Goal: Communication & Community: Answer question/provide support

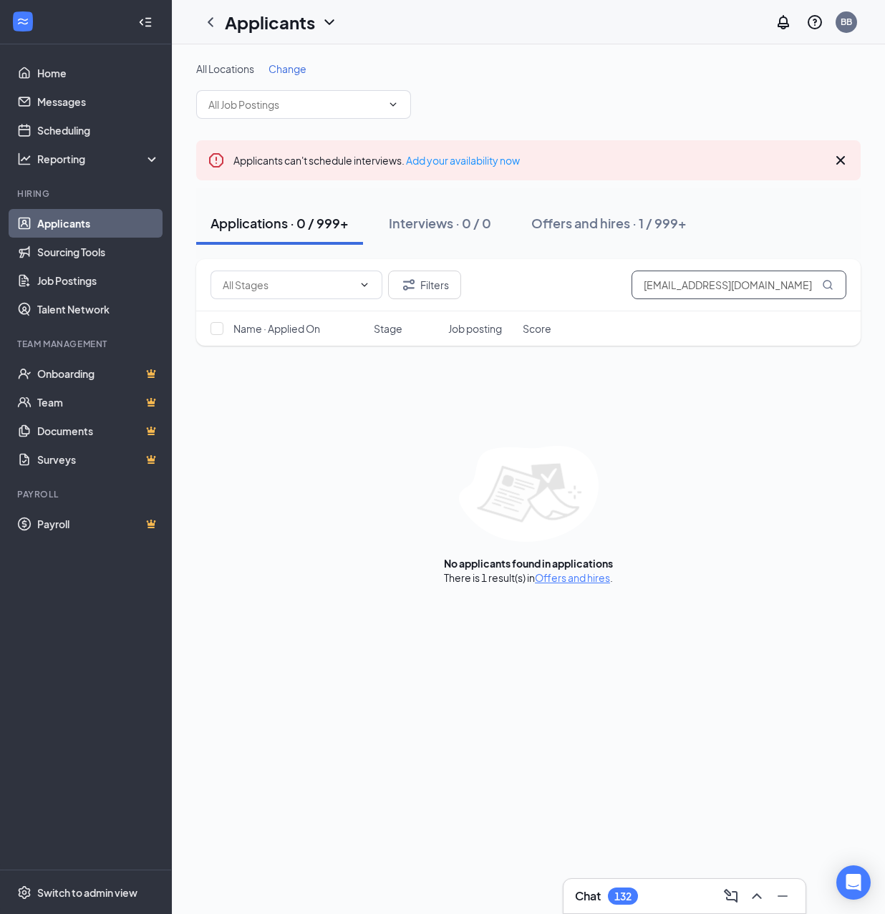
click at [754, 281] on input "[EMAIL_ADDRESS][DOMAIN_NAME]" at bounding box center [738, 285] width 215 height 29
paste input "UZCANGA"
type input "UZCANGA"
click at [630, 233] on button "Offers and hires · 0 / 999+" at bounding box center [611, 223] width 188 height 43
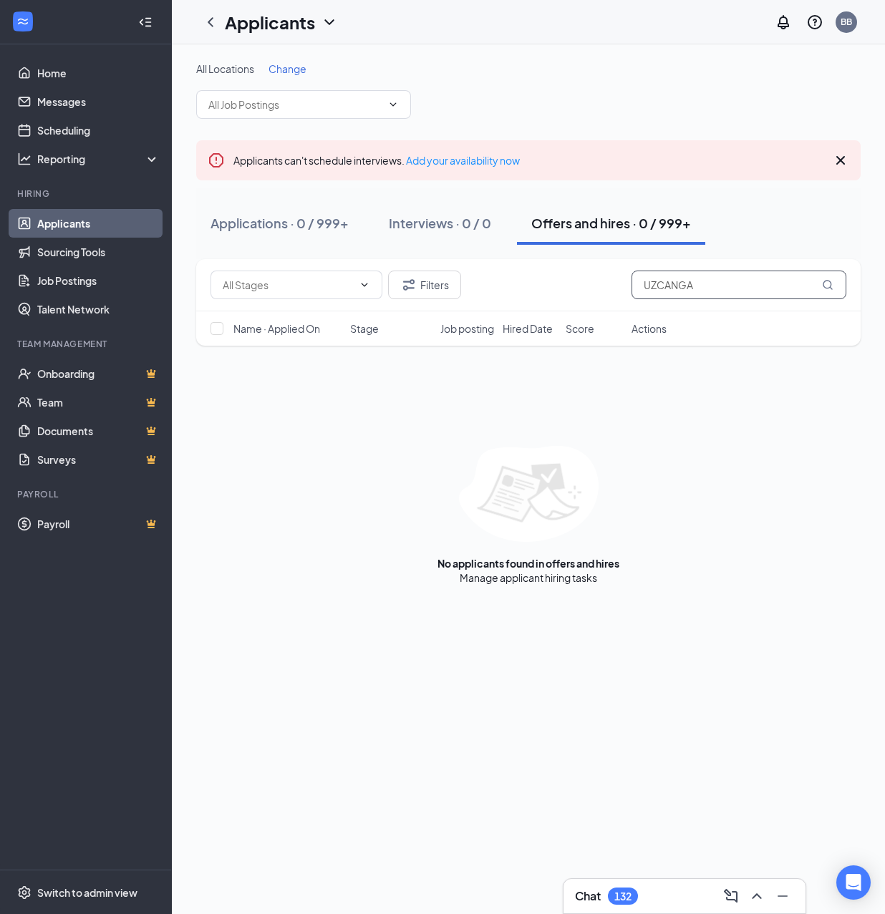
click at [716, 290] on input "UZCANGA" at bounding box center [738, 285] width 215 height 29
paste input "[EMAIL_ADDRESS][DOMAIN_NAME]"
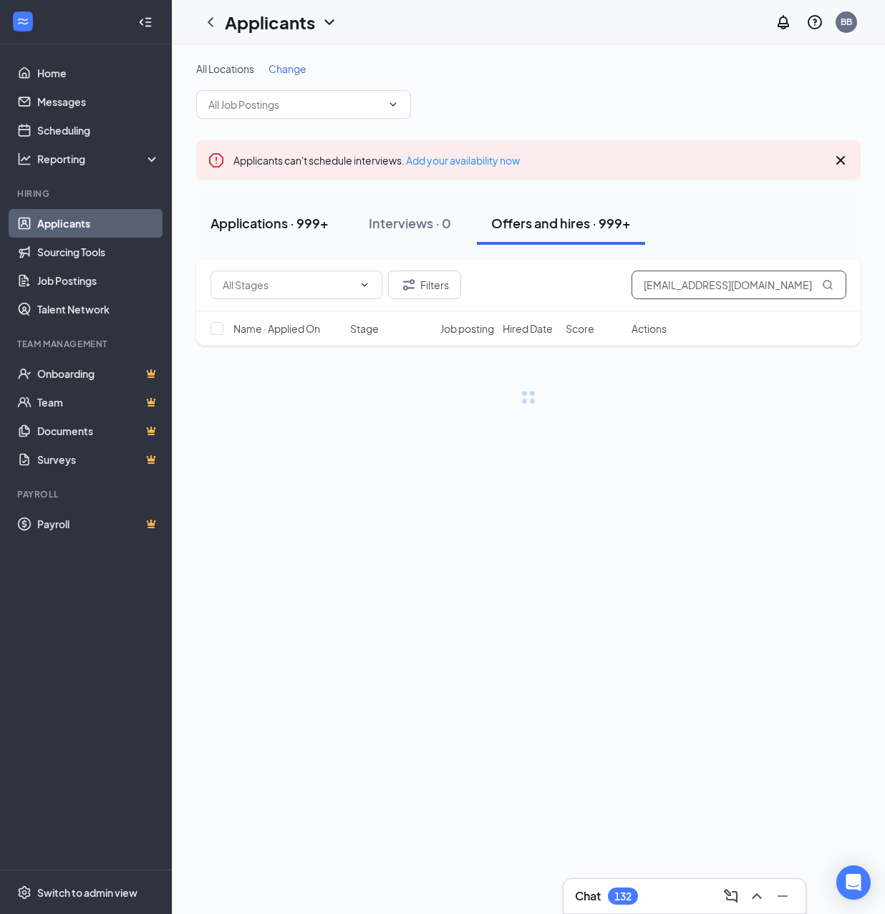
type input "[EMAIL_ADDRESS][DOMAIN_NAME]"
click at [258, 215] on div "Applications · 999+" at bounding box center [269, 223] width 118 height 18
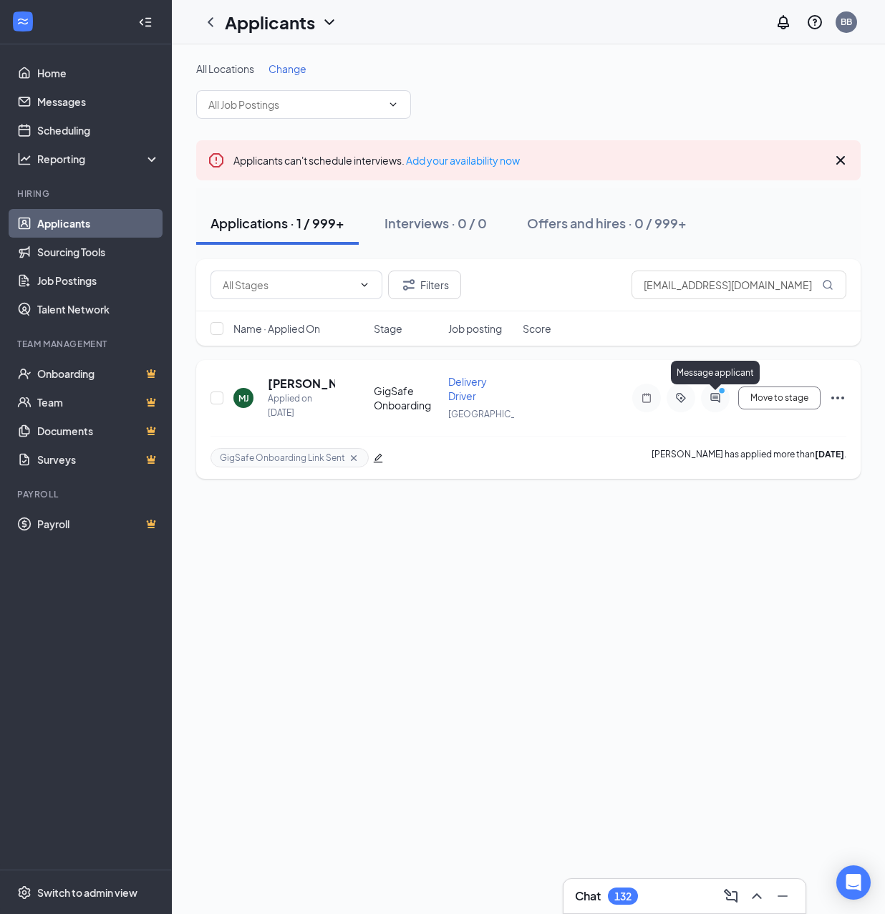
click at [714, 402] on icon "ActiveChat" at bounding box center [714, 397] width 9 height 9
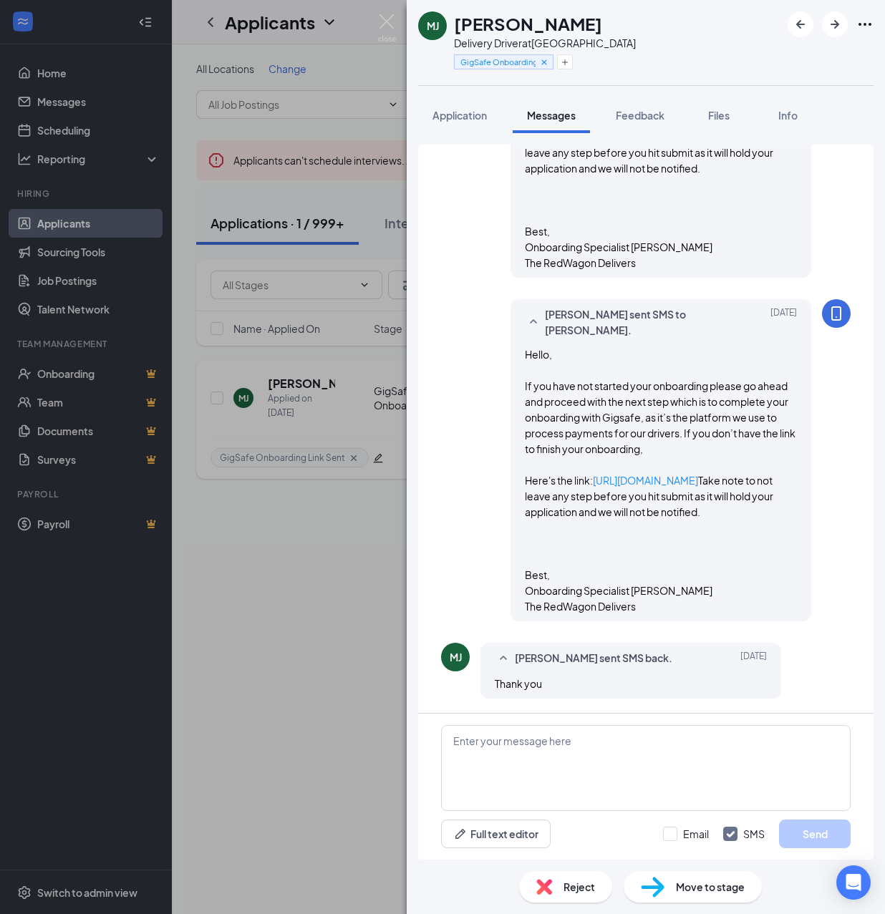
scroll to position [712, 0]
click at [564, 60] on icon "Plus" at bounding box center [565, 62] width 9 height 9
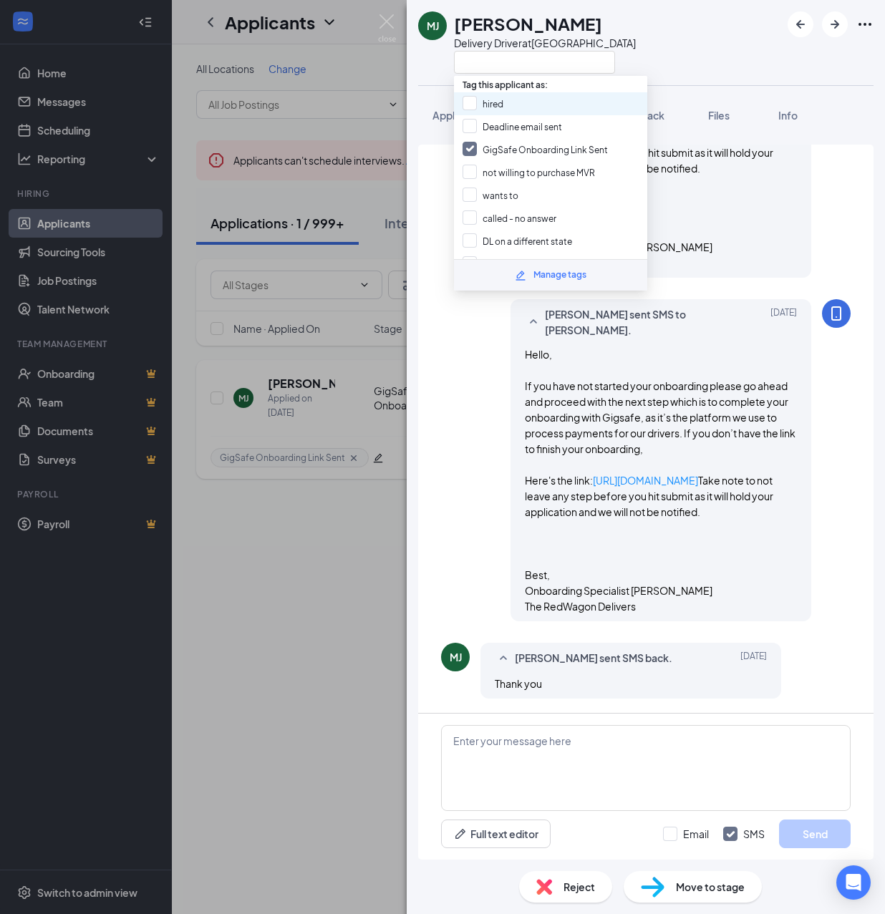
click at [524, 99] on div "hired" at bounding box center [550, 103] width 193 height 23
checkbox input "true"
click at [515, 146] on input "GigSafe Onboarding Link Sent" at bounding box center [535, 150] width 145 height 16
checkbox input "false"
click at [696, 886] on span "Move to stage" at bounding box center [710, 887] width 69 height 16
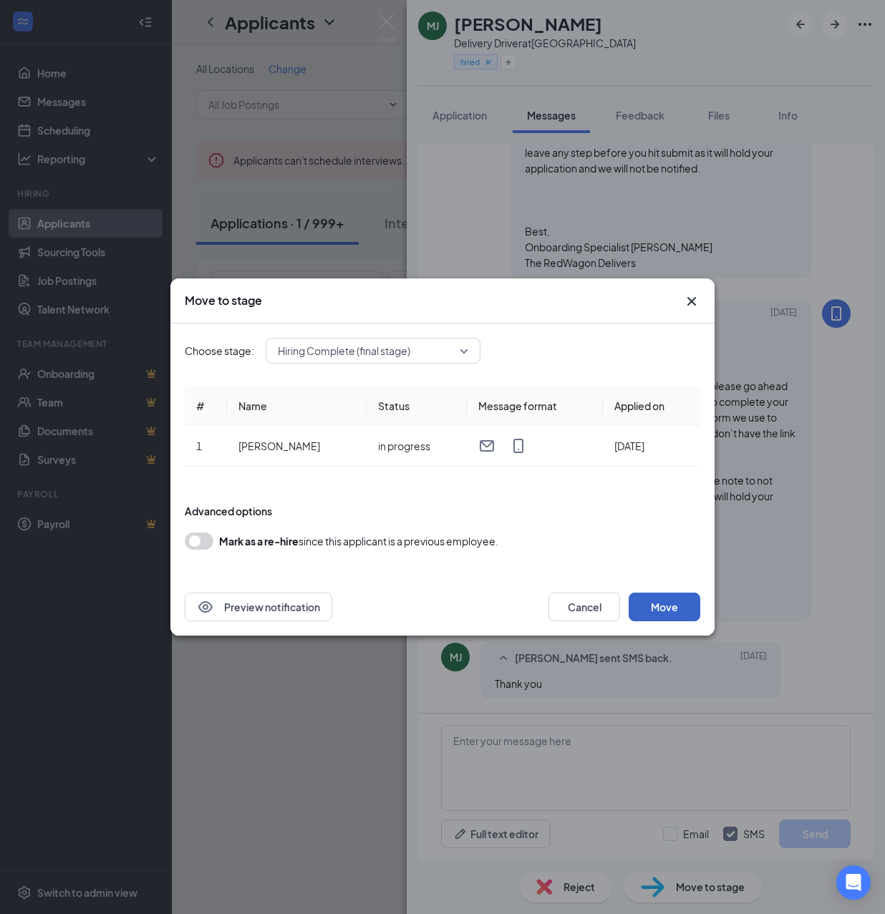
click at [672, 604] on button "Move" at bounding box center [665, 607] width 72 height 29
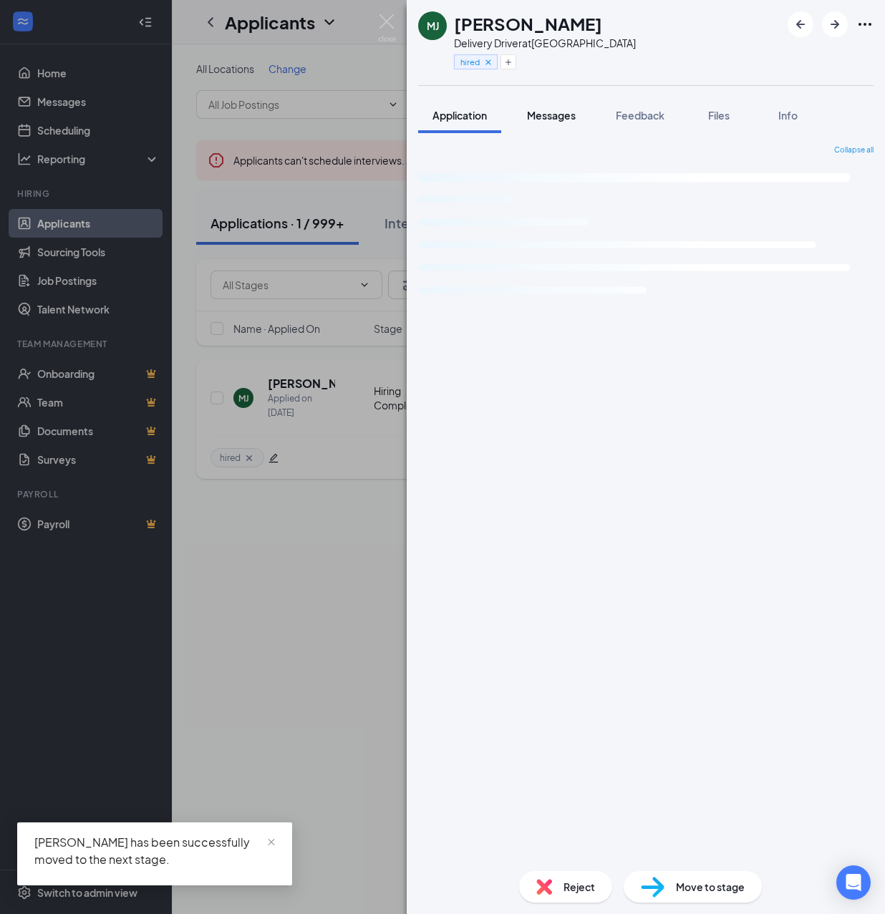
click at [551, 122] on div "Messages" at bounding box center [551, 115] width 49 height 14
click at [551, 115] on span "Messages" at bounding box center [551, 115] width 49 height 13
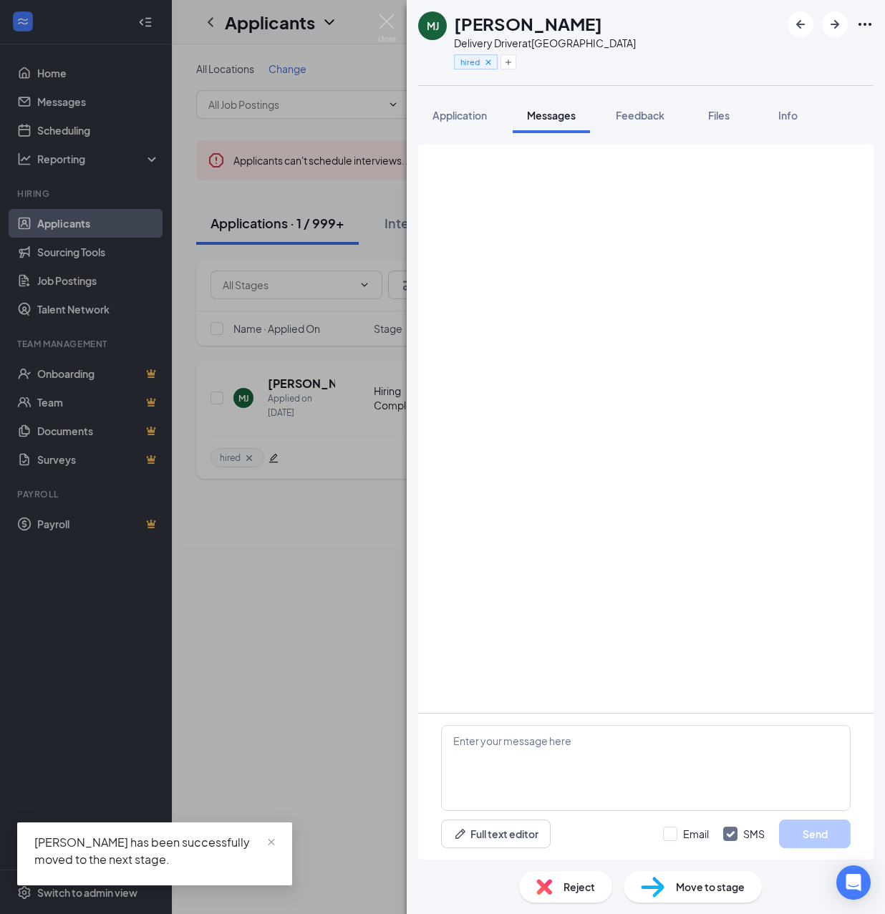
click at [551, 115] on span "Messages" at bounding box center [551, 115] width 49 height 13
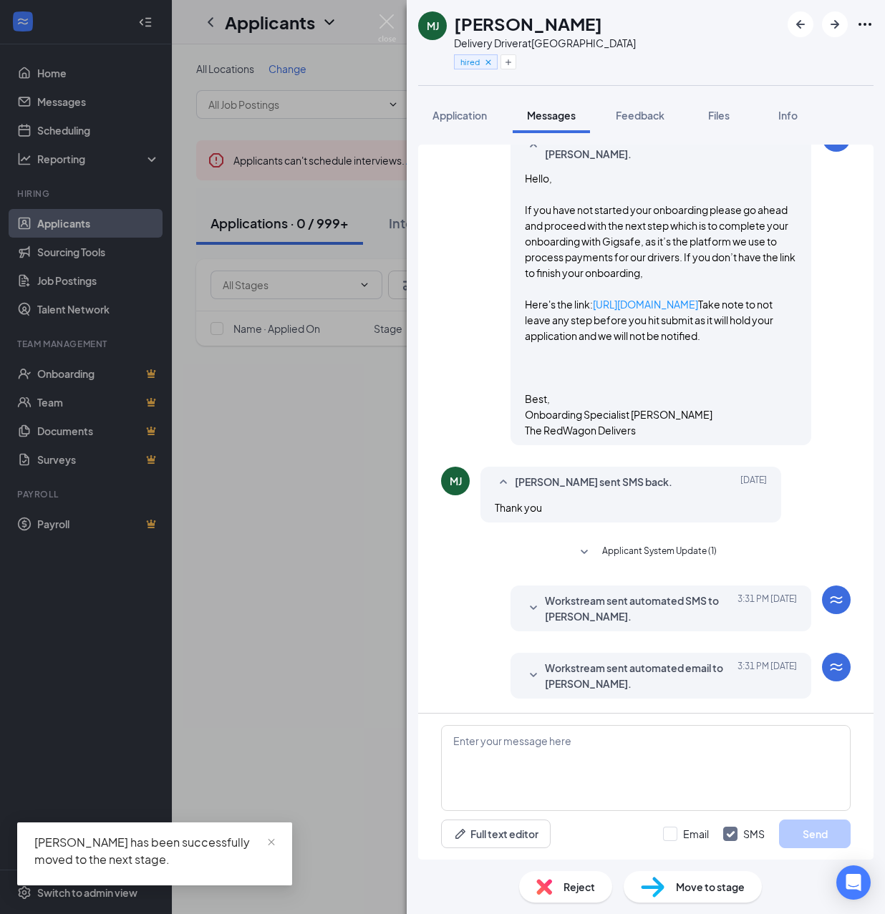
scroll to position [826, 0]
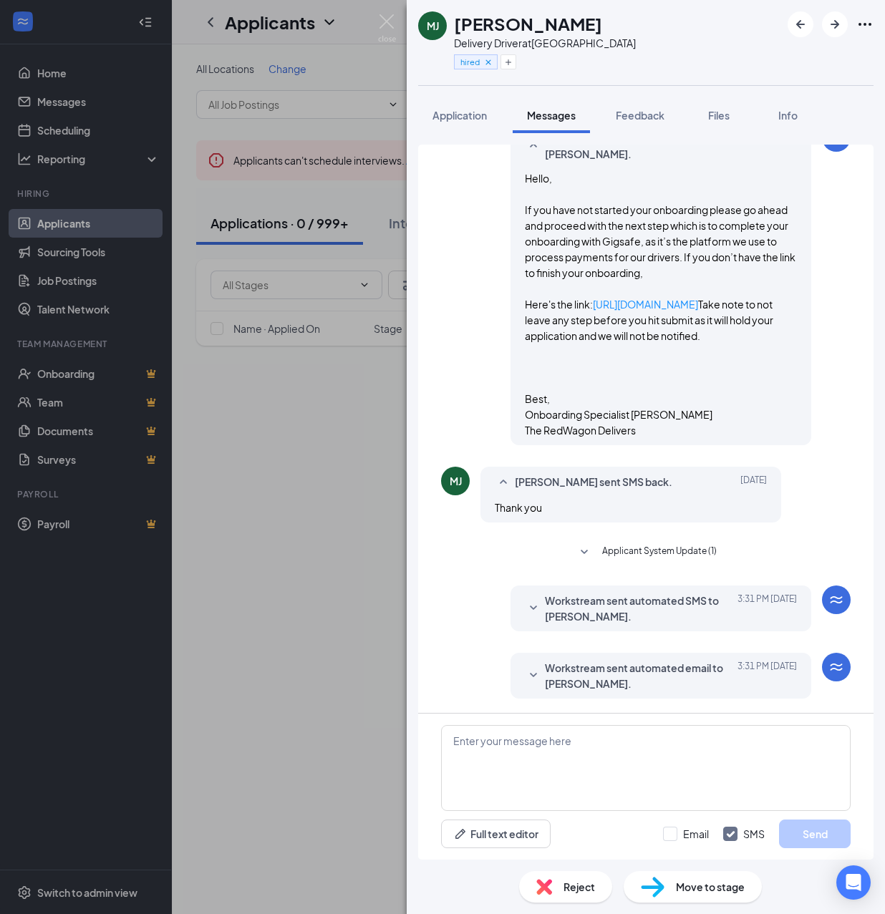
click at [545, 26] on h1 "[PERSON_NAME]" at bounding box center [528, 23] width 148 height 24
click at [548, 26] on h1 "[PERSON_NAME]" at bounding box center [528, 23] width 148 height 24
copy h1 "[PERSON_NAME]"
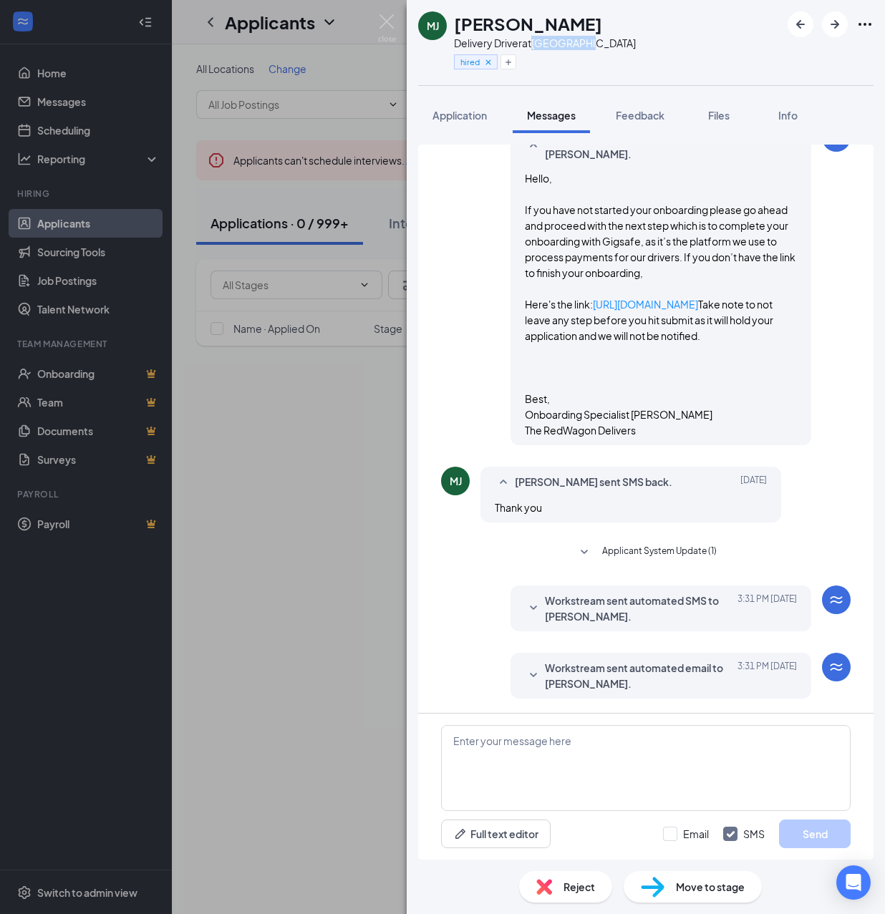
drag, startPoint x: 536, startPoint y: 41, endPoint x: 614, endPoint y: 44, distance: 78.1
click at [614, 44] on div "[PERSON_NAME] Delivery Driver at [GEOGRAPHIC_DATA] hired" at bounding box center [646, 42] width 478 height 85
copy div "[GEOGRAPHIC_DATA]"
click at [623, 748] on textarea at bounding box center [646, 768] width 410 height 86
paste textarea "Cartwheel Credentials and Other Important Information Congratulations on comple…"
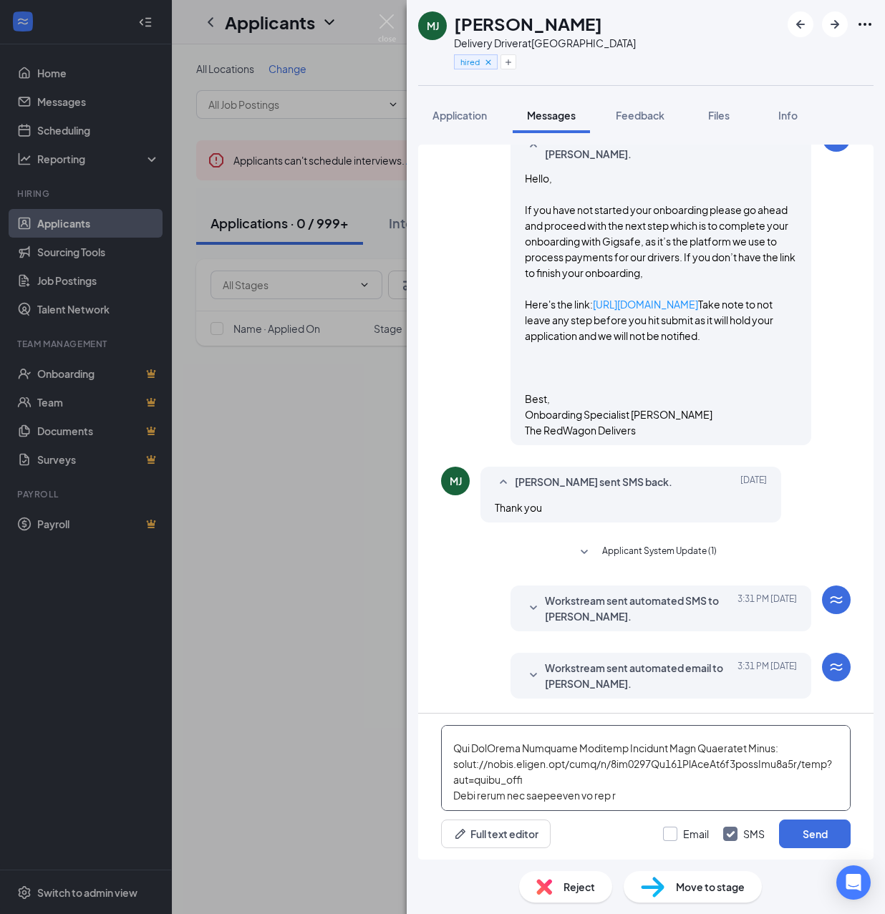
type textarea "Cartwheel Credentials and Other Important Information Congratulations on comple…"
click at [672, 828] on input "Email" at bounding box center [686, 834] width 46 height 14
checkbox input "true"
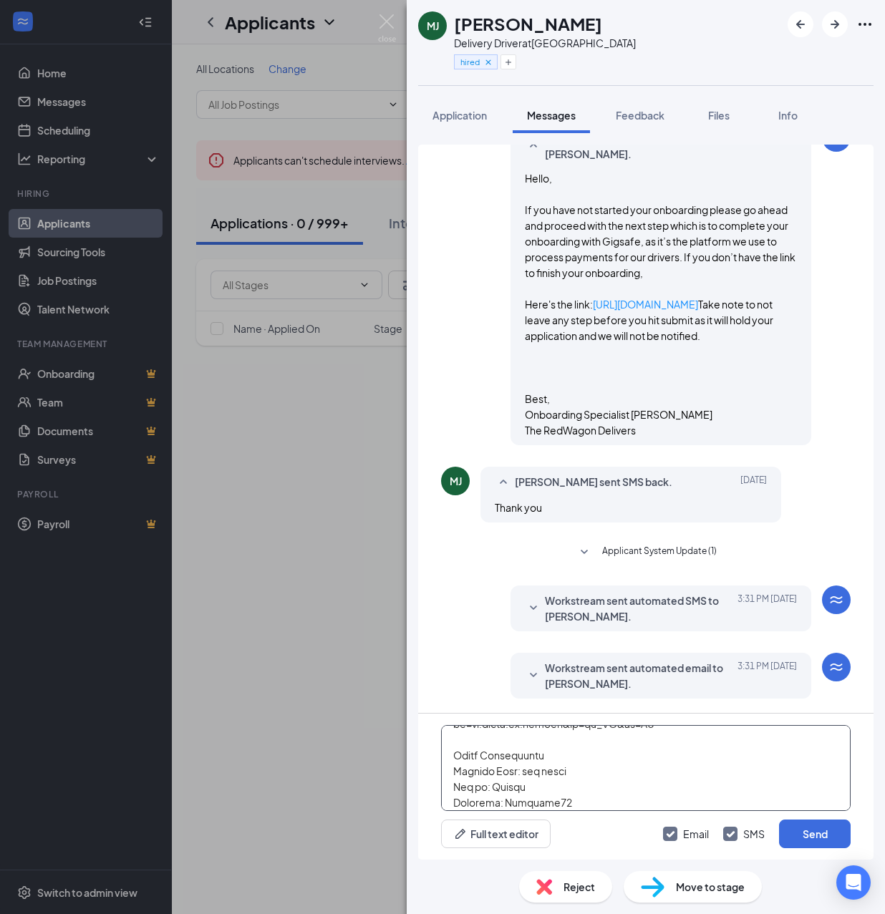
scroll to position [0, 0]
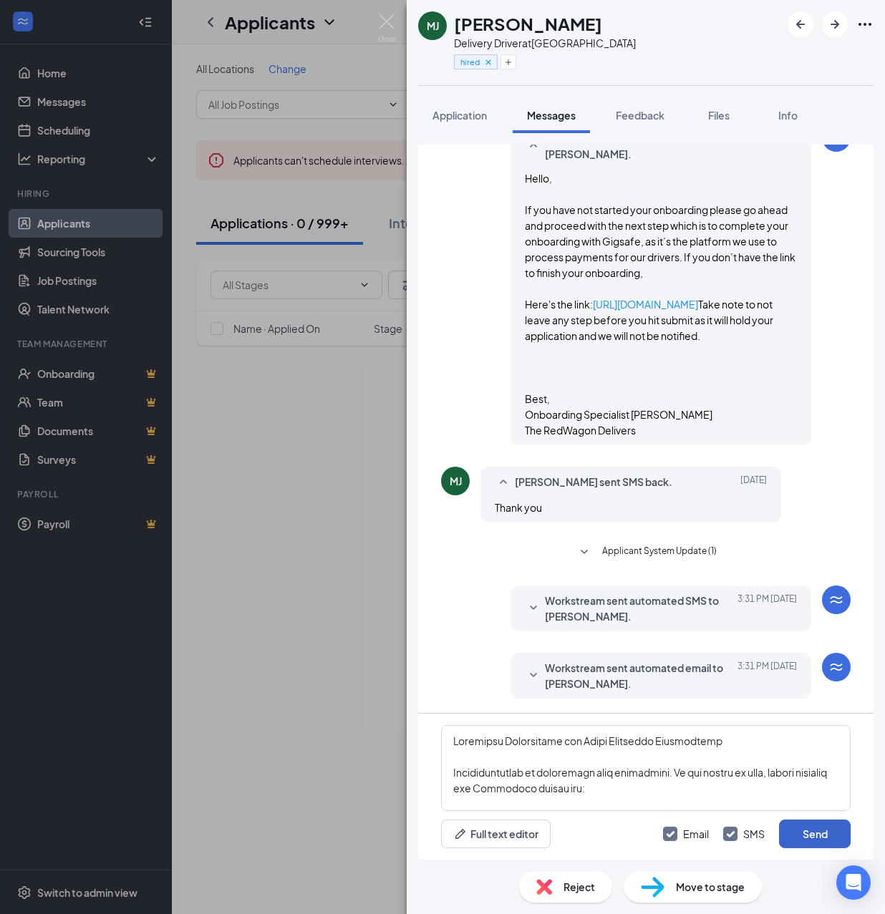
click at [809, 828] on button "Send" at bounding box center [815, 834] width 72 height 29
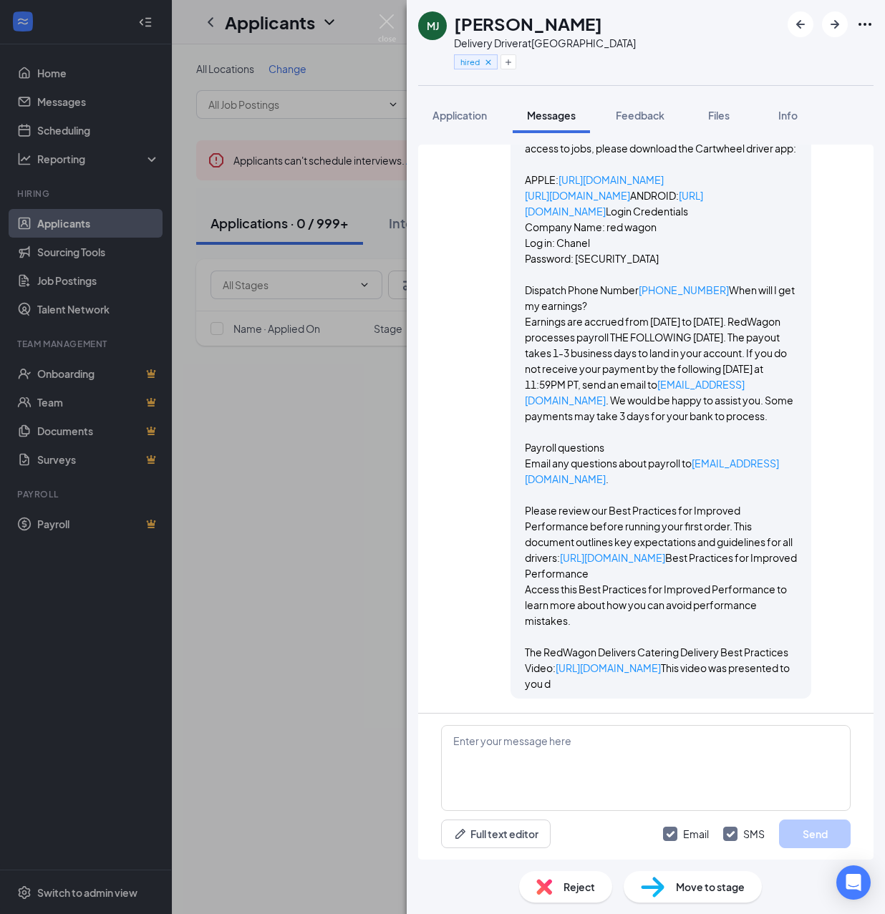
scroll to position [2710, 0]
click at [342, 444] on div "[PERSON_NAME] Delivery Driver at [GEOGRAPHIC_DATA] hired Application Messages F…" at bounding box center [442, 457] width 885 height 914
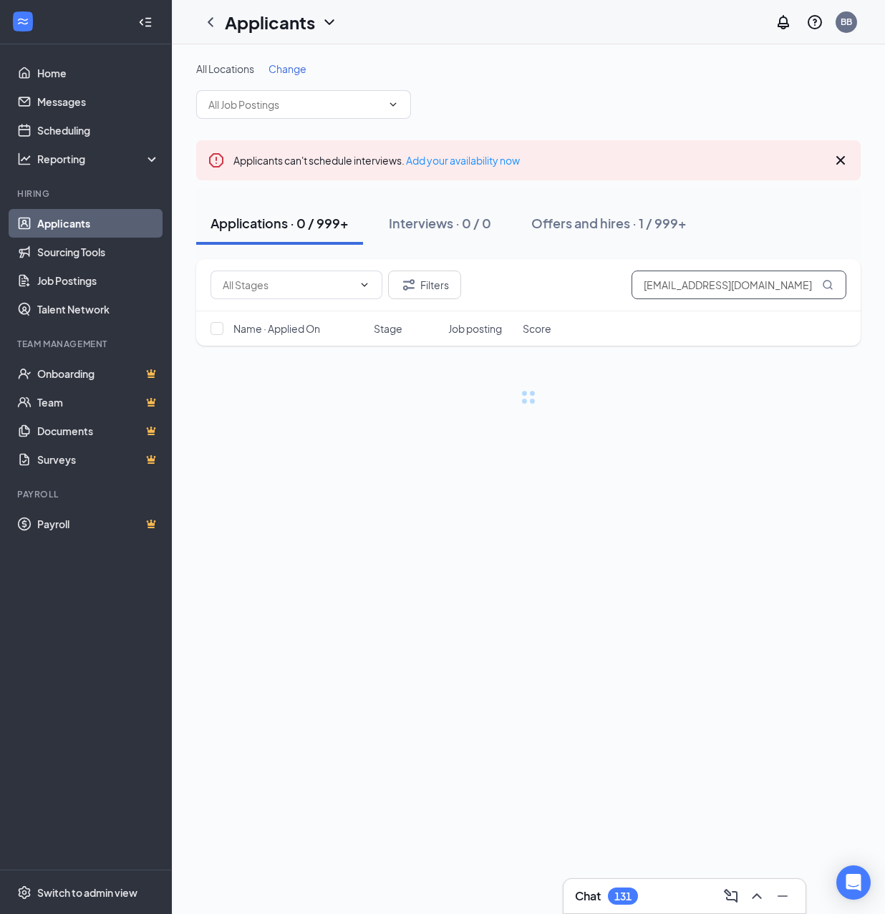
click at [783, 291] on input "[EMAIL_ADDRESS][DOMAIN_NAME]" at bounding box center [738, 285] width 215 height 29
click at [772, 296] on input "[EMAIL_ADDRESS][DOMAIN_NAME]" at bounding box center [738, 285] width 215 height 29
paste input "[EMAIL_ADDRESS]"
type input "s"
type input "[PERSON_NAME]"
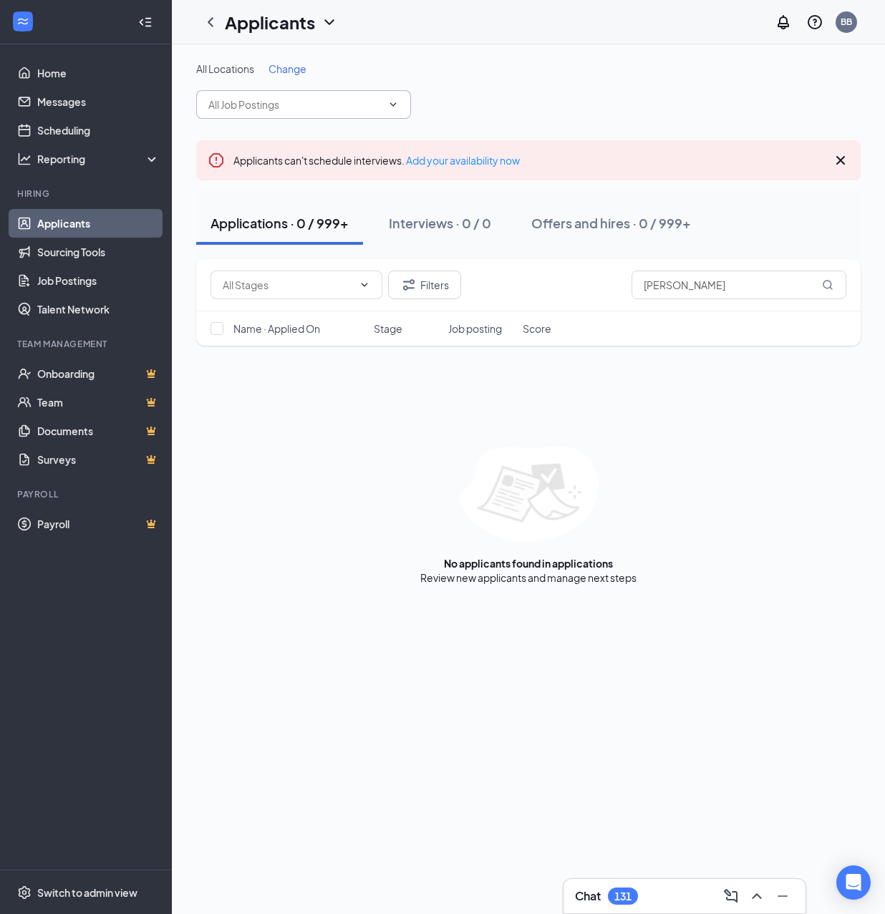
click at [336, 103] on input "text" at bounding box center [294, 105] width 173 height 16
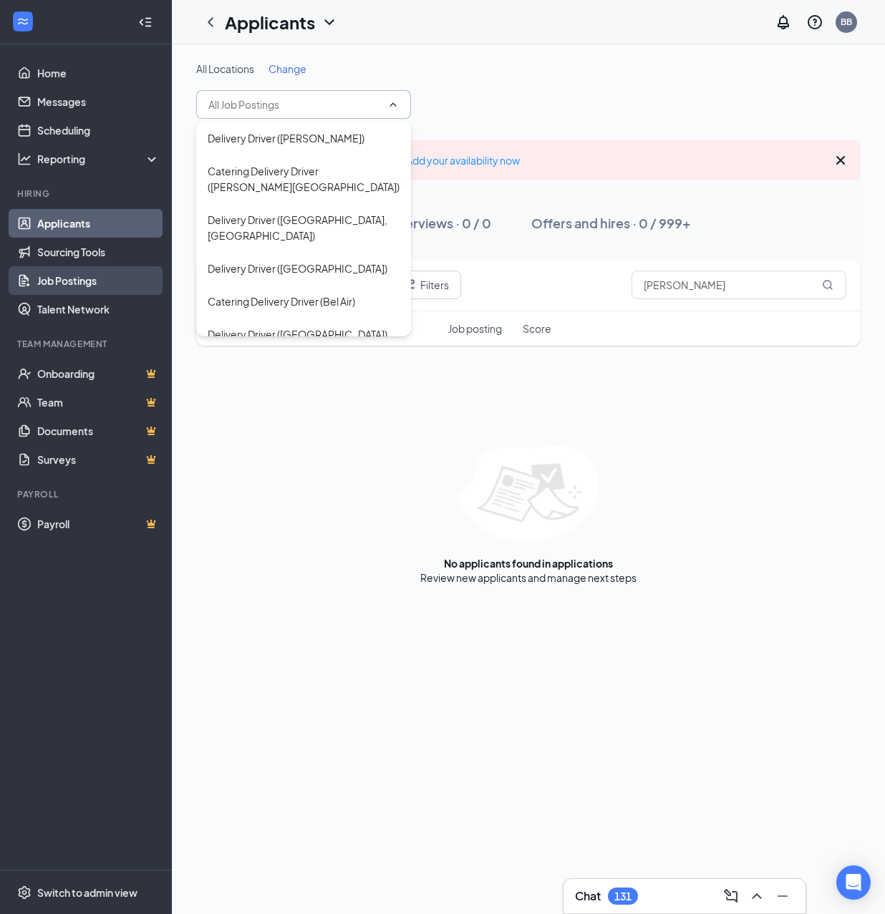
click at [92, 276] on link "Job Postings" at bounding box center [98, 280] width 122 height 29
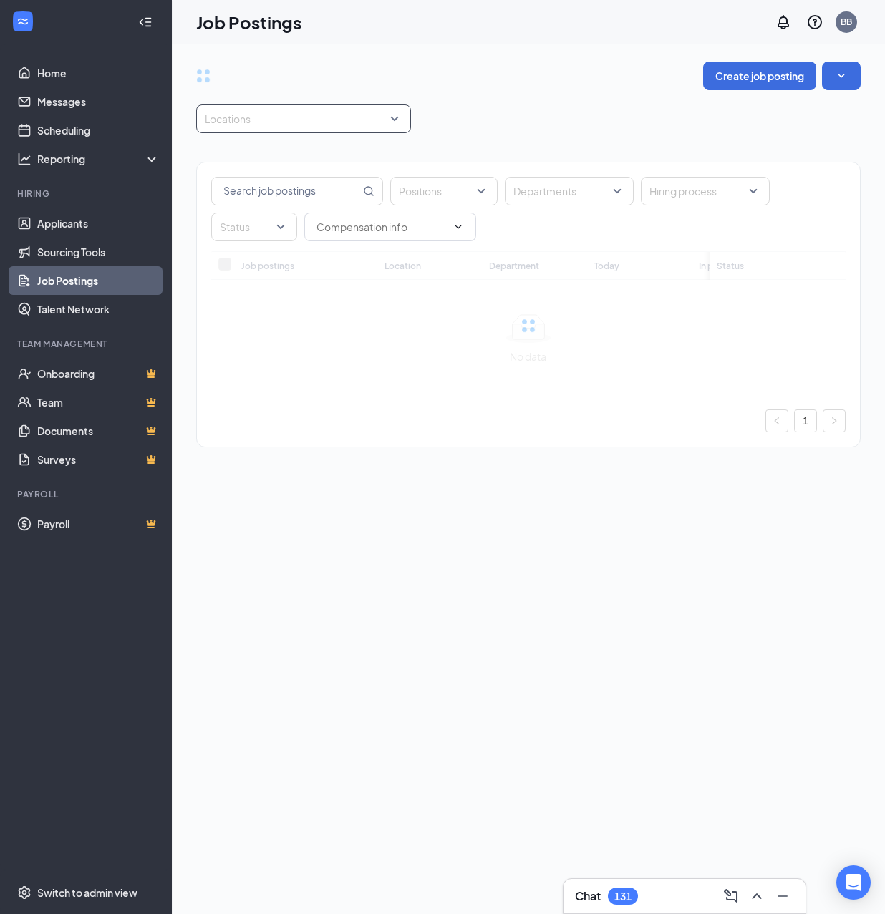
click at [314, 120] on div at bounding box center [296, 118] width 193 height 23
drag, startPoint x: 312, startPoint y: 112, endPoint x: 319, endPoint y: 164, distance: 52.0
click at [311, 112] on div at bounding box center [296, 118] width 193 height 23
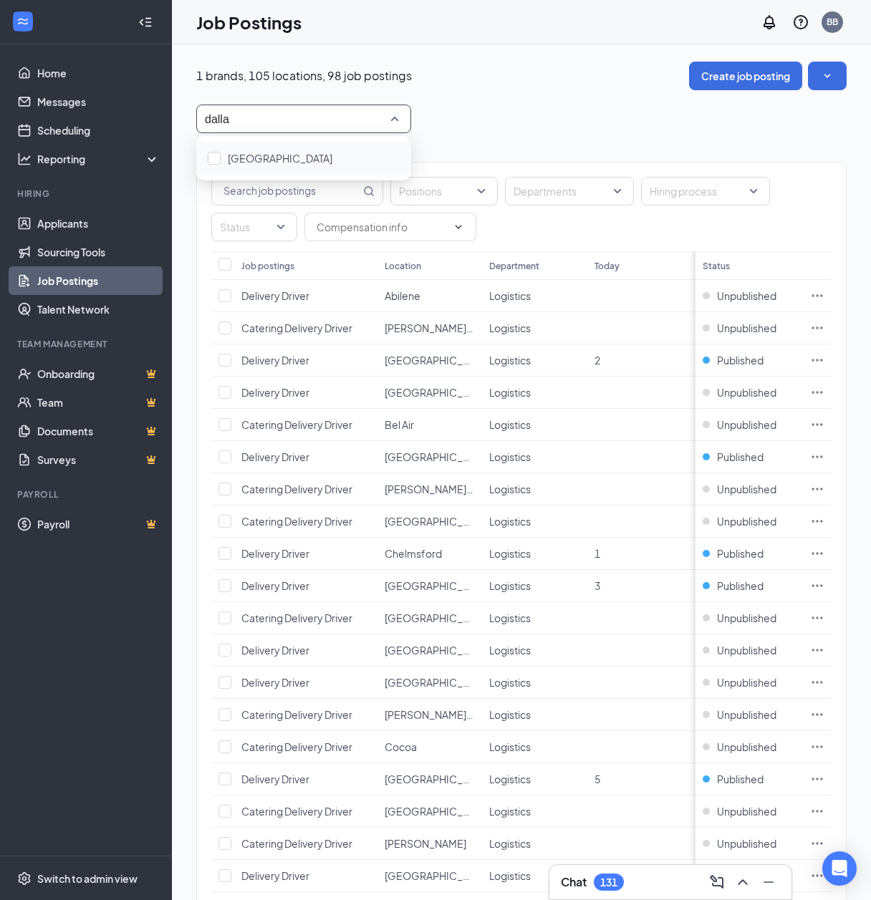
type input "dallas"
click at [268, 156] on div "[GEOGRAPHIC_DATA]" at bounding box center [304, 158] width 192 height 16
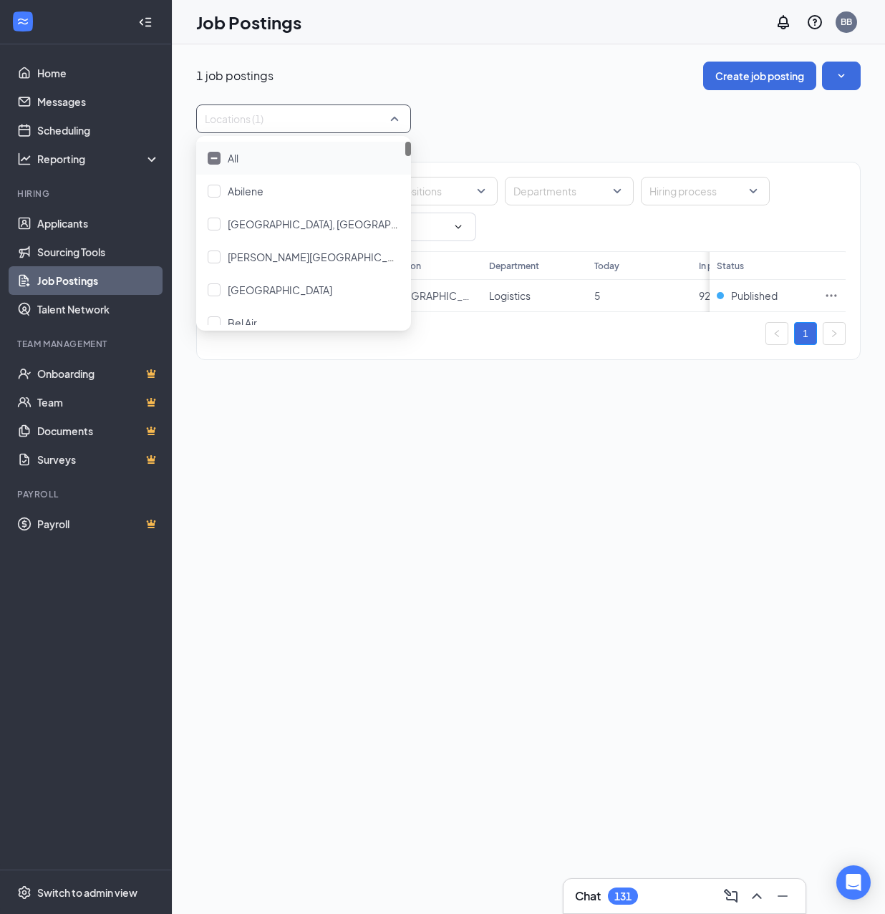
click at [782, 166] on div "Positions Departments Hiring process Status" at bounding box center [528, 207] width 663 height 89
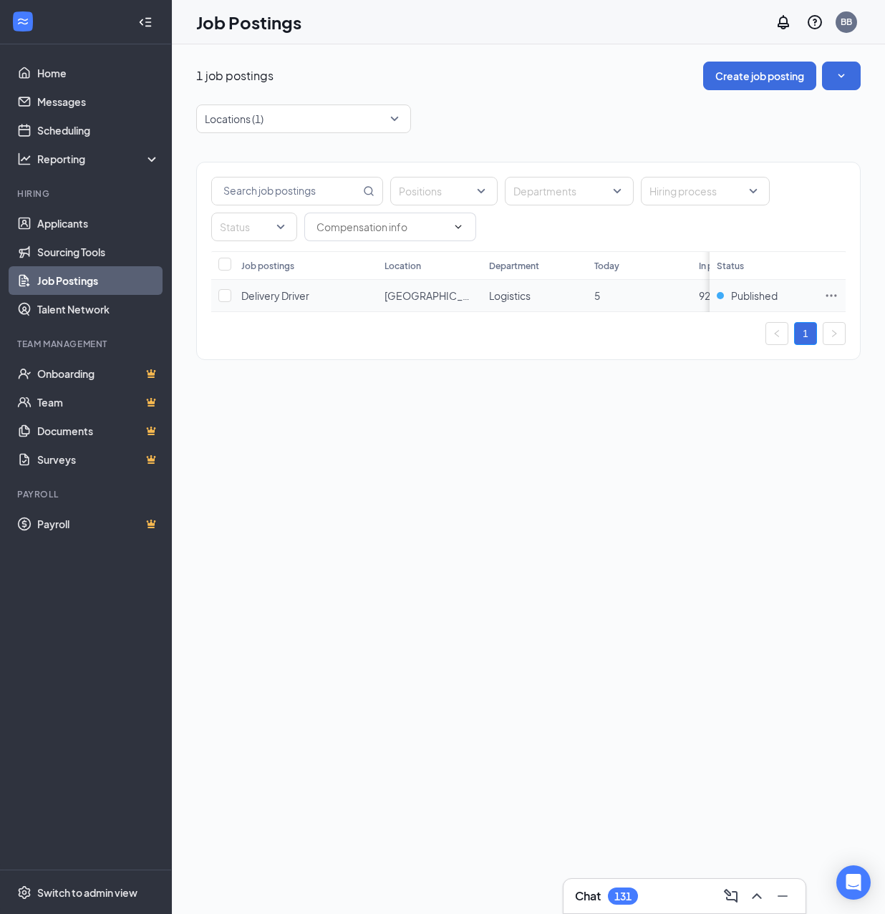
click at [833, 293] on icon "Ellipses" at bounding box center [831, 296] width 14 height 14
click at [737, 420] on span "Link to job posting" at bounding box center [730, 421] width 192 height 16
click at [99, 232] on link "Applicants" at bounding box center [98, 223] width 122 height 29
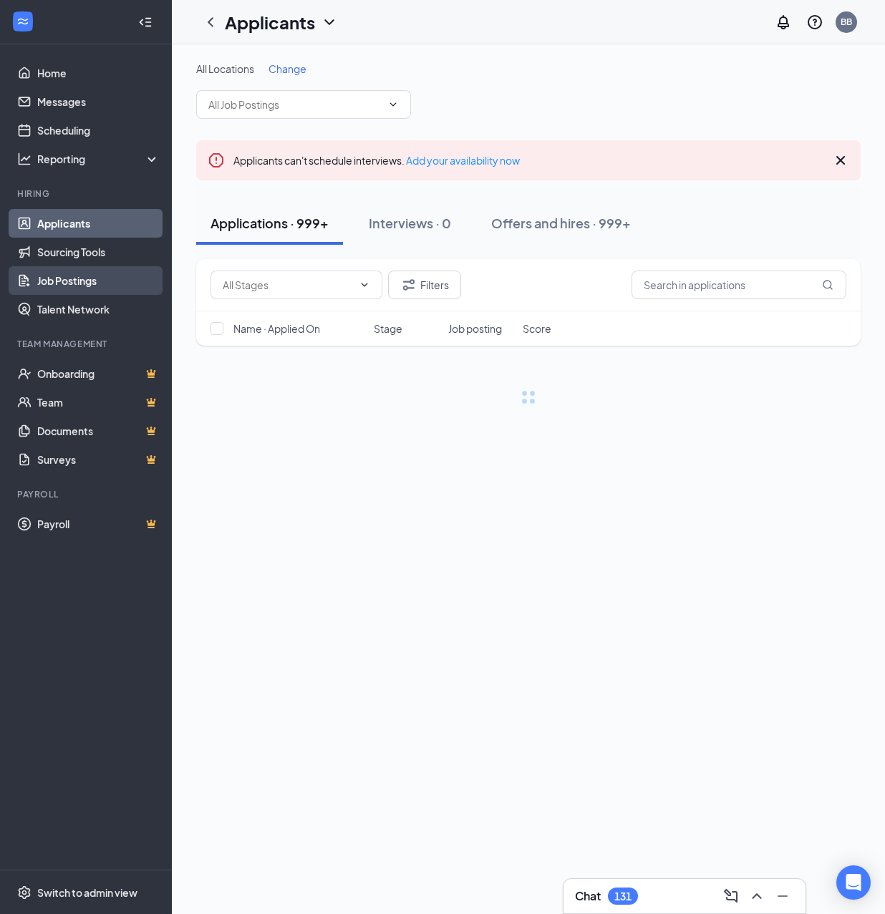
click at [72, 281] on link "Job Postings" at bounding box center [98, 280] width 122 height 29
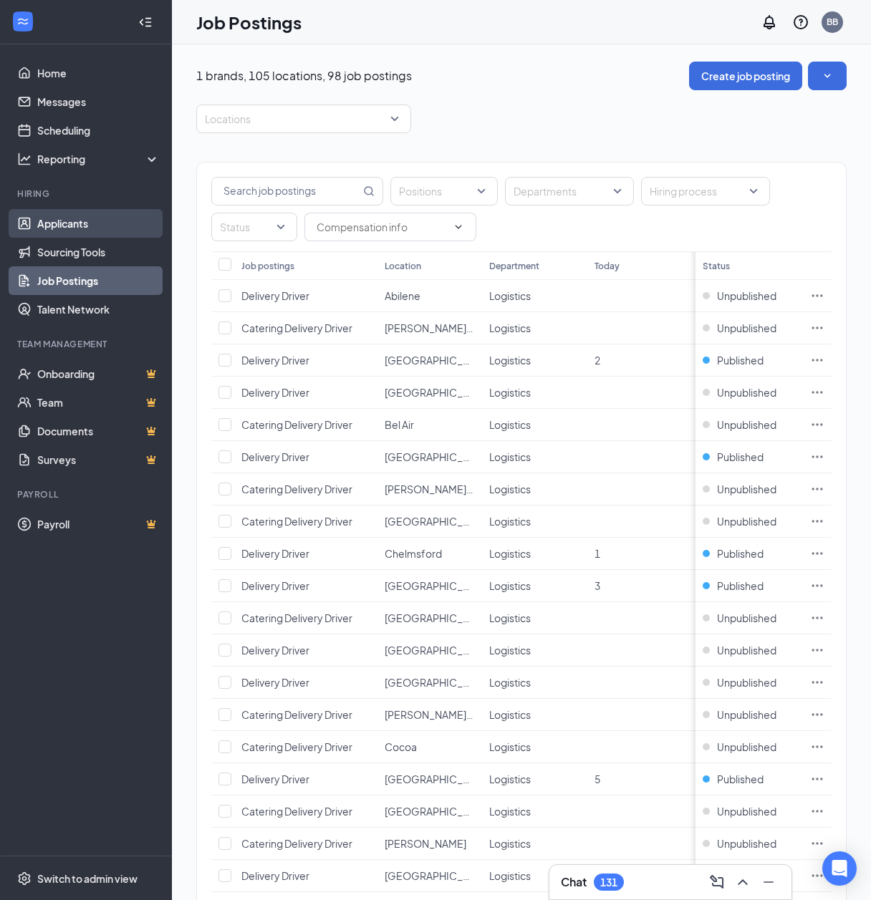
click at [83, 223] on link "Applicants" at bounding box center [98, 223] width 122 height 29
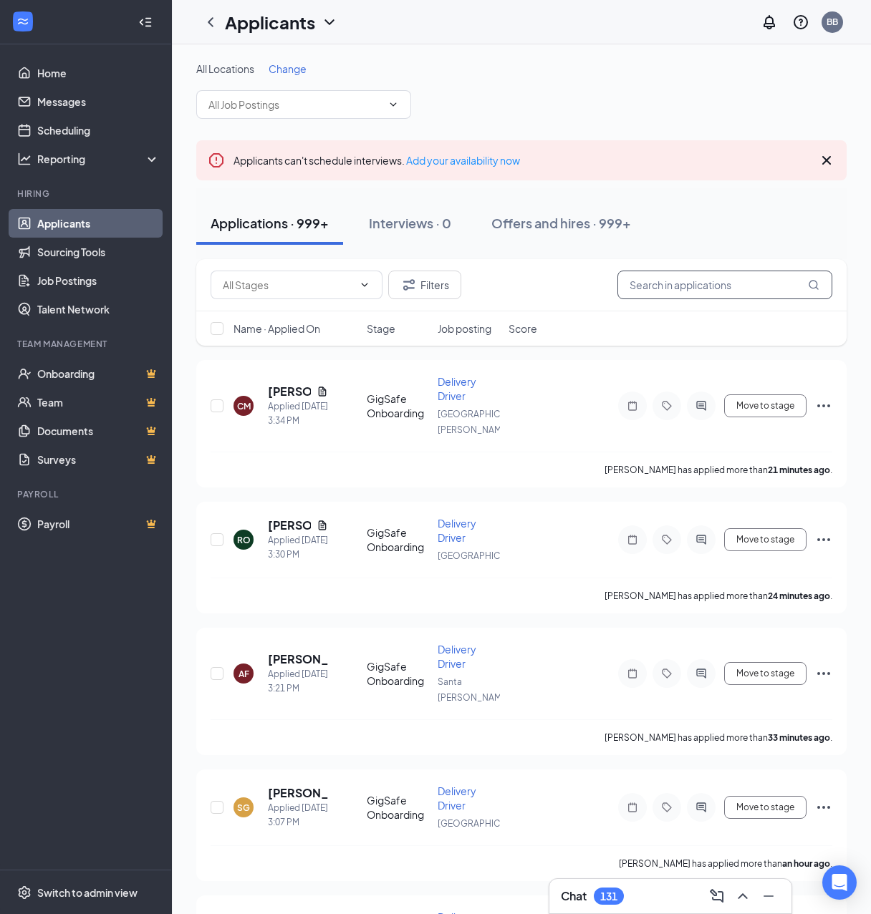
click at [729, 285] on input "text" at bounding box center [724, 285] width 215 height 29
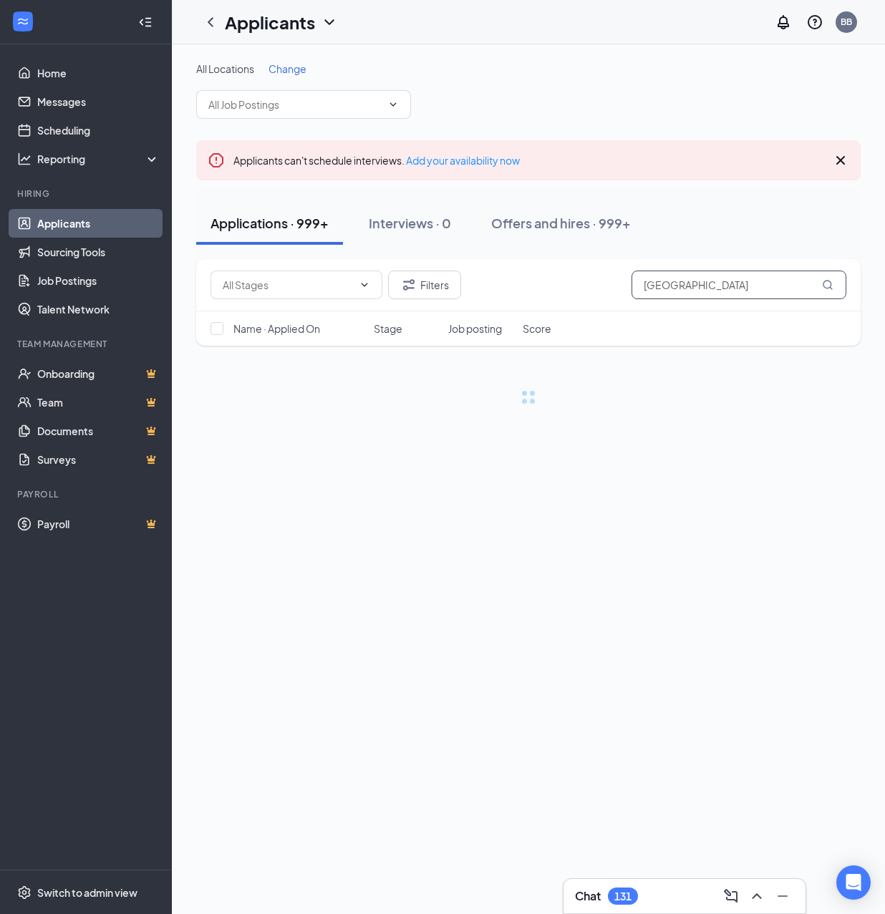
type input "[GEOGRAPHIC_DATA]"
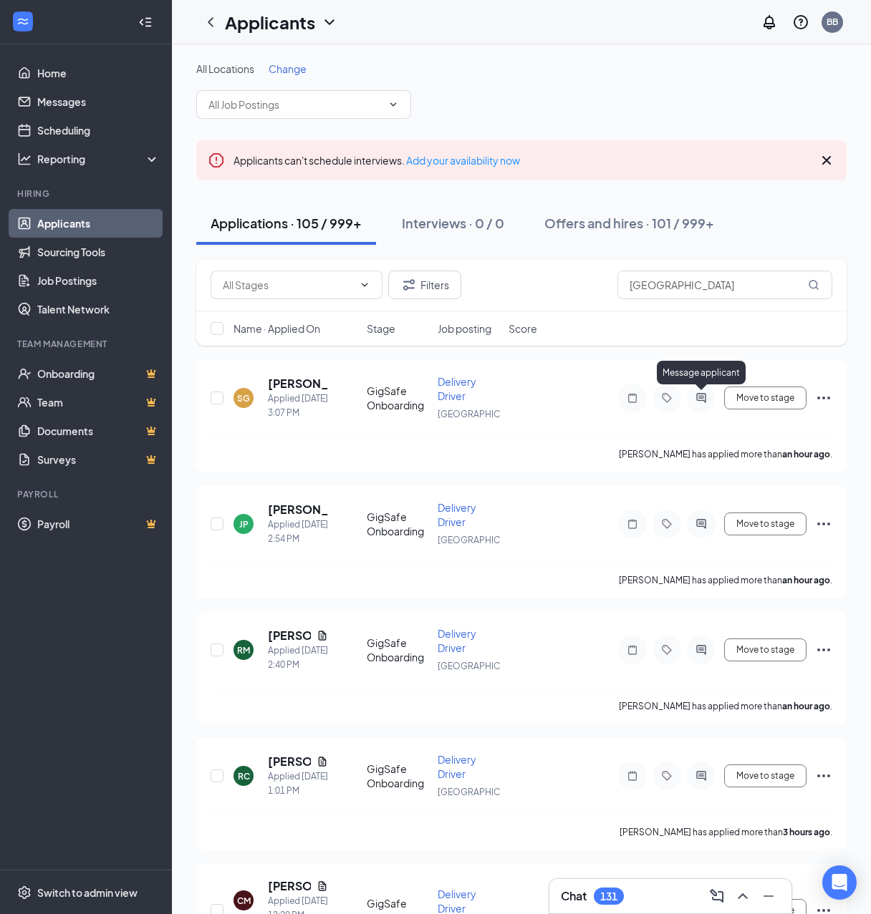
drag, startPoint x: 699, startPoint y: 396, endPoint x: 652, endPoint y: 333, distance: 78.8
click at [699, 396] on icon "ActiveChat" at bounding box center [700, 397] width 17 height 11
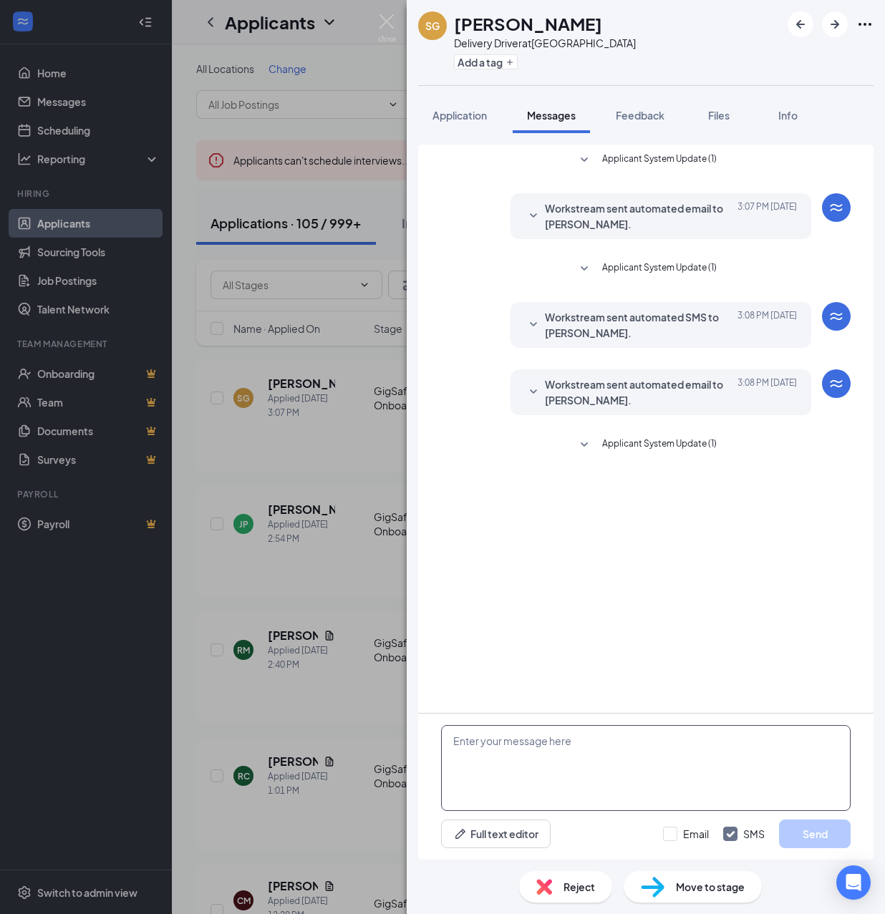
click at [636, 774] on textarea at bounding box center [646, 768] width 410 height 86
paste textarea "Hello, If you have not started your onboarding please go ahead and proceed with…"
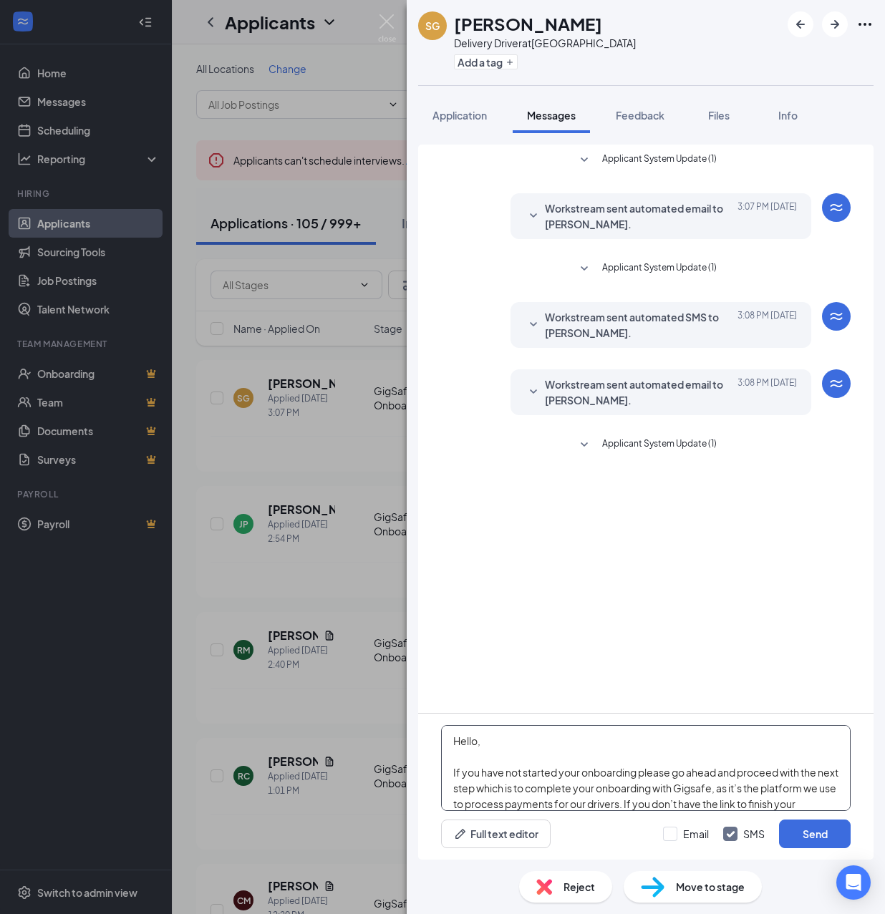
scroll to position [252, 0]
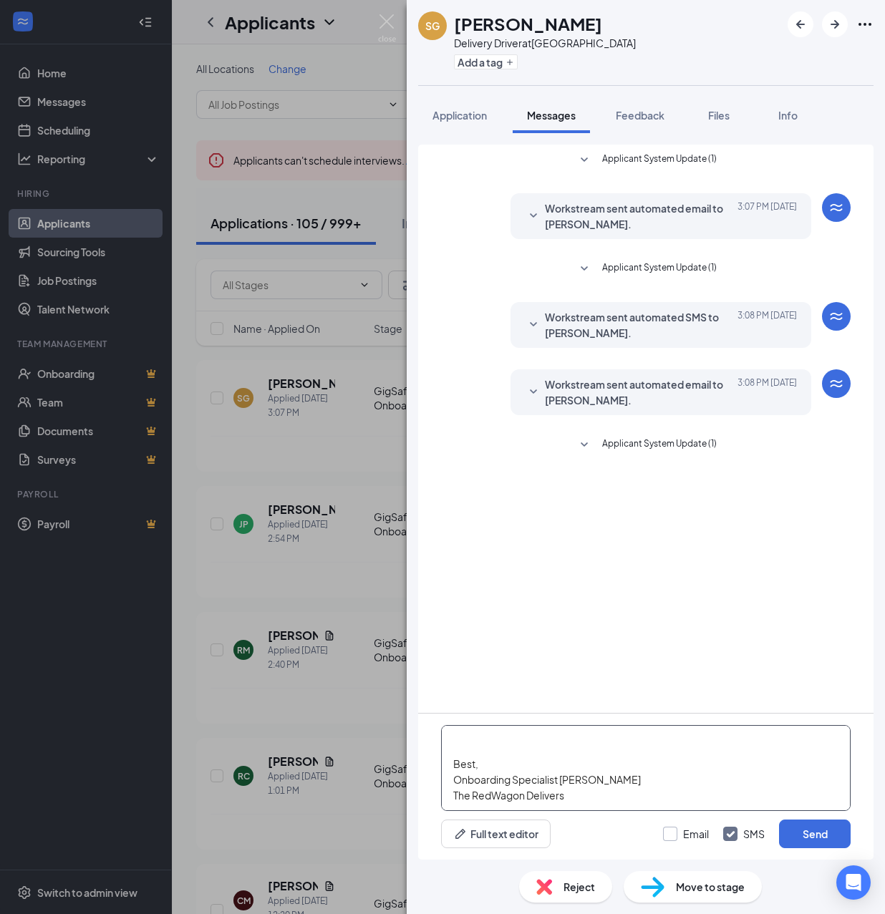
type textarea "Hello, If you have not started your onboarding please go ahead and proceed with…"
click at [682, 834] on input "Email" at bounding box center [686, 834] width 46 height 14
checkbox input "true"
drag, startPoint x: 826, startPoint y: 846, endPoint x: 800, endPoint y: 829, distance: 31.2
click at [800, 833] on button "Send" at bounding box center [815, 834] width 72 height 29
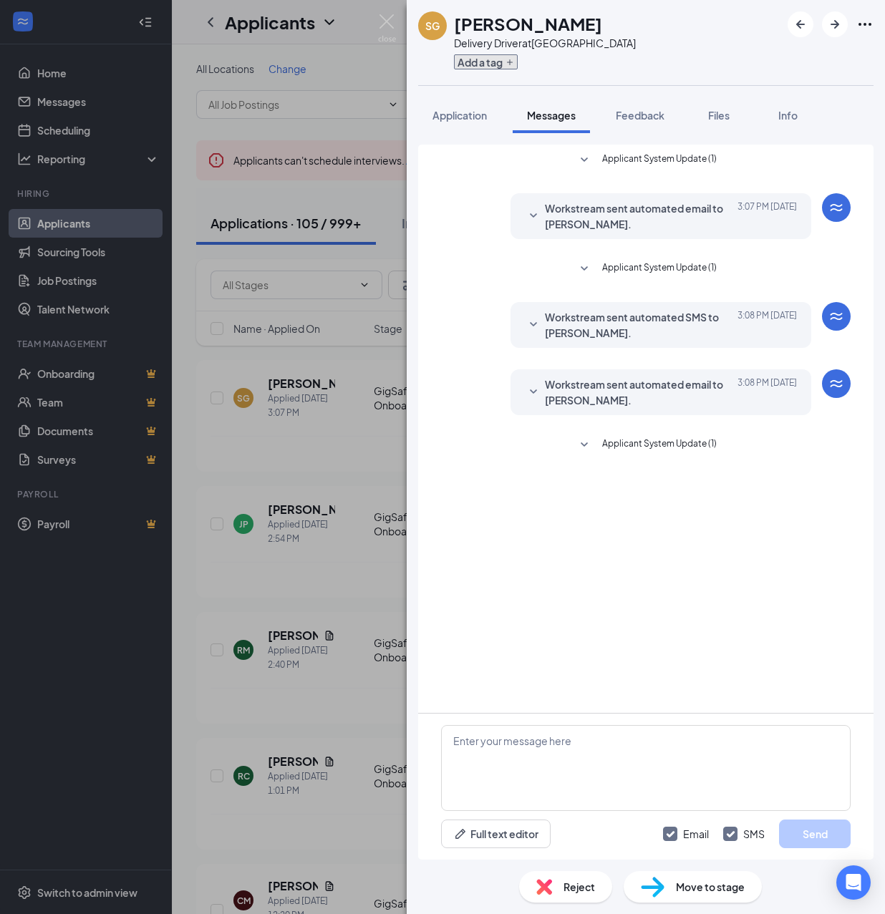
click at [488, 64] on button "Add a tag" at bounding box center [486, 61] width 64 height 15
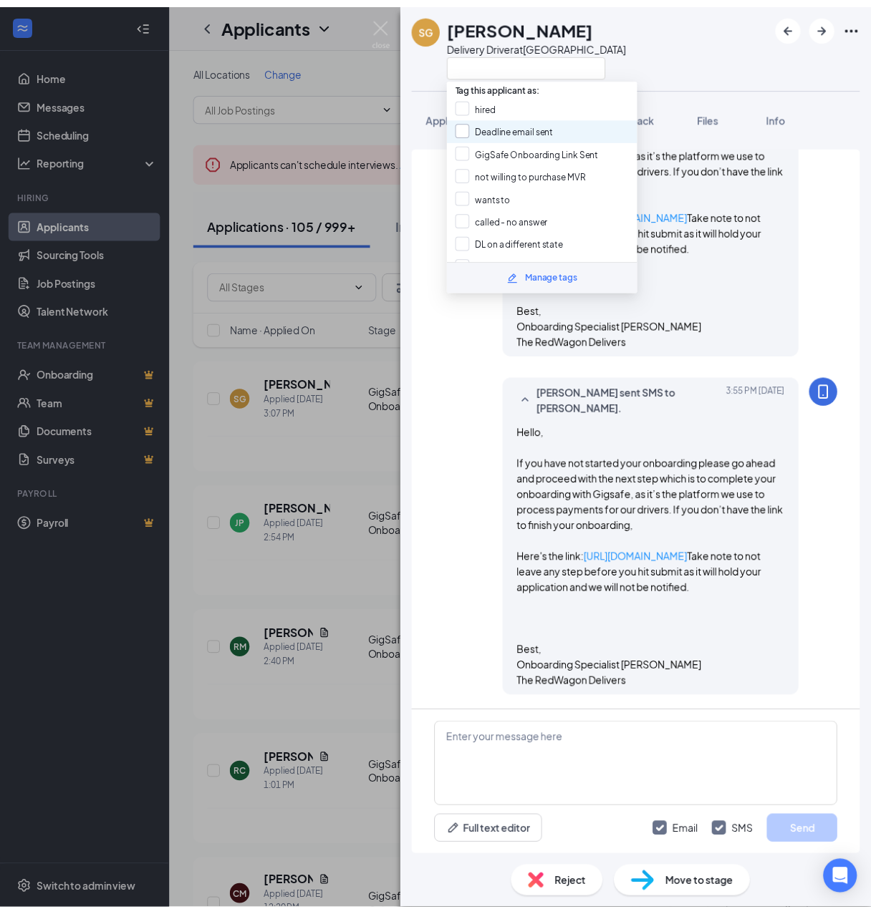
scroll to position [634, 0]
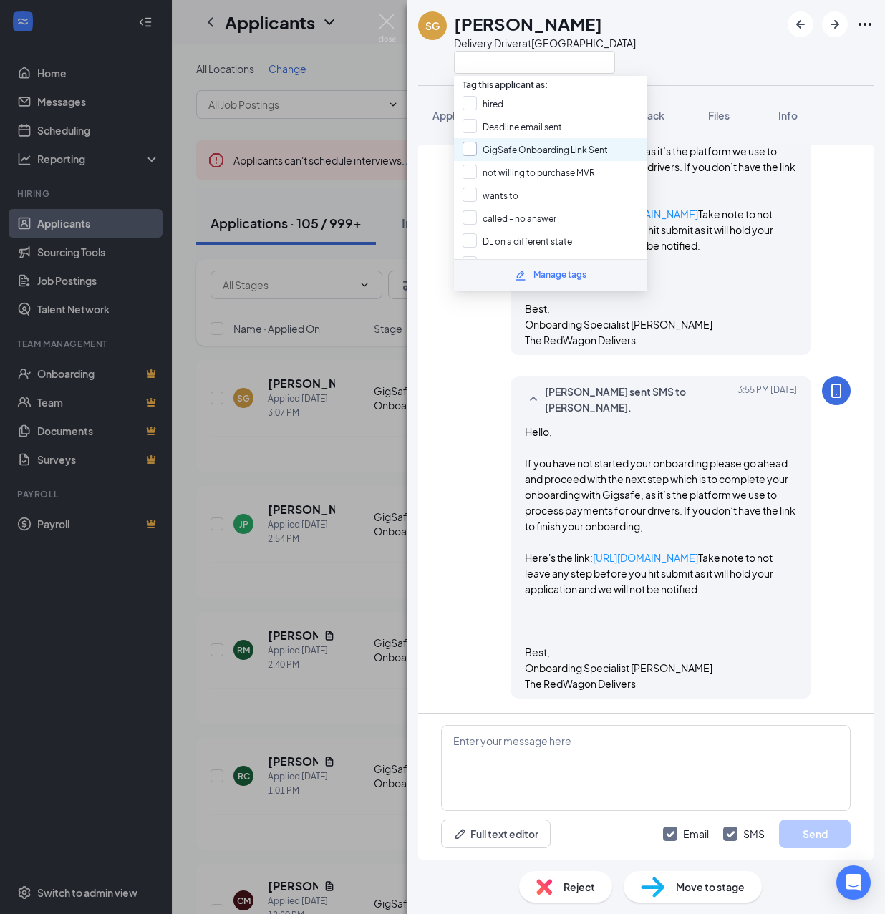
click at [530, 142] on input "GigSafe Onboarding Link Sent" at bounding box center [535, 150] width 145 height 16
checkbox input "true"
click at [364, 581] on div "SG [PERSON_NAME] Delivery Driver at [GEOGRAPHIC_DATA] Application Messages Feed…" at bounding box center [442, 457] width 885 height 914
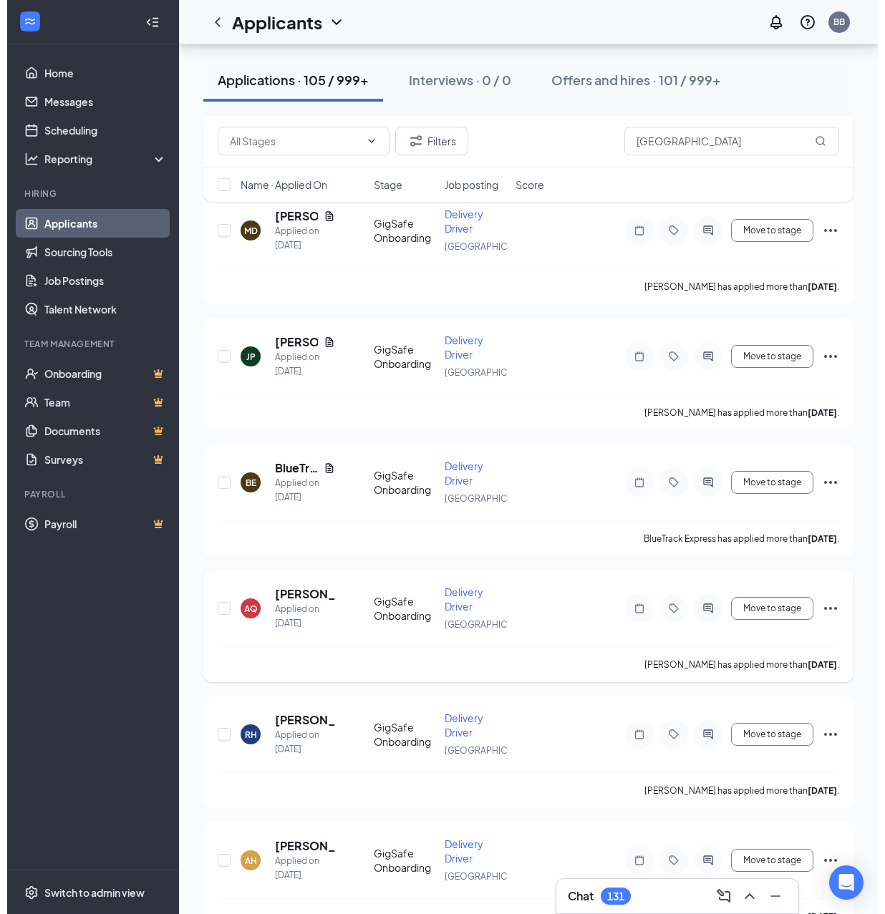
scroll to position [2768, 0]
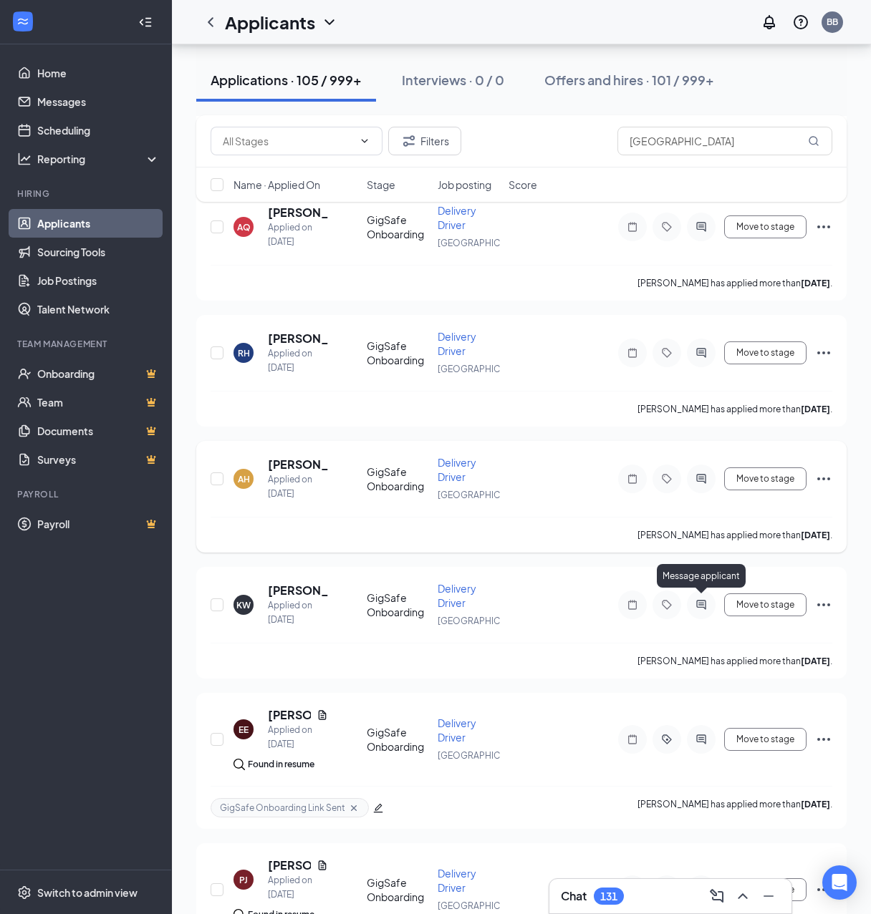
drag, startPoint x: 703, startPoint y: 605, endPoint x: 588, endPoint y: 528, distance: 138.4
click at [703, 605] on icon "ActiveChat" at bounding box center [700, 604] width 17 height 11
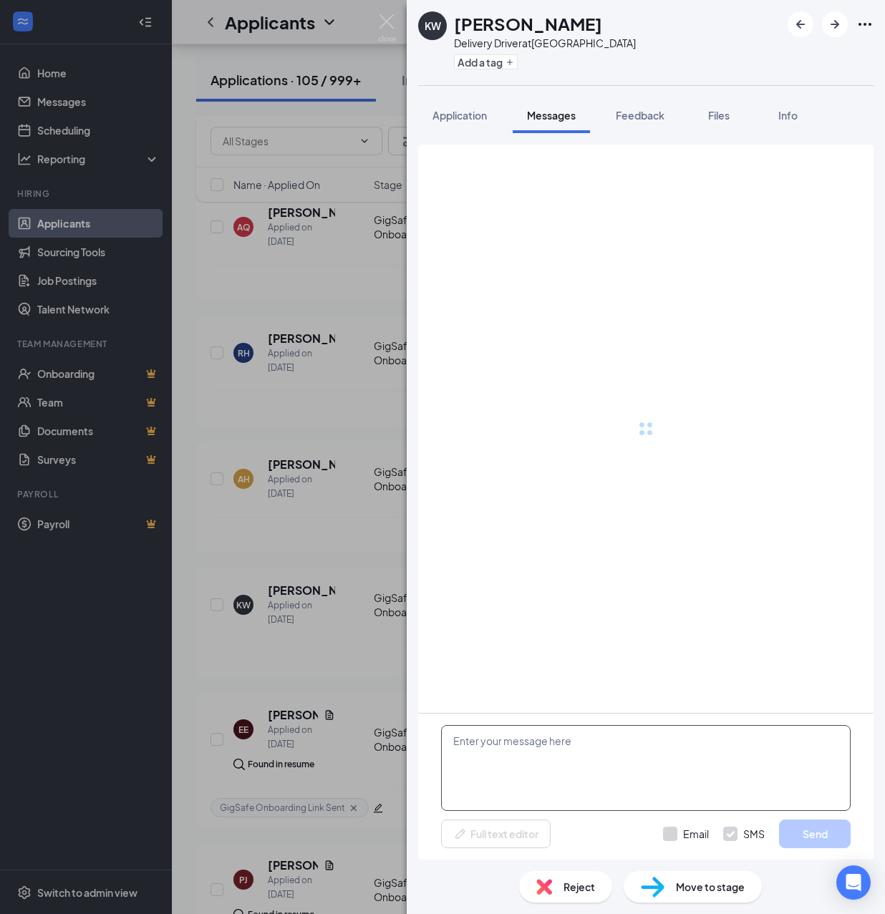
click at [622, 752] on textarea at bounding box center [646, 768] width 410 height 86
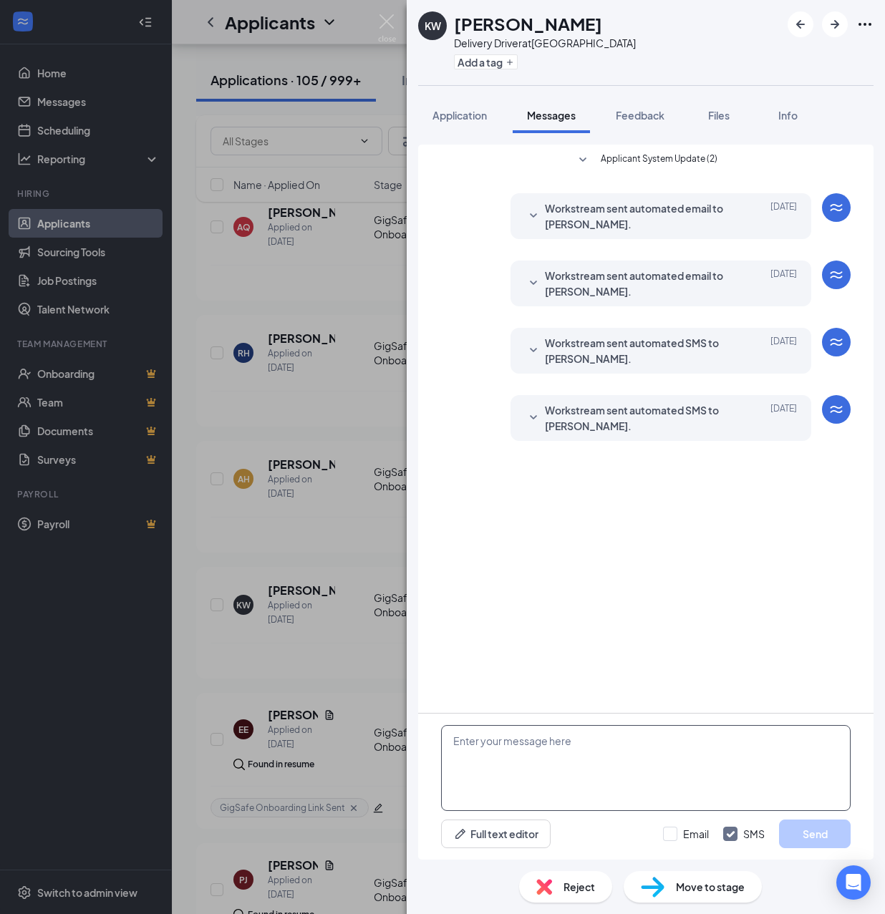
click at [622, 752] on textarea at bounding box center [646, 768] width 410 height 86
paste textarea "Hello, If you have not started your onboarding please go ahead and proceed with…"
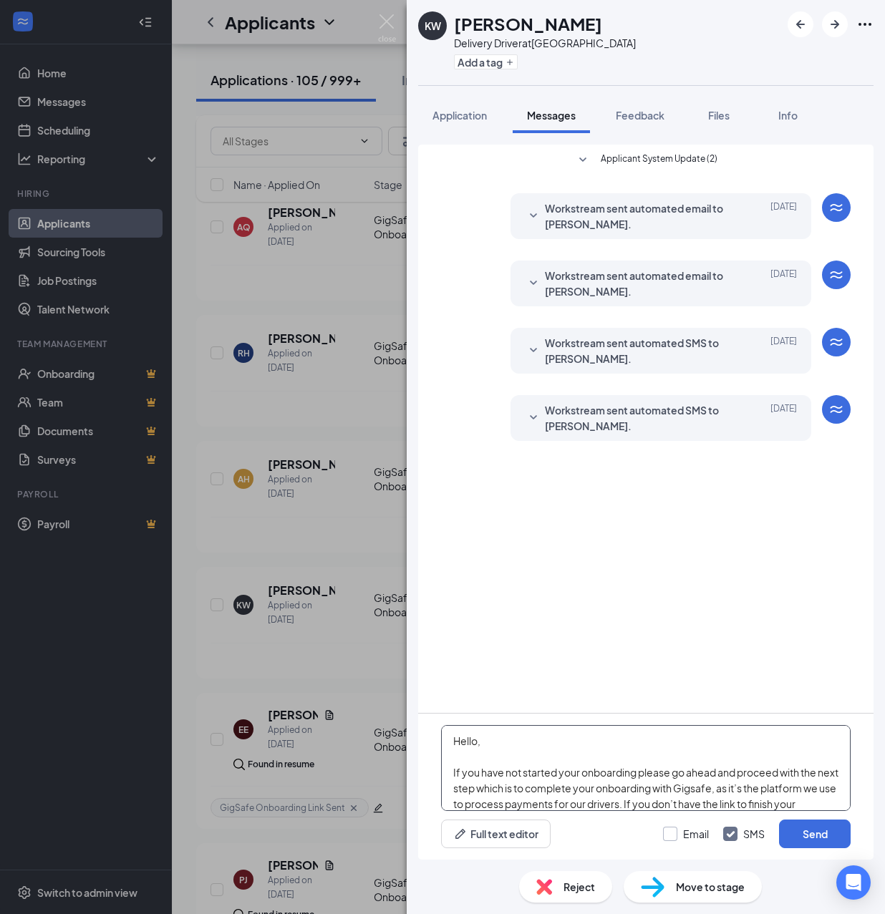
scroll to position [252, 0]
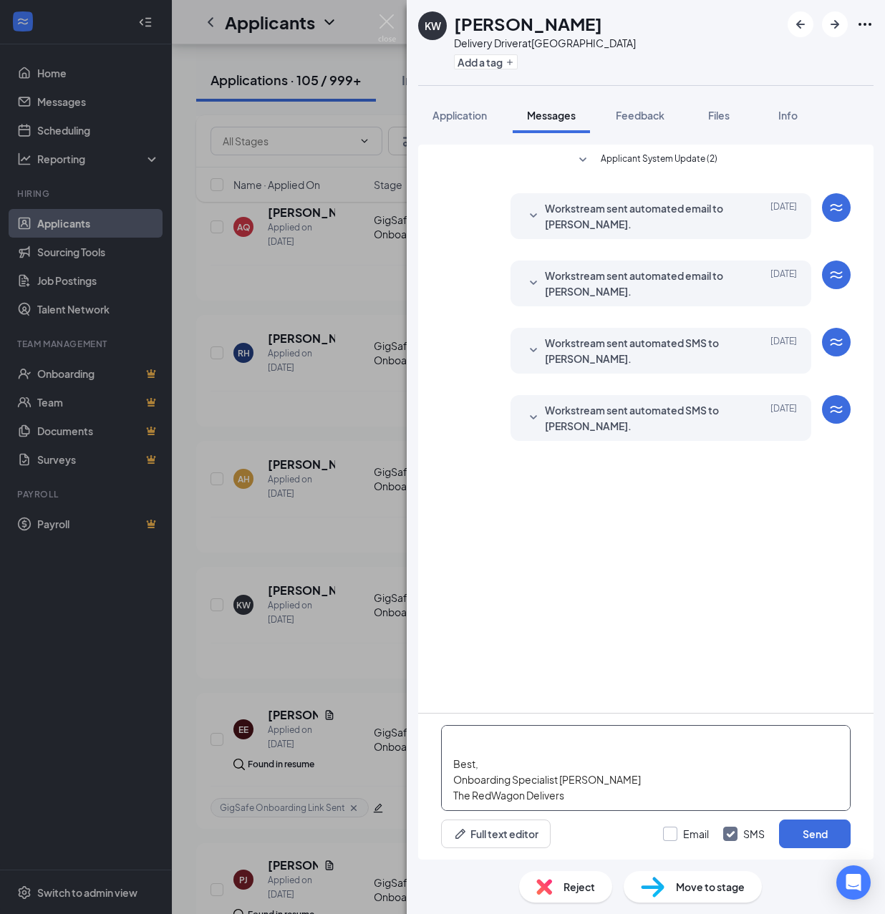
type textarea "Hello, If you have not started your onboarding please go ahead and proceed with…"
click at [672, 832] on input "Email" at bounding box center [686, 834] width 46 height 14
checkbox input "true"
click at [820, 833] on button "Send" at bounding box center [815, 834] width 72 height 29
click at [485, 72] on div "Add a tag" at bounding box center [545, 62] width 182 height 24
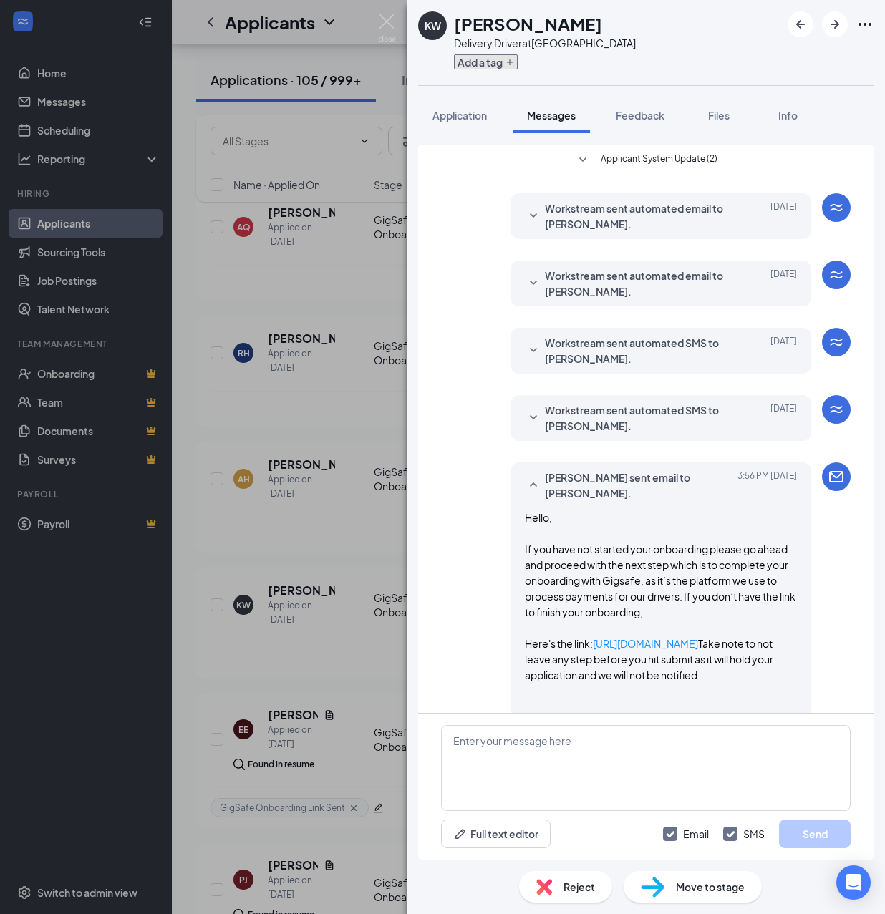
click at [498, 55] on button "Add a tag" at bounding box center [486, 61] width 64 height 15
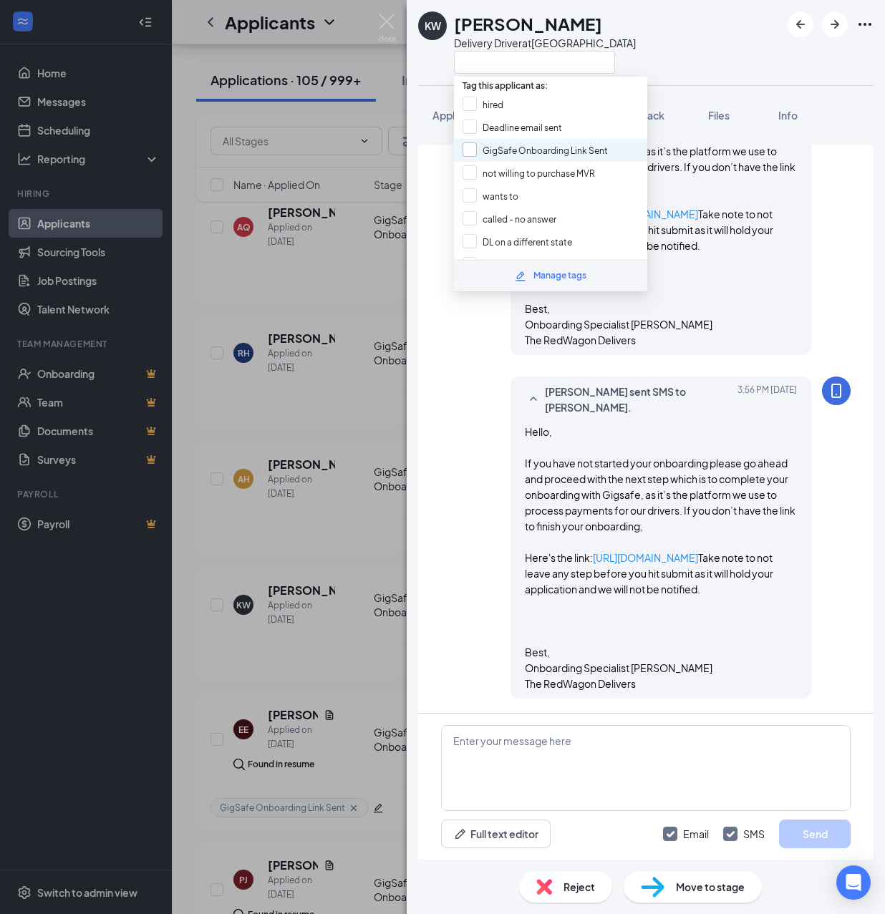
click at [480, 150] on input "GigSafe Onboarding Link Sent" at bounding box center [535, 150] width 145 height 16
checkbox input "true"
click at [358, 285] on div "KW [PERSON_NAME] Delivery Driver at [GEOGRAPHIC_DATA] Application Messages Feed…" at bounding box center [442, 457] width 885 height 914
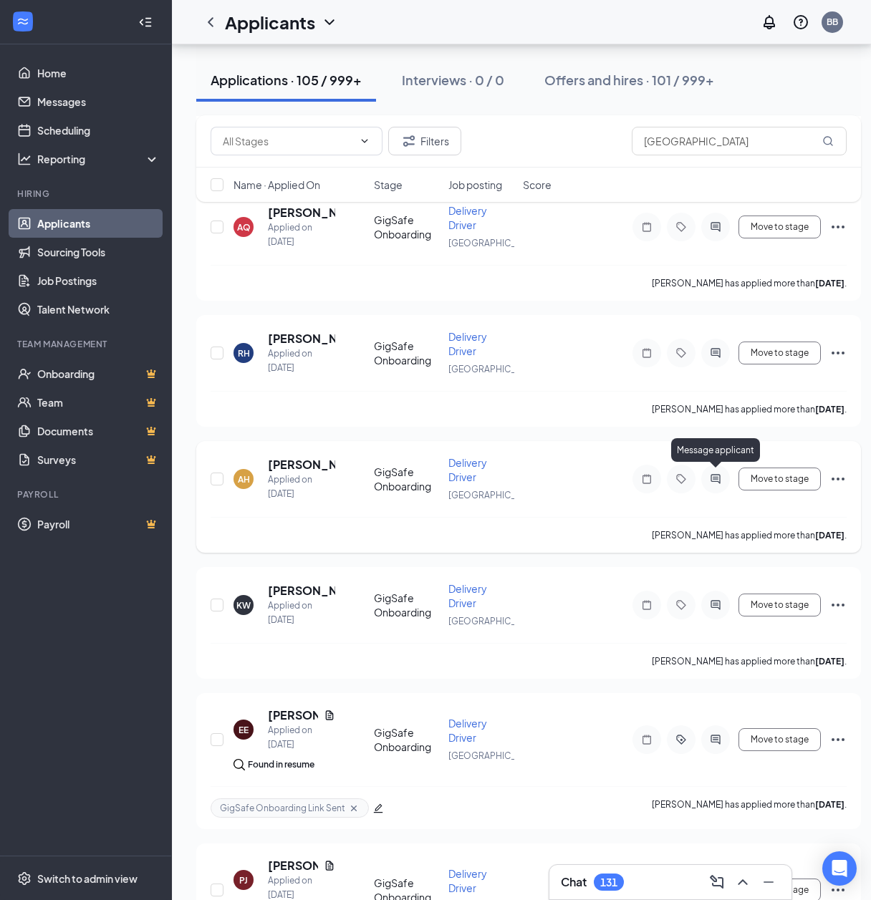
click at [709, 476] on icon "ActiveChat" at bounding box center [715, 478] width 17 height 11
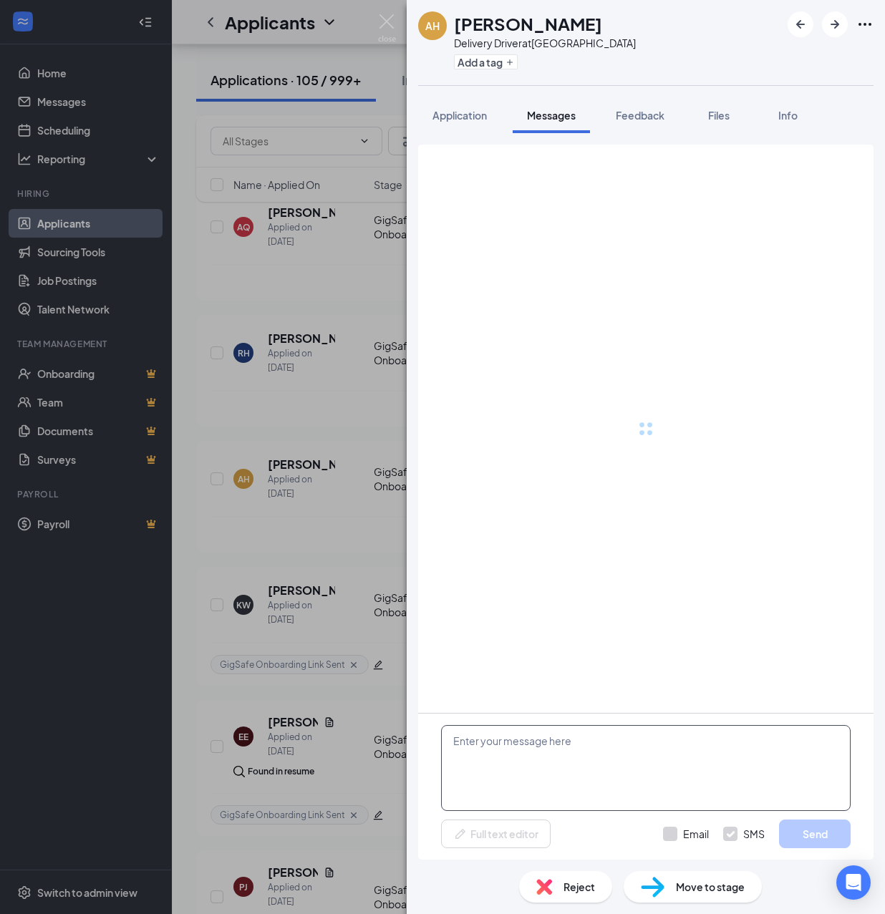
click at [668, 774] on textarea at bounding box center [646, 768] width 410 height 86
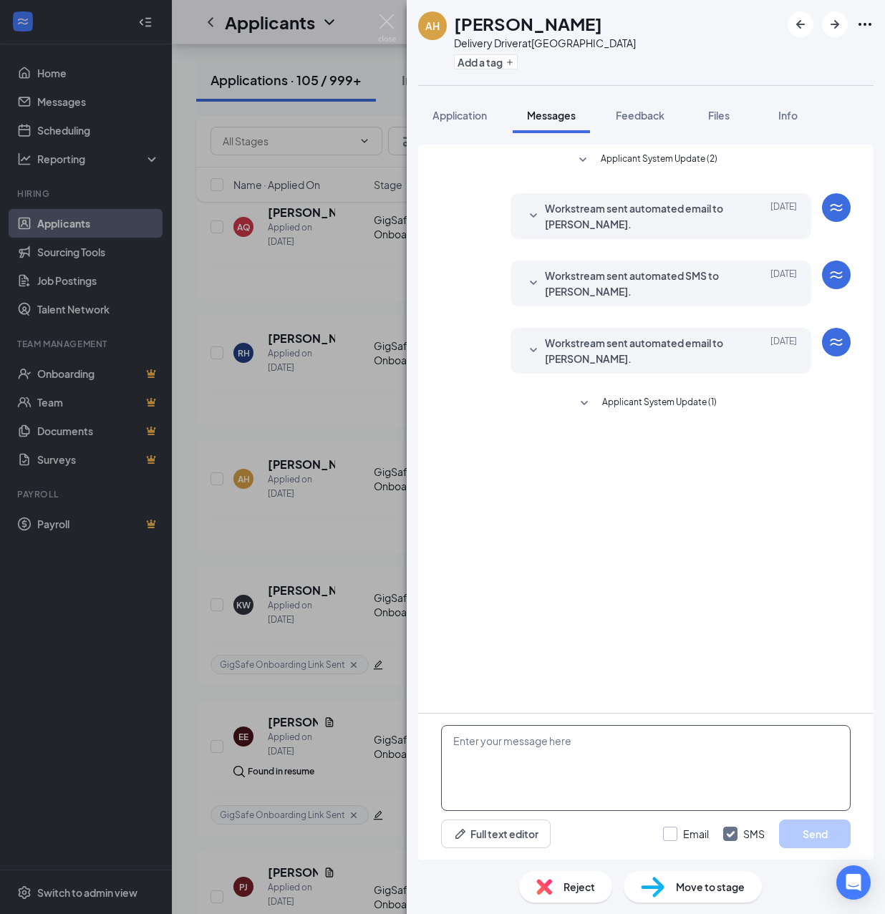
click at [624, 765] on textarea at bounding box center [646, 768] width 410 height 86
paste textarea "Hello, If you have not started your onboarding please go ahead and proceed with…"
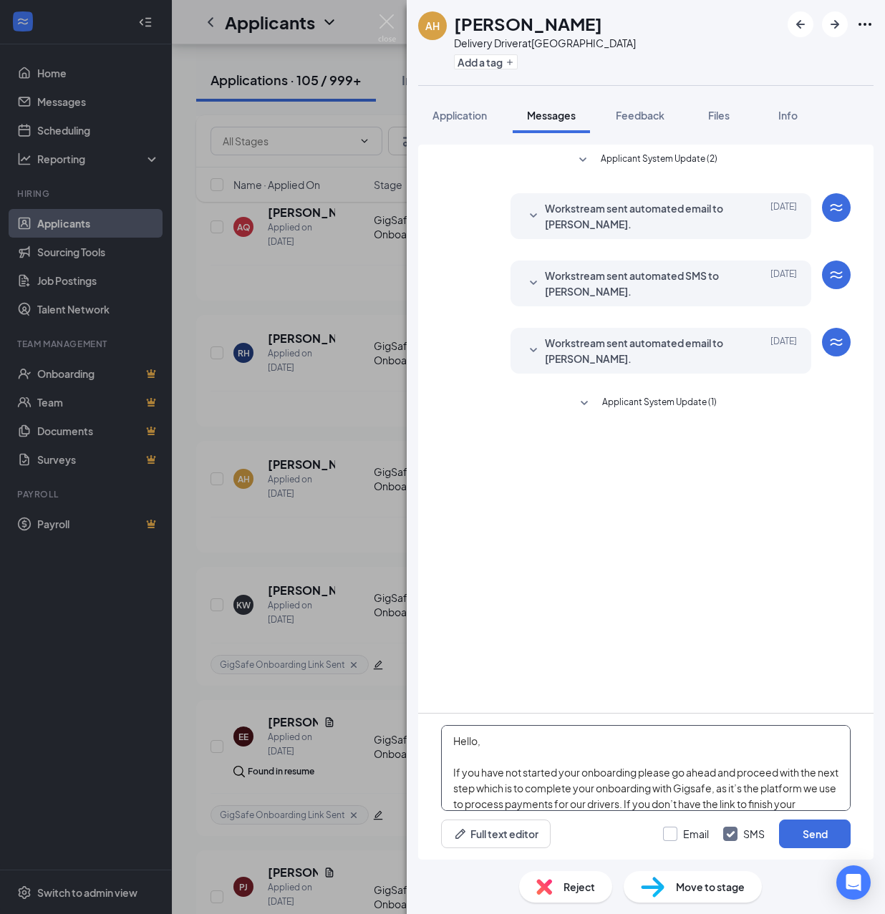
scroll to position [252, 0]
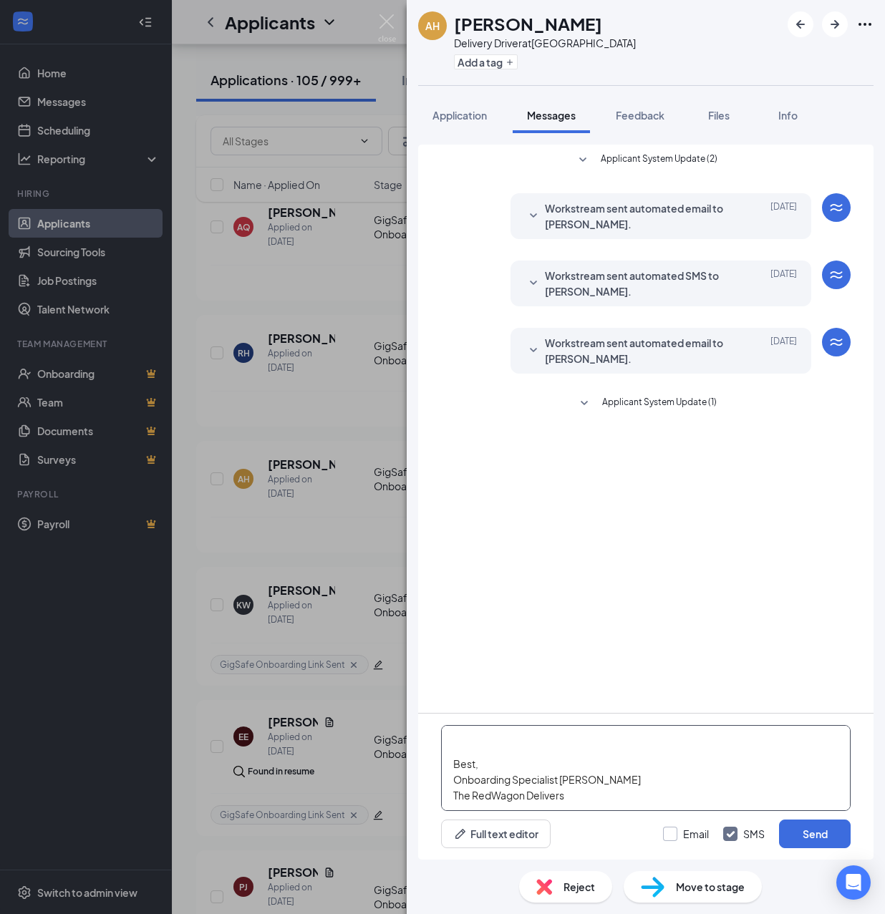
type textarea "Hello, If you have not started your onboarding please go ahead and proceed with…"
click at [688, 834] on input "Email" at bounding box center [686, 834] width 46 height 14
checkbox input "true"
click at [794, 826] on button "Send" at bounding box center [815, 834] width 72 height 29
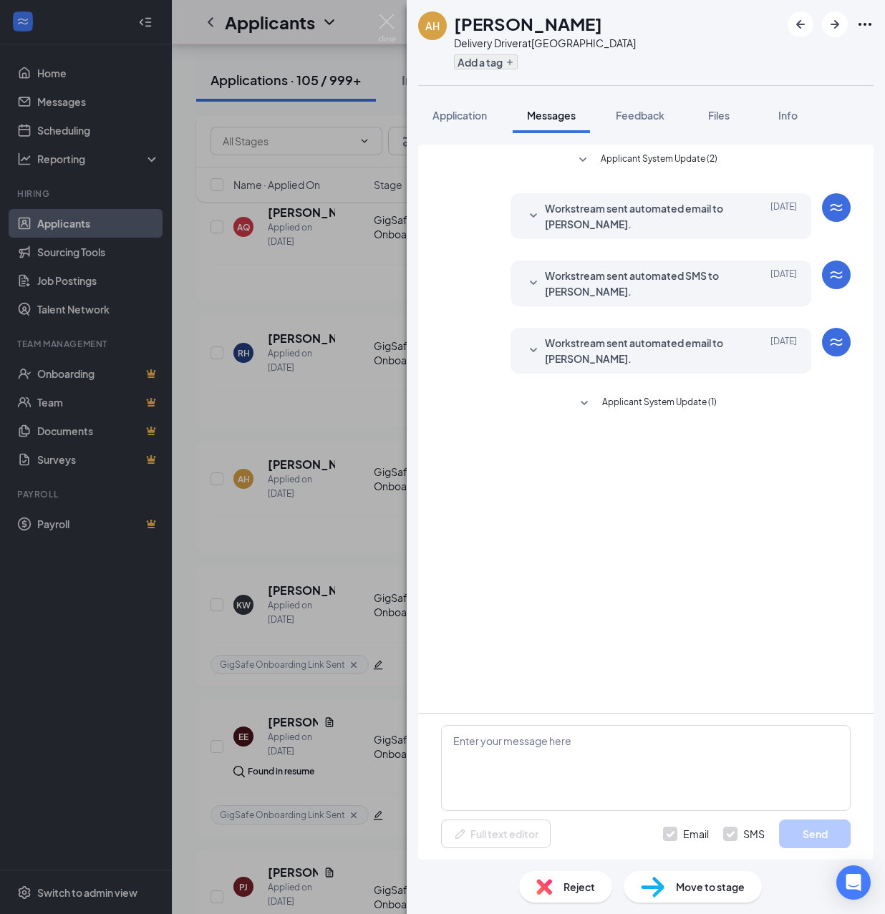
scroll to position [0, 0]
click at [485, 64] on button "Add a tag" at bounding box center [486, 61] width 64 height 15
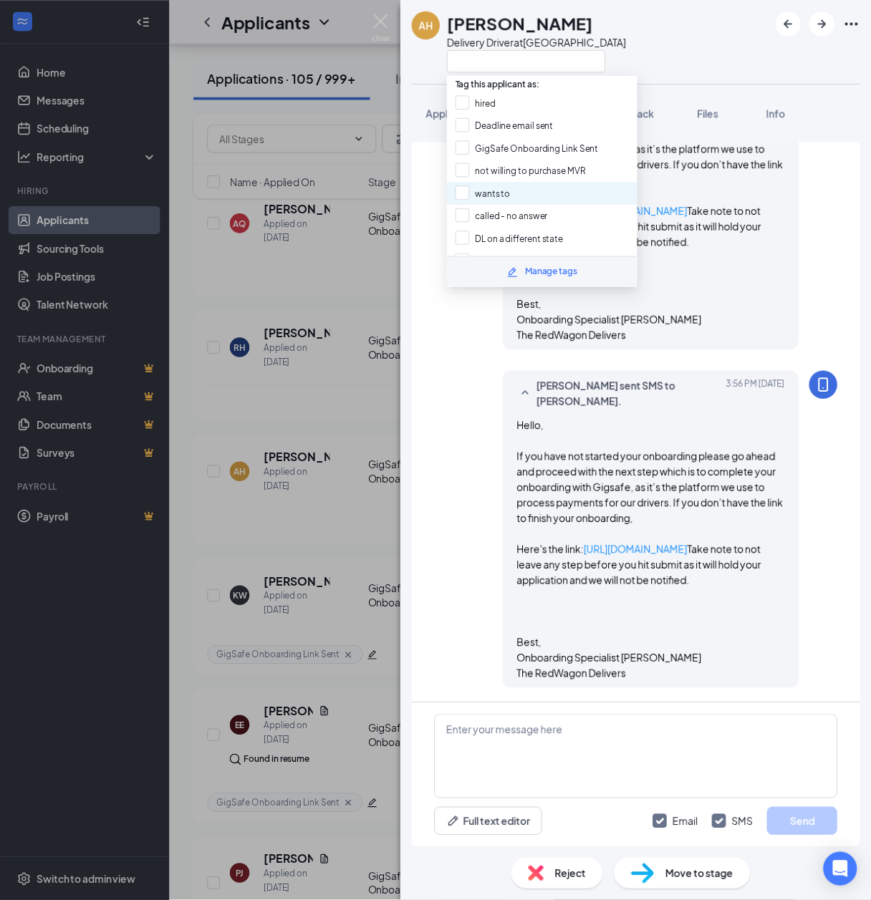
scroll to position [565, 0]
click at [497, 152] on input "GigSafe Onboarding Link Sent" at bounding box center [535, 150] width 145 height 16
checkbox input "true"
click at [345, 384] on div "AH [PERSON_NAME] Delivery Driver at [GEOGRAPHIC_DATA] Application Messages Feed…" at bounding box center [442, 457] width 885 height 914
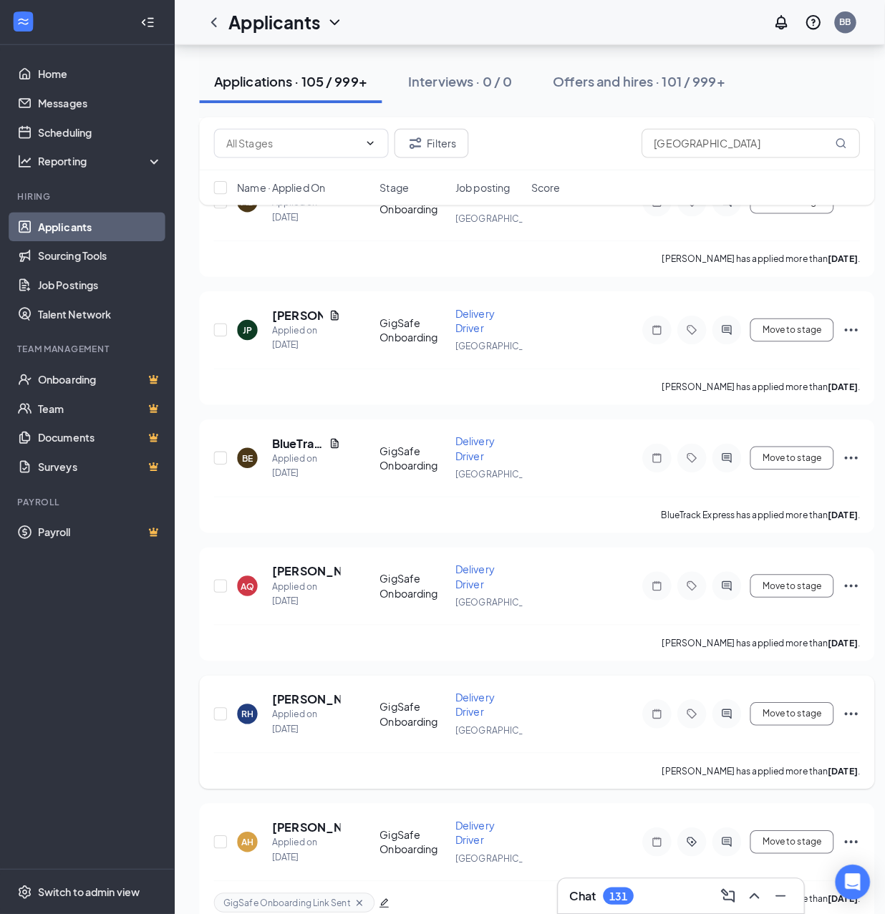
scroll to position [2386, 0]
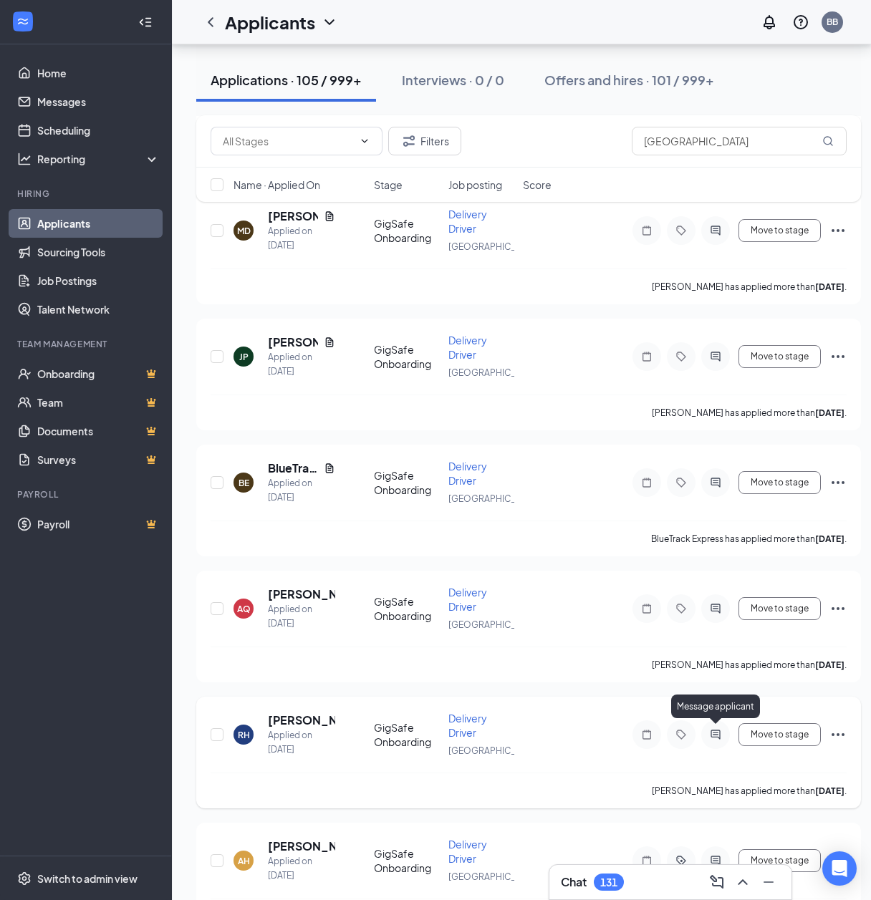
drag, startPoint x: 717, startPoint y: 732, endPoint x: 645, endPoint y: 754, distance: 75.0
click at [712, 734] on icon "ActiveChat" at bounding box center [714, 734] width 9 height 9
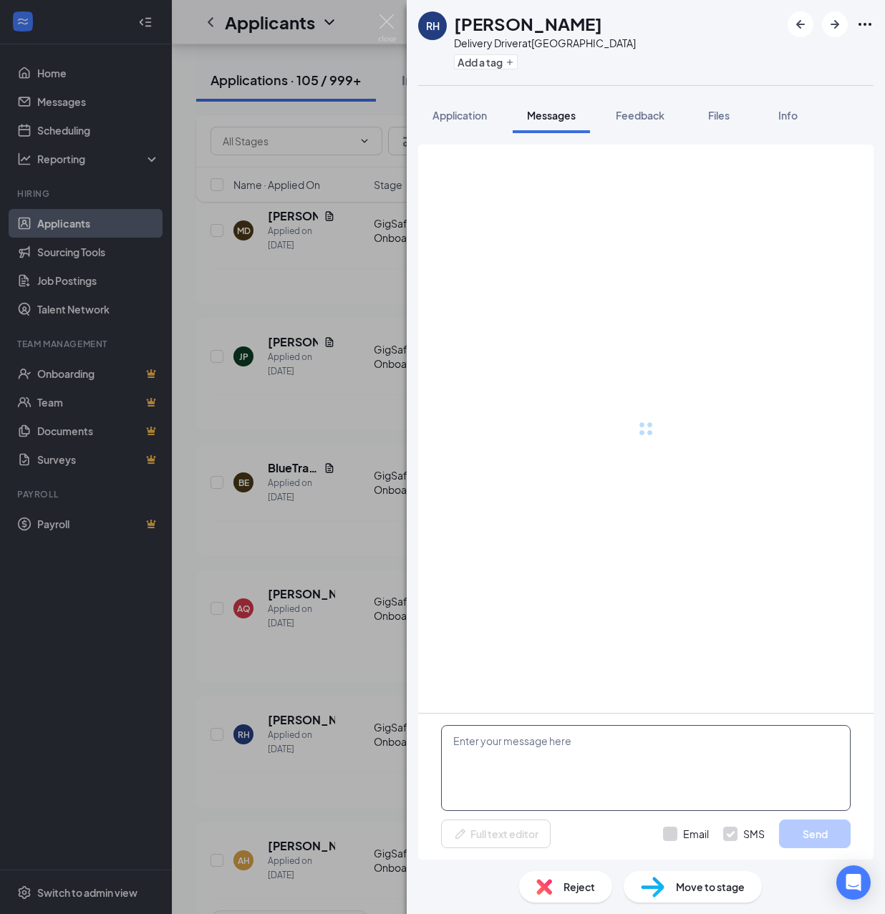
click at [578, 763] on textarea at bounding box center [646, 768] width 410 height 86
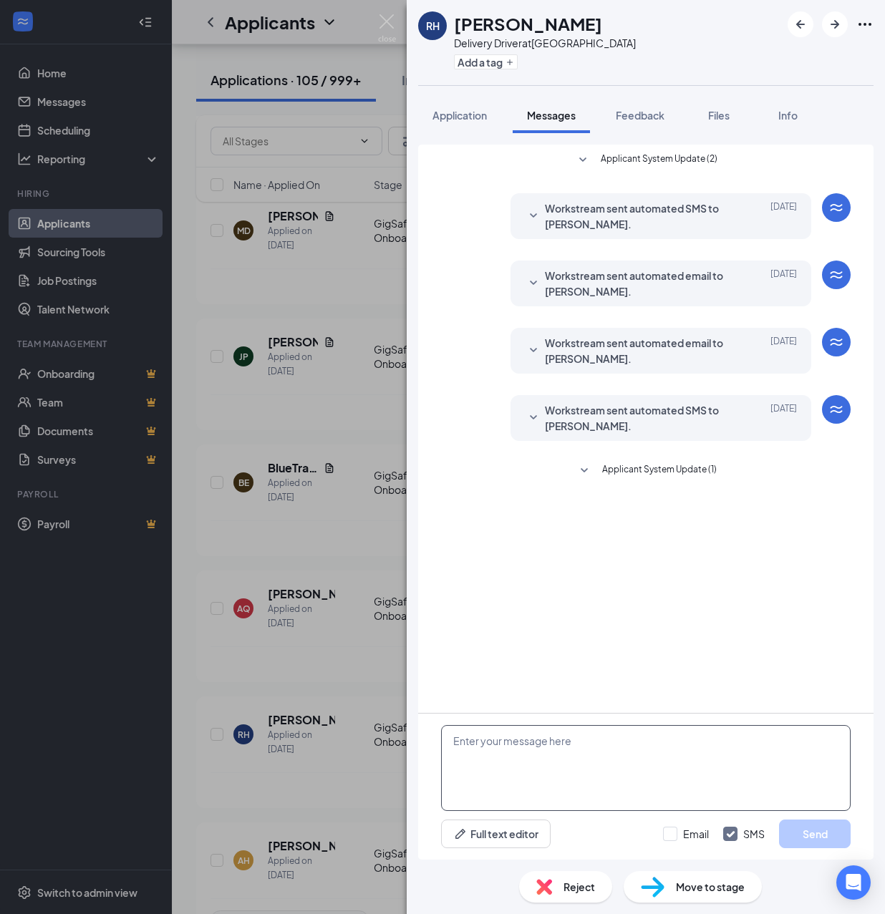
click at [541, 769] on textarea at bounding box center [646, 768] width 410 height 86
click at [536, 754] on textarea at bounding box center [646, 768] width 410 height 86
paste textarea "Hello, If you have not started your onboarding please go ahead and proceed with…"
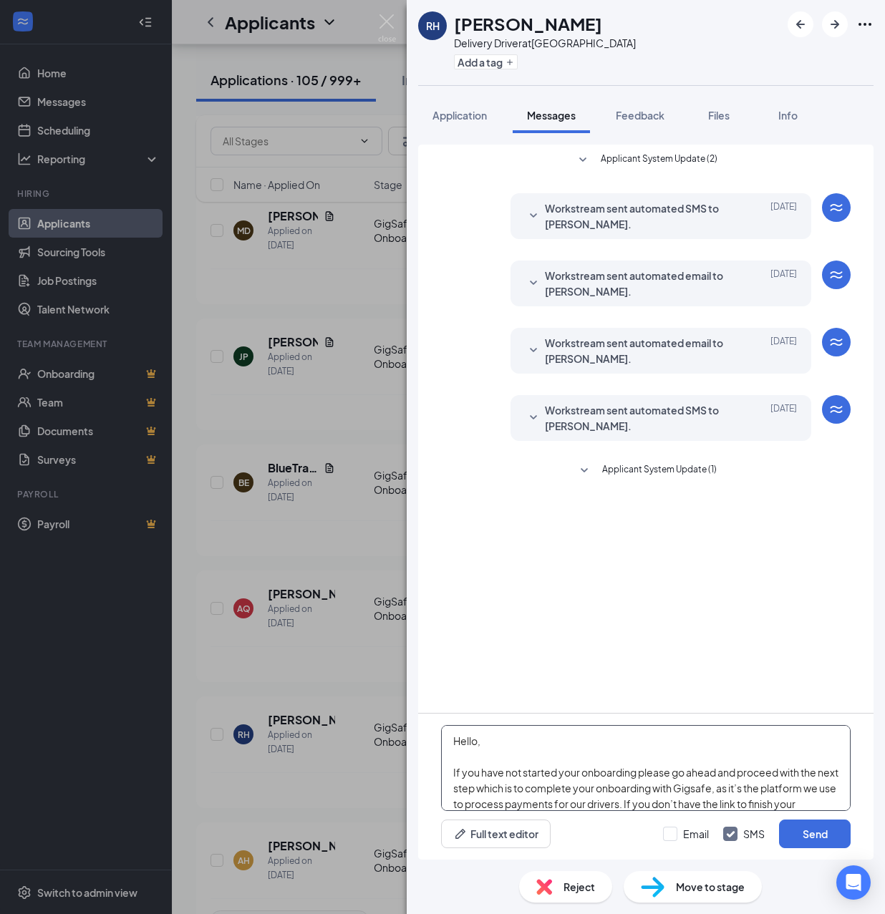
scroll to position [252, 0]
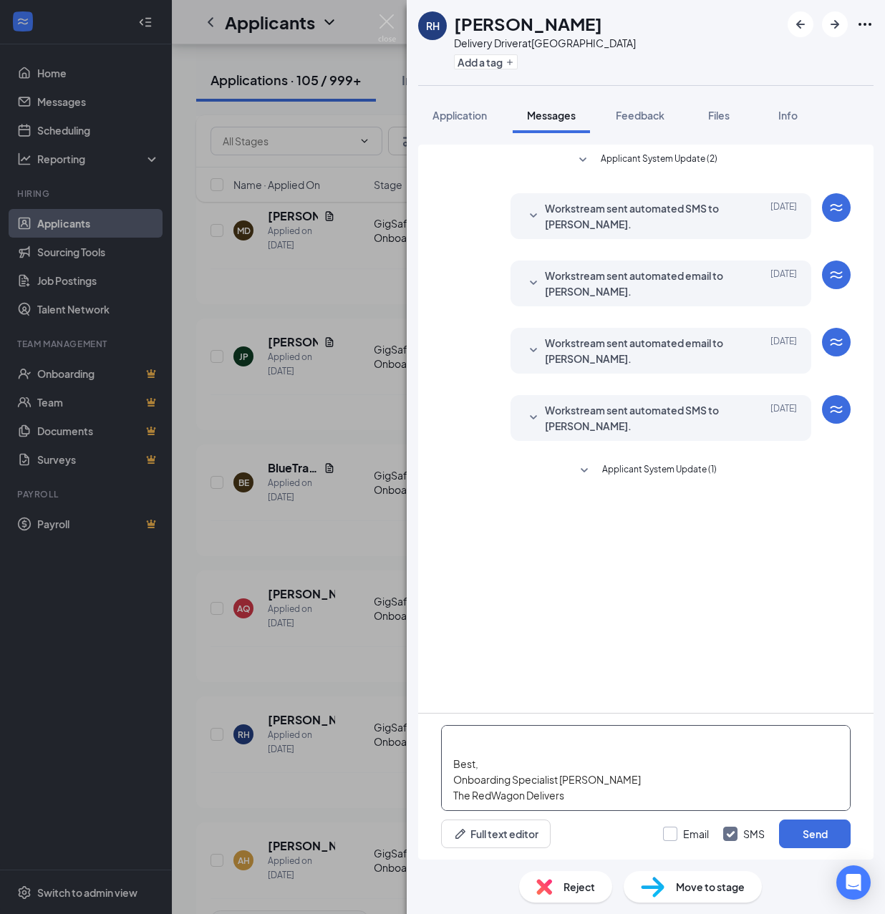
type textarea "Hello, If you have not started your onboarding please go ahead and proceed with…"
click at [679, 832] on input "Email" at bounding box center [686, 834] width 46 height 14
checkbox input "true"
click at [800, 831] on button "Send" at bounding box center [815, 834] width 72 height 29
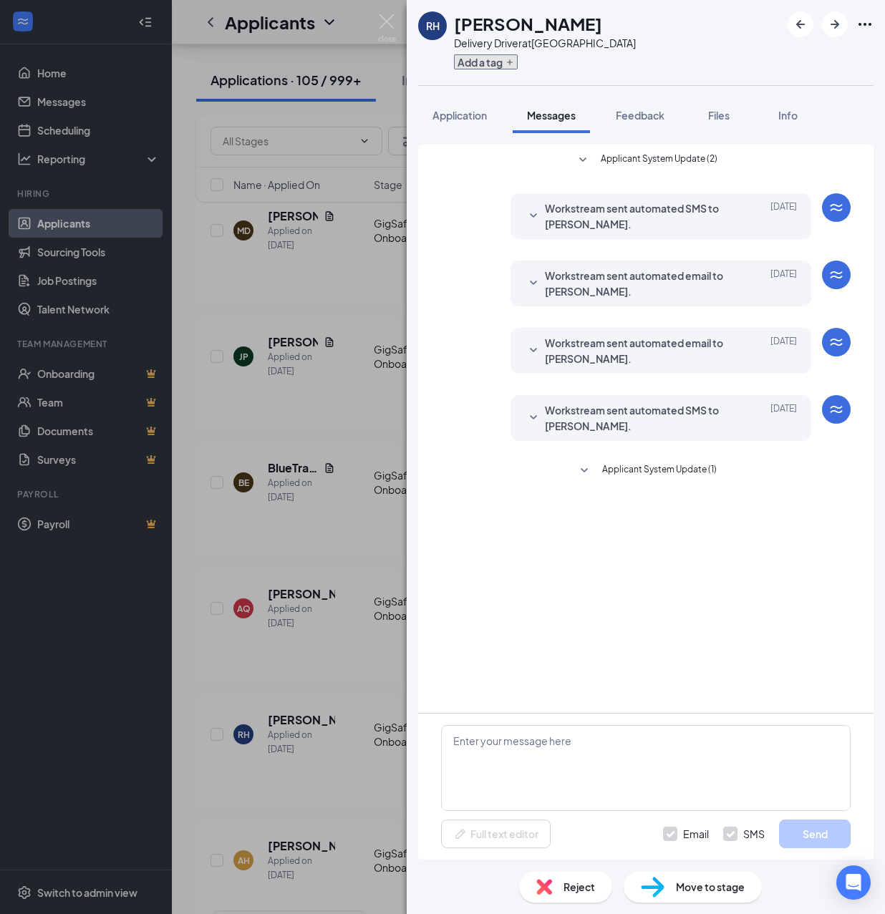
click at [485, 63] on button "Add a tag" at bounding box center [486, 61] width 64 height 15
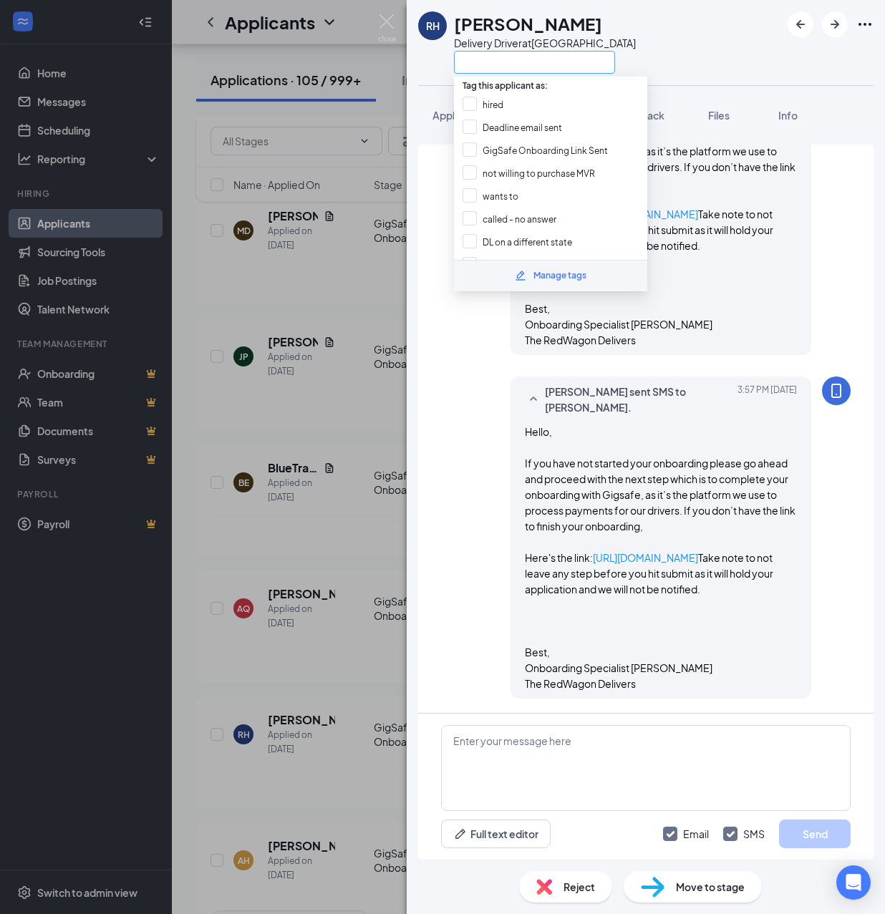
scroll to position [660, 0]
click at [510, 143] on input "GigSafe Onboarding Link Sent" at bounding box center [535, 150] width 145 height 16
checkbox input "true"
click at [367, 485] on div "RH [PERSON_NAME] Delivery Driver at [GEOGRAPHIC_DATA] Application Messages Feed…" at bounding box center [442, 457] width 885 height 914
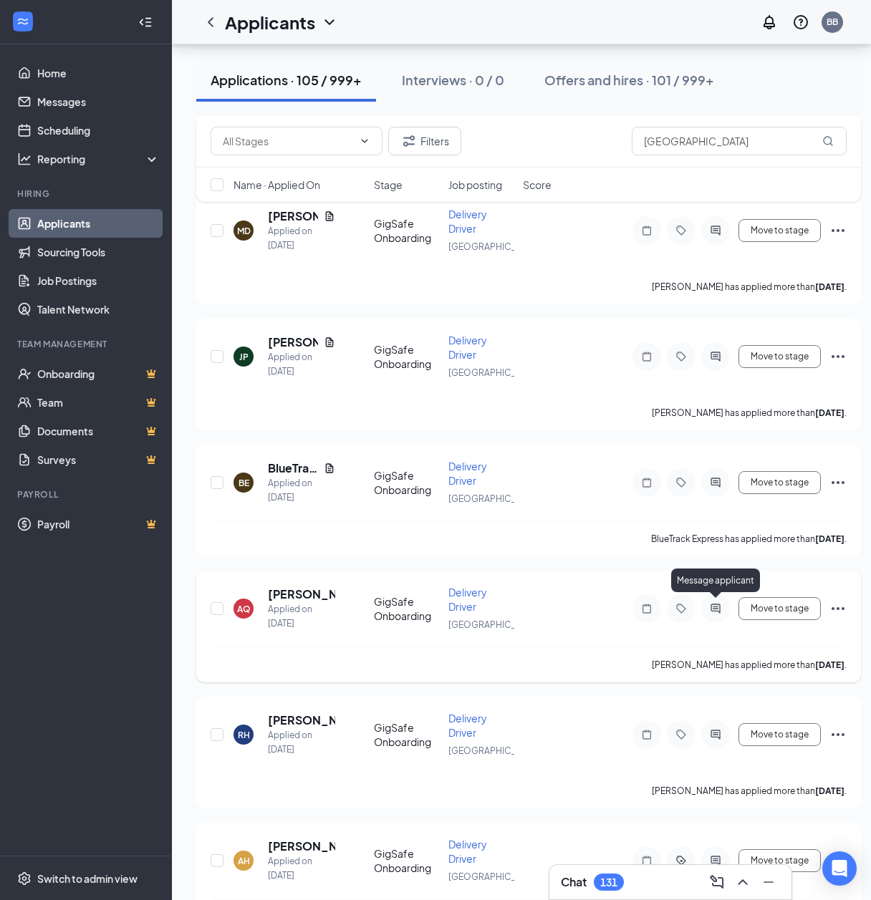
click at [713, 604] on icon "ActiveChat" at bounding box center [714, 608] width 9 height 9
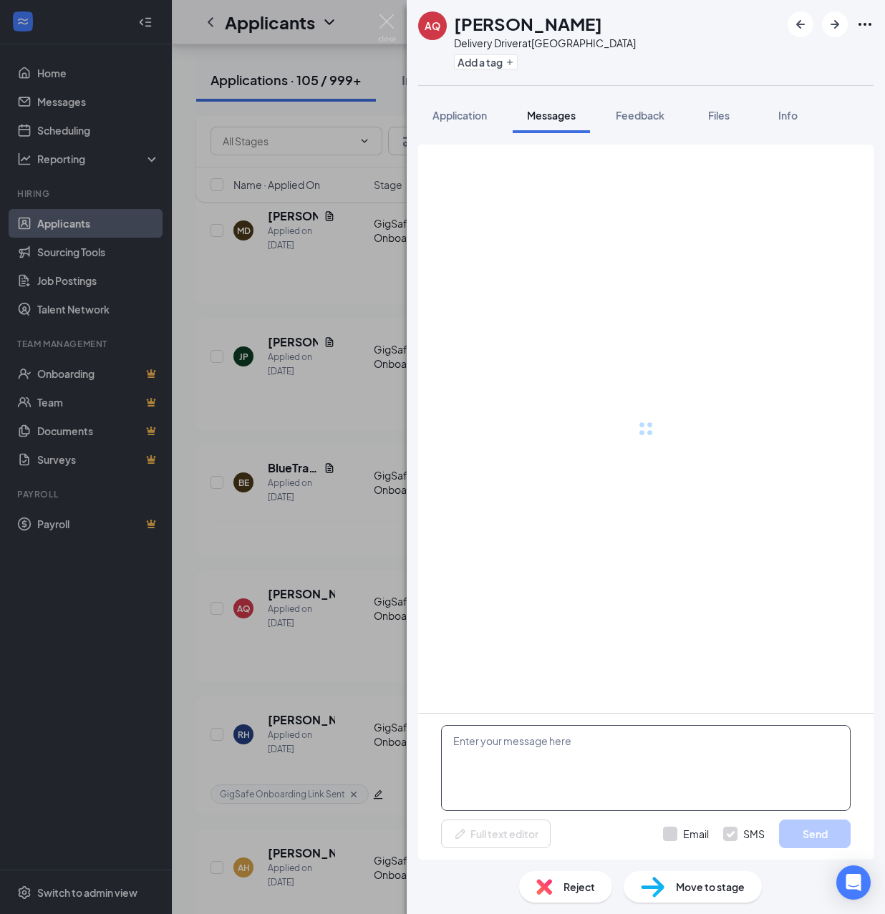
click at [614, 749] on textarea at bounding box center [646, 768] width 410 height 86
click at [576, 751] on textarea at bounding box center [646, 768] width 410 height 86
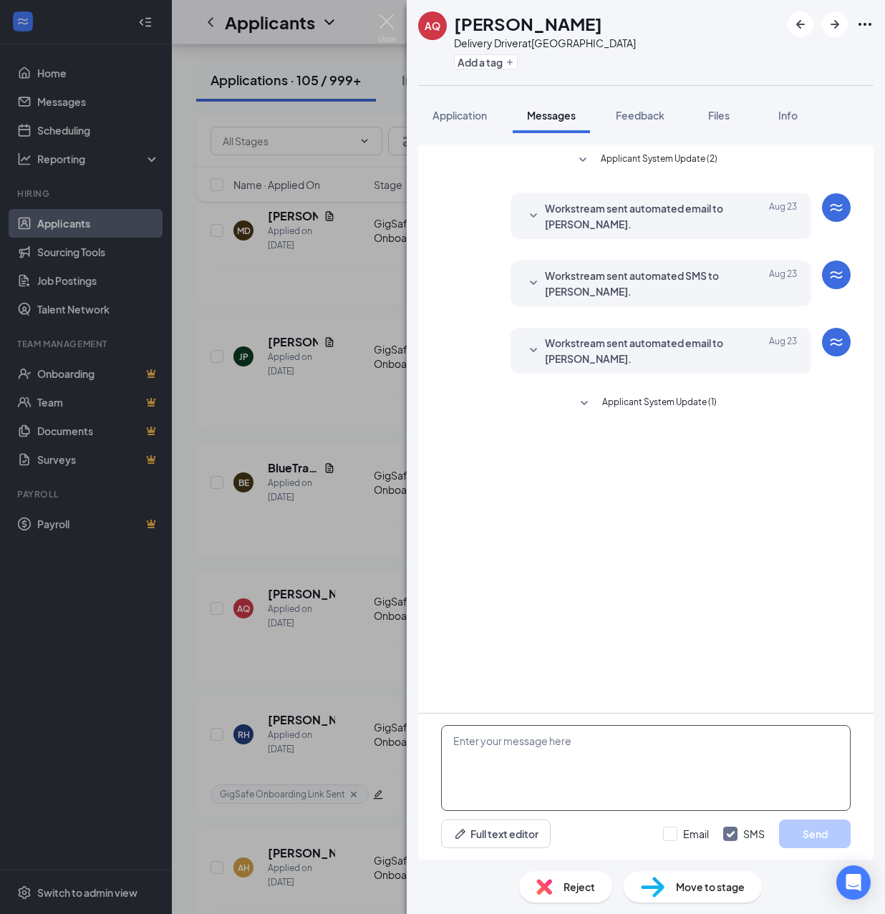
click at [576, 751] on textarea at bounding box center [646, 768] width 410 height 86
paste textarea "Hello, If you have not started your onboarding please go ahead and proceed with…"
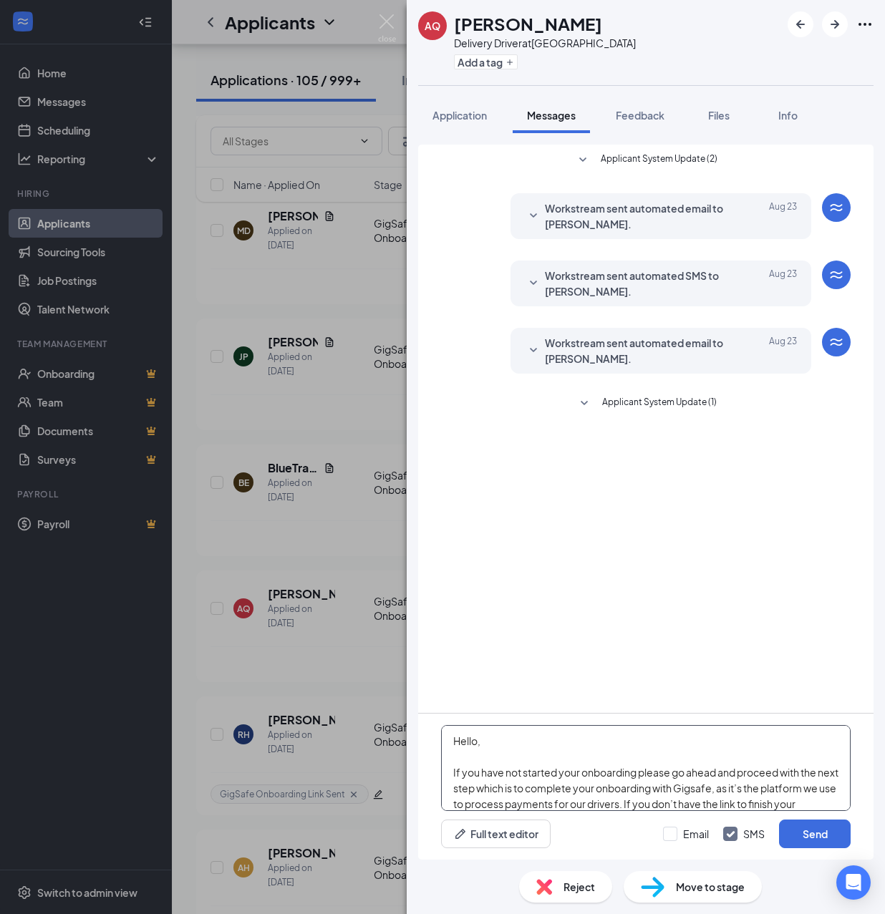
scroll to position [252, 0]
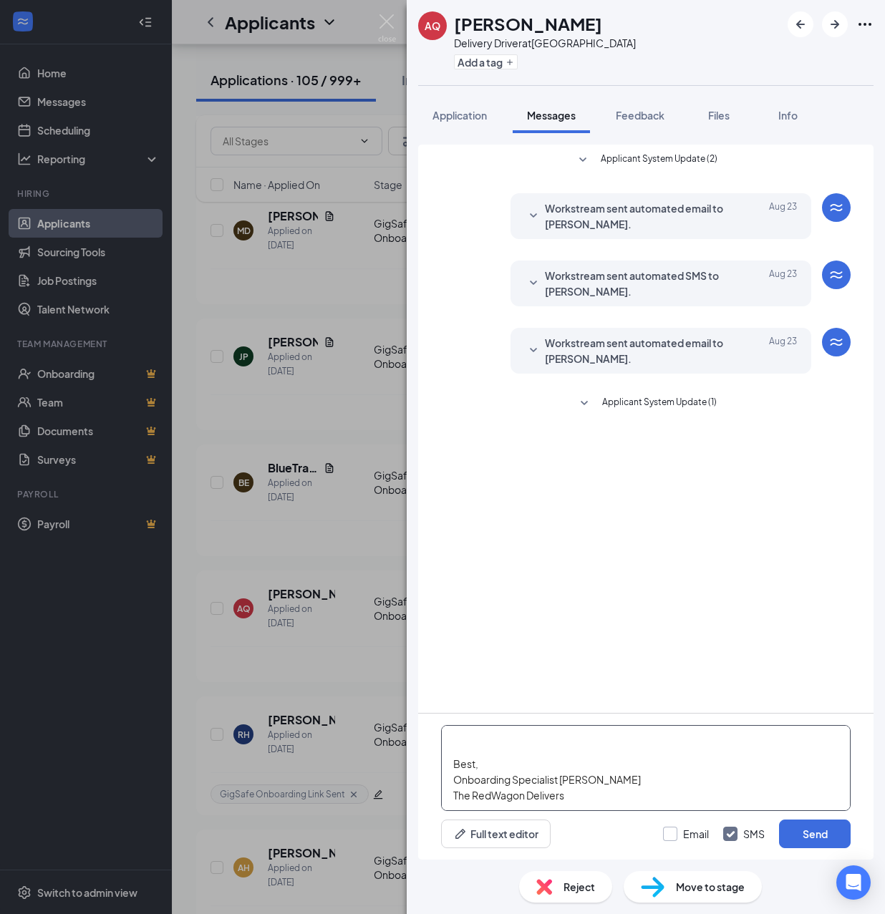
type textarea "Hello, If you have not started your onboarding please go ahead and proceed with…"
drag, startPoint x: 682, startPoint y: 829, endPoint x: 703, endPoint y: 826, distance: 21.8
click at [679, 831] on input "Email" at bounding box center [686, 834] width 46 height 14
checkbox input "true"
click at [837, 826] on button "Send" at bounding box center [815, 834] width 72 height 29
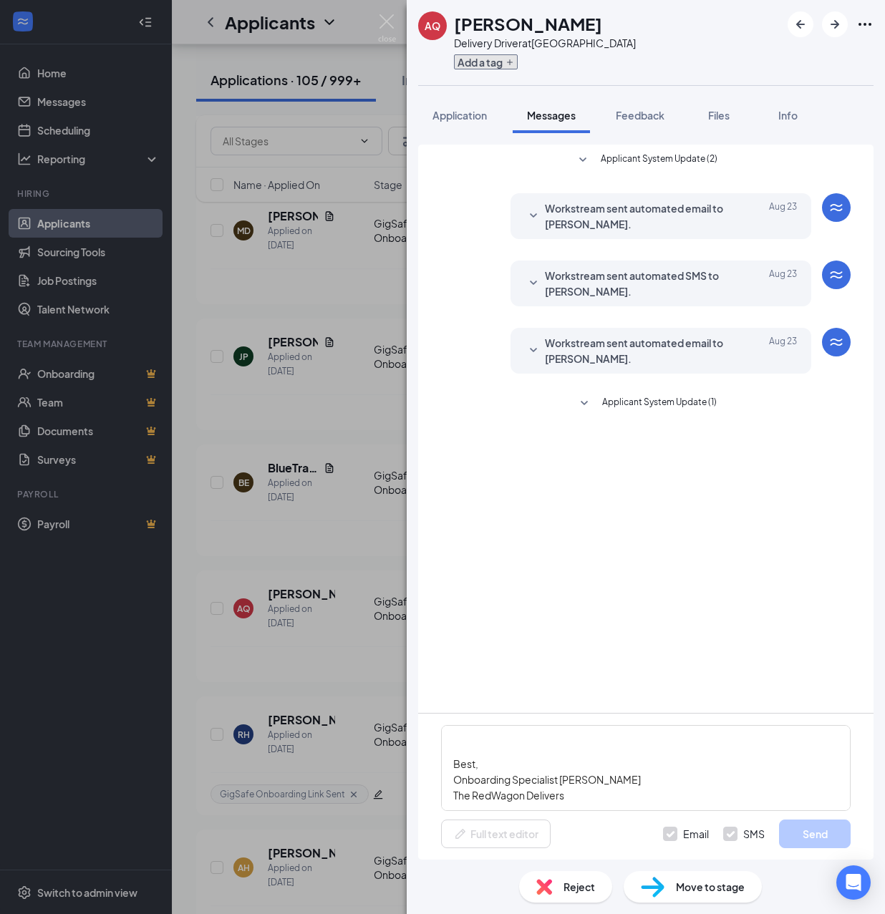
click at [480, 57] on button "Add a tag" at bounding box center [486, 61] width 64 height 15
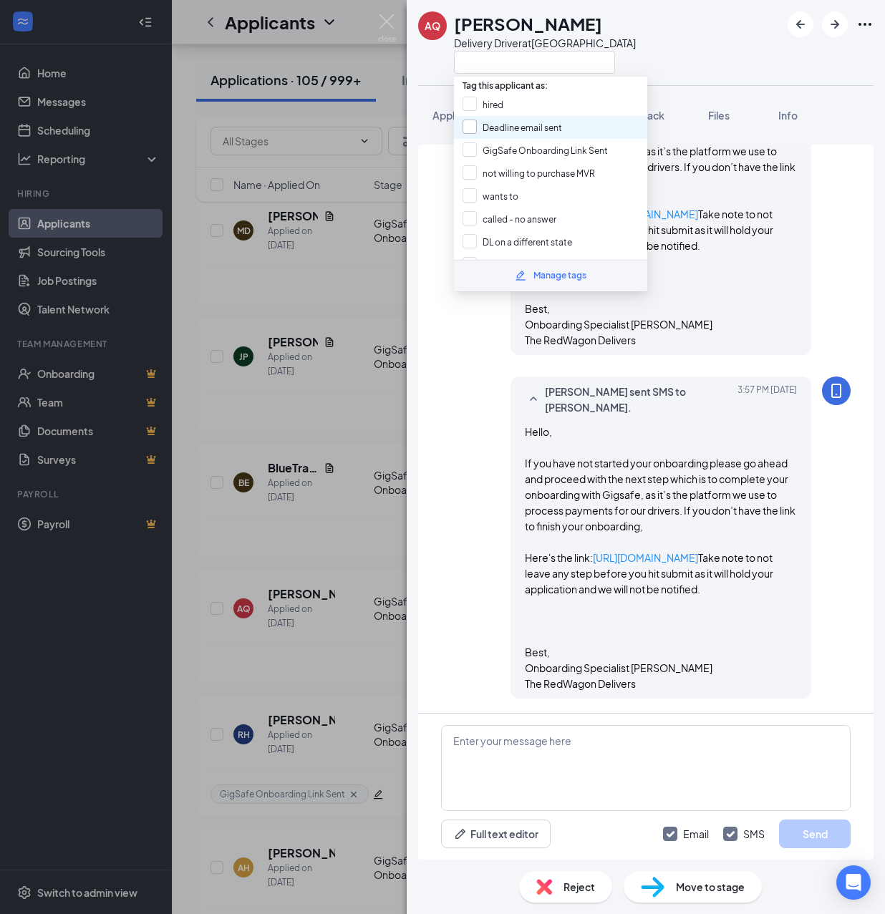
scroll to position [594, 0]
click at [513, 145] on input "GigSafe Onboarding Link Sent" at bounding box center [535, 150] width 145 height 16
checkbox input "true"
drag, startPoint x: 362, startPoint y: 497, endPoint x: 405, endPoint y: 491, distance: 42.6
click at [362, 499] on div "AQ [PERSON_NAME] Delivery Driver at [GEOGRAPHIC_DATA] Application Messages Feed…" at bounding box center [442, 457] width 885 height 914
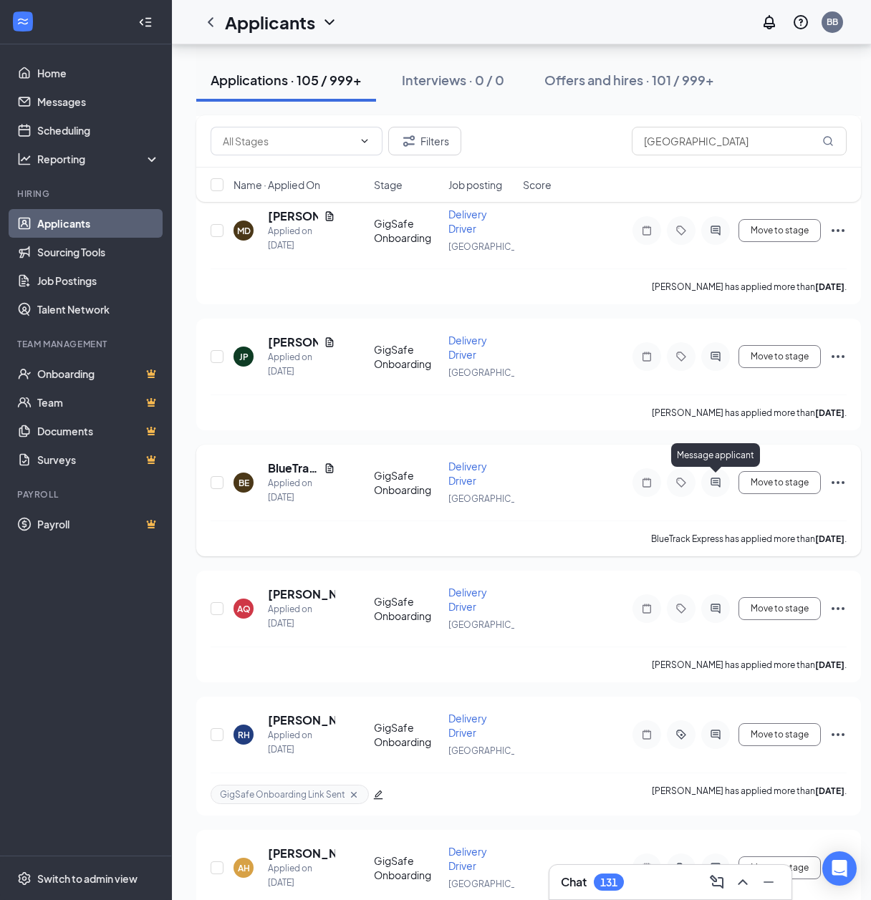
click at [713, 482] on icon "ActiveChat" at bounding box center [715, 482] width 17 height 11
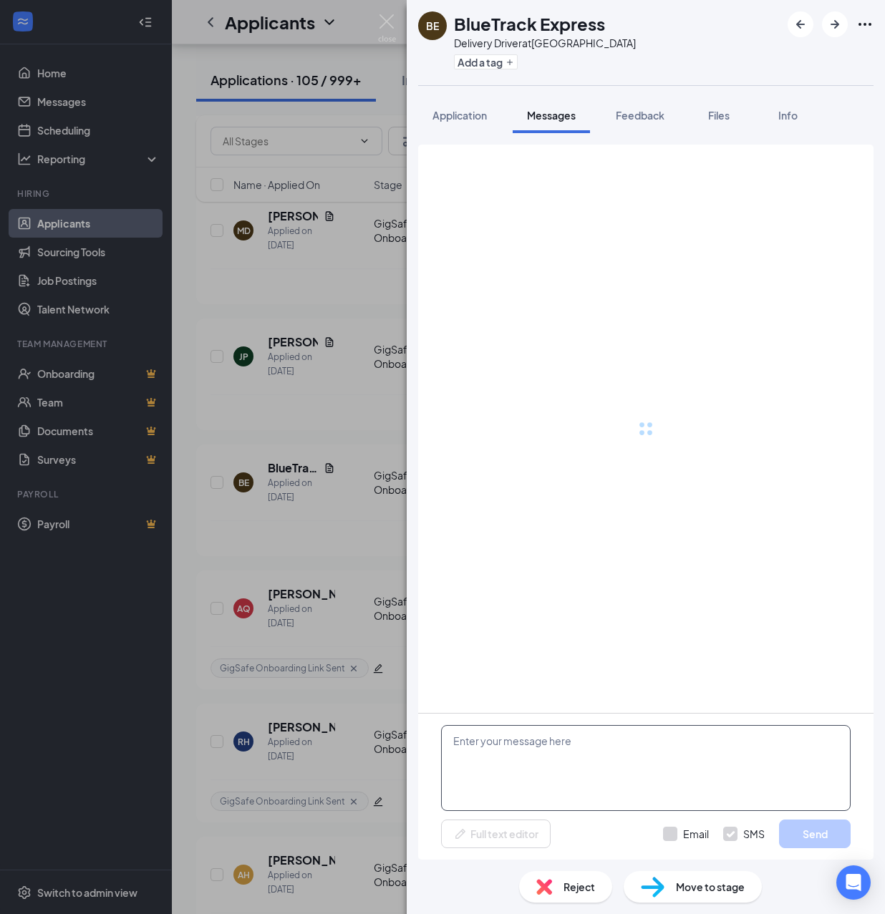
click at [643, 757] on textarea at bounding box center [646, 768] width 410 height 86
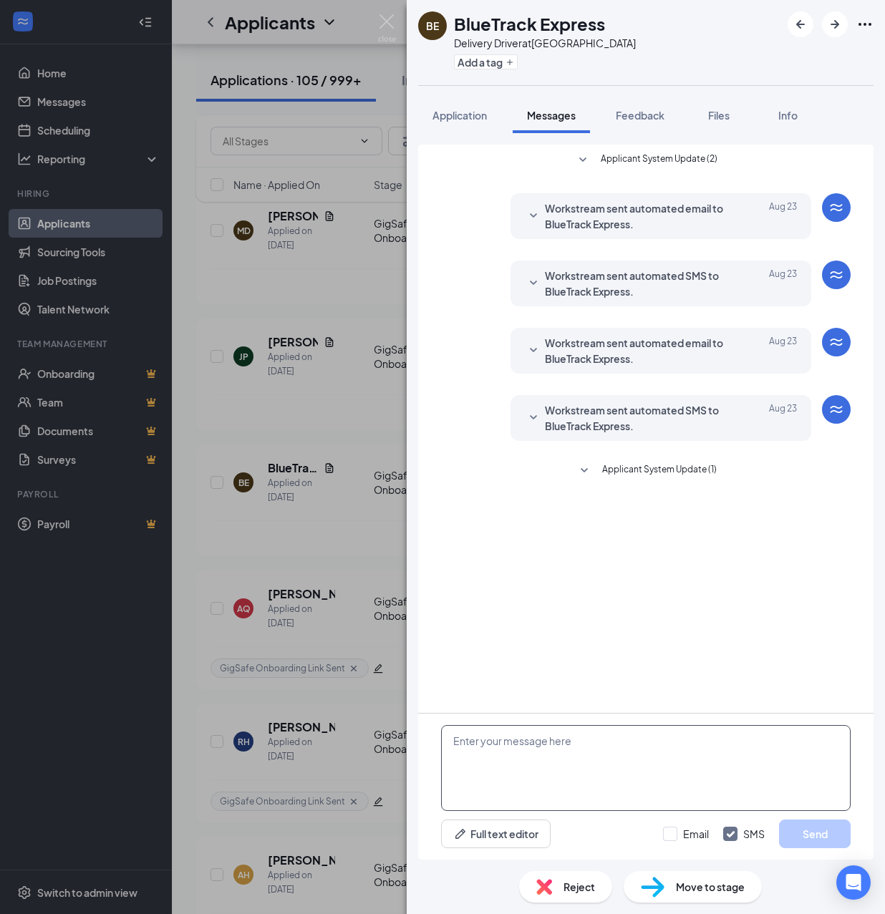
drag, startPoint x: 599, startPoint y: 745, endPoint x: 578, endPoint y: 748, distance: 21.1
click at [599, 745] on textarea at bounding box center [646, 768] width 410 height 86
click at [568, 752] on textarea at bounding box center [646, 768] width 410 height 86
paste textarea "Hello, If you have not started your onboarding please go ahead and proceed with…"
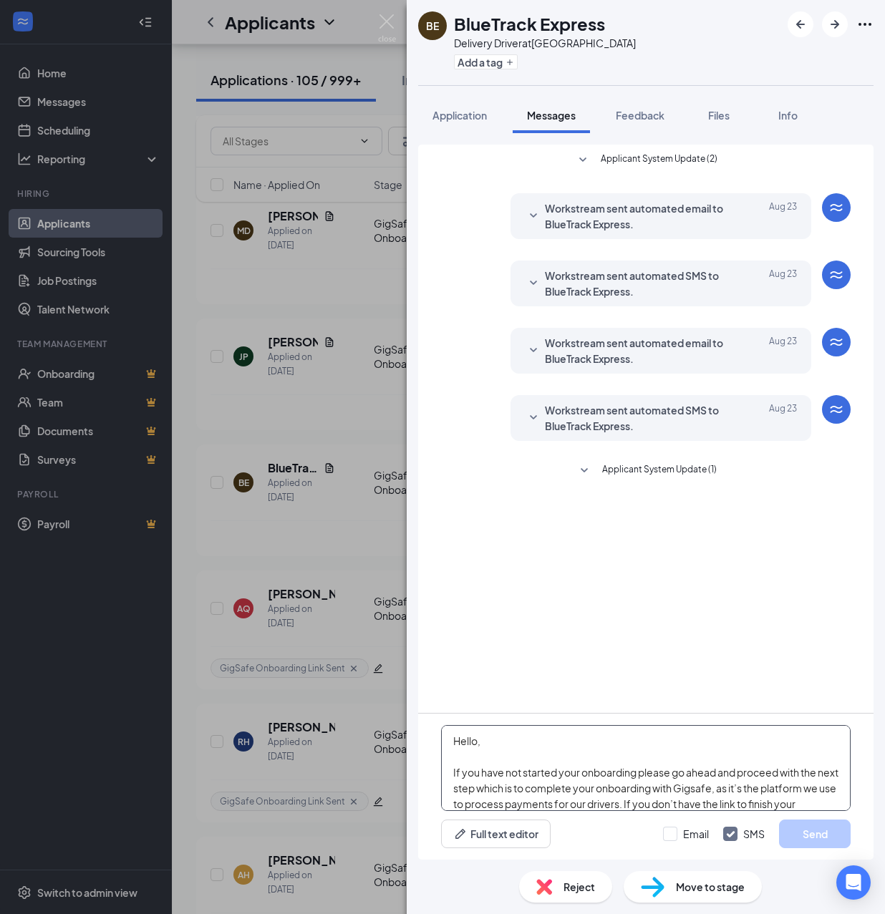
scroll to position [252, 0]
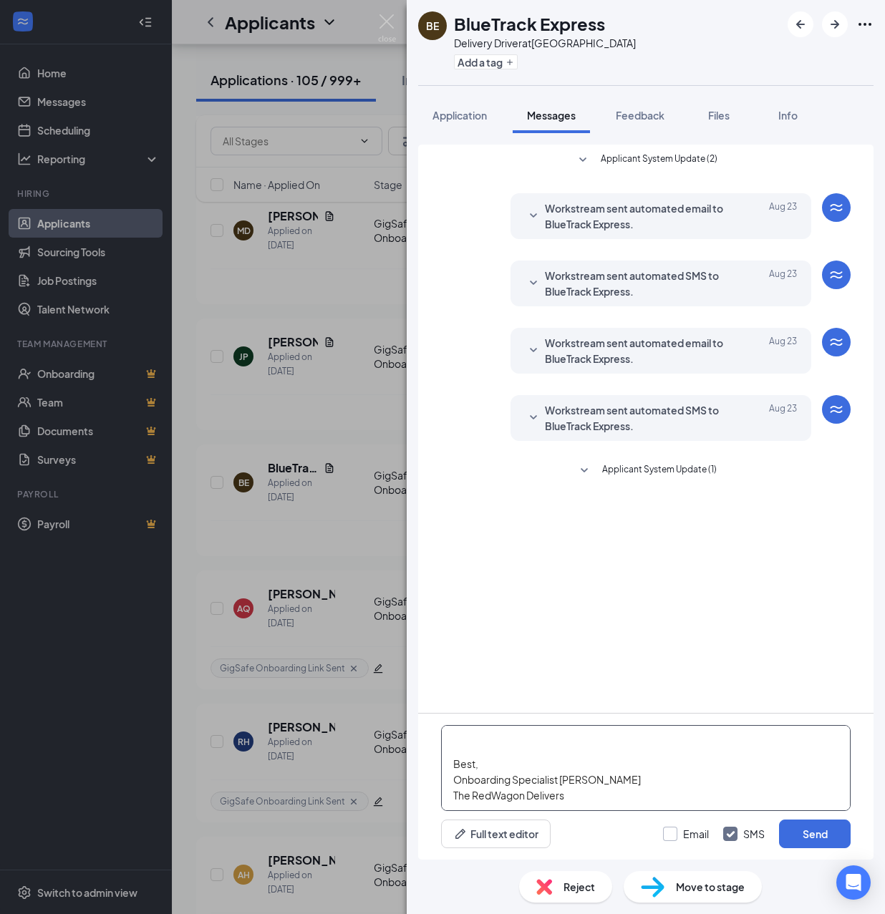
type textarea "Hello, If you have not started your onboarding please go ahead and proceed with…"
click at [664, 831] on input "Email" at bounding box center [686, 834] width 46 height 14
checkbox input "true"
drag, startPoint x: 802, startPoint y: 828, endPoint x: 788, endPoint y: 803, distance: 28.5
click at [802, 829] on button "Send" at bounding box center [815, 834] width 72 height 29
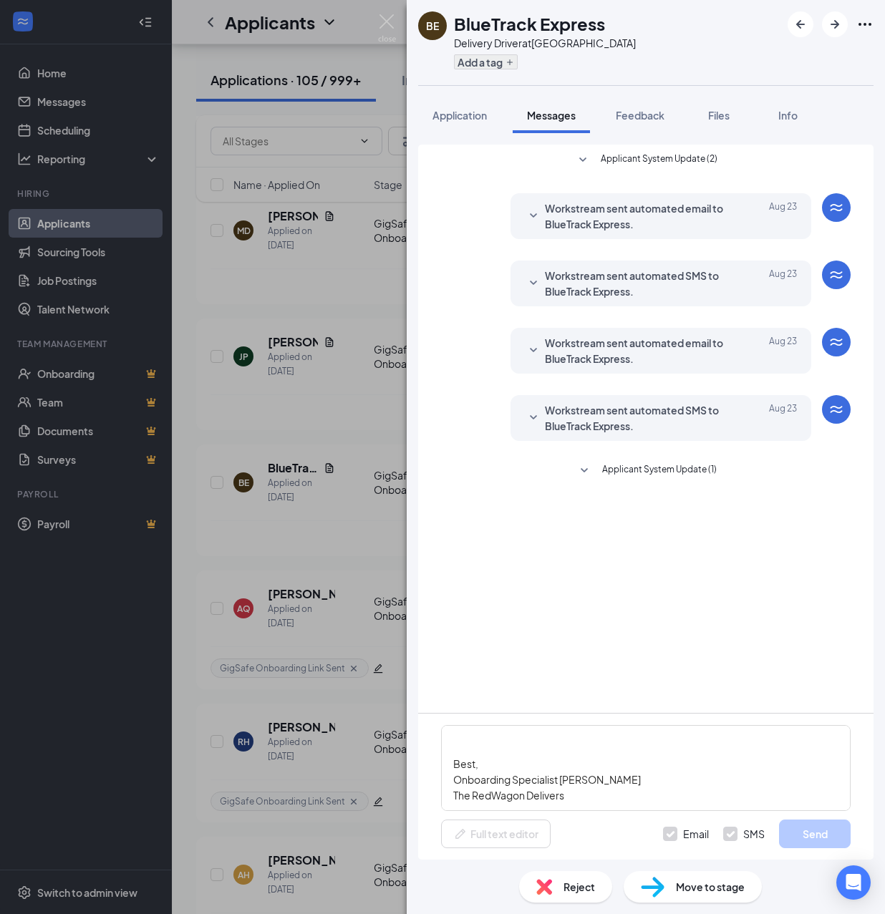
click at [496, 52] on div "Add a tag" at bounding box center [545, 62] width 182 height 24
click at [494, 69] on button "Add a tag" at bounding box center [486, 61] width 64 height 15
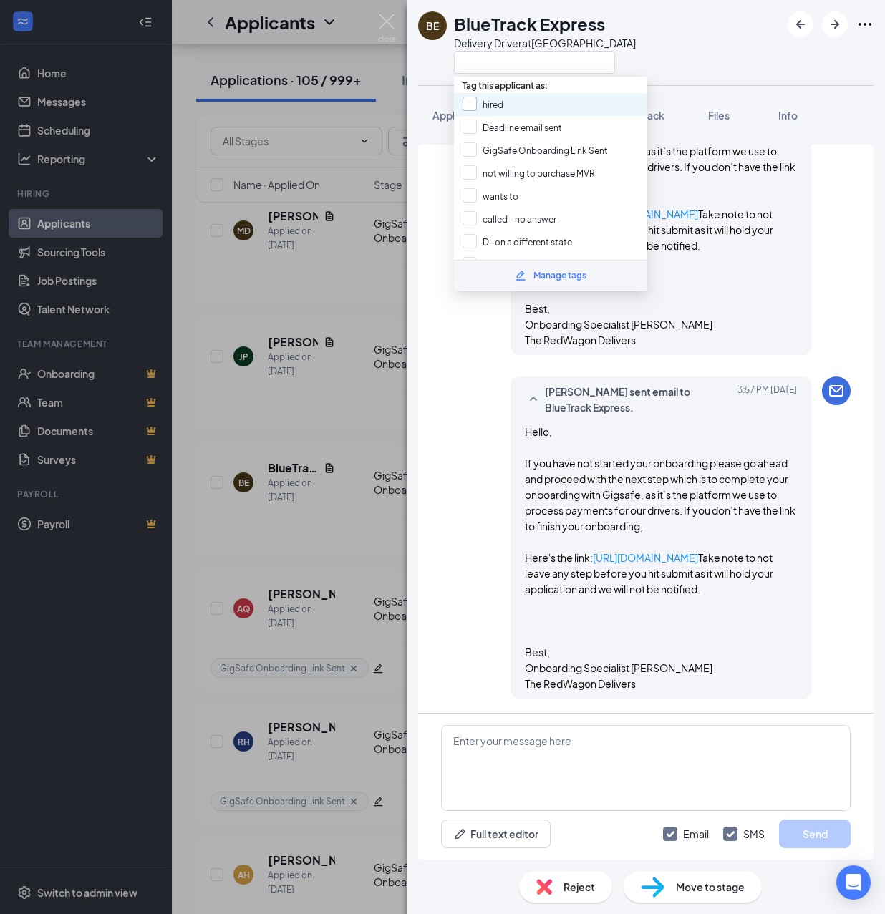
scroll to position [660, 0]
click at [494, 150] on input "GigSafe Onboarding Link Sent" at bounding box center [535, 150] width 145 height 16
checkbox input "true"
click at [359, 427] on div "BE BlueTrack Express Delivery Driver at [GEOGRAPHIC_DATA] Application Messages …" at bounding box center [442, 457] width 885 height 914
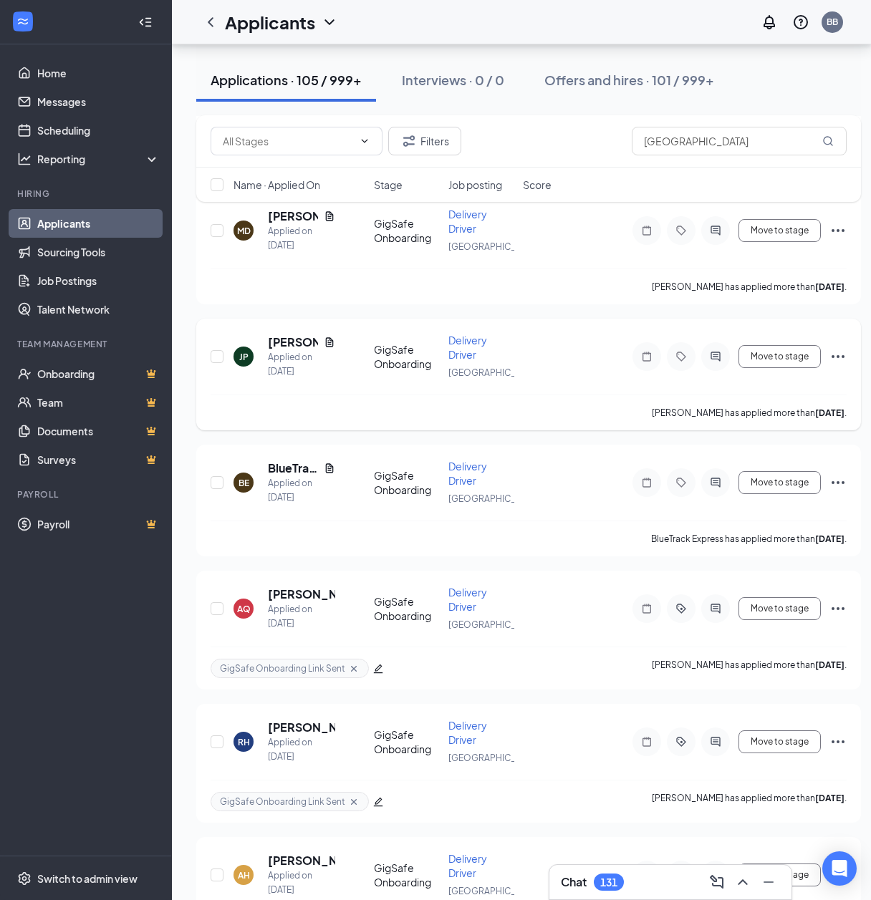
click at [703, 357] on div at bounding box center [715, 356] width 29 height 29
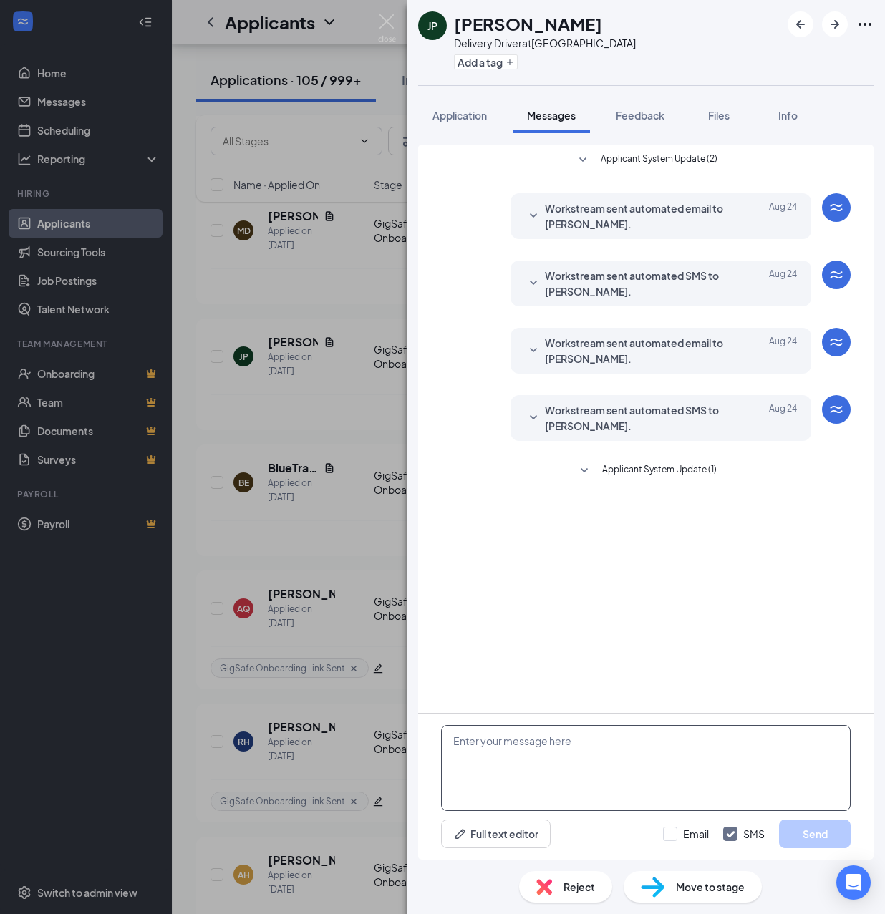
click at [570, 746] on textarea at bounding box center [646, 768] width 410 height 86
click at [559, 747] on textarea at bounding box center [646, 768] width 410 height 86
paste textarea "Hello, If you have not started your onboarding please go ahead and proceed with…"
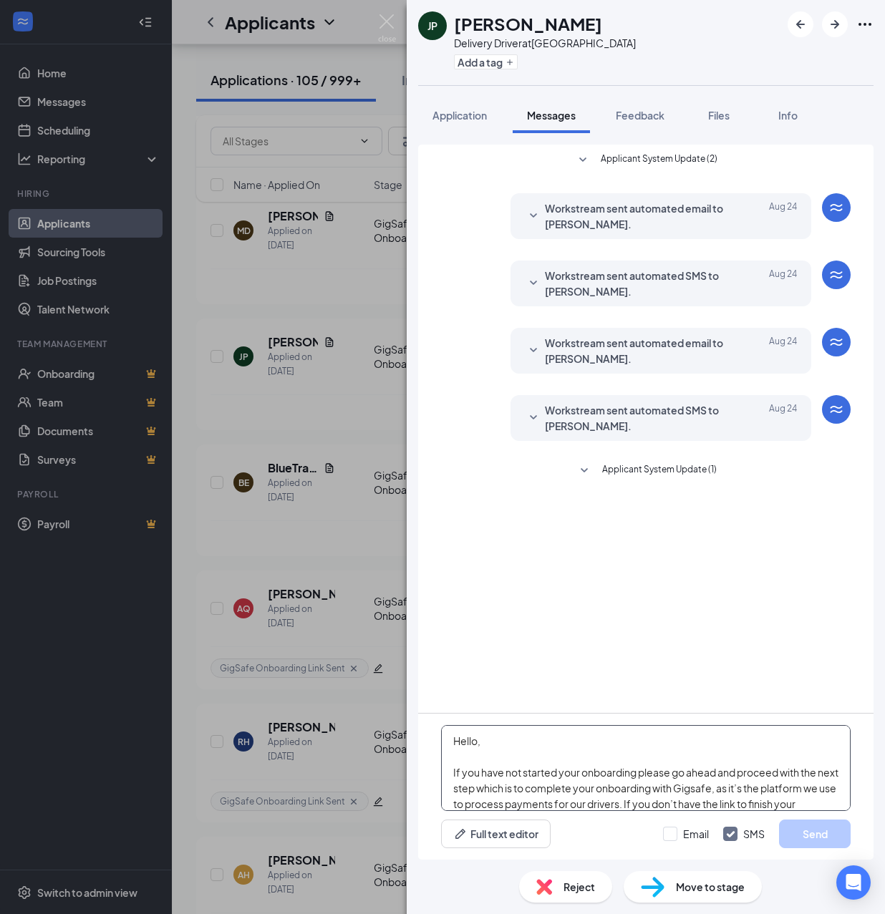
scroll to position [252, 0]
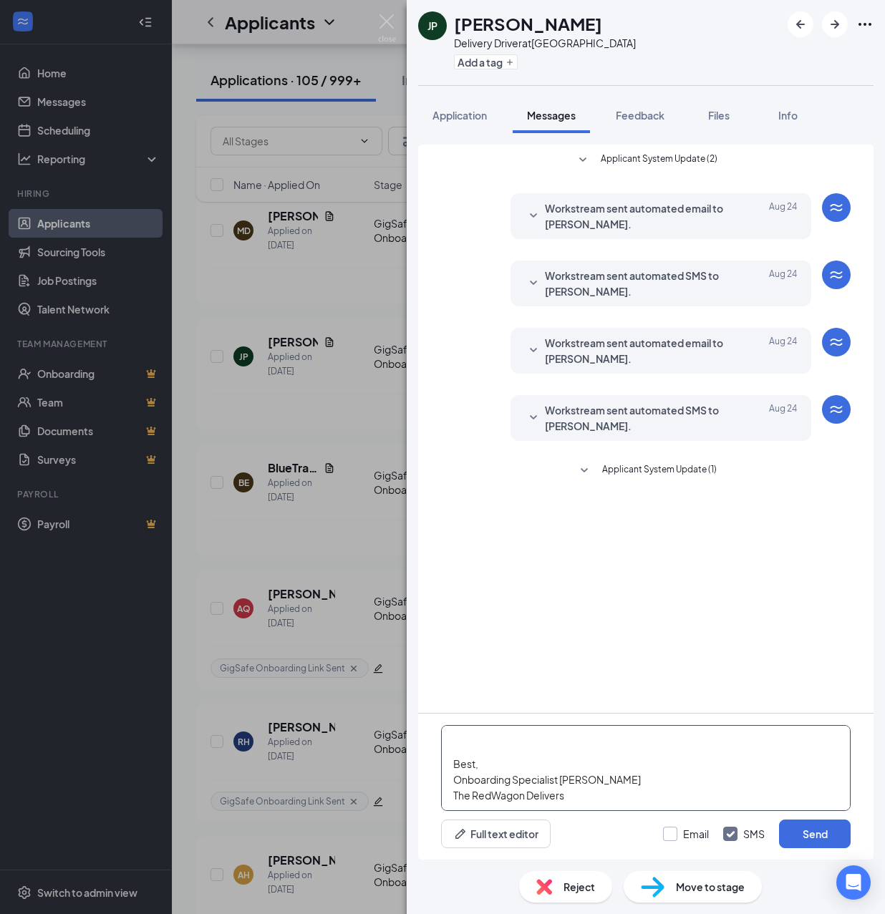
type textarea "Hello, If you have not started your onboarding please go ahead and proceed with…"
click at [666, 835] on input "Email" at bounding box center [686, 834] width 46 height 14
checkbox input "true"
click at [826, 833] on button "Send" at bounding box center [815, 834] width 72 height 29
click at [498, 66] on button "Add a tag" at bounding box center [486, 61] width 64 height 15
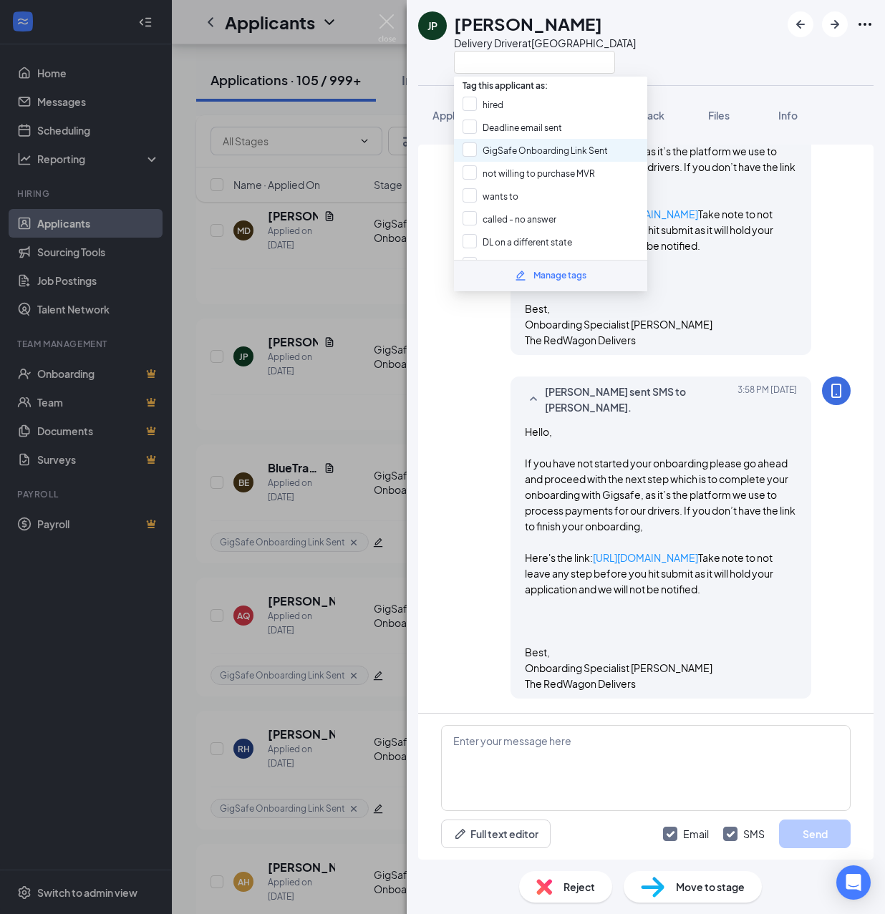
scroll to position [631, 0]
click at [513, 143] on input "GigSafe Onboarding Link Sent" at bounding box center [535, 150] width 145 height 16
checkbox input "true"
drag, startPoint x: 365, startPoint y: 298, endPoint x: 400, endPoint y: 284, distance: 37.0
click at [367, 299] on div "JP [PERSON_NAME] Delivery Driver at [GEOGRAPHIC_DATA] Application Messages Feed…" at bounding box center [442, 457] width 885 height 914
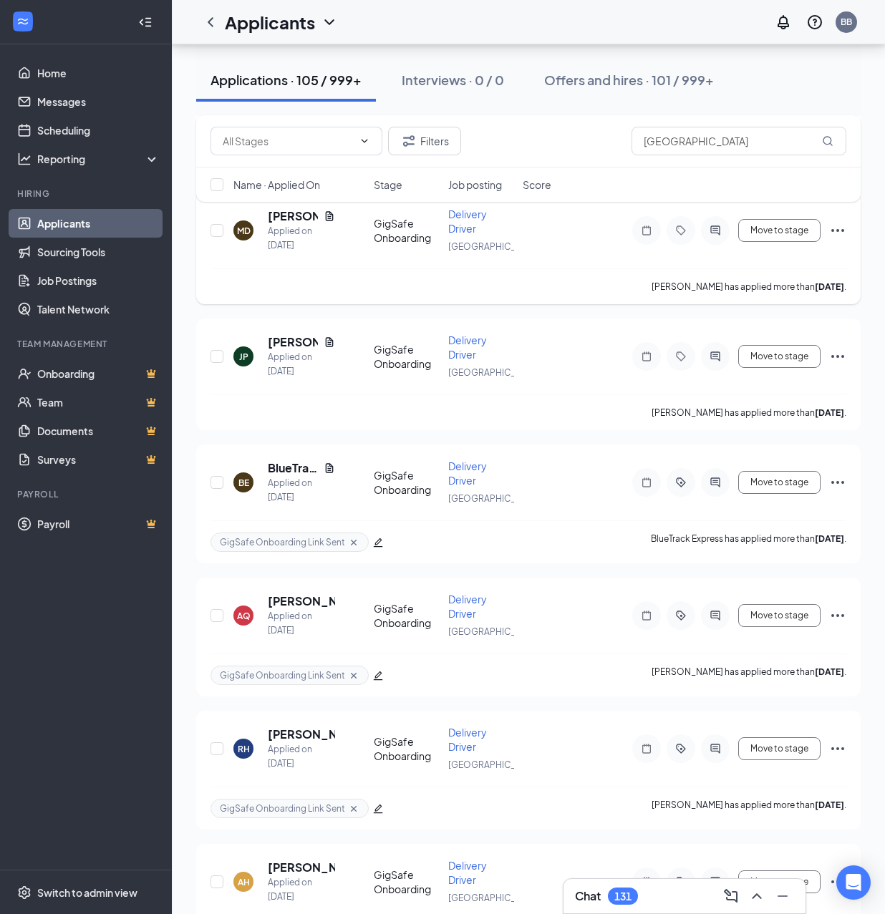
click at [716, 230] on icon "ActiveChat" at bounding box center [715, 230] width 17 height 11
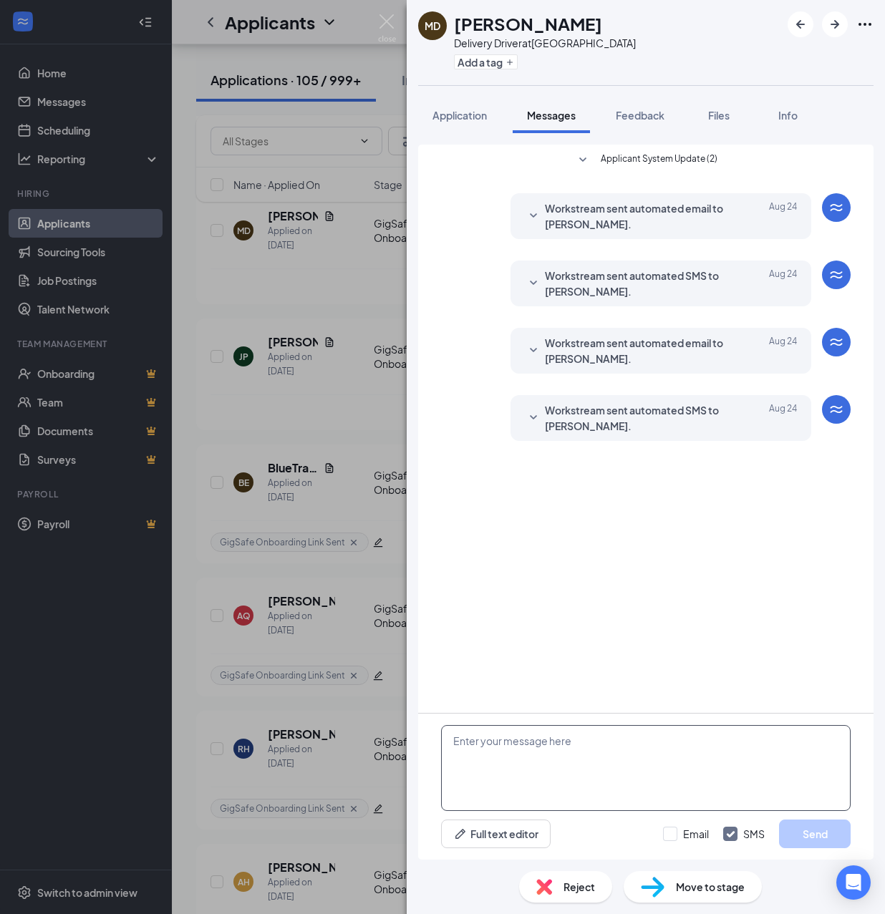
click at [611, 765] on textarea at bounding box center [646, 768] width 410 height 86
click at [608, 765] on textarea at bounding box center [646, 768] width 410 height 86
click at [601, 768] on textarea at bounding box center [646, 768] width 410 height 86
drag, startPoint x: 594, startPoint y: 755, endPoint x: 599, endPoint y: 760, distance: 8.1
click at [594, 760] on textarea at bounding box center [646, 768] width 410 height 86
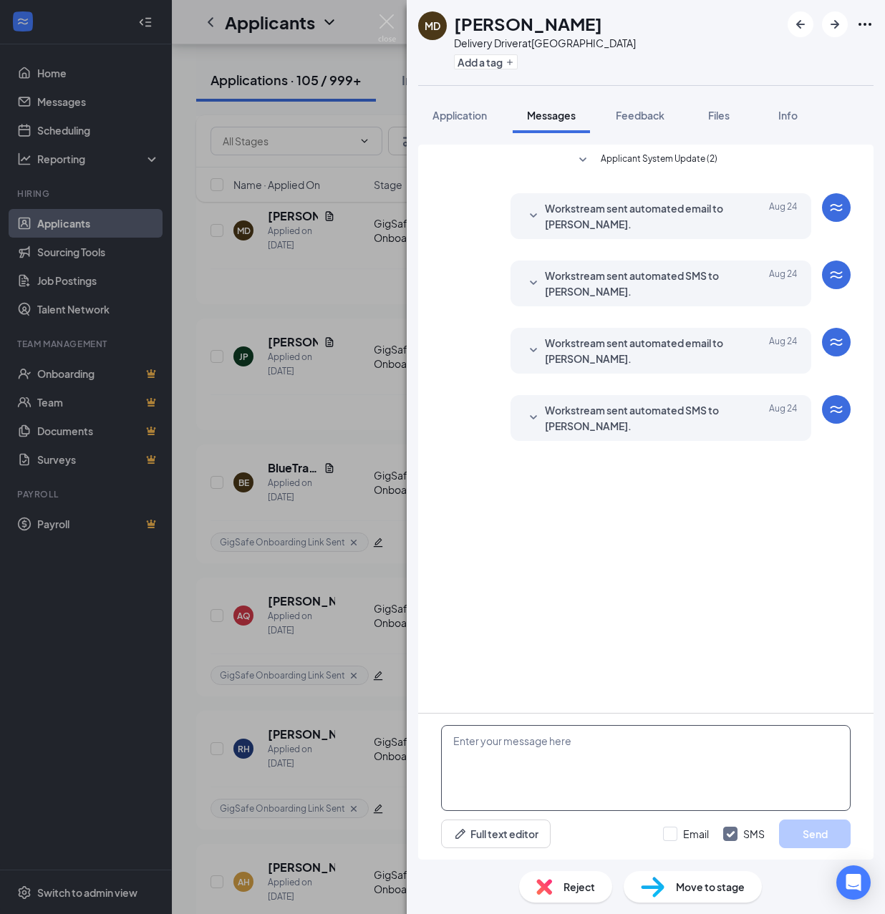
paste textarea "Hello, If you have not started your onboarding please go ahead and proceed with…"
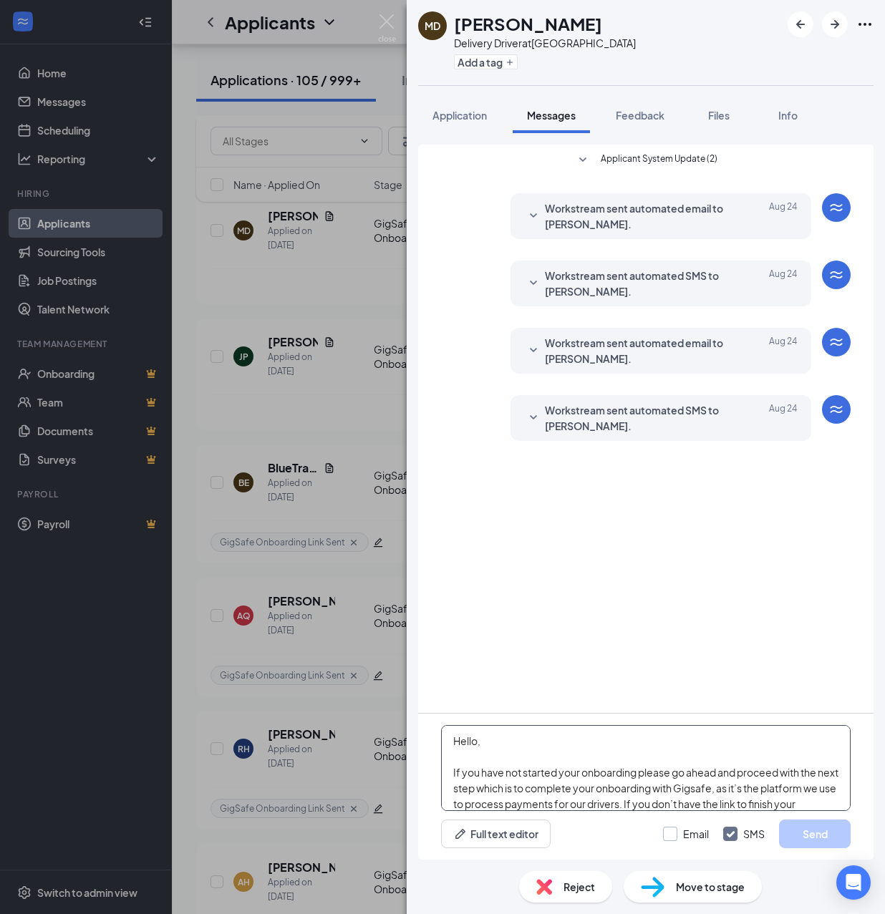
scroll to position [252, 0]
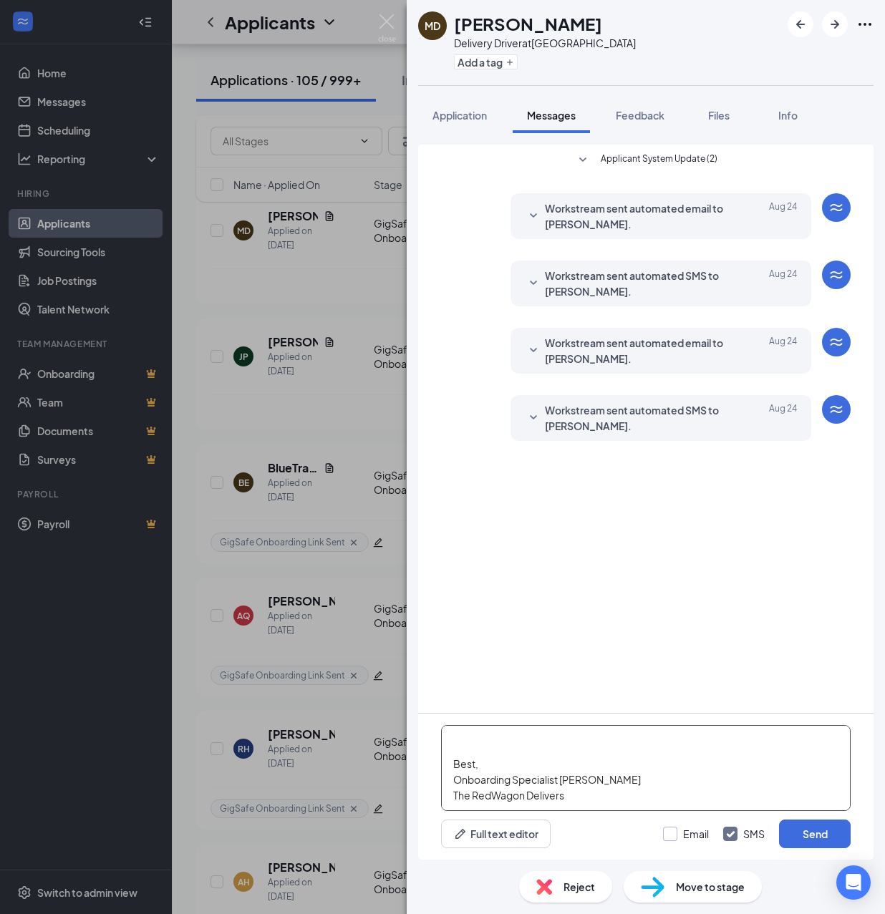
type textarea "Hello, If you have not started your onboarding please go ahead and proceed with…"
click at [673, 835] on input "Email" at bounding box center [686, 834] width 46 height 14
checkbox input "true"
click at [815, 834] on button "Send" at bounding box center [815, 834] width 72 height 29
click at [490, 69] on button "Add a tag" at bounding box center [486, 61] width 64 height 15
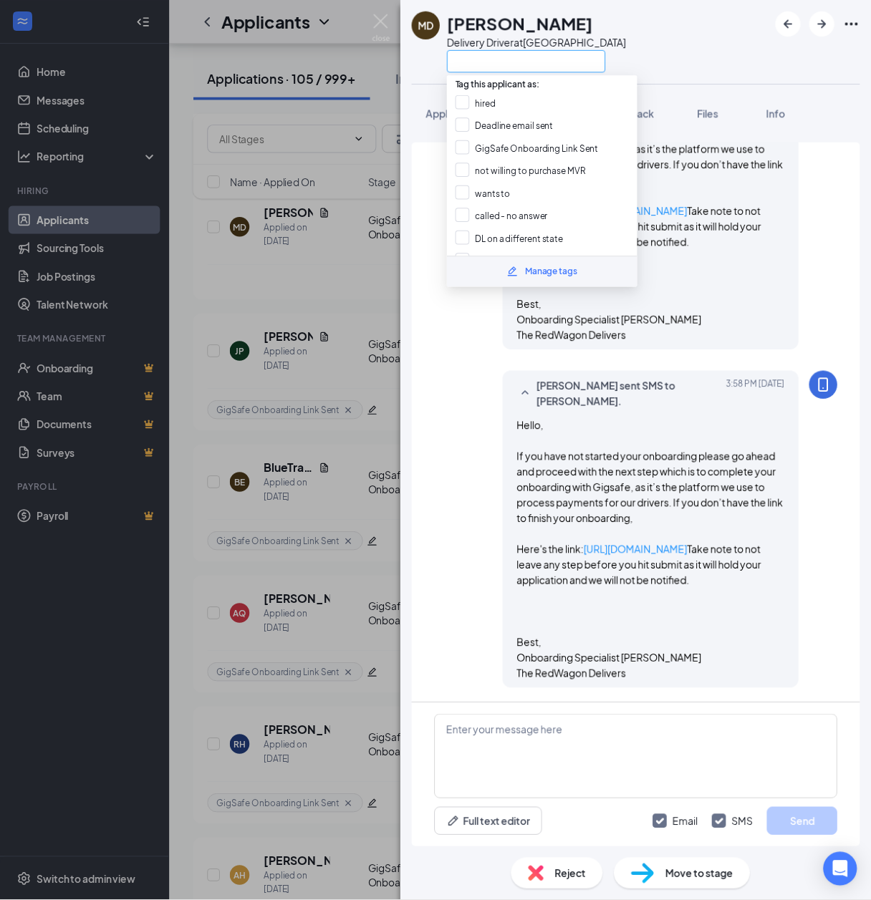
scroll to position [619, 0]
click at [494, 149] on input "GigSafe Onboarding Link Sent" at bounding box center [535, 150] width 145 height 16
checkbox input "true"
click at [387, 284] on div "MD [PERSON_NAME] Delivery Driver at [GEOGRAPHIC_DATA] Application Messages Feed…" at bounding box center [442, 457] width 885 height 914
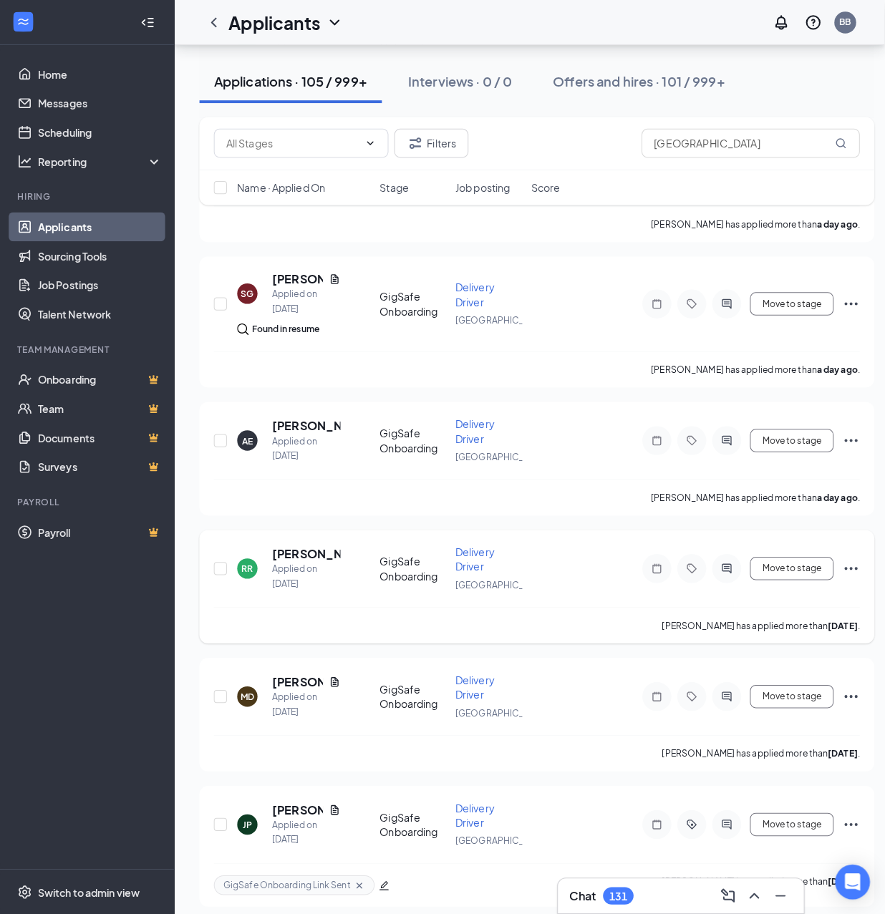
scroll to position [1909, 0]
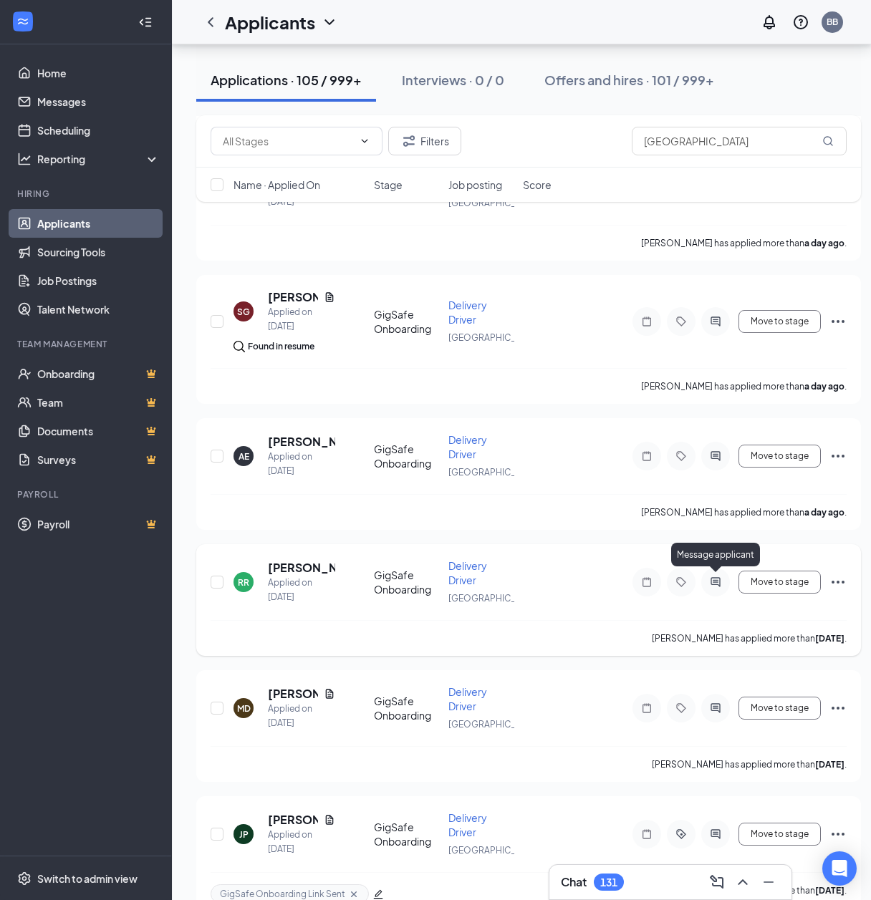
click at [713, 578] on icon "ActiveChat" at bounding box center [714, 581] width 9 height 9
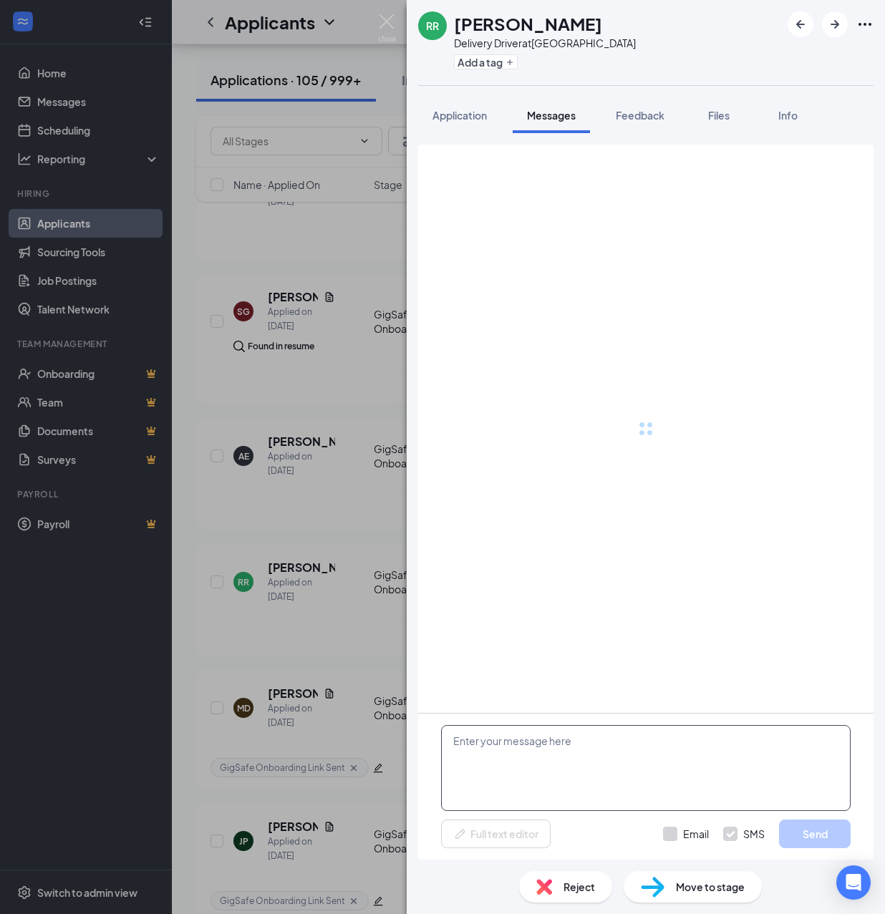
click at [636, 763] on textarea at bounding box center [646, 768] width 410 height 86
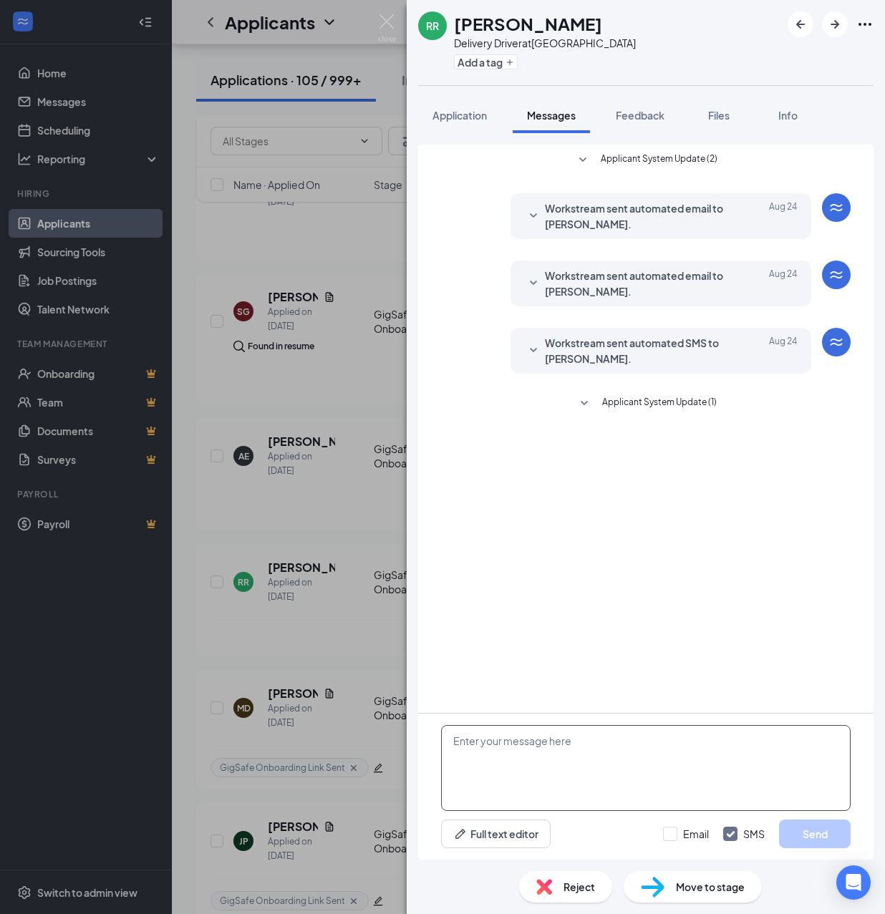
click at [631, 759] on textarea at bounding box center [646, 768] width 410 height 86
paste textarea "Hello, If you have not started your onboarding please go ahead and proceed with…"
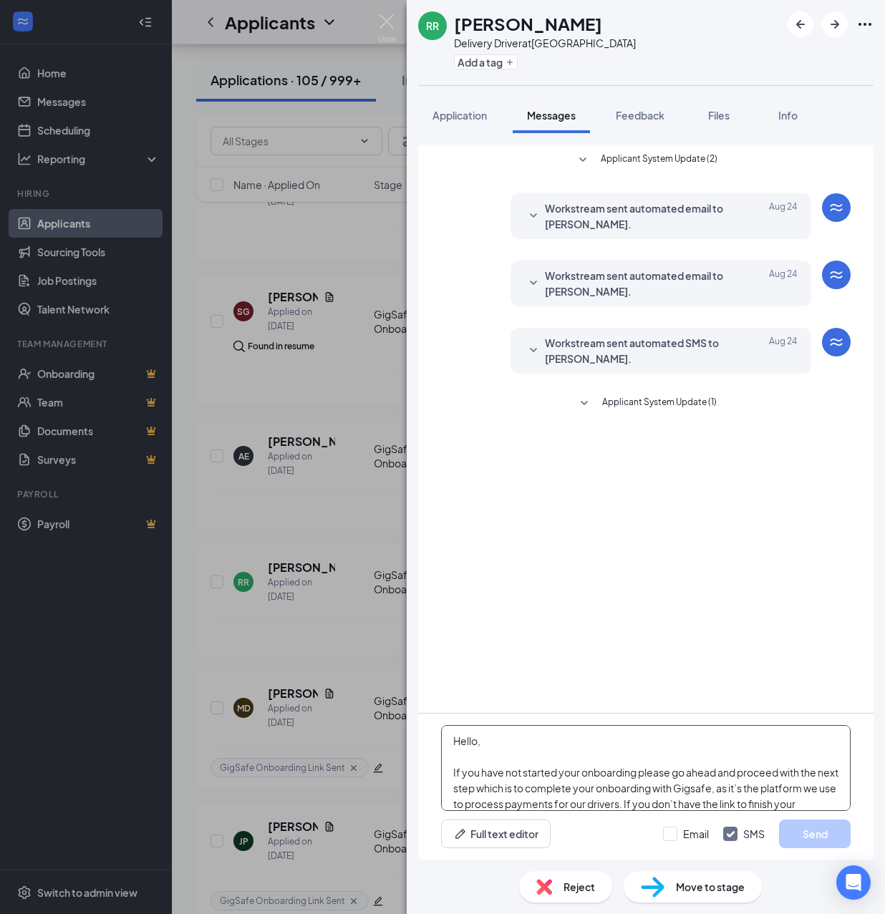
scroll to position [252, 0]
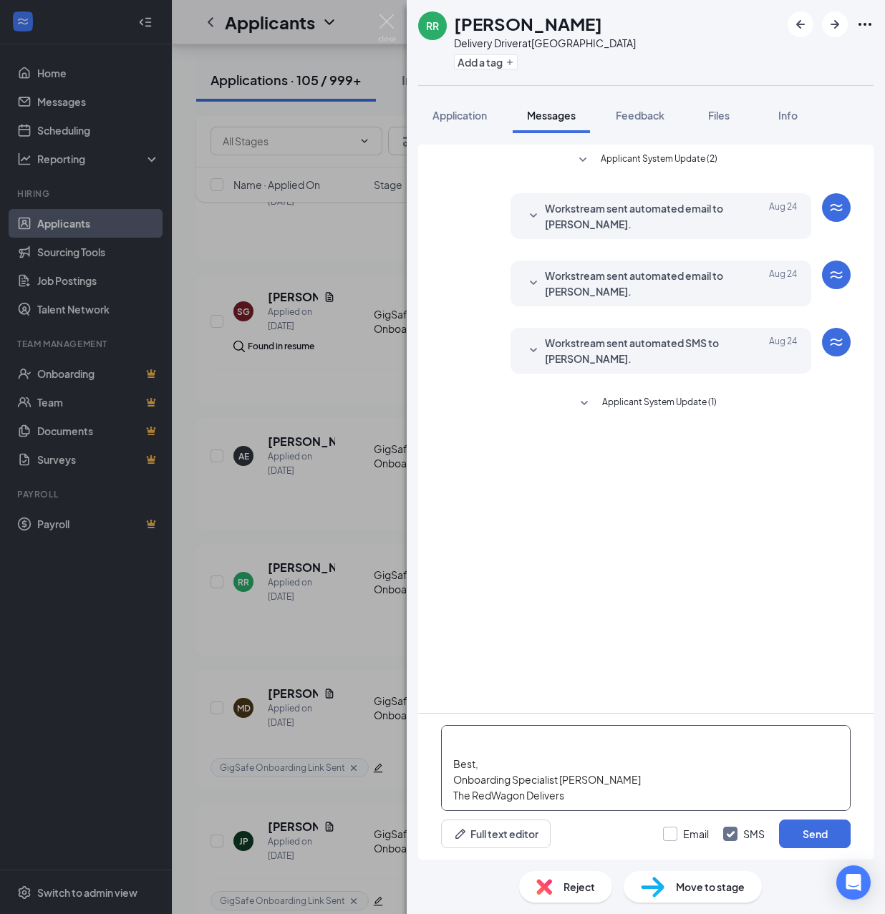
type textarea "Hello, If you have not started your onboarding please go ahead and proceed with…"
click at [679, 837] on input "Email" at bounding box center [686, 834] width 46 height 14
checkbox input "true"
click at [805, 831] on button "Send" at bounding box center [815, 834] width 72 height 29
click at [494, 73] on div "Add a tag" at bounding box center [545, 62] width 182 height 24
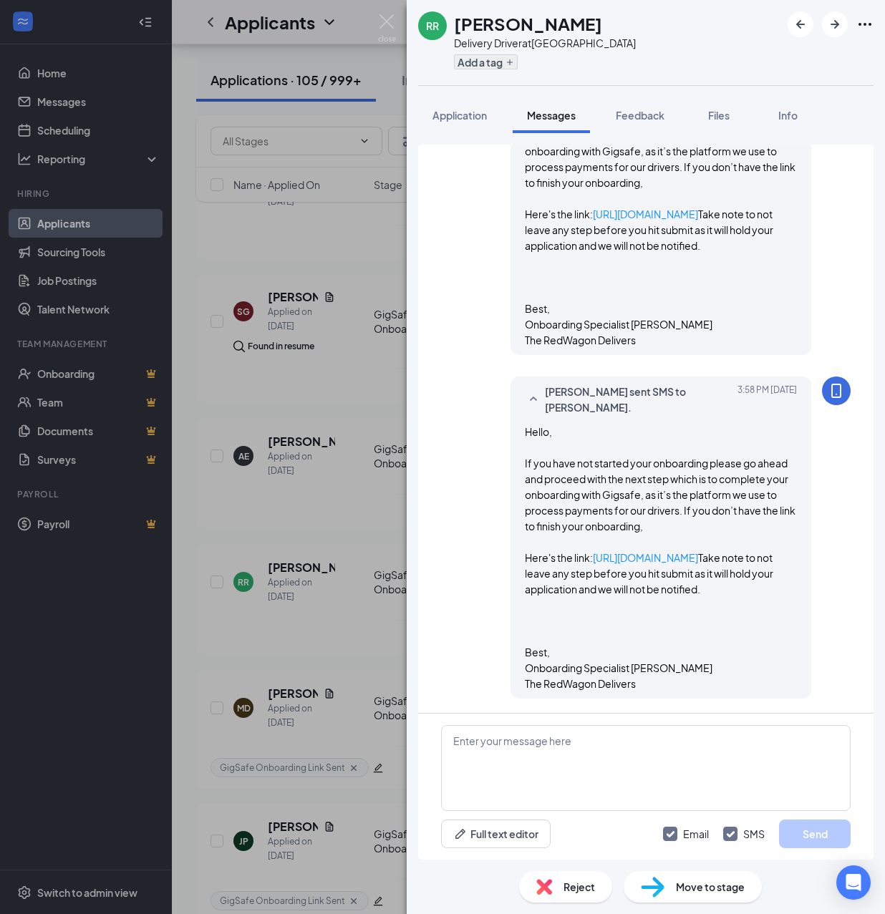
scroll to position [594, 0]
click at [494, 58] on button "Add a tag" at bounding box center [486, 61] width 64 height 15
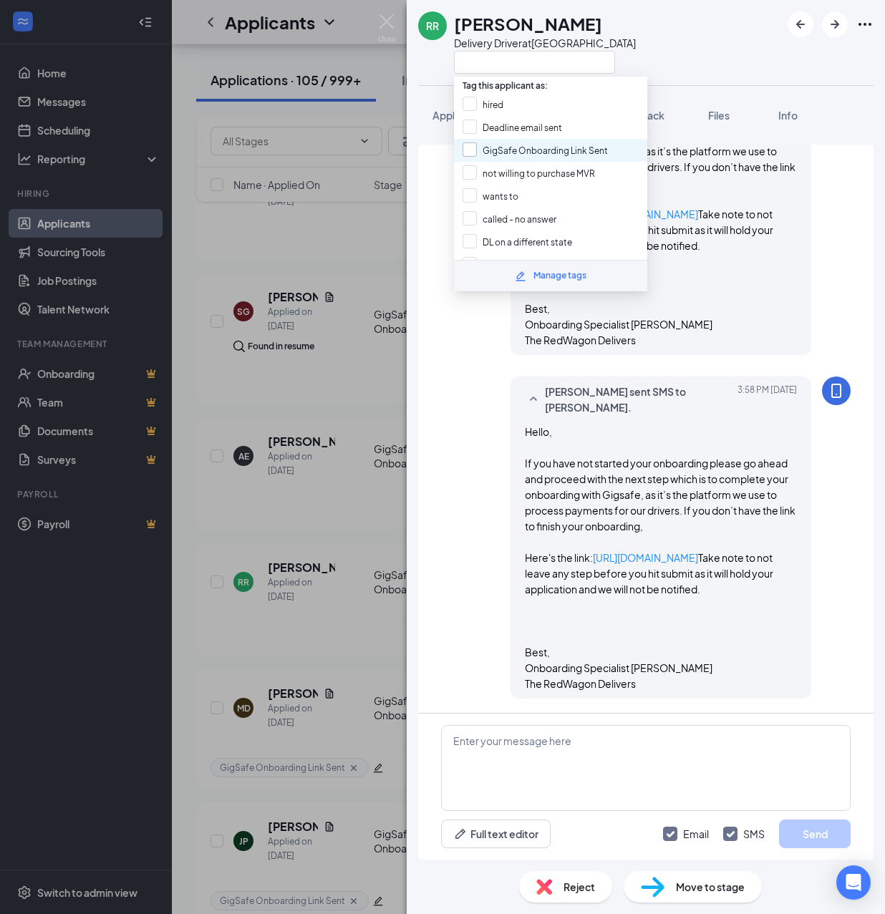
click at [488, 147] on input "GigSafe Onboarding Link Sent" at bounding box center [535, 150] width 145 height 16
checkbox input "true"
drag, startPoint x: 355, startPoint y: 392, endPoint x: 369, endPoint y: 390, distance: 14.5
click at [357, 393] on div "RR [PERSON_NAME] Delivery Driver at [GEOGRAPHIC_DATA] Application Messages Feed…" at bounding box center [442, 457] width 885 height 914
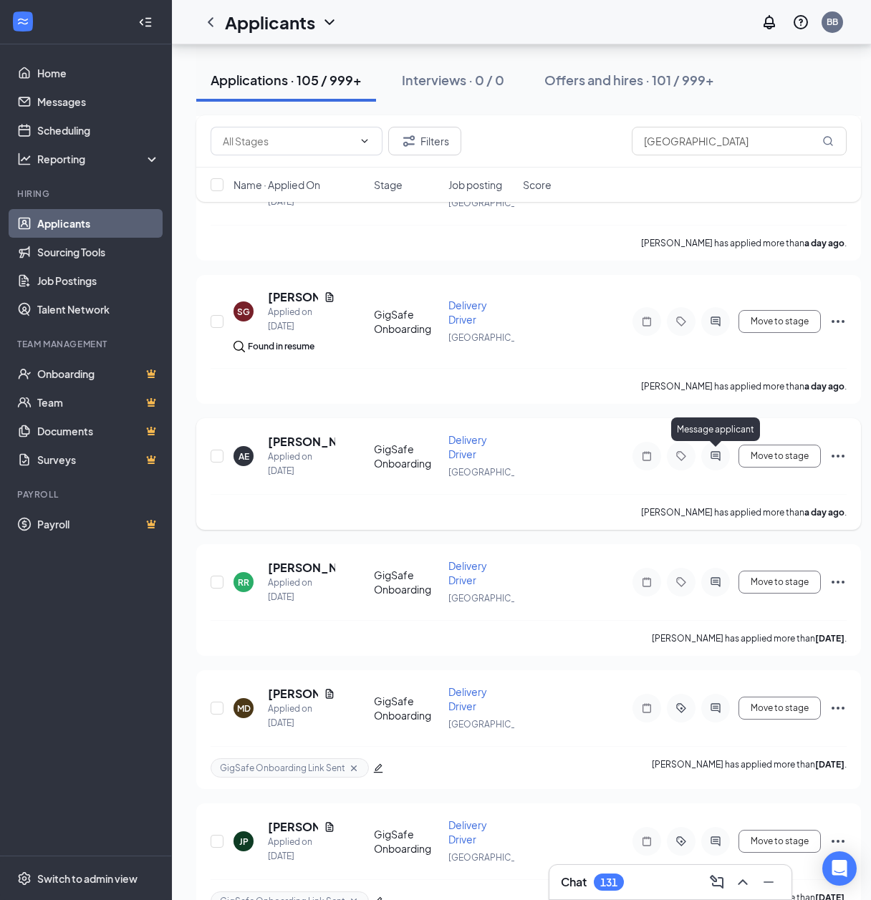
click at [713, 454] on icon "ActiveChat" at bounding box center [714, 455] width 9 height 9
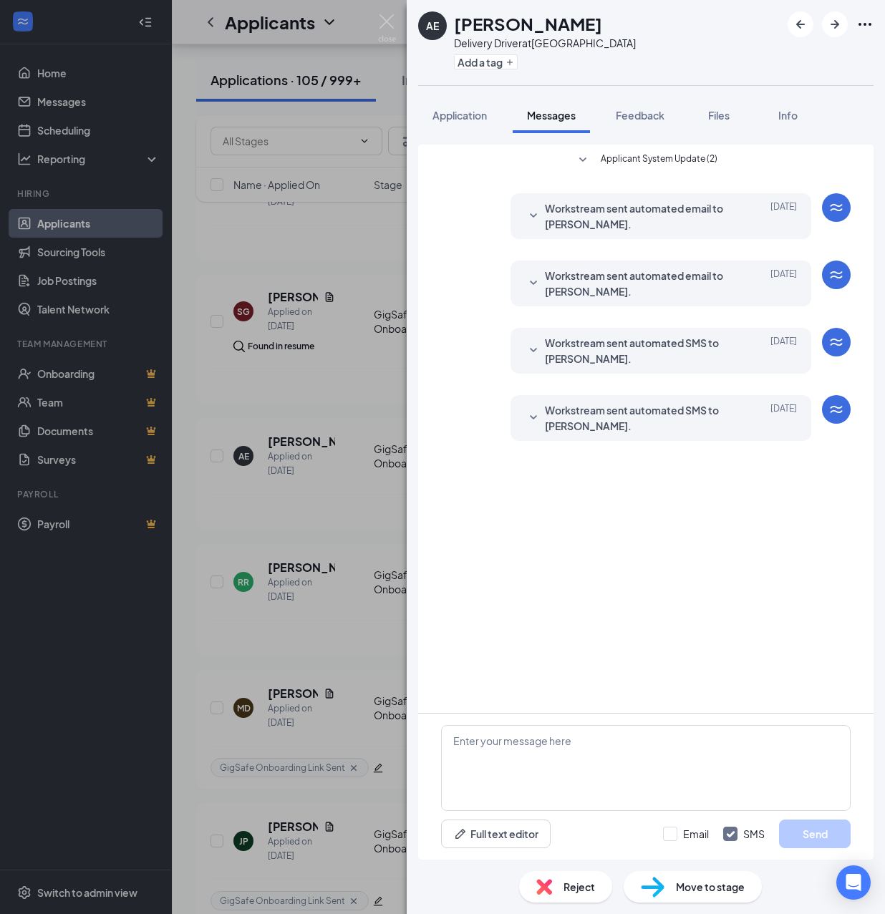
drag, startPoint x: 628, startPoint y: 714, endPoint x: 611, endPoint y: 755, distance: 44.0
click at [629, 715] on div "Full text editor Email SMS Send" at bounding box center [645, 787] width 455 height 146
click at [613, 753] on textarea at bounding box center [646, 768] width 410 height 86
click at [609, 756] on textarea at bounding box center [646, 768] width 410 height 86
drag, startPoint x: 566, startPoint y: 759, endPoint x: 662, endPoint y: 796, distance: 102.9
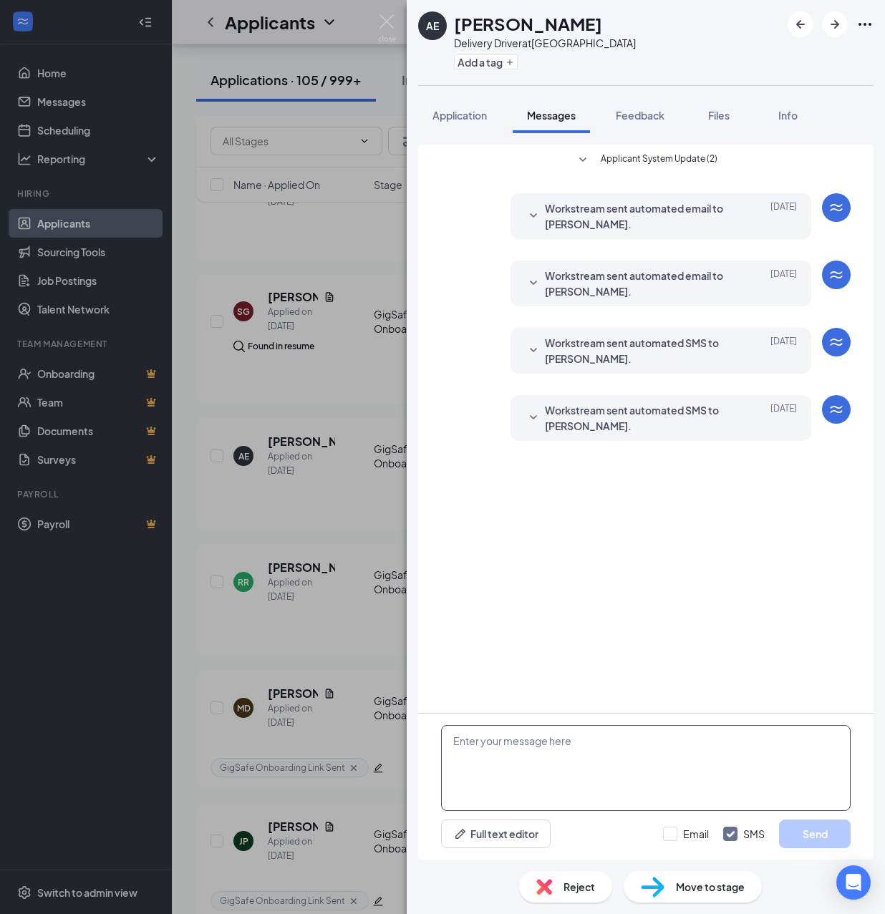
click at [566, 760] on textarea at bounding box center [646, 768] width 410 height 86
paste textarea "Hello, If you have not started your onboarding please go ahead and proceed with…"
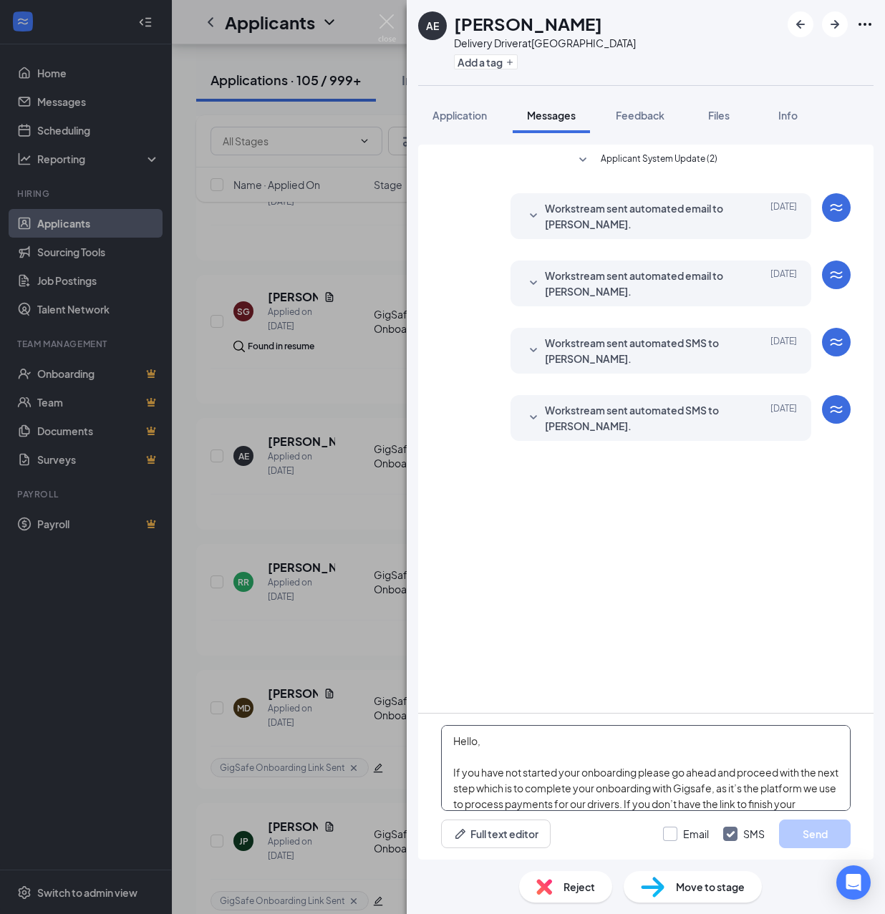
scroll to position [252, 0]
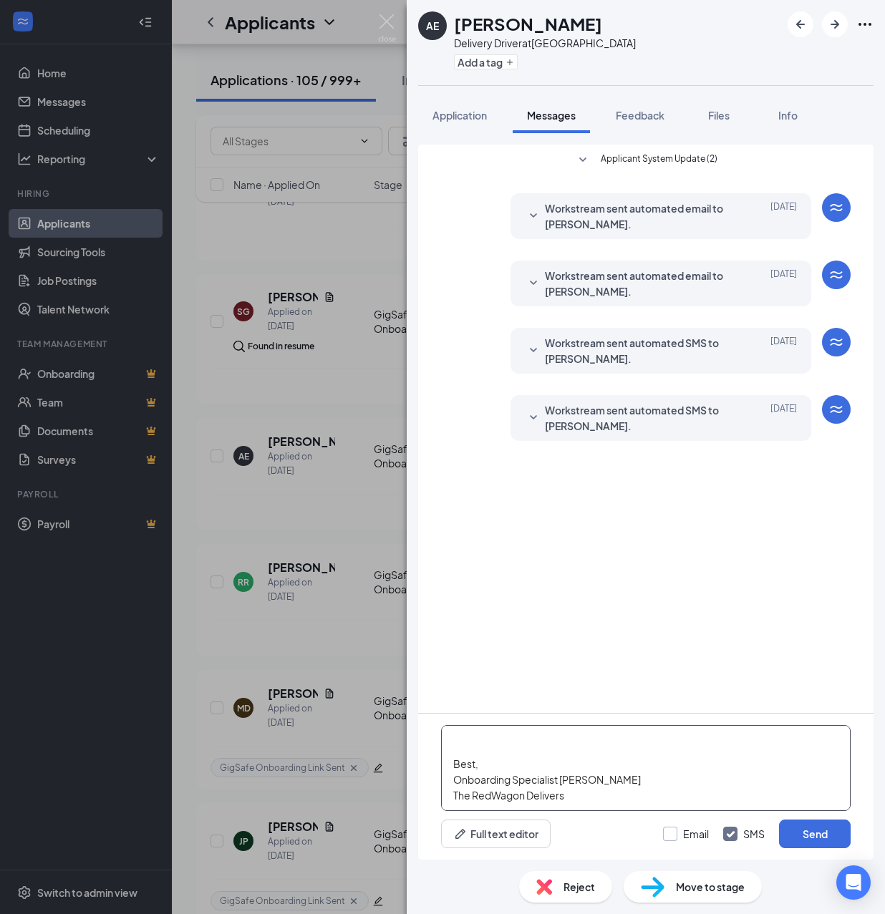
type textarea "Hello, If you have not started your onboarding please go ahead and proceed with…"
click at [677, 837] on input "Email" at bounding box center [686, 834] width 46 height 14
checkbox input "true"
click at [829, 833] on button "Send" at bounding box center [815, 834] width 72 height 29
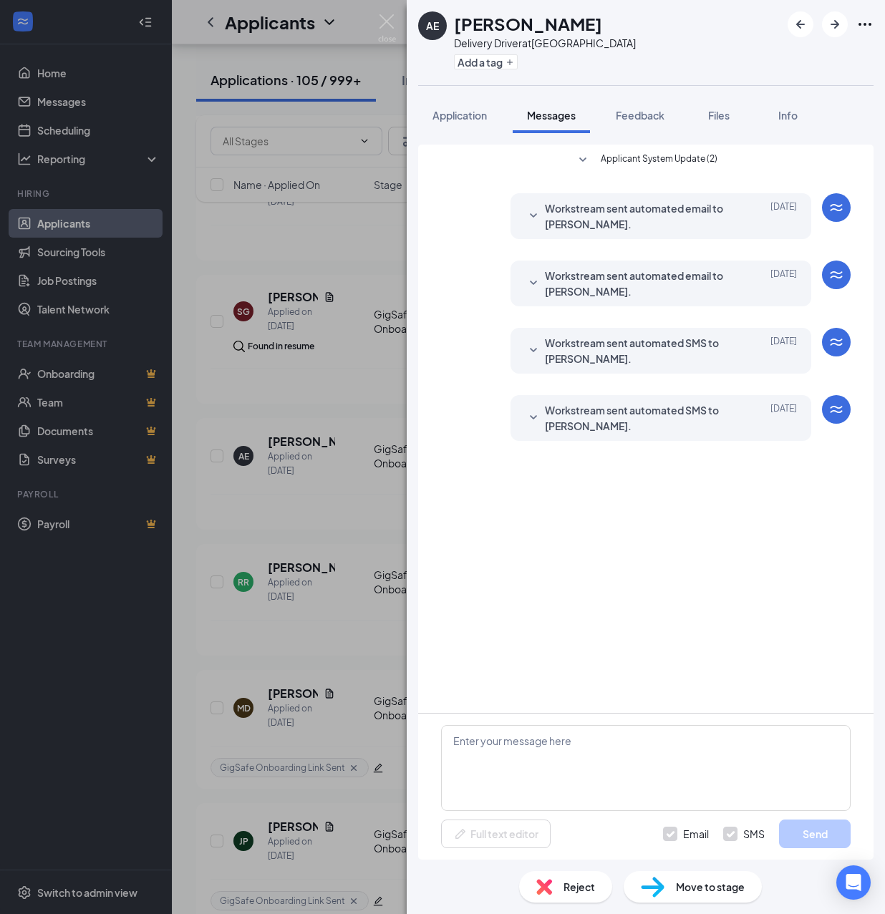
scroll to position [0, 0]
click at [487, 70] on div "Add a tag" at bounding box center [545, 62] width 182 height 24
click at [490, 67] on button "Add a tag" at bounding box center [486, 61] width 64 height 15
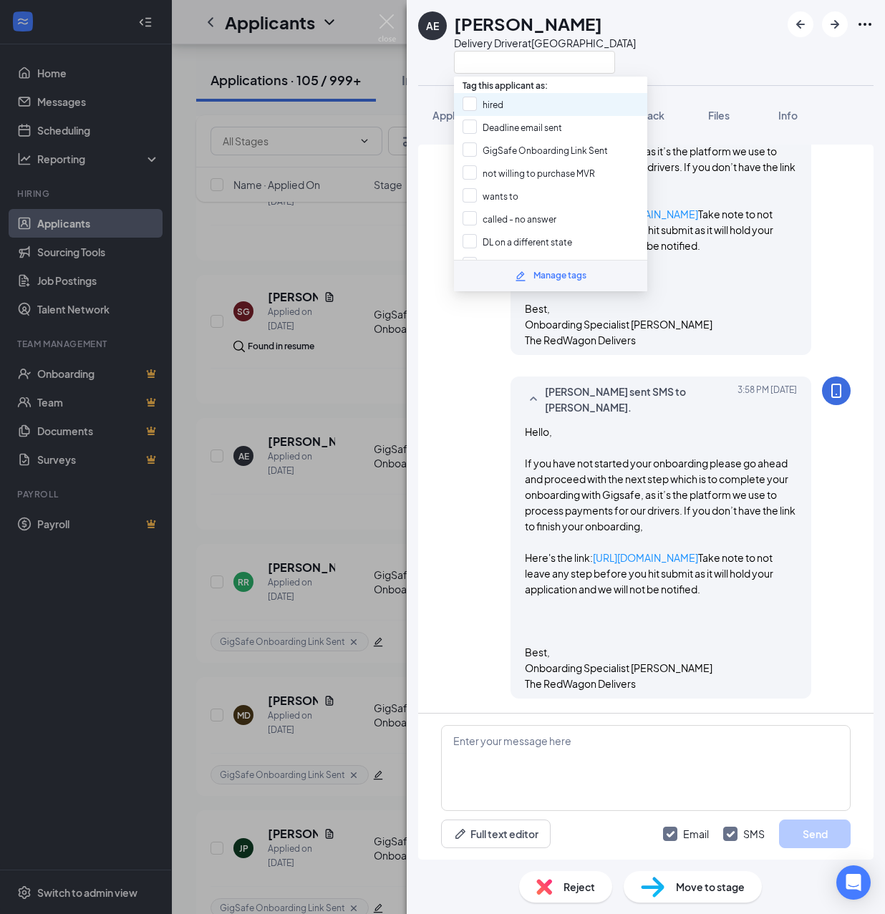
scroll to position [619, 0]
click at [494, 145] on input "GigSafe Onboarding Link Sent" at bounding box center [535, 150] width 145 height 16
checkbox input "true"
click at [364, 359] on div "AE [PERSON_NAME] Delivery Driver at [GEOGRAPHIC_DATA] Application Messages Feed…" at bounding box center [442, 457] width 885 height 914
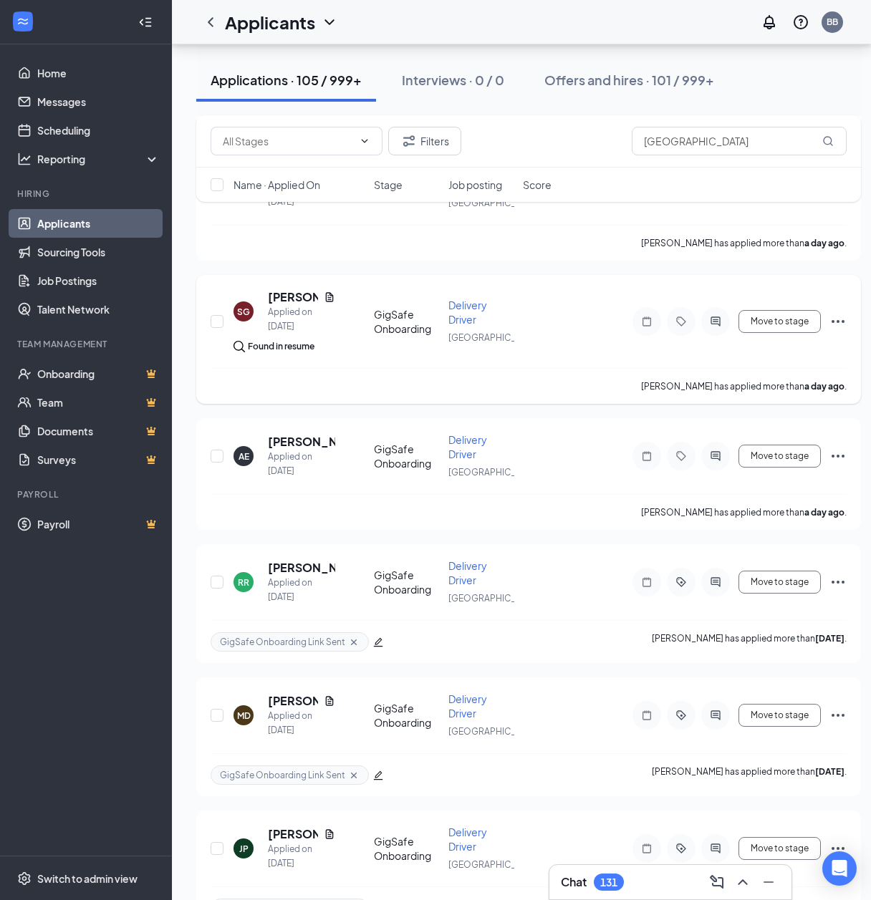
click at [717, 318] on icon "ActiveChat" at bounding box center [714, 320] width 9 height 9
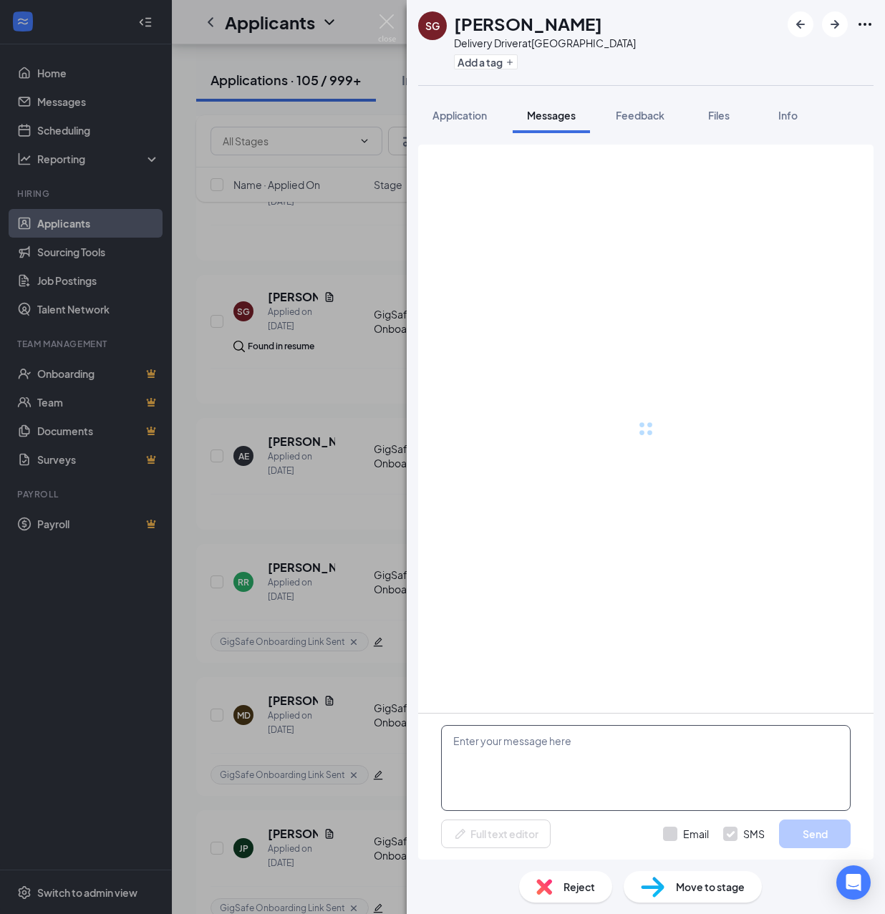
click at [650, 763] on textarea at bounding box center [646, 768] width 410 height 86
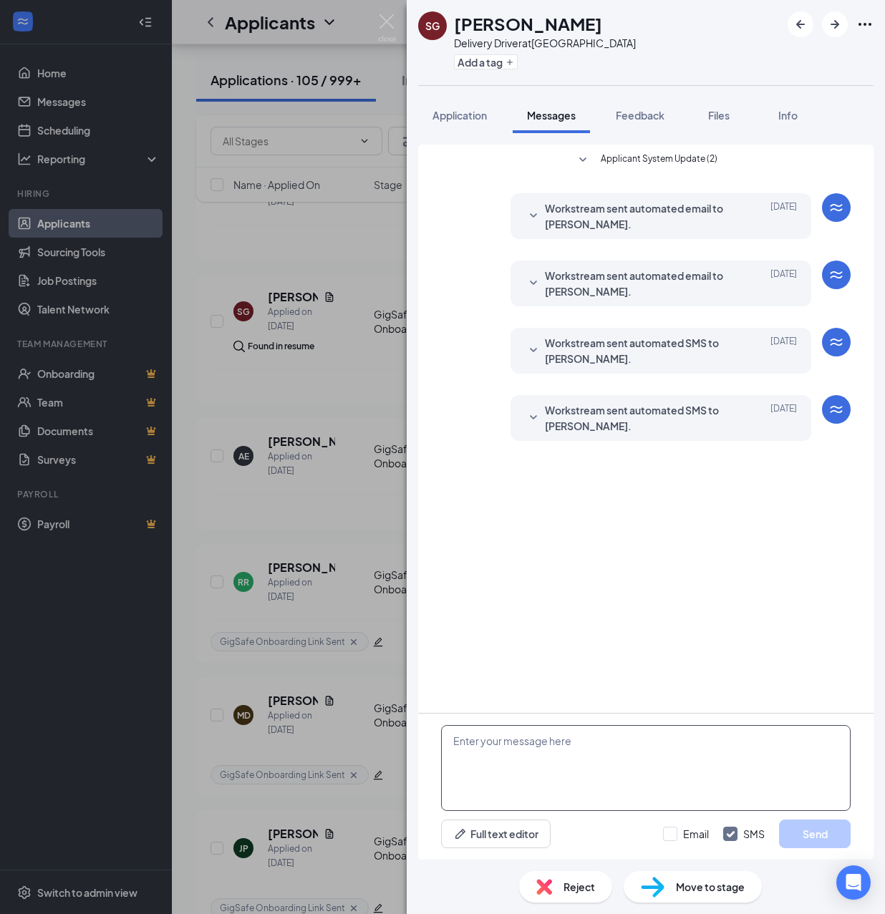
click at [627, 753] on textarea at bounding box center [646, 768] width 410 height 86
click at [605, 754] on textarea at bounding box center [646, 768] width 410 height 86
paste textarea "Hello, If you have not started your onboarding please go ahead and proceed with…"
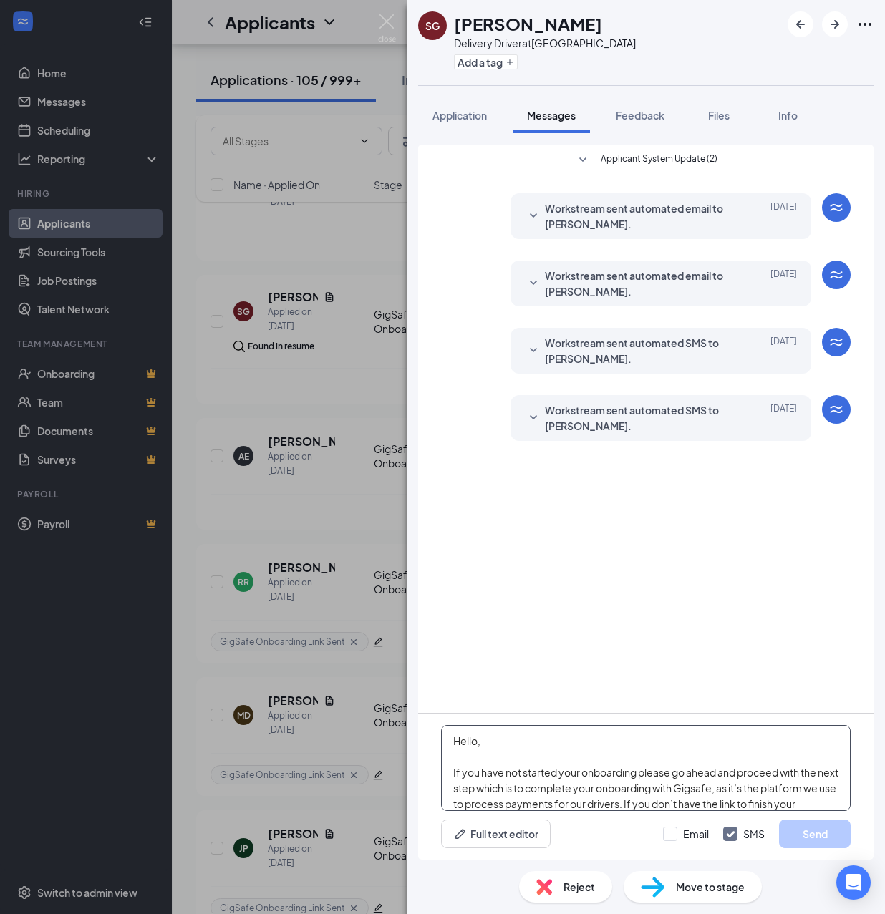
scroll to position [252, 0]
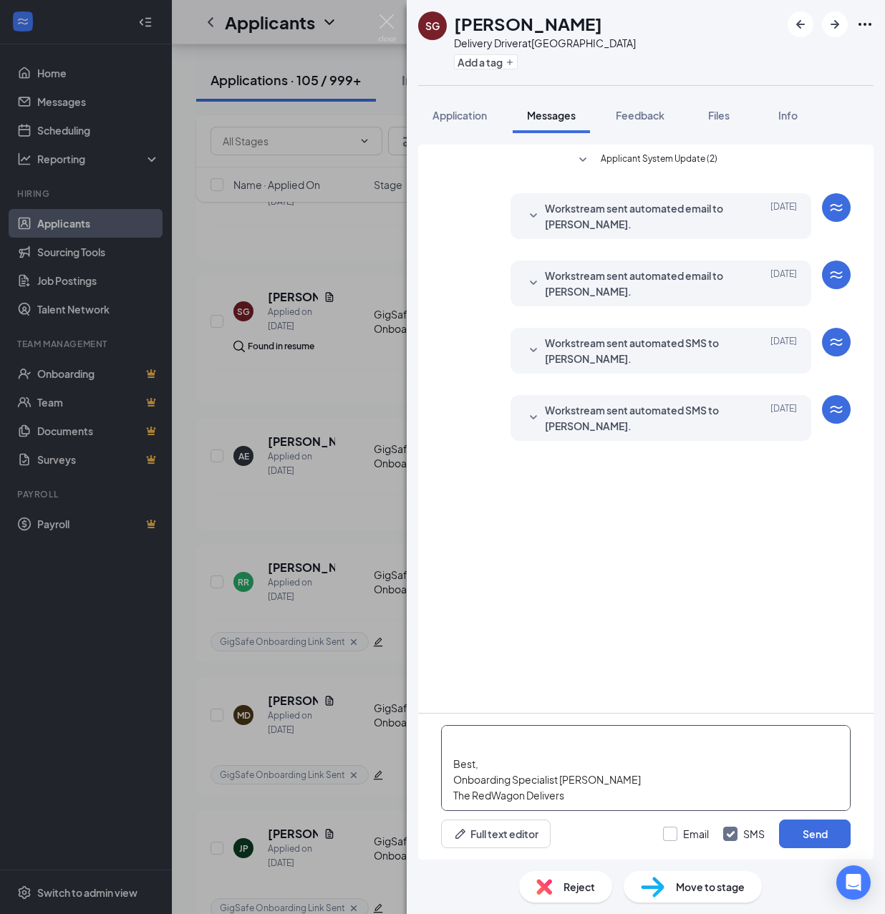
type textarea "Hello, If you have not started your onboarding please go ahead and proceed with…"
click at [672, 831] on input "Email" at bounding box center [686, 834] width 46 height 14
checkbox input "true"
click at [820, 828] on button "Send" at bounding box center [815, 834] width 72 height 29
click at [476, 62] on button "Add a tag" at bounding box center [486, 61] width 64 height 15
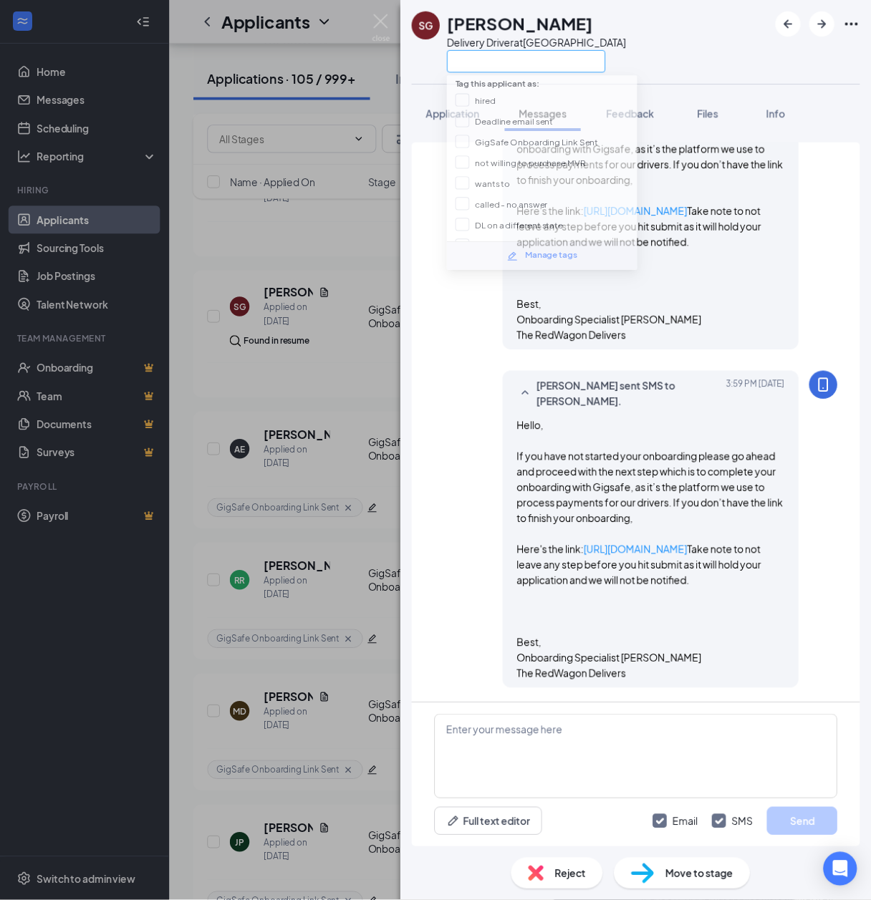
scroll to position [619, 0]
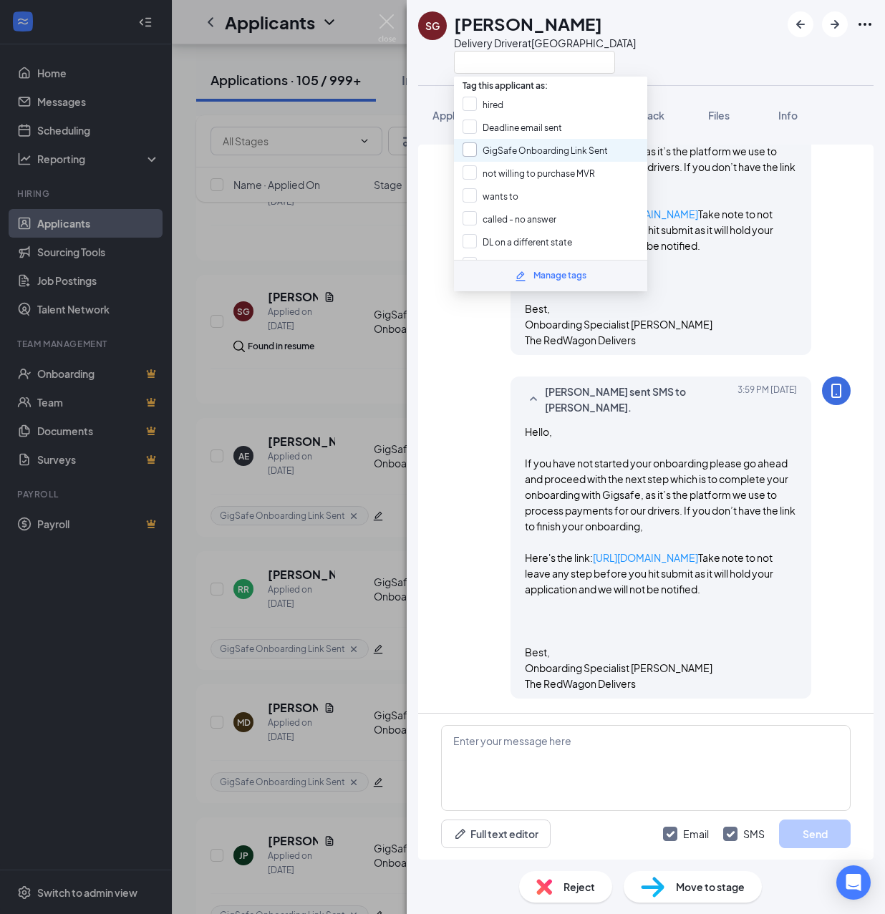
click at [522, 147] on input "GigSafe Onboarding Link Sent" at bounding box center [535, 150] width 145 height 16
checkbox input "true"
click at [370, 364] on div "SG [PERSON_NAME] Delivery Driver at [GEOGRAPHIC_DATA] Application Messages Feed…" at bounding box center [442, 457] width 885 height 914
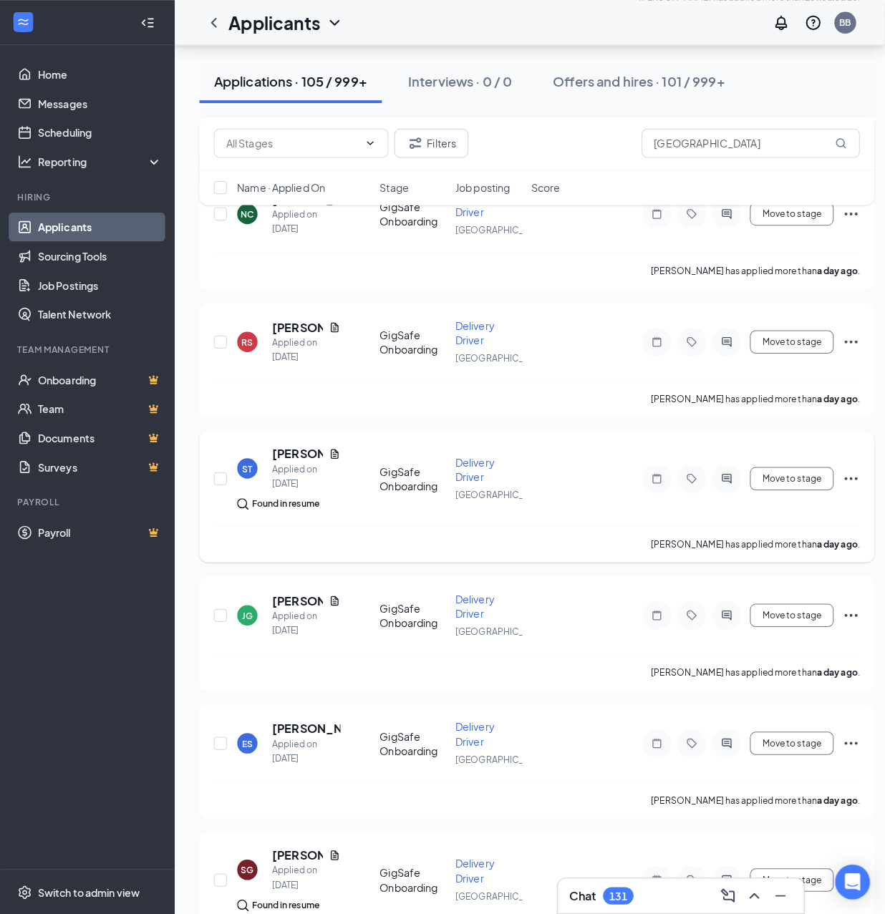
scroll to position [1336, 0]
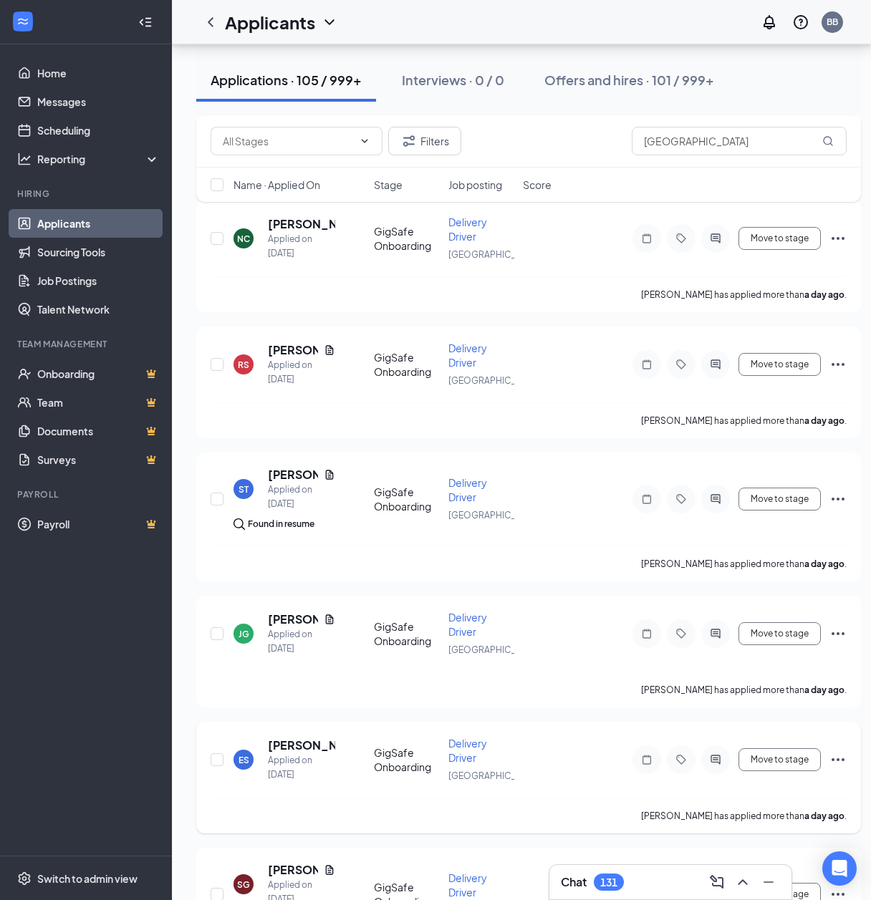
click at [715, 757] on icon "ActiveChat" at bounding box center [714, 759] width 9 height 9
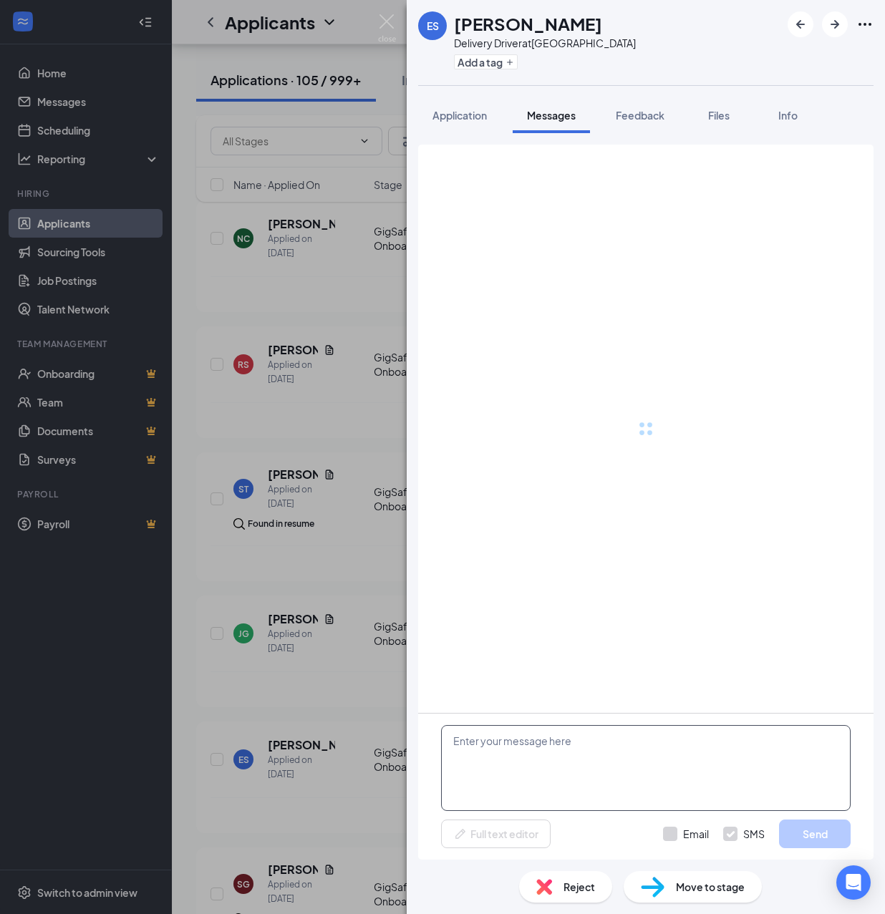
click at [599, 768] on textarea at bounding box center [646, 768] width 410 height 86
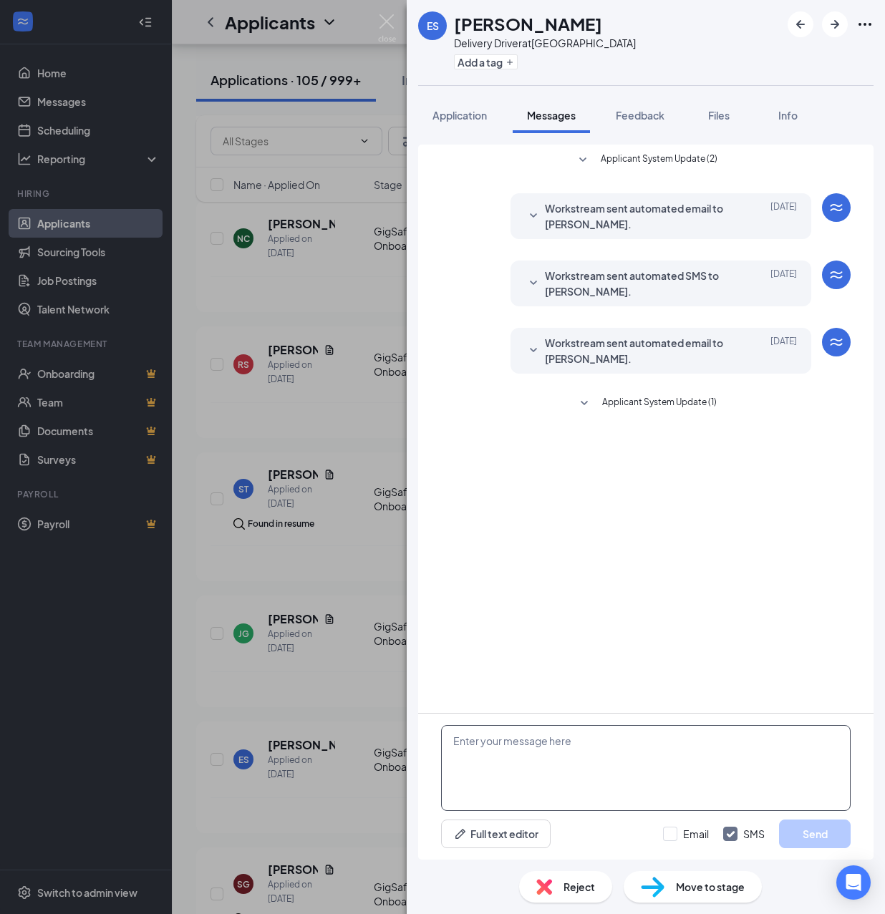
click at [586, 762] on textarea at bounding box center [646, 768] width 410 height 86
click at [533, 759] on textarea at bounding box center [646, 768] width 410 height 86
paste textarea "Hello, If you have not started your onboarding please go ahead and proceed with…"
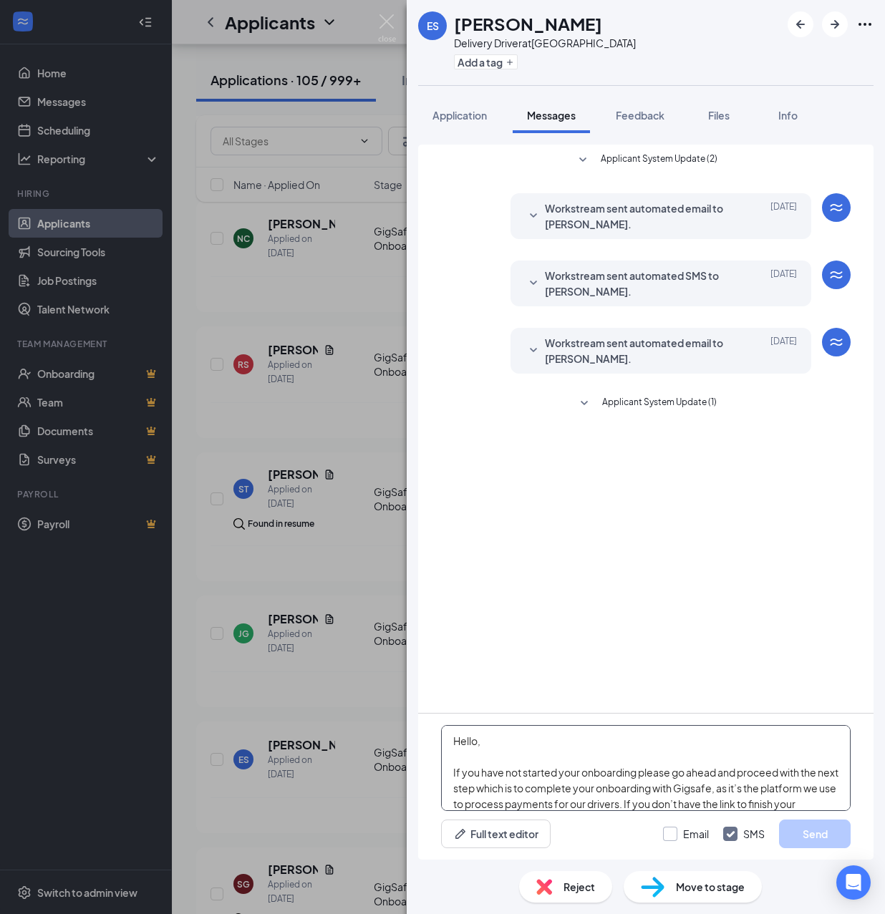
scroll to position [252, 0]
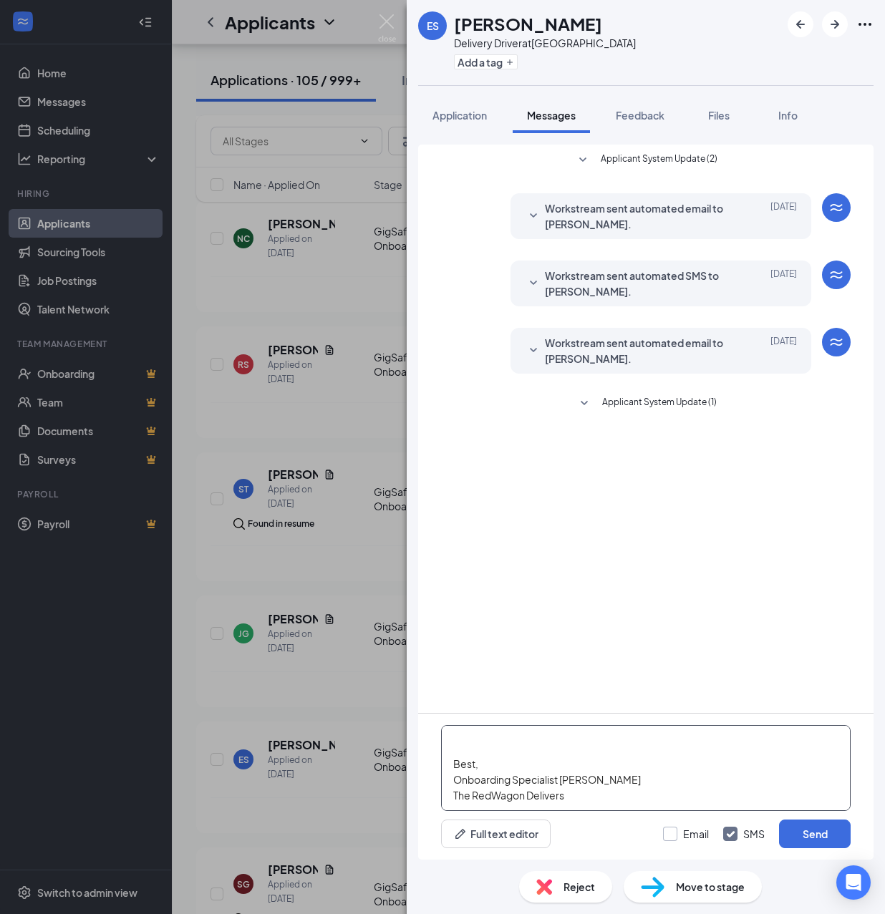
type textarea "Hello, If you have not started your onboarding please go ahead and proceed with…"
click at [683, 833] on input "Email" at bounding box center [686, 834] width 46 height 14
checkbox input "true"
click at [826, 831] on button "Send" at bounding box center [815, 834] width 72 height 29
click at [482, 62] on button "Add a tag" at bounding box center [486, 61] width 64 height 15
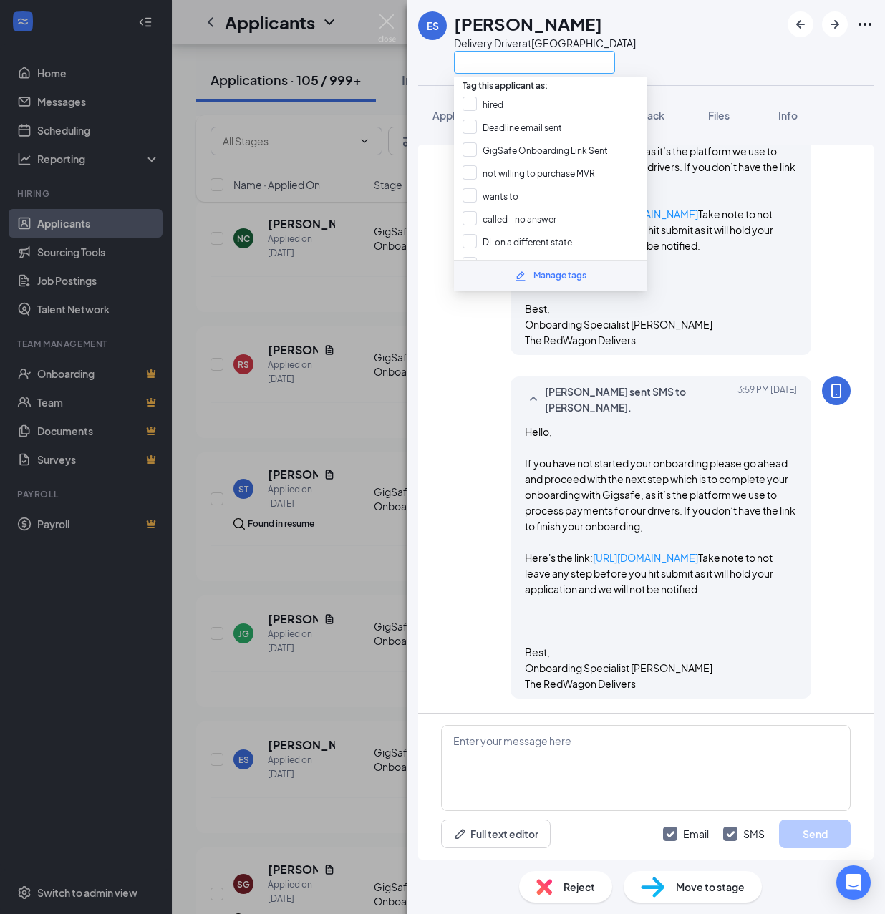
scroll to position [565, 0]
click at [502, 142] on input "GigSafe Onboarding Link Sent" at bounding box center [535, 150] width 145 height 16
checkbox input "true"
click at [350, 402] on div "ES [PERSON_NAME] Delivery Driver at [GEOGRAPHIC_DATA] Application Messages Feed…" at bounding box center [442, 457] width 885 height 914
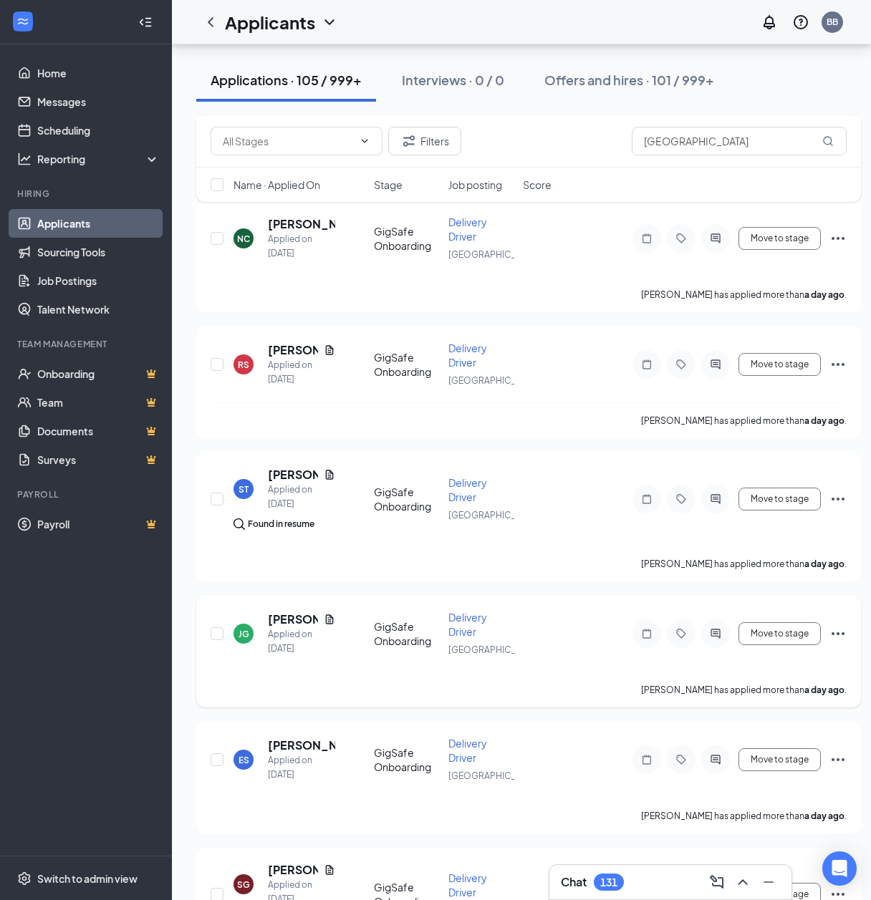
click at [719, 629] on icon "ActiveChat" at bounding box center [715, 633] width 17 height 11
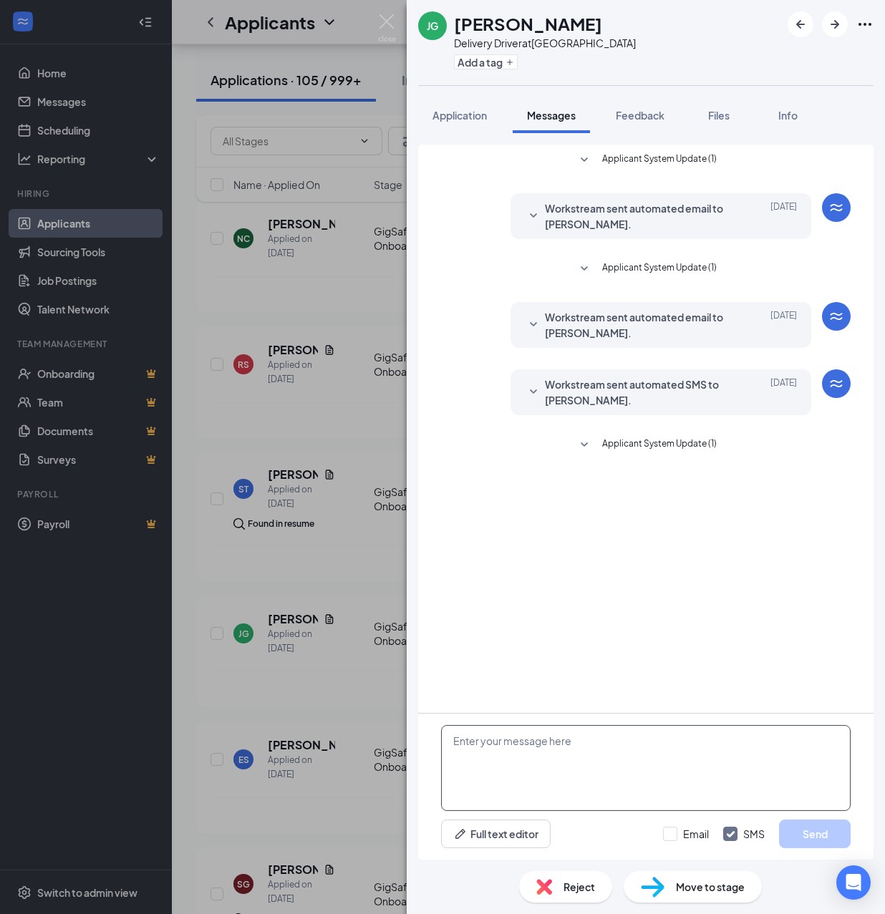
click at [541, 747] on textarea at bounding box center [646, 768] width 410 height 86
click at [551, 736] on textarea at bounding box center [646, 768] width 410 height 86
drag, startPoint x: 551, startPoint y: 740, endPoint x: 579, endPoint y: 719, distance: 35.4
click at [551, 743] on textarea at bounding box center [646, 768] width 410 height 86
paste textarea "Hello, If you have not started your onboarding please go ahead and proceed with…"
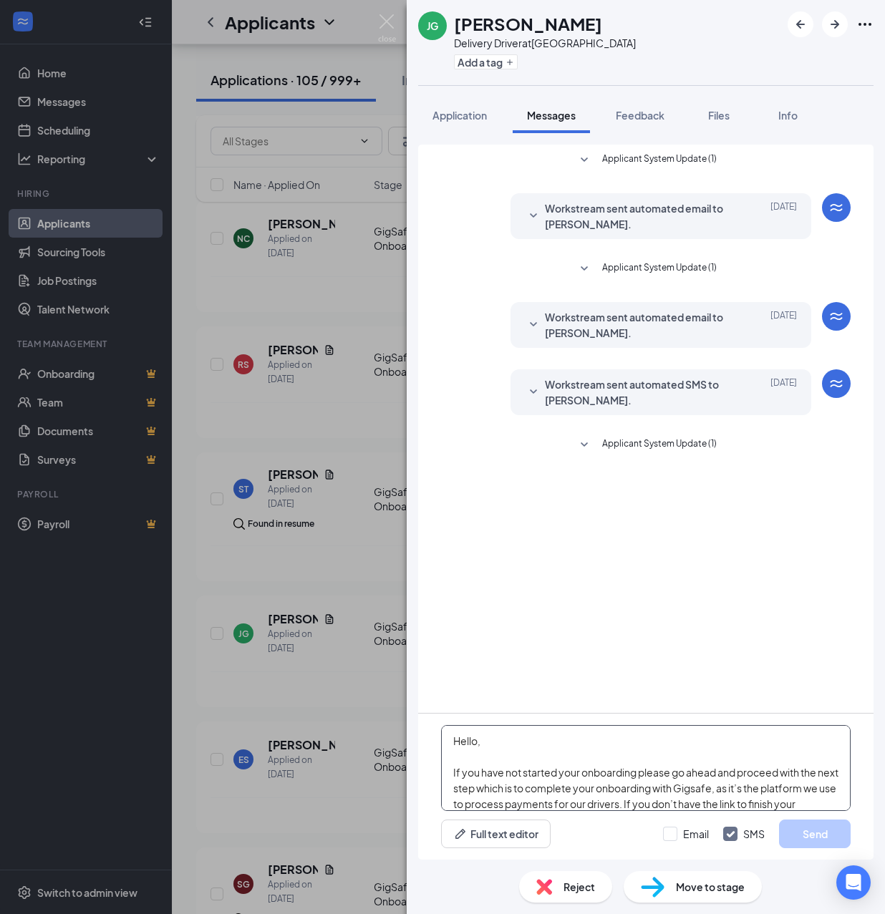
scroll to position [252, 0]
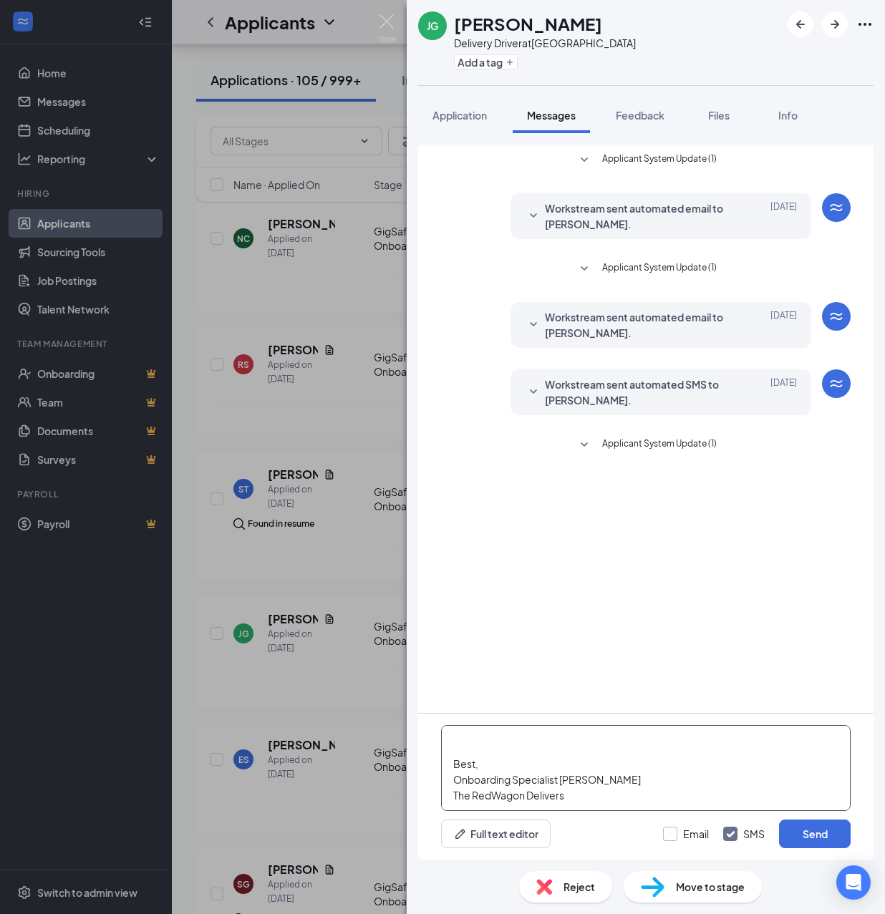
type textarea "Hello, If you have not started your onboarding please go ahead and proceed with…"
click at [670, 835] on input "Email" at bounding box center [686, 834] width 46 height 14
checkbox input "true"
click at [798, 835] on button "Send" at bounding box center [815, 834] width 72 height 29
click at [479, 61] on button "Add a tag" at bounding box center [486, 61] width 64 height 15
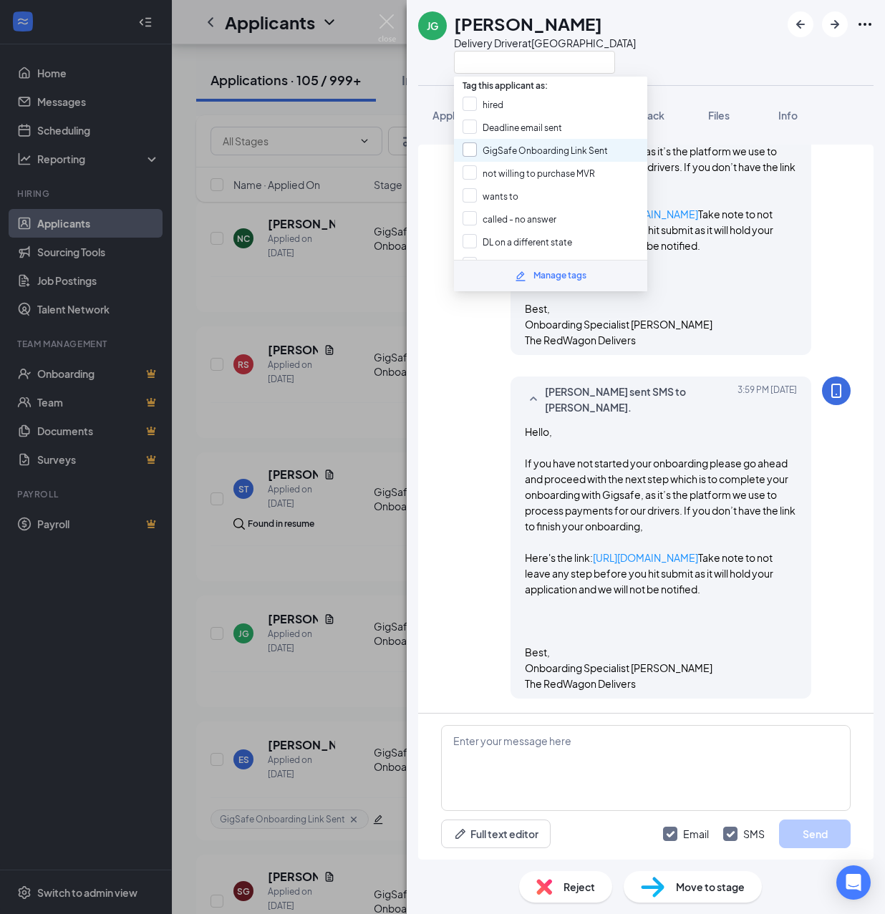
scroll to position [606, 0]
click at [507, 146] on input "GigSafe Onboarding Link Sent" at bounding box center [535, 150] width 145 height 16
checkbox input "true"
click at [365, 439] on div "[PERSON_NAME] Driver at [GEOGRAPHIC_DATA] Application Messages Feedback Files I…" at bounding box center [442, 457] width 885 height 914
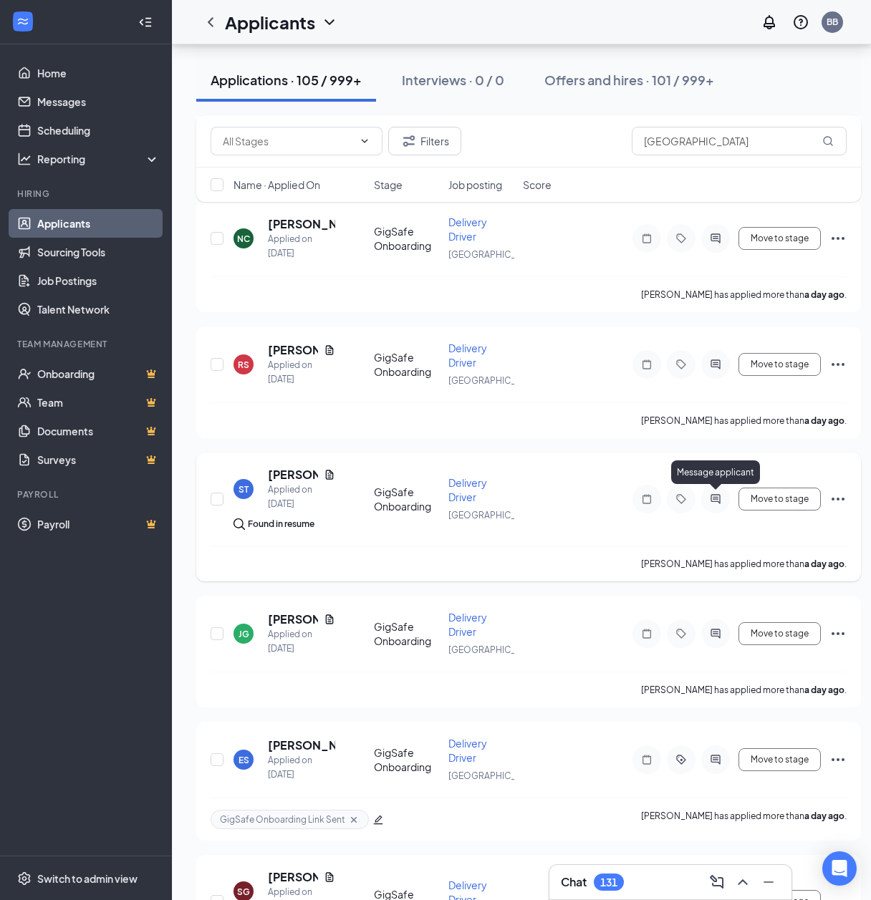
click at [716, 498] on icon "ActiveChat" at bounding box center [714, 498] width 9 height 9
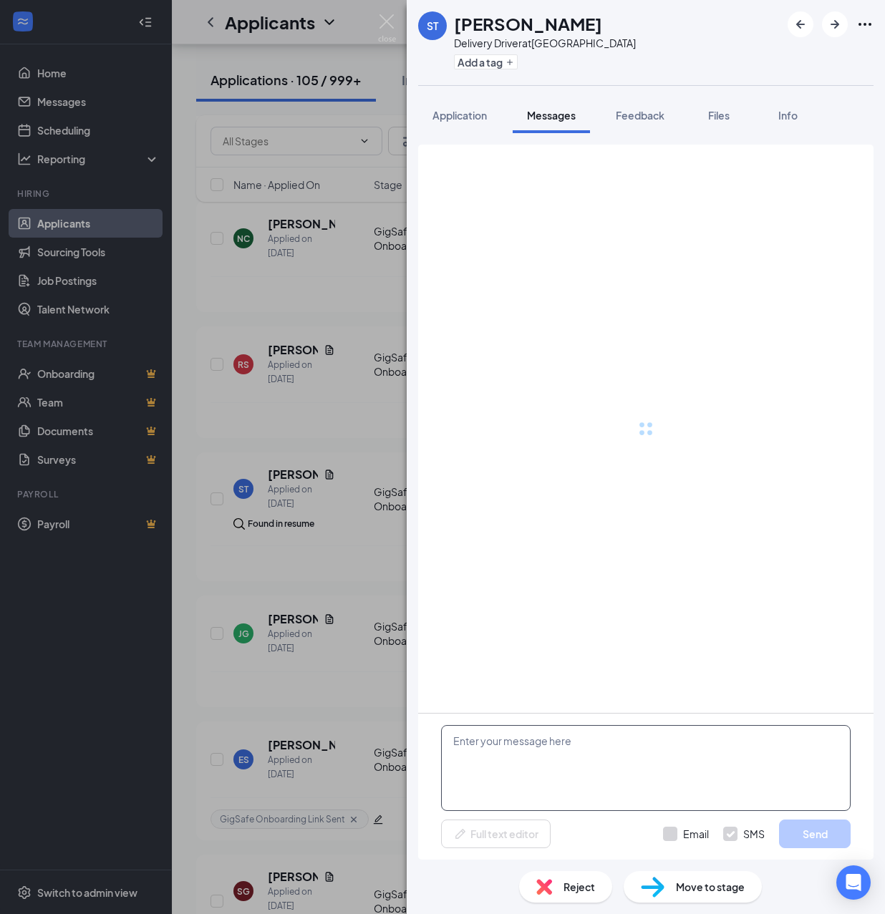
click at [621, 800] on textarea at bounding box center [646, 768] width 410 height 86
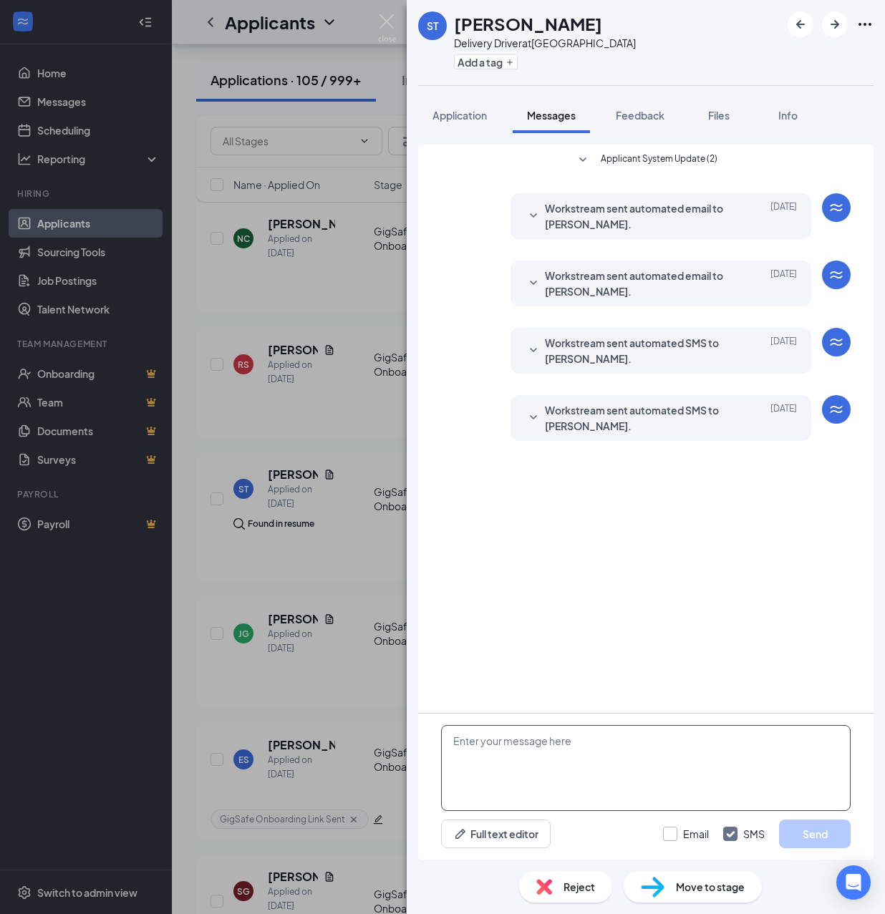
drag, startPoint x: 613, startPoint y: 771, endPoint x: 674, endPoint y: 834, distance: 87.6
click at [614, 771] on textarea at bounding box center [646, 768] width 410 height 86
click at [604, 754] on textarea at bounding box center [646, 768] width 410 height 86
paste textarea "Hello, If you have not started your onboarding please go ahead and proceed with…"
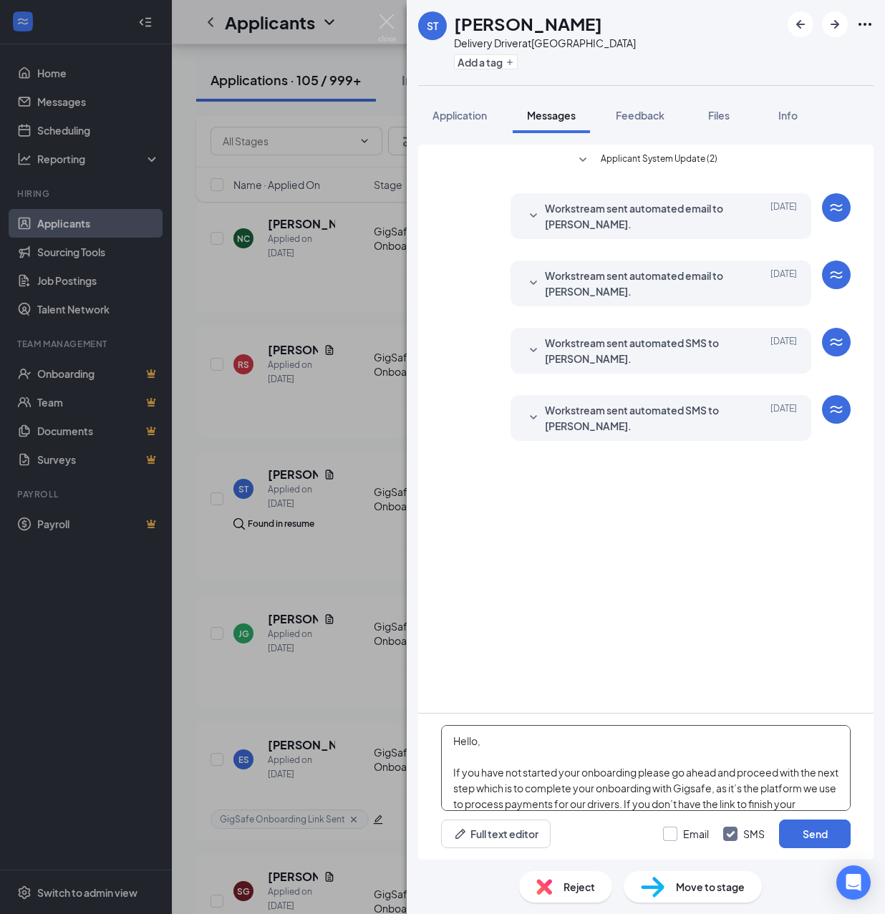
scroll to position [252, 0]
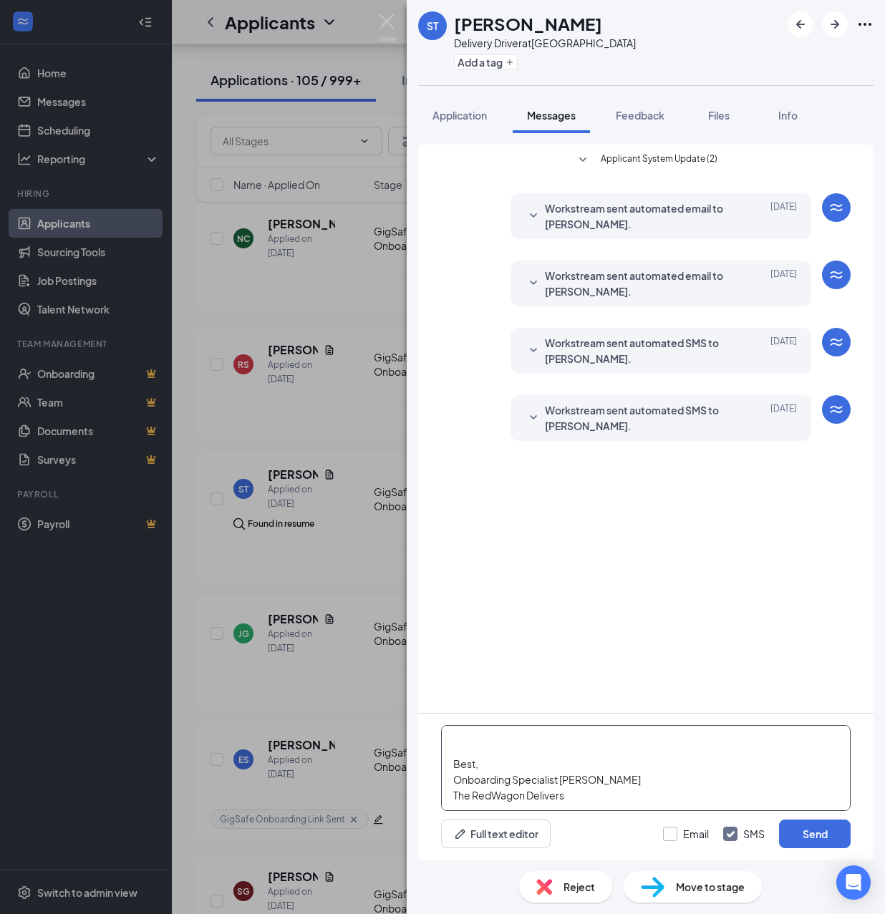
type textarea "Hello, If you have not started your onboarding please go ahead and proceed with…"
click at [680, 832] on input "Email" at bounding box center [686, 834] width 46 height 14
checkbox input "true"
click at [797, 828] on button "Send" at bounding box center [815, 834] width 72 height 29
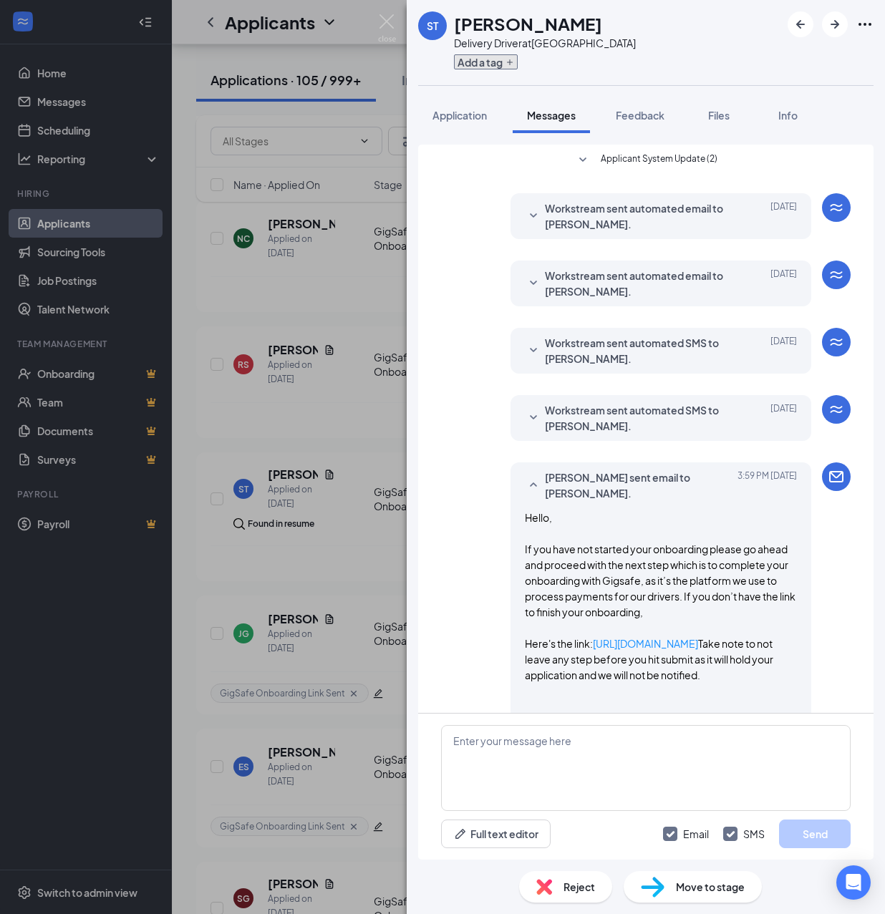
click at [475, 62] on button "Add a tag" at bounding box center [486, 61] width 64 height 15
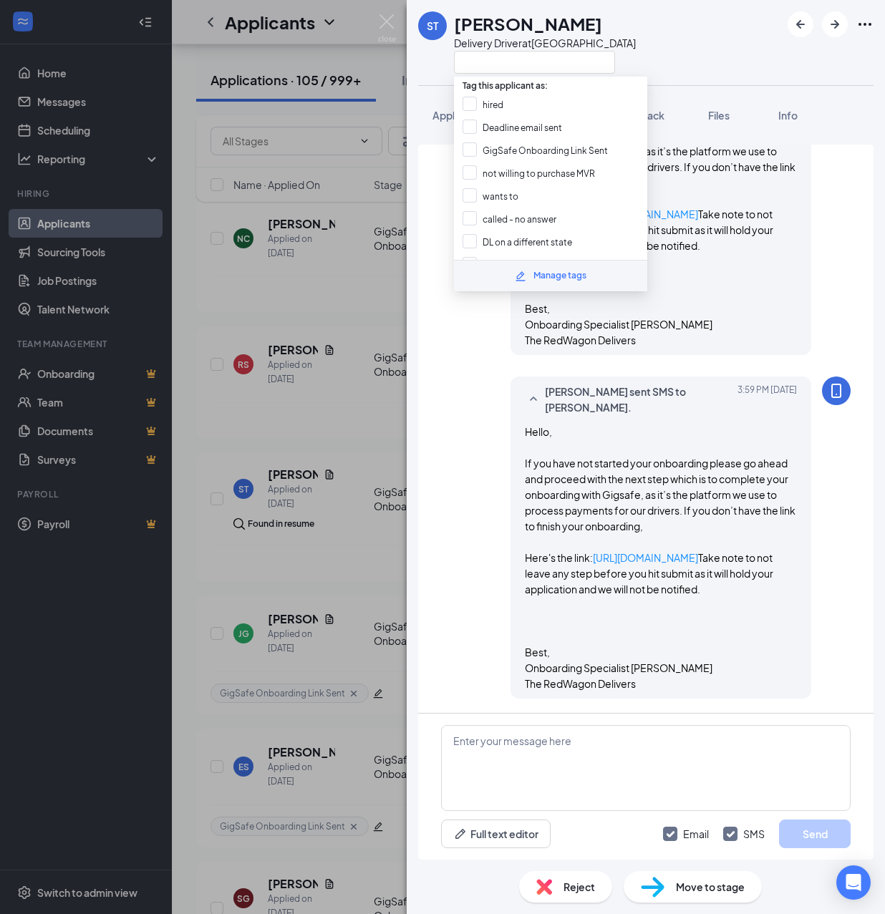
scroll to position [619, 0]
click at [497, 152] on input "GigSafe Onboarding Link Sent" at bounding box center [535, 150] width 145 height 16
checkbox input "true"
click at [355, 411] on div "ST [PERSON_NAME] Delivery Driver at [GEOGRAPHIC_DATA] Application Messages Feed…" at bounding box center [442, 457] width 885 height 914
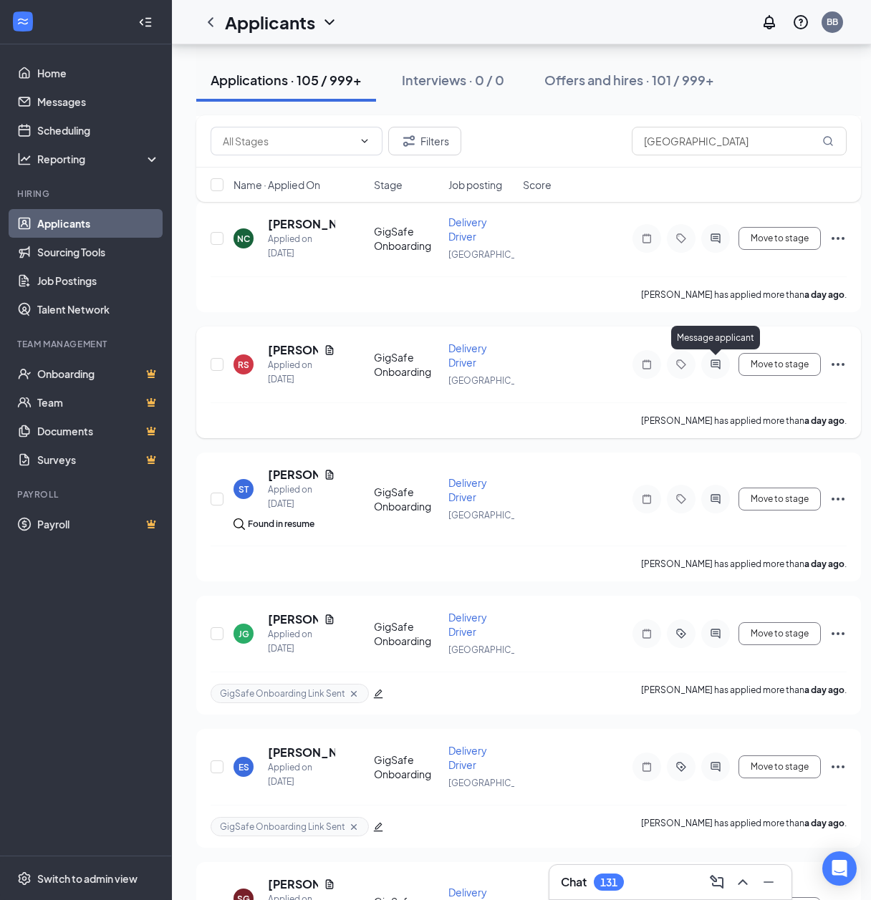
click at [710, 361] on icon "ActiveChat" at bounding box center [715, 364] width 17 height 11
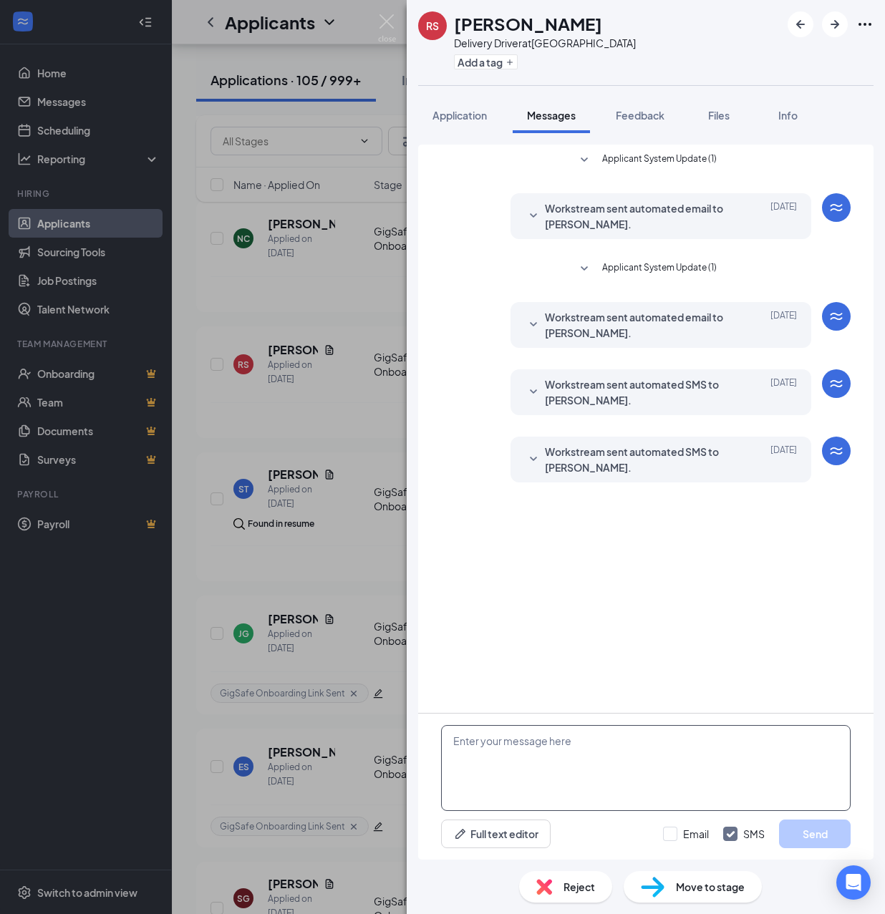
click at [559, 751] on textarea at bounding box center [646, 768] width 410 height 86
click at [545, 765] on textarea at bounding box center [646, 768] width 410 height 86
click at [528, 757] on textarea at bounding box center [646, 768] width 410 height 86
paste textarea "Hello, If you have not started your onboarding please go ahead and proceed with…"
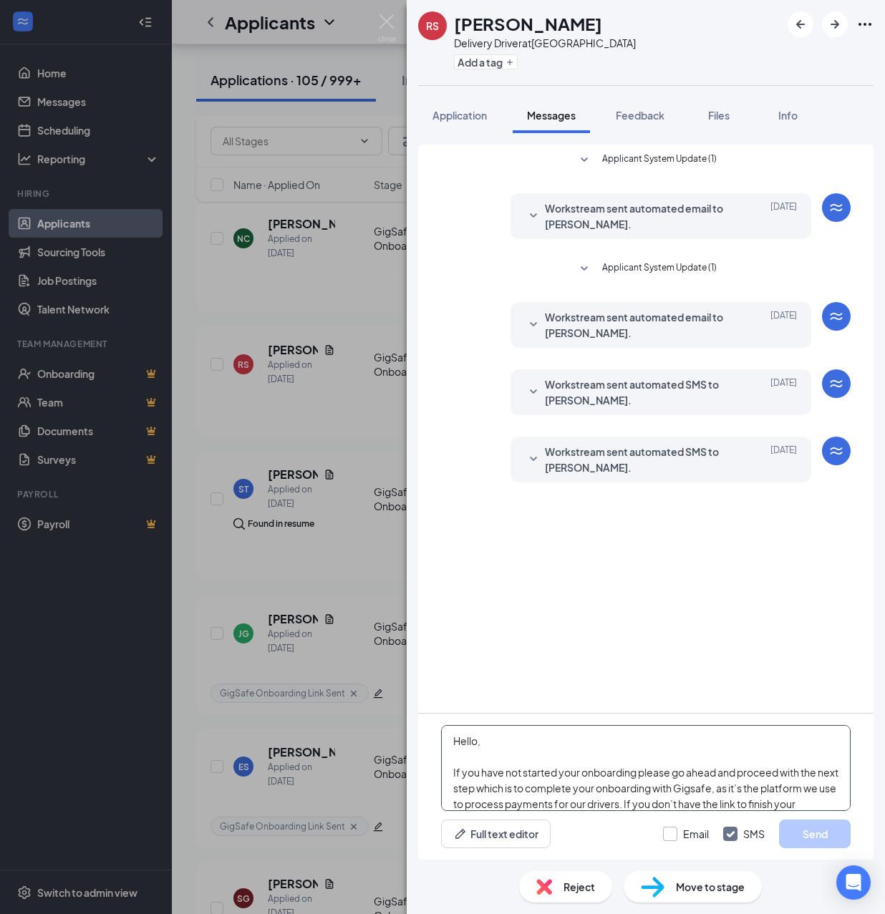
scroll to position [252, 0]
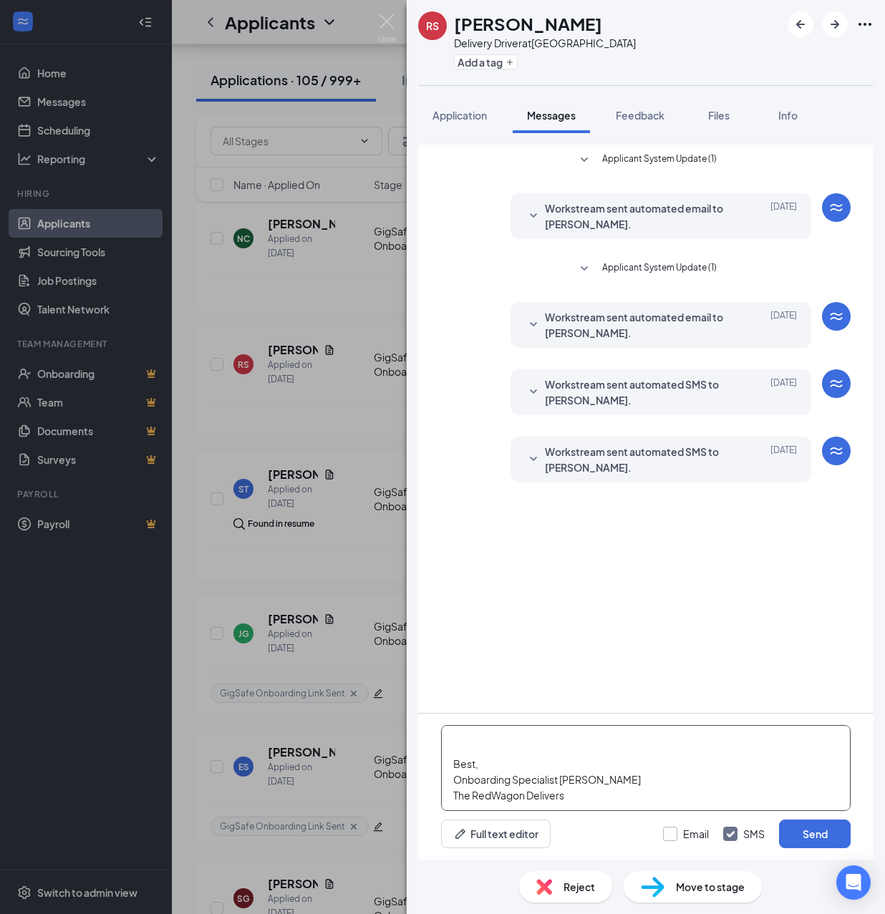
type textarea "Hello, If you have not started your onboarding please go ahead and proceed with…"
click at [690, 838] on input "Email" at bounding box center [686, 834] width 46 height 14
checkbox input "true"
click at [819, 832] on button "Send" at bounding box center [815, 834] width 72 height 29
drag, startPoint x: 490, startPoint y: 55, endPoint x: 525, endPoint y: 81, distance: 43.5
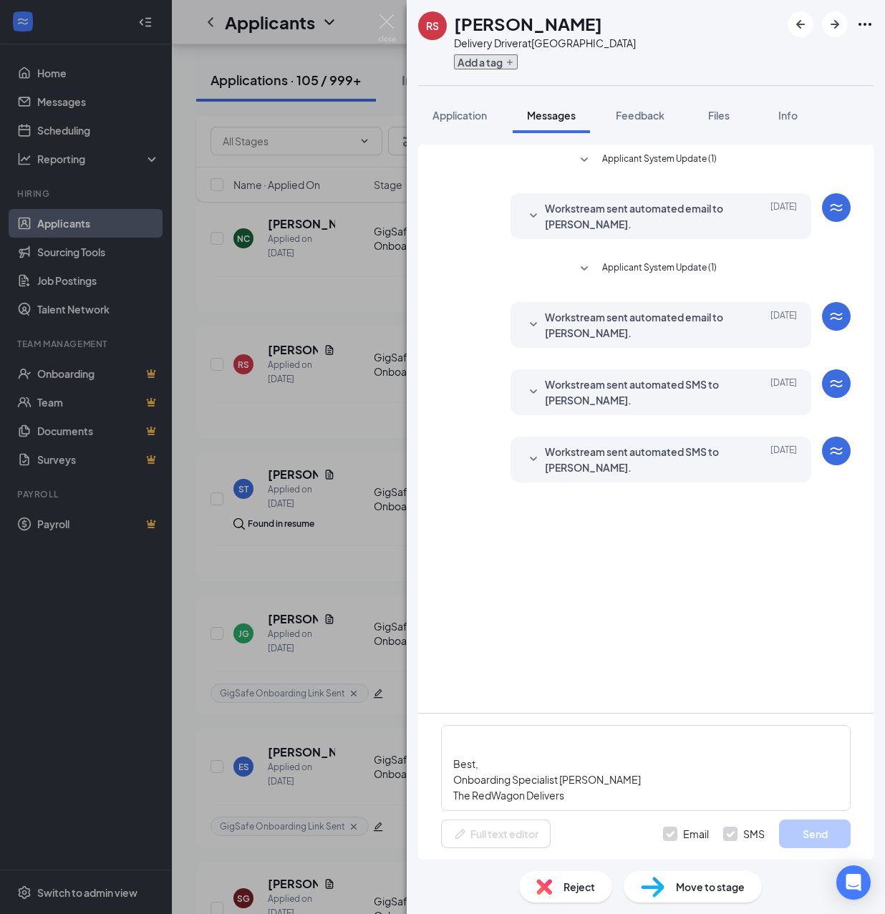
click at [490, 59] on button "Add a tag" at bounding box center [486, 61] width 64 height 15
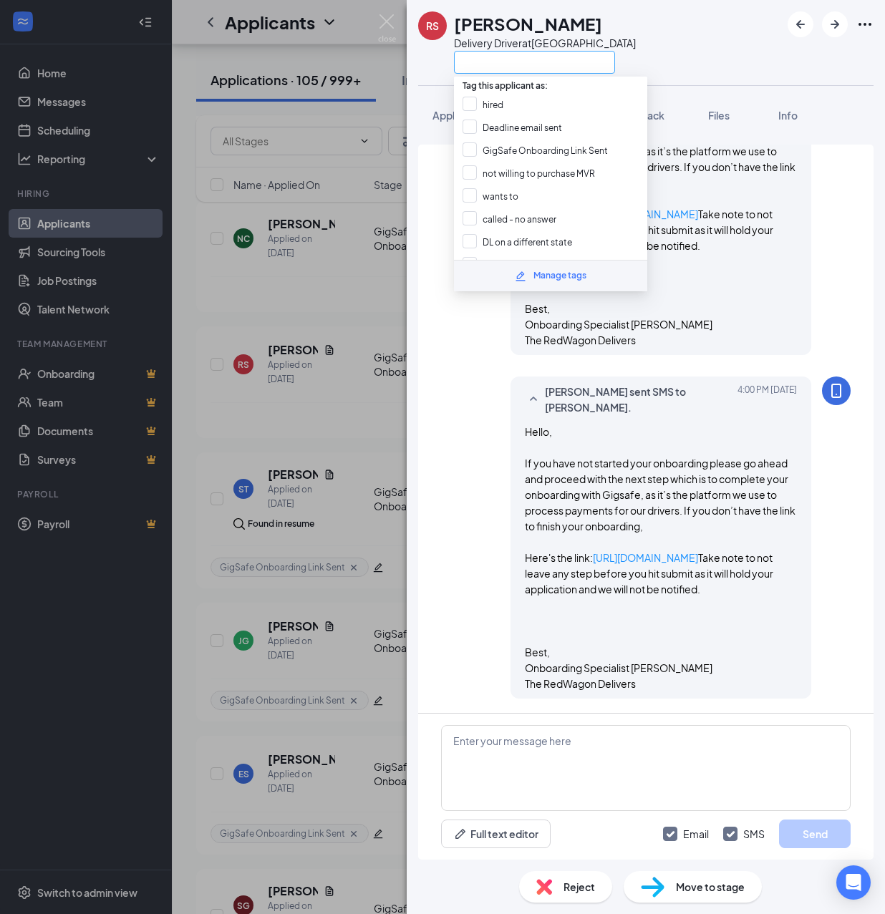
scroll to position [660, 0]
click at [523, 145] on input "GigSafe Onboarding Link Sent" at bounding box center [535, 150] width 145 height 16
checkbox input "true"
click at [335, 405] on div "RS [PERSON_NAME] Delivery Driver at [GEOGRAPHIC_DATA] Application Messages Feed…" at bounding box center [442, 457] width 885 height 914
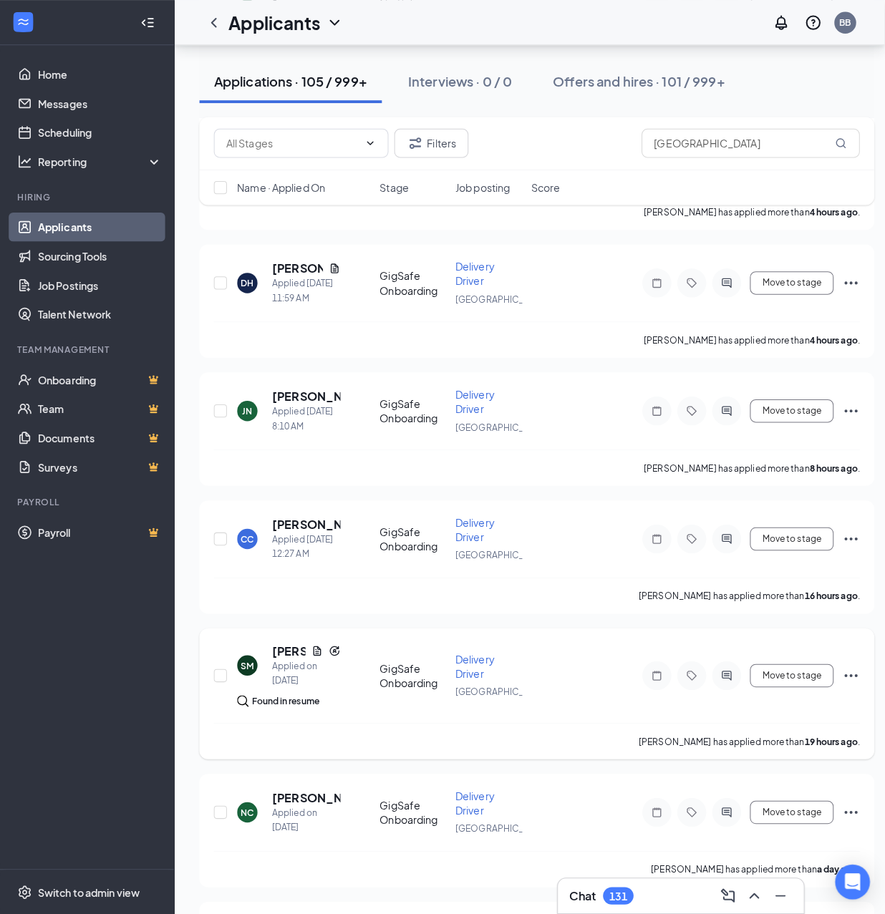
scroll to position [763, 0]
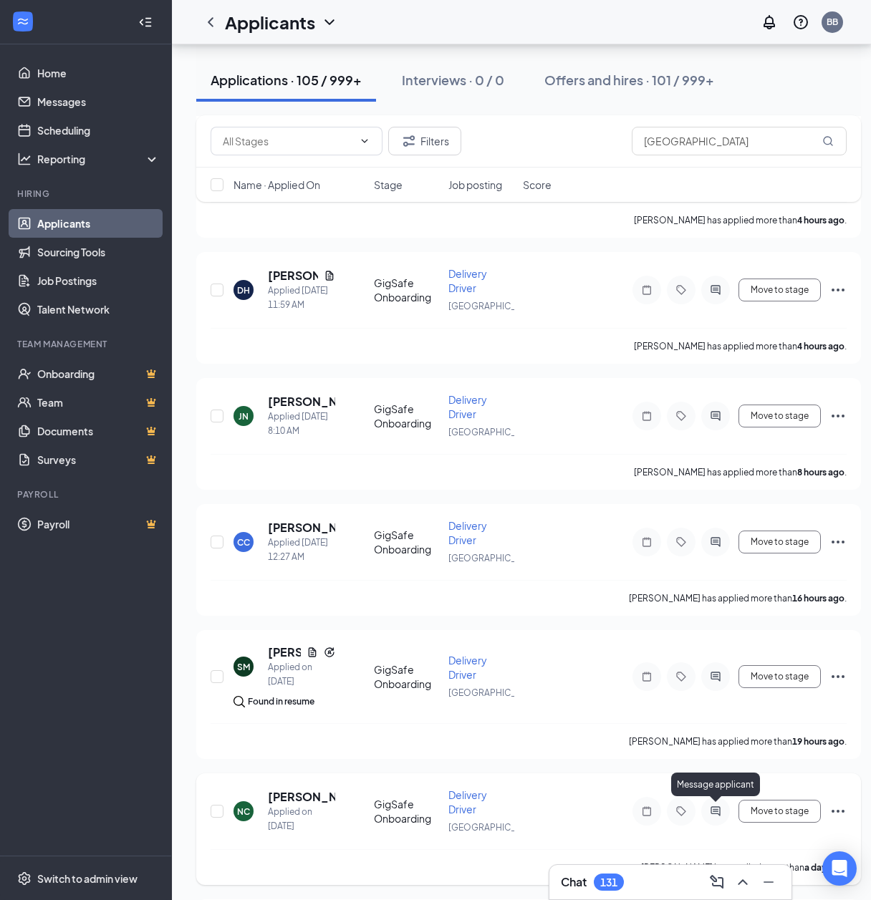
click at [720, 810] on icon "ActiveChat" at bounding box center [715, 810] width 17 height 11
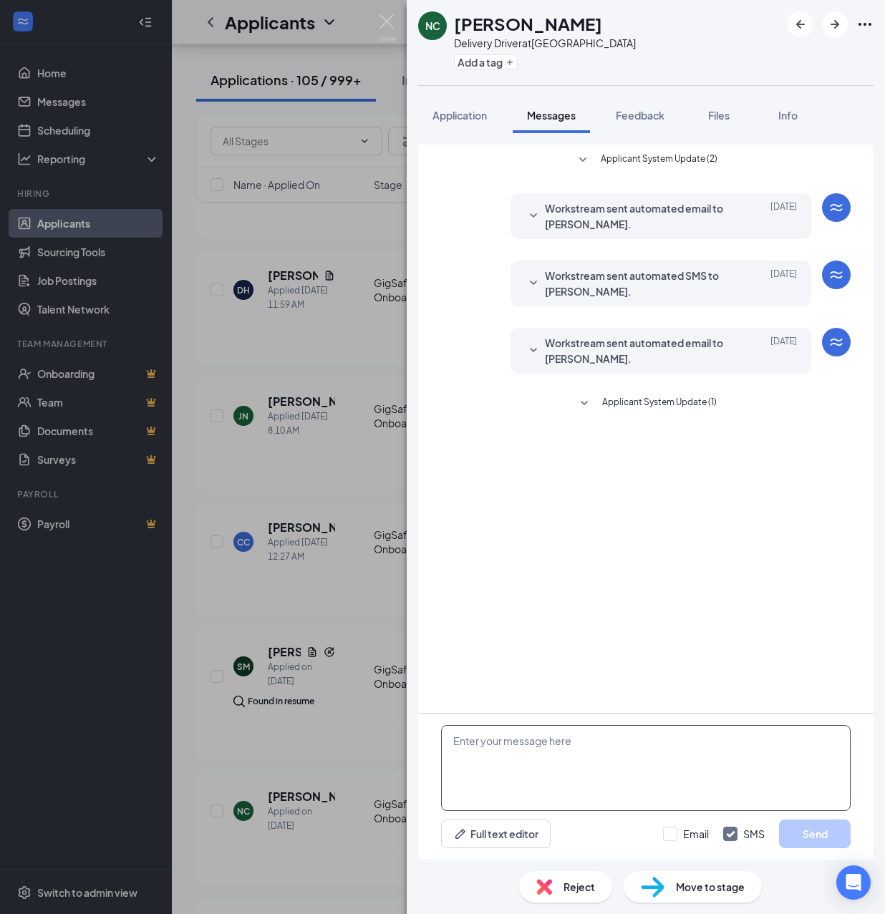
drag, startPoint x: 539, startPoint y: 769, endPoint x: 725, endPoint y: 811, distance: 190.9
click at [540, 766] on textarea at bounding box center [646, 768] width 410 height 86
click at [540, 760] on textarea at bounding box center [646, 768] width 410 height 86
paste textarea "Hello, If you have not started your onboarding please go ahead and proceed with…"
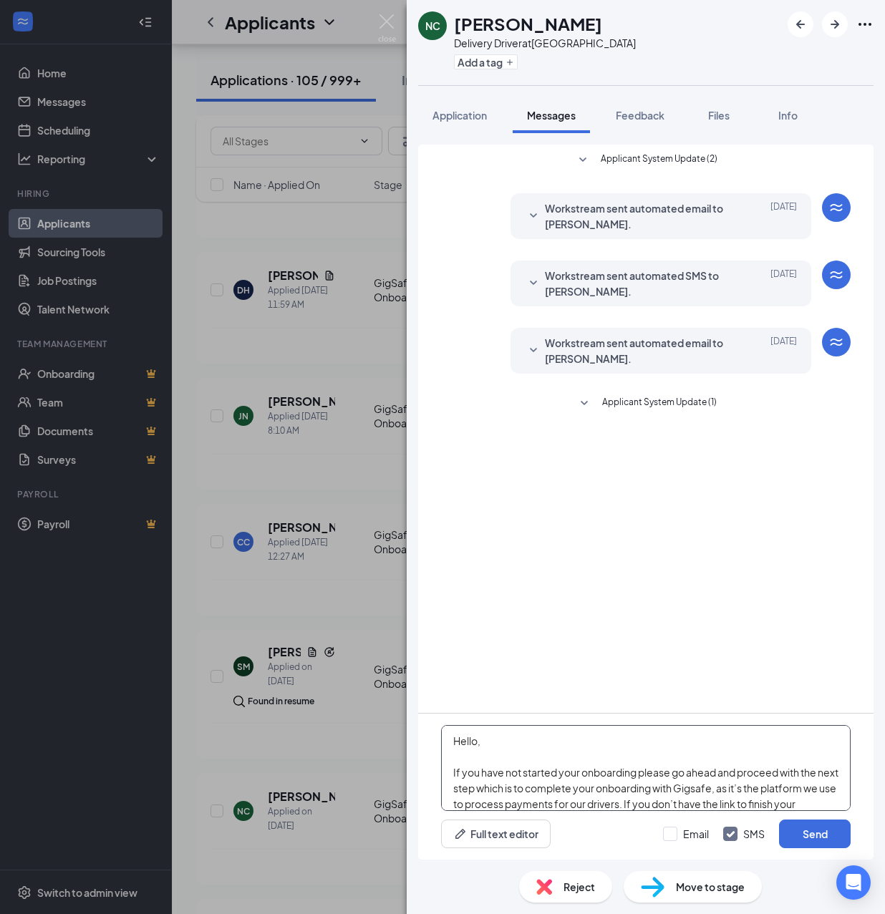
scroll to position [252, 0]
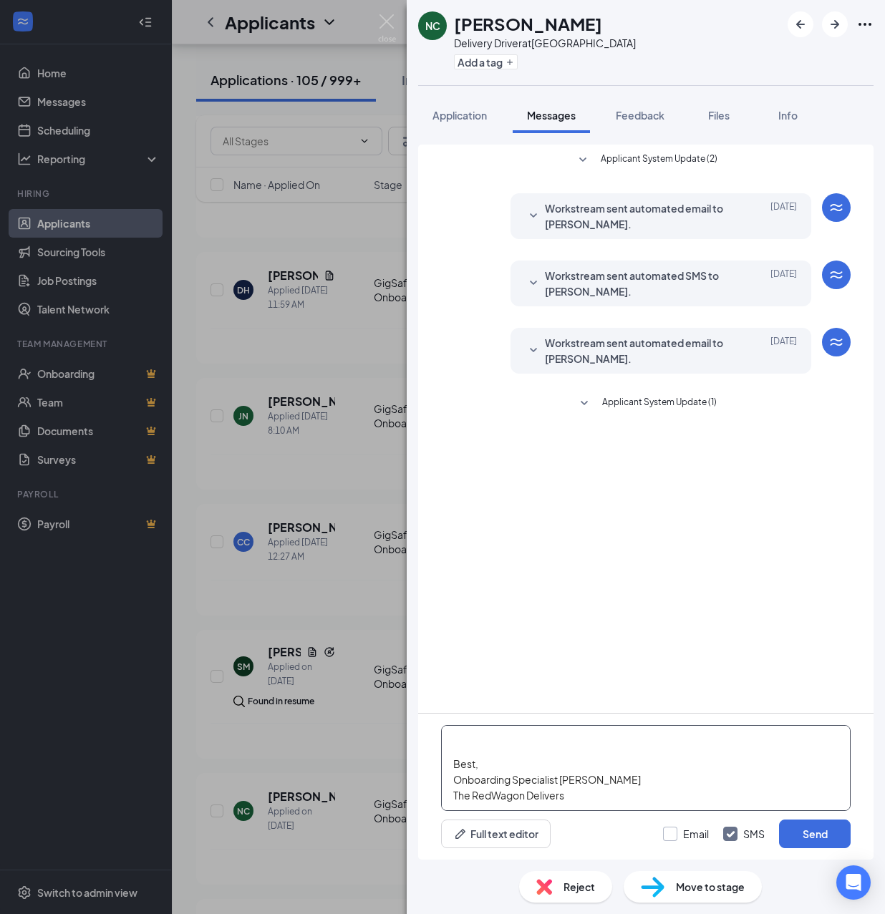
type textarea "Hello, If you have not started your onboarding please go ahead and proceed with…"
drag, startPoint x: 680, startPoint y: 831, endPoint x: 712, endPoint y: 817, distance: 34.3
click at [679, 831] on input "Email" at bounding box center [686, 834] width 46 height 14
checkbox input "true"
click at [808, 831] on button "Send" at bounding box center [815, 834] width 72 height 29
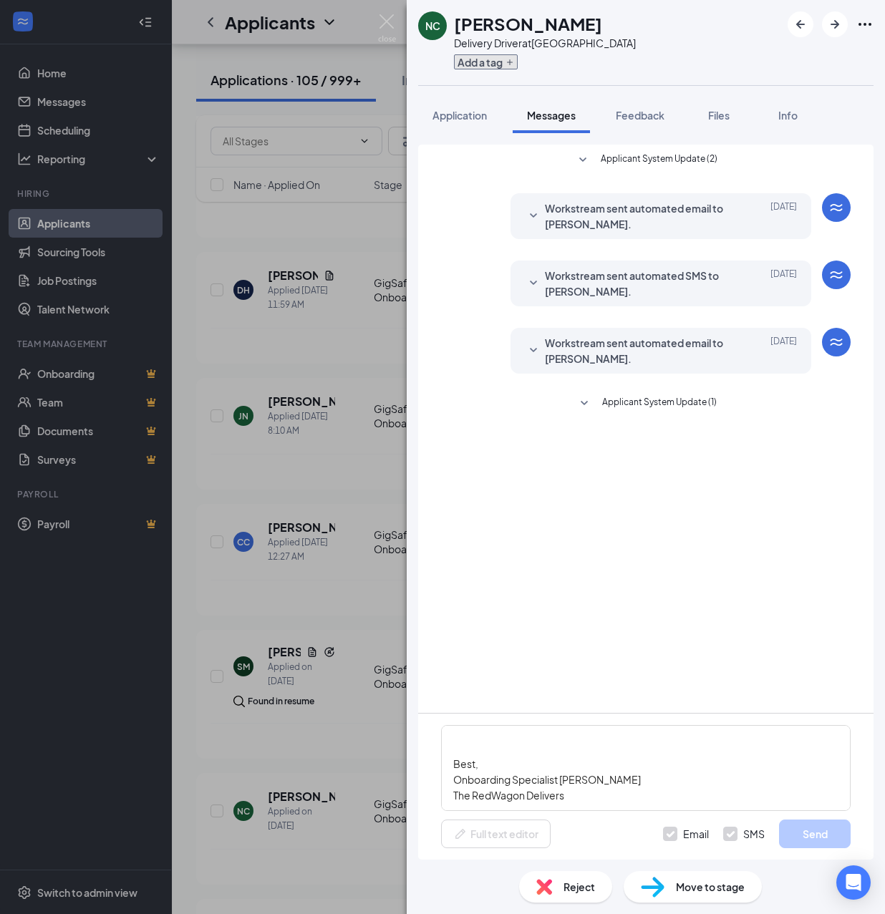
click at [487, 61] on button "Add a tag" at bounding box center [486, 61] width 64 height 15
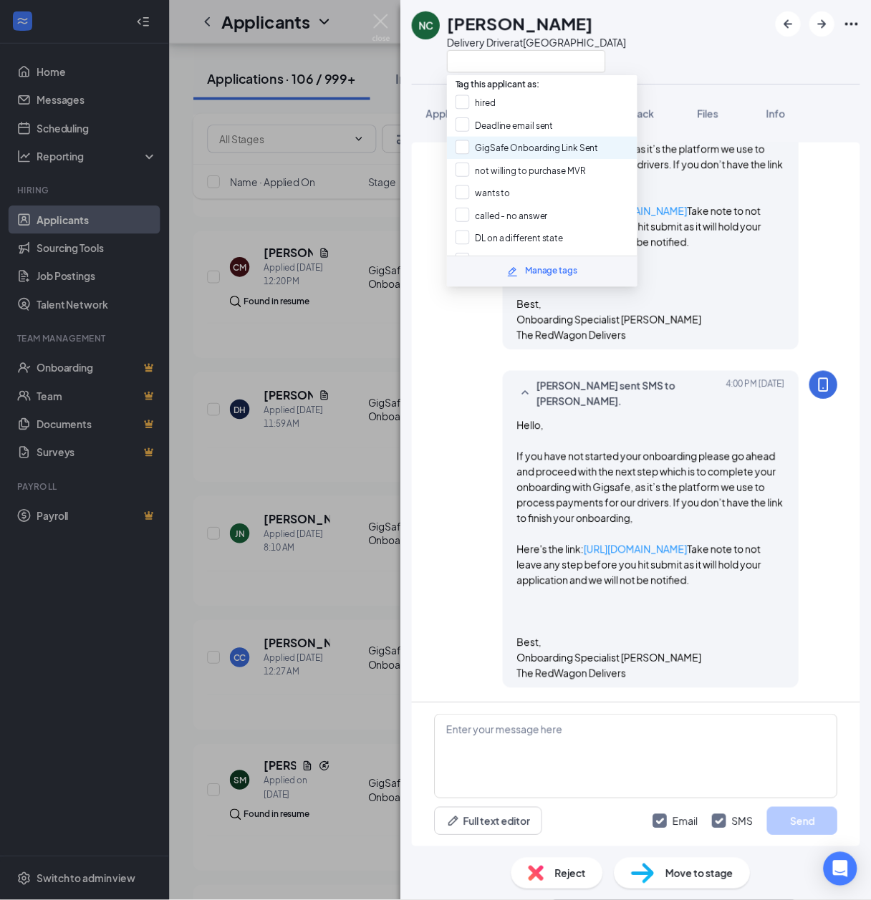
scroll to position [594, 0]
click at [508, 139] on div "GigSafe Onboarding Link Sent" at bounding box center [550, 150] width 193 height 23
checkbox input "true"
click at [351, 447] on div "NC [PERSON_NAME] Delivery Driver at [GEOGRAPHIC_DATA] Application Messages Feed…" at bounding box center [442, 457] width 885 height 914
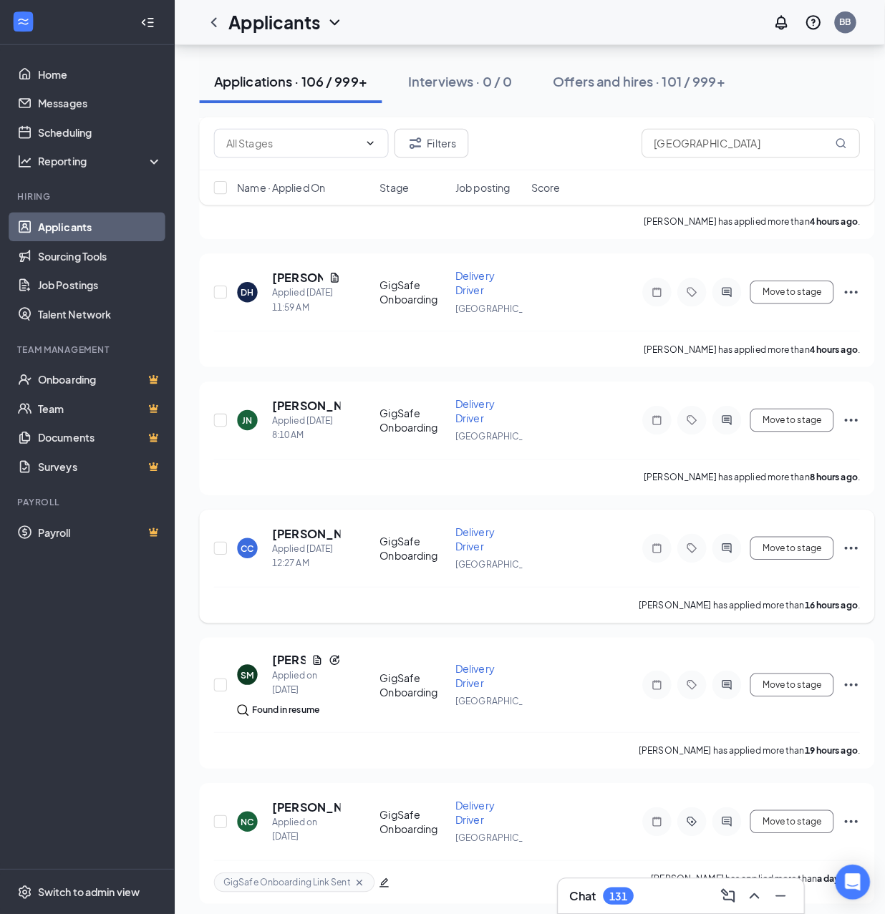
scroll to position [859, 0]
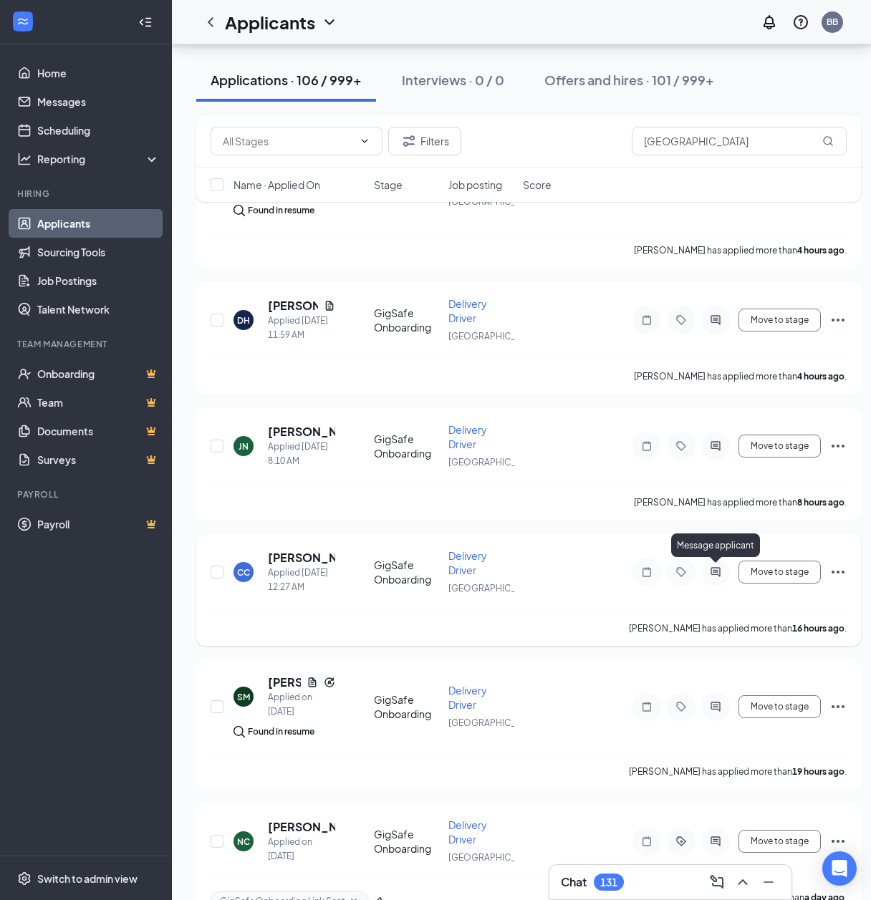
click at [717, 571] on icon "ActiveChat" at bounding box center [714, 571] width 9 height 9
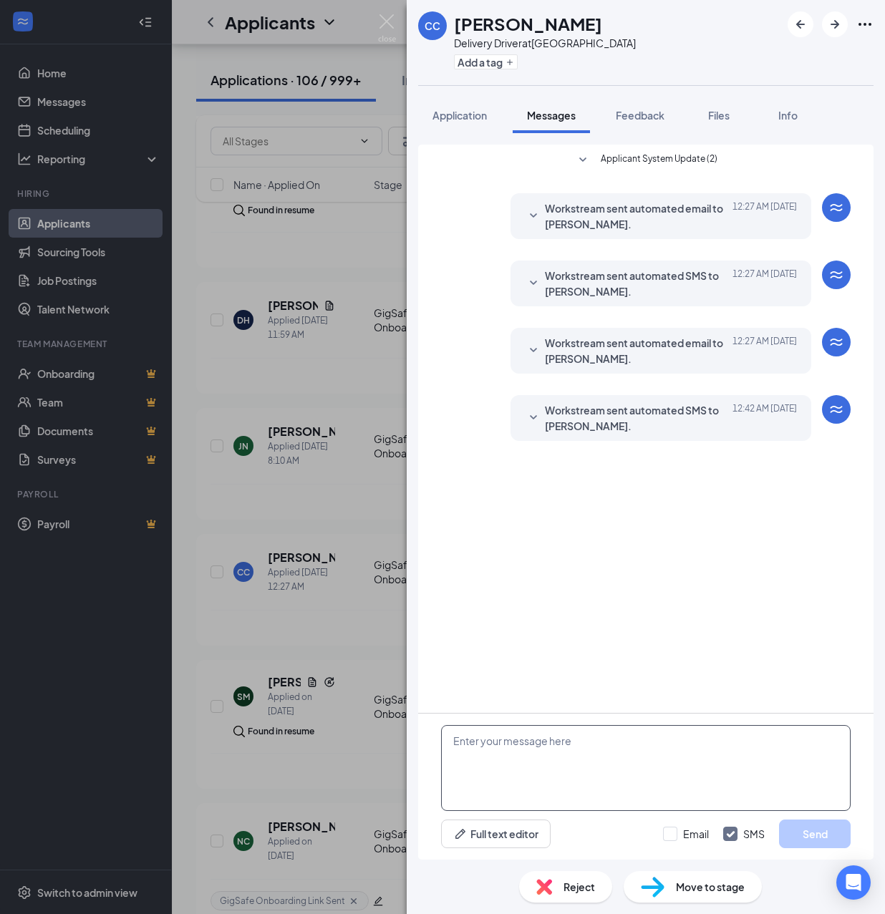
click at [524, 759] on textarea at bounding box center [646, 768] width 410 height 86
click at [521, 749] on textarea at bounding box center [646, 768] width 410 height 86
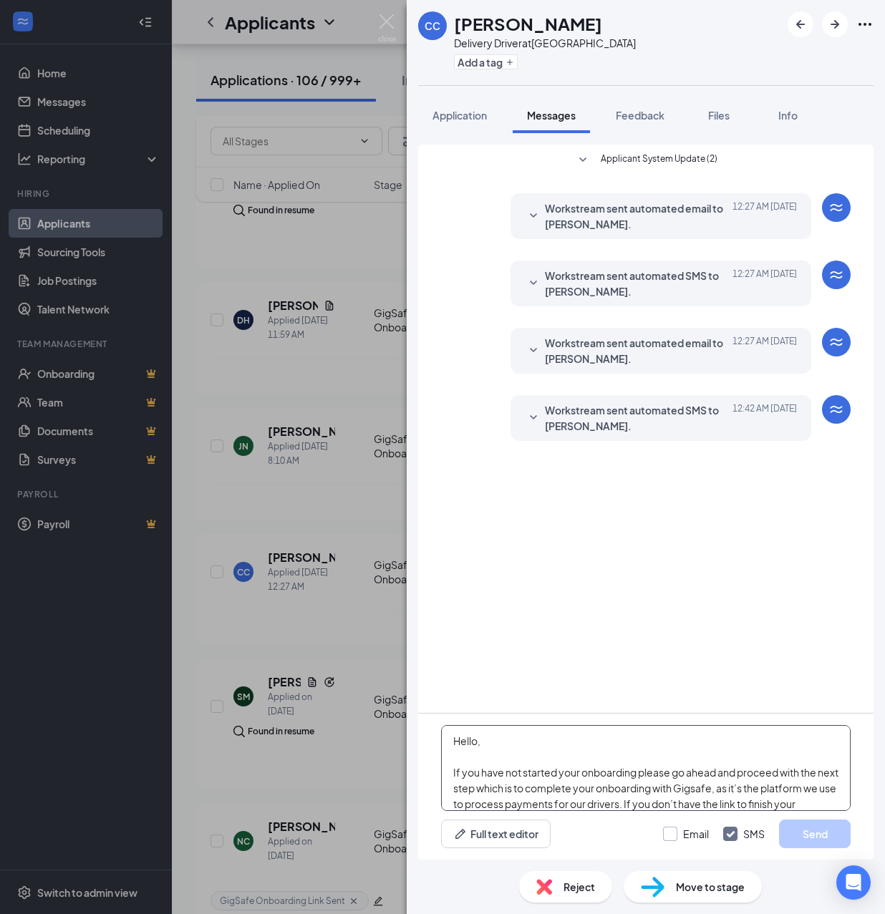
type textarea "Hello, If you have not started your onboarding please go ahead and proceed with…"
click at [673, 837] on input "Email" at bounding box center [686, 834] width 46 height 14
checkbox input "true"
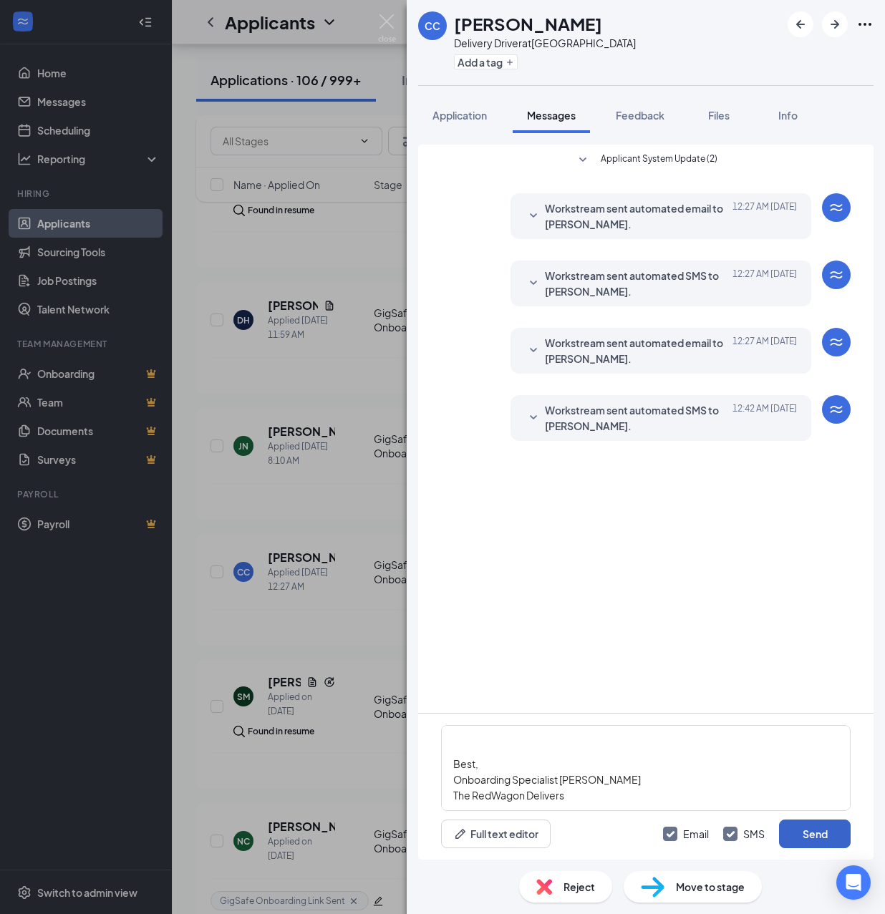
click at [816, 828] on button "Send" at bounding box center [815, 834] width 72 height 29
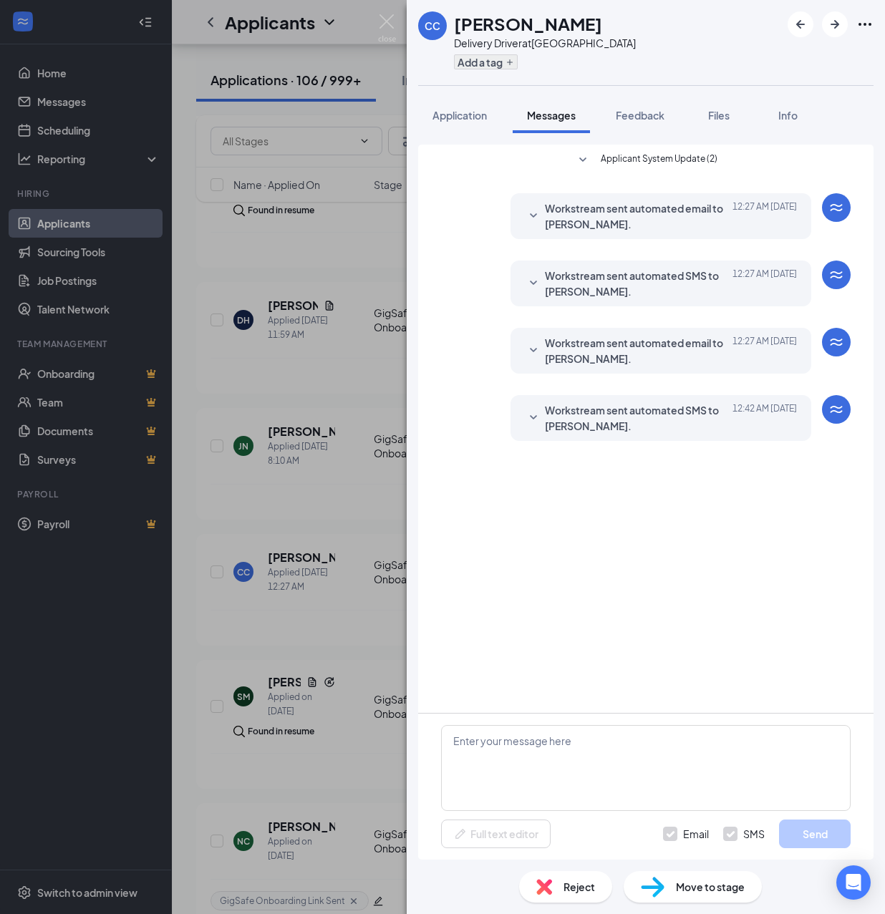
scroll to position [0, 0]
click at [488, 59] on button "Add a tag" at bounding box center [486, 61] width 64 height 15
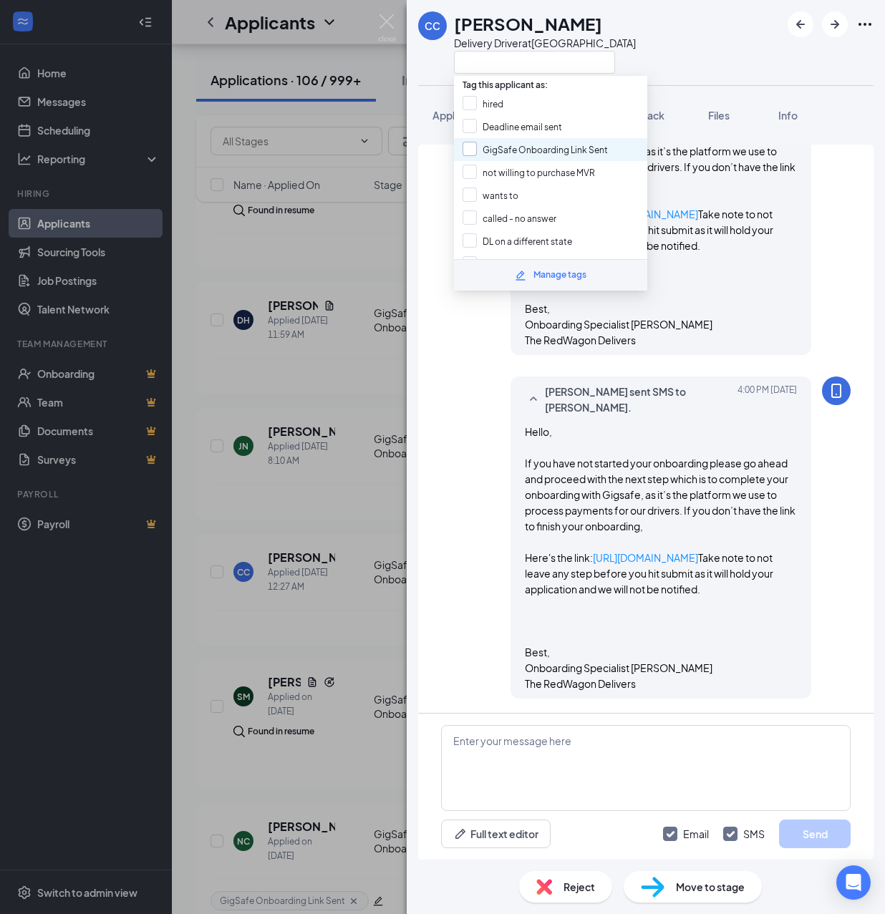
scroll to position [619, 0]
click at [499, 150] on input "GigSafe Onboarding Link Sent" at bounding box center [535, 150] width 145 height 16
checkbox input "true"
drag, startPoint x: 364, startPoint y: 613, endPoint x: 398, endPoint y: 652, distance: 51.7
click at [364, 614] on div "CC [PERSON_NAME] Delivery Driver at [GEOGRAPHIC_DATA] Application Messages Feed…" at bounding box center [442, 457] width 885 height 914
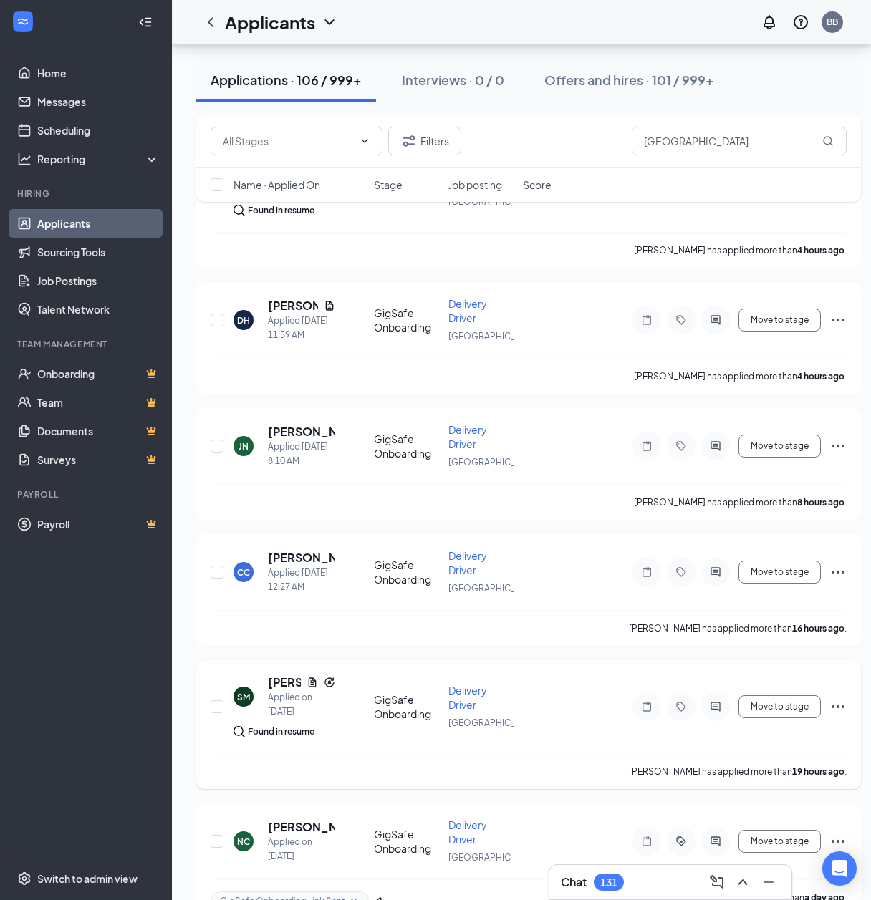
click at [717, 699] on div at bounding box center [715, 706] width 29 height 29
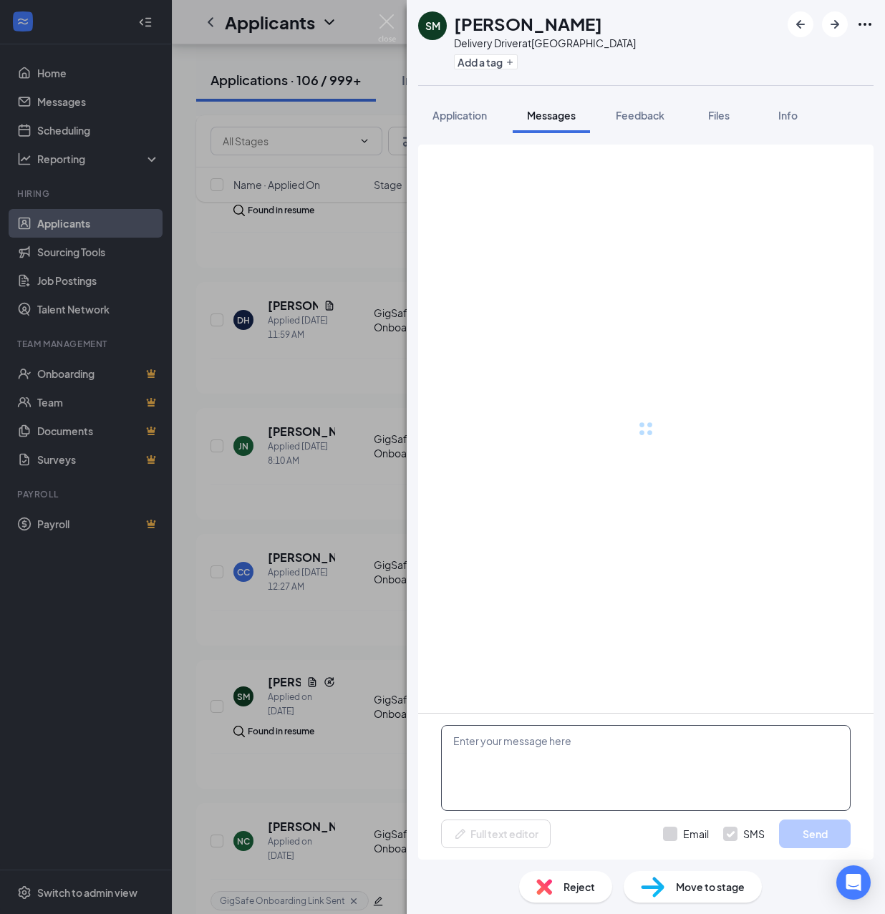
click at [617, 746] on textarea at bounding box center [646, 768] width 410 height 86
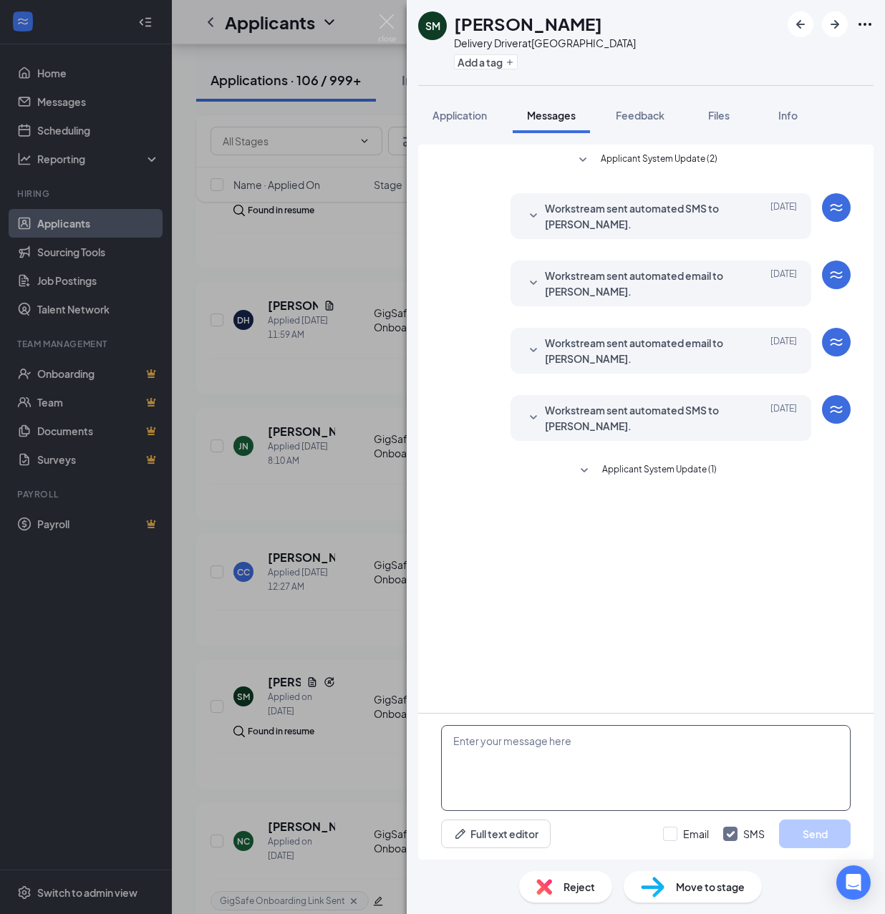
click at [586, 740] on textarea at bounding box center [646, 768] width 410 height 86
drag, startPoint x: 580, startPoint y: 754, endPoint x: 593, endPoint y: 762, distance: 15.1
click at [587, 759] on textarea at bounding box center [646, 768] width 410 height 86
paste textarea "Hello, If you have not started your onboarding please go ahead and proceed with…"
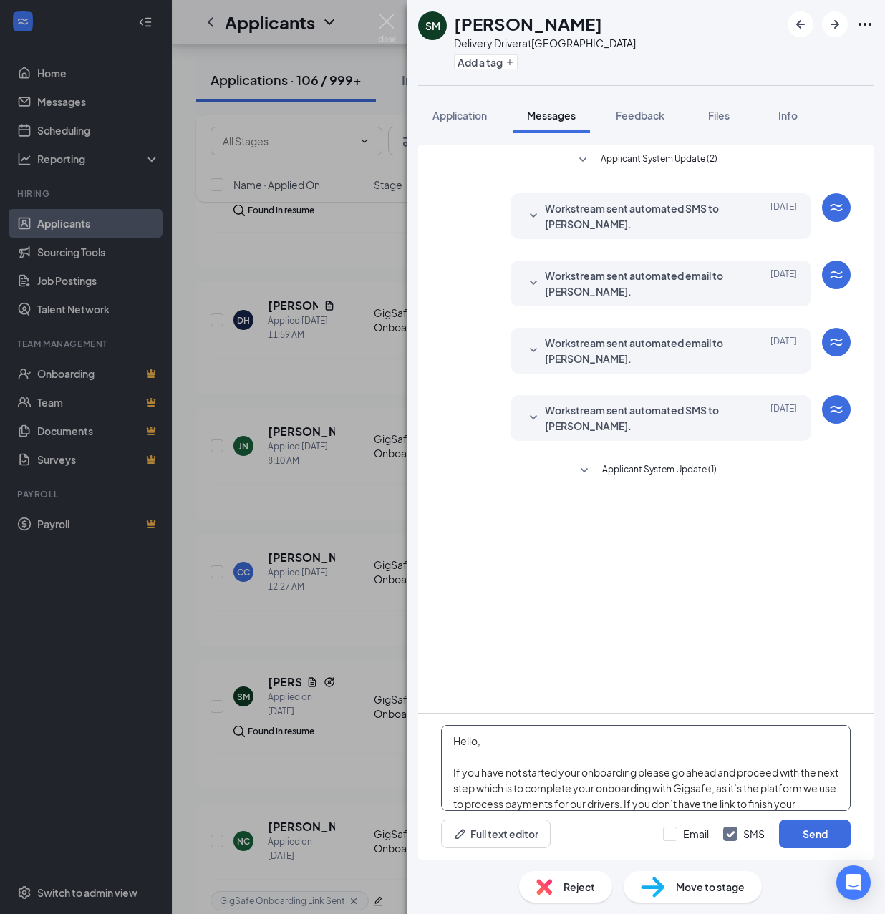
scroll to position [252, 0]
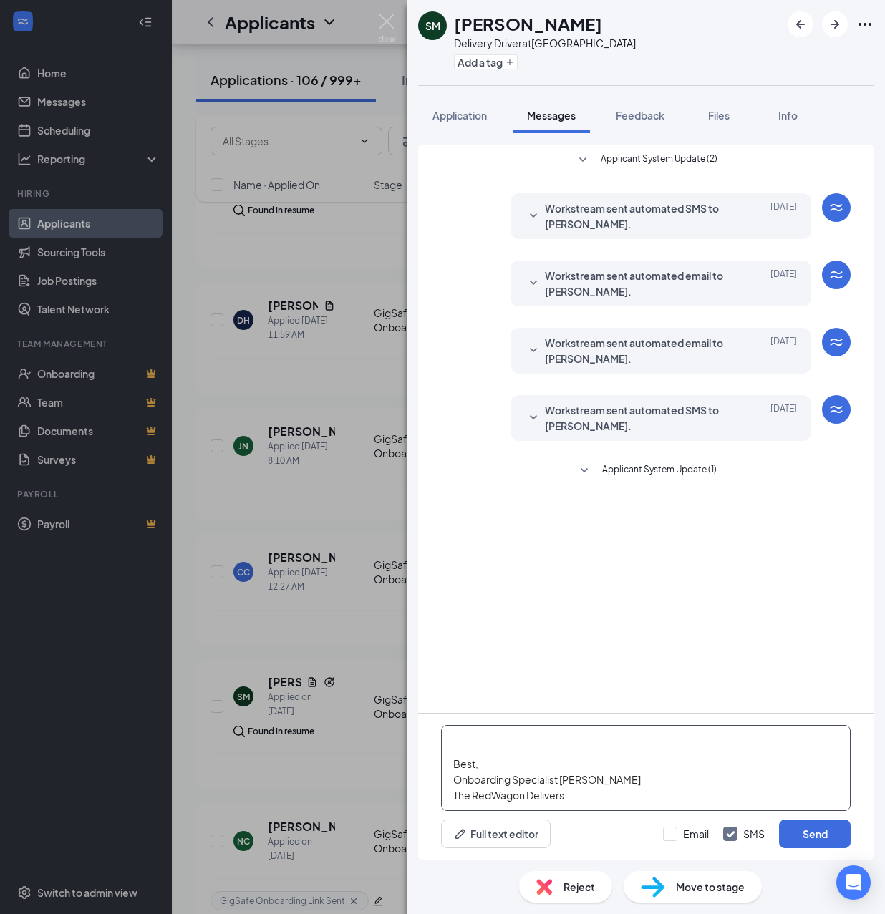
type textarea "Hello, If you have not started your onboarding please go ahead and proceed with…"
drag, startPoint x: 674, startPoint y: 842, endPoint x: 682, endPoint y: 837, distance: 9.3
click at [674, 841] on div "Email SMS Send" at bounding box center [757, 834] width 188 height 29
click at [682, 837] on input "Email" at bounding box center [686, 834] width 46 height 14
checkbox input "true"
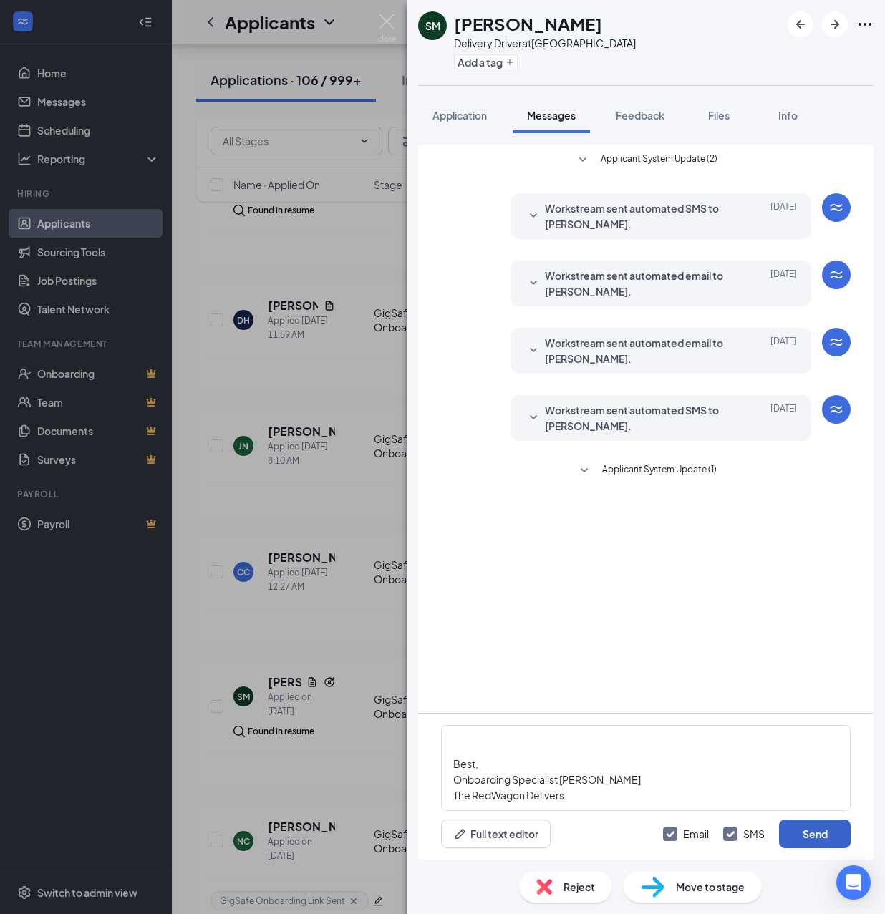
click at [791, 838] on button "Send" at bounding box center [815, 834] width 72 height 29
click at [480, 63] on button "Add a tag" at bounding box center [486, 61] width 64 height 15
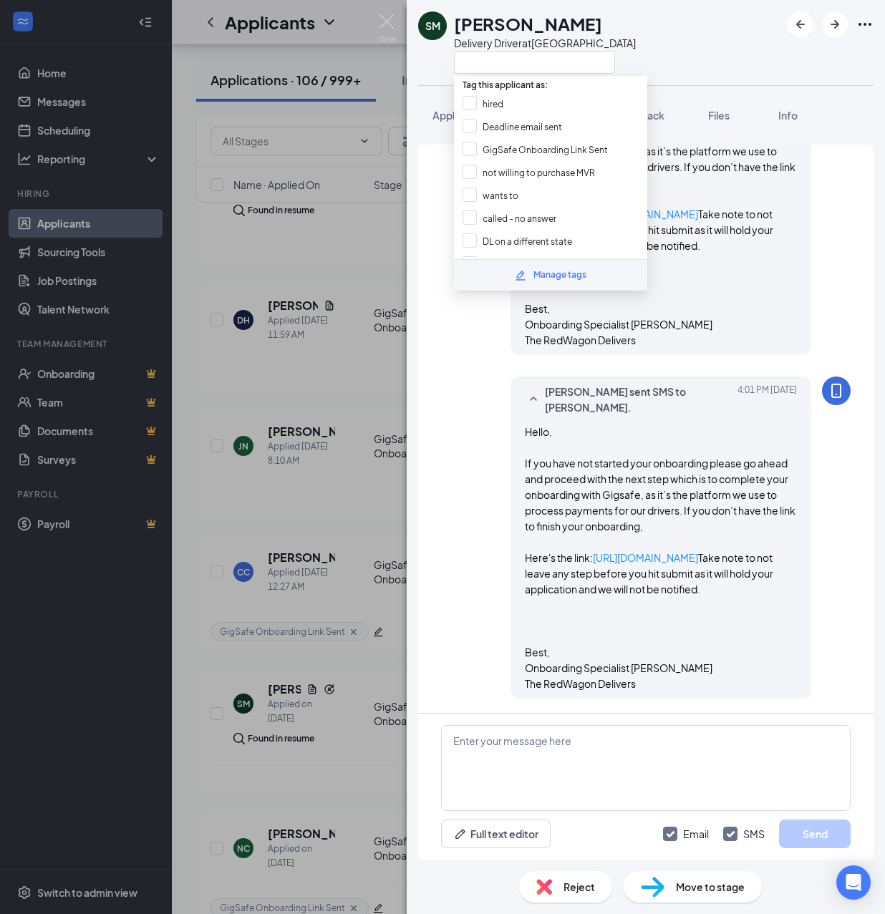
scroll to position [660, 0]
click at [505, 153] on input "GigSafe Onboarding Link Sent" at bounding box center [535, 150] width 145 height 16
checkbox input "true"
drag, startPoint x: 364, startPoint y: 510, endPoint x: 391, endPoint y: 510, distance: 26.5
click at [364, 510] on div "SM [PERSON_NAME] Delivery Driver at [GEOGRAPHIC_DATA] Application Messages Feed…" at bounding box center [442, 457] width 885 height 914
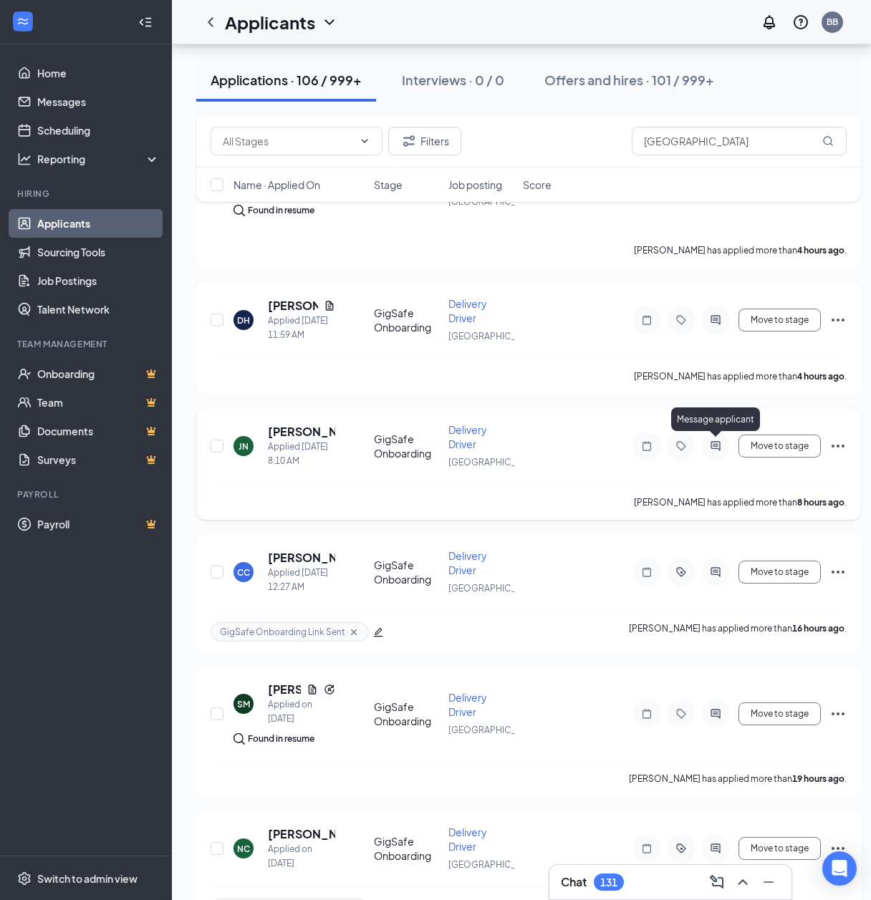
click at [713, 447] on icon "ActiveChat" at bounding box center [715, 445] width 17 height 11
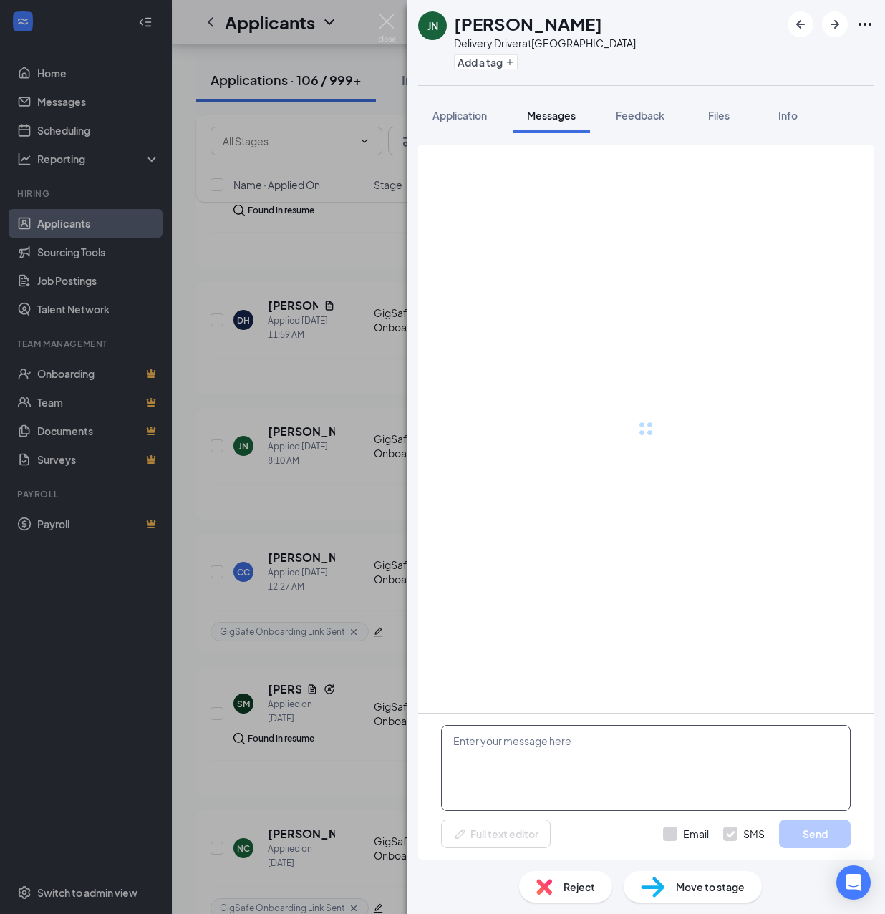
click at [619, 729] on div "Full text editor Email SMS Send" at bounding box center [645, 787] width 455 height 146
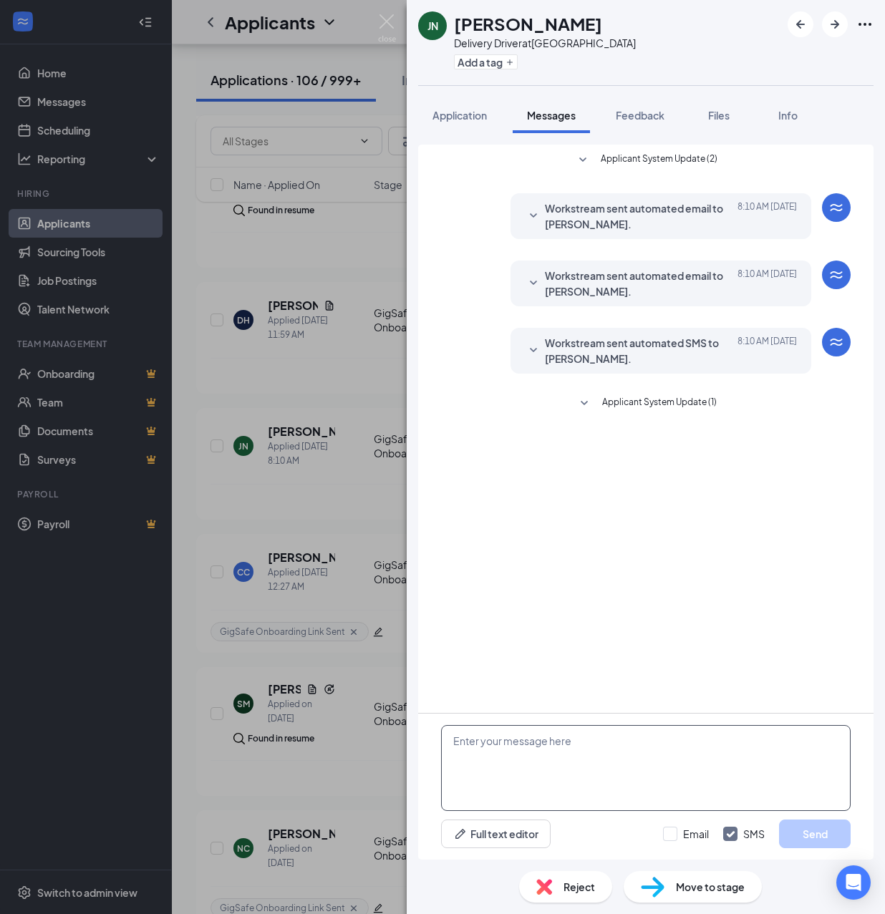
drag, startPoint x: 617, startPoint y: 730, endPoint x: 699, endPoint y: 813, distance: 116.9
click at [616, 731] on textarea at bounding box center [646, 768] width 410 height 86
click at [616, 760] on textarea at bounding box center [646, 768] width 410 height 86
paste textarea "Hello, If you have not started your onboarding please go ahead and proceed with…"
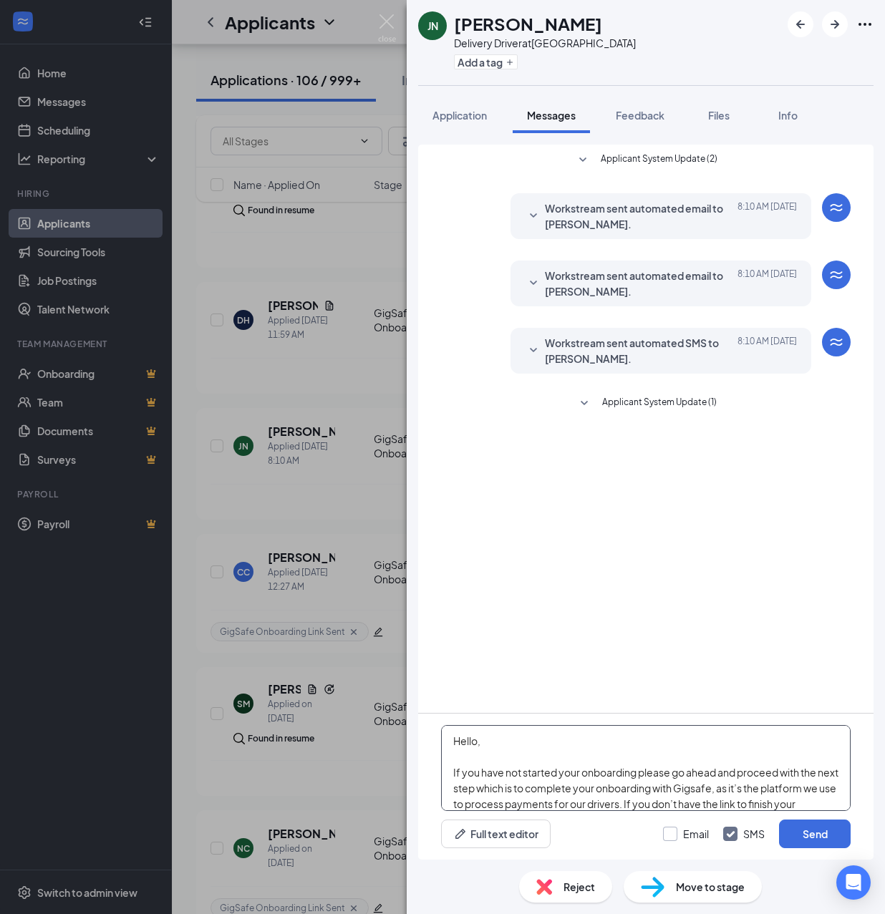
scroll to position [252, 0]
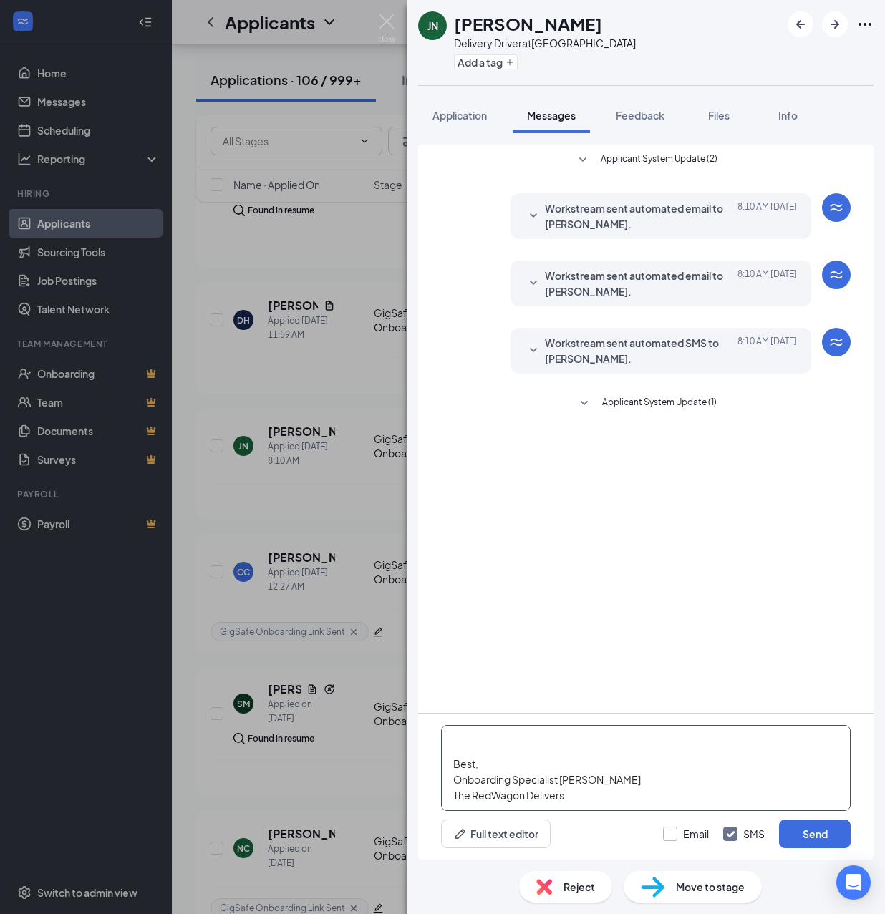
type textarea "Hello, If you have not started your onboarding please go ahead and proceed with…"
click at [677, 835] on input "Email" at bounding box center [686, 834] width 46 height 14
checkbox input "true"
click at [797, 828] on button "Send" at bounding box center [815, 834] width 72 height 29
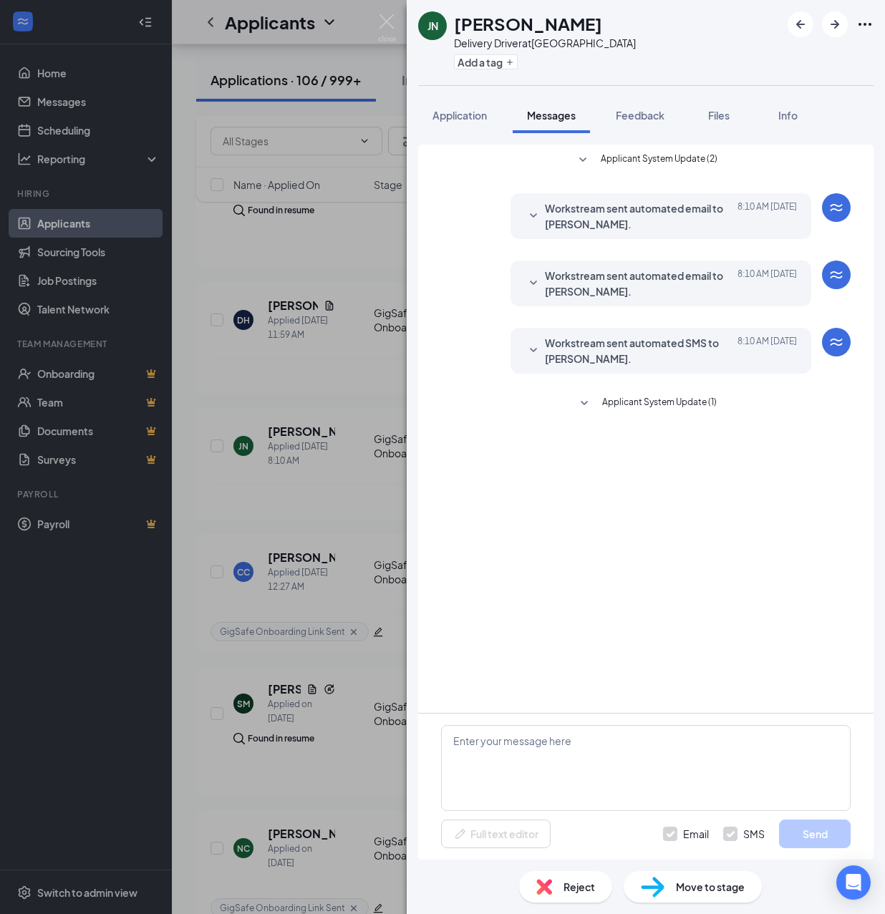
scroll to position [0, 0]
click at [490, 62] on button "Add a tag" at bounding box center [486, 61] width 64 height 15
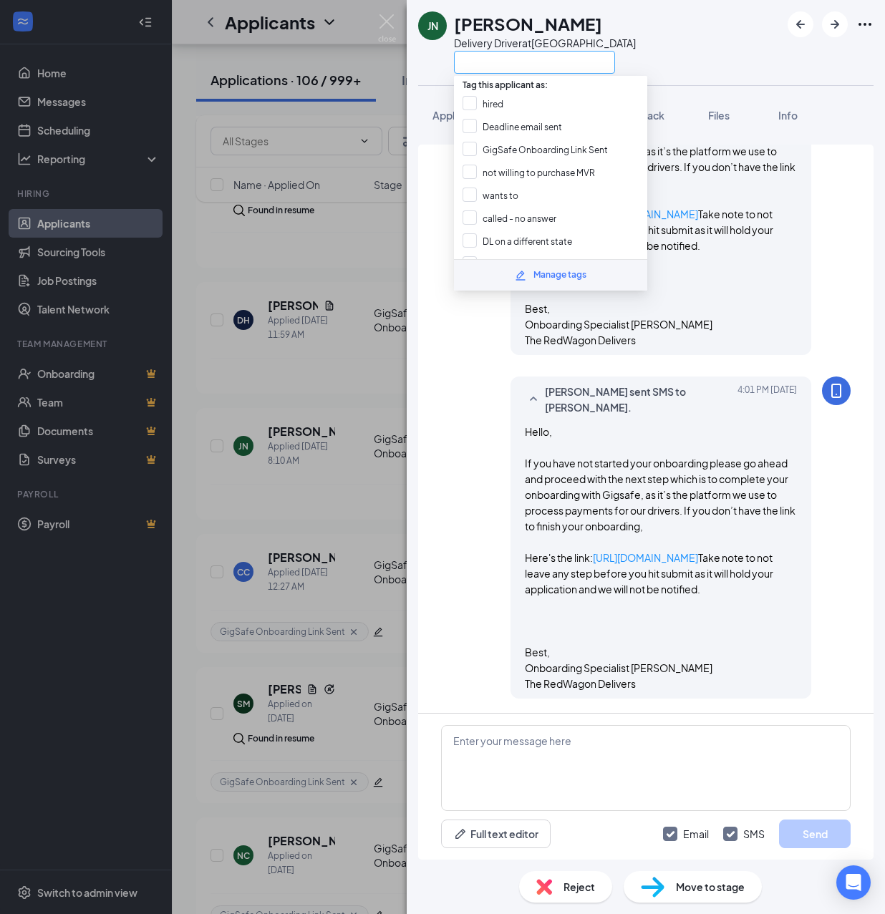
scroll to position [594, 0]
click at [495, 152] on input "GigSafe Onboarding Link Sent" at bounding box center [535, 150] width 145 height 16
checkbox input "true"
drag, startPoint x: 347, startPoint y: 452, endPoint x: 376, endPoint y: 439, distance: 32.4
click at [347, 454] on div "JN [PERSON_NAME] Delivery Driver at [GEOGRAPHIC_DATA] Application Messages Feed…" at bounding box center [442, 457] width 885 height 914
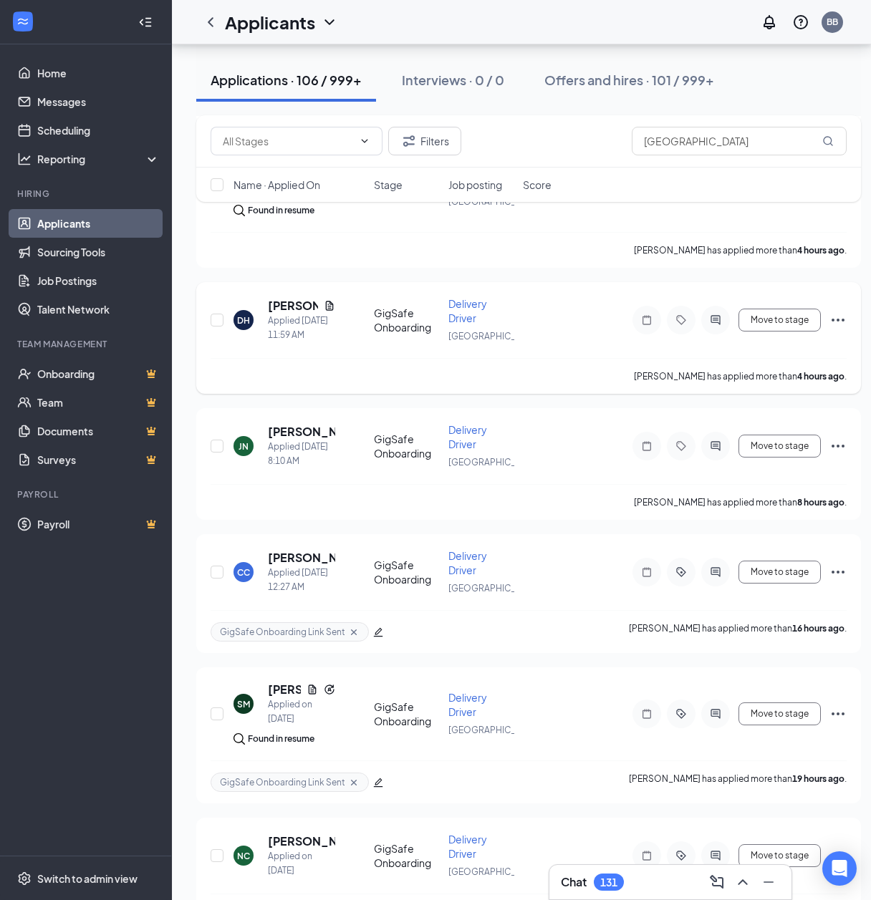
click at [710, 315] on icon "ActiveChat" at bounding box center [715, 319] width 17 height 11
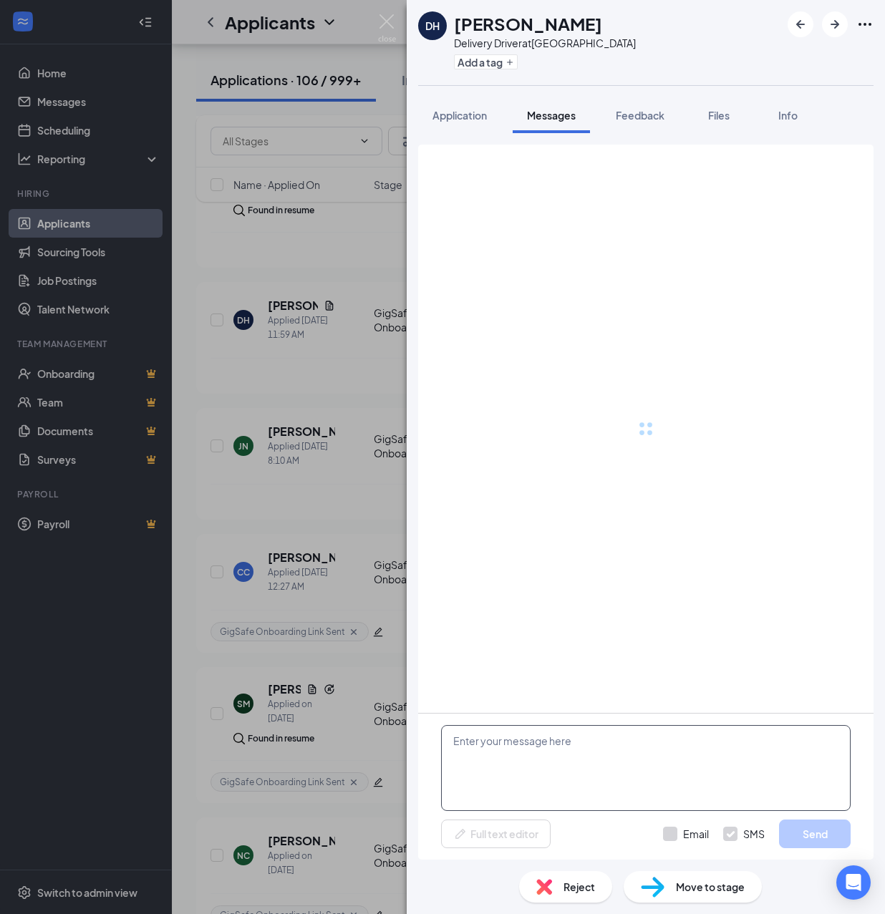
click at [585, 763] on textarea at bounding box center [646, 768] width 410 height 86
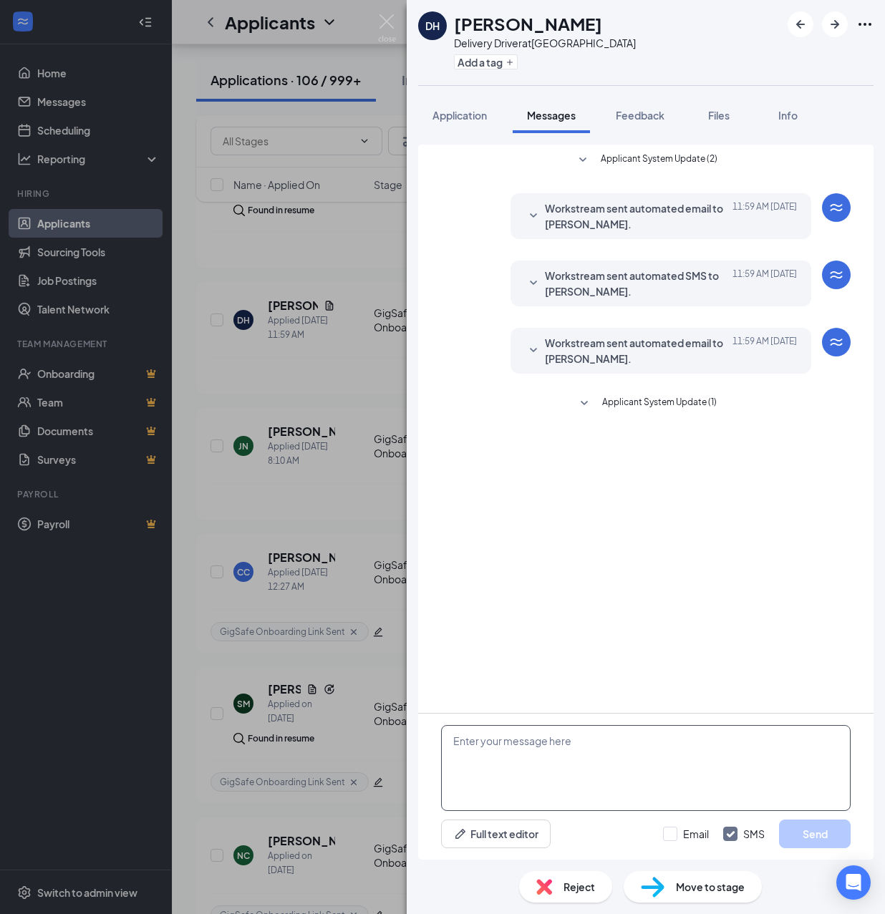
click at [568, 743] on textarea at bounding box center [646, 768] width 410 height 86
click at [557, 765] on textarea at bounding box center [646, 768] width 410 height 86
paste textarea "Hello, If you have not started your onboarding please go ahead and proceed with…"
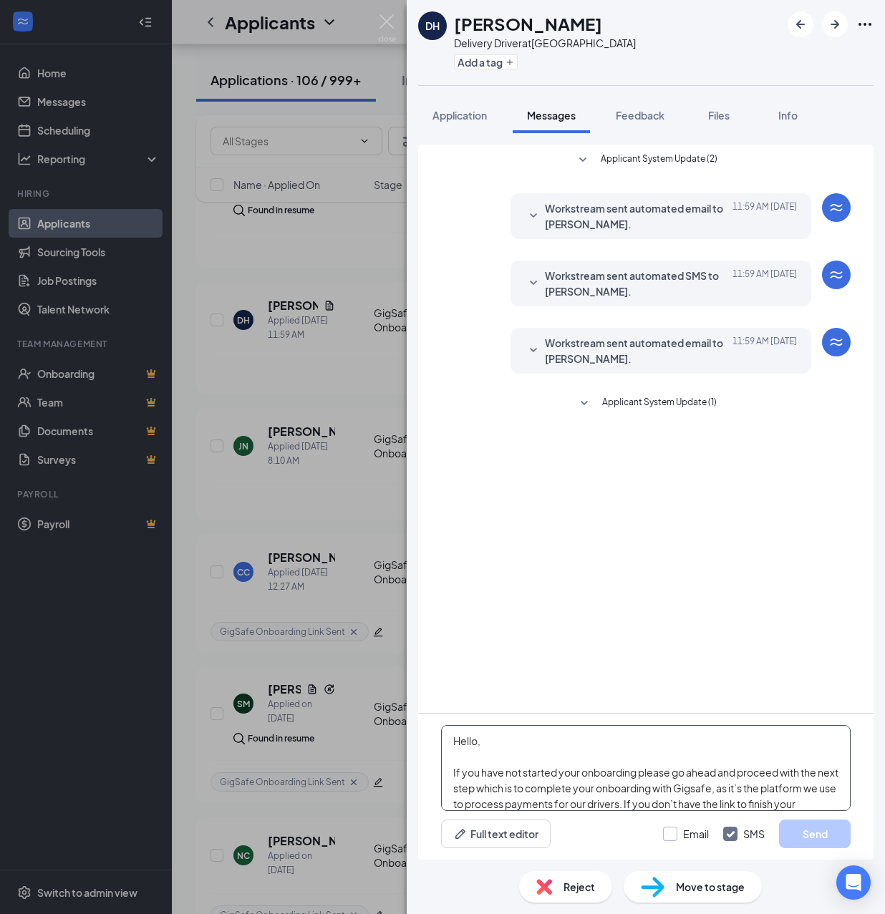
scroll to position [252, 0]
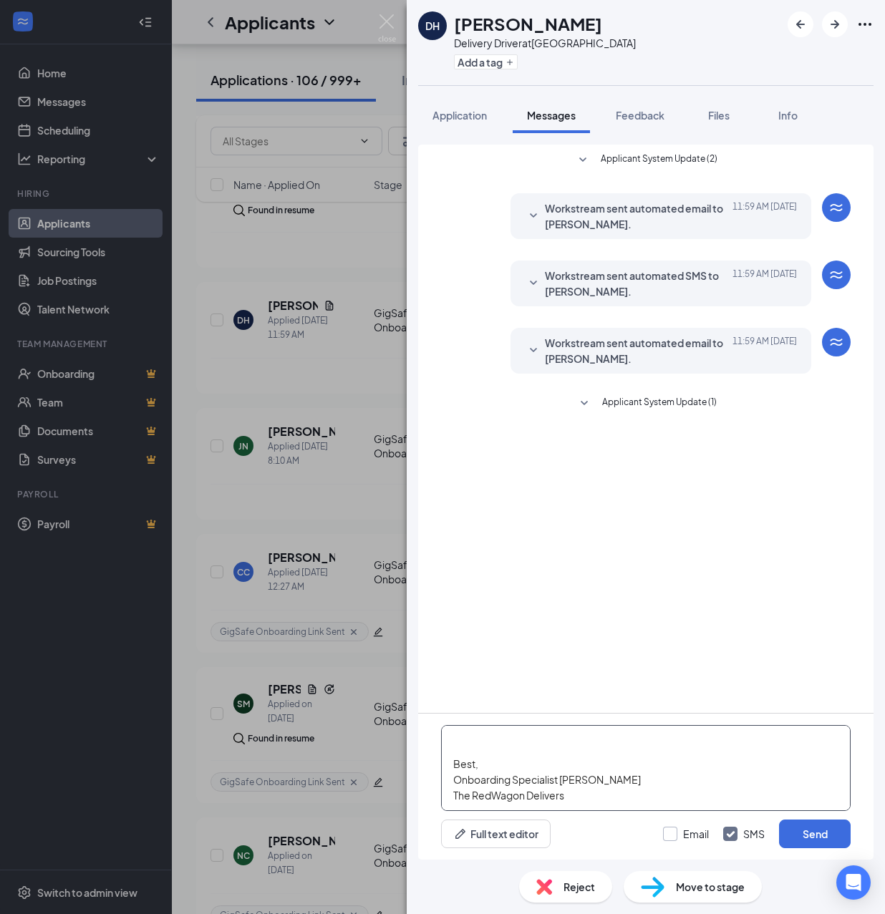
type textarea "Hello, If you have not started your onboarding please go ahead and proceed with…"
click at [672, 837] on input "Email" at bounding box center [686, 834] width 46 height 14
checkbox input "true"
click at [819, 829] on button "Send" at bounding box center [815, 834] width 72 height 29
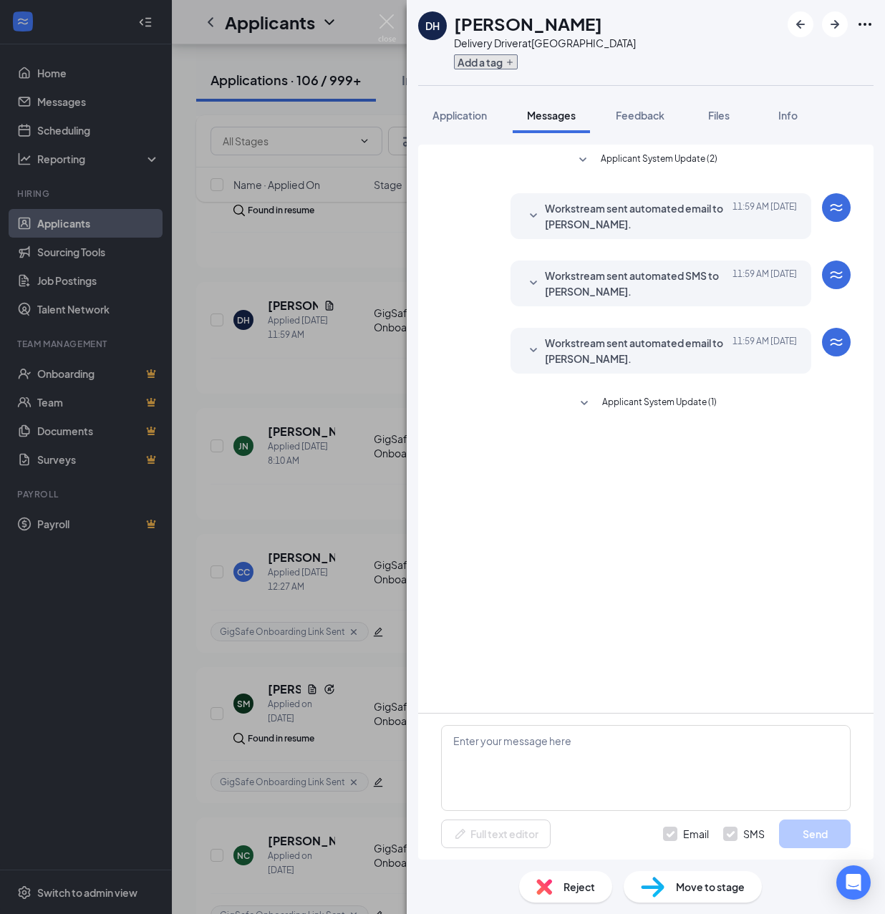
click at [491, 66] on button "Add a tag" at bounding box center [486, 61] width 64 height 15
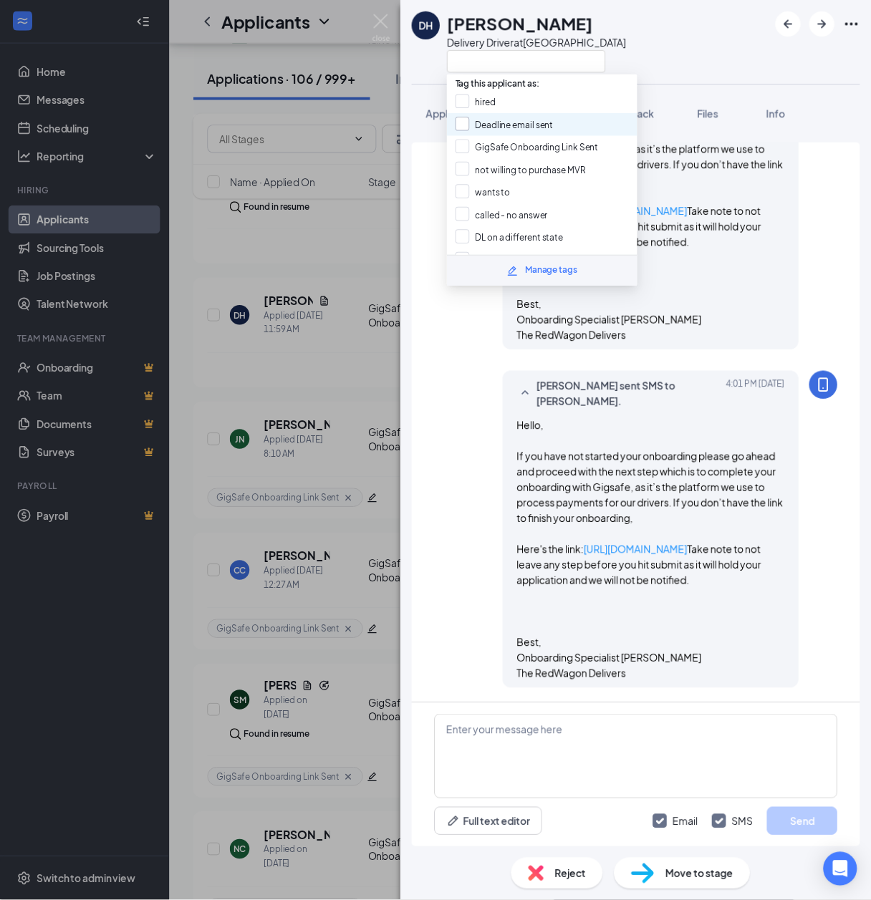
scroll to position [594, 0]
click at [497, 150] on input "GigSafe Onboarding Link Sent" at bounding box center [535, 150] width 145 height 16
checkbox input "true"
drag, startPoint x: 342, startPoint y: 232, endPoint x: 282, endPoint y: 4, distance: 235.5
click at [342, 233] on div "DH [PERSON_NAME] Delivery Driver at [GEOGRAPHIC_DATA] Application Messages Feed…" at bounding box center [442, 457] width 885 height 914
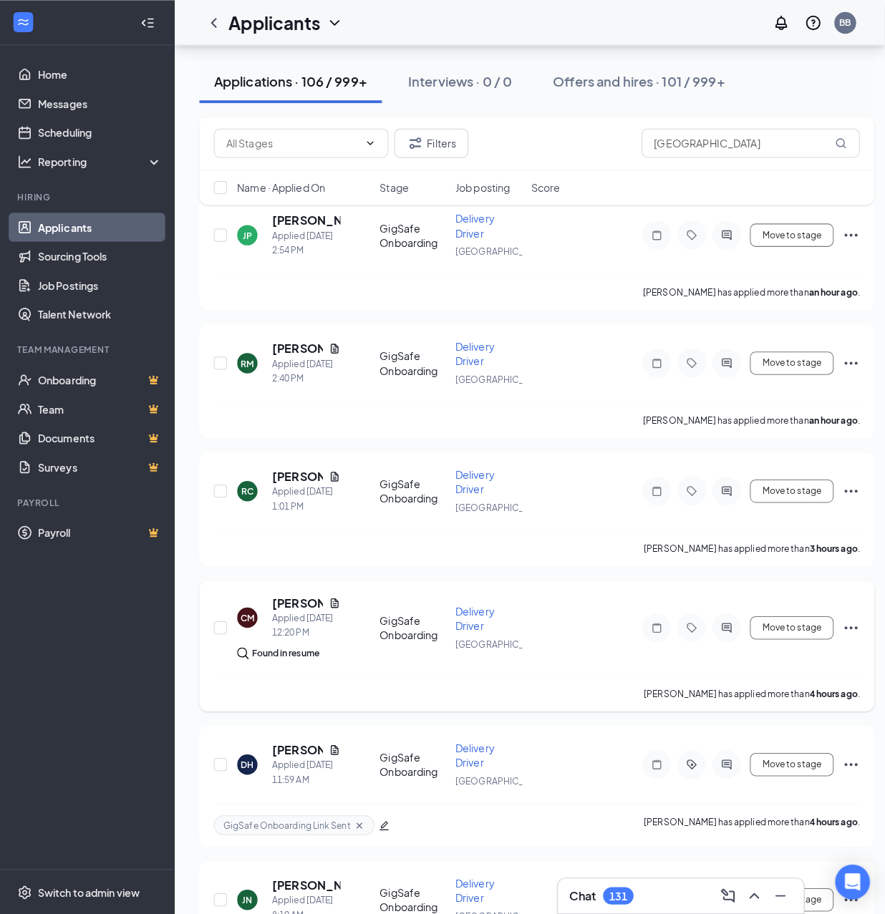
scroll to position [382, 0]
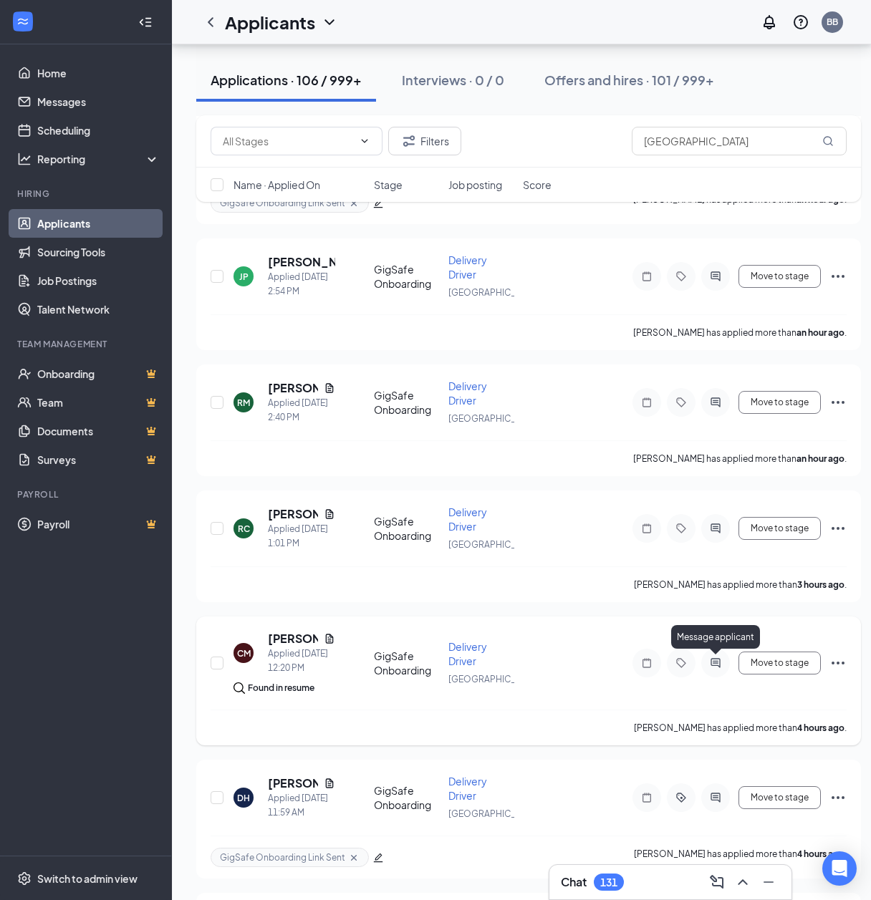
click at [716, 664] on icon "ActiveChat" at bounding box center [714, 662] width 9 height 9
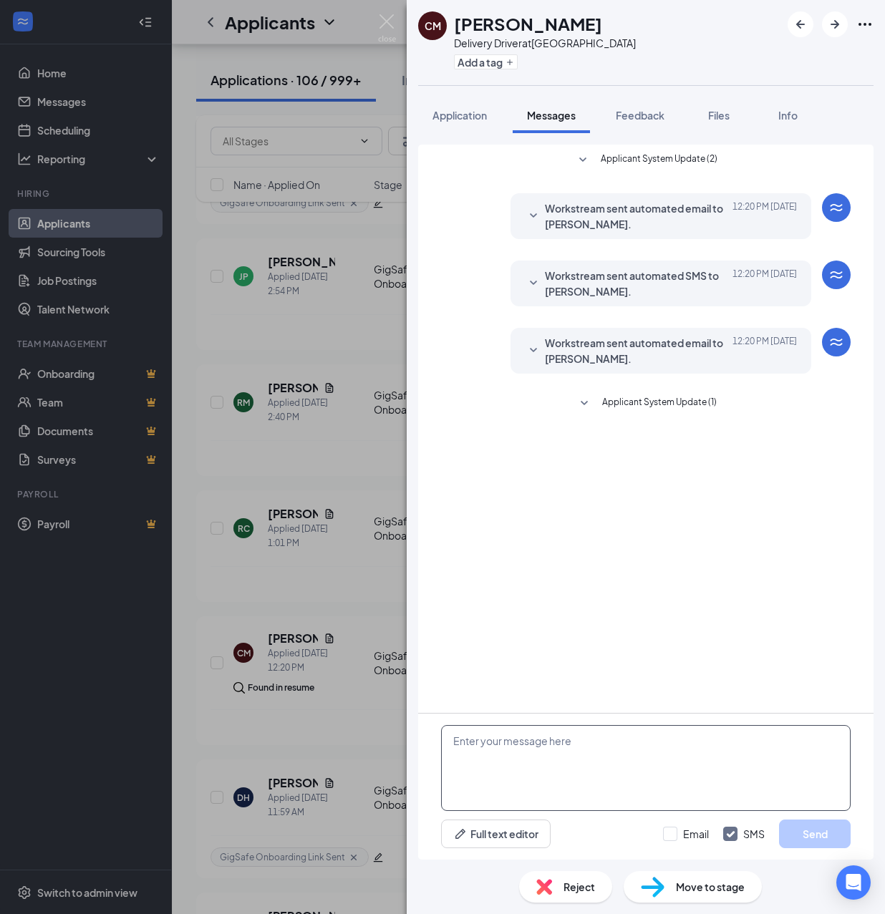
click at [596, 763] on textarea at bounding box center [646, 768] width 410 height 86
drag, startPoint x: 544, startPoint y: 754, endPoint x: 537, endPoint y: 756, distance: 7.5
click at [538, 755] on textarea at bounding box center [646, 768] width 410 height 86
click at [490, 750] on textarea at bounding box center [646, 768] width 410 height 86
paste textarea "Hello, If you have not started your onboarding please go ahead and proceed with…"
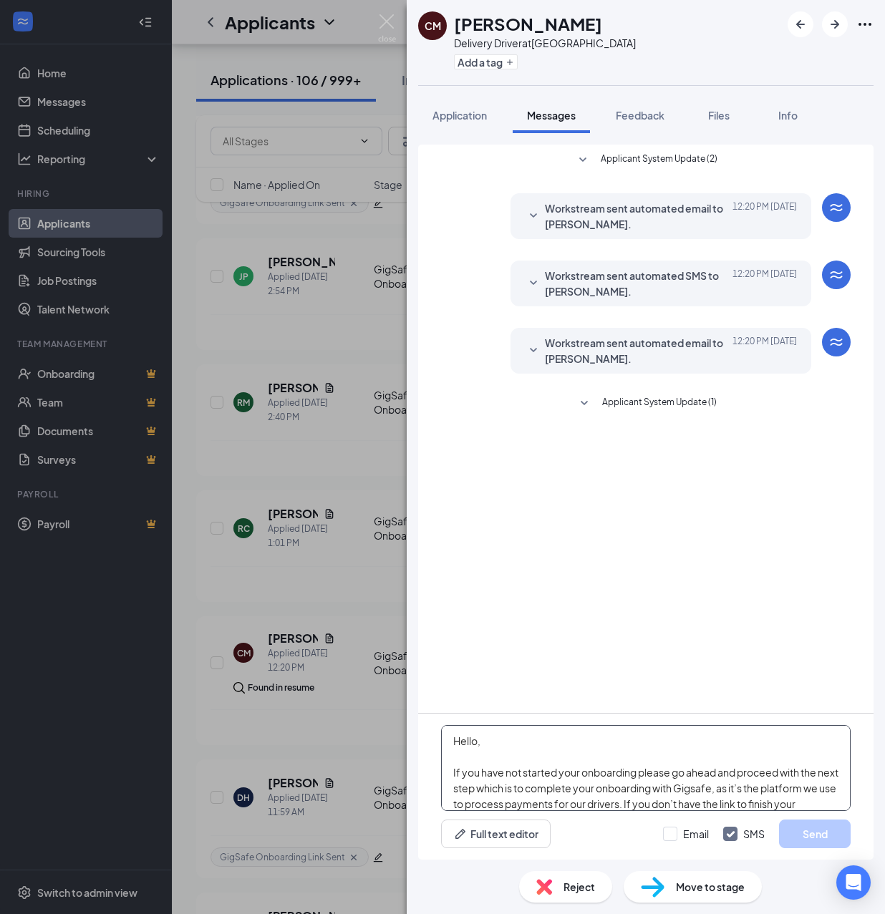
scroll to position [252, 0]
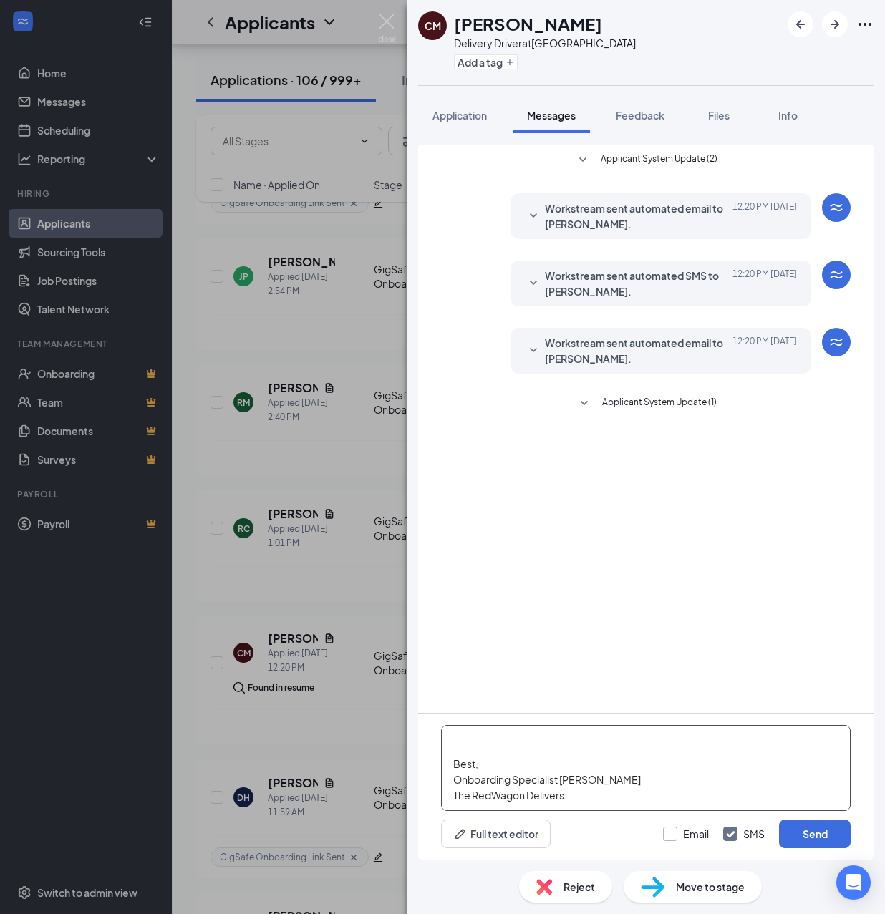
type textarea "Hello, If you have not started your onboarding please go ahead and proceed with…"
click at [672, 828] on input "Email" at bounding box center [686, 834] width 46 height 14
checkbox input "true"
click at [811, 831] on button "Send" at bounding box center [815, 834] width 72 height 29
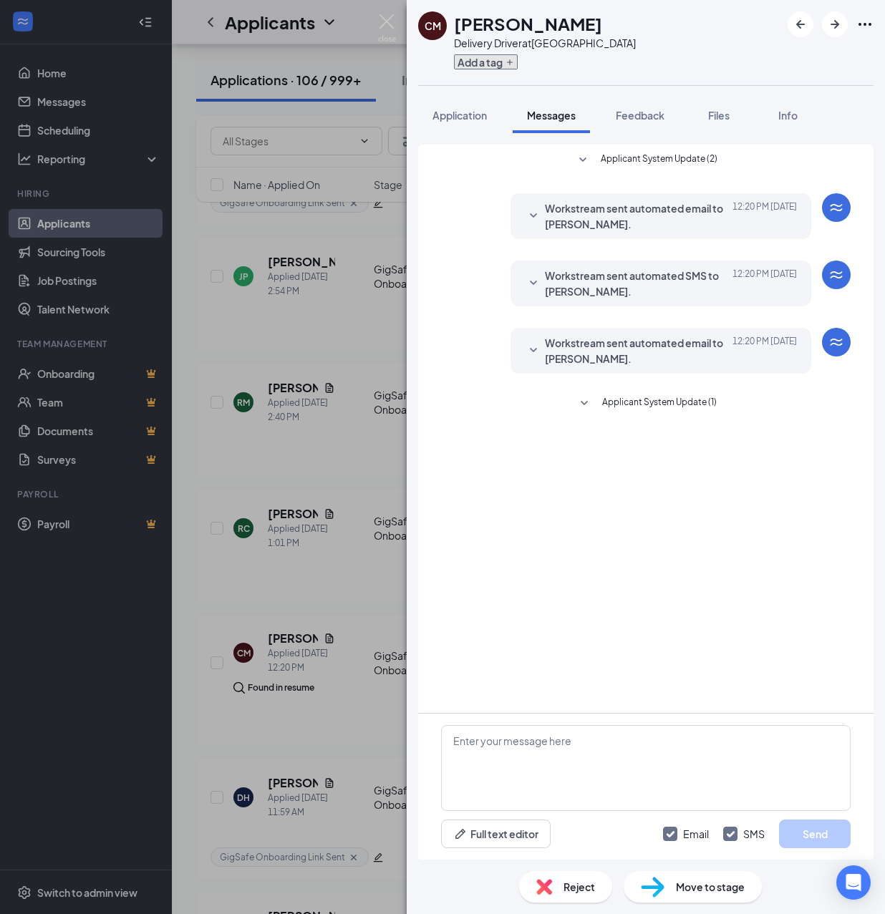
click at [490, 58] on button "Add a tag" at bounding box center [486, 61] width 64 height 15
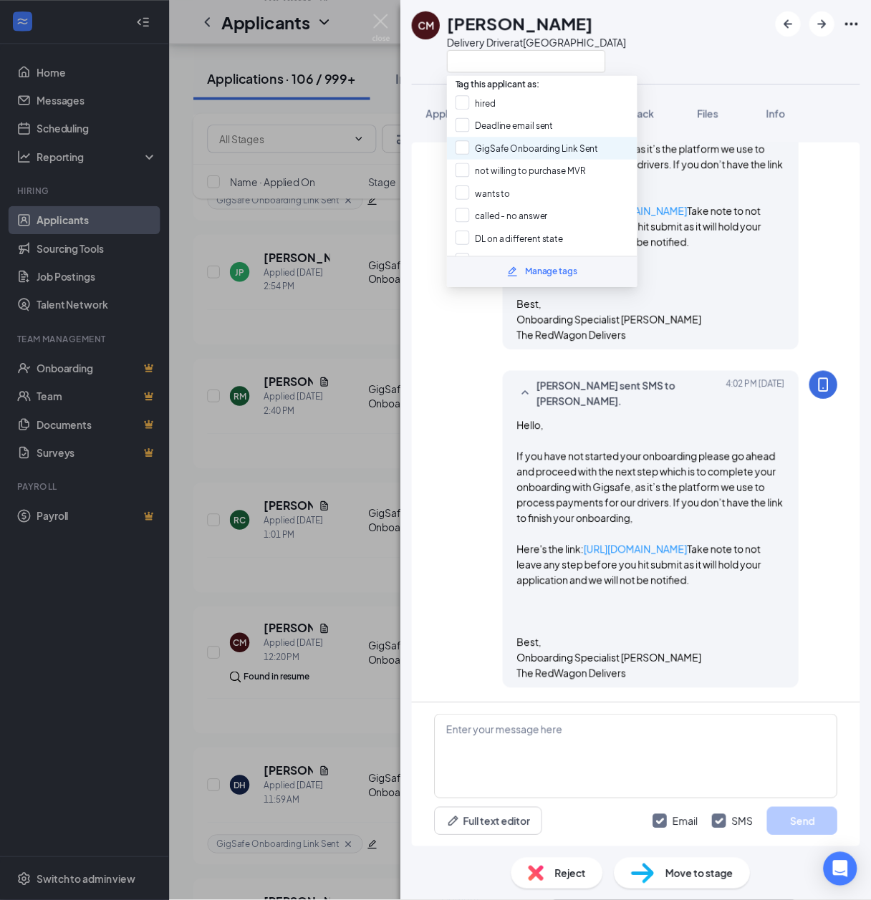
scroll to position [594, 0]
click at [503, 150] on input "GigSafe Onboarding Link Sent" at bounding box center [535, 150] width 145 height 16
checkbox input "true"
drag, startPoint x: 369, startPoint y: 465, endPoint x: 1, endPoint y: 630, distance: 404.1
click at [368, 465] on div "CM [PERSON_NAME] Delivery Driver at [GEOGRAPHIC_DATA] Application Messages Feed…" at bounding box center [442, 457] width 885 height 914
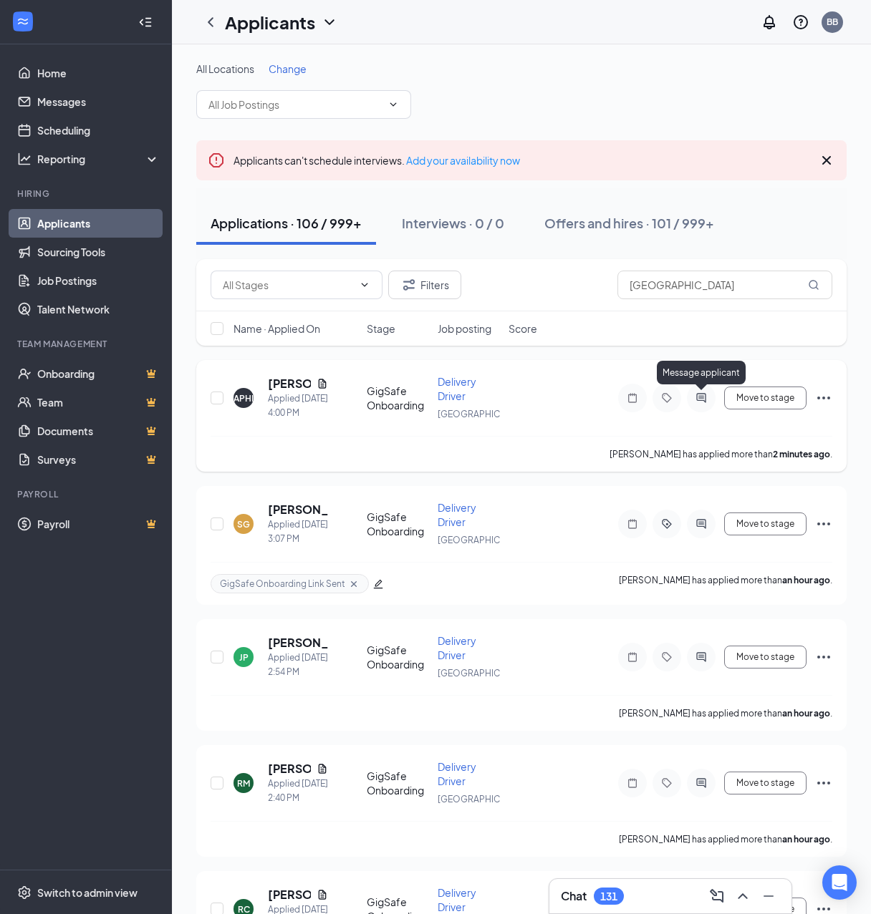
click at [699, 395] on icon "ActiveChat" at bounding box center [700, 397] width 9 height 9
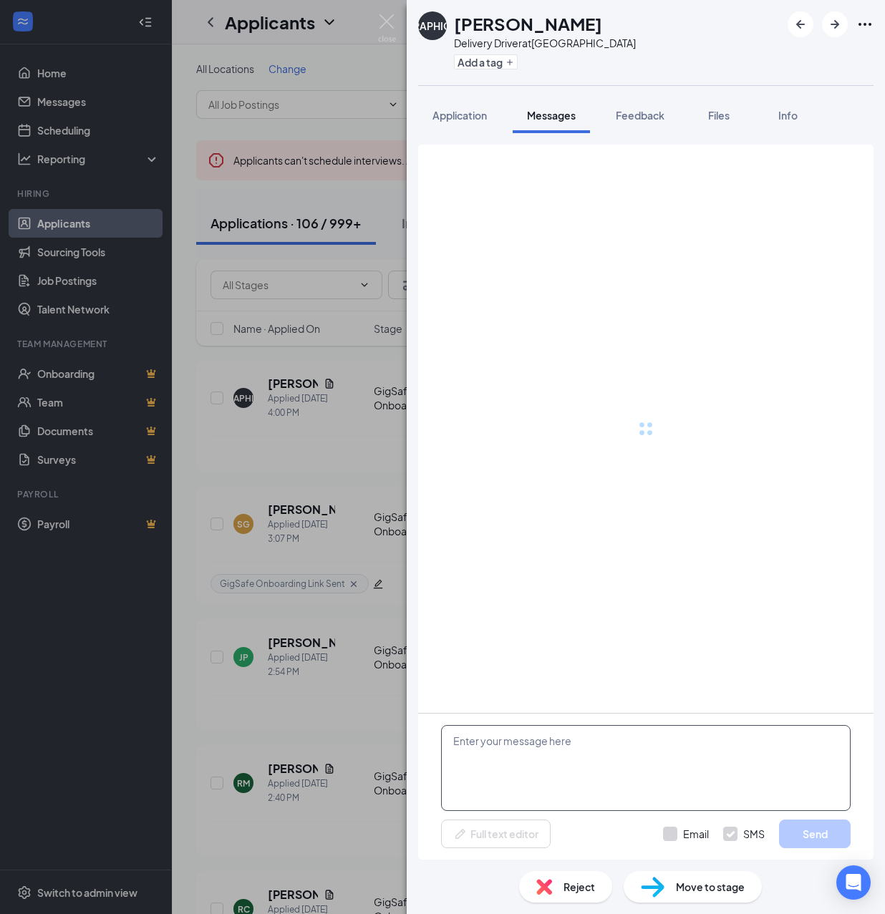
click at [583, 785] on textarea at bounding box center [646, 768] width 410 height 86
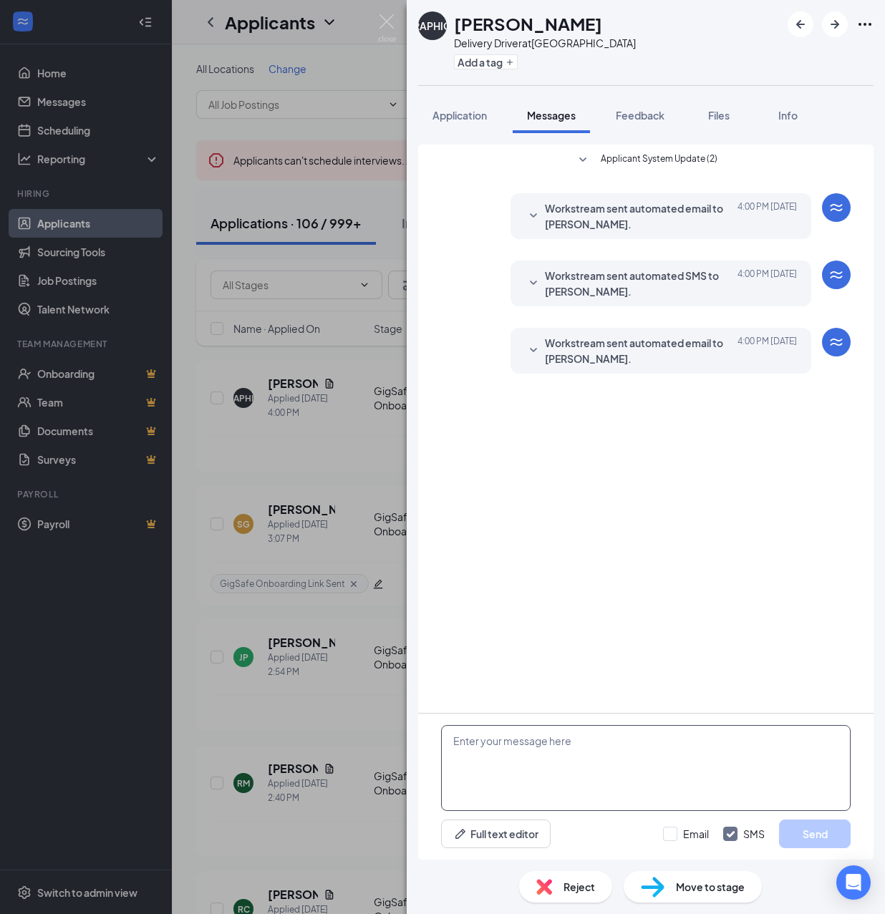
click at [589, 765] on textarea at bounding box center [646, 768] width 410 height 86
click at [560, 756] on textarea at bounding box center [646, 768] width 410 height 86
paste textarea "Hello, If you have not started your onboarding please go ahead and proceed with…"
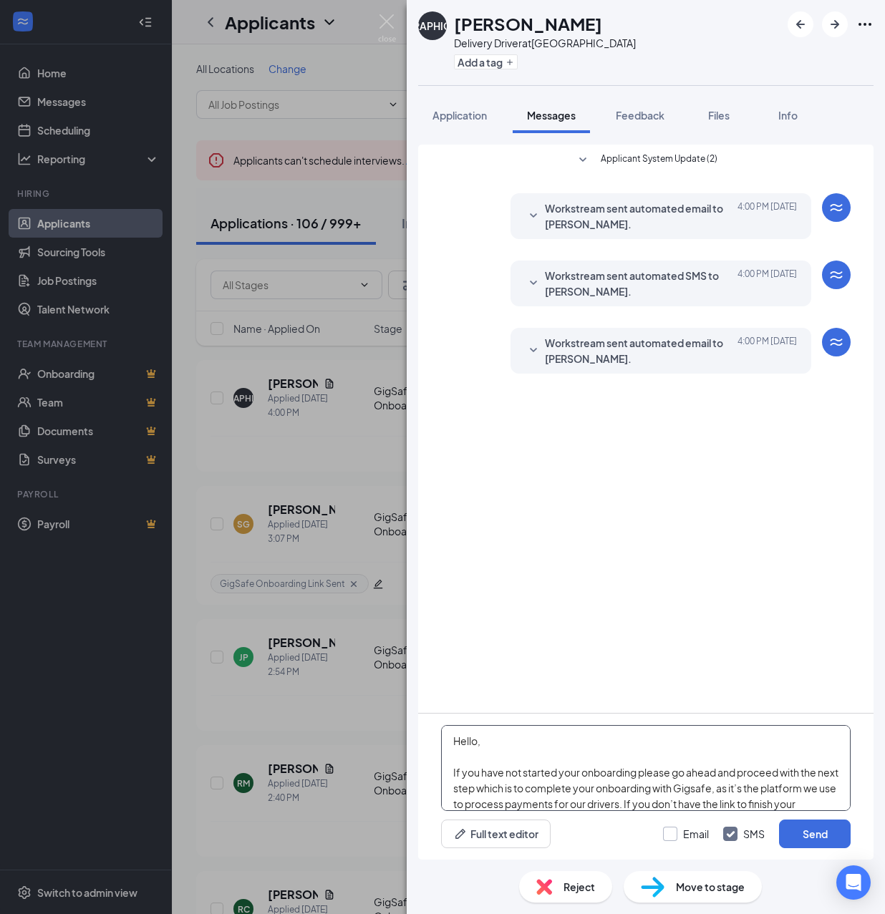
scroll to position [252, 0]
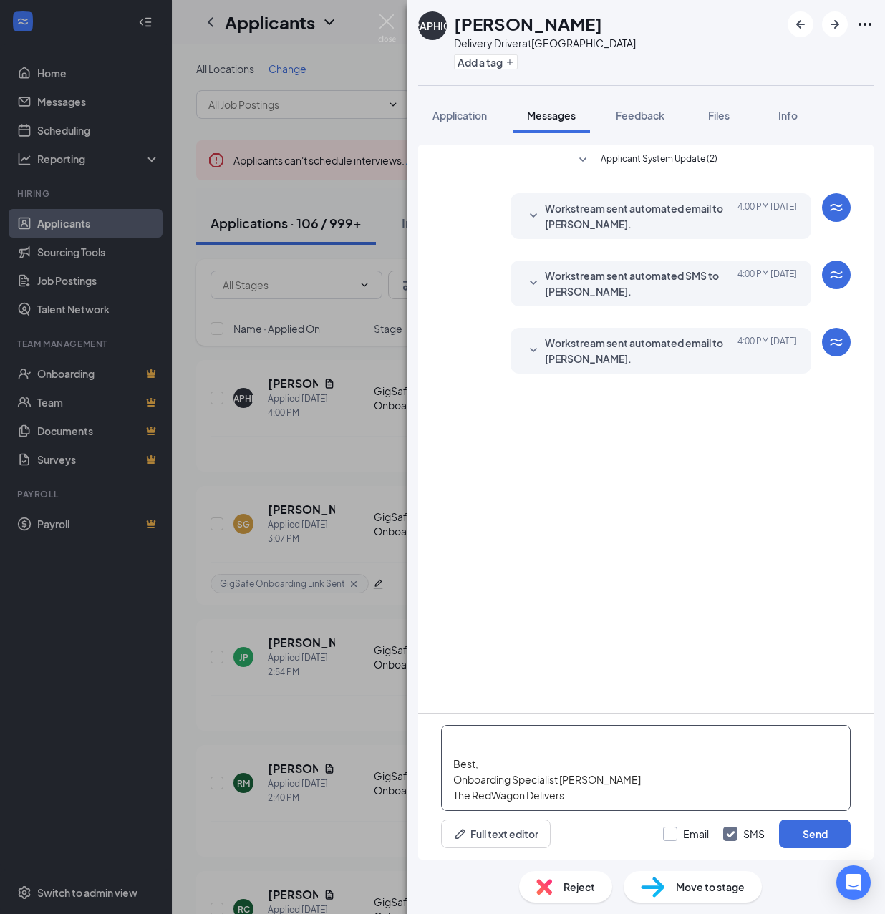
type textarea "Hello, If you have not started your onboarding please go ahead and proceed with…"
click at [680, 835] on input "Email" at bounding box center [686, 834] width 46 height 14
checkbox input "true"
click at [818, 826] on button "Send" at bounding box center [815, 834] width 72 height 29
click at [481, 64] on button "Add a tag" at bounding box center [486, 61] width 64 height 15
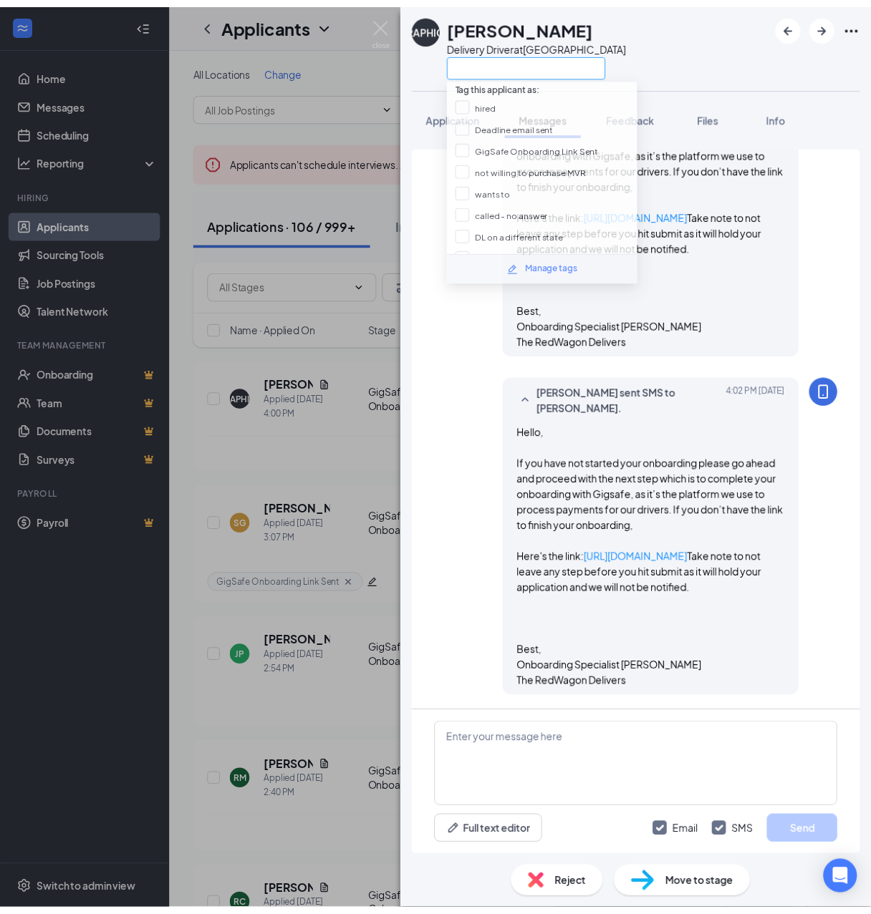
scroll to position [551, 0]
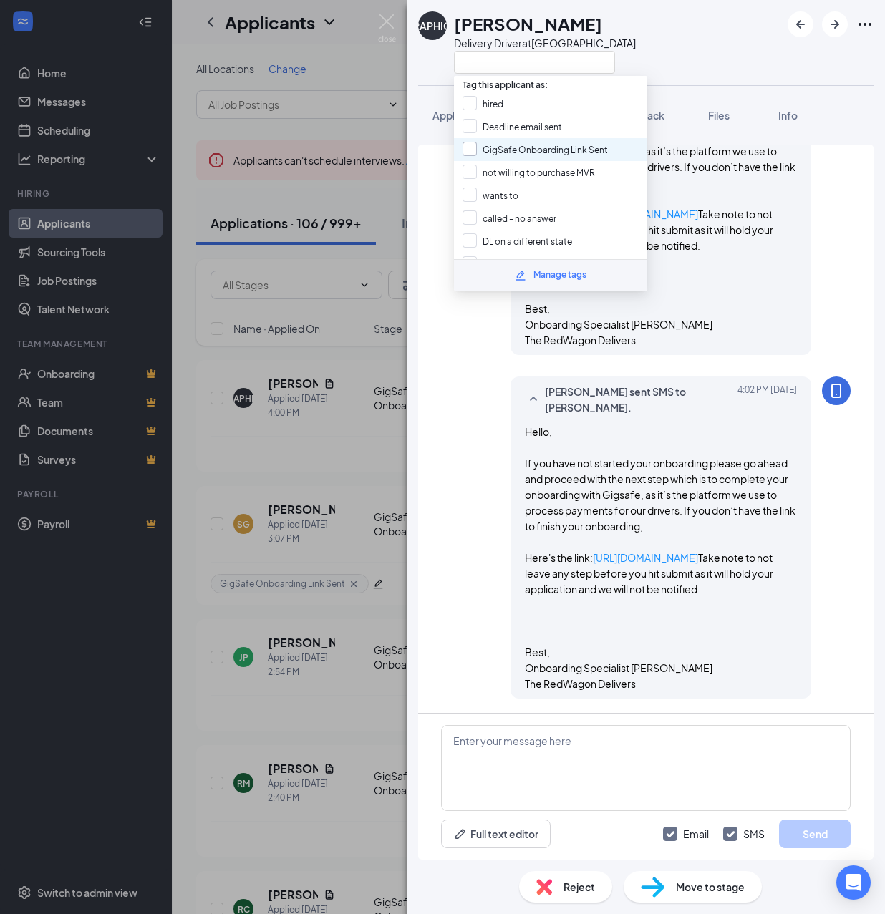
click at [501, 144] on input "GigSafe Onboarding Link Sent" at bounding box center [535, 150] width 145 height 16
checkbox input "true"
drag, startPoint x: 347, startPoint y: 468, endPoint x: 428, endPoint y: 511, distance: 92.2
click at [345, 468] on div "TX [PERSON_NAME] Delivery Driver at [GEOGRAPHIC_DATA] Application Messages Feed…" at bounding box center [442, 457] width 885 height 914
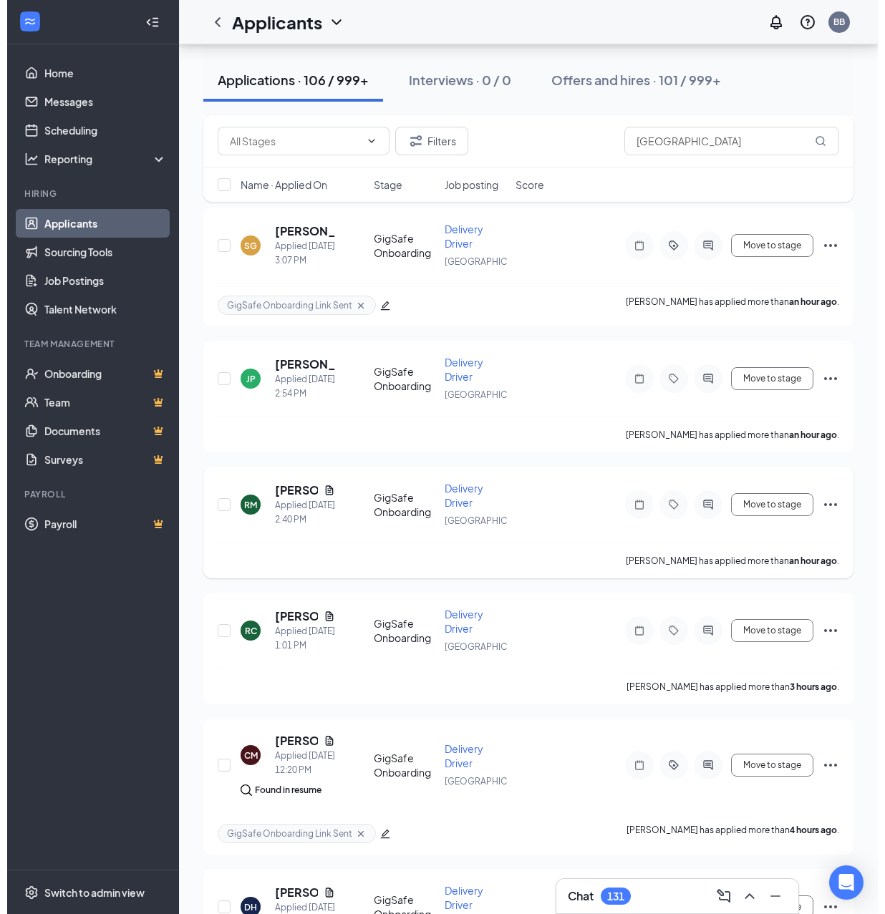
scroll to position [382, 0]
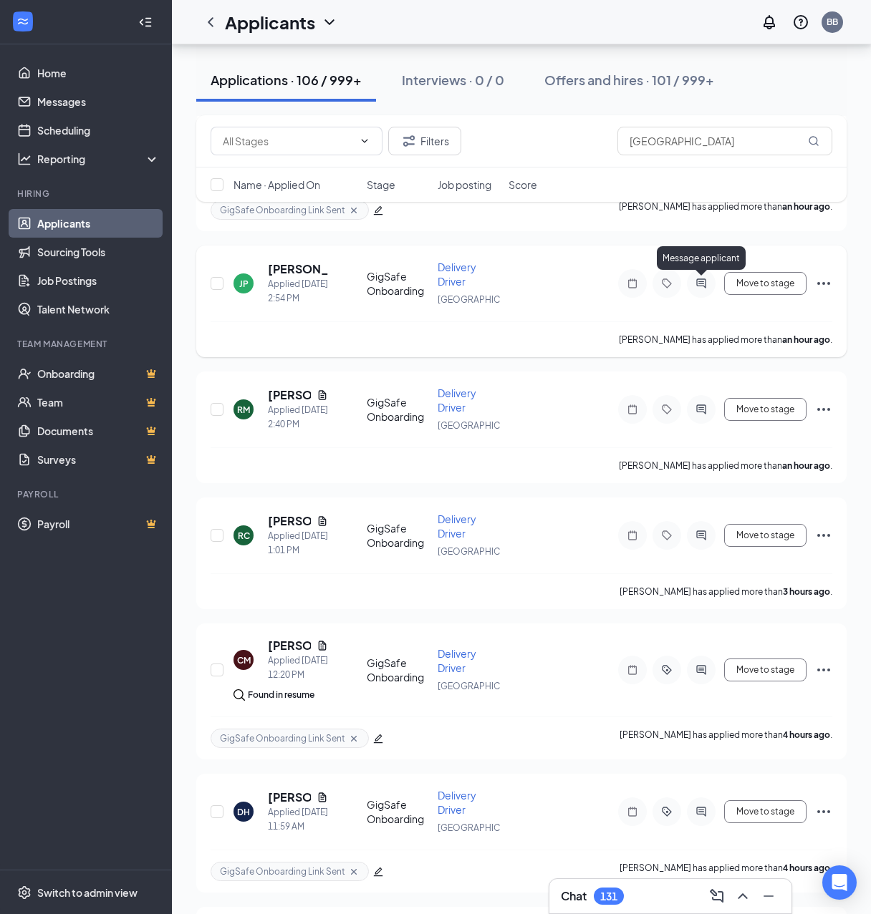
click at [694, 279] on icon "ActiveChat" at bounding box center [700, 283] width 17 height 11
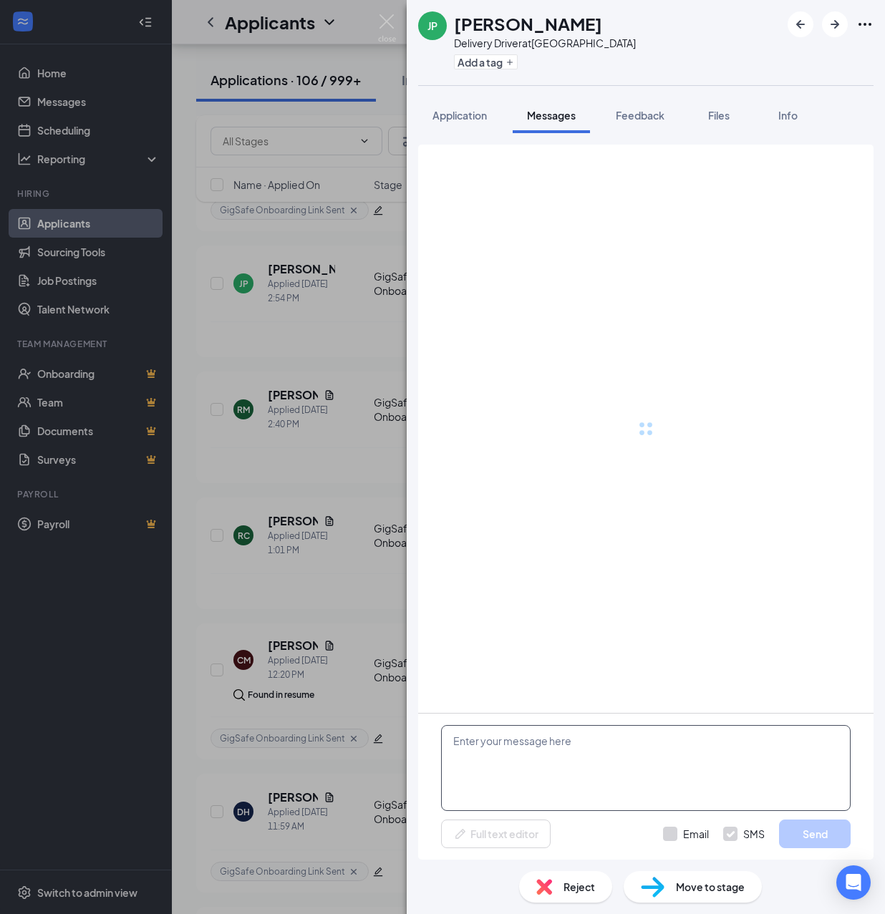
click at [642, 746] on textarea at bounding box center [646, 768] width 410 height 86
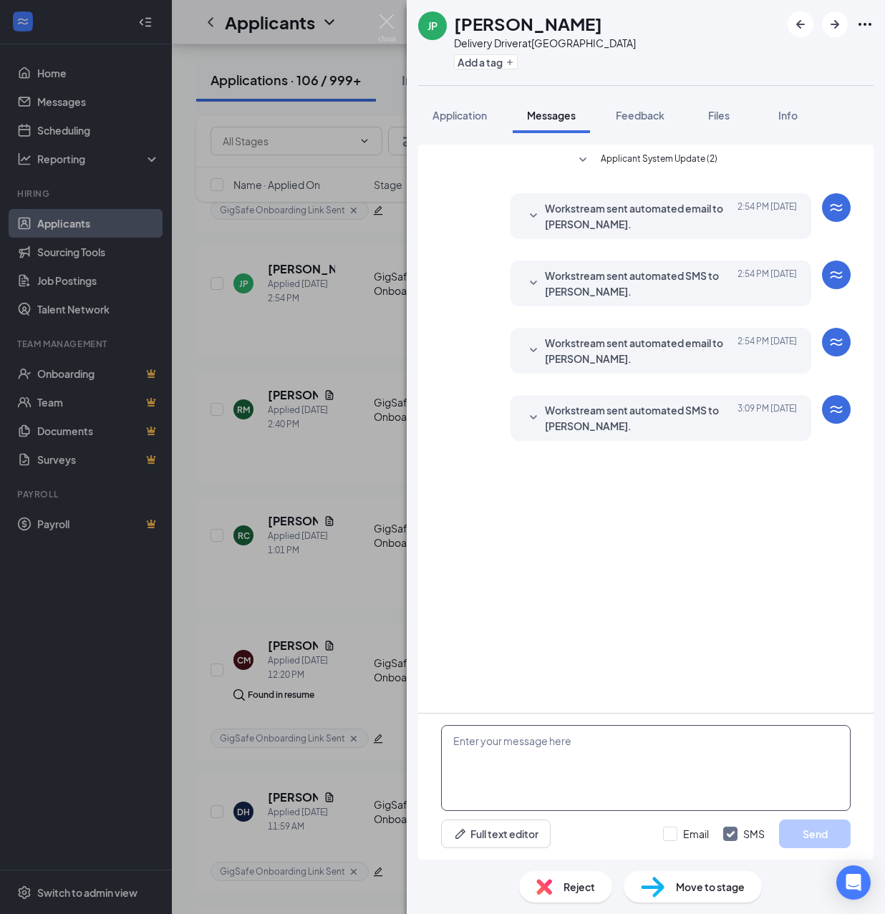
click at [633, 747] on textarea at bounding box center [646, 768] width 410 height 86
click at [629, 749] on textarea at bounding box center [646, 768] width 410 height 86
click at [624, 756] on textarea at bounding box center [646, 768] width 410 height 86
paste textarea "Hello, If you have not started your onboarding please go ahead and proceed with…"
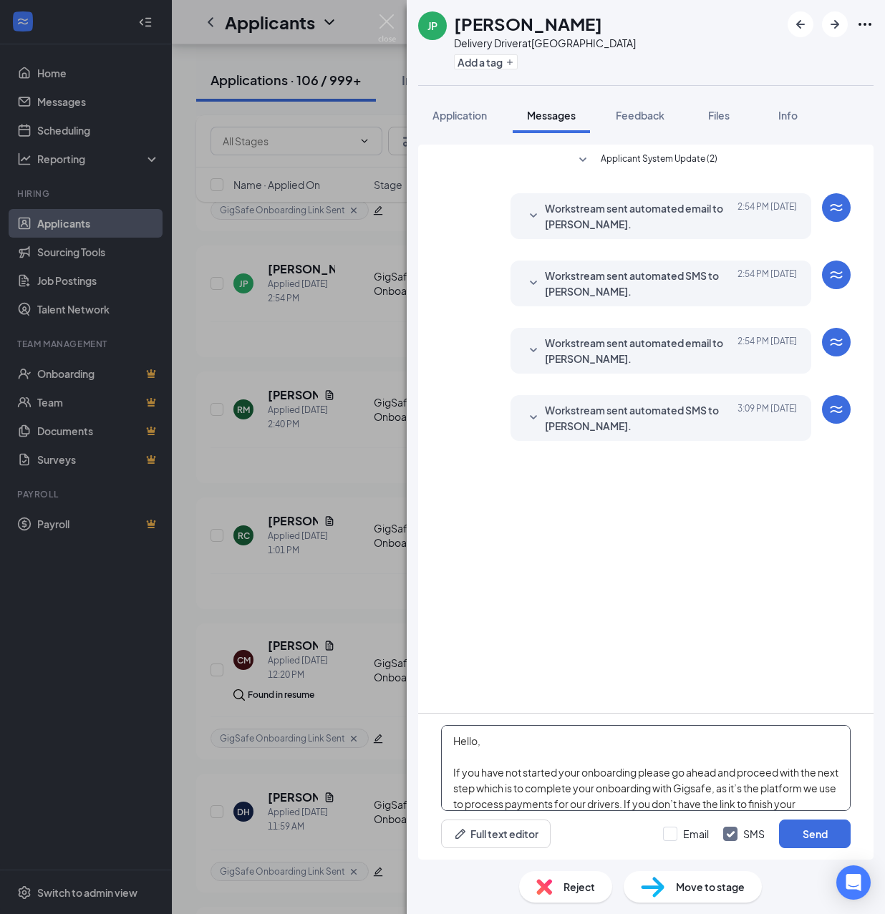
scroll to position [252, 0]
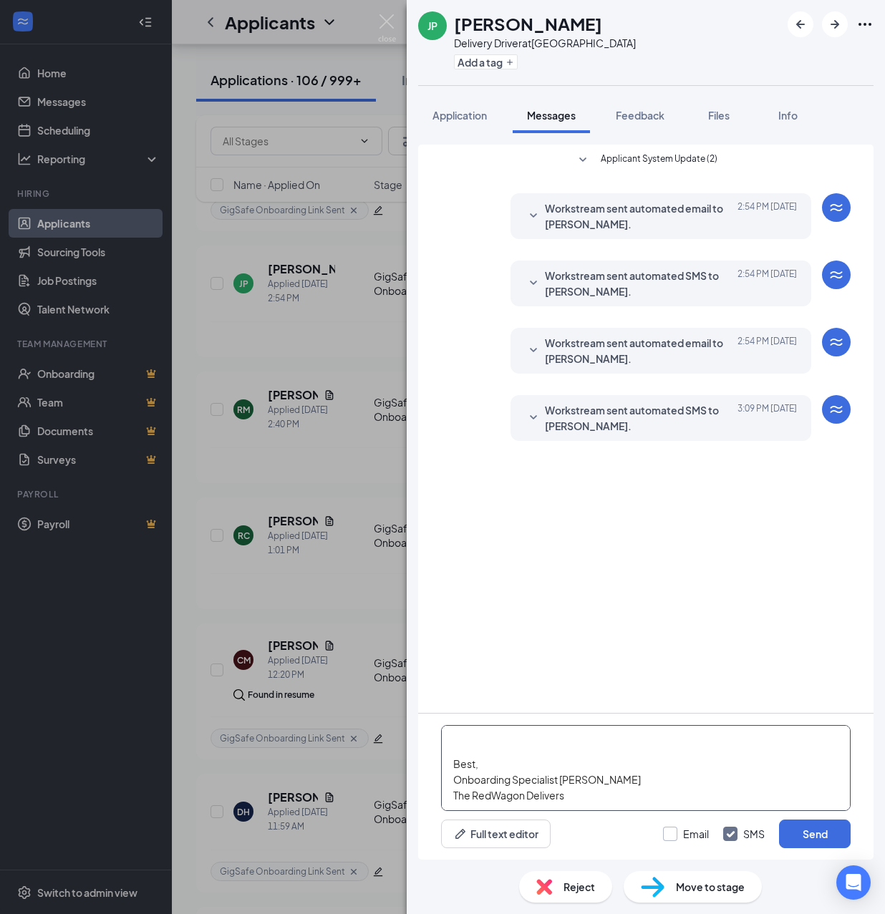
type textarea "Hello, If you have not started your onboarding please go ahead and proceed with…"
click at [674, 836] on input "Email" at bounding box center [686, 834] width 46 height 14
checkbox input "true"
click at [808, 831] on button "Send" at bounding box center [815, 834] width 72 height 29
click at [487, 62] on button "Add a tag" at bounding box center [486, 61] width 64 height 15
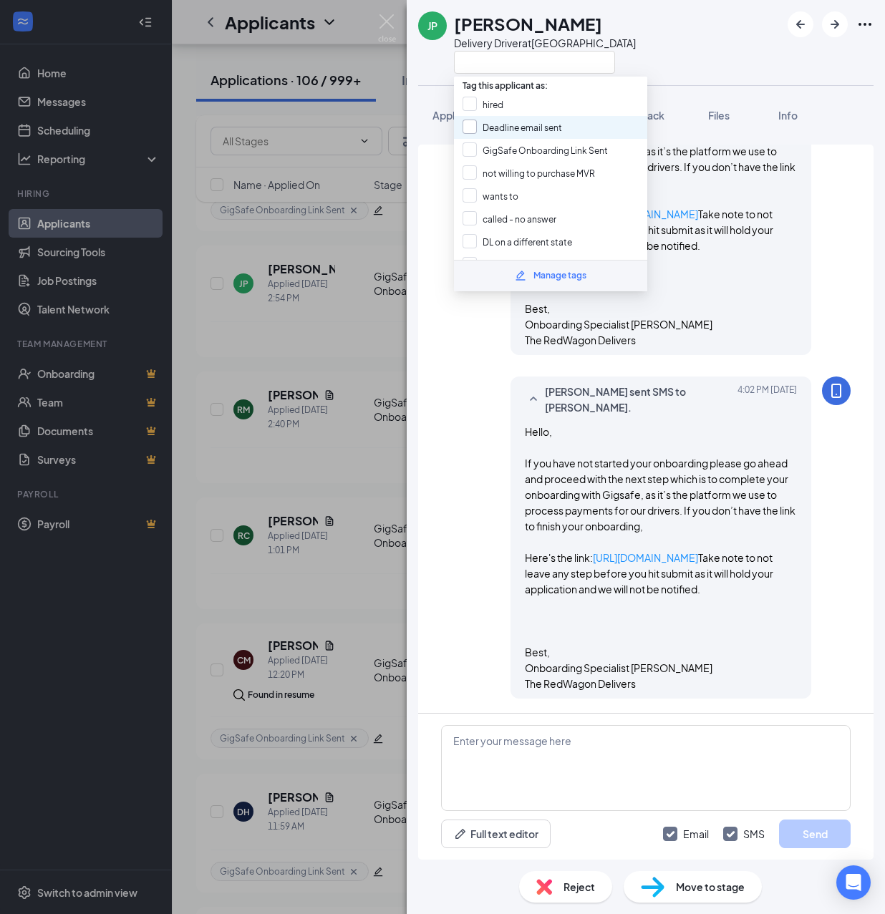
scroll to position [619, 0]
click at [504, 145] on input "GigSafe Onboarding Link Sent" at bounding box center [535, 150] width 145 height 16
checkbox input "true"
drag, startPoint x: 359, startPoint y: 441, endPoint x: 246, endPoint y: 548, distance: 155.5
click at [353, 442] on div "JP [PERSON_NAME] Delivery Driver at [GEOGRAPHIC_DATA] Application Messages Feed…" at bounding box center [442, 457] width 885 height 914
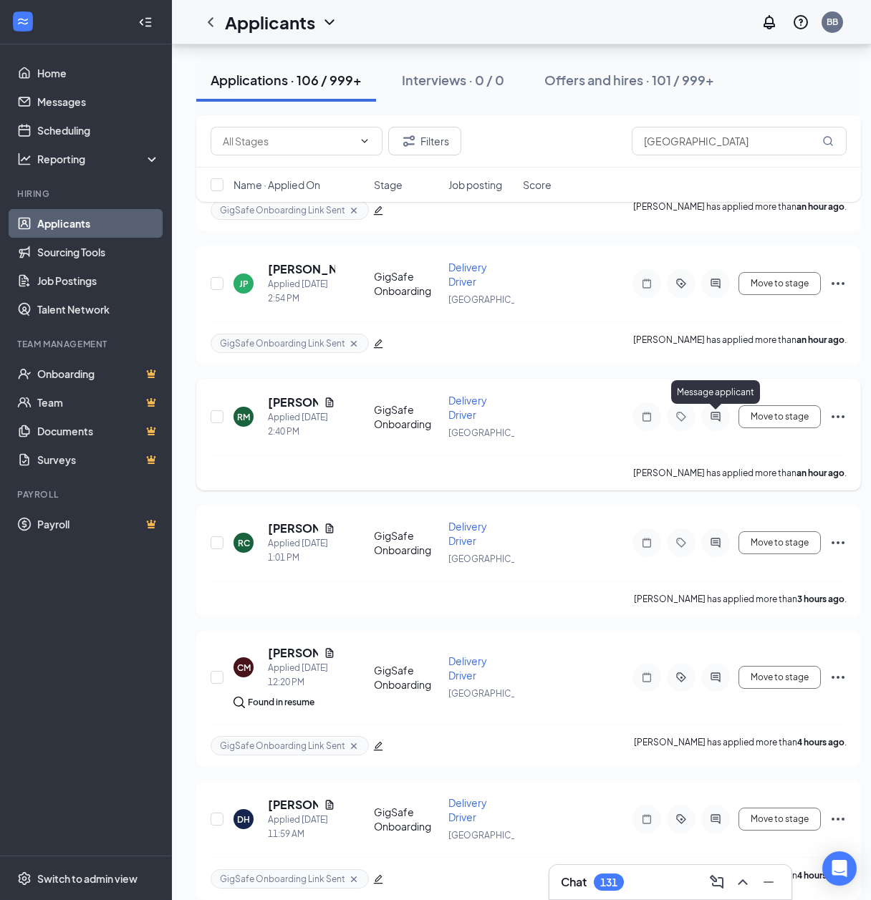
click at [714, 417] on icon "ActiveChat" at bounding box center [714, 416] width 9 height 9
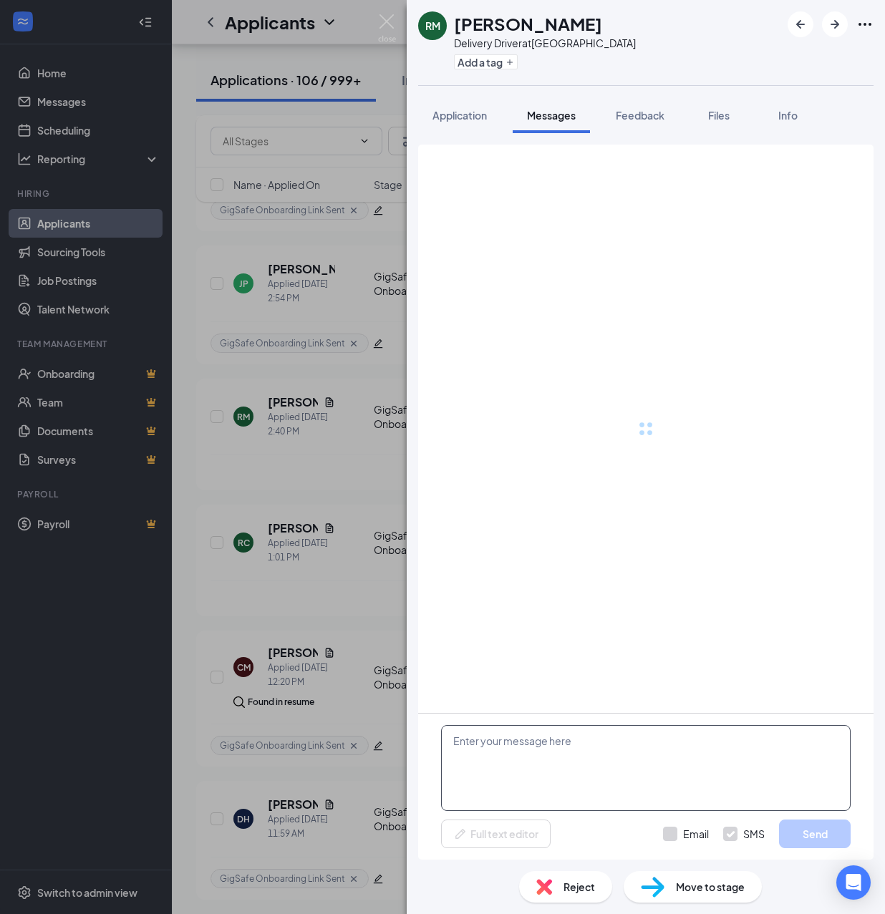
click at [597, 766] on textarea at bounding box center [646, 768] width 410 height 86
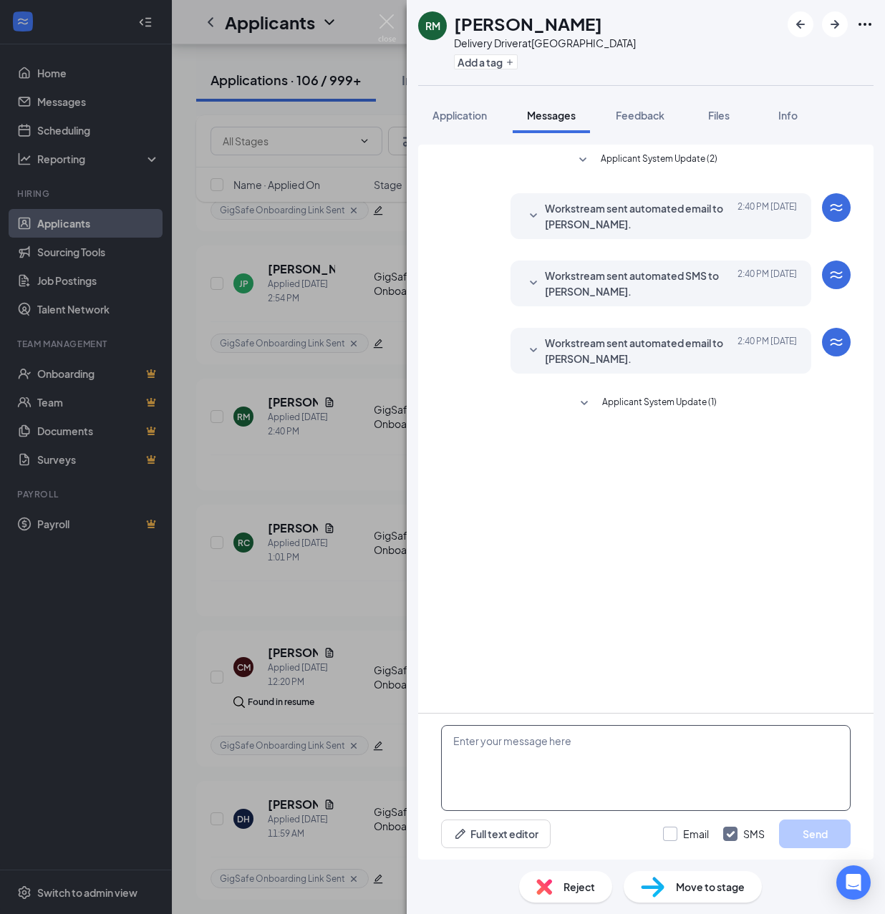
click at [566, 742] on textarea at bounding box center [646, 768] width 410 height 86
paste textarea "Hello, If you have not started your onboarding please go ahead and proceed with…"
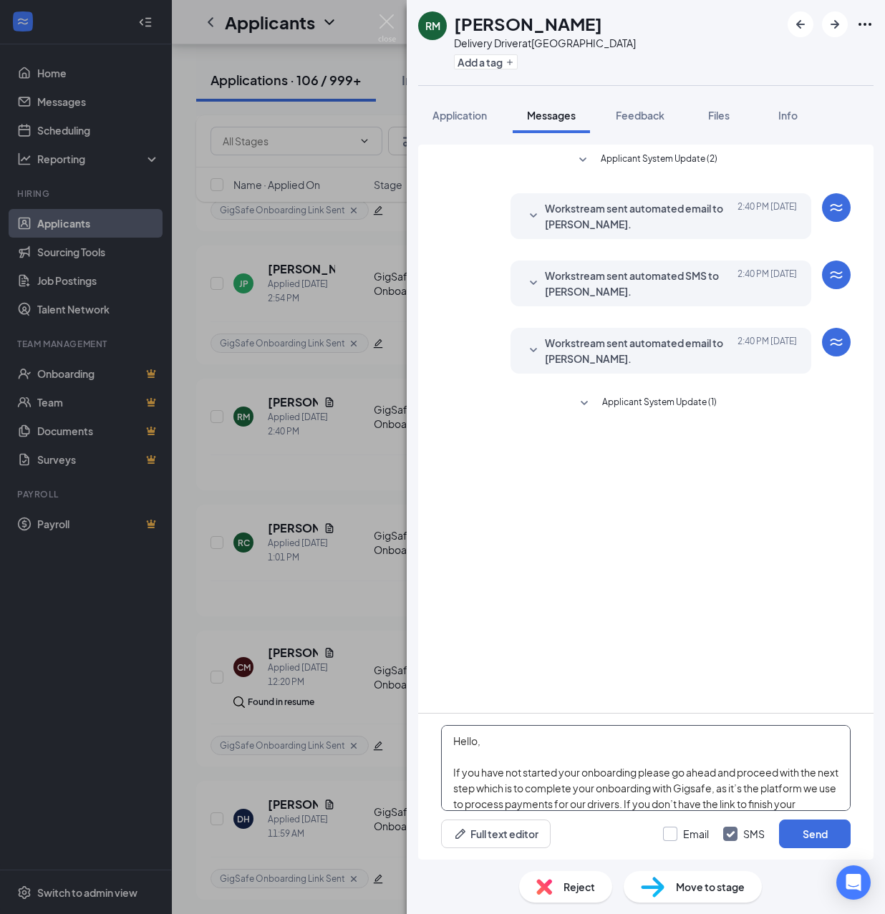
scroll to position [252, 0]
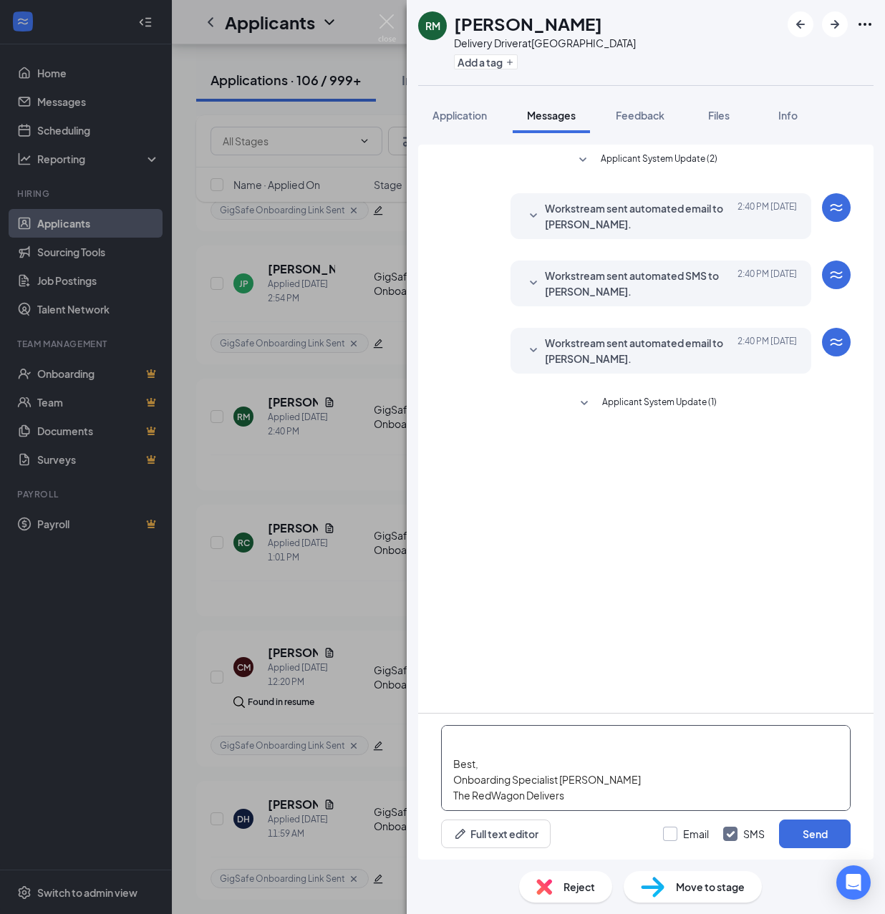
type textarea "Hello, If you have not started your onboarding please go ahead and proceed with…"
drag, startPoint x: 682, startPoint y: 833, endPoint x: 699, endPoint y: 828, distance: 17.2
click at [680, 833] on input "Email" at bounding box center [686, 834] width 46 height 14
checkbox input "true"
drag, startPoint x: 803, startPoint y: 832, endPoint x: 790, endPoint y: 822, distance: 15.8
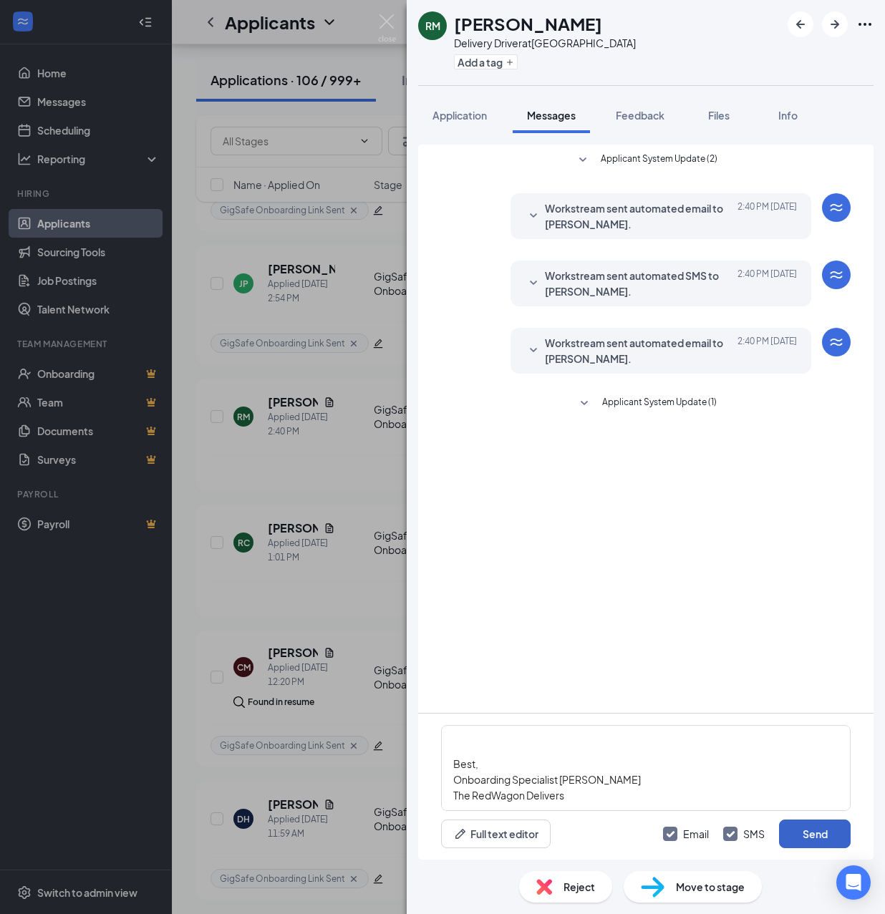
click at [803, 832] on button "Send" at bounding box center [815, 834] width 72 height 29
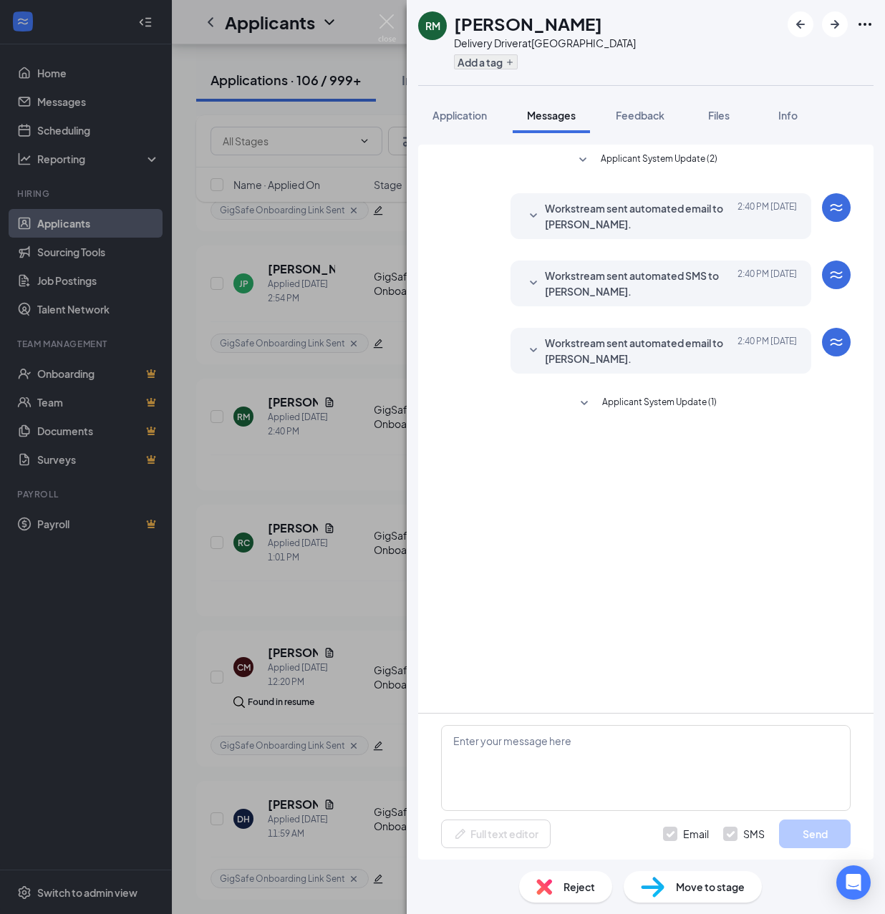
scroll to position [0, 0]
click at [490, 58] on button "Add a tag" at bounding box center [486, 61] width 64 height 15
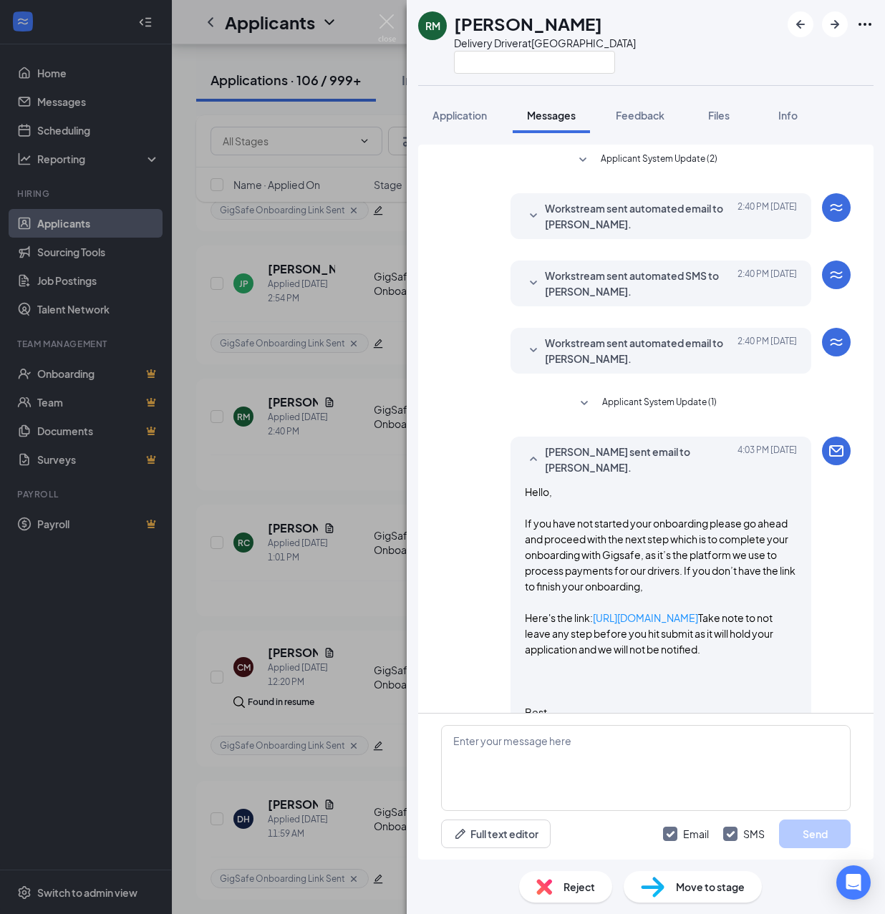
scroll to position [579, 0]
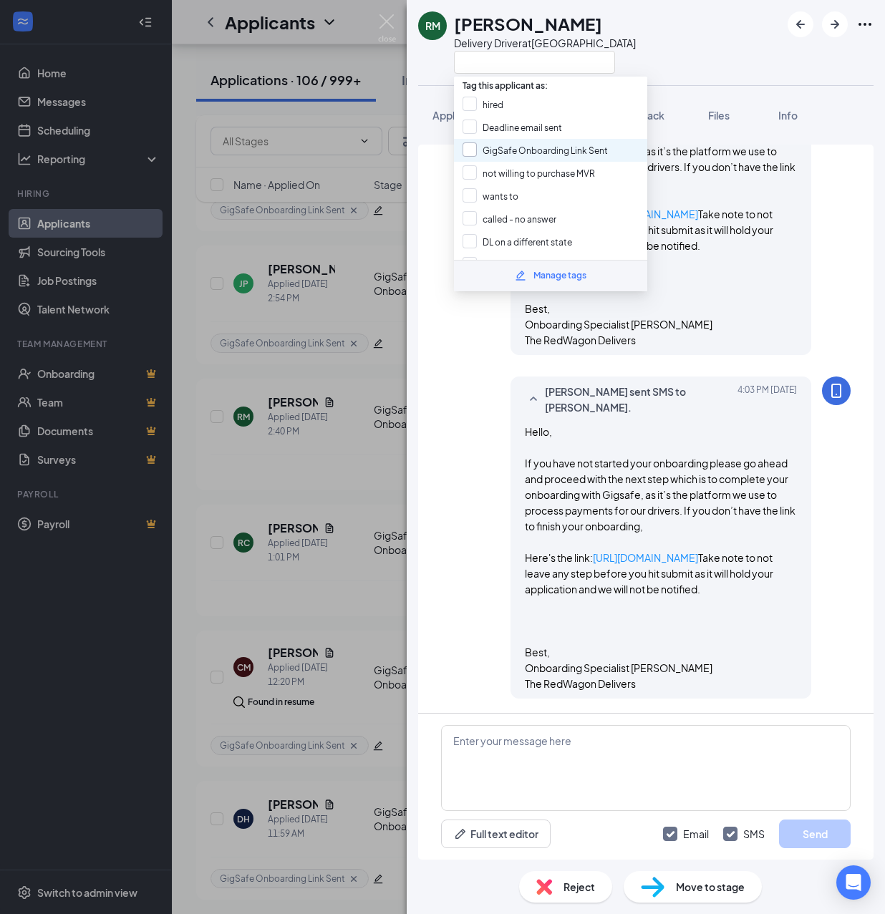
click at [505, 150] on input "GigSafe Onboarding Link Sent" at bounding box center [535, 150] width 145 height 16
checkbox input "true"
drag, startPoint x: 368, startPoint y: 471, endPoint x: 286, endPoint y: 763, distance: 303.3
click at [364, 473] on div "RM [PERSON_NAME] Delivery Driver at [GEOGRAPHIC_DATA] Application Messages Feed…" at bounding box center [442, 457] width 885 height 914
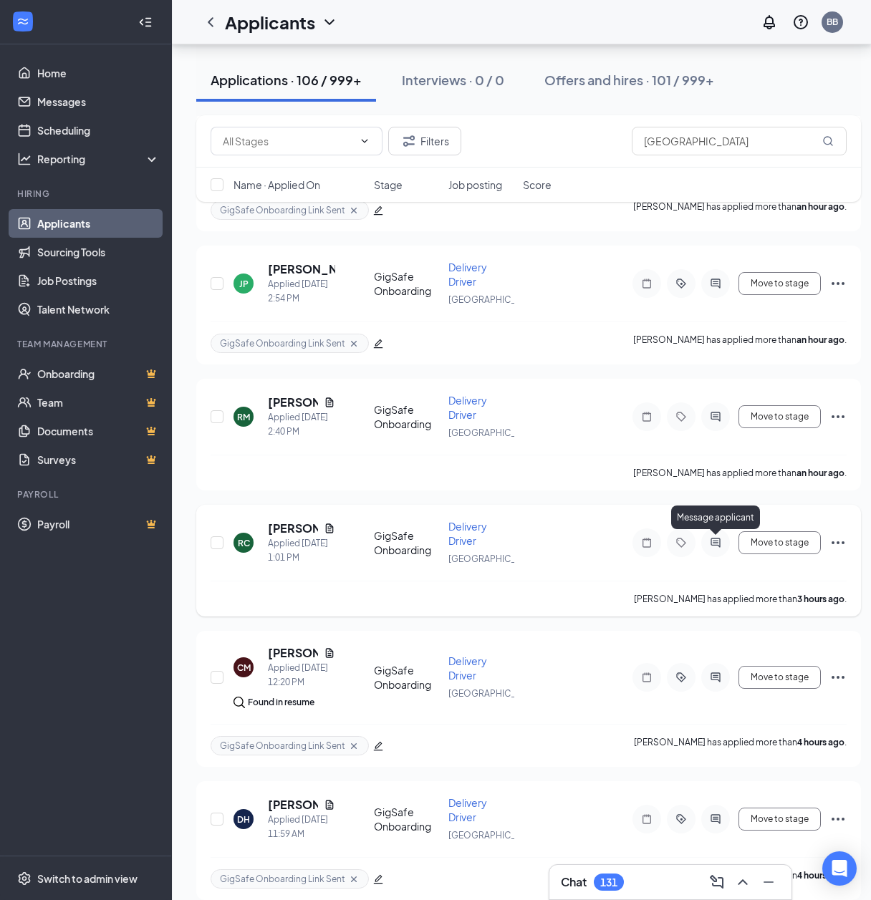
click at [717, 541] on icon "ActiveChat" at bounding box center [715, 542] width 17 height 11
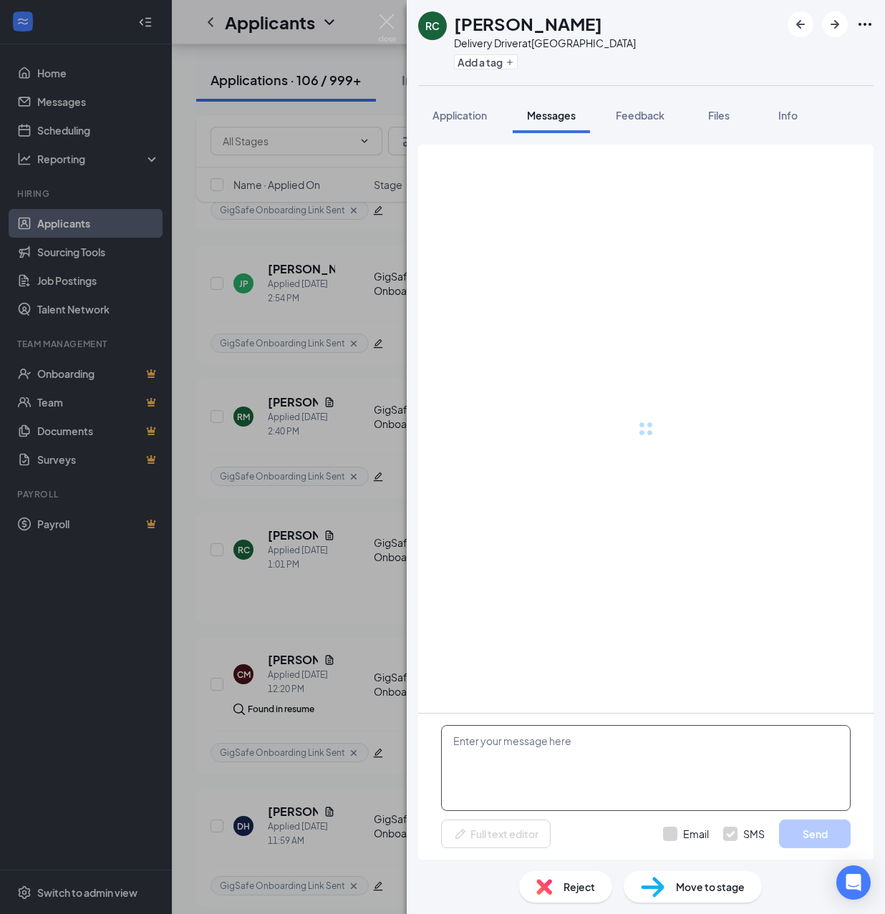
click at [608, 748] on textarea at bounding box center [646, 768] width 410 height 86
click at [596, 760] on textarea at bounding box center [646, 768] width 410 height 86
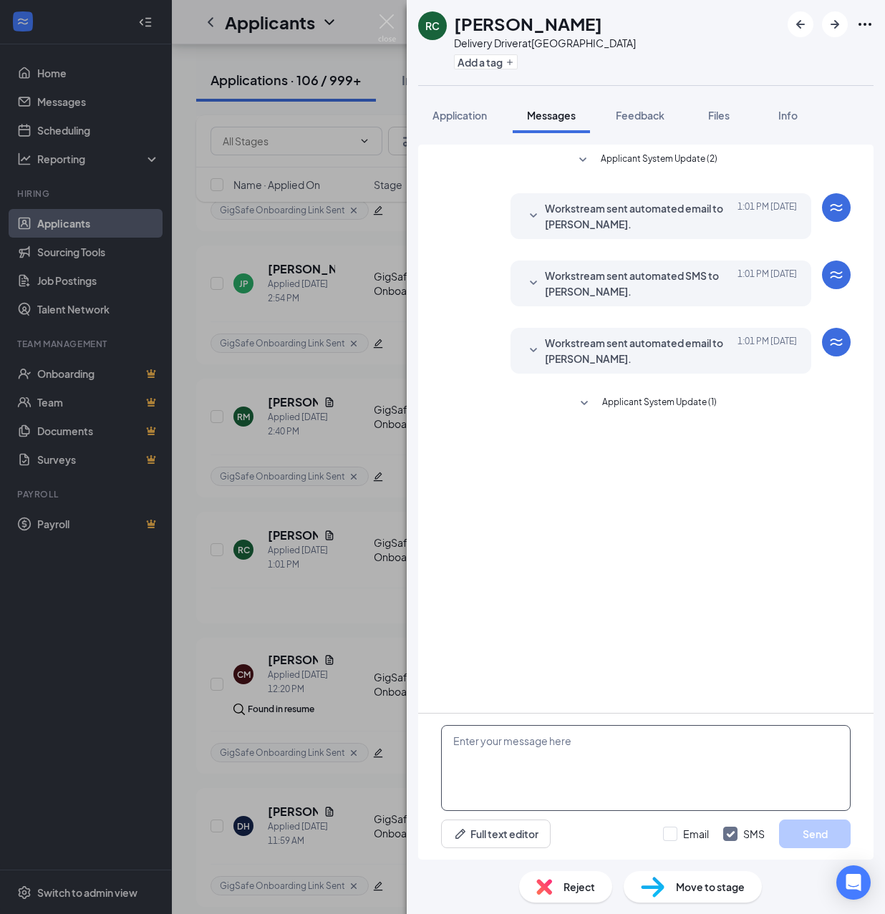
click at [583, 753] on textarea at bounding box center [646, 768] width 410 height 86
click at [548, 740] on textarea at bounding box center [646, 768] width 410 height 86
paste textarea "Hello, If you have not started your onboarding please go ahead and proceed with…"
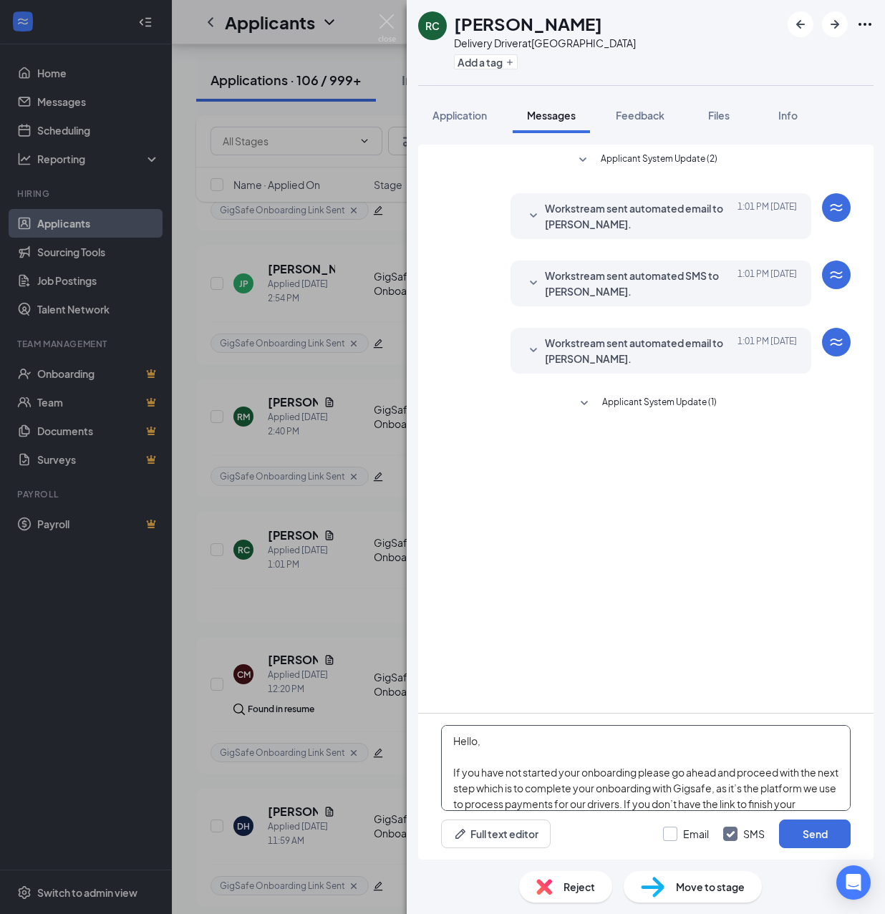
scroll to position [252, 0]
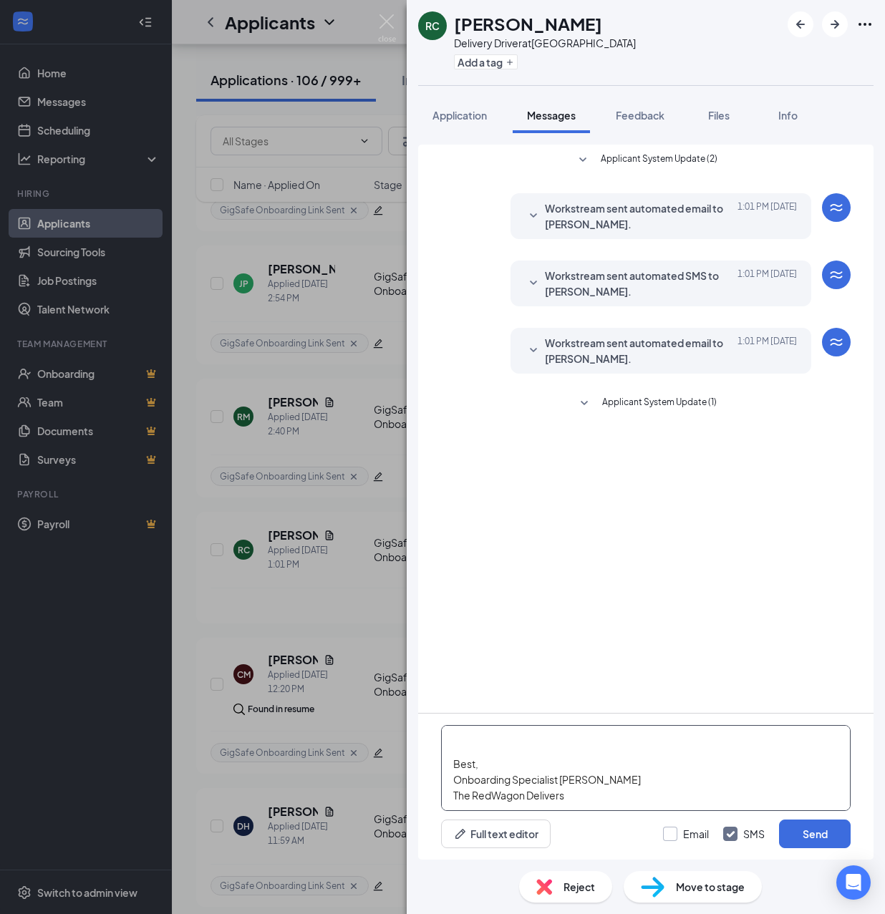
type textarea "Hello, If you have not started your onboarding please go ahead and proceed with…"
click at [677, 827] on input "Email" at bounding box center [686, 834] width 46 height 14
checkbox input "true"
click at [808, 832] on button "Send" at bounding box center [815, 834] width 72 height 29
click at [485, 63] on button "Add a tag" at bounding box center [486, 61] width 64 height 15
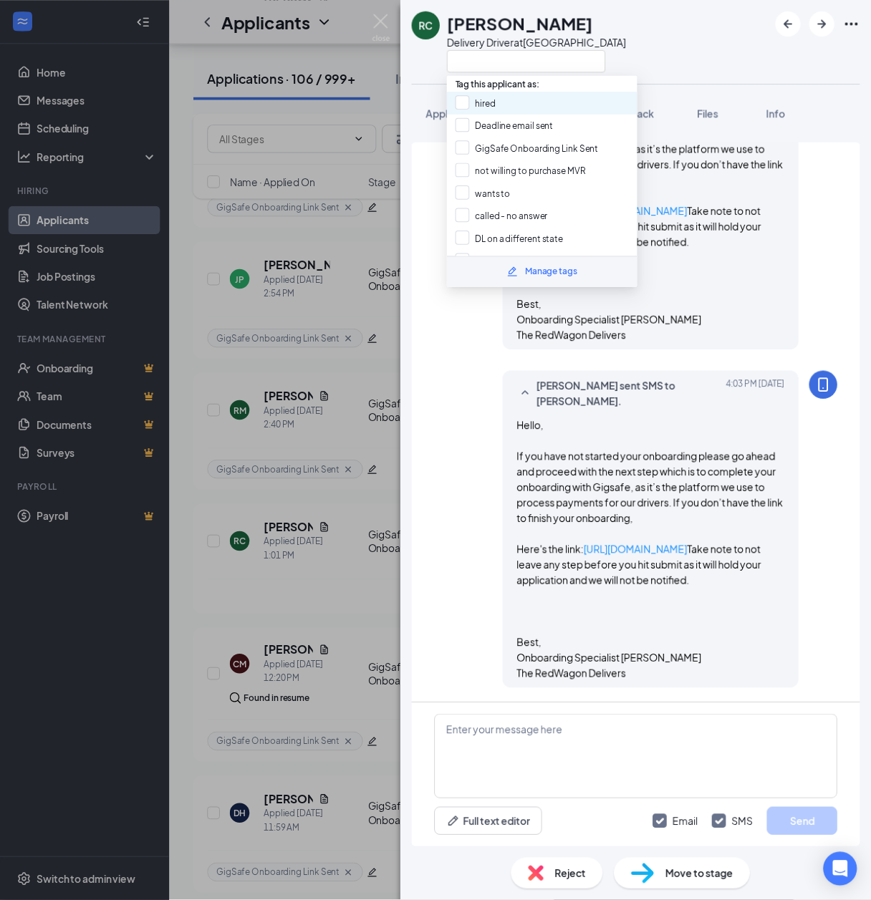
scroll to position [594, 0]
click at [498, 144] on input "GigSafe Onboarding Link Sent" at bounding box center [535, 150] width 145 height 16
checkbox input "true"
click at [354, 427] on div "RC [PERSON_NAME] Delivery Driver at [GEOGRAPHIC_DATA] Application Messages Feed…" at bounding box center [442, 457] width 885 height 914
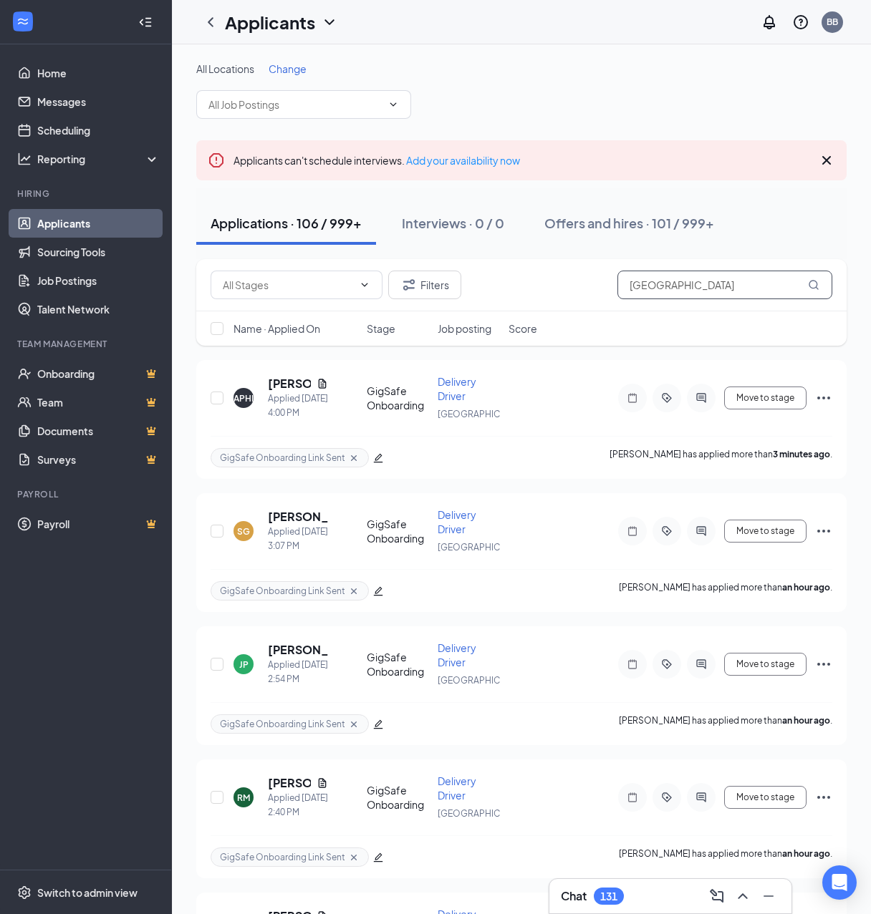
click at [709, 285] on input "[GEOGRAPHIC_DATA]" at bounding box center [724, 285] width 215 height 29
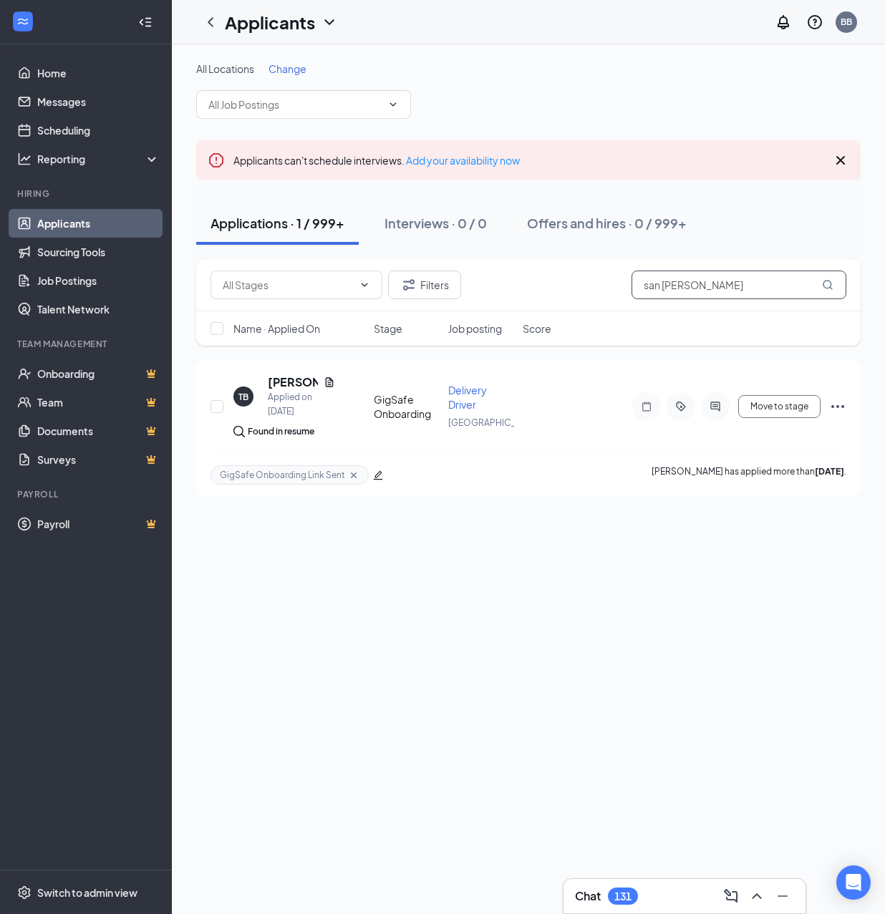
click at [712, 288] on input "san [PERSON_NAME]" at bounding box center [738, 285] width 215 height 29
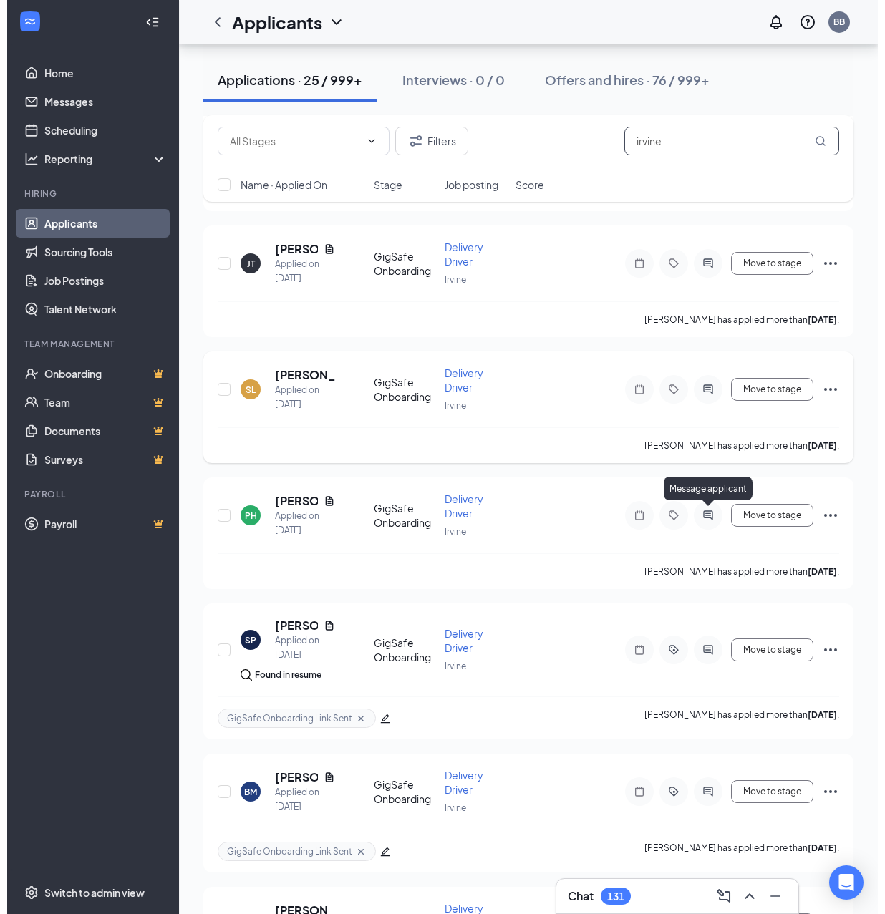
scroll to position [477, 0]
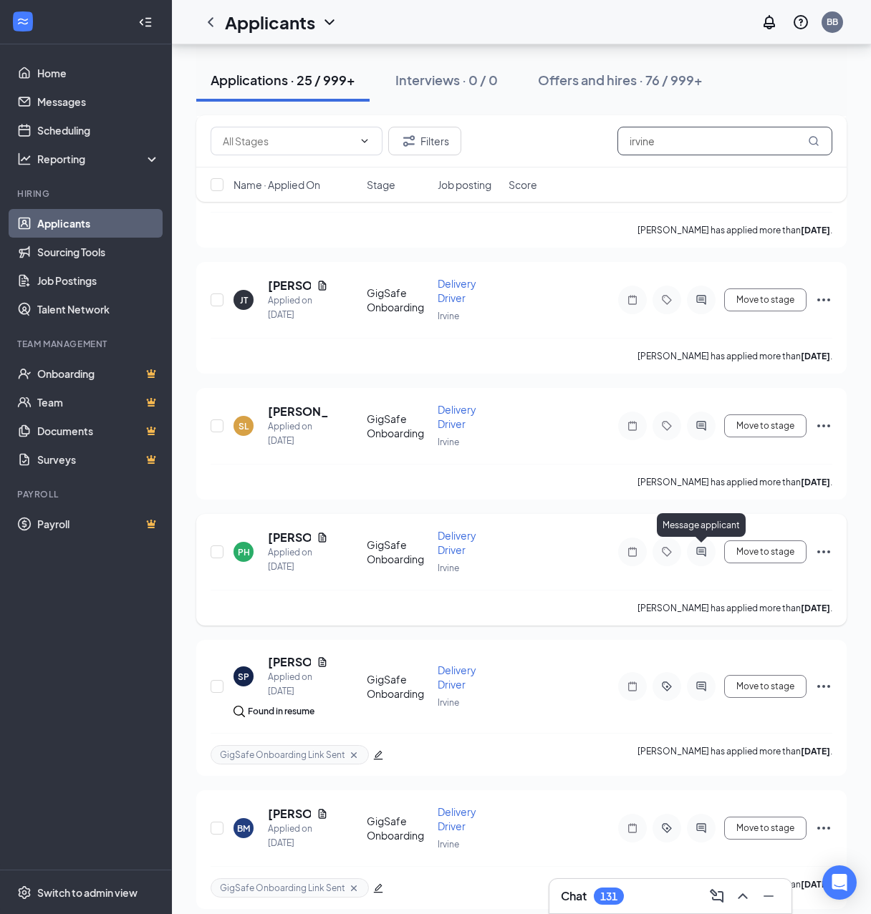
type input "irvine"
click at [702, 553] on icon "ActiveChat" at bounding box center [700, 551] width 17 height 11
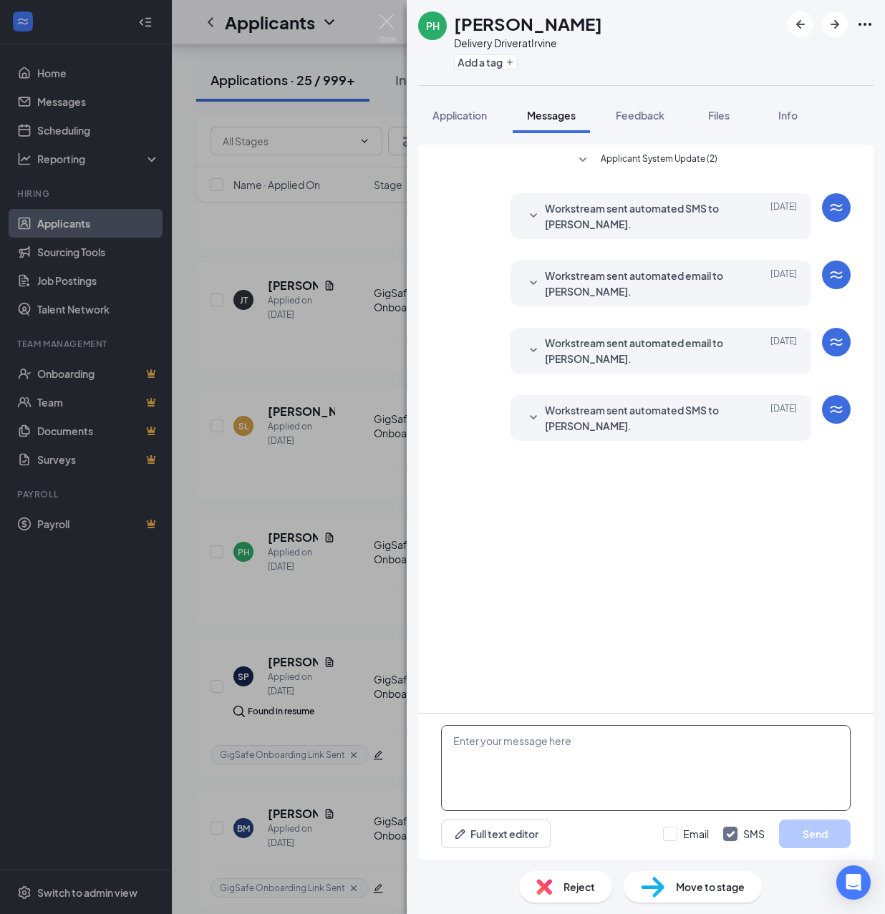
click at [589, 757] on textarea at bounding box center [646, 768] width 410 height 86
click at [582, 754] on textarea at bounding box center [646, 768] width 410 height 86
click at [577, 750] on textarea at bounding box center [646, 768] width 410 height 86
paste textarea "Hello, If you have not started your onboarding please go ahead and proceed with…"
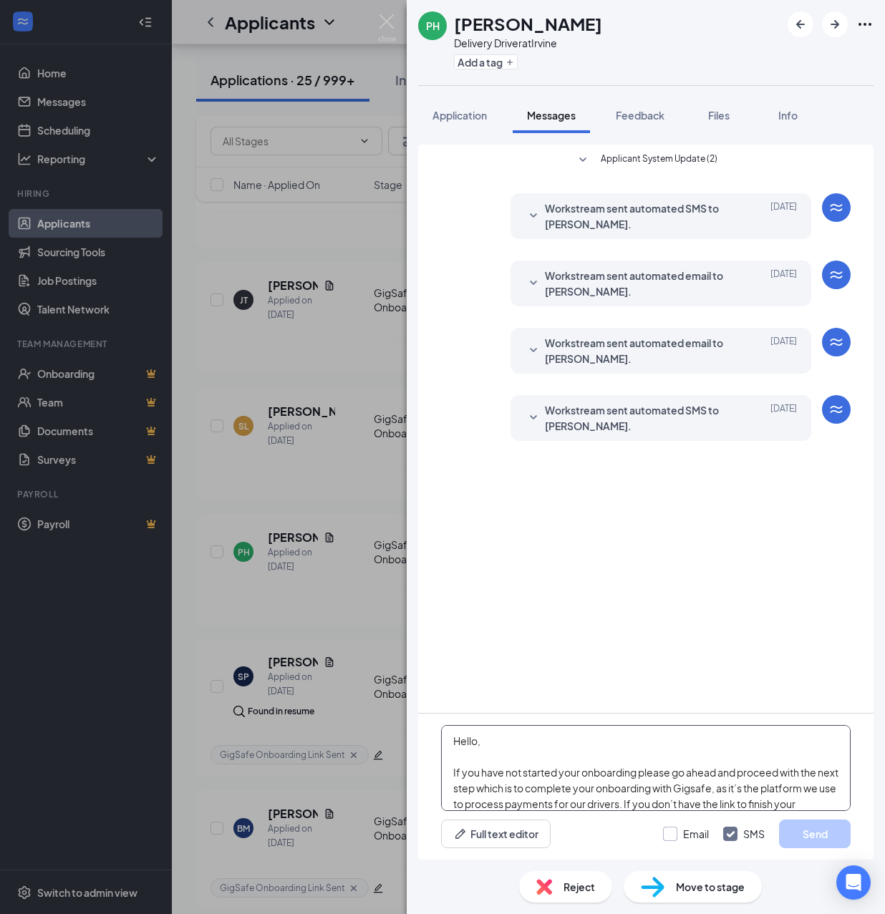
scroll to position [252, 0]
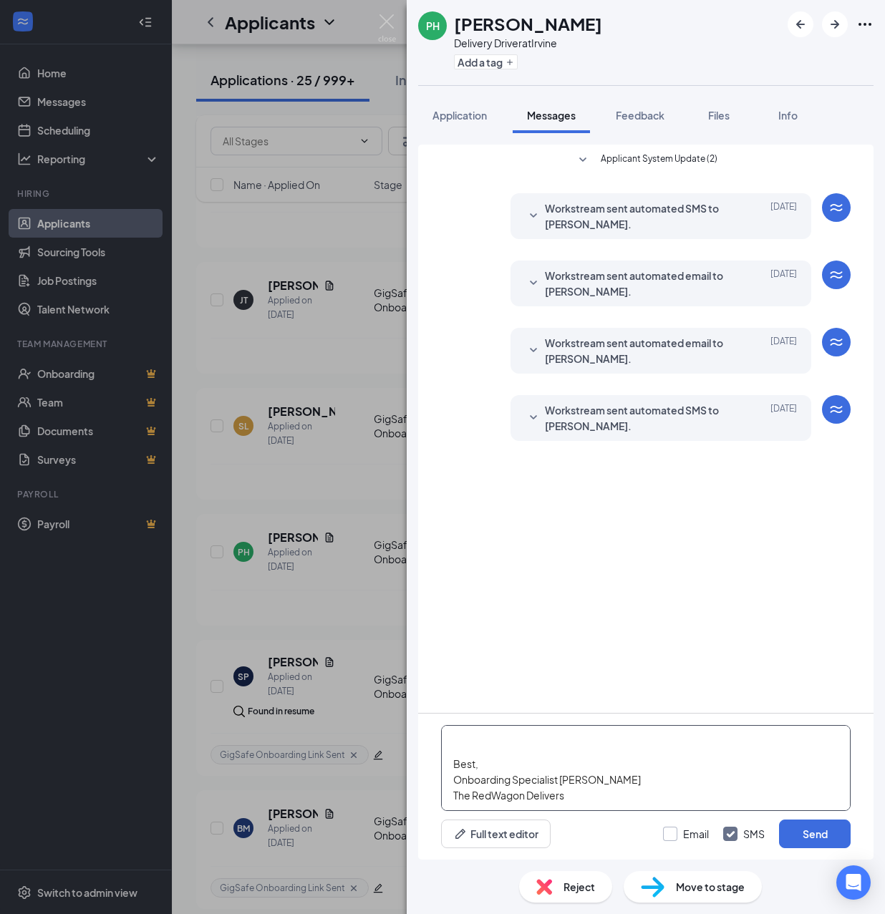
type textarea "Hello, If you have not started your onboarding please go ahead and proceed with…"
click at [667, 831] on input "Email" at bounding box center [686, 834] width 46 height 14
checkbox input "true"
drag, startPoint x: 814, startPoint y: 834, endPoint x: 654, endPoint y: 369, distance: 491.3
click at [813, 834] on button "Send" at bounding box center [815, 834] width 72 height 29
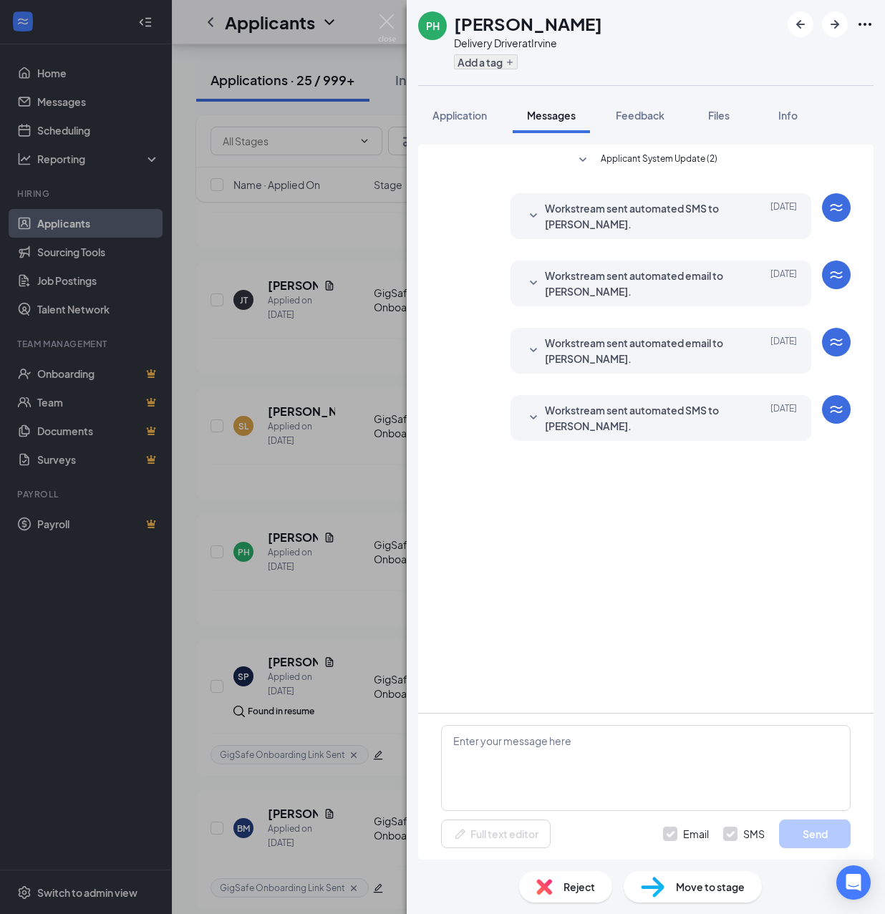
scroll to position [0, 0]
click at [483, 60] on button "Add a tag" at bounding box center [486, 61] width 64 height 15
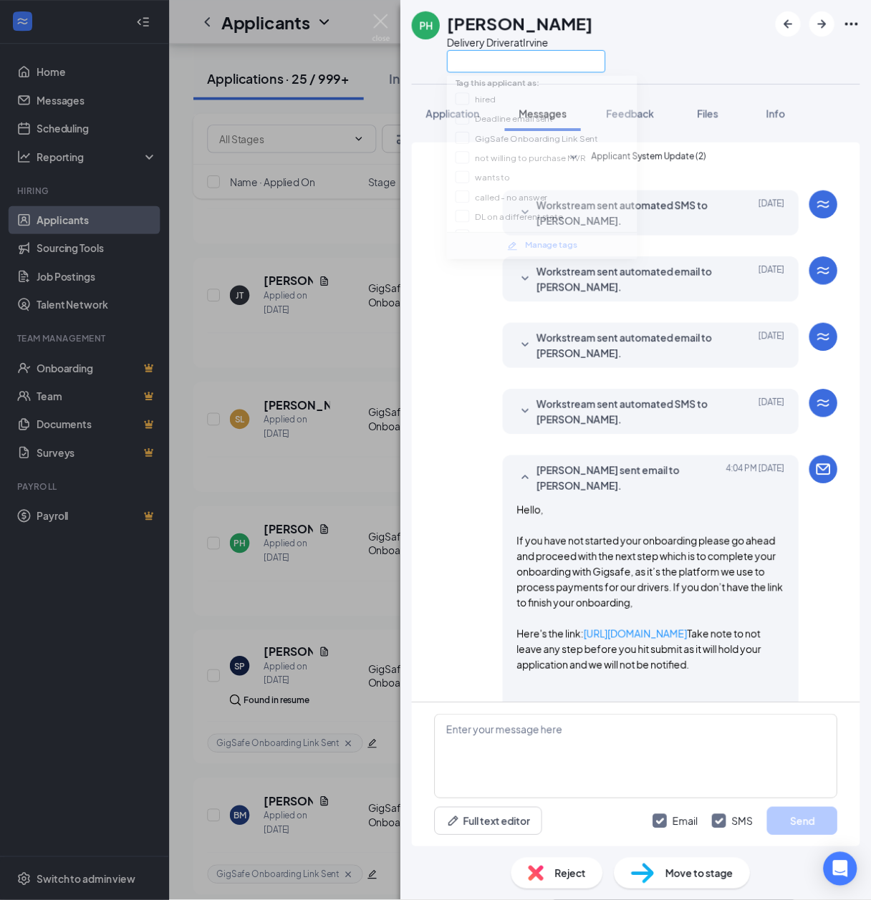
scroll to position [605, 0]
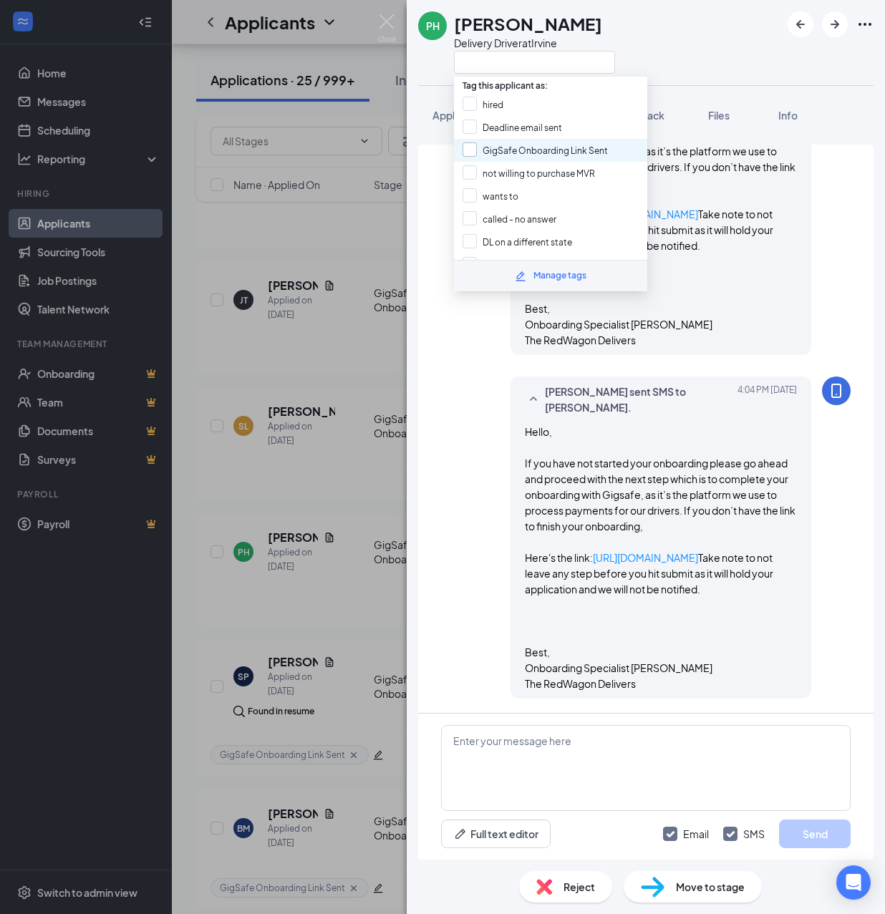
click at [519, 146] on input "GigSafe Onboarding Link Sent" at bounding box center [535, 150] width 145 height 16
checkbox input "true"
click at [364, 424] on div "PH [PERSON_NAME] Delivery Driver at [GEOGRAPHIC_DATA] Application Messages Feed…" at bounding box center [442, 457] width 885 height 914
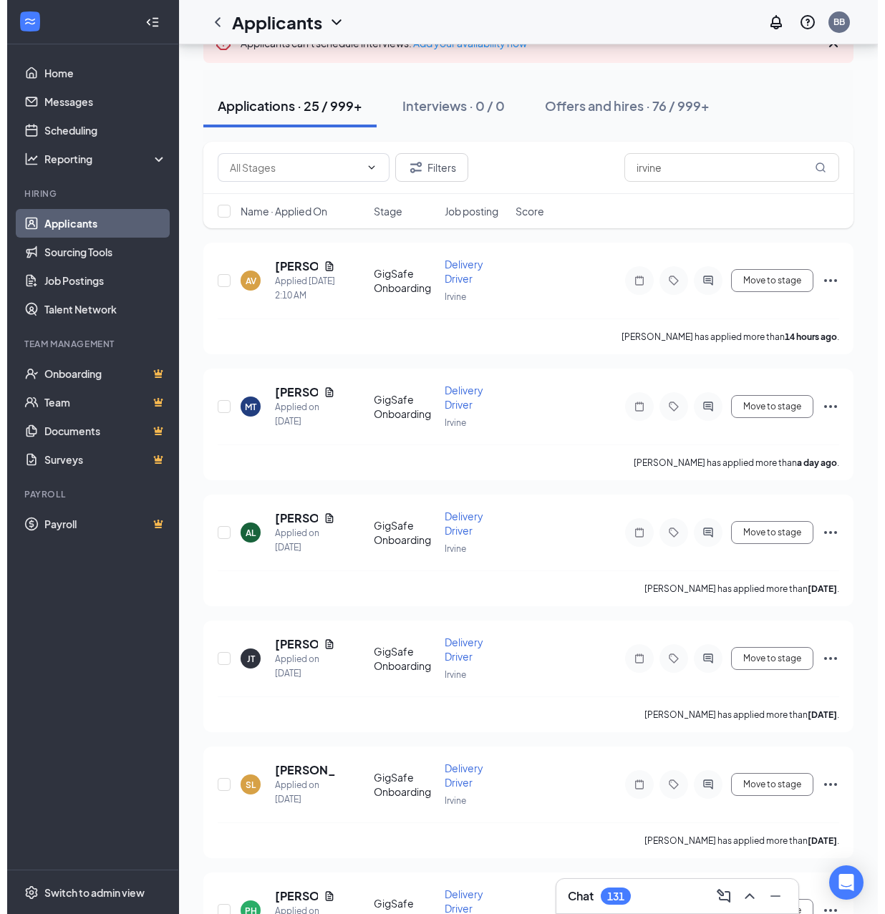
scroll to position [95, 0]
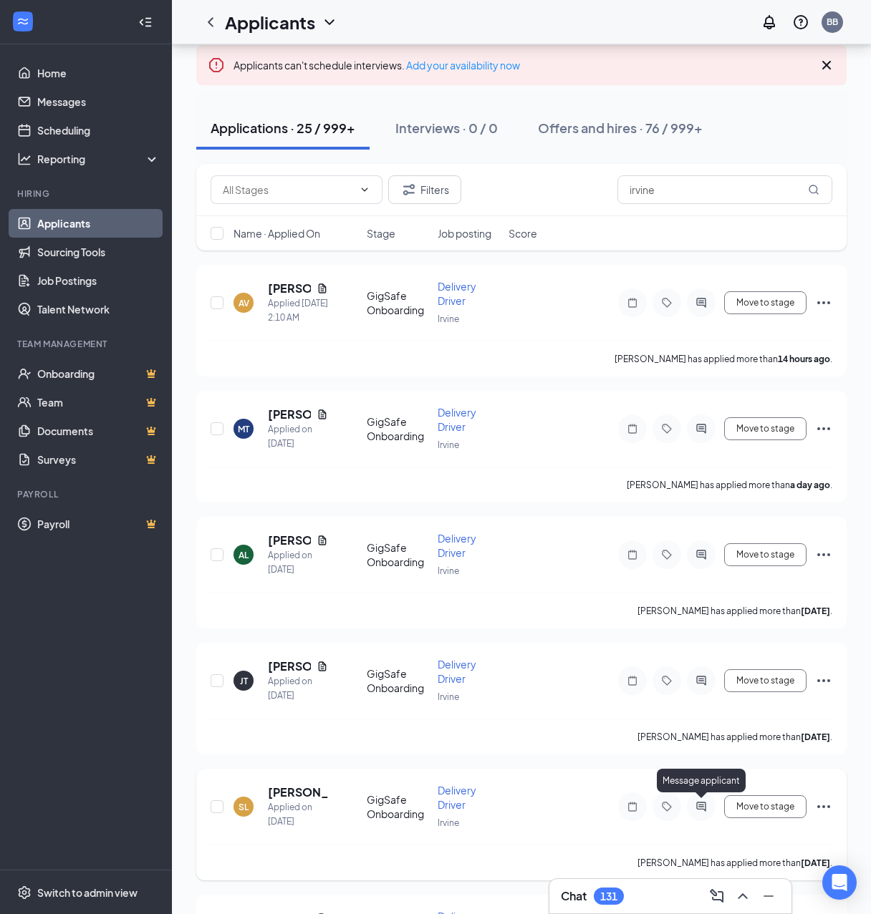
click at [700, 805] on icon "ActiveChat" at bounding box center [700, 806] width 9 height 9
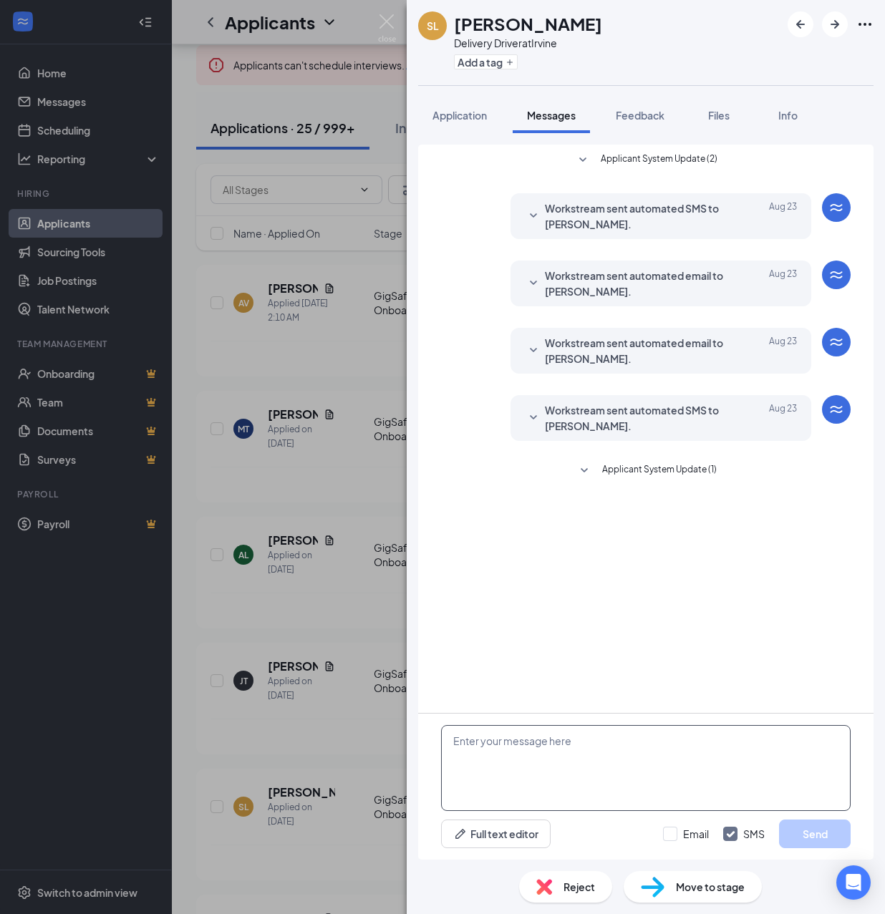
click at [649, 768] on textarea at bounding box center [646, 768] width 410 height 86
click at [620, 763] on textarea at bounding box center [646, 768] width 410 height 86
paste textarea "Hello, If you have not started your onboarding please go ahead and proceed with…"
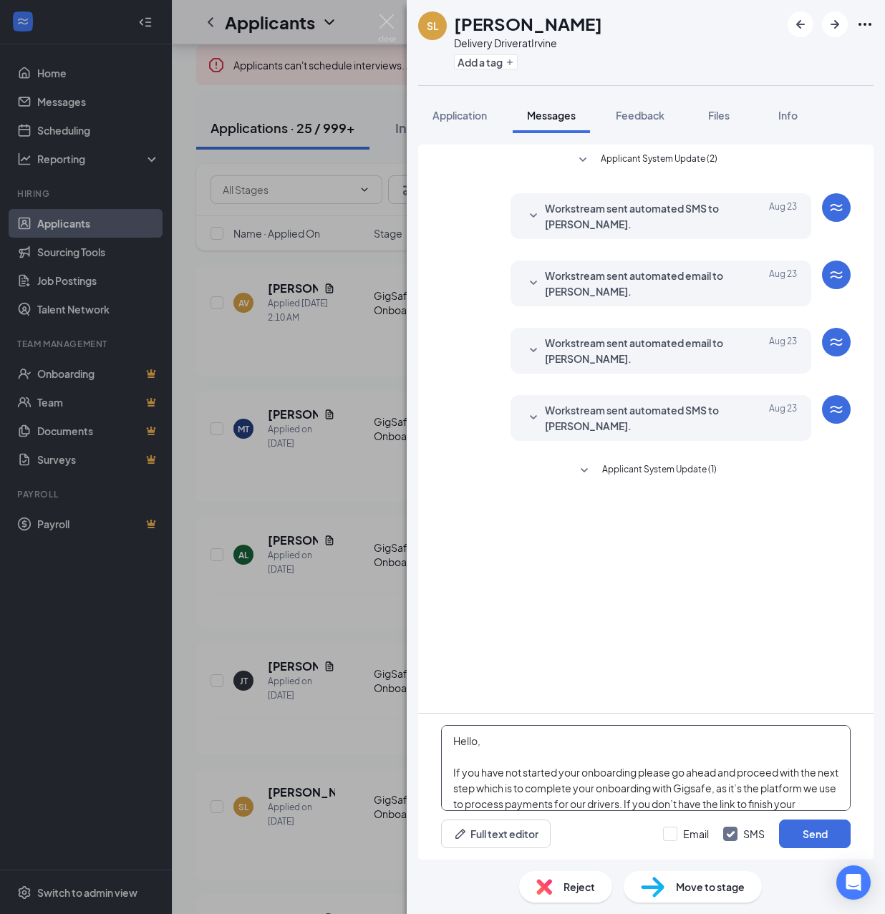
scroll to position [252, 0]
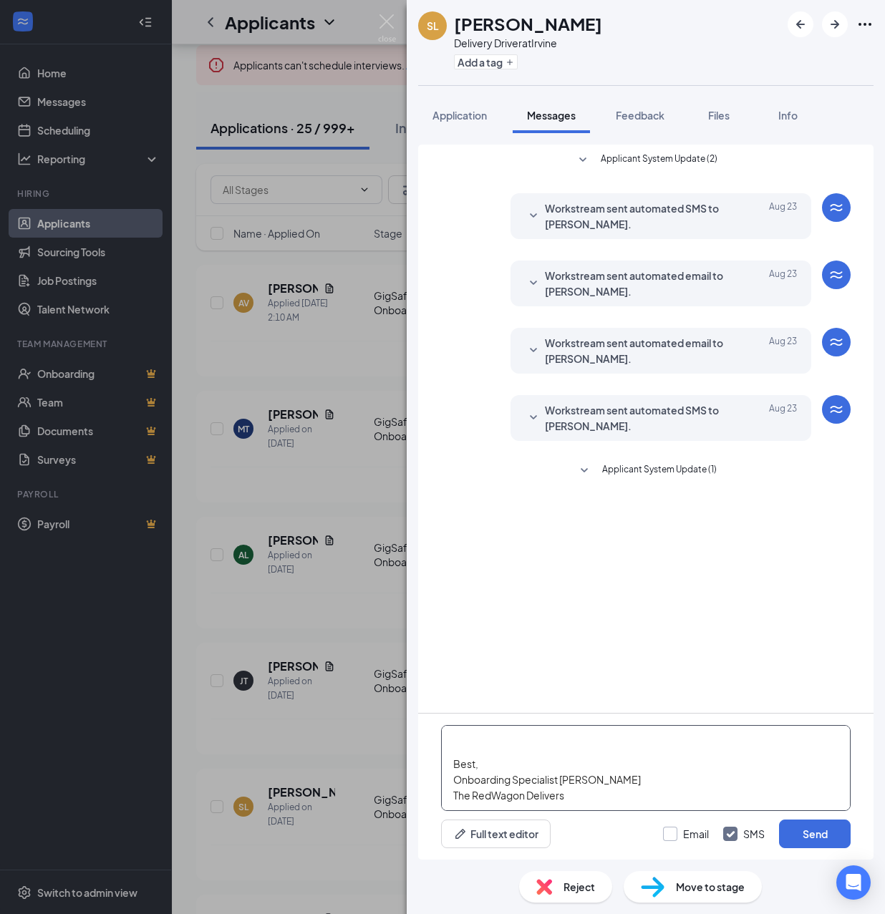
type textarea "Hello, If you have not started your onboarding please go ahead and proceed with…"
drag, startPoint x: 667, startPoint y: 831, endPoint x: 725, endPoint y: 815, distance: 60.3
click at [666, 831] on input "Email" at bounding box center [686, 834] width 46 height 14
checkbox input "true"
drag, startPoint x: 828, startPoint y: 829, endPoint x: 720, endPoint y: 682, distance: 182.7
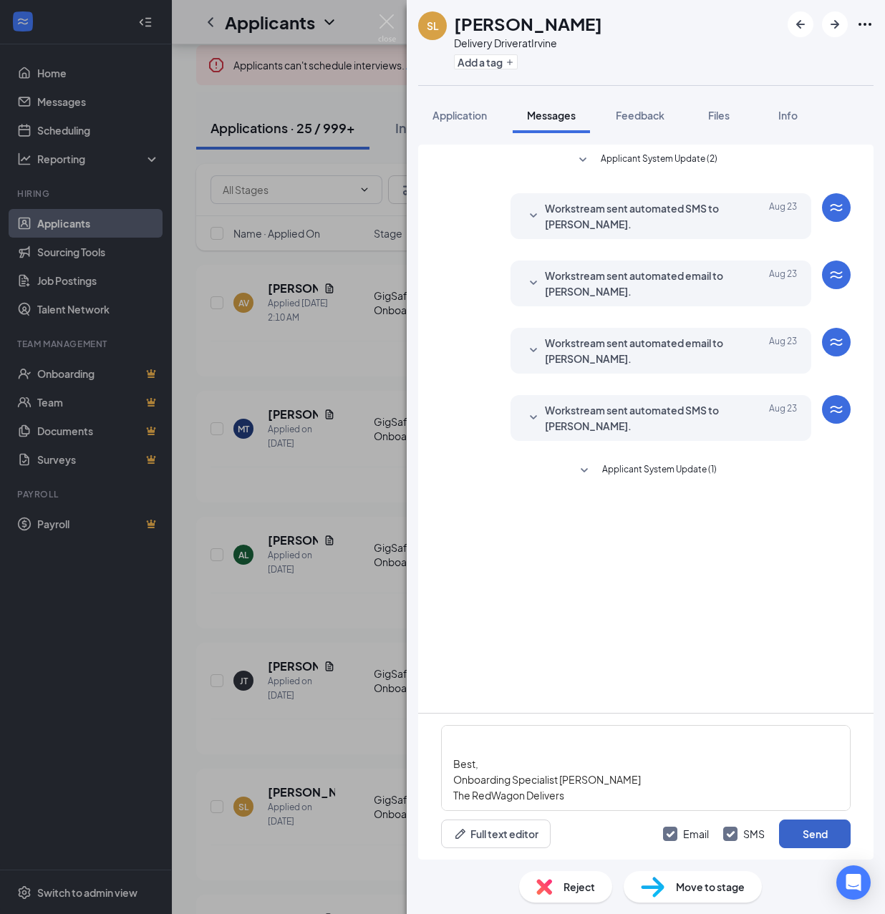
click at [828, 829] on button "Send" at bounding box center [815, 834] width 72 height 29
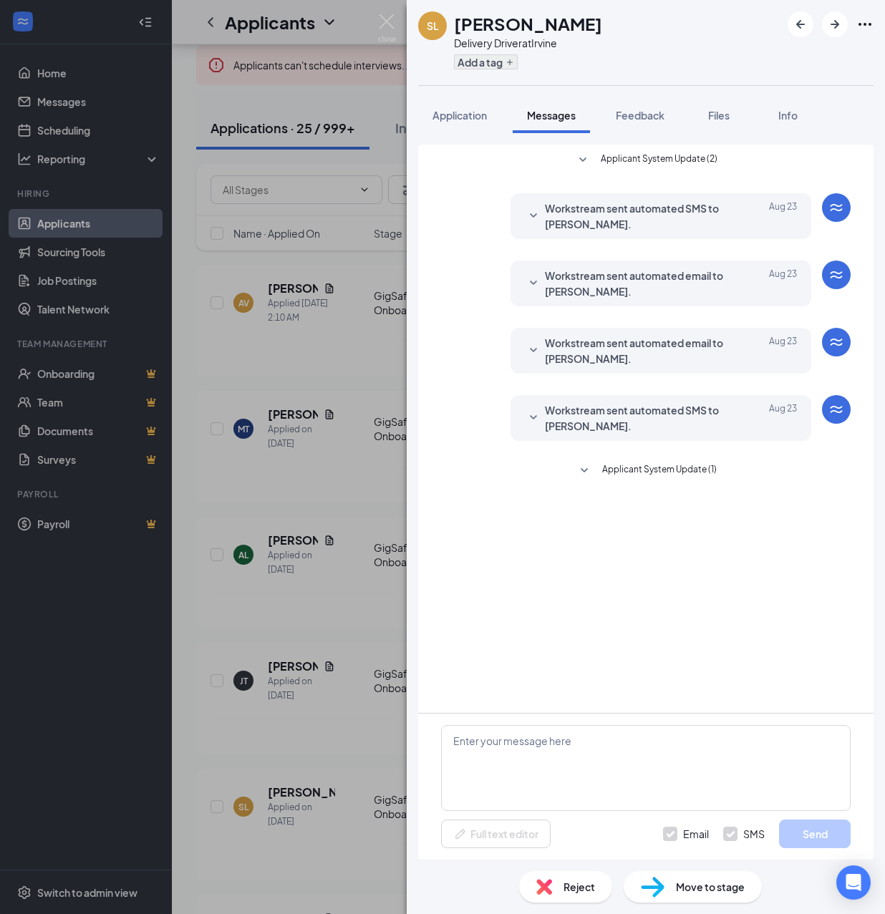
scroll to position [0, 0]
click at [471, 61] on button "Add a tag" at bounding box center [486, 61] width 64 height 15
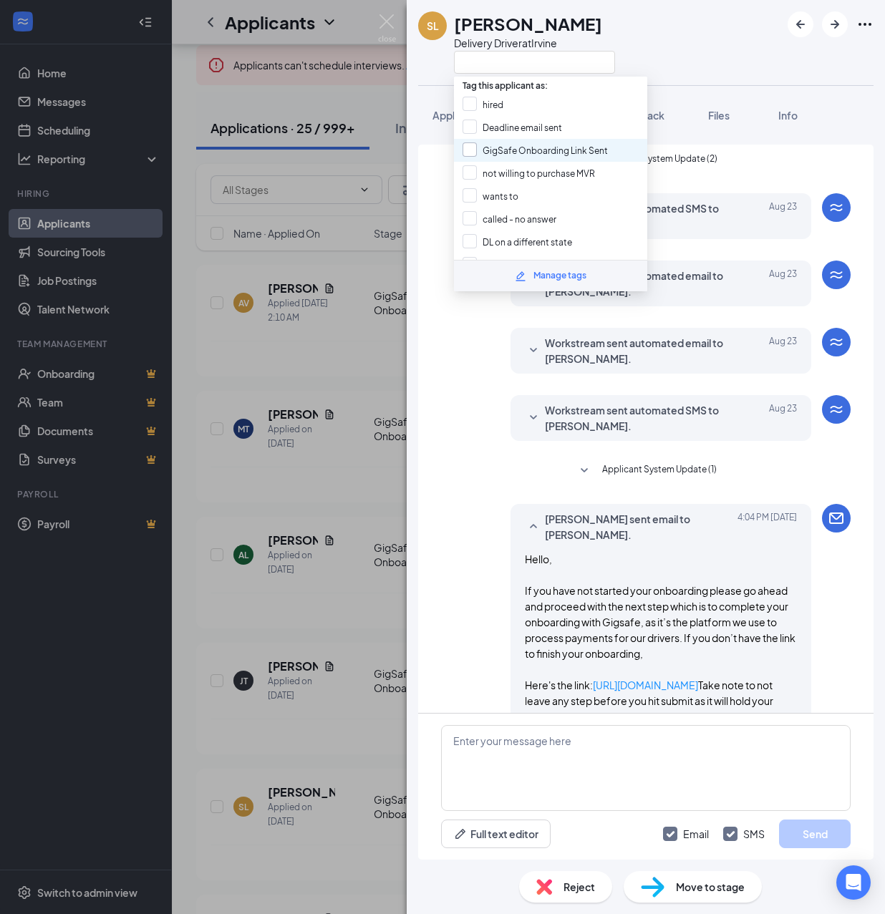
click at [504, 149] on input "GigSafe Onboarding Link Sent" at bounding box center [535, 150] width 145 height 16
checkbox input "true"
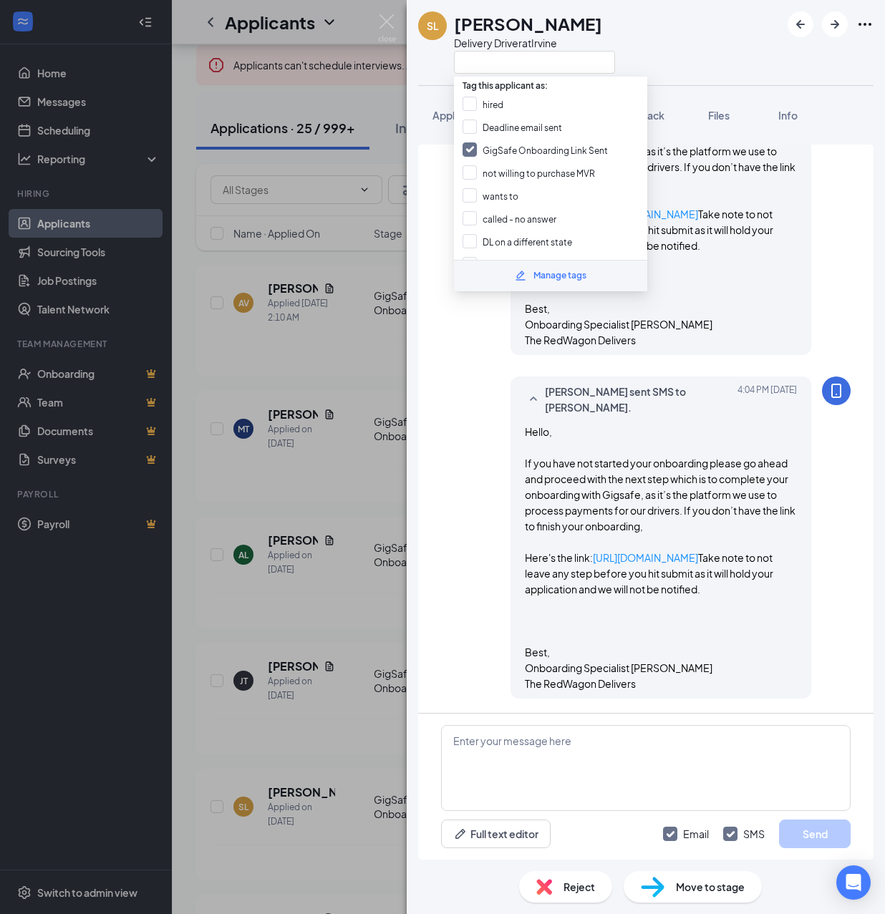
scroll to position [631, 0]
click at [374, 401] on div "SL [PERSON_NAME] Delivery Driver at [GEOGRAPHIC_DATA] Application Messages Feed…" at bounding box center [442, 457] width 885 height 914
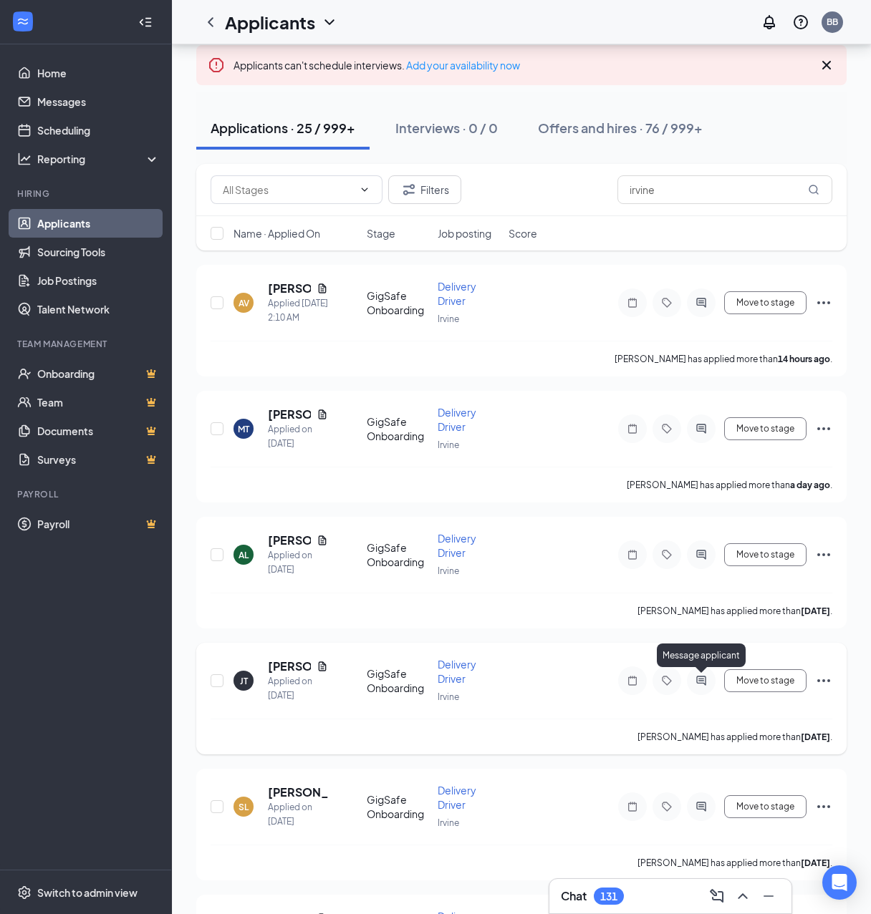
click at [702, 683] on icon "ActiveChat" at bounding box center [700, 680] width 9 height 9
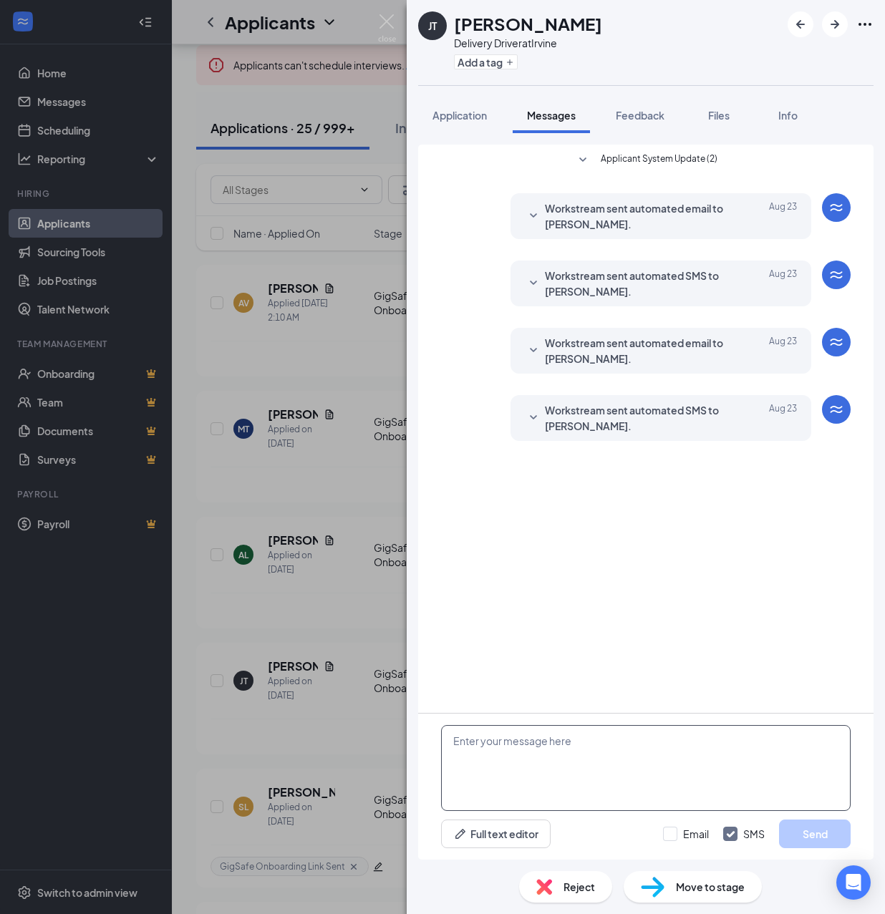
click at [566, 768] on textarea at bounding box center [646, 768] width 410 height 86
drag, startPoint x: 543, startPoint y: 757, endPoint x: 589, endPoint y: 768, distance: 46.9
click at [545, 760] on textarea at bounding box center [646, 768] width 410 height 86
paste textarea "Hello, If you have not started your onboarding please go ahead and proceed with…"
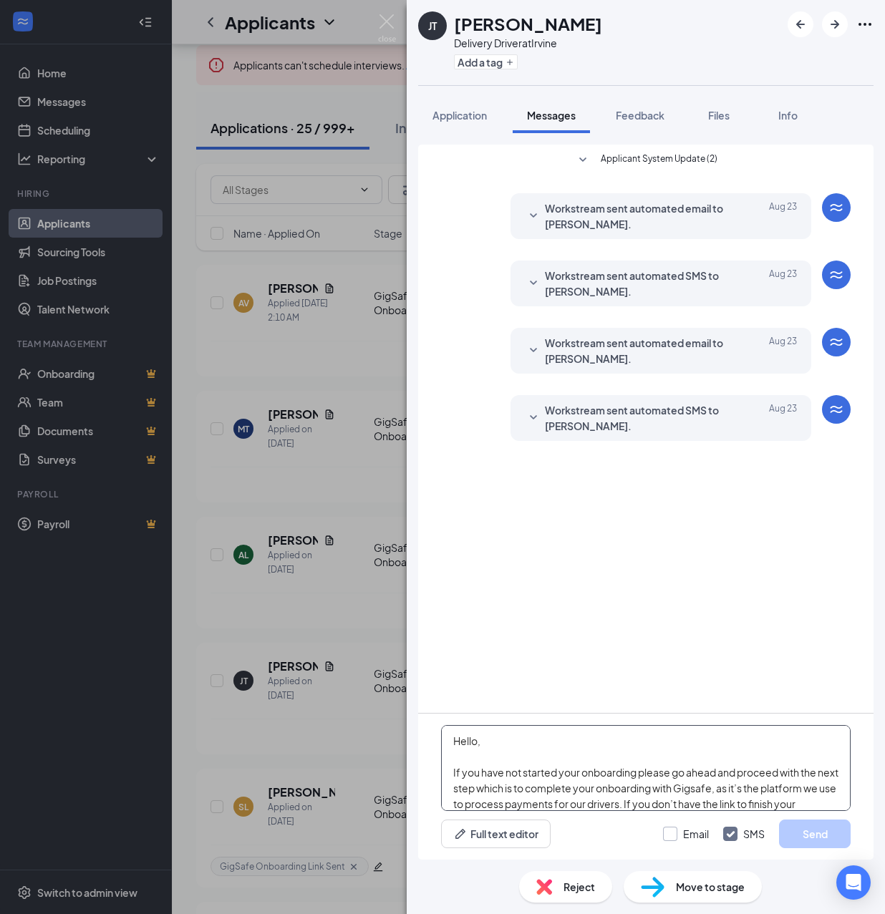
scroll to position [252, 0]
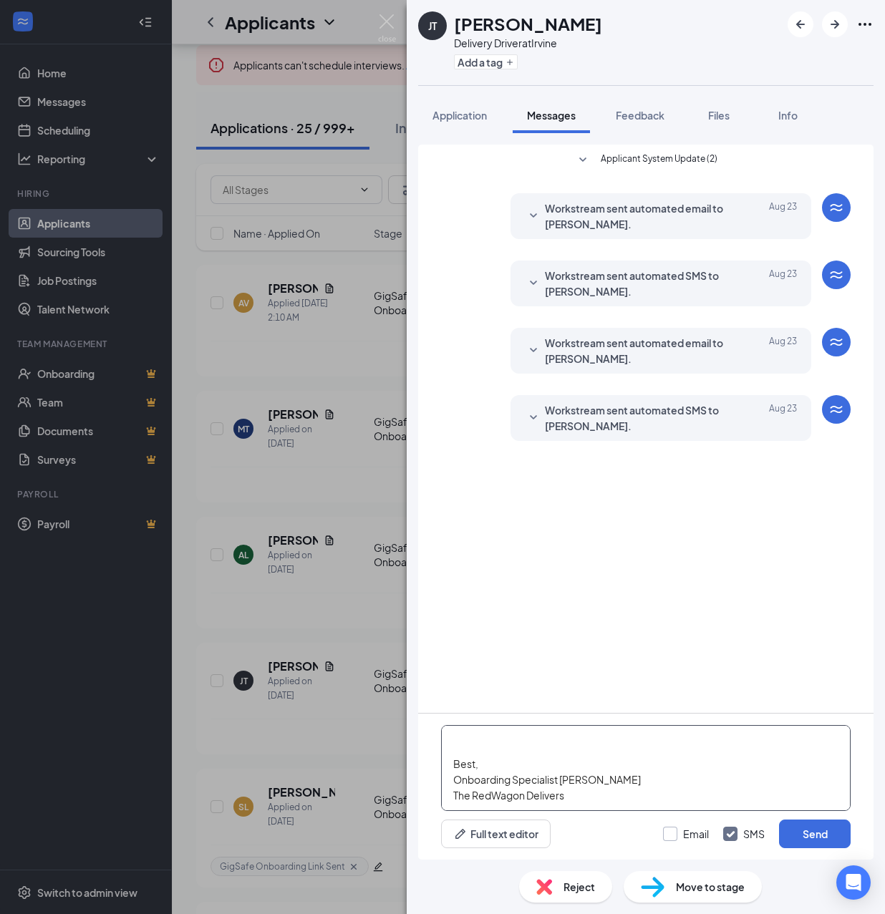
type textarea "Hello, If you have not started your onboarding please go ahead and proceed with…"
click at [689, 839] on input "Email" at bounding box center [686, 834] width 46 height 14
checkbox input "true"
click at [798, 838] on button "Send" at bounding box center [815, 834] width 72 height 29
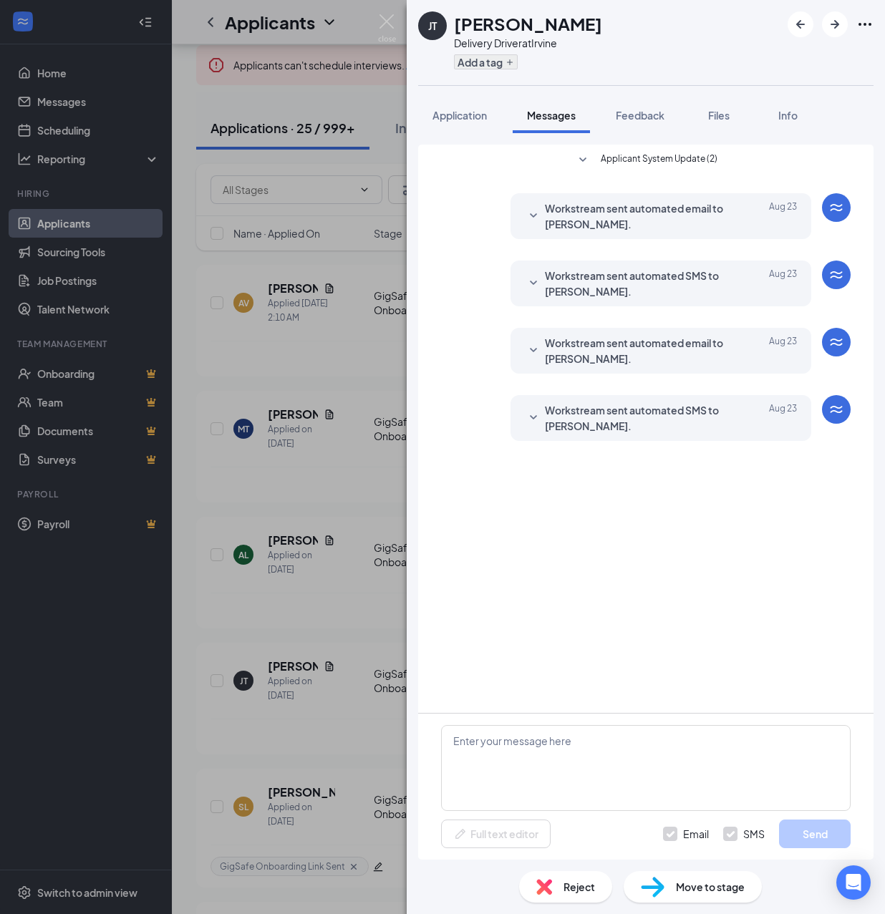
scroll to position [0, 0]
click at [483, 59] on button "Add a tag" at bounding box center [486, 61] width 64 height 15
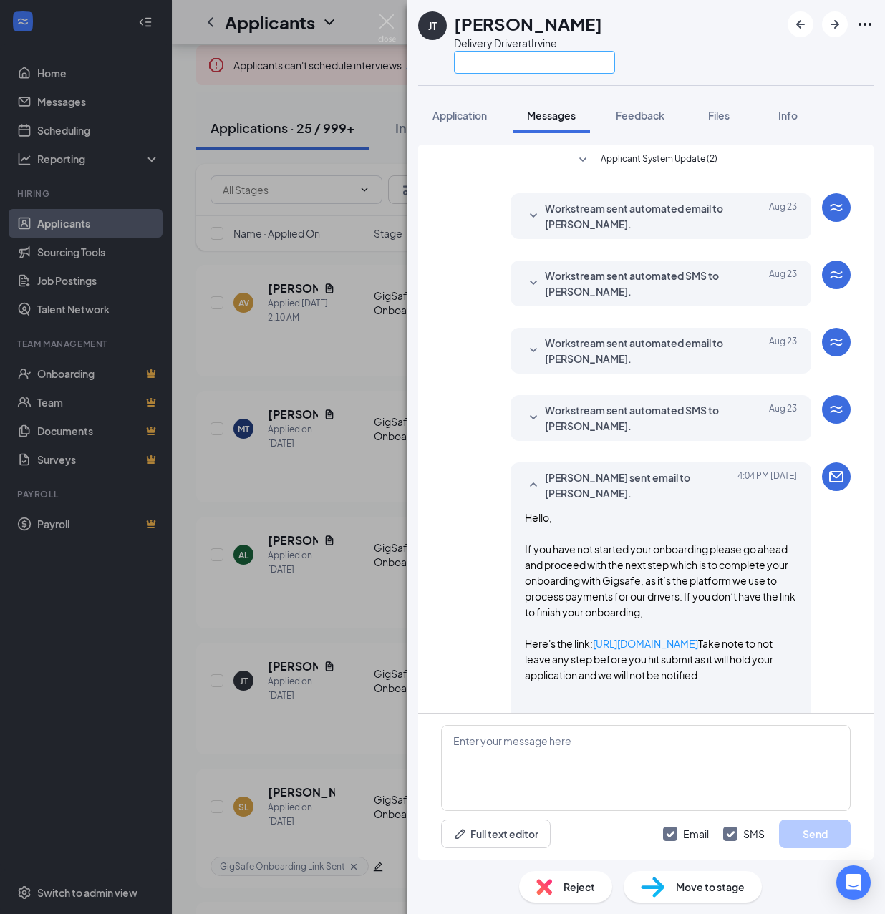
scroll to position [591, 0]
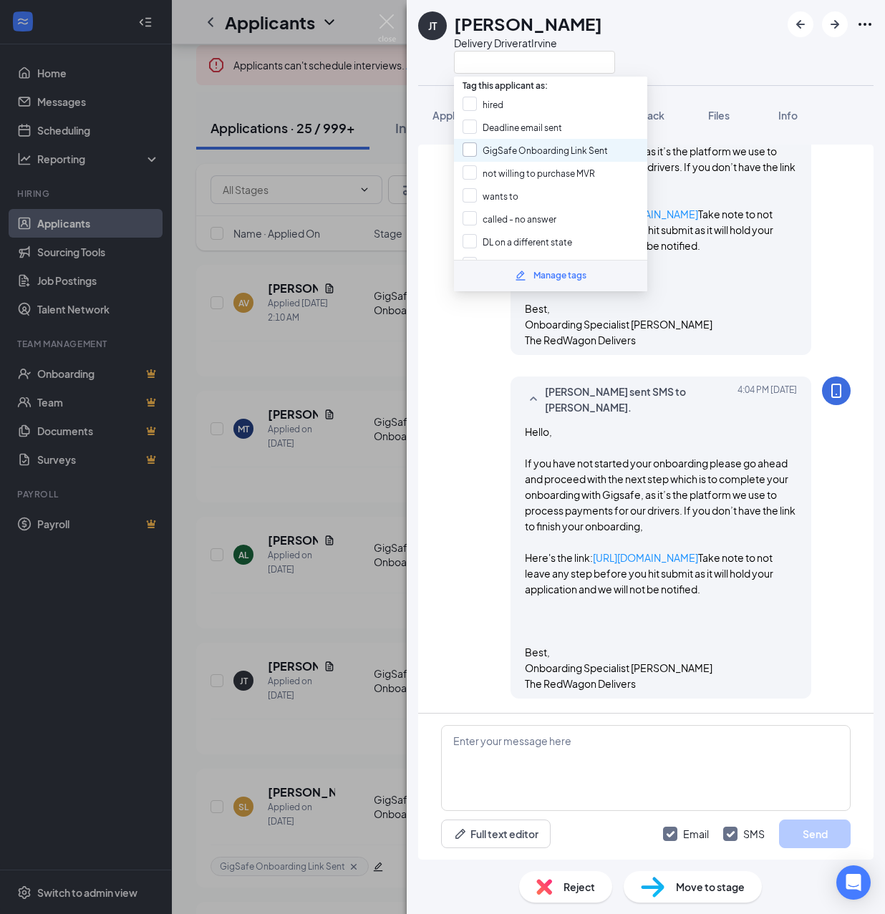
click at [498, 142] on input "GigSafe Onboarding Link Sent" at bounding box center [535, 150] width 145 height 16
checkbox input "true"
click at [355, 356] on div "[PERSON_NAME] Delivery Driver at [GEOGRAPHIC_DATA] Application Messages Feedbac…" at bounding box center [442, 457] width 885 height 914
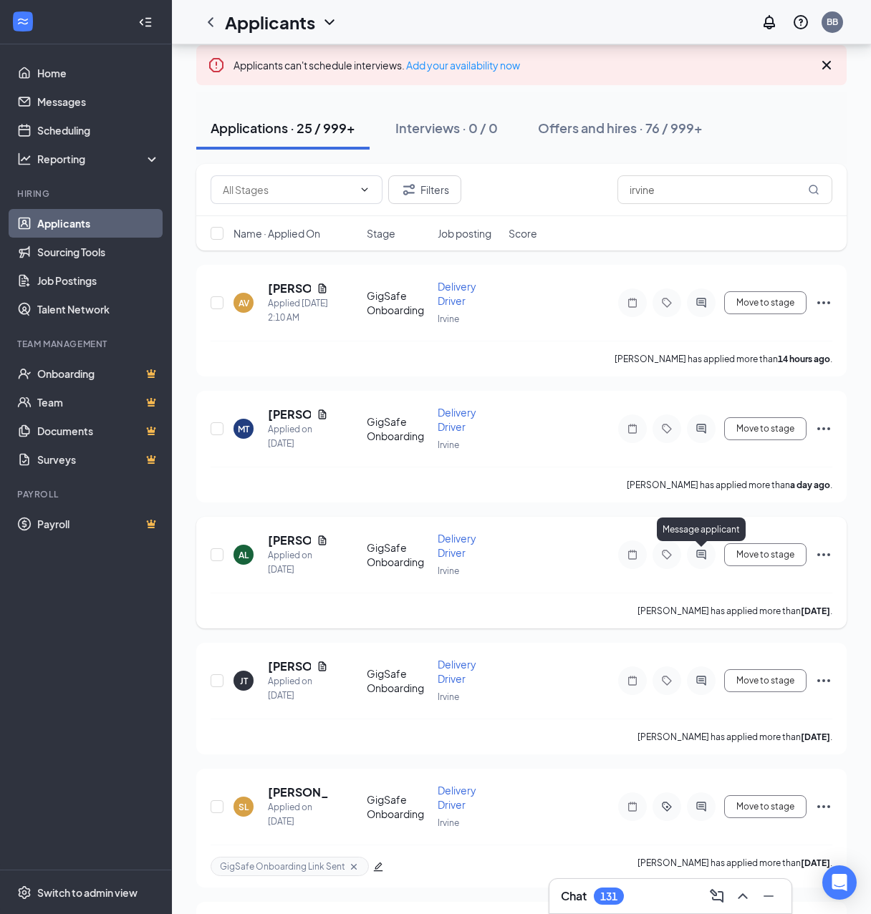
click at [697, 554] on icon "ActiveChat" at bounding box center [700, 554] width 17 height 11
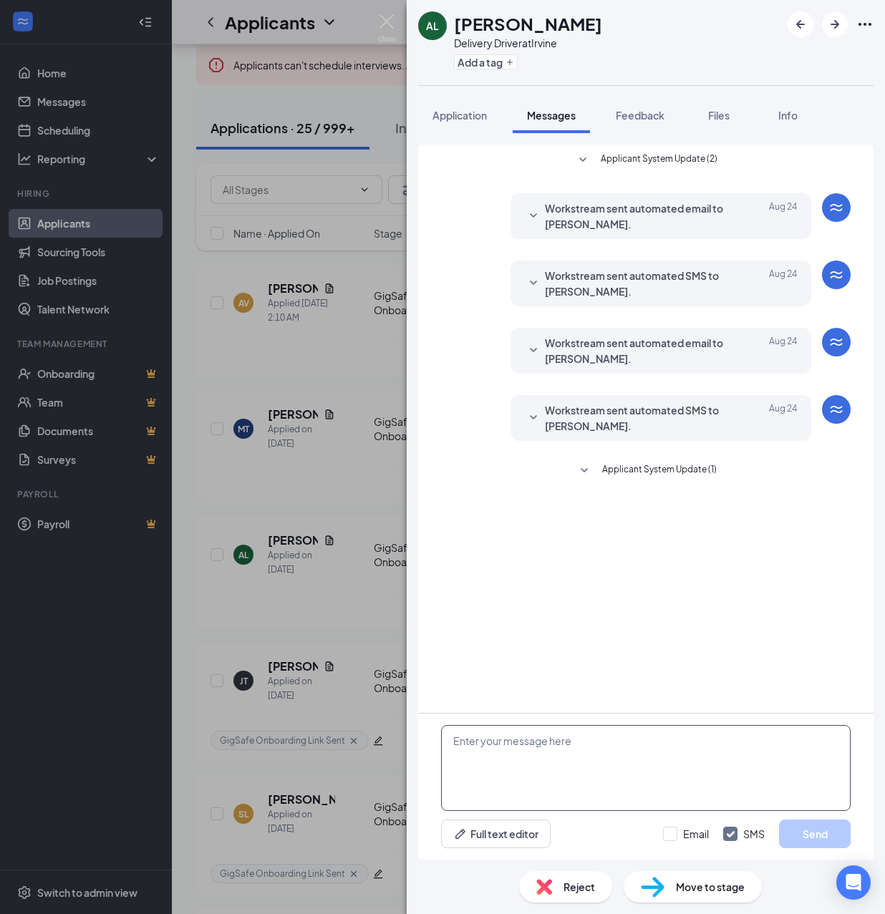
drag, startPoint x: 559, startPoint y: 780, endPoint x: 536, endPoint y: 742, distance: 44.3
click at [558, 780] on textarea at bounding box center [646, 768] width 410 height 86
click at [536, 742] on textarea at bounding box center [646, 768] width 410 height 86
paste textarea "Hello, If you have not started your onboarding please go ahead and proceed with…"
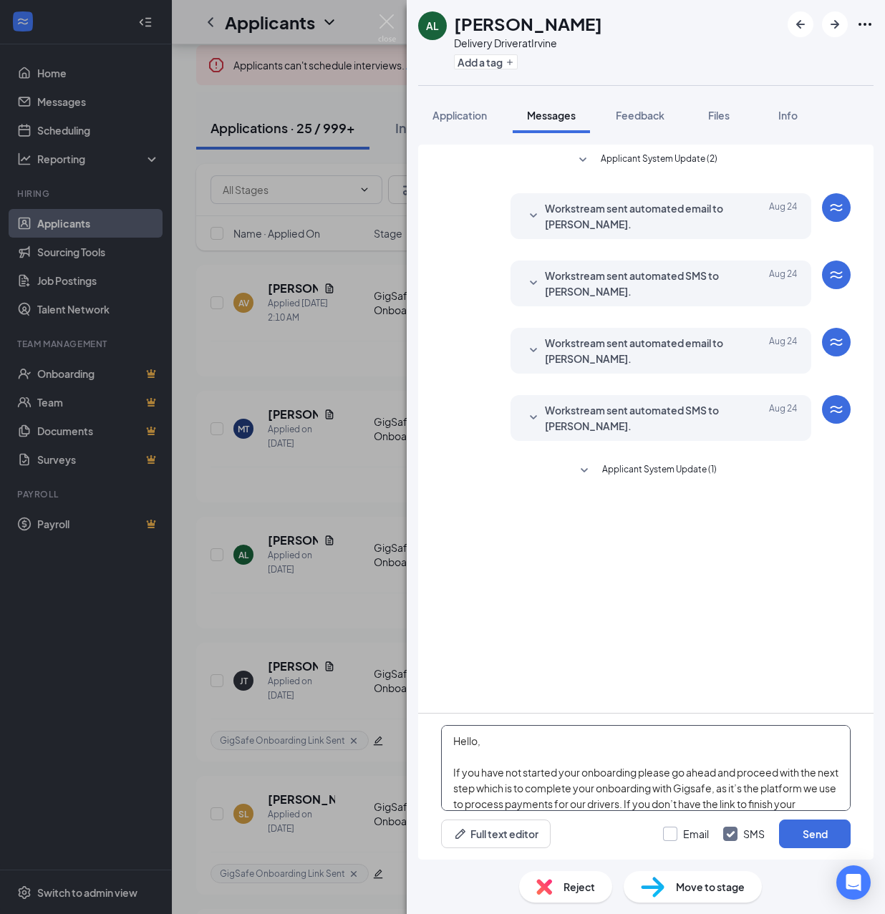
scroll to position [252, 0]
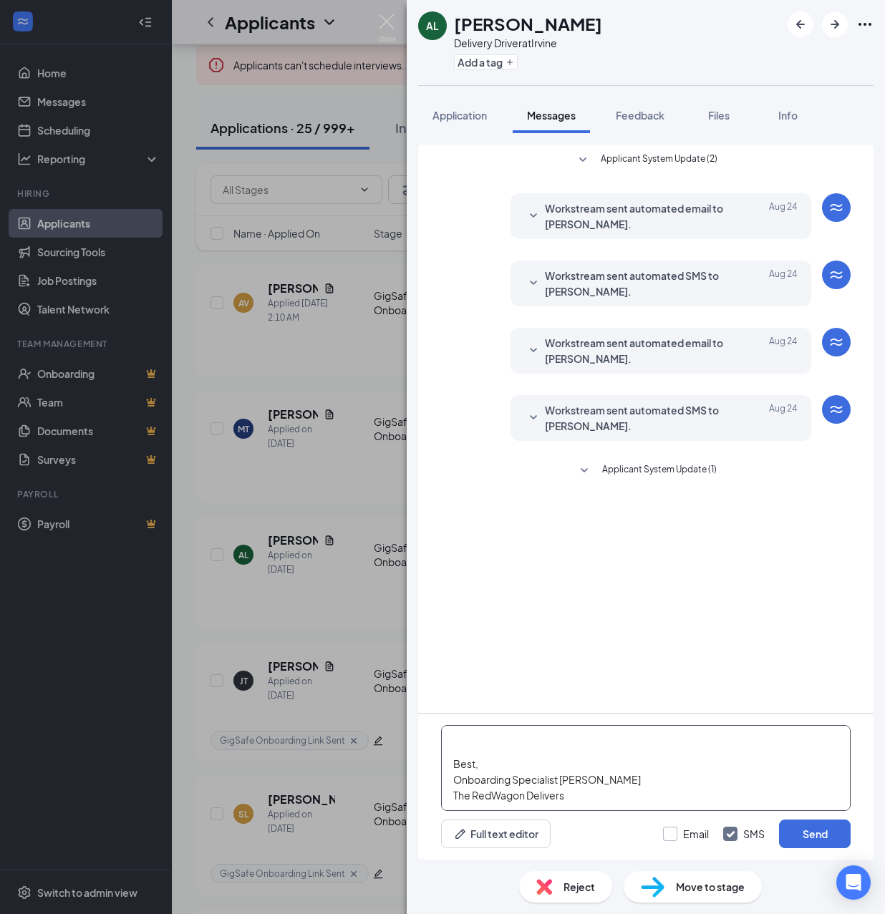
type textarea "Hello, If you have not started your onboarding please go ahead and proceed with…"
click at [682, 838] on input "Email" at bounding box center [686, 834] width 46 height 14
checkbox input "true"
click at [791, 833] on button "Send" at bounding box center [815, 834] width 72 height 29
click at [494, 63] on button "Add a tag" at bounding box center [486, 61] width 64 height 15
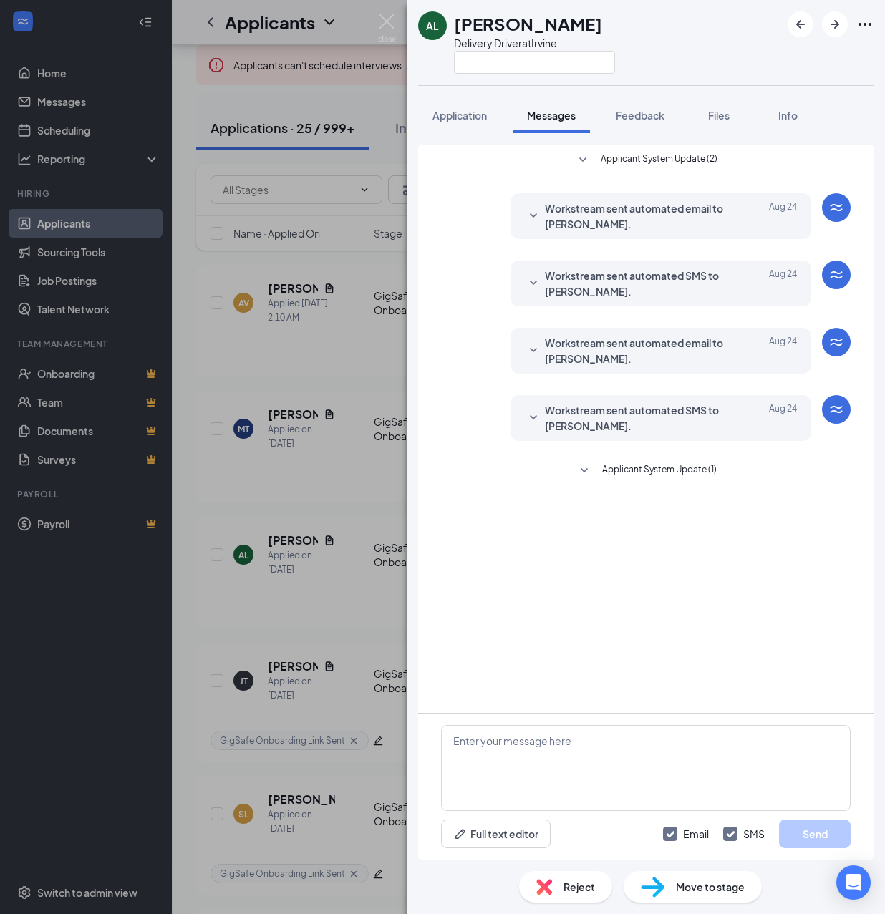
scroll to position [0, 0]
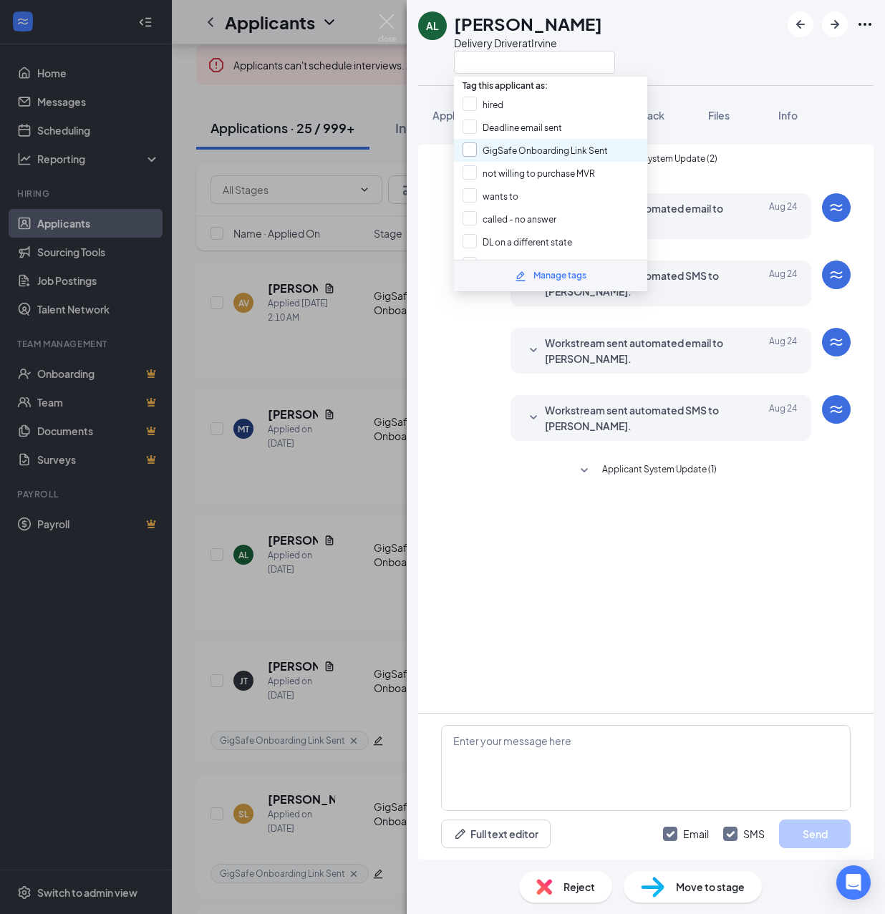
click at [508, 149] on input "GigSafe Onboarding Link Sent" at bounding box center [535, 150] width 145 height 16
checkbox input "true"
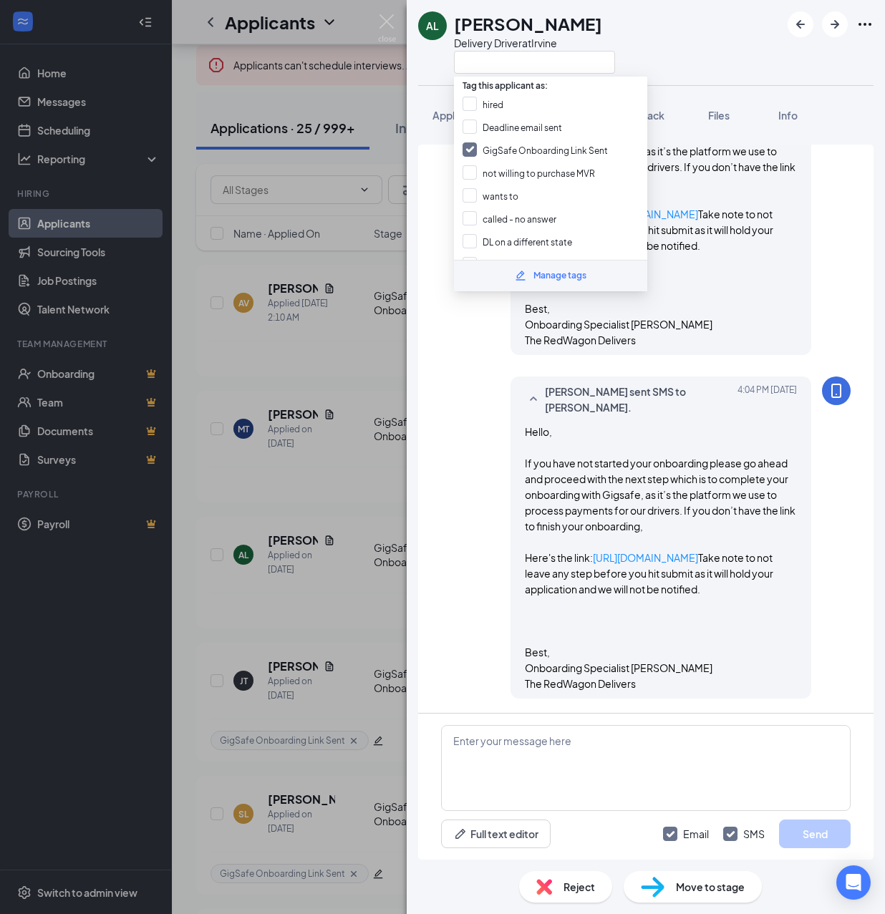
scroll to position [660, 0]
click at [357, 490] on div "AL [PERSON_NAME] Delivery Driver at [GEOGRAPHIC_DATA] Application Messages Feed…" at bounding box center [442, 457] width 885 height 914
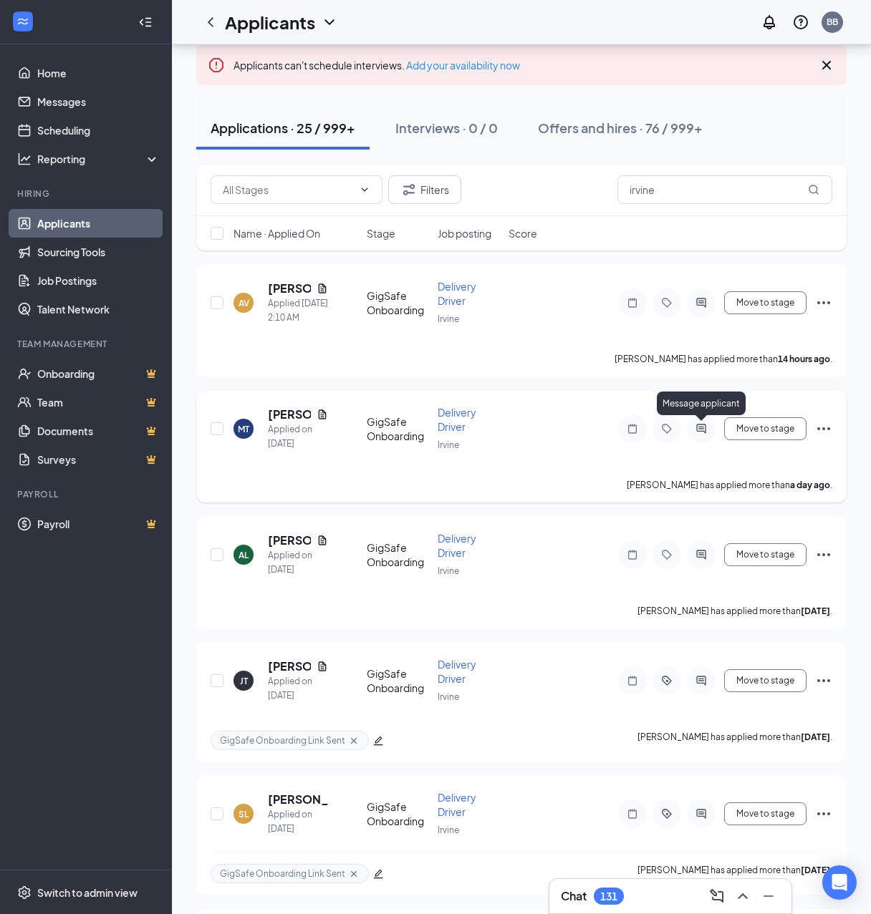
click at [705, 427] on icon "ActiveChat" at bounding box center [700, 428] width 17 height 11
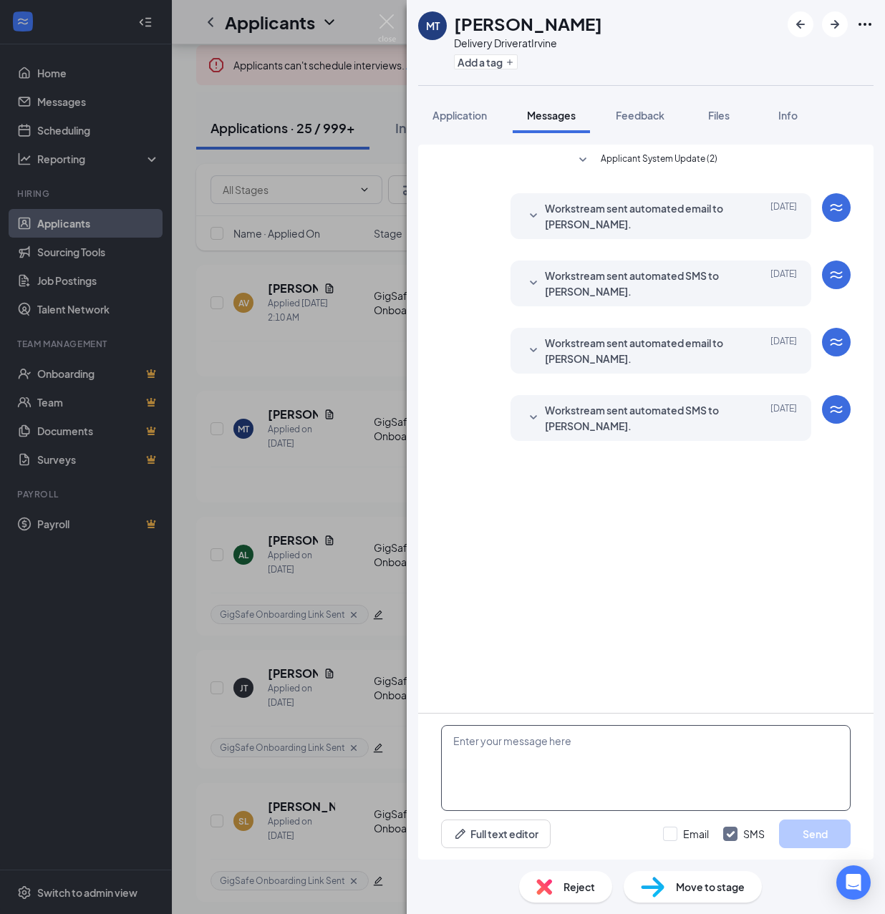
drag, startPoint x: 593, startPoint y: 768, endPoint x: 582, endPoint y: 753, distance: 17.9
click at [589, 768] on textarea at bounding box center [646, 768] width 410 height 86
click at [581, 750] on textarea at bounding box center [646, 768] width 410 height 86
paste textarea "Hello, If you have not started your onboarding please go ahead and proceed with…"
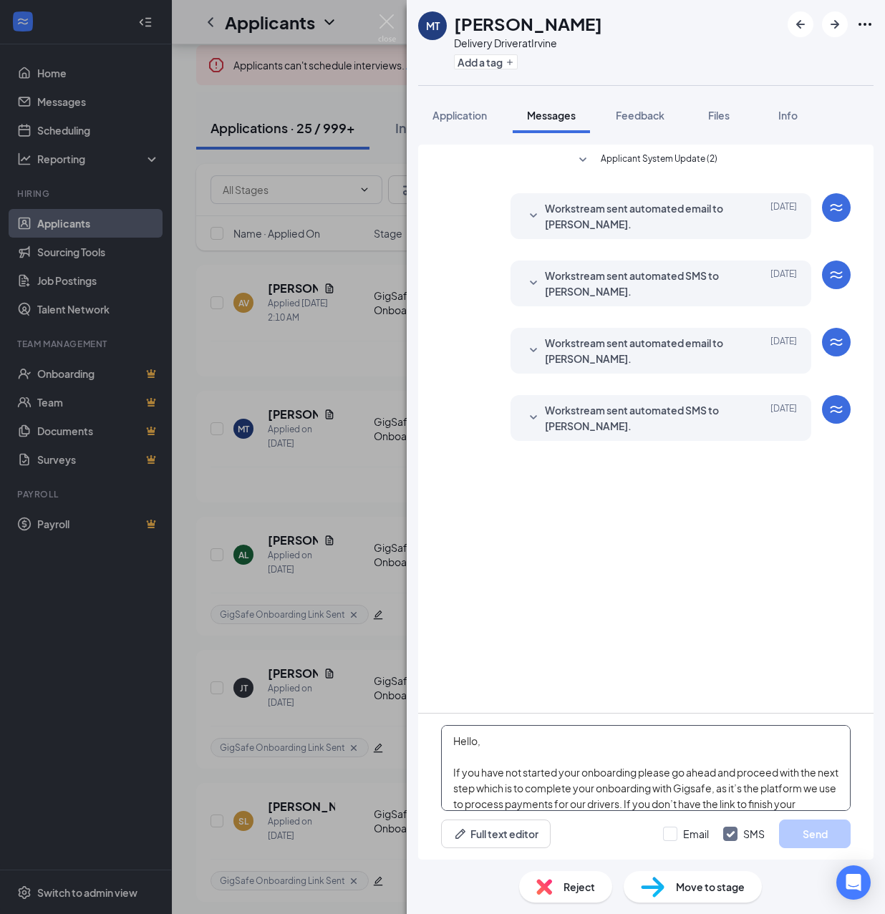
scroll to position [252, 0]
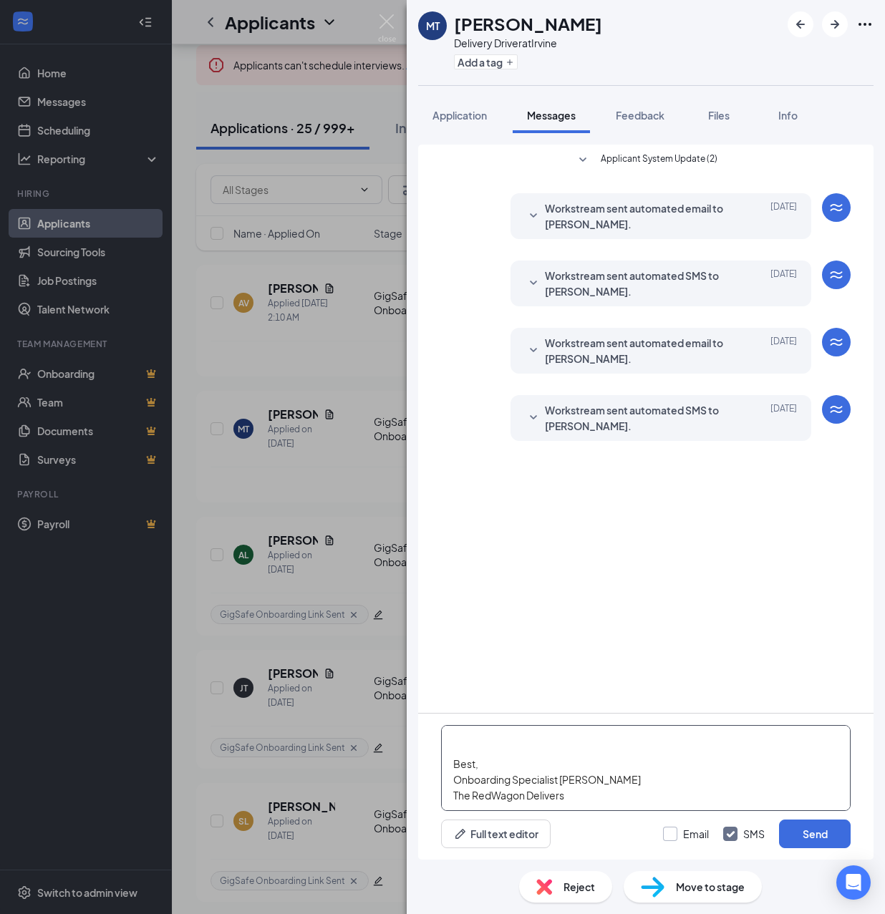
type textarea "Hello, If you have not started your onboarding please go ahead and proceed with…"
click at [687, 832] on input "Email" at bounding box center [686, 834] width 46 height 14
checkbox input "true"
click at [805, 831] on button "Send" at bounding box center [815, 834] width 72 height 29
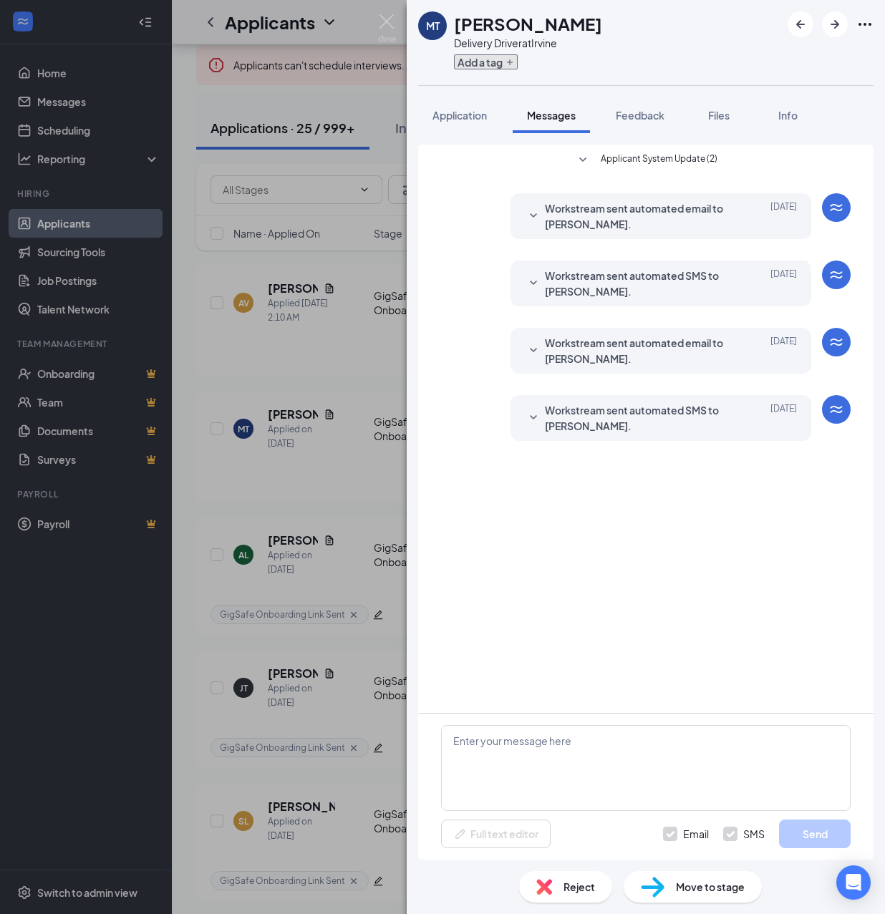
click at [494, 61] on button "Add a tag" at bounding box center [486, 61] width 64 height 15
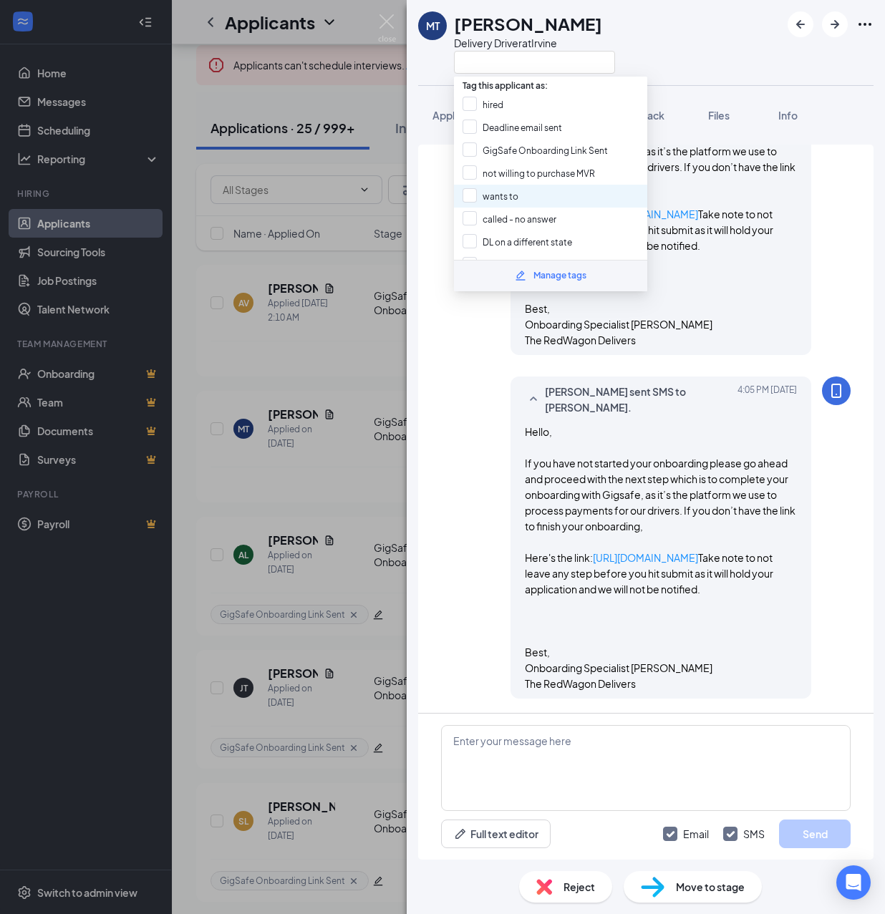
click at [494, 150] on input "GigSafe Onboarding Link Sent" at bounding box center [535, 150] width 145 height 16
checkbox input "true"
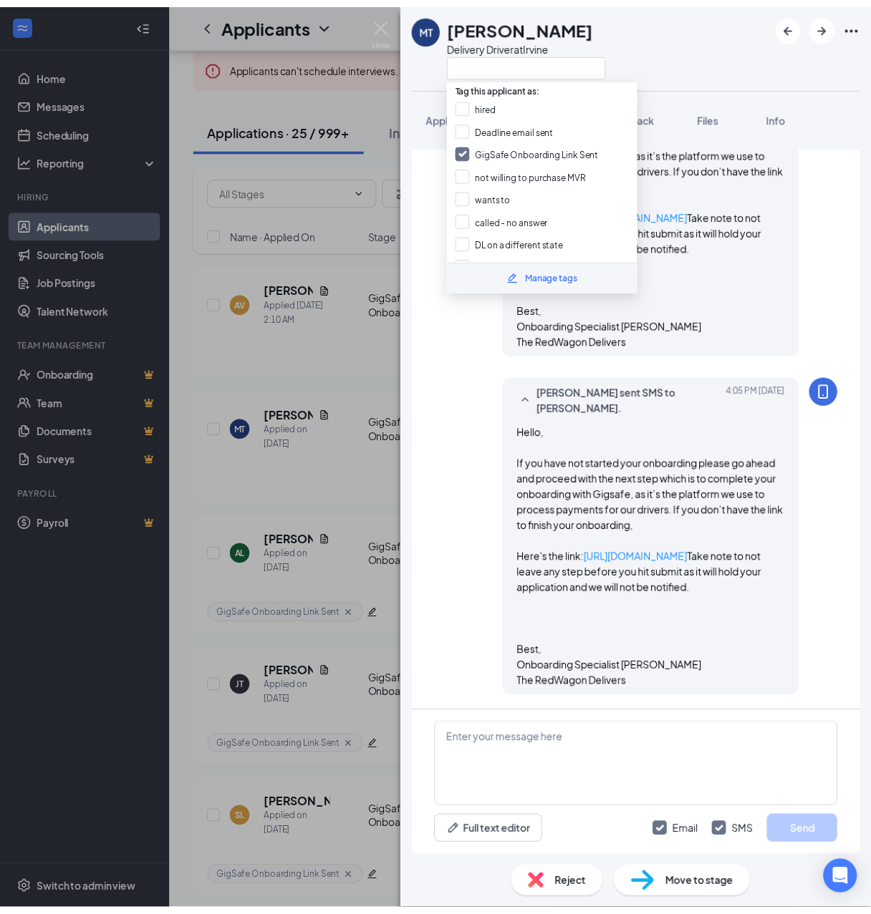
scroll to position [591, 0]
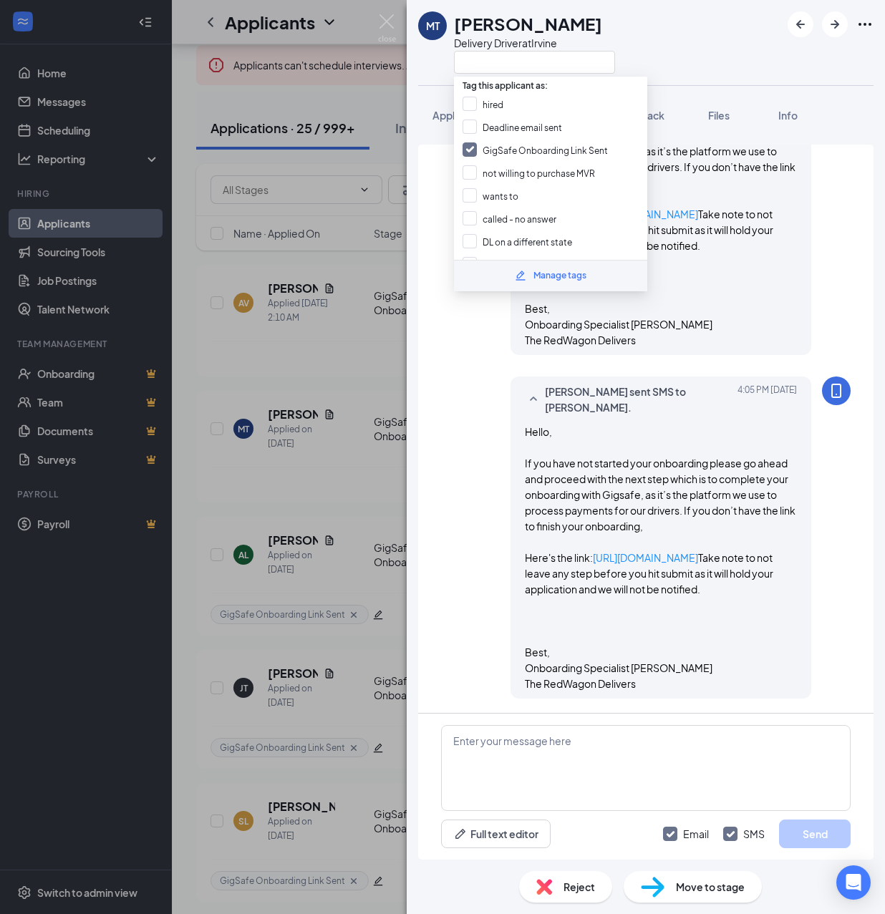
click at [359, 352] on div "MT [PERSON_NAME] Delivery Driver at [GEOGRAPHIC_DATA] Application Messages Feed…" at bounding box center [442, 457] width 885 height 914
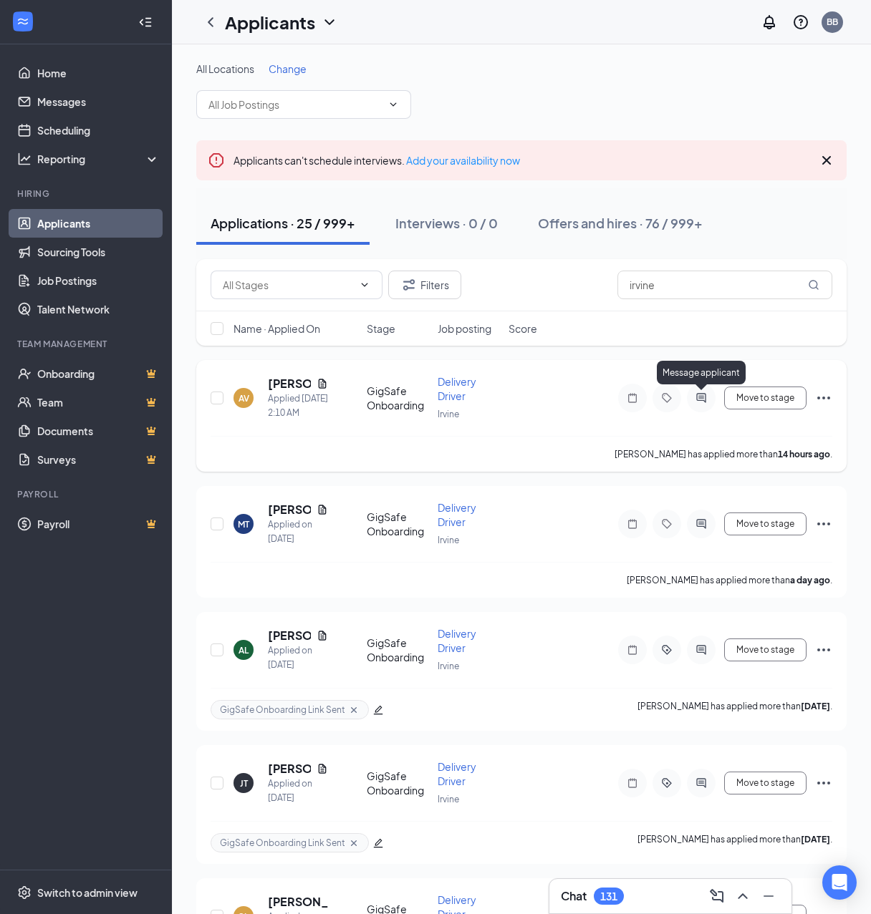
click at [702, 396] on icon "ActiveChat" at bounding box center [700, 397] width 17 height 11
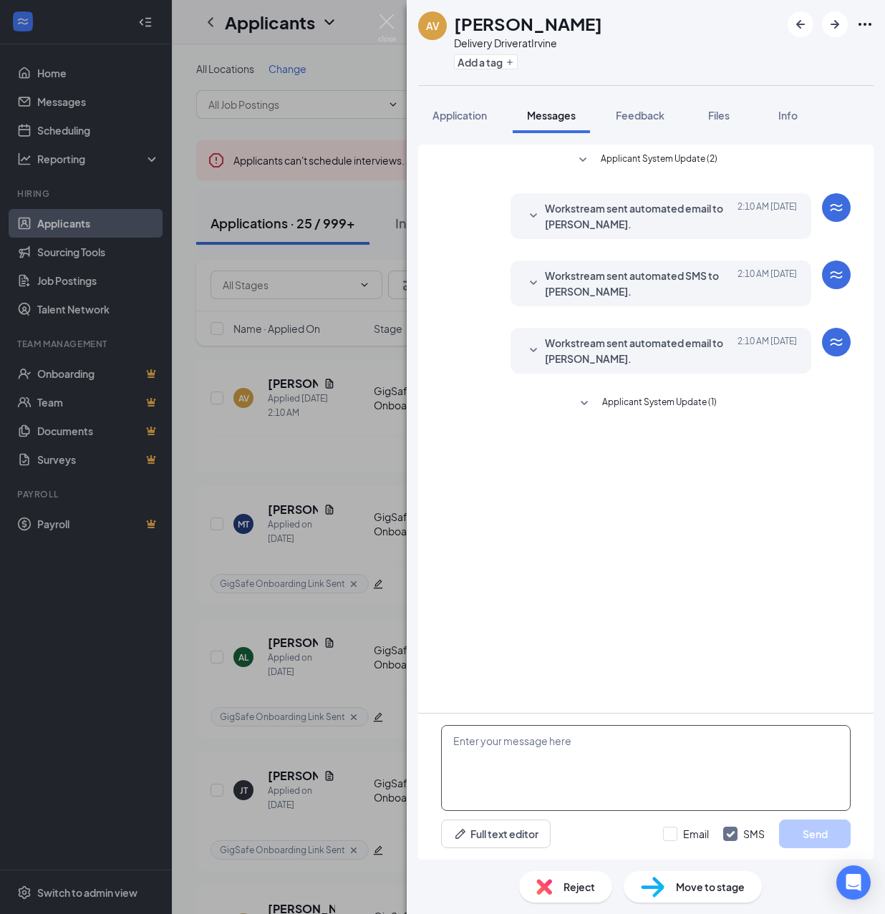
click at [609, 760] on textarea at bounding box center [646, 768] width 410 height 86
click at [585, 759] on textarea at bounding box center [646, 768] width 410 height 86
paste textarea "Hello, If you have not started your onboarding please go ahead and proceed with…"
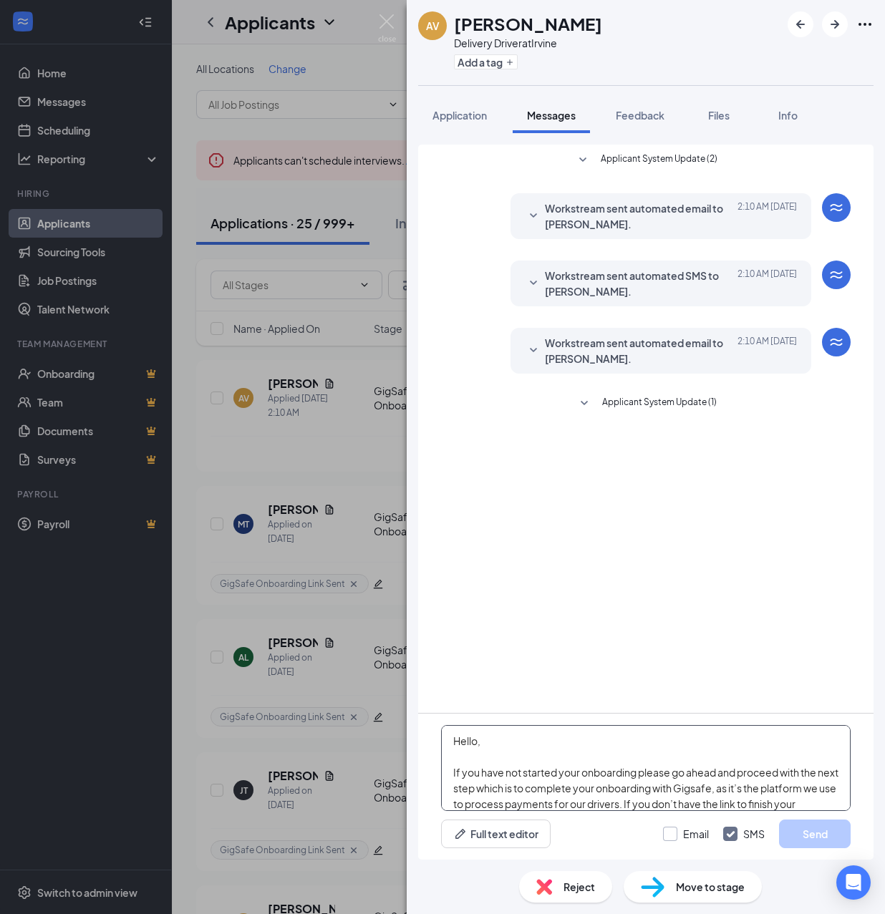
scroll to position [252, 0]
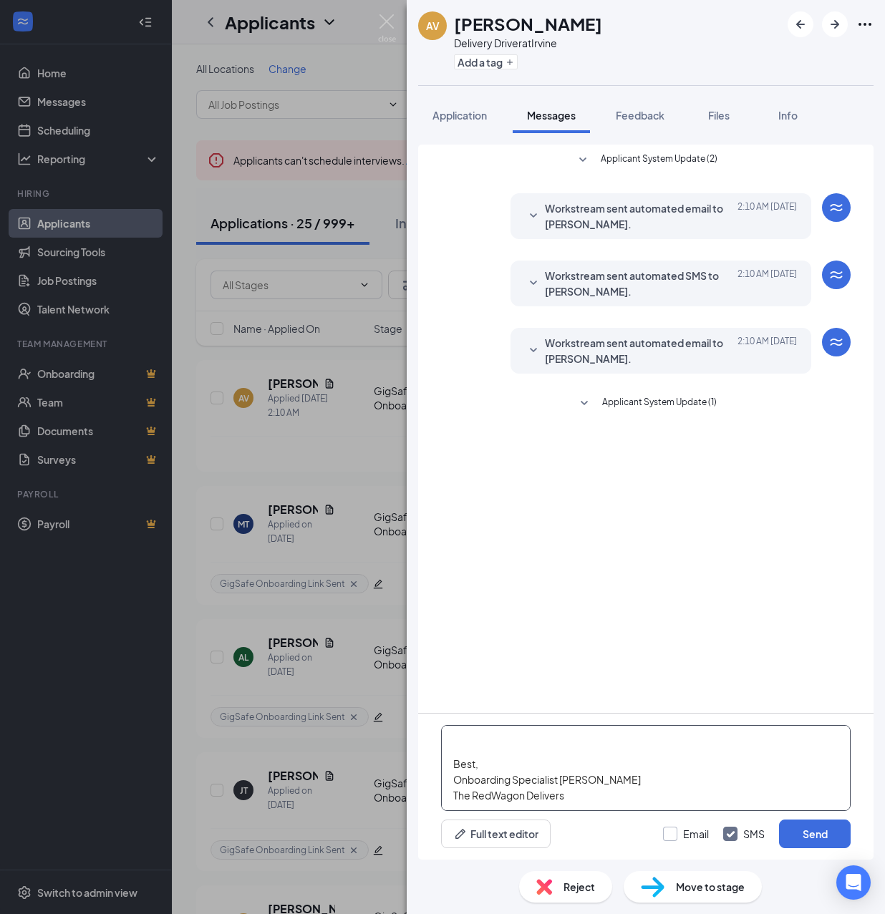
type textarea "Hello, If you have not started your onboarding please go ahead and proceed with…"
click at [679, 838] on input "Email" at bounding box center [686, 834] width 46 height 14
checkbox input "true"
click at [805, 837] on button "Send" at bounding box center [815, 834] width 72 height 29
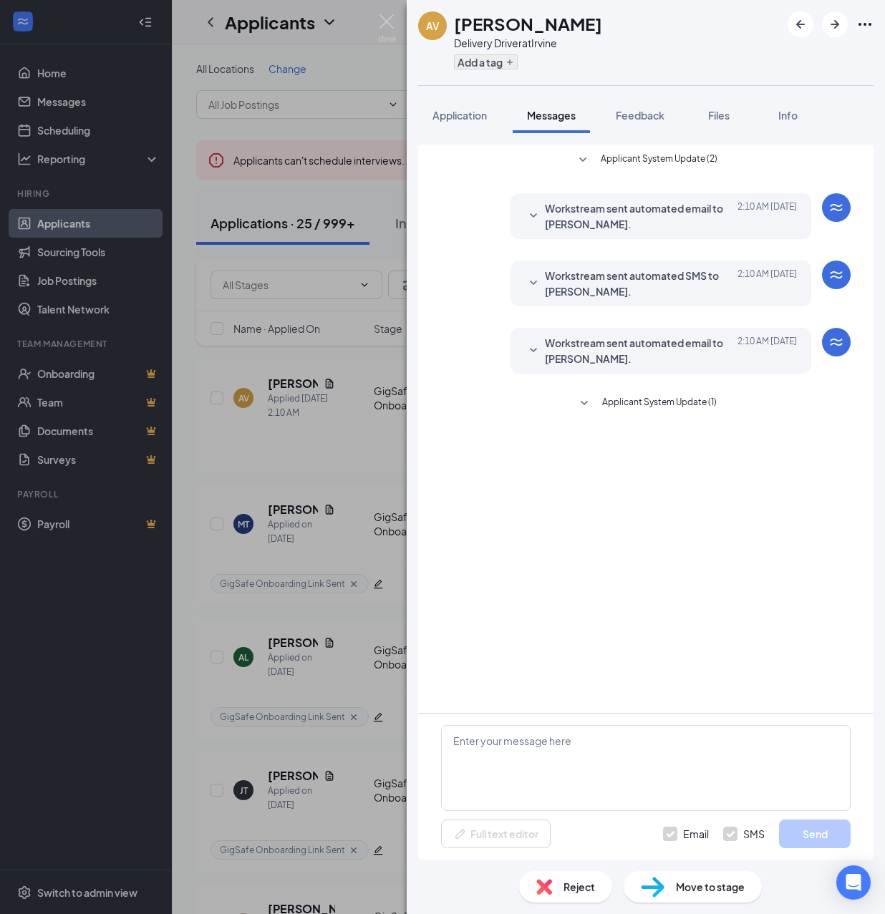
scroll to position [0, 0]
click at [487, 61] on button "Add a tag" at bounding box center [486, 61] width 64 height 15
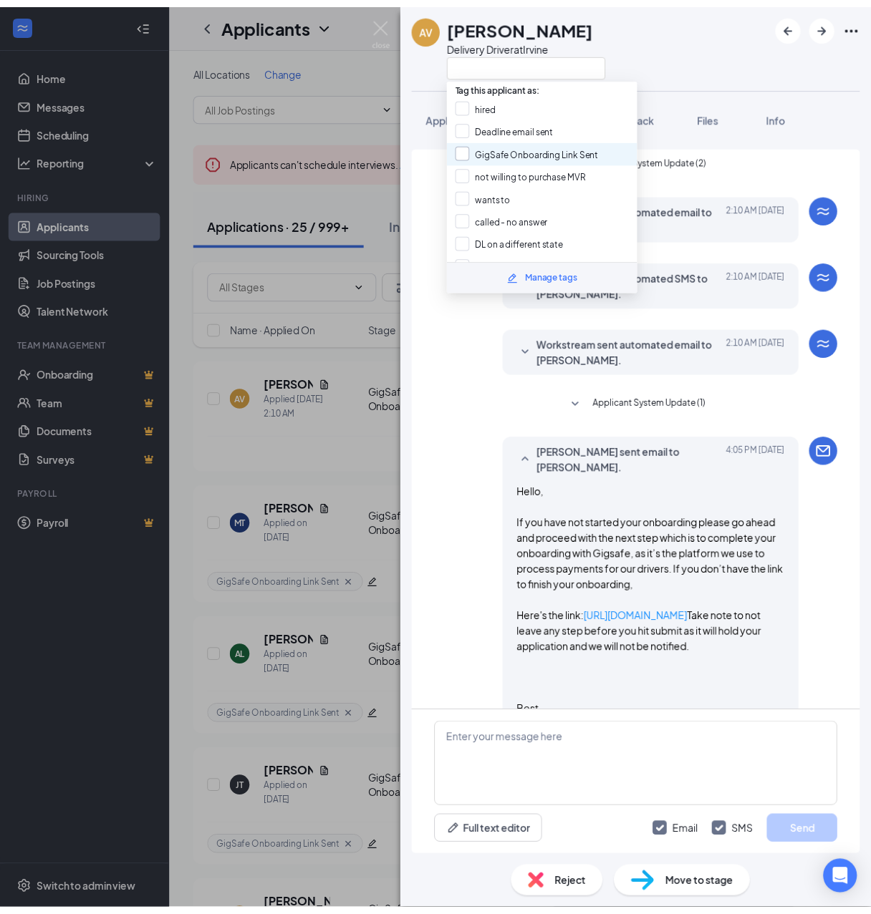
scroll to position [594, 0]
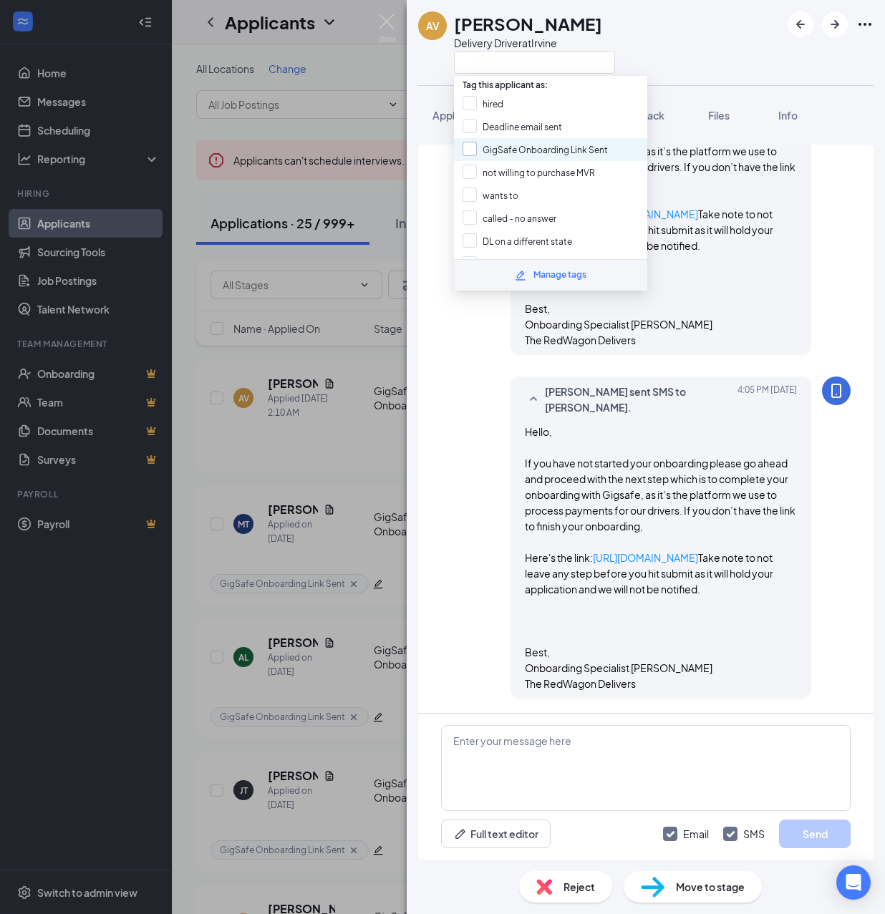
click at [485, 146] on input "GigSafe Onboarding Link Sent" at bounding box center [535, 150] width 145 height 16
checkbox input "true"
click at [325, 453] on div "AV [PERSON_NAME] Delivery Driver at [GEOGRAPHIC_DATA] Application Messages Feed…" at bounding box center [442, 457] width 885 height 914
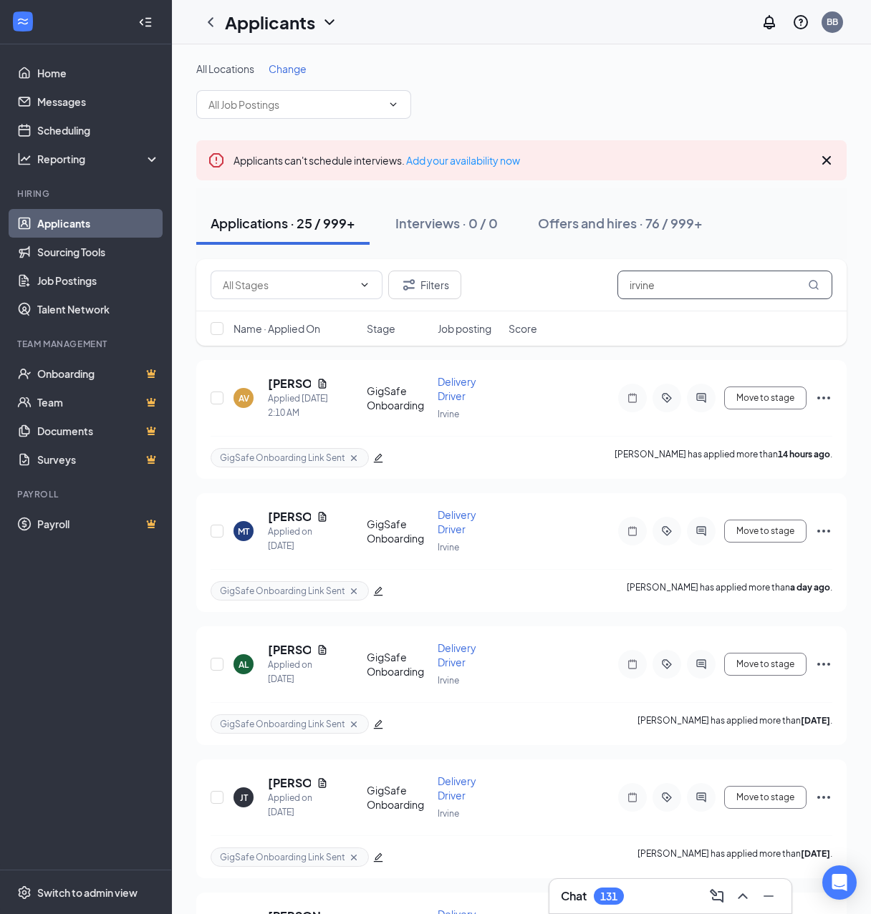
click at [686, 279] on input "irvine" at bounding box center [724, 285] width 215 height 29
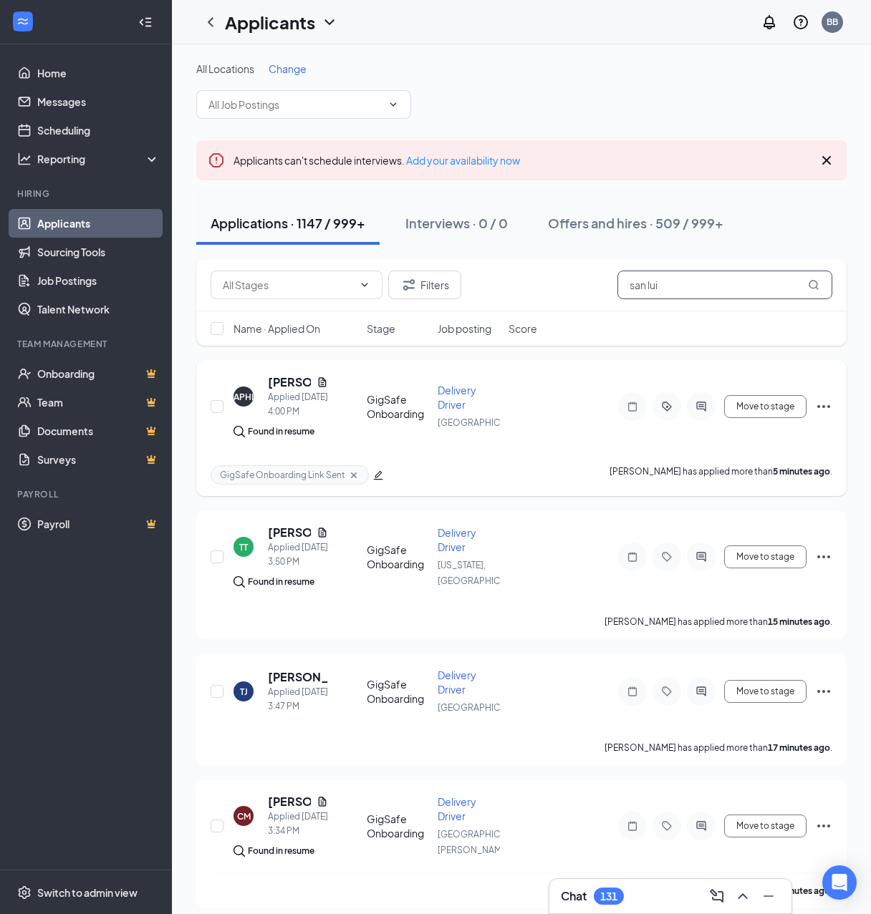
type input "san [PERSON_NAME]"
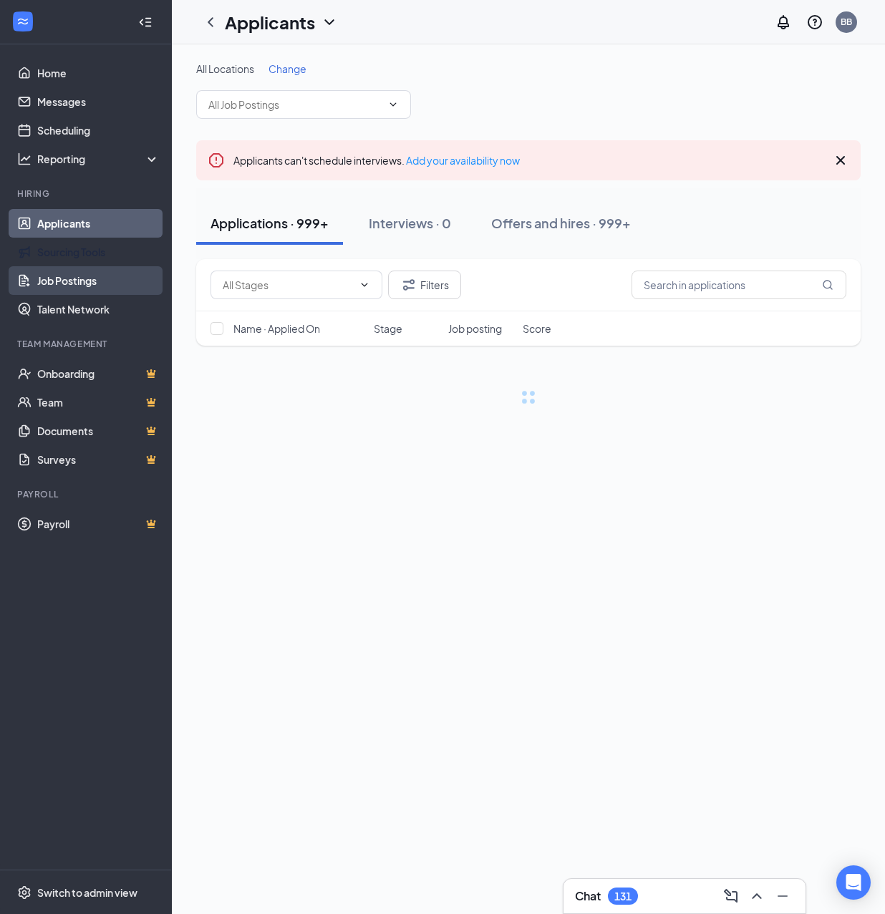
click at [75, 278] on link "Job Postings" at bounding box center [98, 280] width 122 height 29
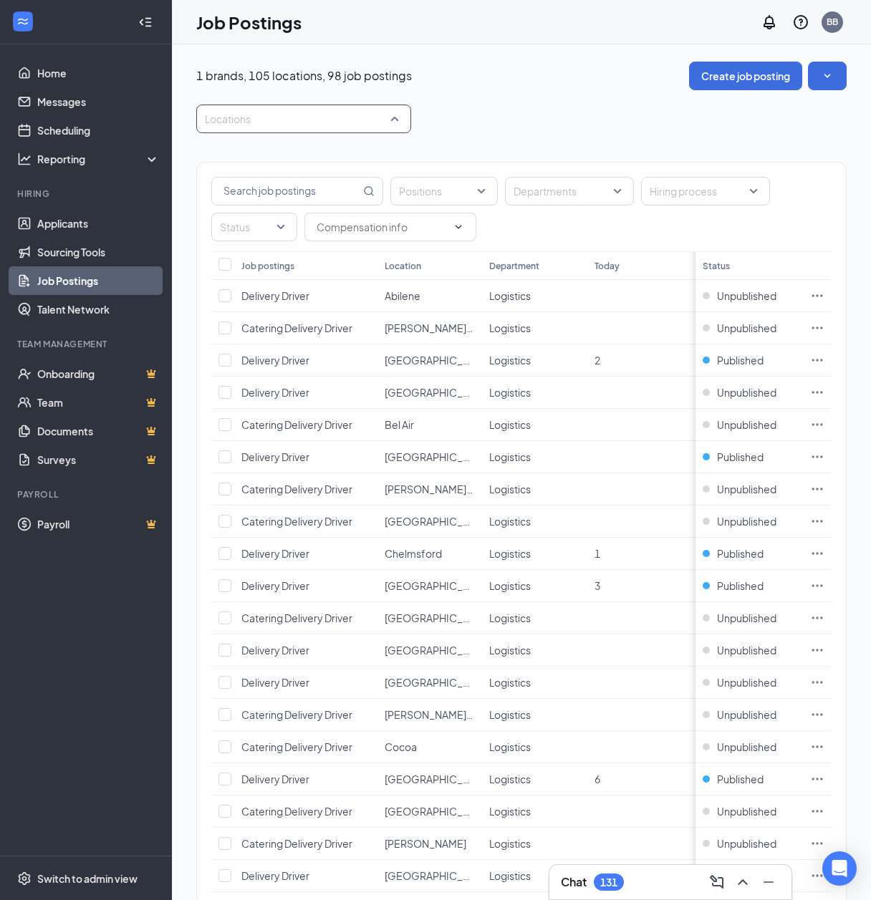
click at [315, 117] on div at bounding box center [296, 118] width 193 height 23
type input "musk"
drag, startPoint x: 252, startPoint y: 161, endPoint x: 357, endPoint y: 99, distance: 121.7
click at [251, 161] on span "Muskegon, [GEOGRAPHIC_DATA]" at bounding box center [307, 158] width 159 height 13
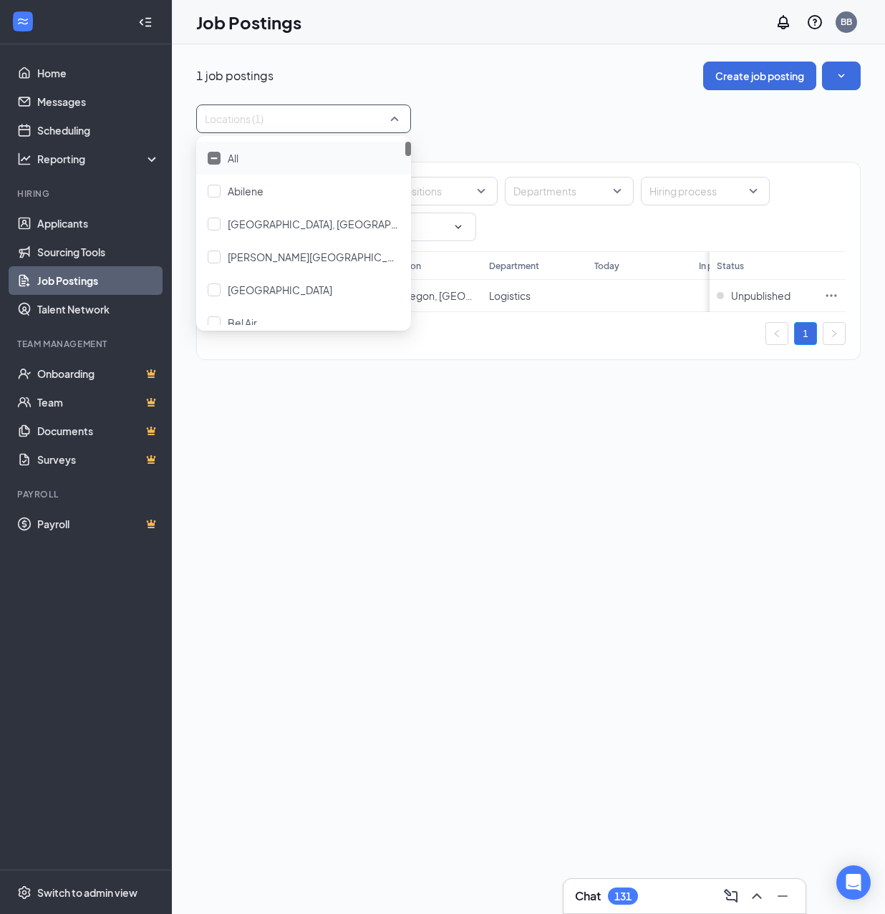
click at [593, 123] on div "Locations (1)" at bounding box center [528, 119] width 664 height 29
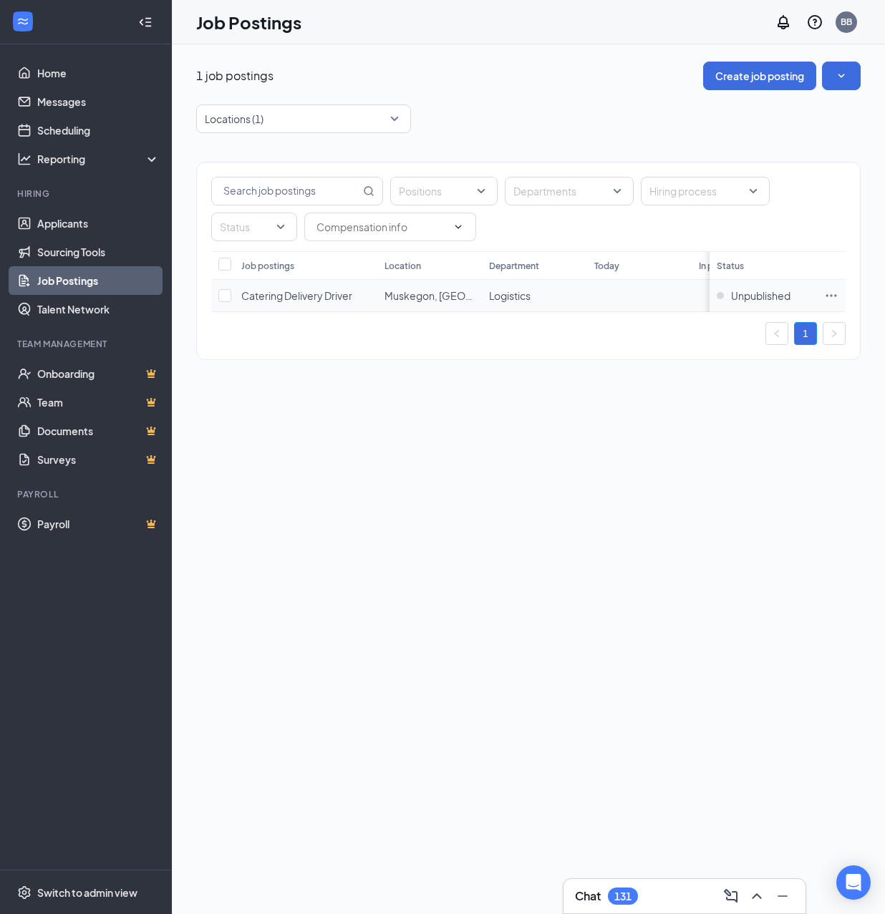
click at [828, 295] on icon "Ellipses" at bounding box center [831, 296] width 14 height 14
click at [421, 392] on div "1 job postings Create job posting Locations (1) Positions Departments Hiring pr…" at bounding box center [528, 217] width 713 height 347
click at [227, 296] on input "checkbox" at bounding box center [224, 295] width 13 height 13
checkbox input "true"
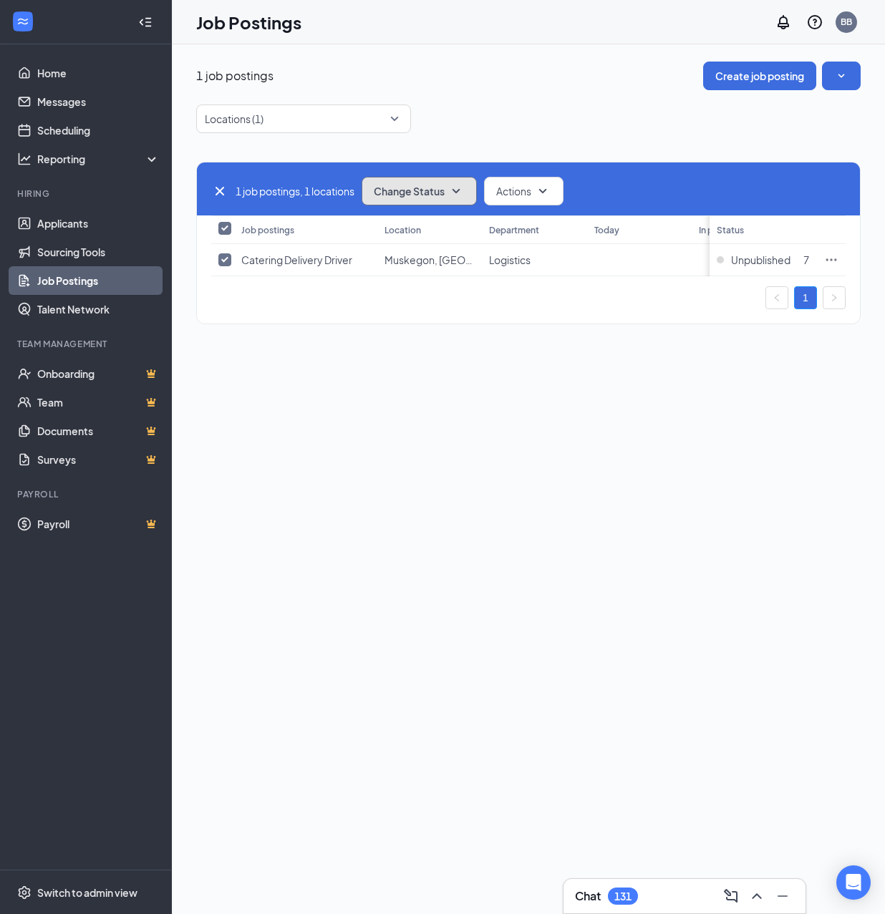
click at [452, 187] on icon "SmallChevronDown" at bounding box center [455, 191] width 17 height 17
click at [435, 233] on div "Publish" at bounding box center [452, 231] width 172 height 32
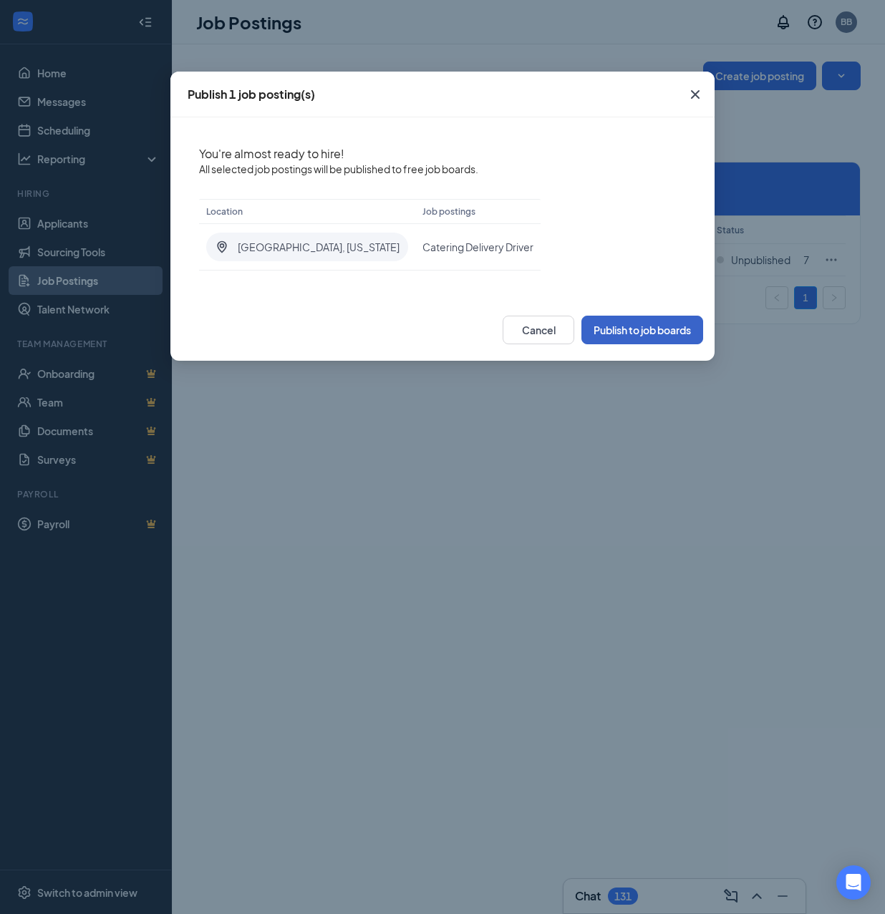
click at [666, 325] on button "Publish to job boards" at bounding box center [642, 330] width 122 height 29
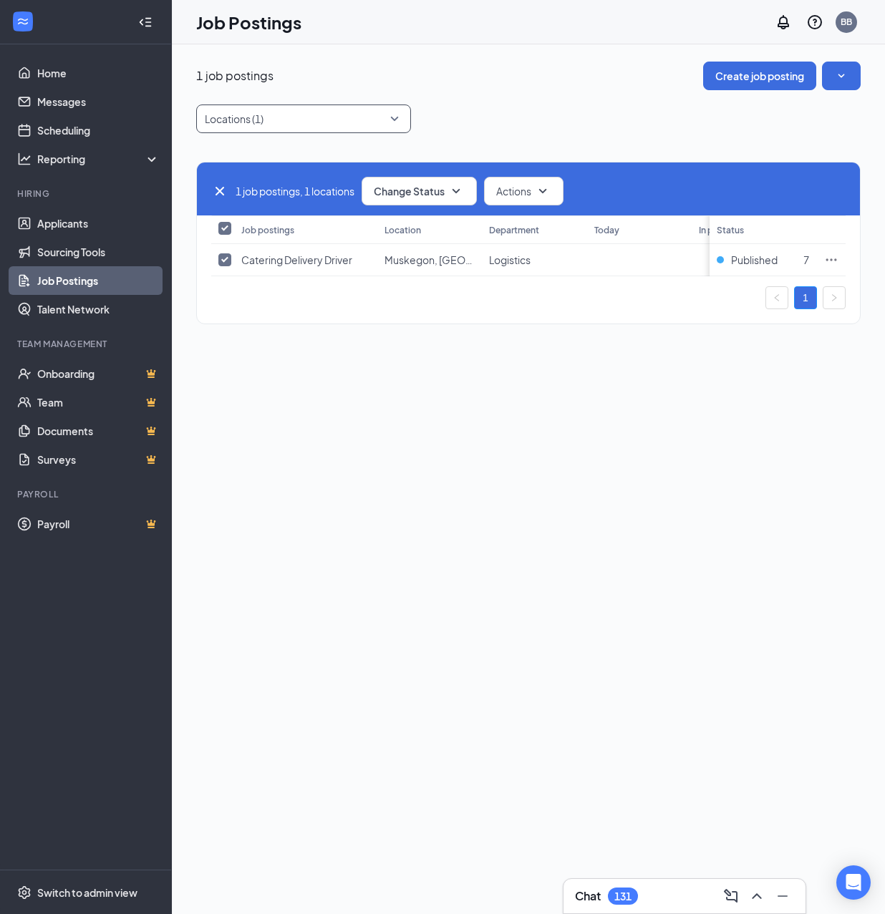
click at [339, 113] on div at bounding box center [296, 118] width 193 height 23
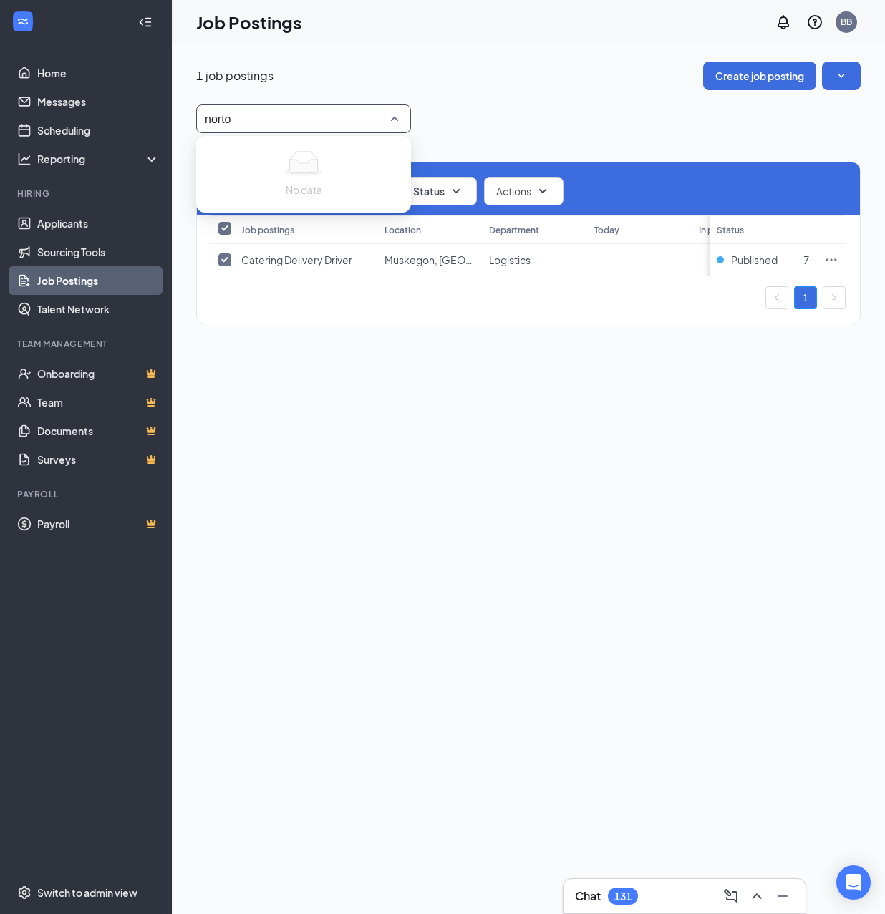
type input "norton"
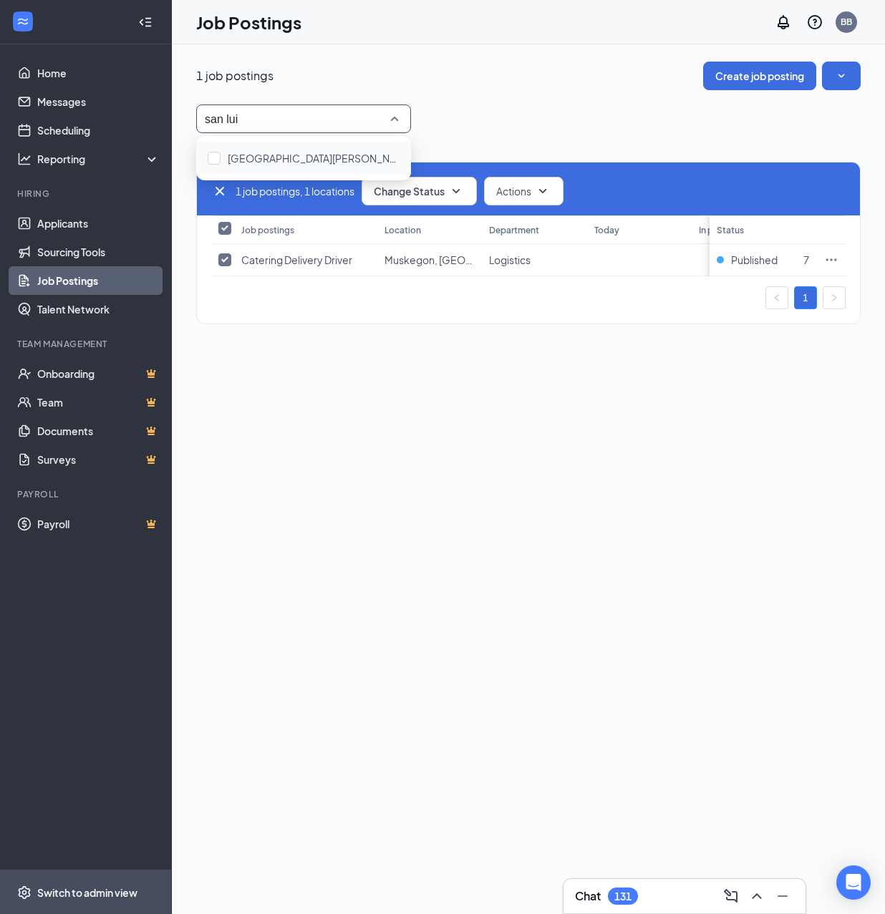
type input "san [PERSON_NAME]"
click at [290, 168] on div "[GEOGRAPHIC_DATA][PERSON_NAME]" at bounding box center [303, 158] width 215 height 33
checkbox input "false"
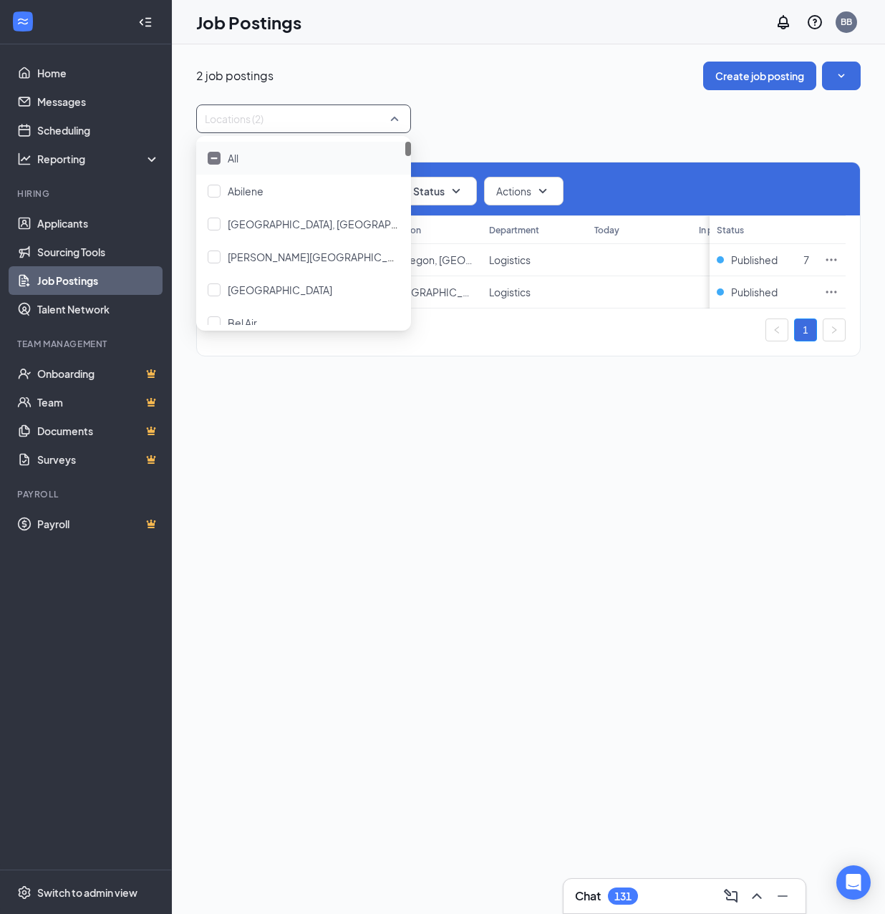
click at [563, 418] on div "2 job postings Create job posting Locations (2) 1 job postings, 1 locations Cha…" at bounding box center [528, 479] width 713 height 870
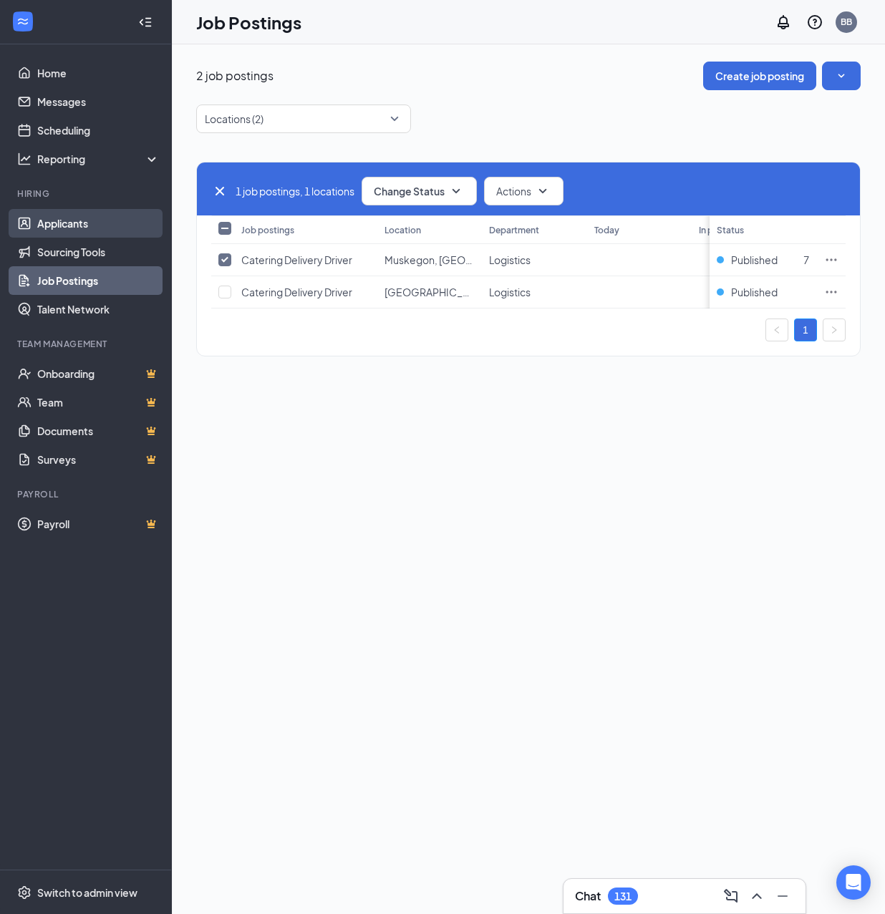
click at [107, 227] on link "Applicants" at bounding box center [98, 223] width 122 height 29
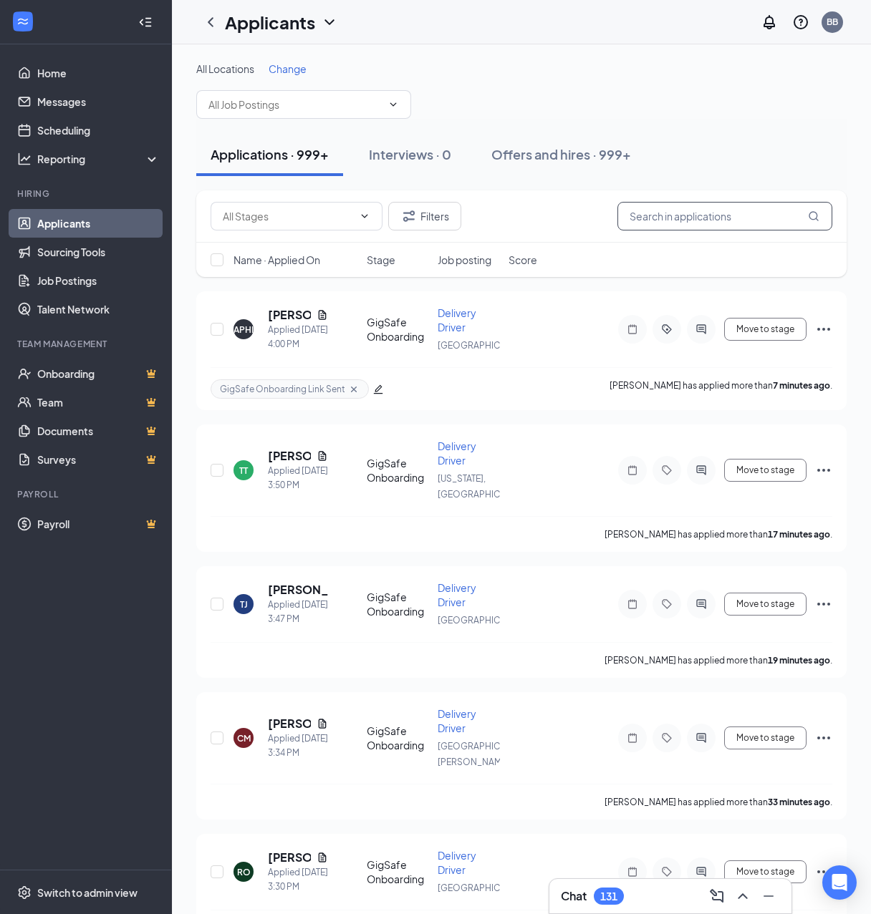
click at [705, 176] on div "Applications · 999+ Interviews · 0 Offers and hires · 999+" at bounding box center [521, 154] width 650 height 43
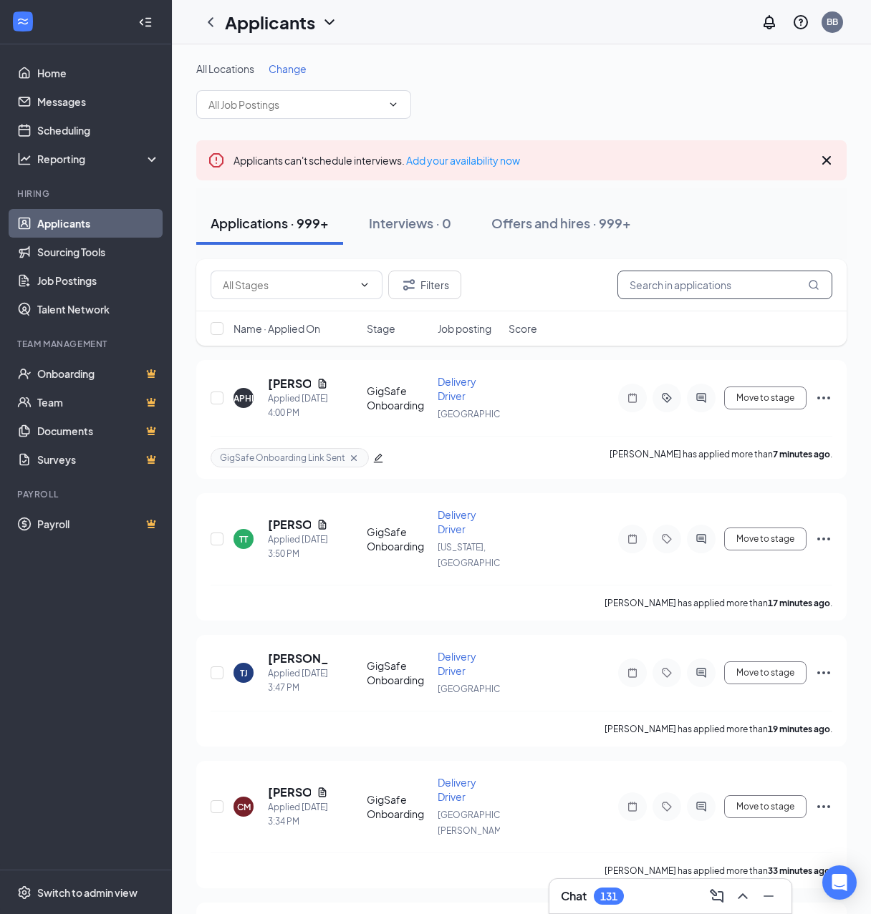
click at [707, 288] on input "text" at bounding box center [724, 285] width 215 height 29
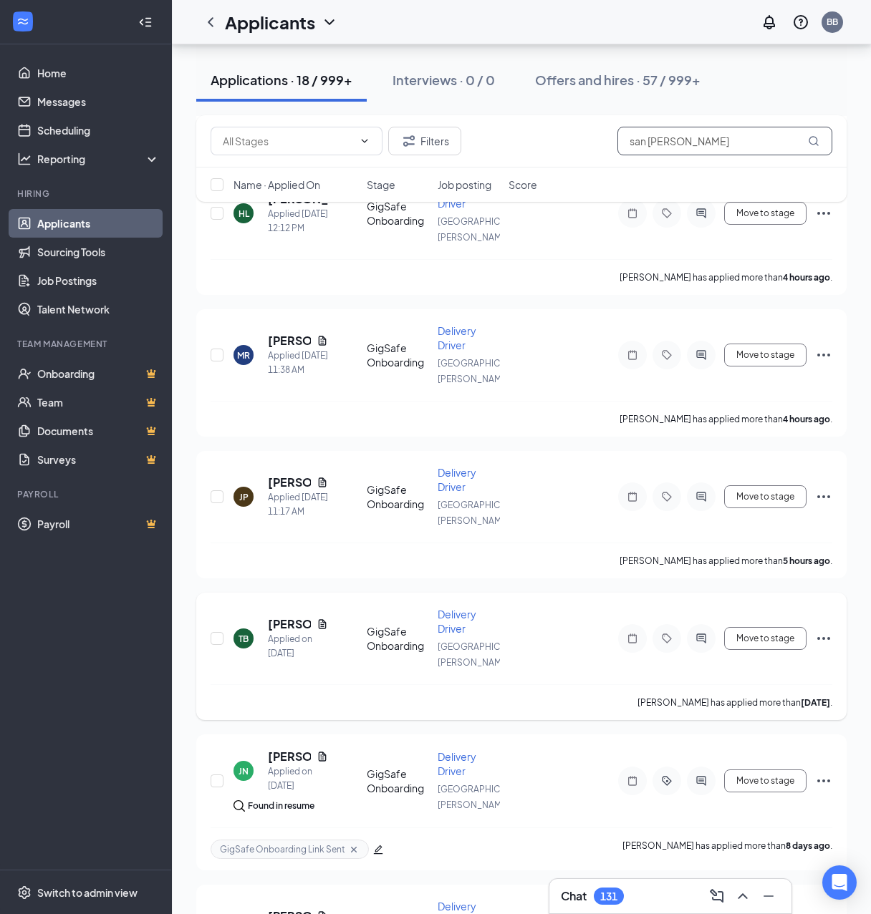
scroll to position [382, 0]
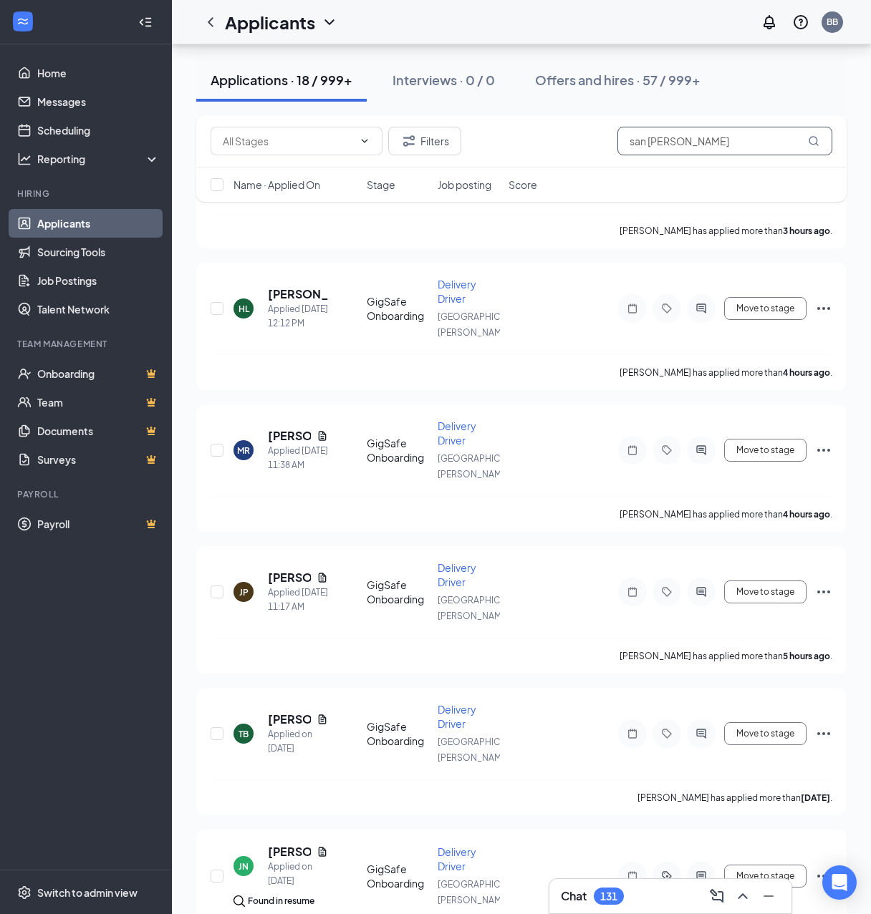
drag, startPoint x: 706, startPoint y: 147, endPoint x: 650, endPoint y: 138, distance: 56.6
click at [706, 147] on input "san [PERSON_NAME]" at bounding box center [724, 141] width 215 height 29
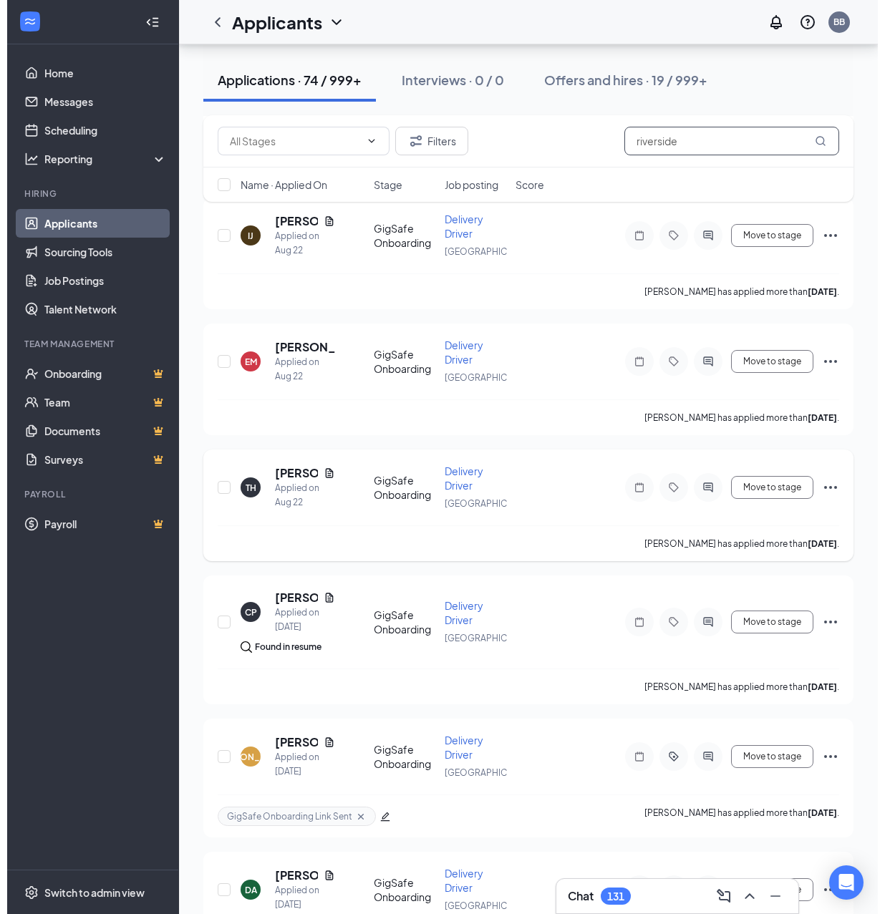
scroll to position [1757, 0]
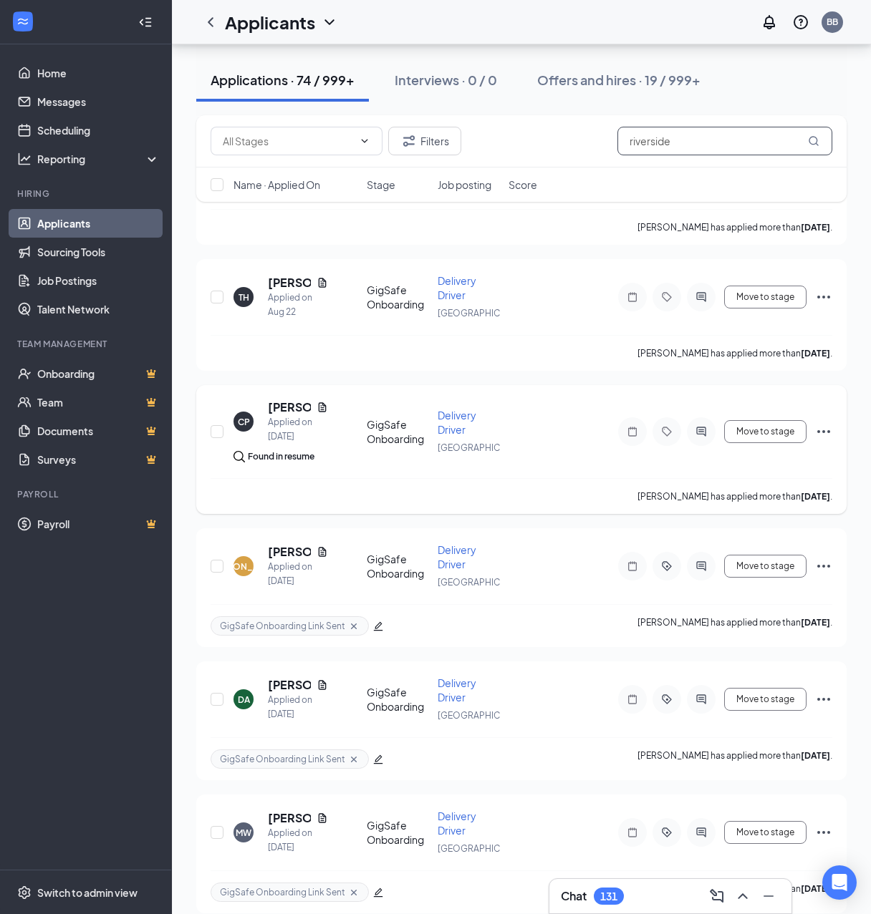
type input "riverside"
click at [697, 428] on icon "ActiveChat" at bounding box center [700, 431] width 17 height 11
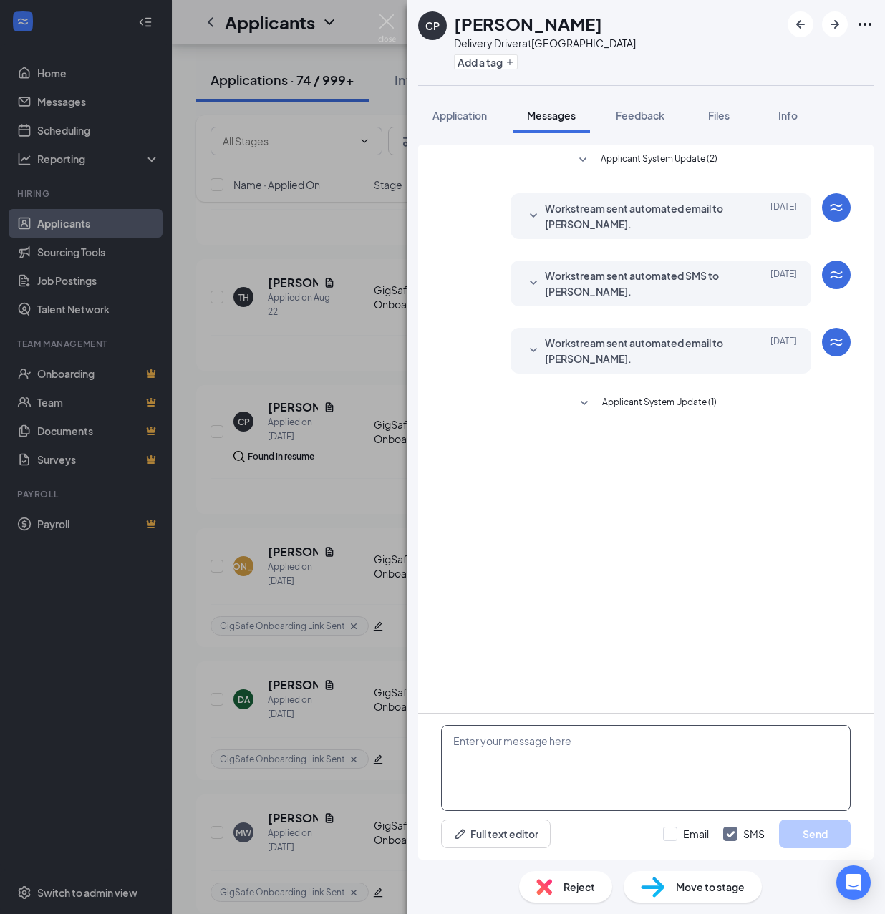
click at [628, 746] on textarea at bounding box center [646, 768] width 410 height 86
paste textarea "Hello, If you have not started your onboarding please go ahead and proceed with…"
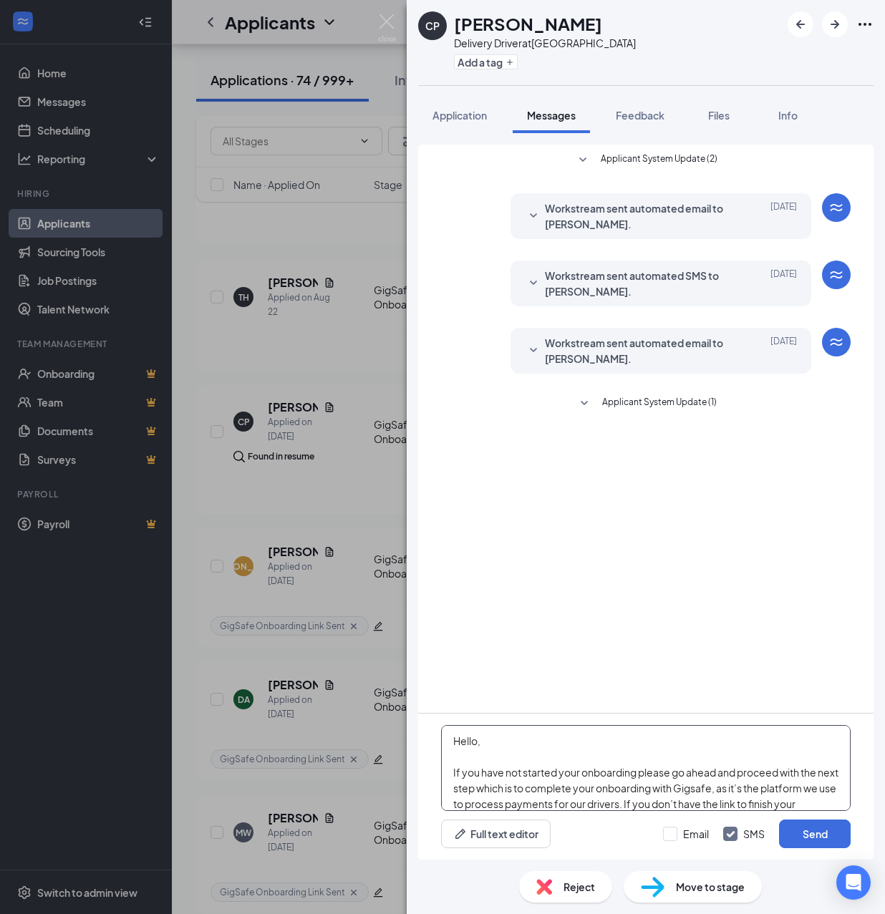
type textarea "Hello, If you have not started your onboarding please go ahead and proceed with…"
click at [671, 834] on input "Email" at bounding box center [686, 834] width 46 height 14
checkbox input "true"
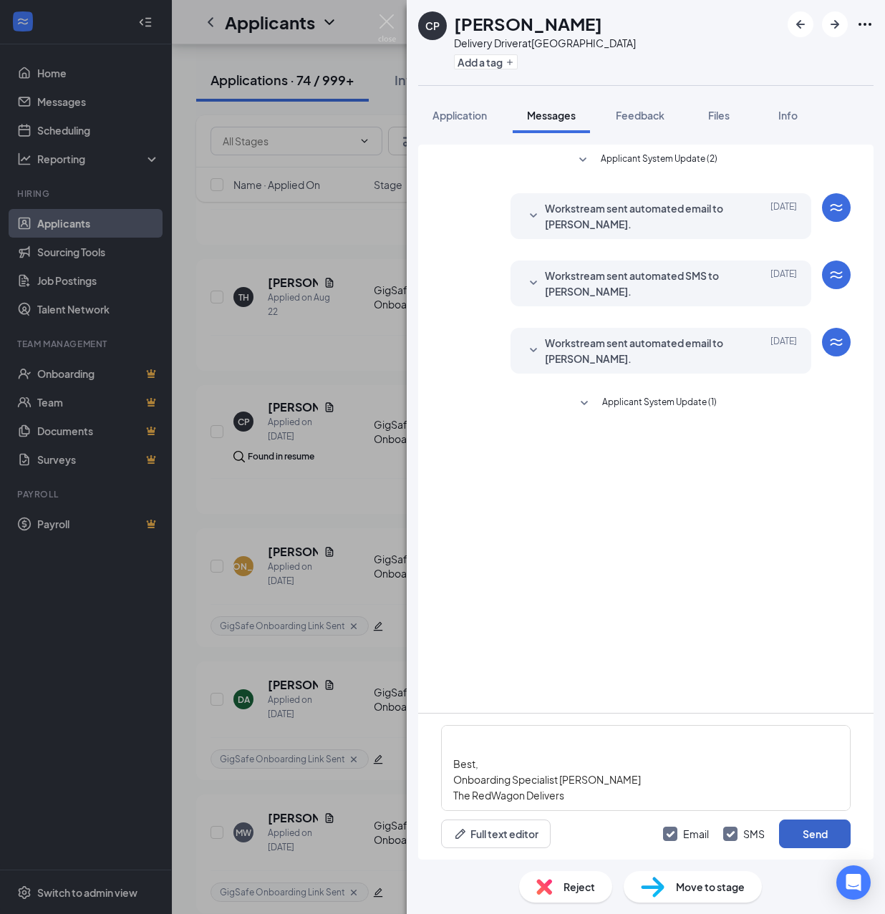
click at [800, 825] on button "Send" at bounding box center [815, 834] width 72 height 29
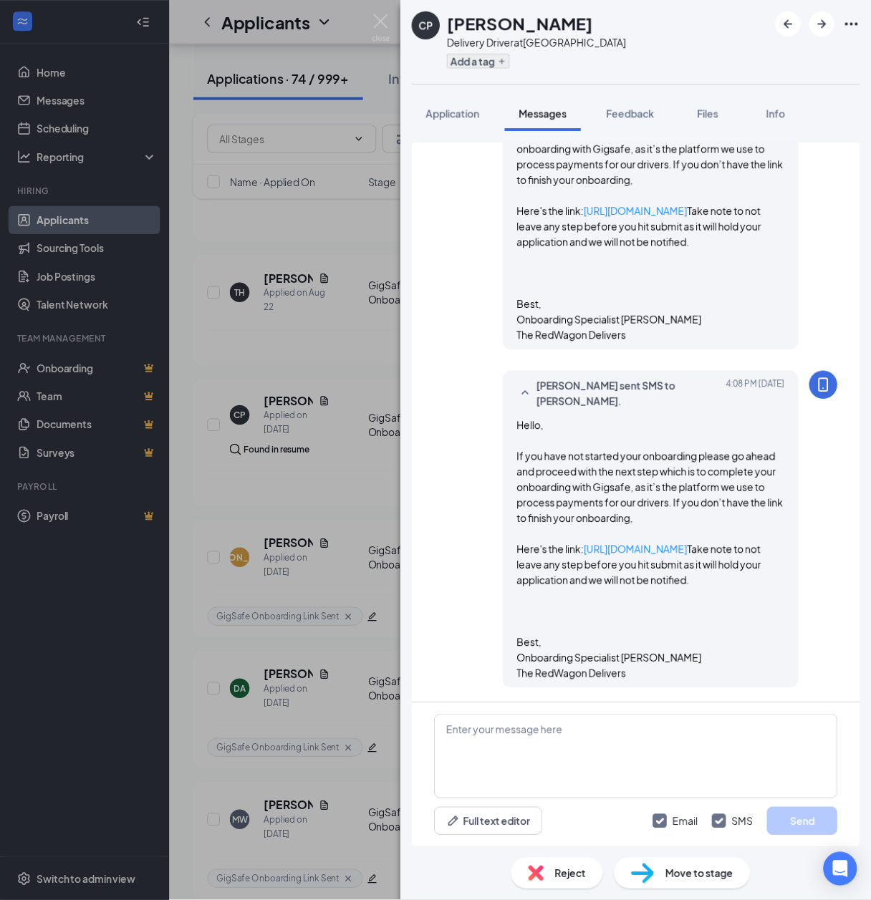
scroll to position [594, 0]
click at [483, 62] on button "Add a tag" at bounding box center [486, 61] width 64 height 15
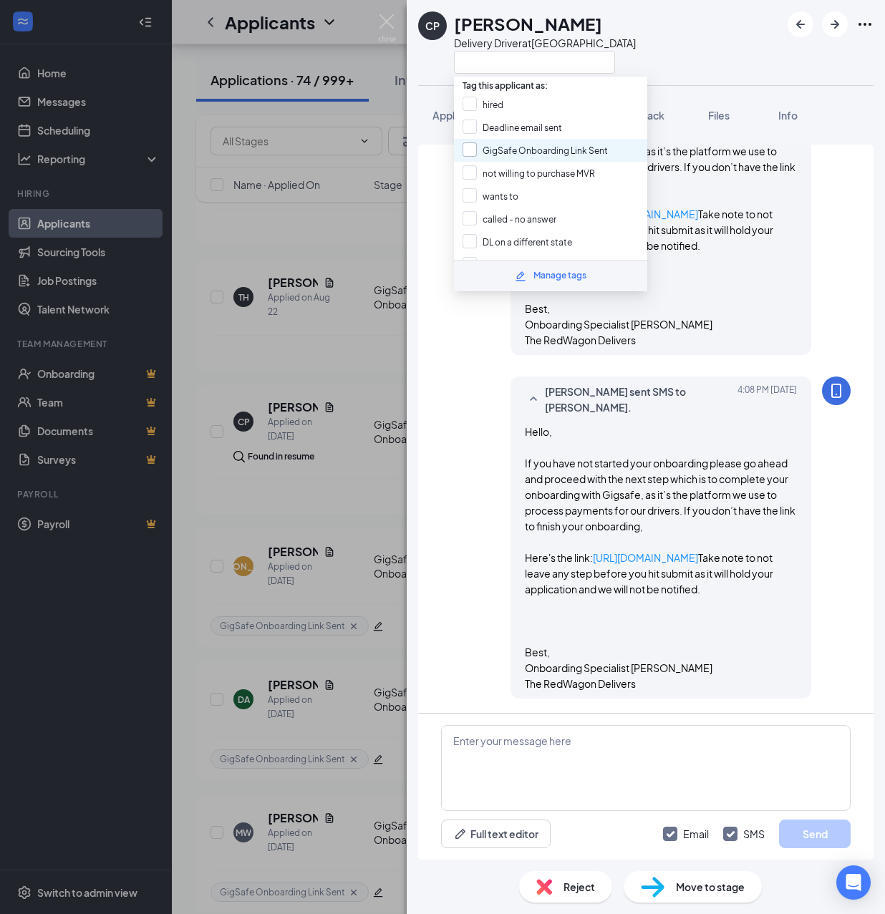
click at [496, 149] on input "GigSafe Onboarding Link Sent" at bounding box center [535, 150] width 145 height 16
checkbox input "true"
click at [356, 498] on div "CP [PERSON_NAME] Delivery Driver at [GEOGRAPHIC_DATA] Application Messages Feed…" at bounding box center [442, 457] width 885 height 914
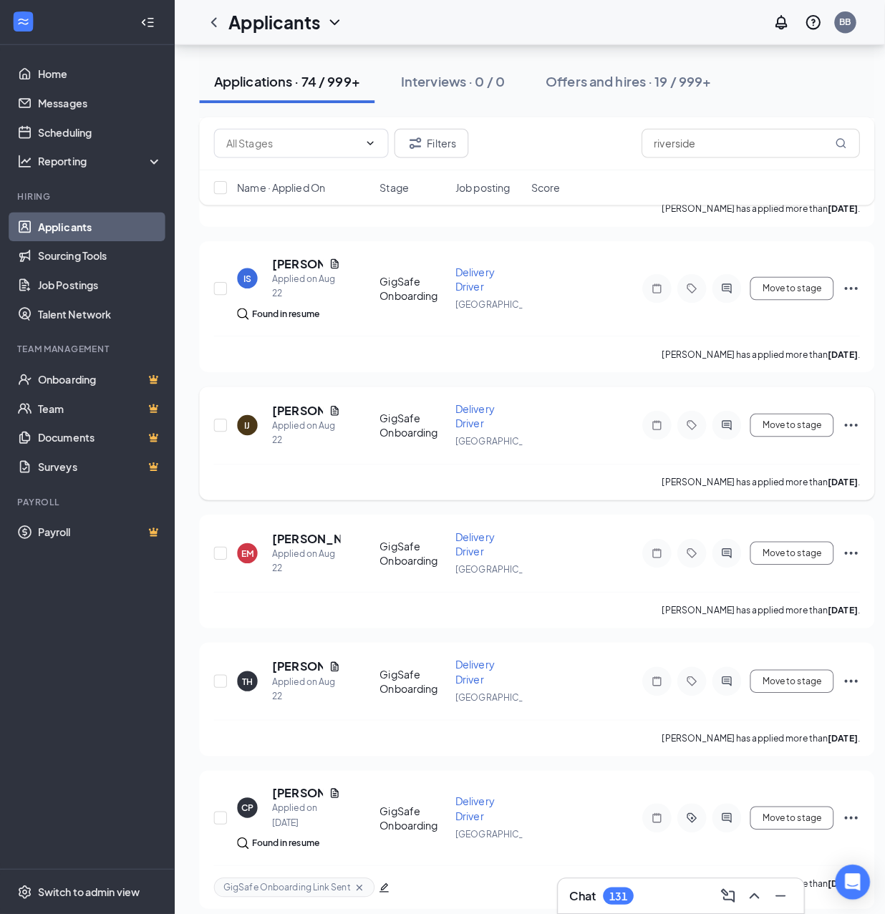
scroll to position [1375, 0]
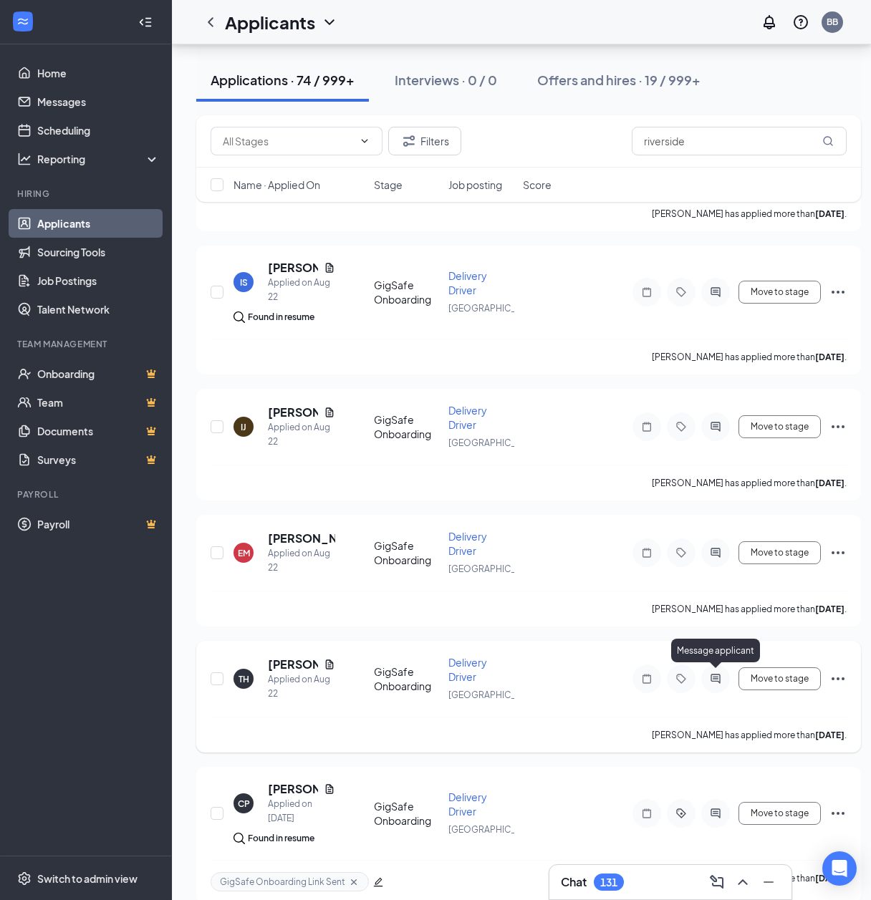
drag, startPoint x: 712, startPoint y: 672, endPoint x: 719, endPoint y: 669, distance: 7.7
click at [715, 683] on div at bounding box center [715, 678] width 29 height 29
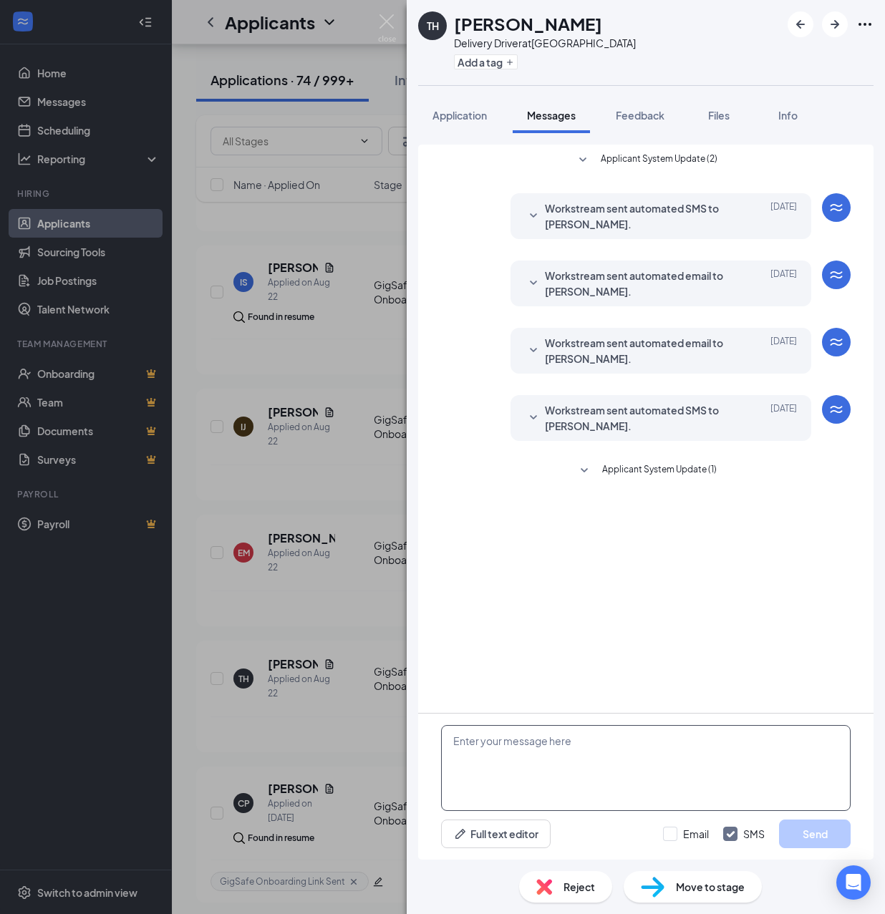
click at [596, 742] on textarea at bounding box center [646, 768] width 410 height 86
click at [589, 745] on textarea at bounding box center [646, 768] width 410 height 86
paste textarea "Hello, If you have not started your onboarding please go ahead and proceed with…"
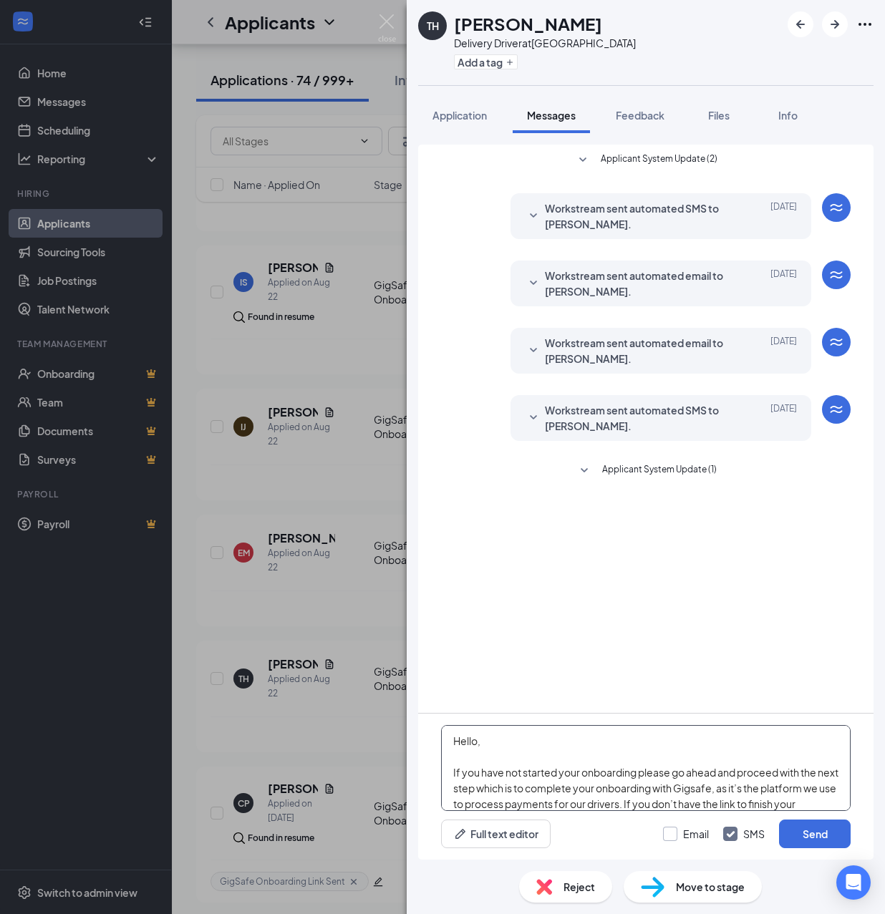
type textarea "Hello, If you have not started your onboarding please go ahead and proceed with…"
click at [676, 835] on input "Email" at bounding box center [686, 834] width 46 height 14
checkbox input "true"
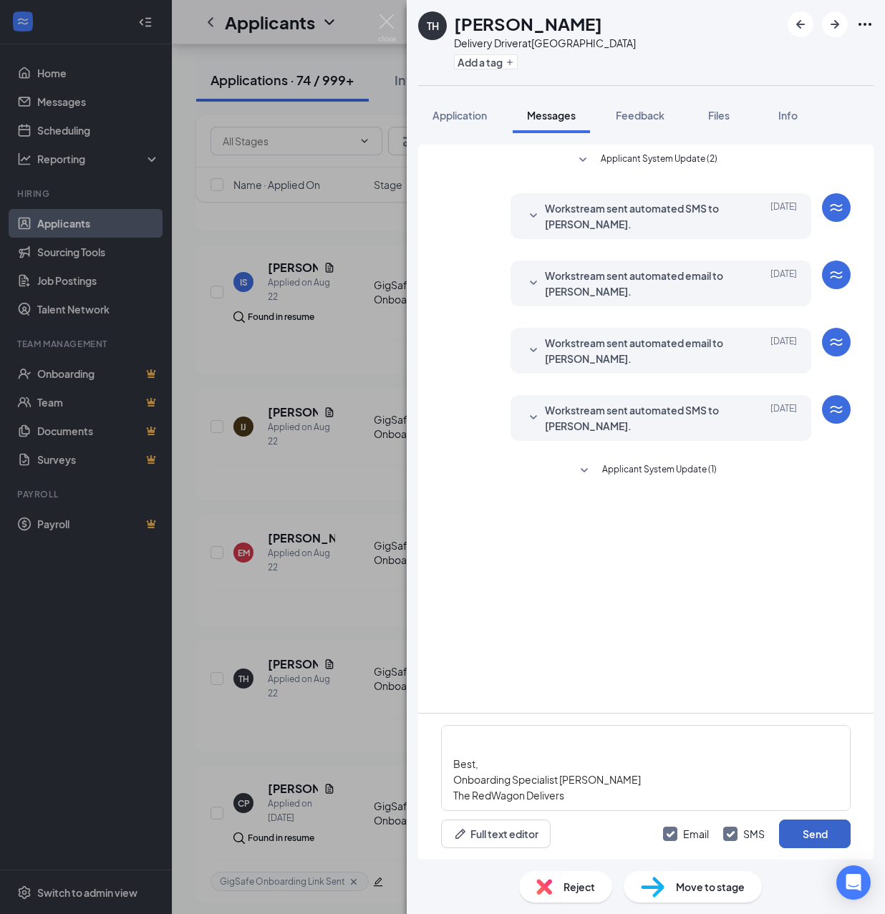
click at [809, 832] on button "Send" at bounding box center [815, 834] width 72 height 29
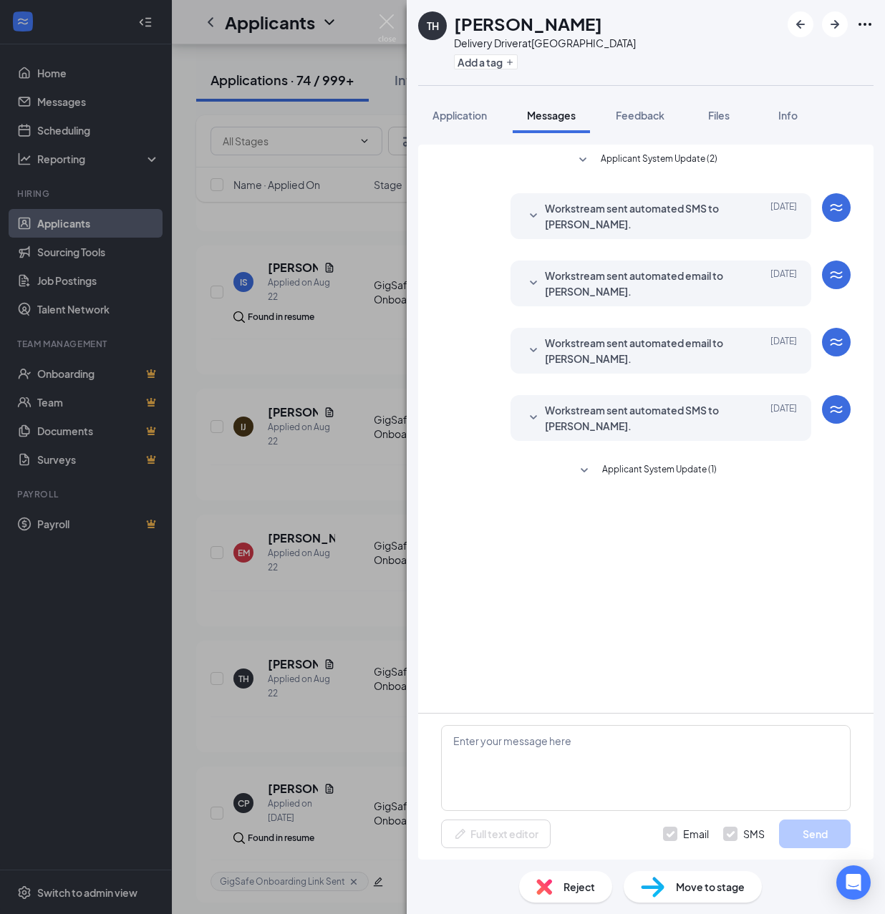
click at [480, 52] on div "Add a tag" at bounding box center [545, 62] width 182 height 24
click at [487, 64] on button "Add a tag" at bounding box center [486, 61] width 64 height 15
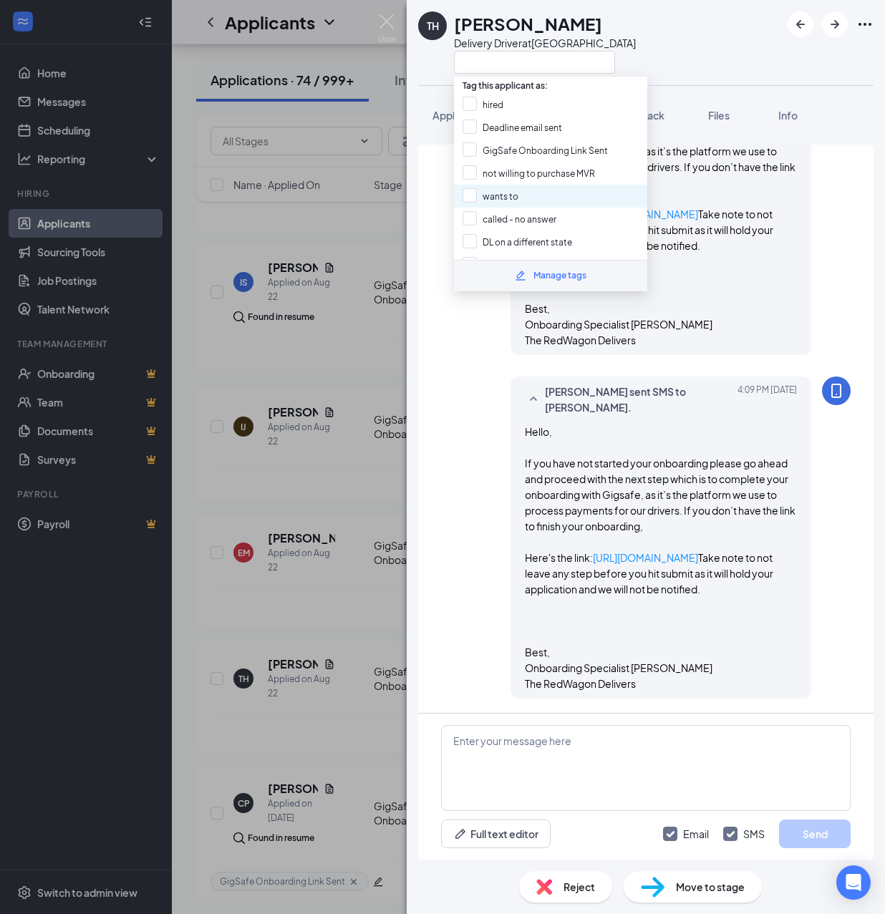
scroll to position [660, 0]
click at [510, 147] on input "GigSafe Onboarding Link Sent" at bounding box center [535, 150] width 145 height 16
checkbox input "true"
click at [359, 482] on div "TH [PERSON_NAME] Delivery Driver at [GEOGRAPHIC_DATA] Application Messages Feed…" at bounding box center [442, 457] width 885 height 914
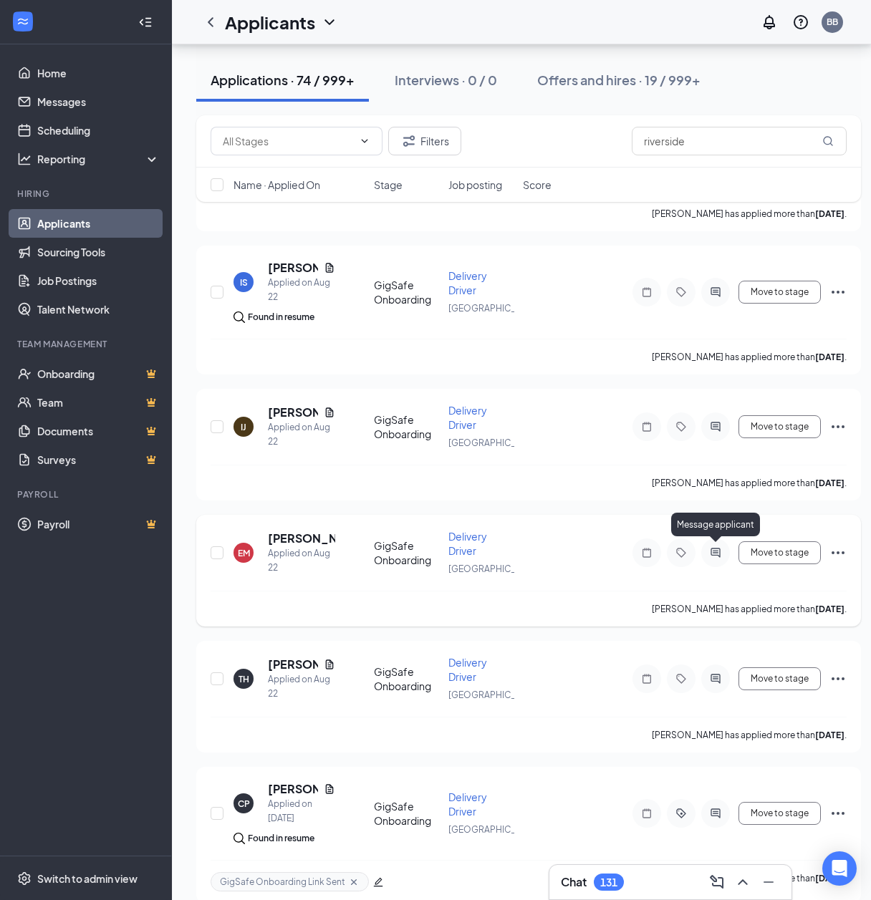
click at [715, 553] on icon "ActiveChat" at bounding box center [714, 552] width 9 height 9
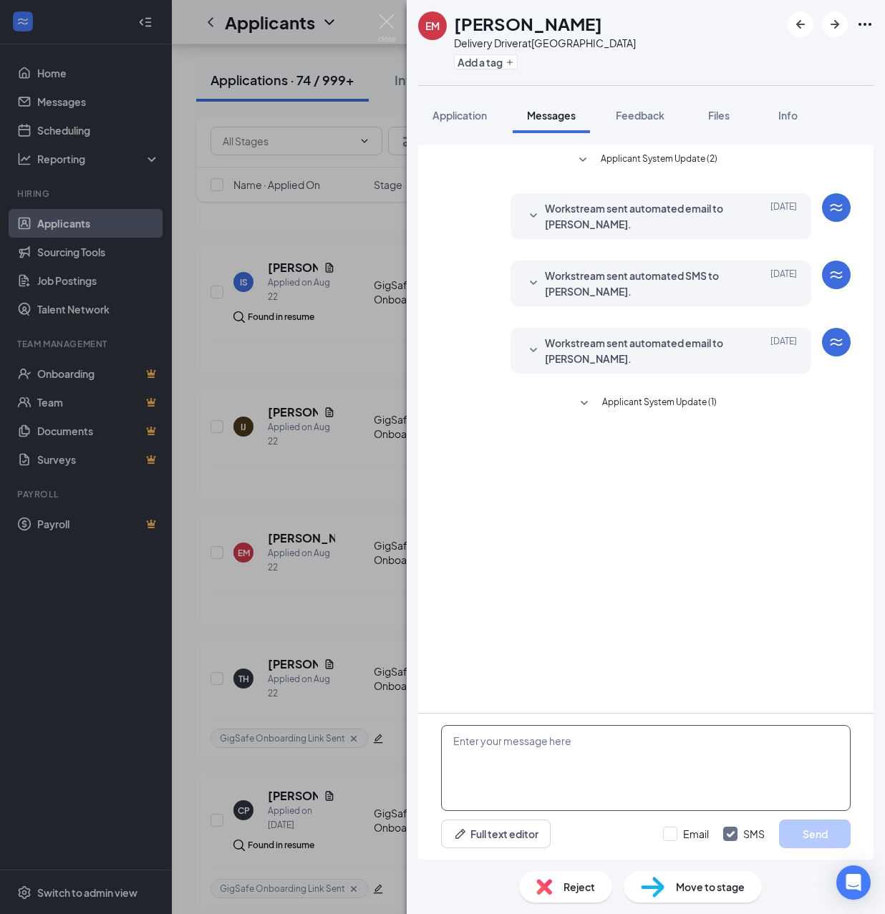
click at [599, 770] on textarea at bounding box center [646, 768] width 410 height 86
paste textarea "Hello, If you have not started your onboarding please go ahead and proceed with…"
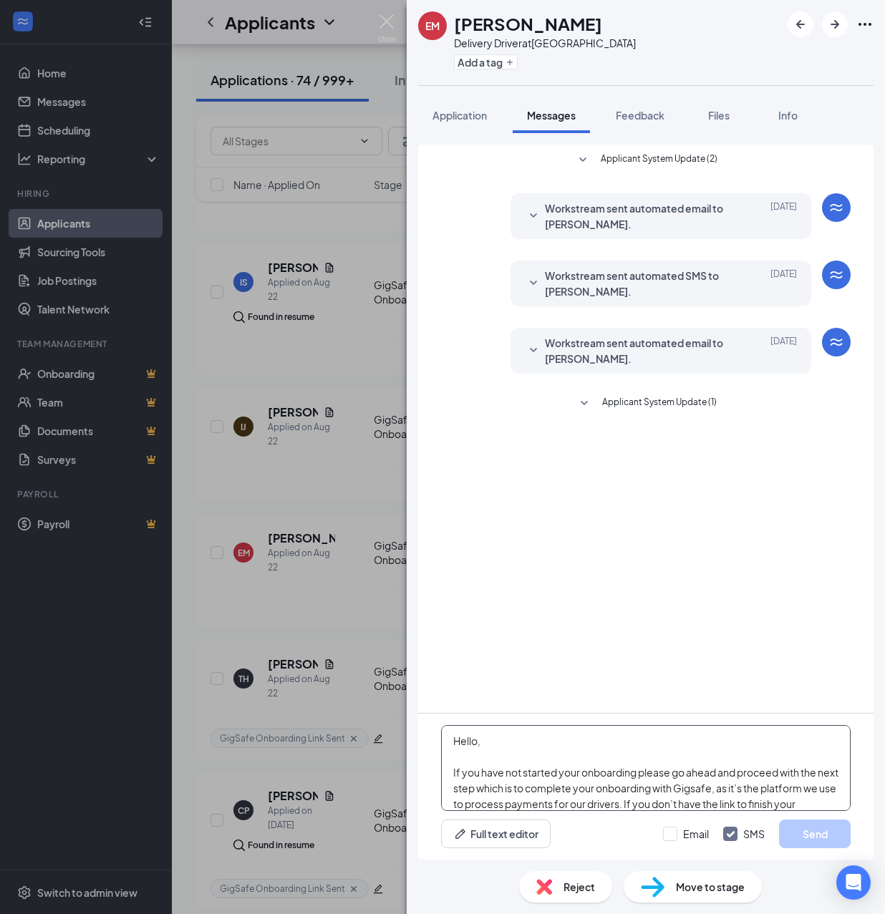
scroll to position [252, 0]
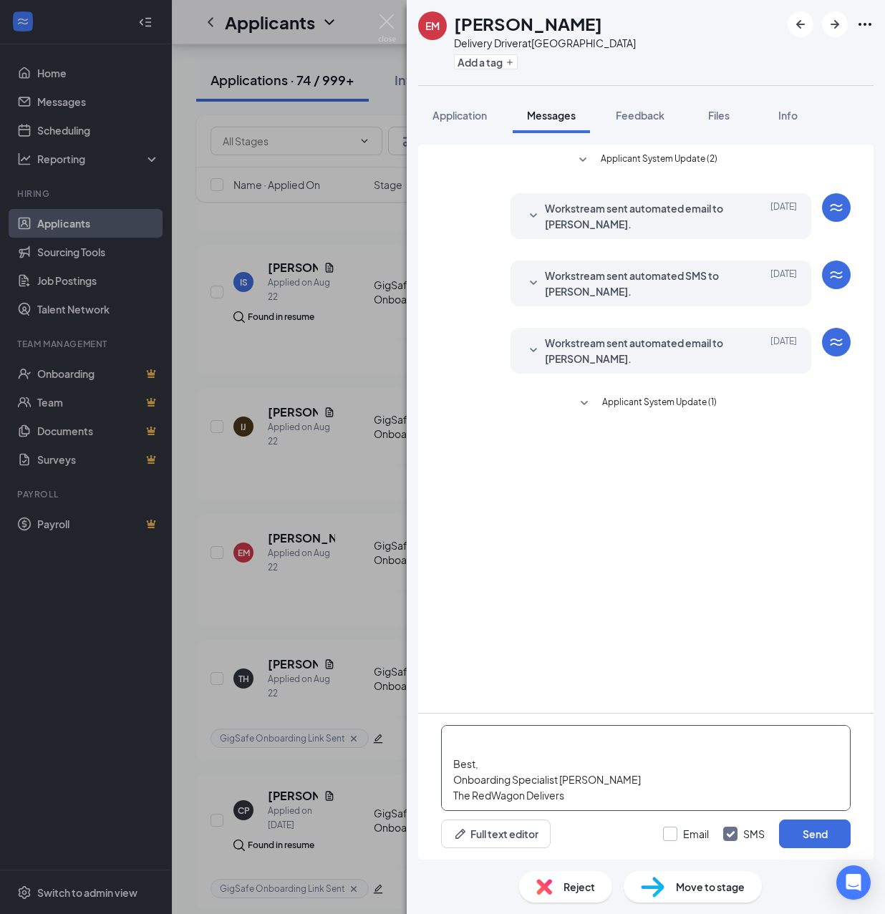
type textarea "Hello, If you have not started your onboarding please go ahead and proceed with…"
drag, startPoint x: 671, startPoint y: 834, endPoint x: 702, endPoint y: 826, distance: 32.7
click at [671, 835] on input "Email" at bounding box center [686, 834] width 46 height 14
checkbox input "true"
click at [794, 828] on button "Send" at bounding box center [815, 834] width 72 height 29
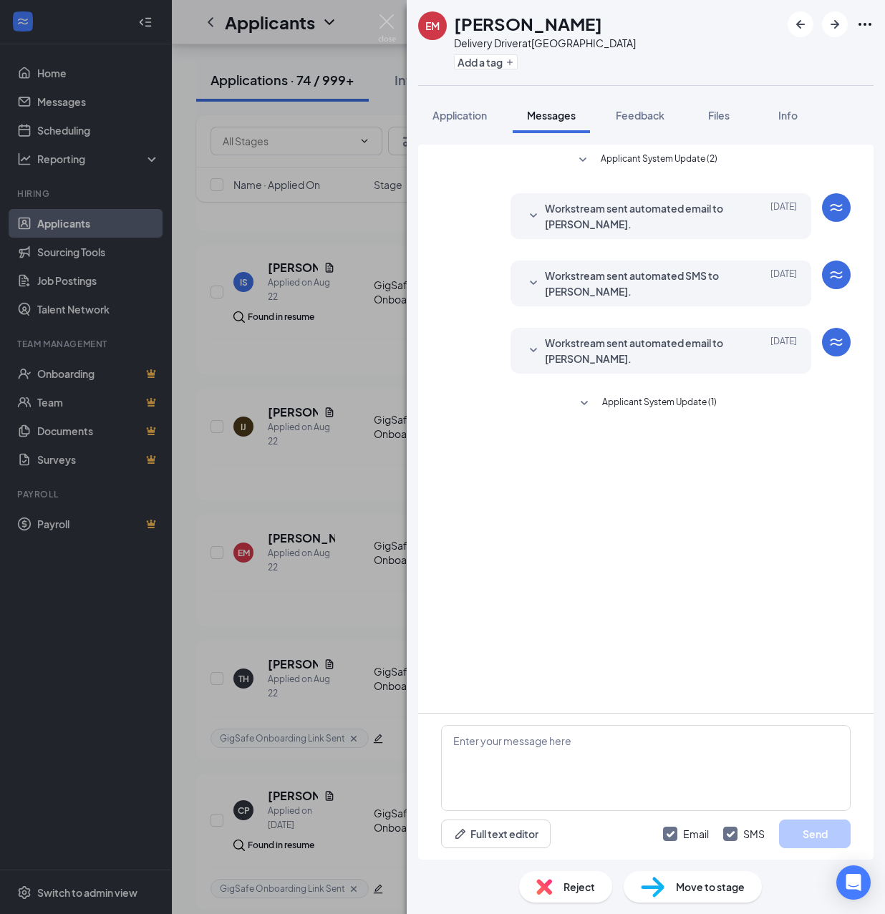
click at [485, 86] on div at bounding box center [645, 85] width 455 height 1
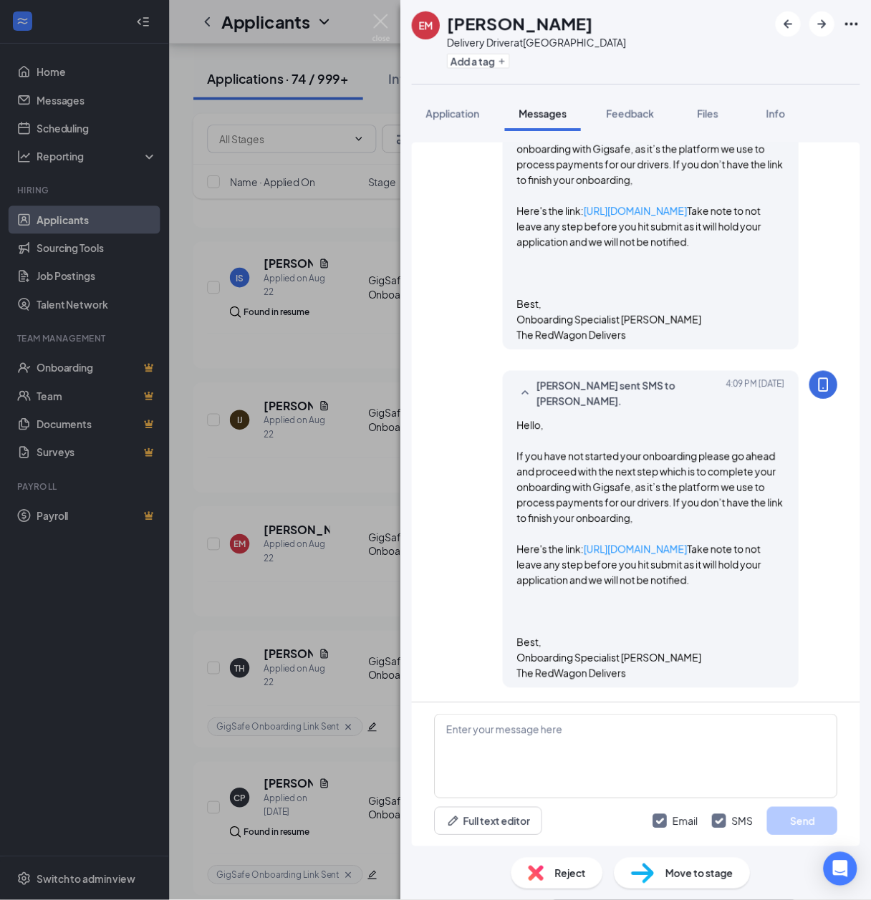
scroll to position [565, 0]
click at [479, 69] on div "Add a tag" at bounding box center [545, 62] width 182 height 24
click at [479, 61] on button "Add a tag" at bounding box center [486, 61] width 64 height 15
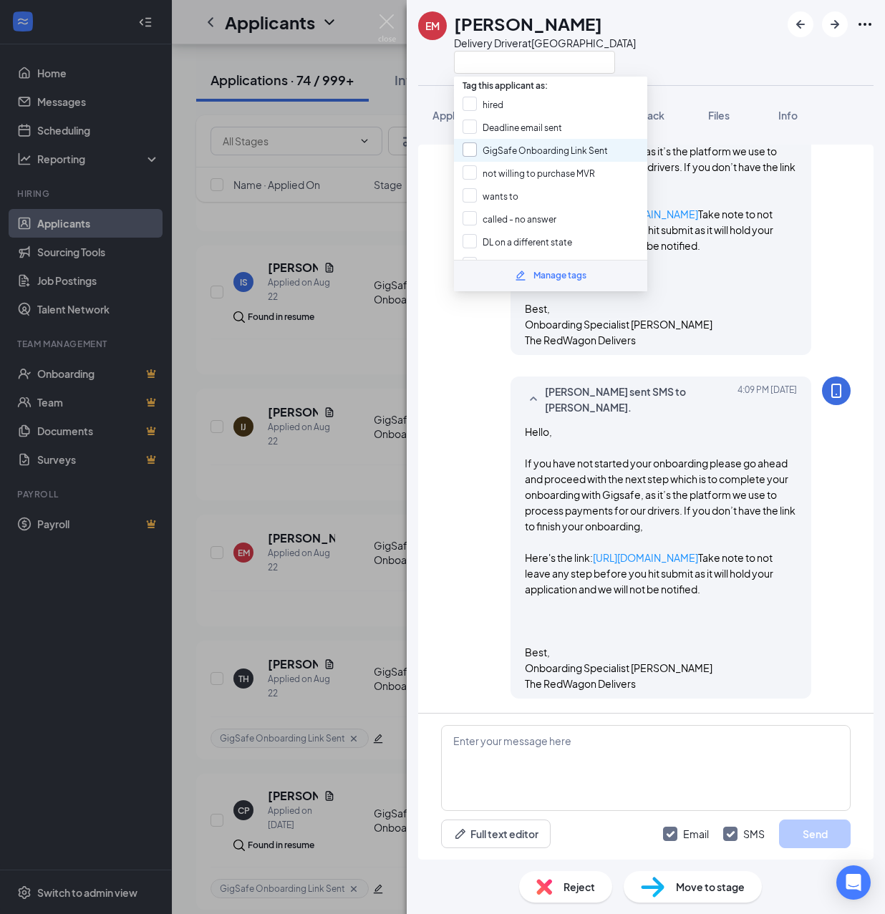
click at [500, 149] on input "GigSafe Onboarding Link Sent" at bounding box center [535, 150] width 145 height 16
checkbox input "true"
click at [339, 586] on div "EM [PERSON_NAME] Delivery Driver at [GEOGRAPHIC_DATA] Application Messages Feed…" at bounding box center [442, 457] width 885 height 914
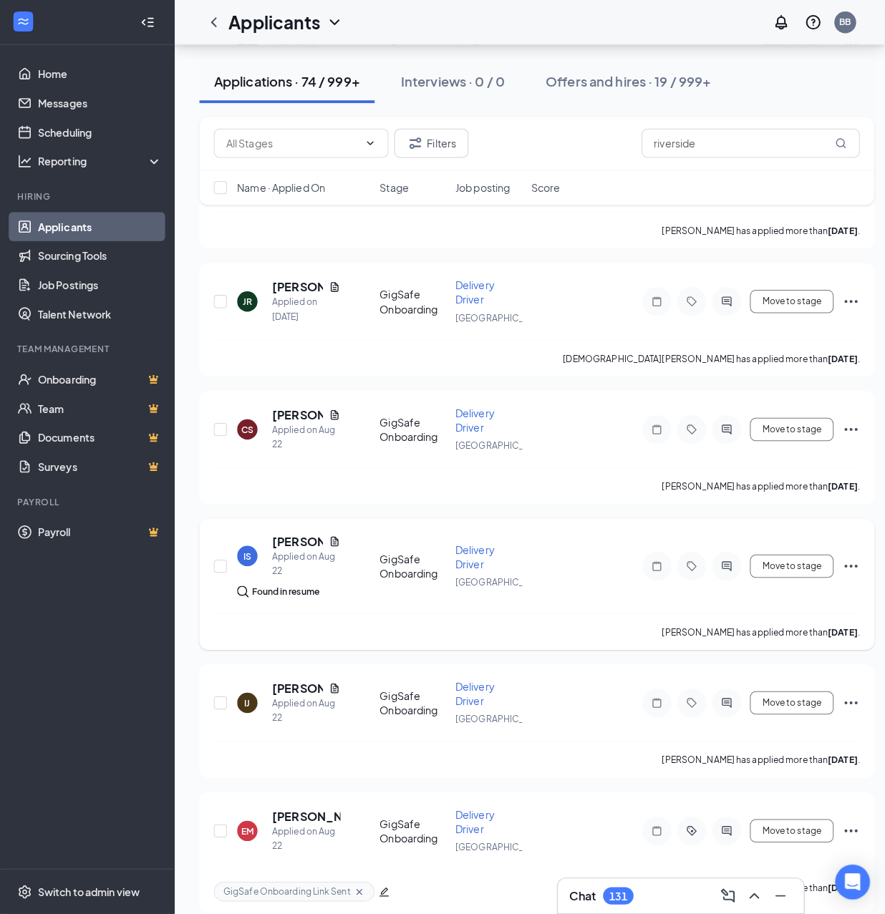
scroll to position [1089, 0]
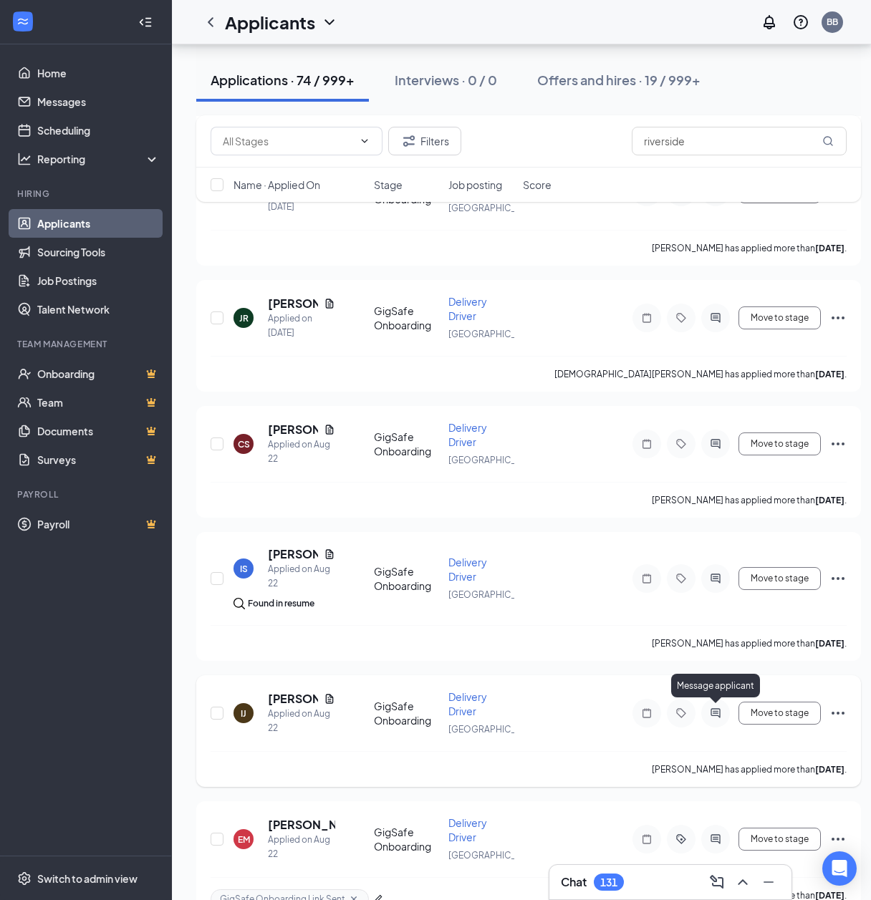
click at [711, 708] on icon "ActiveChat" at bounding box center [714, 712] width 9 height 9
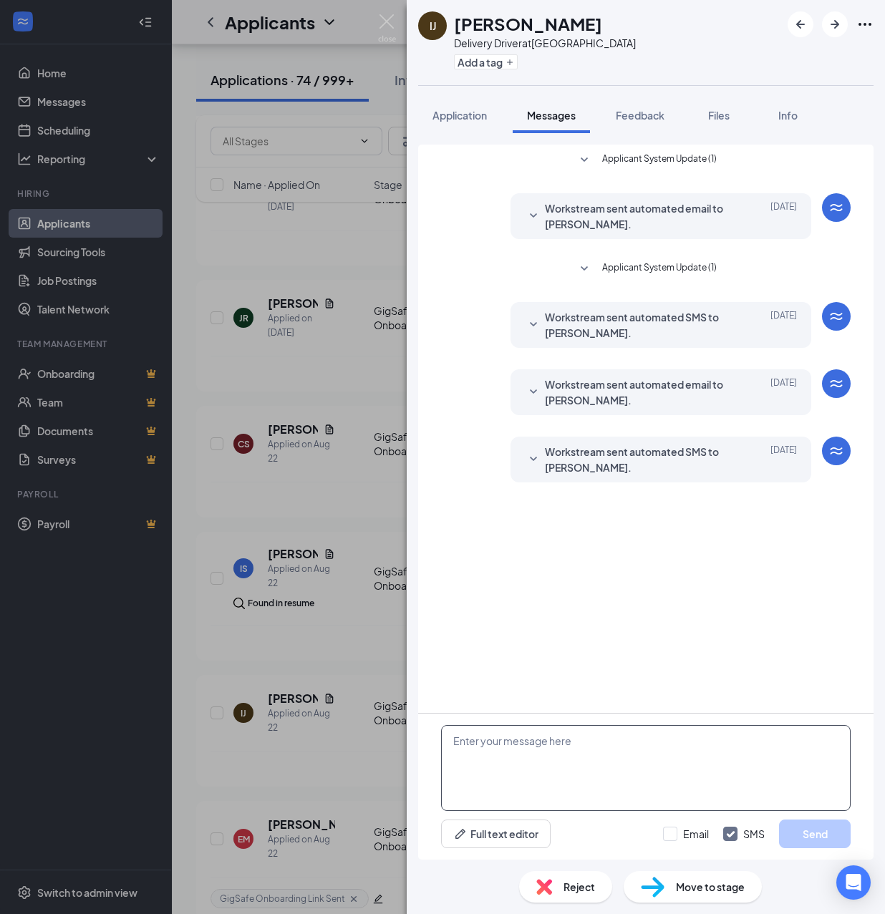
drag, startPoint x: 568, startPoint y: 757, endPoint x: 543, endPoint y: 753, distance: 26.1
click at [564, 759] on textarea at bounding box center [646, 768] width 410 height 86
drag, startPoint x: 543, startPoint y: 753, endPoint x: 567, endPoint y: 763, distance: 26.3
click at [542, 753] on textarea at bounding box center [646, 768] width 410 height 86
paste textarea "Hello, If you have not started your onboarding please go ahead and proceed with…"
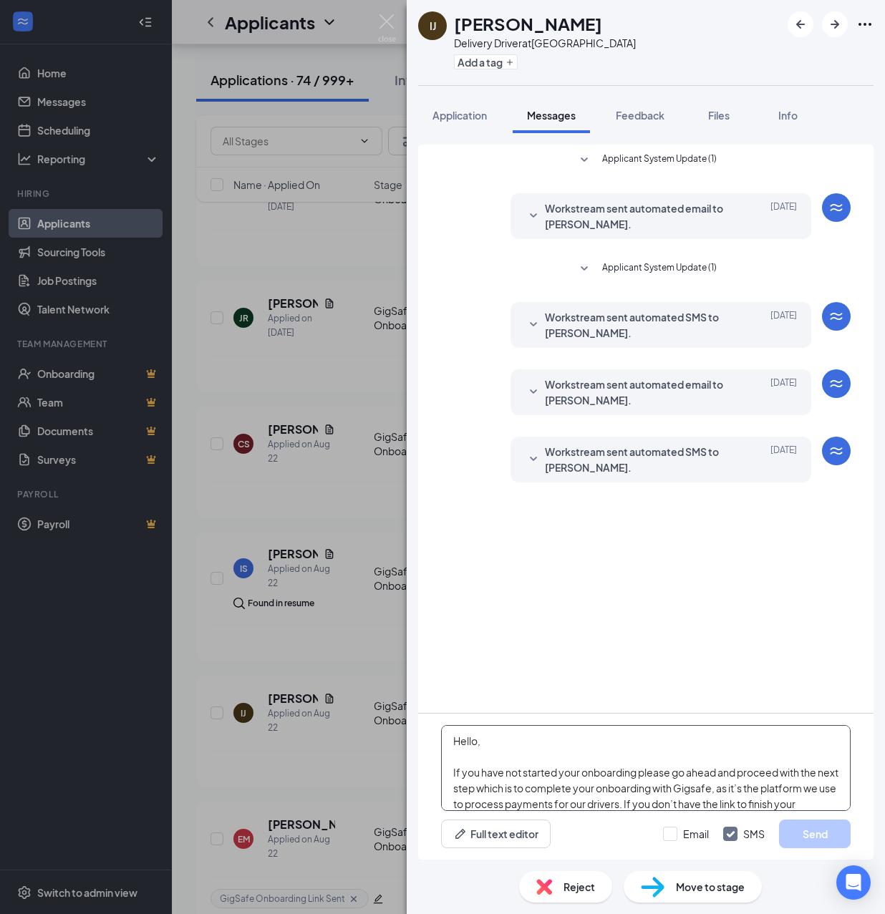
scroll to position [252, 0]
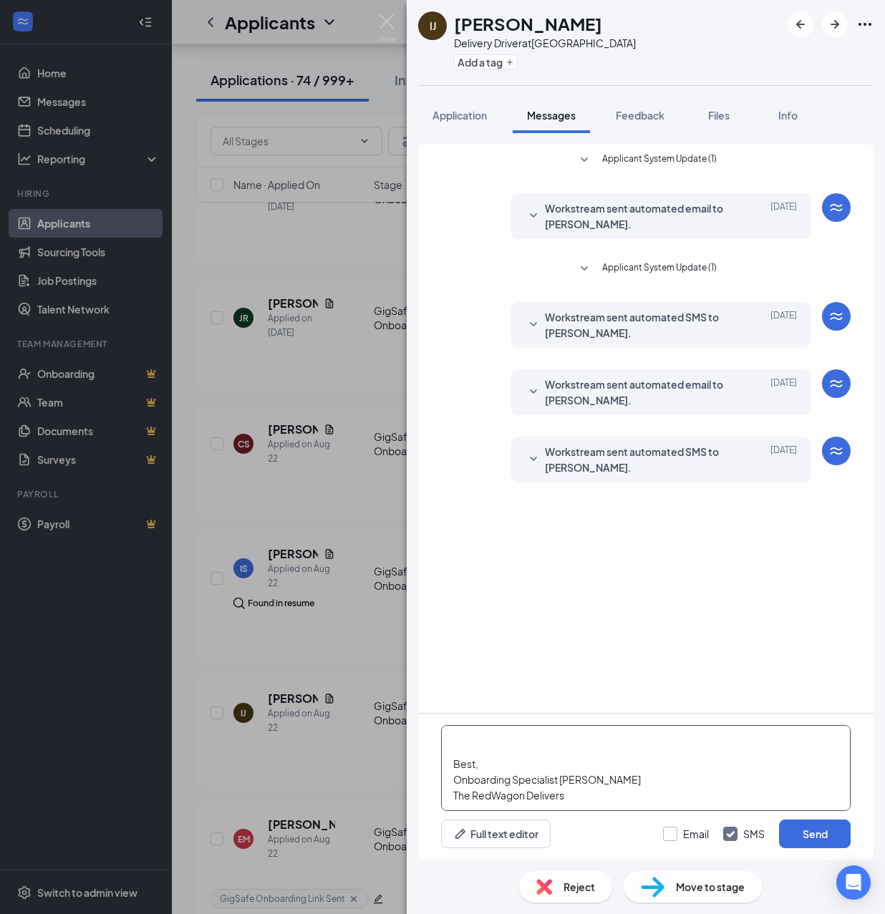
type textarea "Hello, If you have not started your onboarding please go ahead and proceed with…"
click at [672, 829] on input "Email" at bounding box center [686, 834] width 46 height 14
checkbox input "true"
click at [797, 836] on button "Send" at bounding box center [815, 834] width 72 height 29
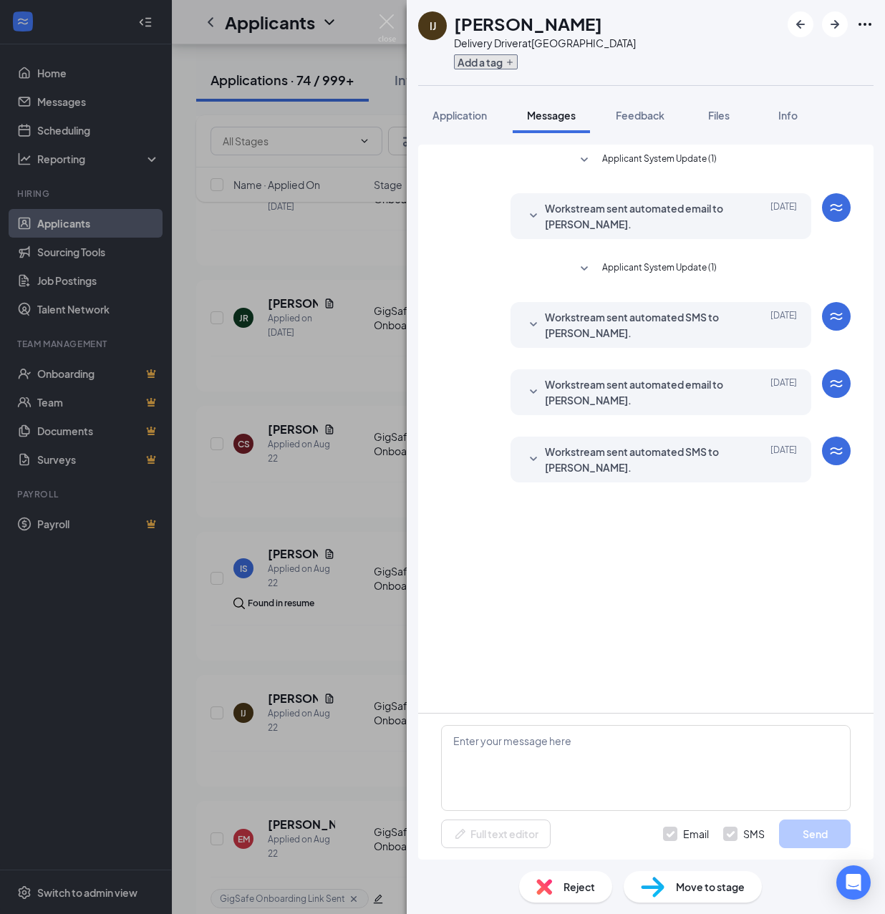
scroll to position [0, 0]
click at [500, 61] on button "Add a tag" at bounding box center [486, 61] width 64 height 15
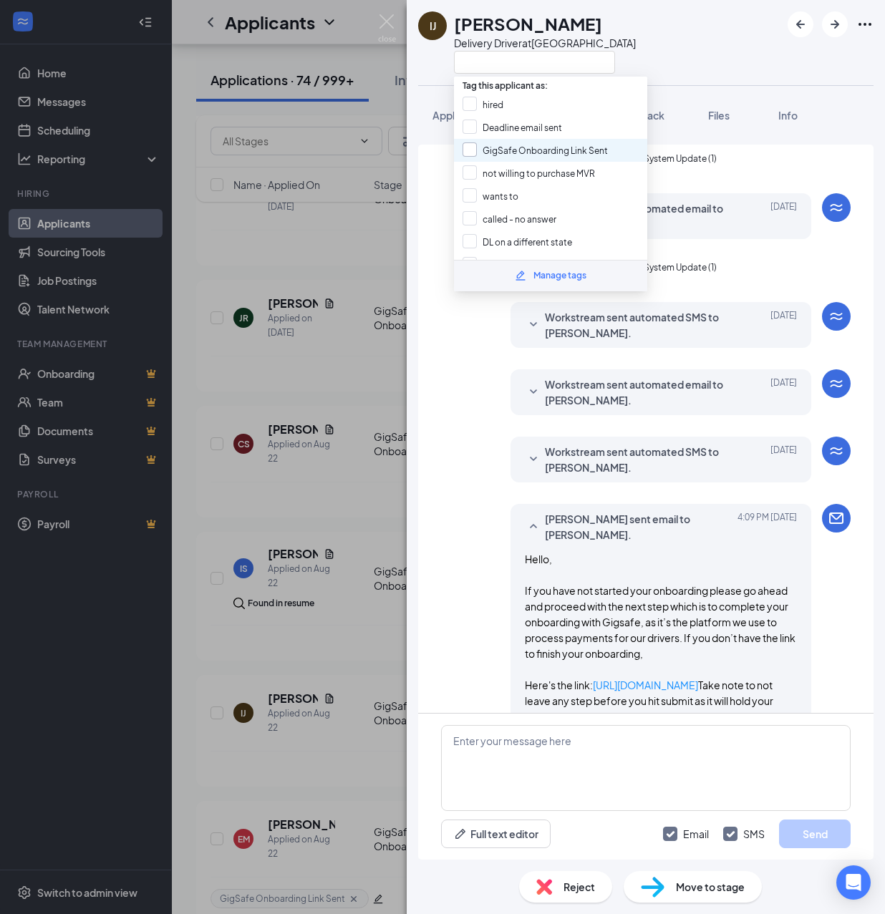
click at [500, 150] on input "GigSafe Onboarding Link Sent" at bounding box center [535, 150] width 145 height 16
checkbox input "true"
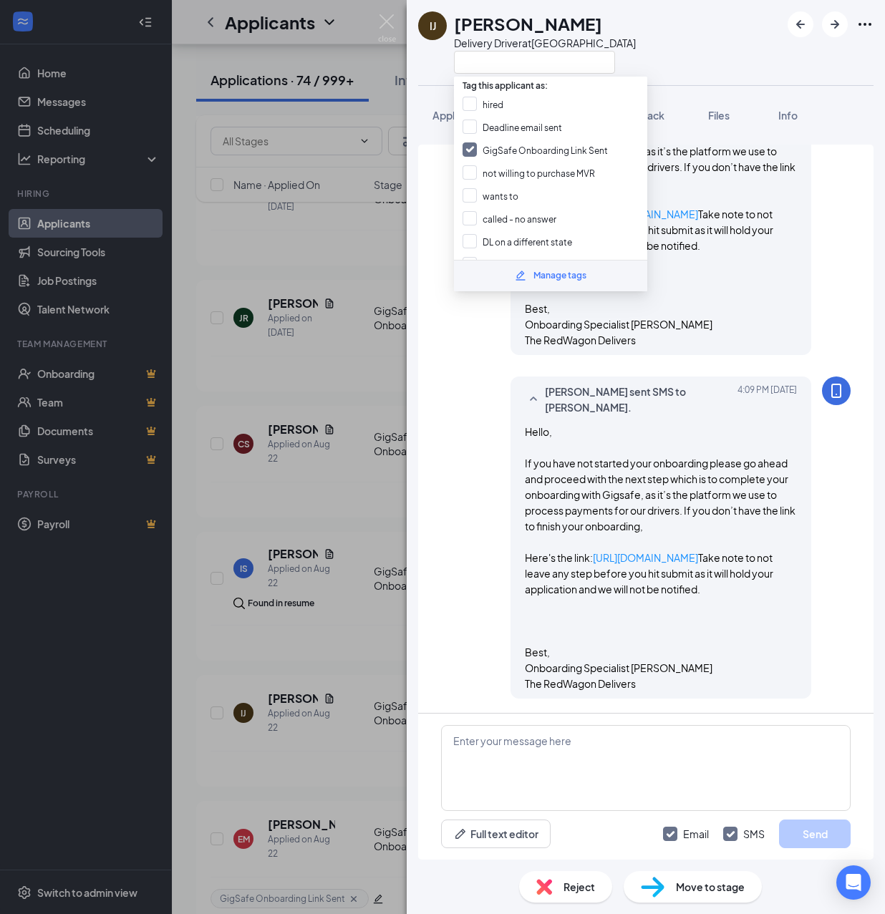
click at [355, 500] on div "IJ [PERSON_NAME] Delivery Driver at [GEOGRAPHIC_DATA] Application Messages Feed…" at bounding box center [442, 457] width 885 height 914
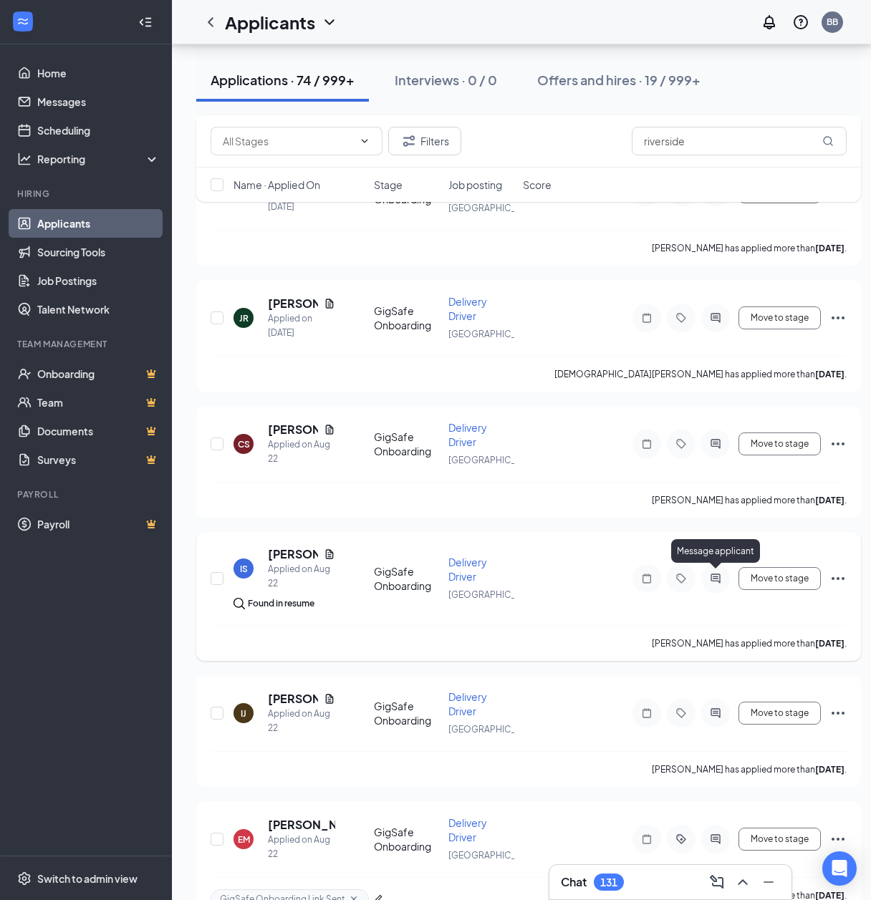
click at [717, 576] on icon "ActiveChat" at bounding box center [714, 577] width 9 height 9
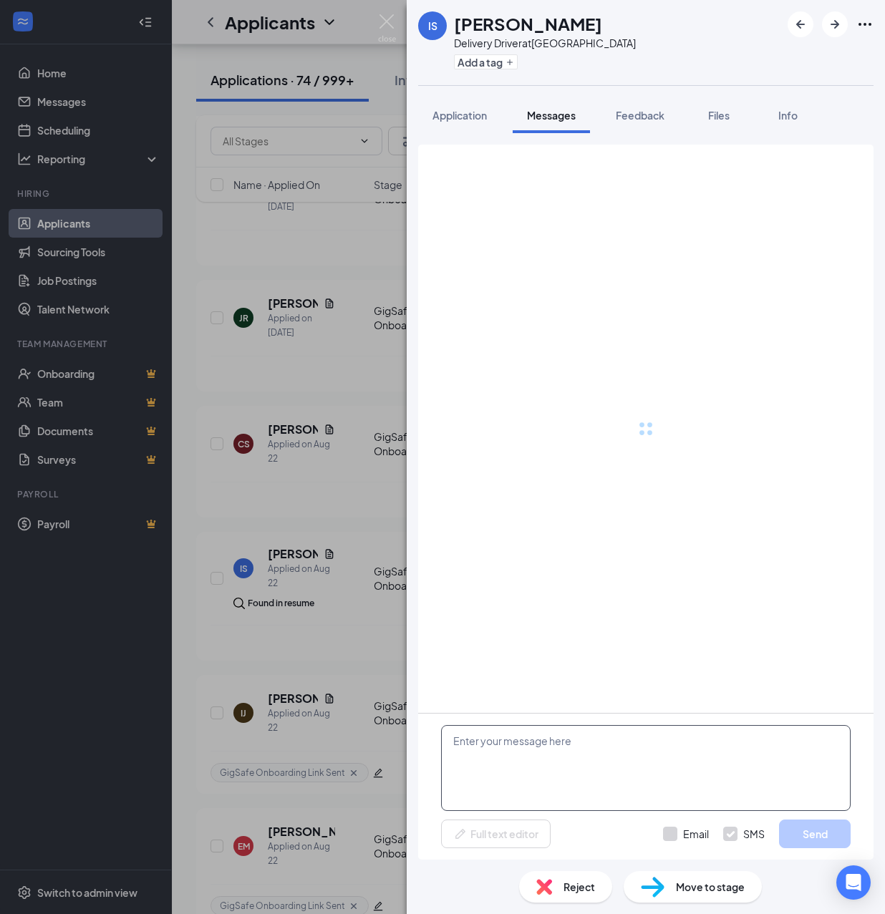
click at [619, 757] on textarea at bounding box center [646, 768] width 410 height 86
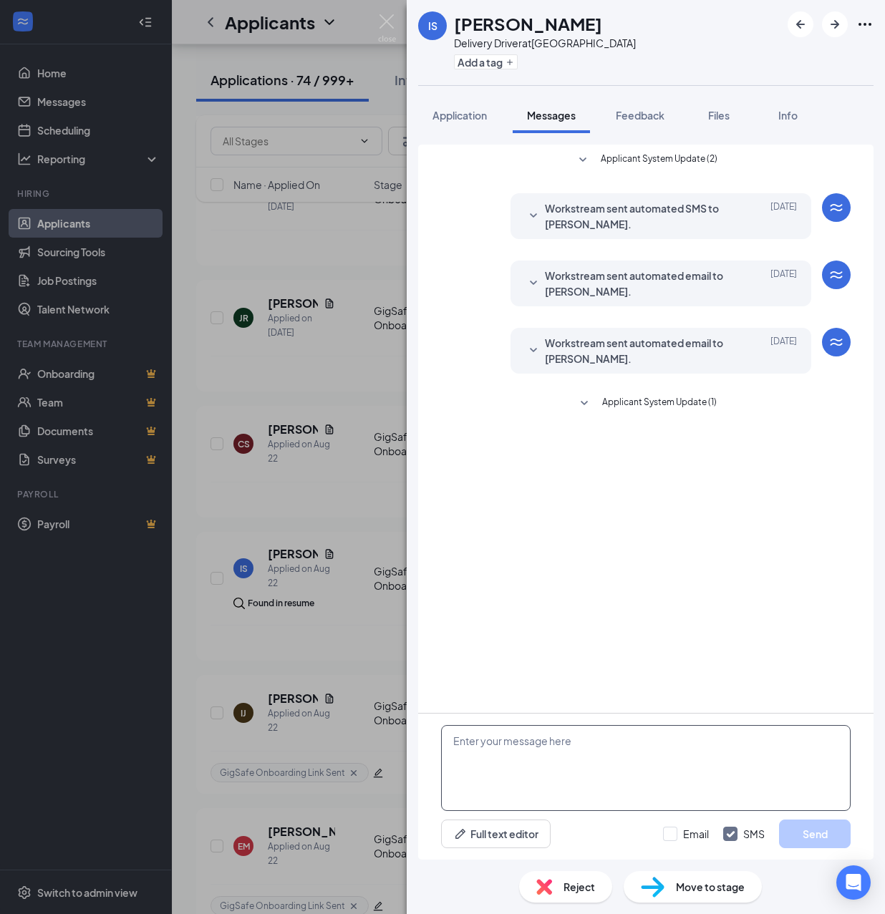
click at [611, 760] on textarea at bounding box center [646, 768] width 410 height 86
paste textarea "Hello, If you have not started your onboarding please go ahead and proceed with…"
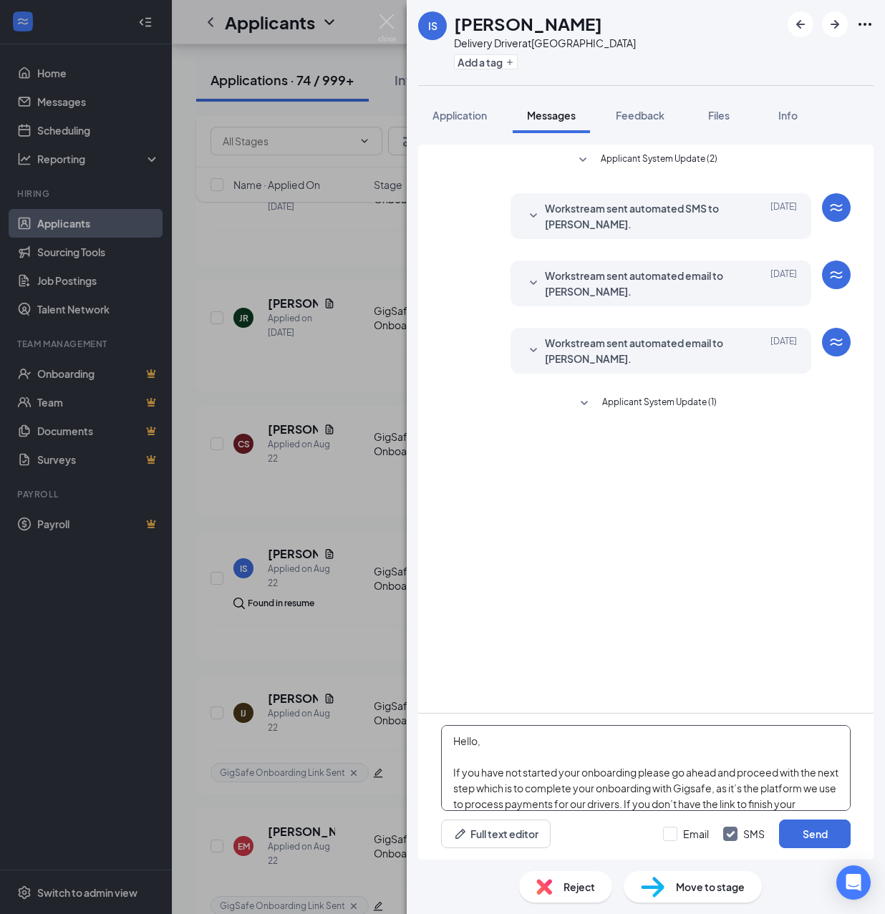
scroll to position [252, 0]
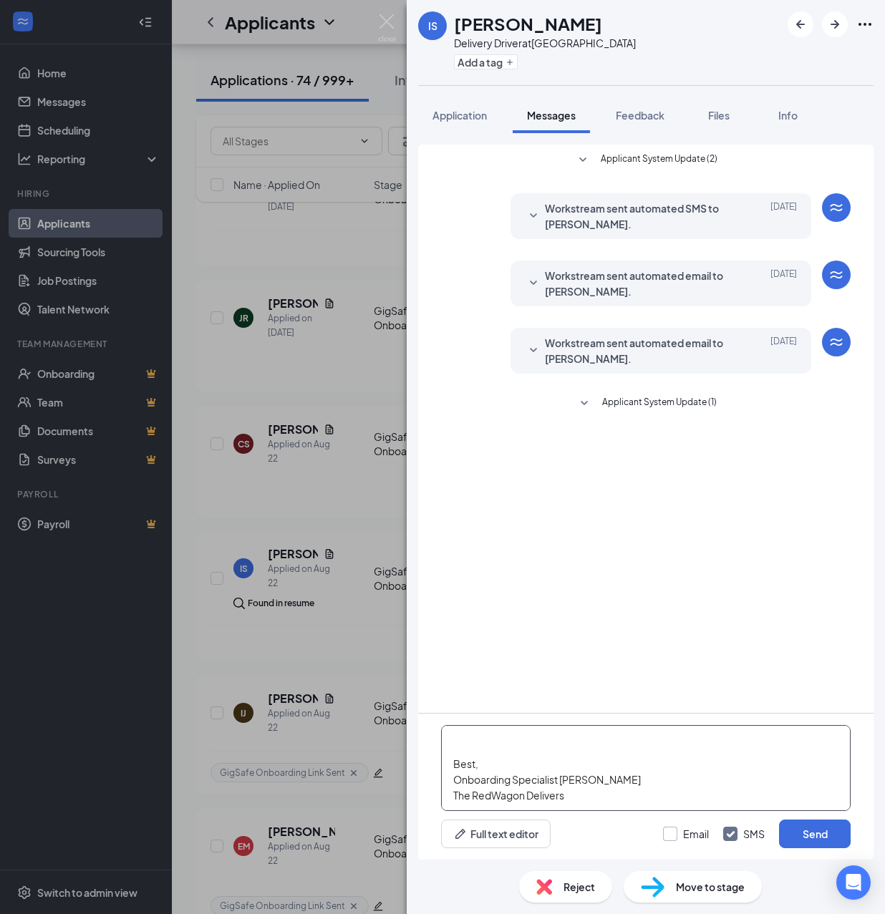
type textarea "Hello, If you have not started your onboarding please go ahead and proceed with…"
click at [671, 837] on input "Email" at bounding box center [686, 834] width 46 height 14
checkbox input "true"
click at [798, 837] on button "Send" at bounding box center [815, 834] width 72 height 29
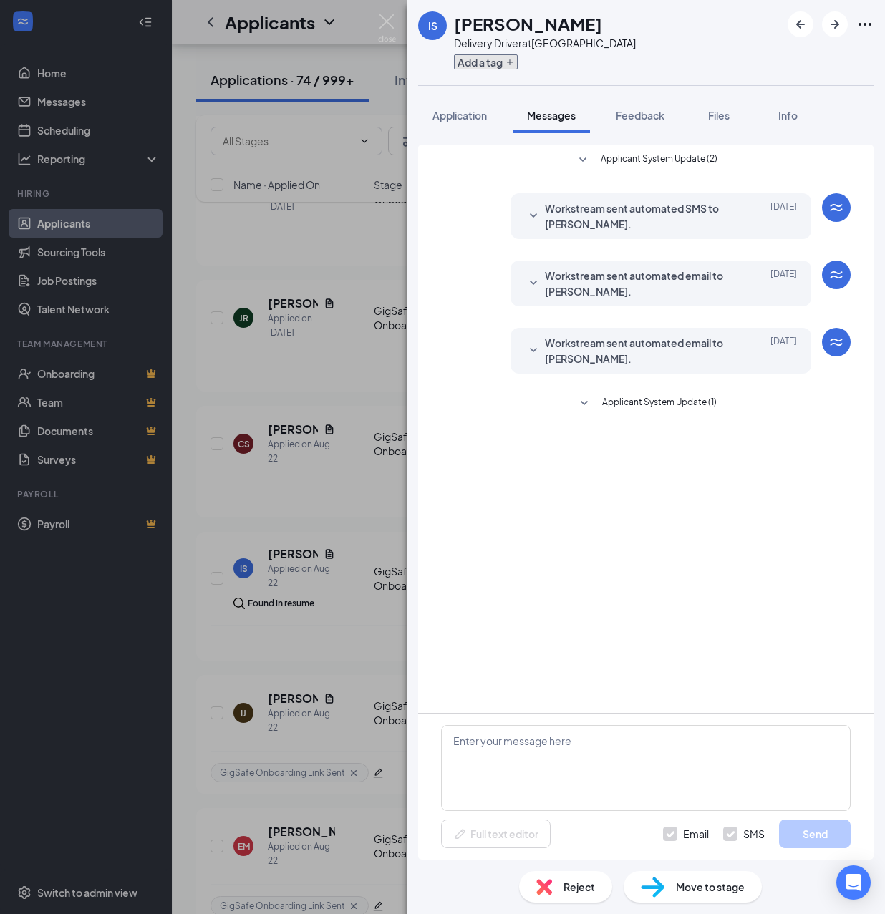
click at [490, 58] on button "Add a tag" at bounding box center [486, 61] width 64 height 15
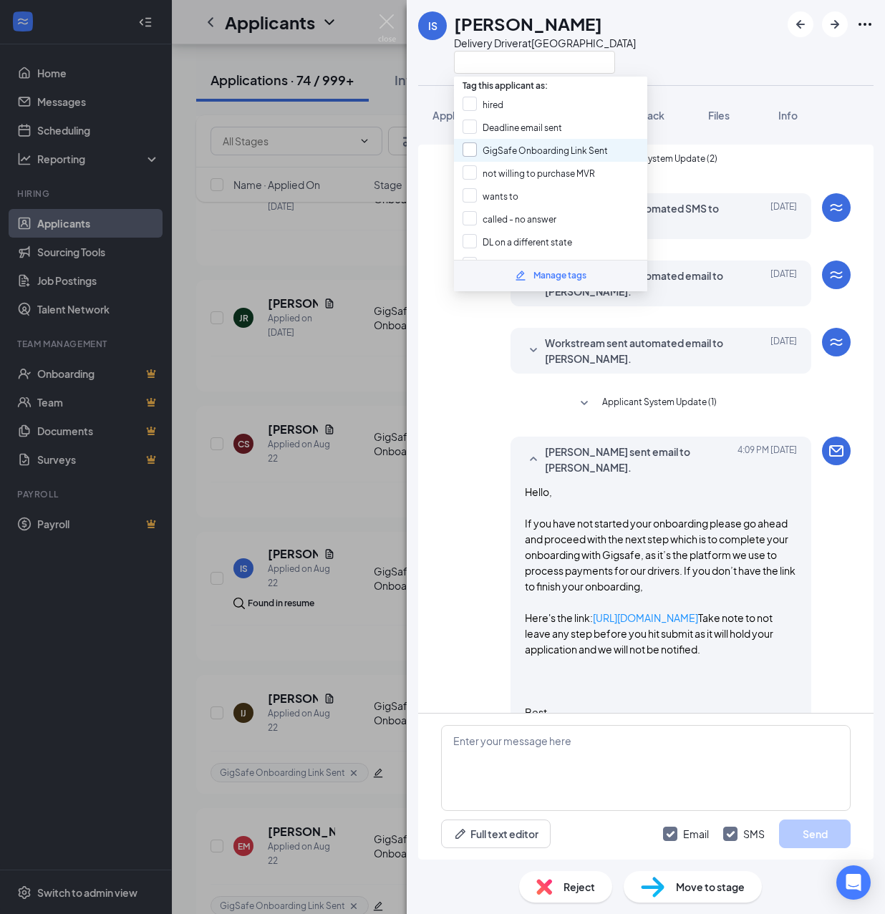
scroll to position [306, 0]
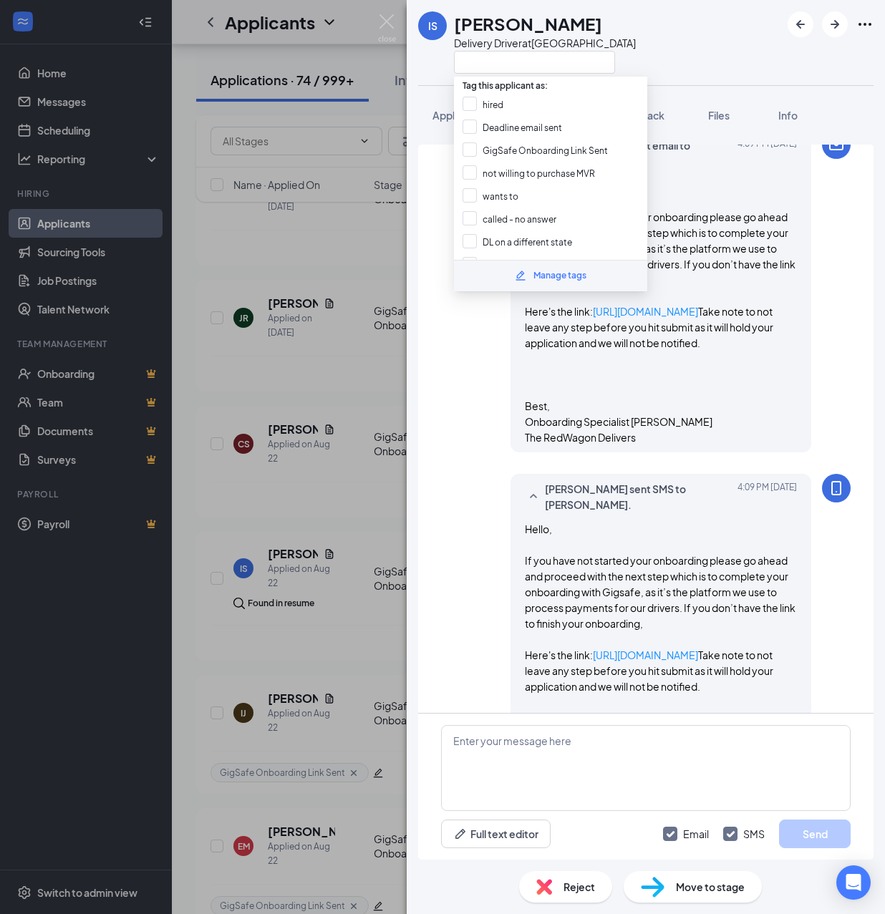
click at [495, 147] on input "GigSafe Onboarding Link Sent" at bounding box center [535, 150] width 145 height 16
checkbox input "true"
click at [370, 347] on div "IS [PERSON_NAME] Delivery Driver at [GEOGRAPHIC_DATA] Application Messages Feed…" at bounding box center [442, 457] width 885 height 914
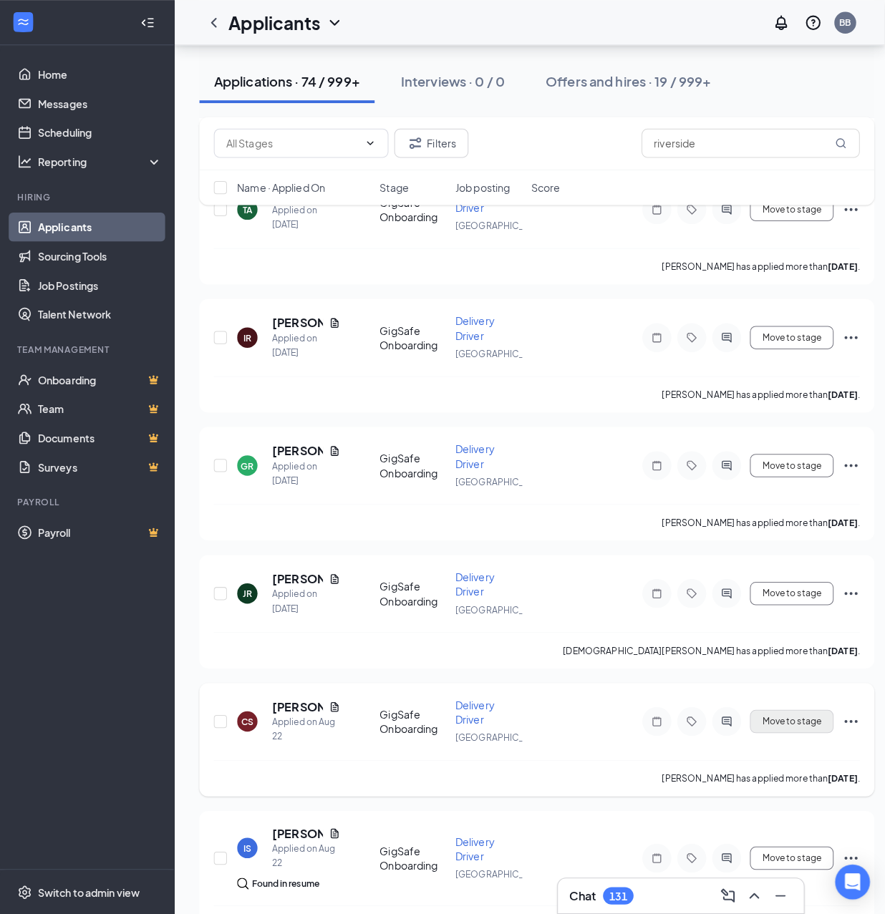
scroll to position [803, 0]
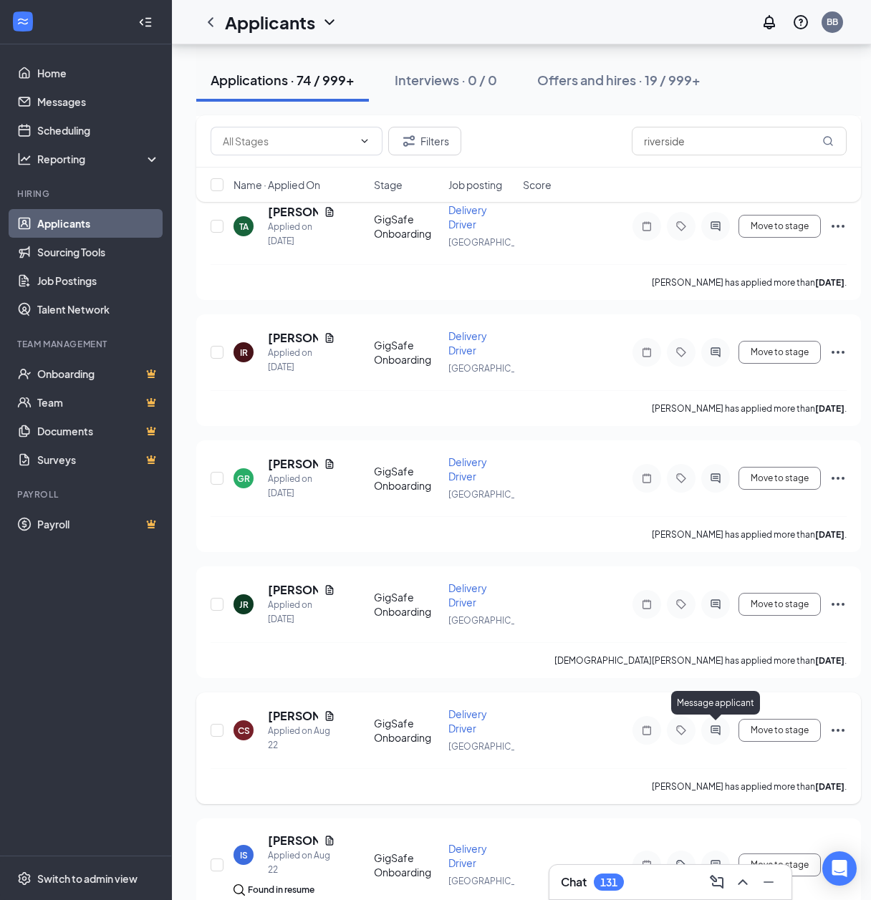
click at [722, 733] on icon "ActiveChat" at bounding box center [715, 730] width 17 height 11
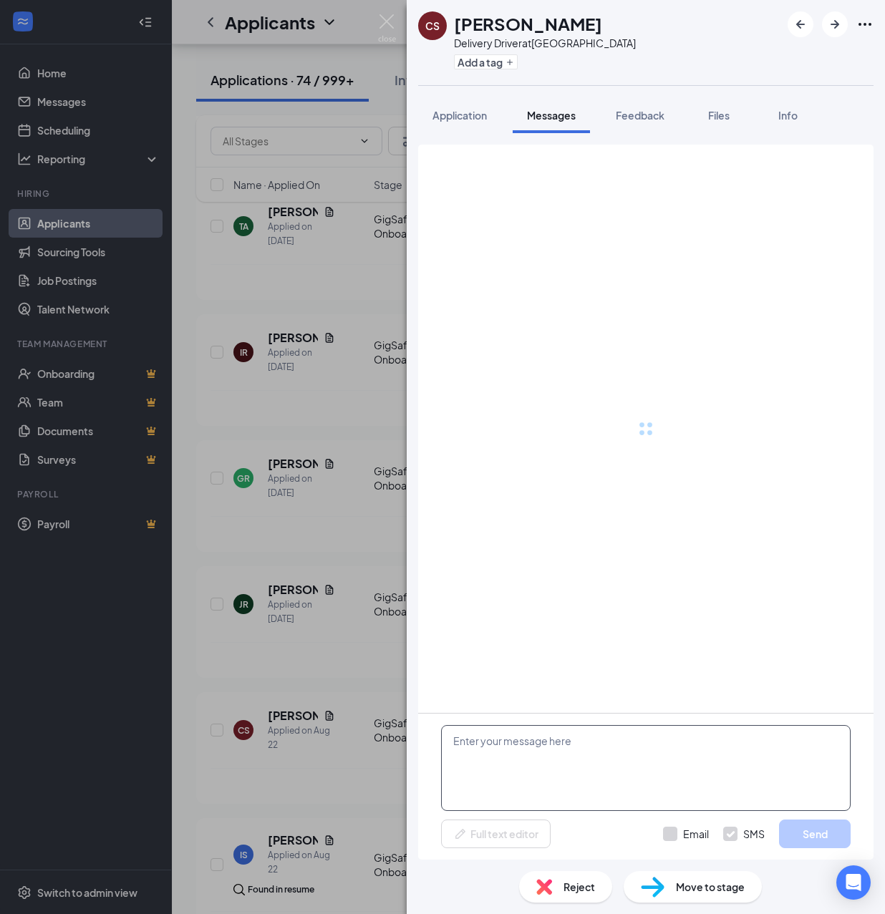
click at [573, 775] on textarea at bounding box center [646, 768] width 410 height 86
click at [553, 757] on textarea at bounding box center [646, 768] width 410 height 86
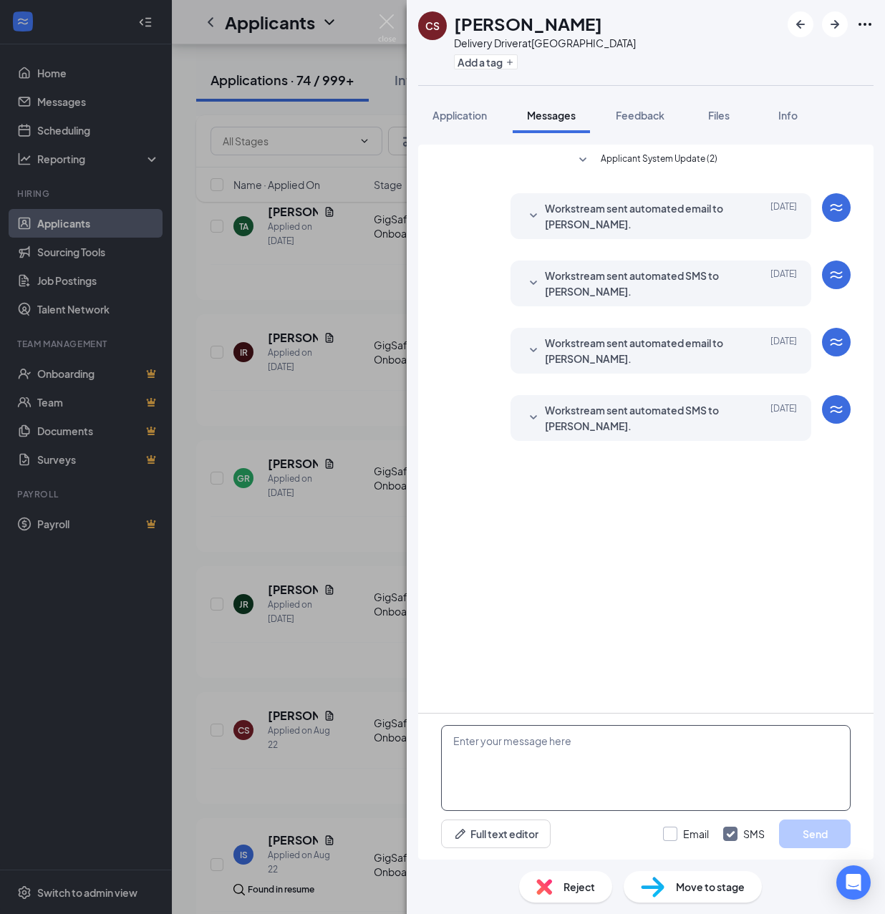
paste textarea "Hello, If you have not started your onboarding please go ahead and proceed with…"
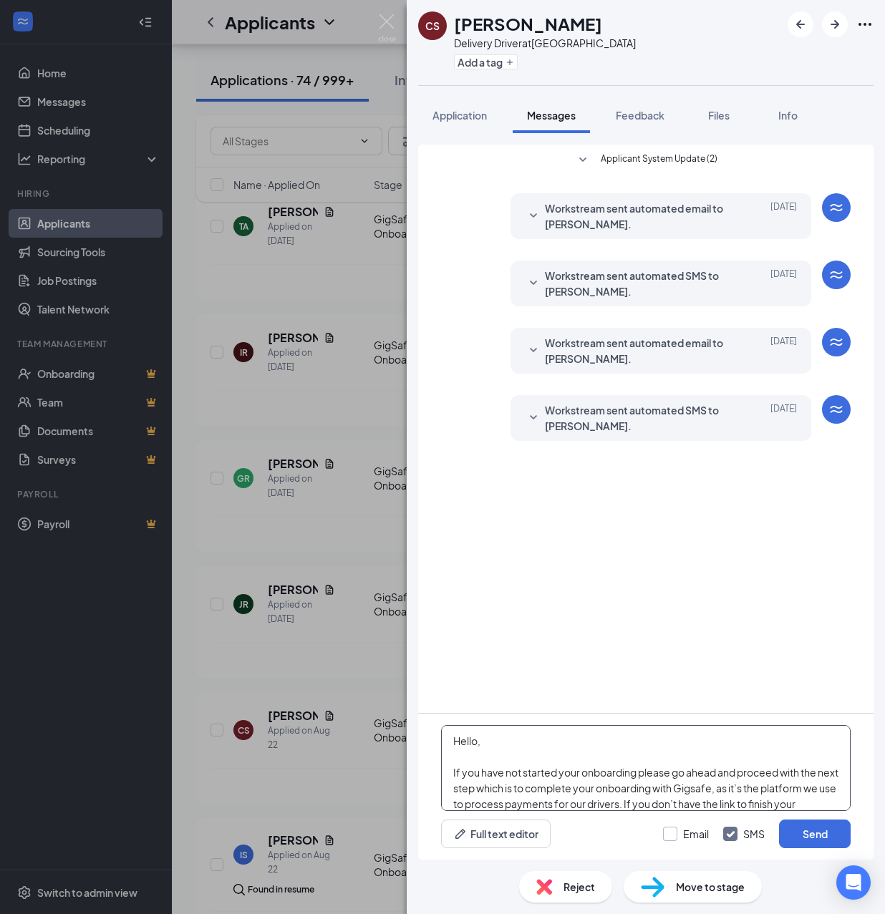
scroll to position [252, 0]
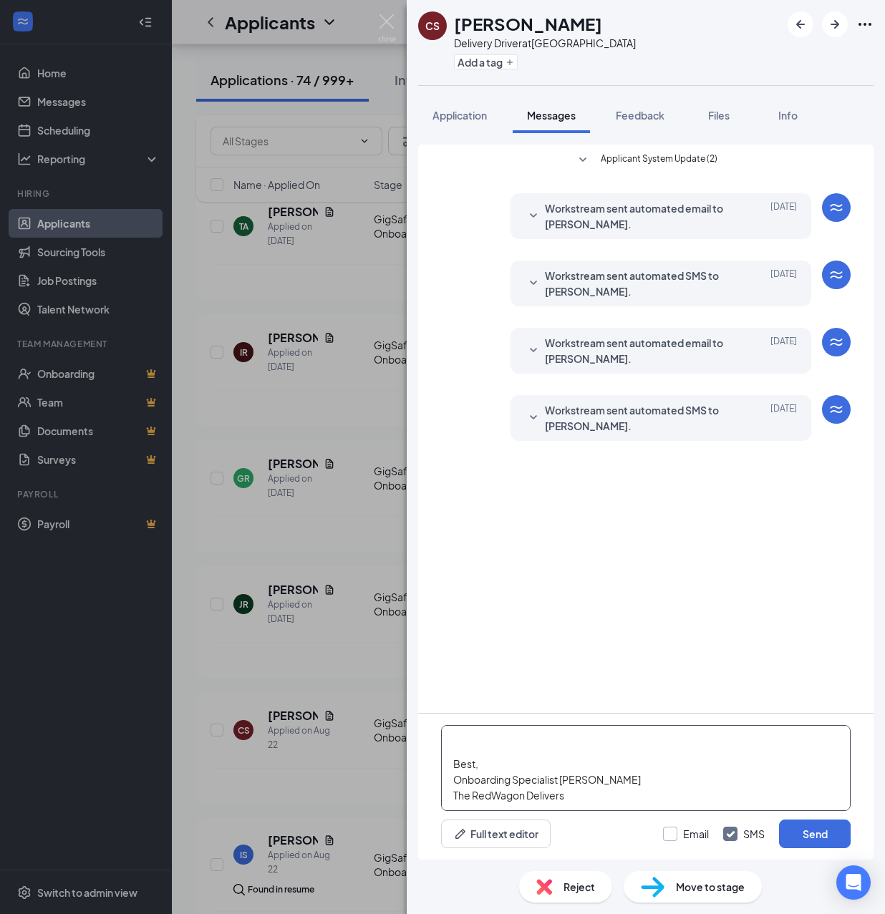
type textarea "Hello, If you have not started your onboarding please go ahead and proceed with…"
click at [669, 833] on input "Email" at bounding box center [686, 834] width 46 height 14
checkbox input "true"
click at [817, 831] on button "Send" at bounding box center [815, 834] width 72 height 29
click at [500, 61] on button "Add a tag" at bounding box center [486, 61] width 64 height 15
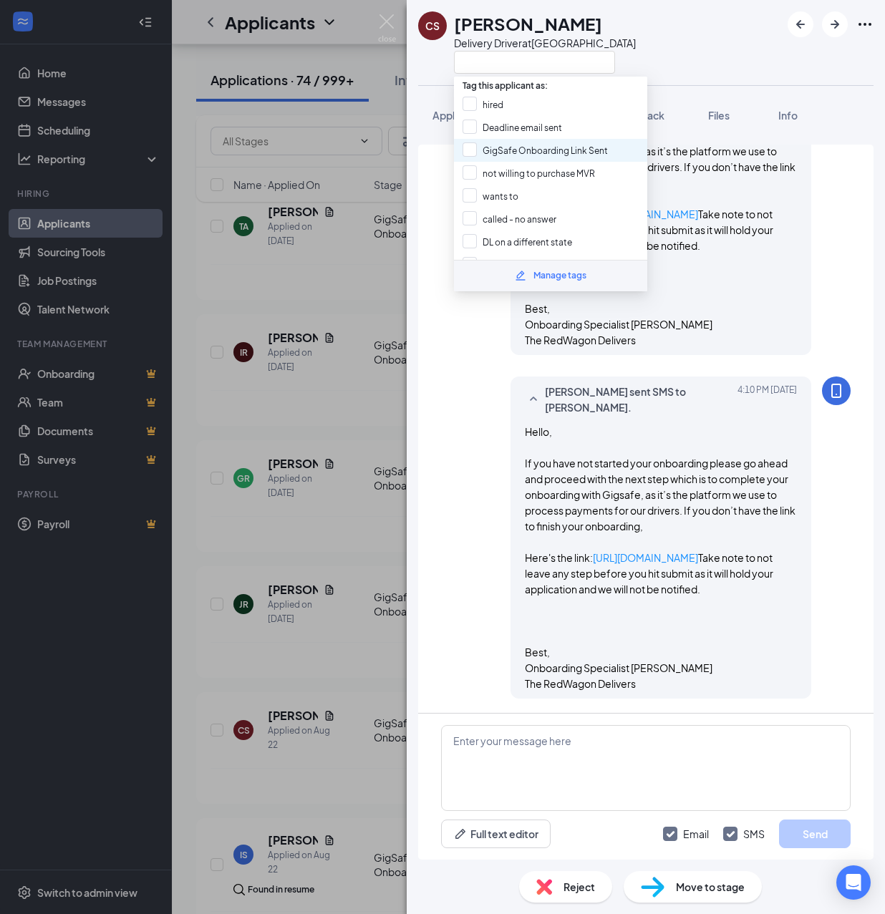
scroll to position [619, 0]
click at [507, 145] on input "GigSafe Onboarding Link Sent" at bounding box center [535, 150] width 145 height 16
checkbox input "true"
click at [347, 364] on div "CS [PERSON_NAME] Delivery Driver at [GEOGRAPHIC_DATA] Application Messages Feed…" at bounding box center [442, 457] width 885 height 914
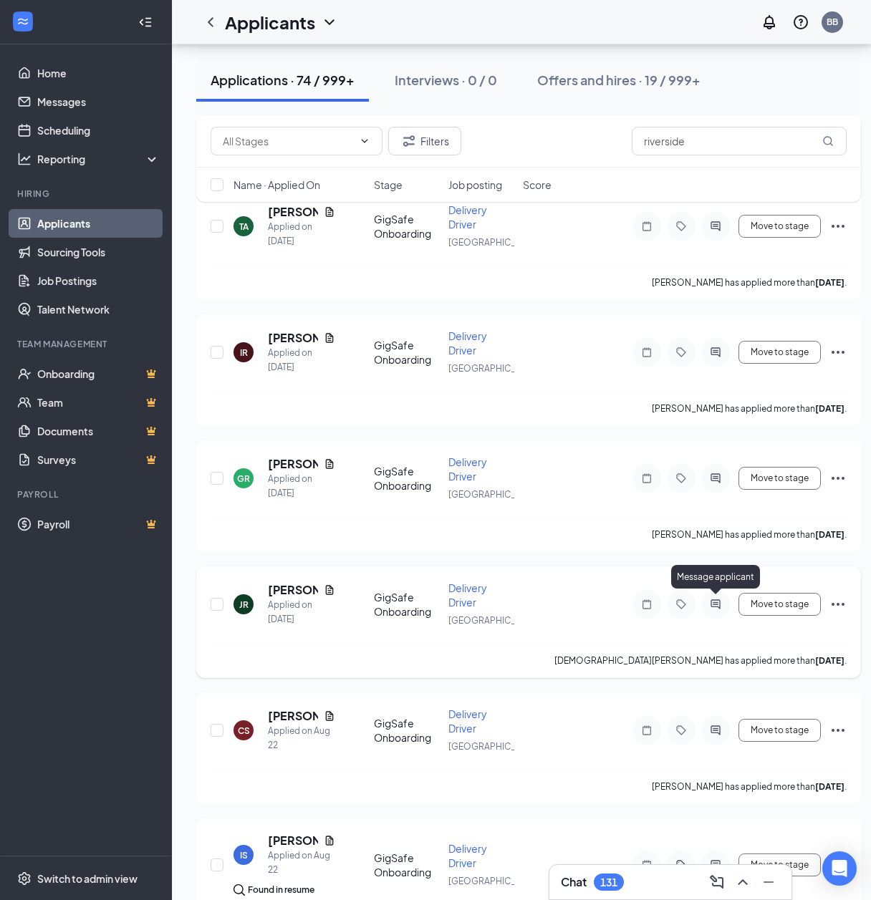
click at [716, 601] on icon "ActiveChat" at bounding box center [715, 604] width 17 height 11
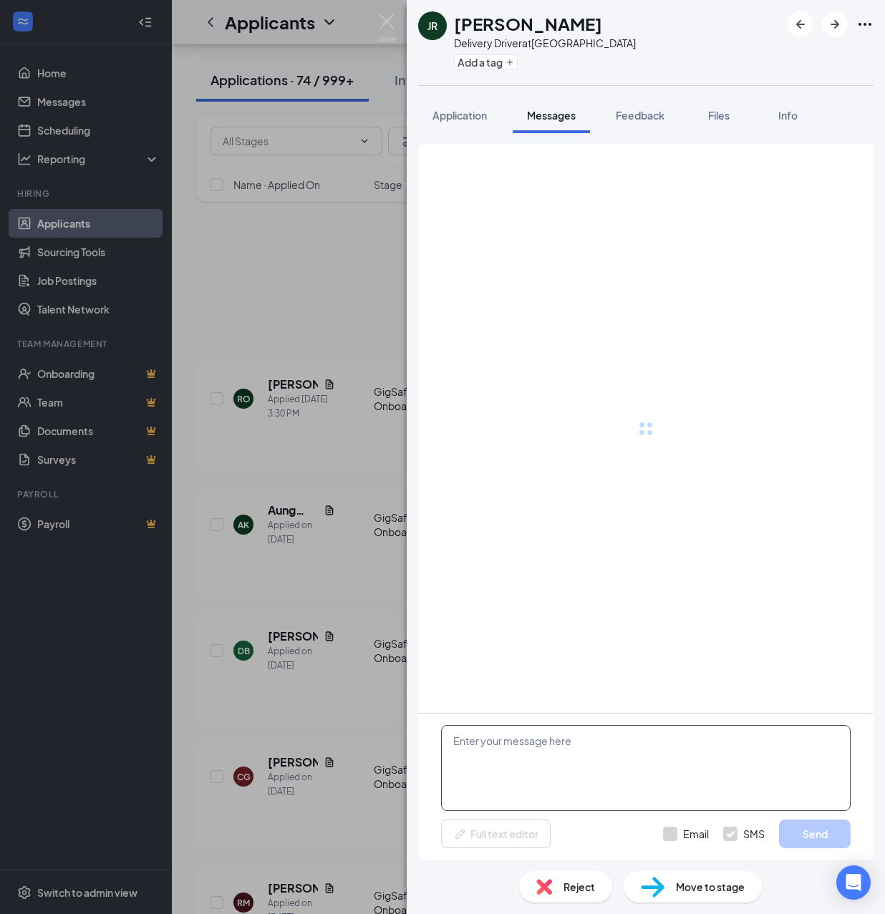
click at [600, 755] on textarea at bounding box center [646, 768] width 410 height 86
click at [588, 750] on textarea at bounding box center [646, 768] width 410 height 86
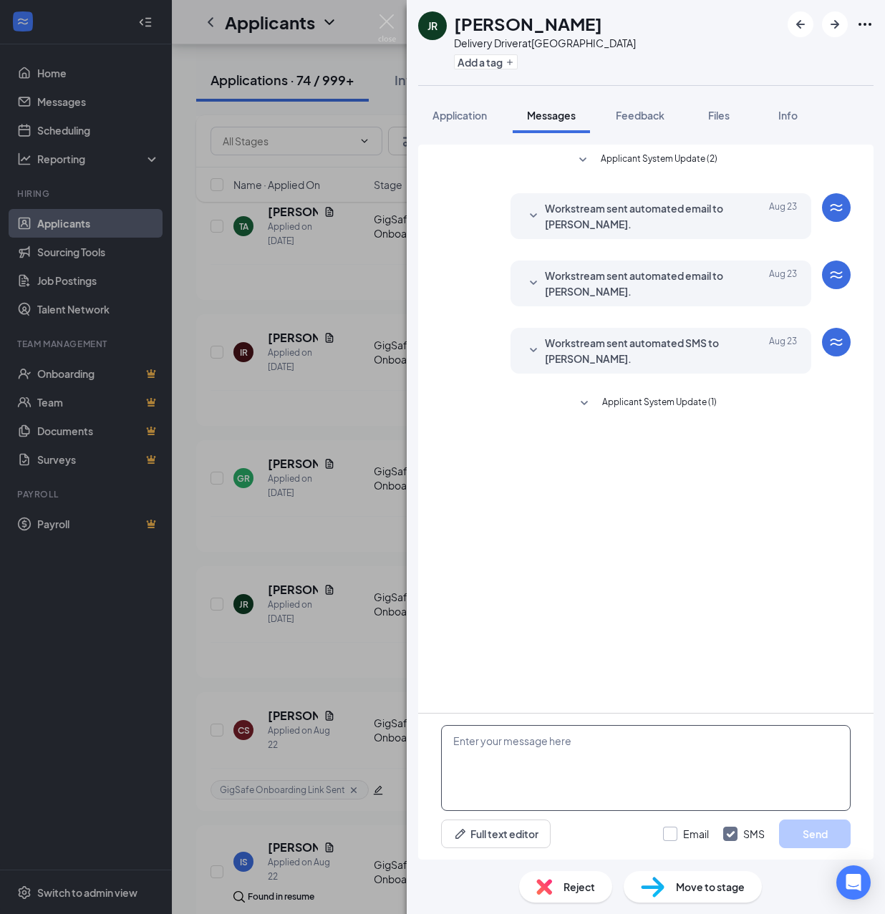
paste textarea "Hello, If you have not started your onboarding please go ahead and proceed with…"
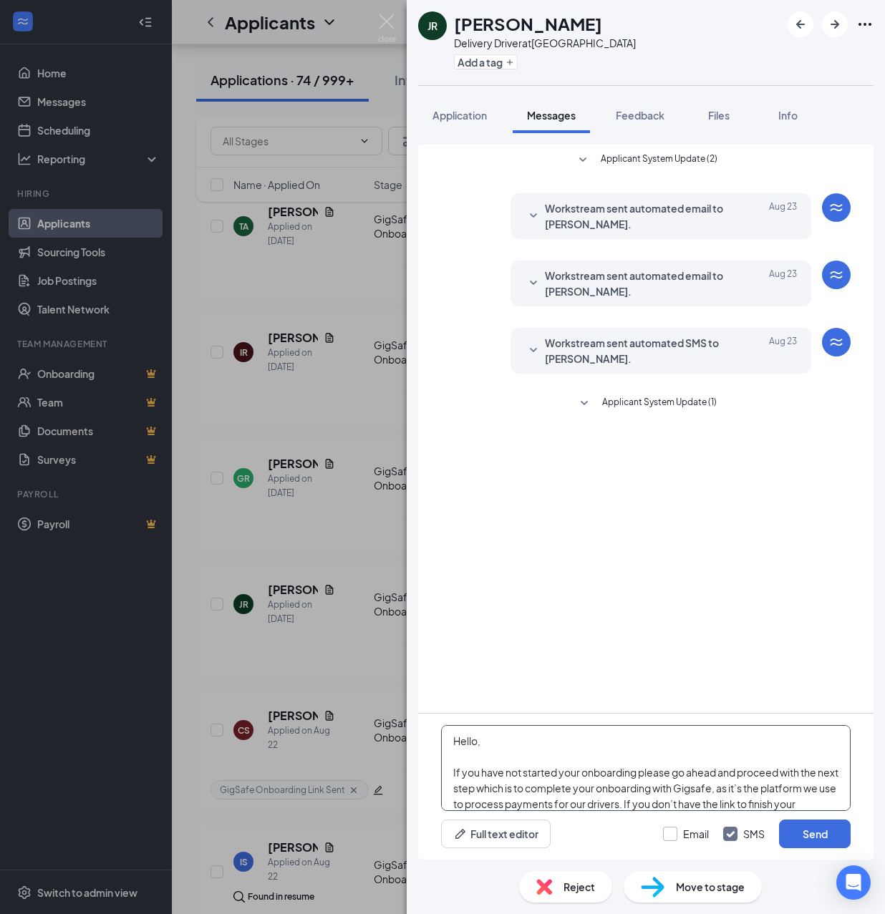
scroll to position [252, 0]
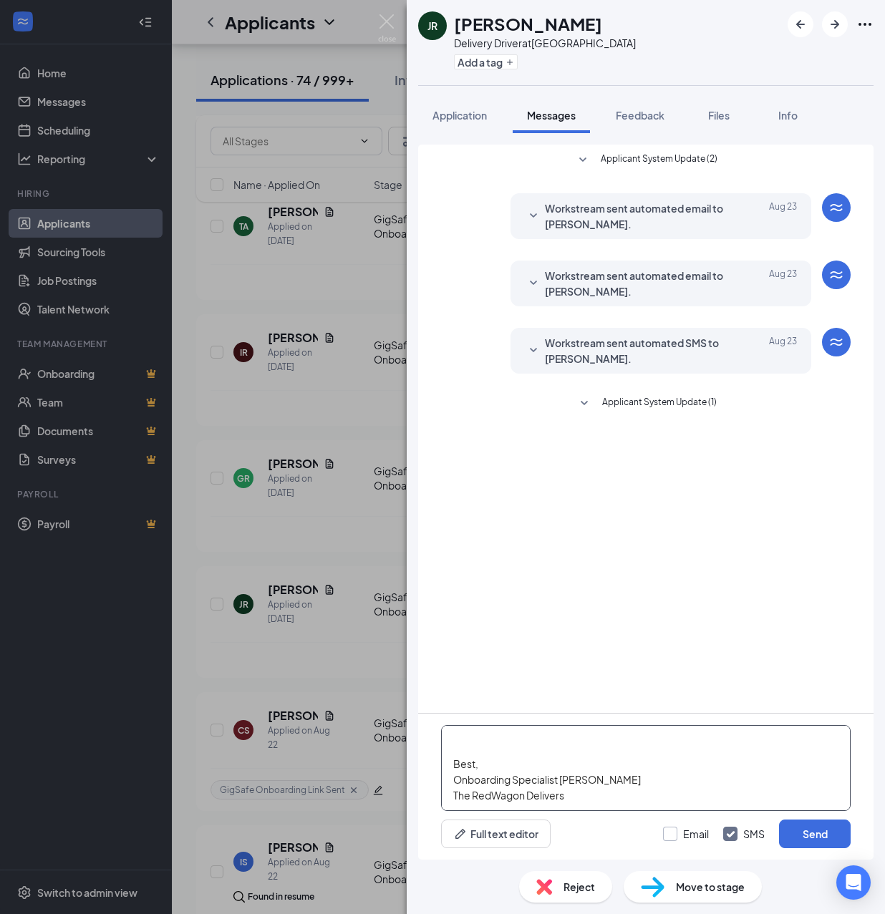
type textarea "Hello, If you have not started your onboarding please go ahead and proceed with…"
click at [674, 834] on input "Email" at bounding box center [686, 834] width 46 height 14
checkbox input "true"
click at [802, 829] on button "Send" at bounding box center [815, 834] width 72 height 29
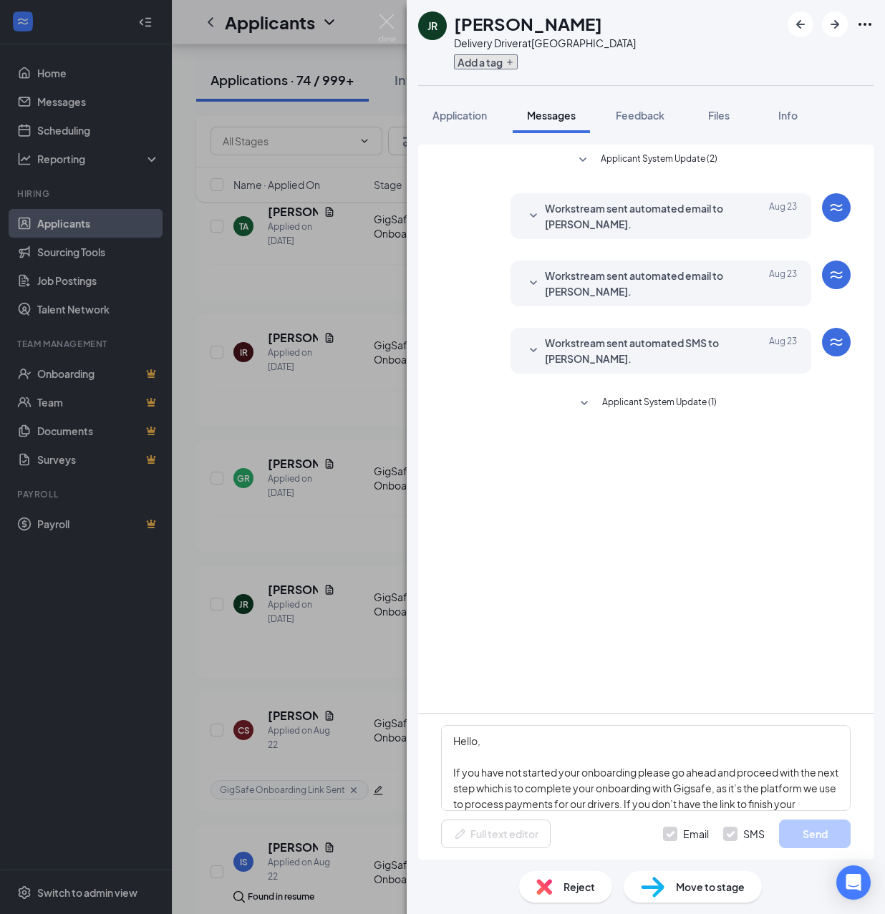
click at [496, 61] on button "Add a tag" at bounding box center [486, 61] width 64 height 15
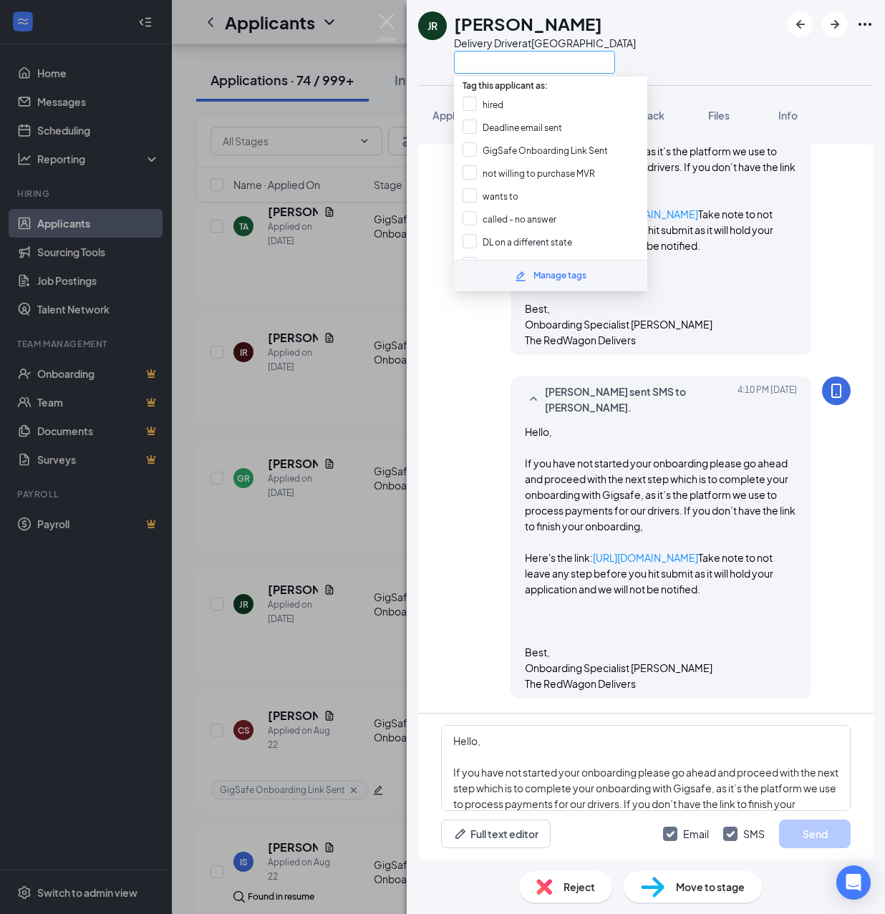
scroll to position [565, 0]
click at [502, 147] on input "GigSafe Onboarding Link Sent" at bounding box center [535, 150] width 145 height 16
checkbox input "true"
click at [337, 405] on div "JR Jesus Rivera Delivery Driver at Riverside Application Messages Feedback File…" at bounding box center [442, 457] width 885 height 914
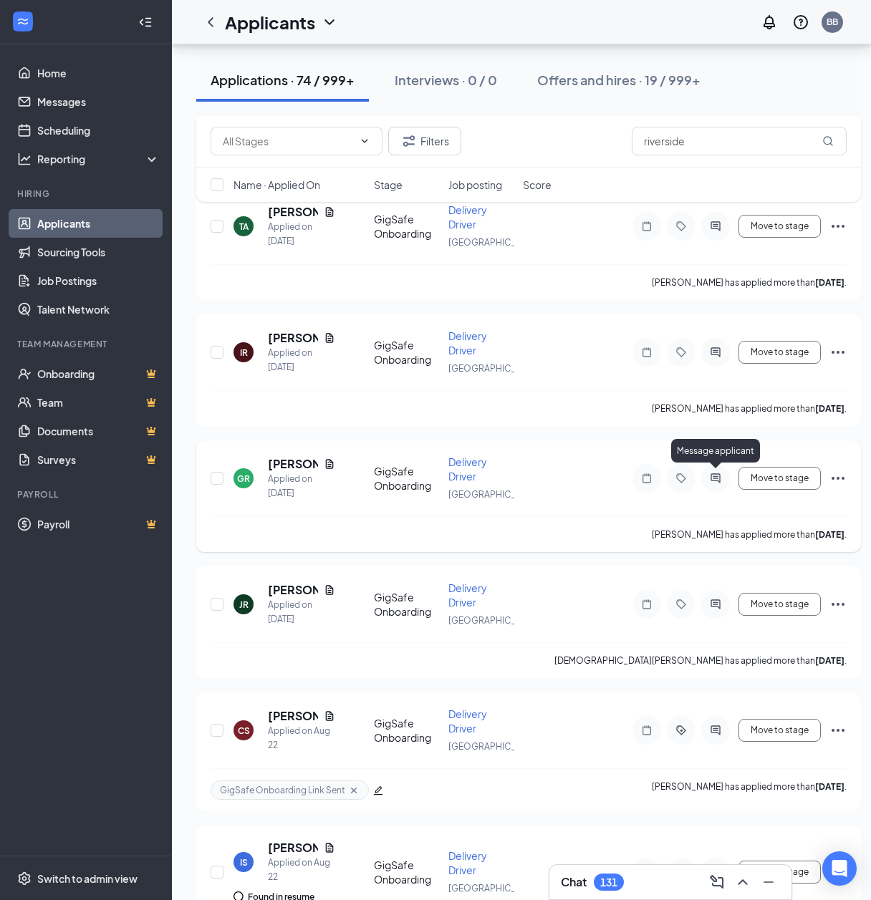
click at [719, 473] on icon "ActiveChat" at bounding box center [714, 477] width 9 height 9
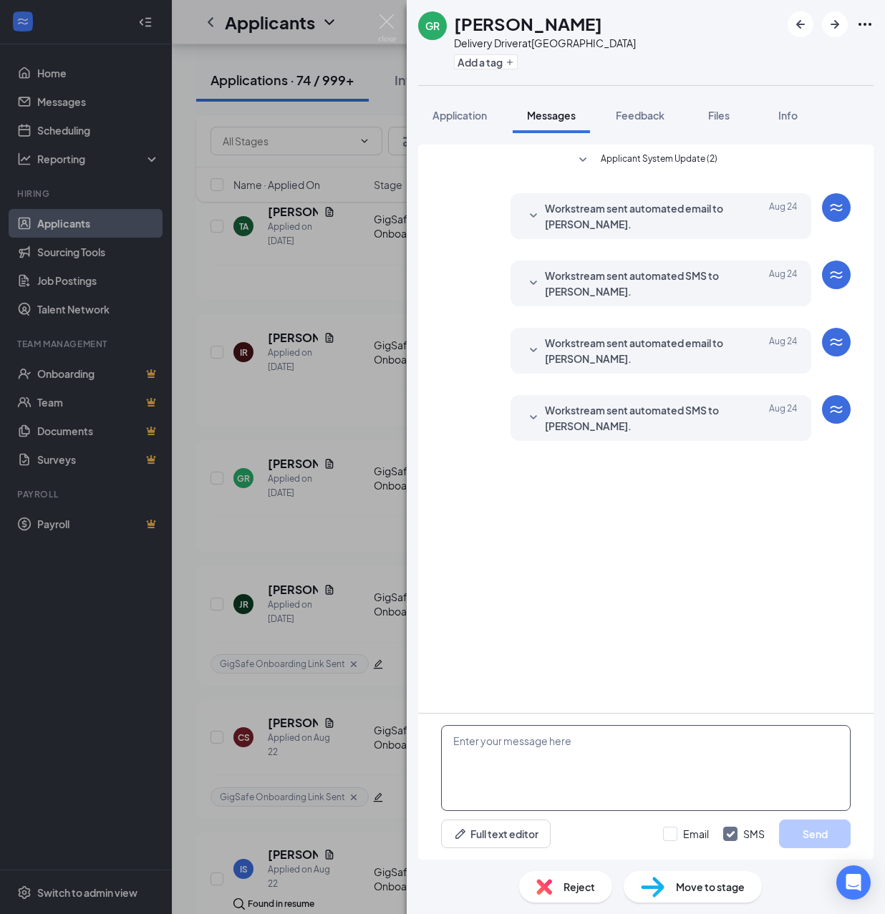
click at [573, 776] on textarea at bounding box center [646, 768] width 410 height 86
click at [548, 765] on textarea at bounding box center [646, 768] width 410 height 86
paste textarea "Hello, If you have not started your onboarding please go ahead and proceed with…"
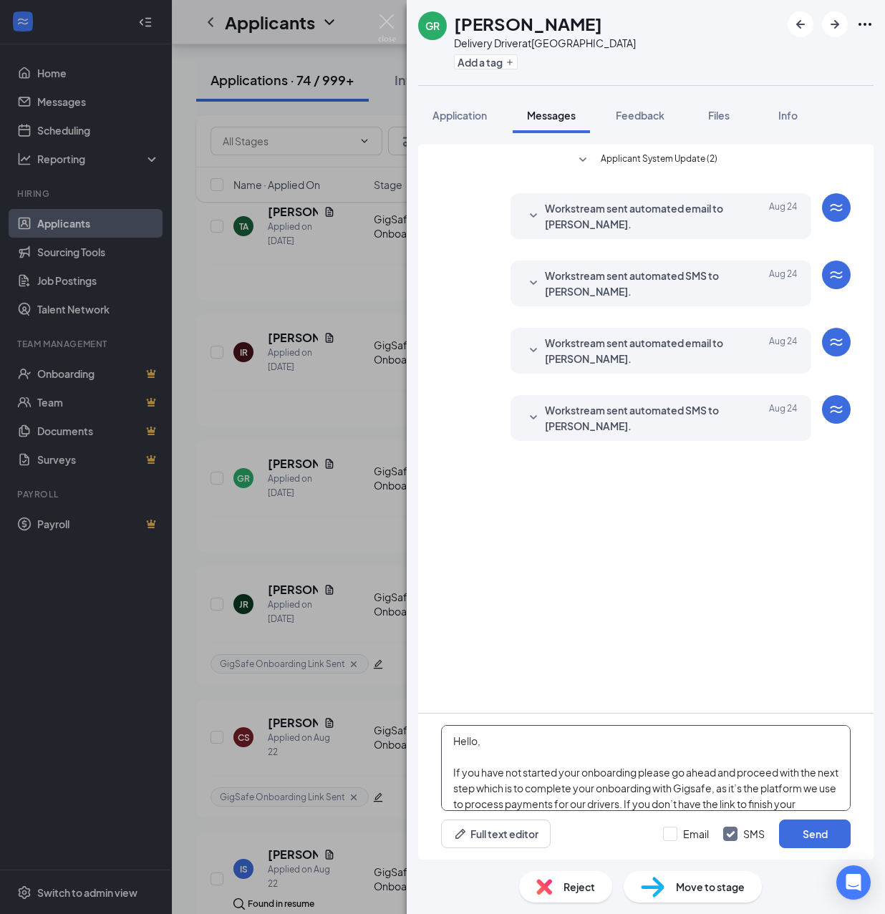
scroll to position [252, 0]
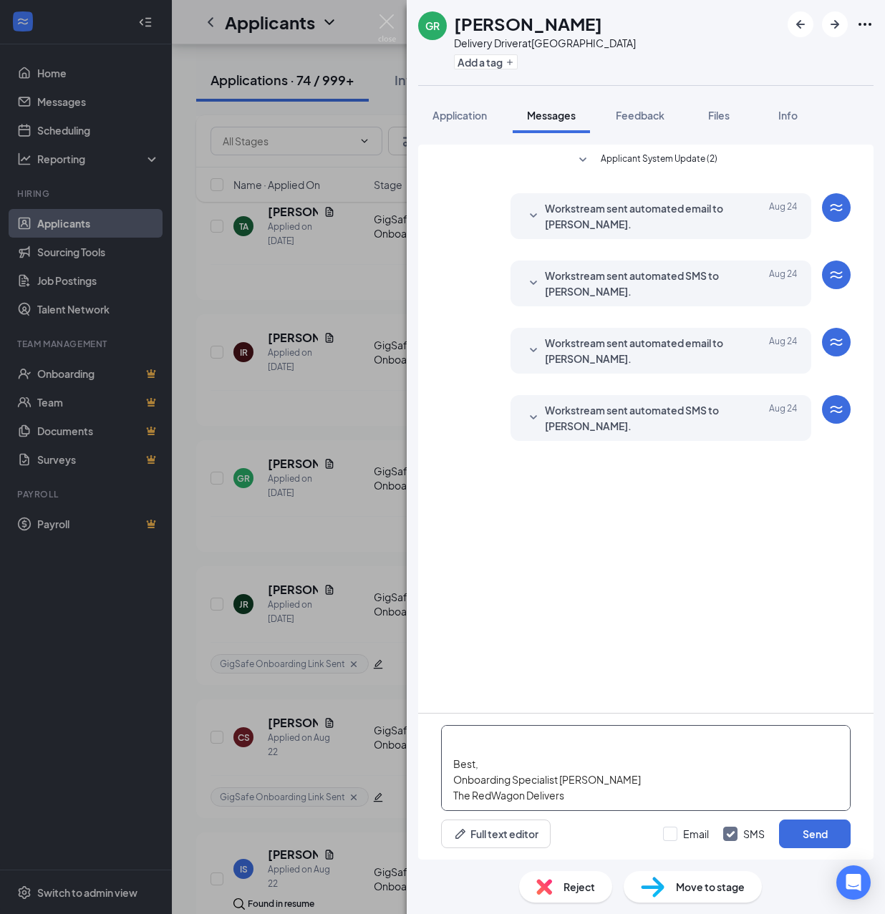
type textarea "Hello, If you have not started your onboarding please go ahead and proceed with…"
click at [676, 826] on div "Email SMS Send" at bounding box center [757, 834] width 188 height 29
click at [679, 829] on input "Email" at bounding box center [686, 834] width 46 height 14
checkbox input "true"
click at [796, 831] on button "Send" at bounding box center [815, 834] width 72 height 29
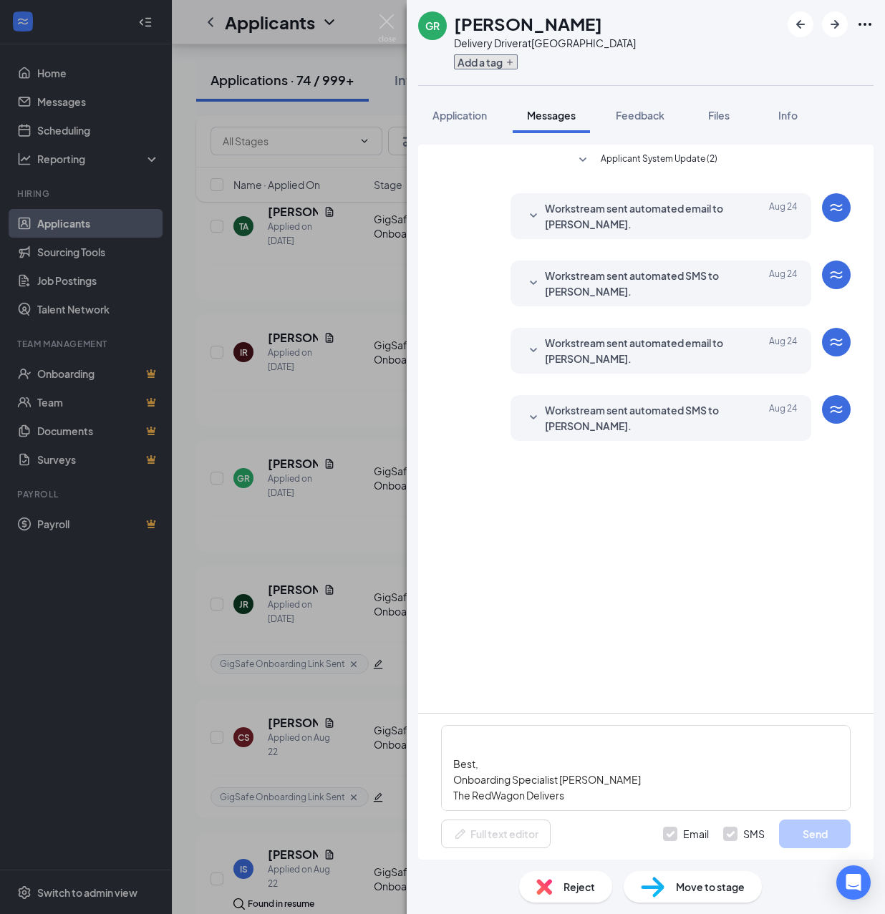
click at [496, 66] on button "Add a tag" at bounding box center [486, 61] width 64 height 15
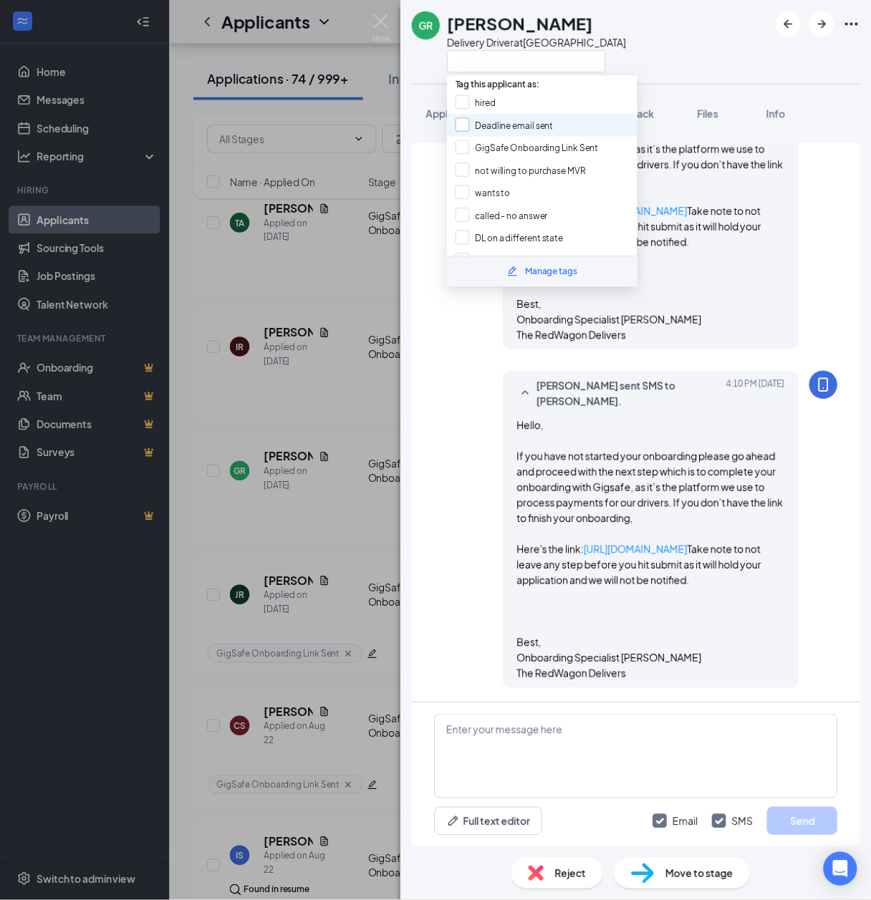
scroll to position [605, 0]
click at [510, 144] on input "GigSafe Onboarding Link Sent" at bounding box center [535, 150] width 145 height 16
checkbox input "true"
click at [361, 437] on div "GR Genrri Reyes Delivery Driver at Riverside Application Messages Feedback File…" at bounding box center [442, 457] width 885 height 914
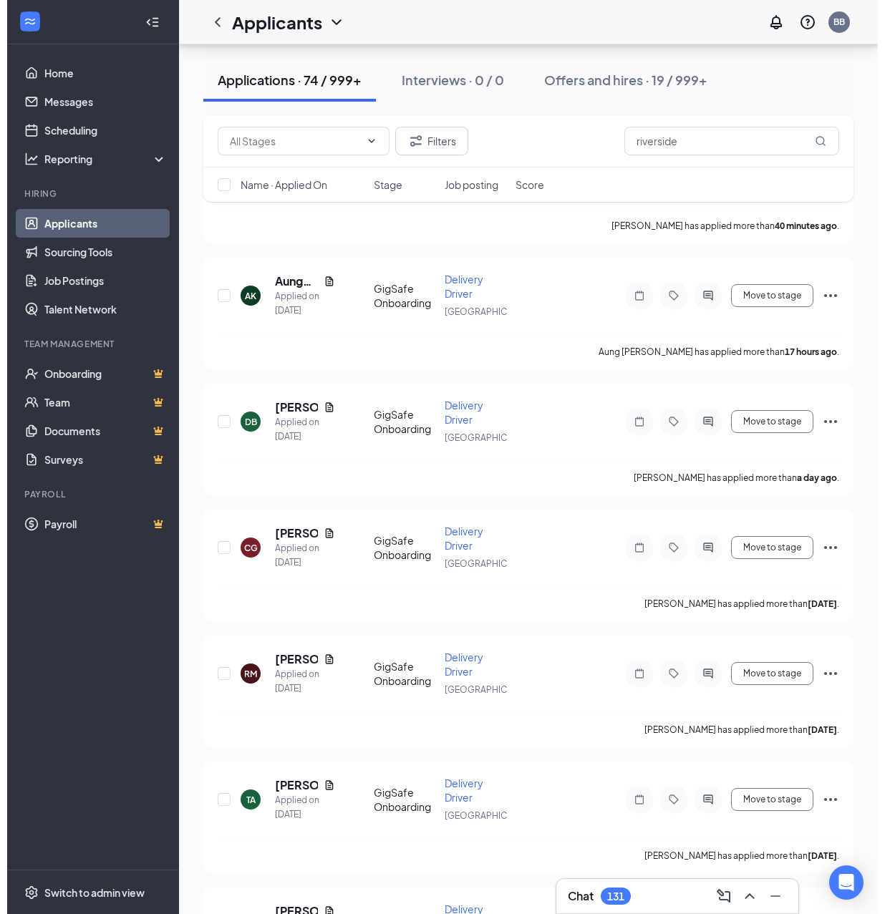
scroll to position [325, 0]
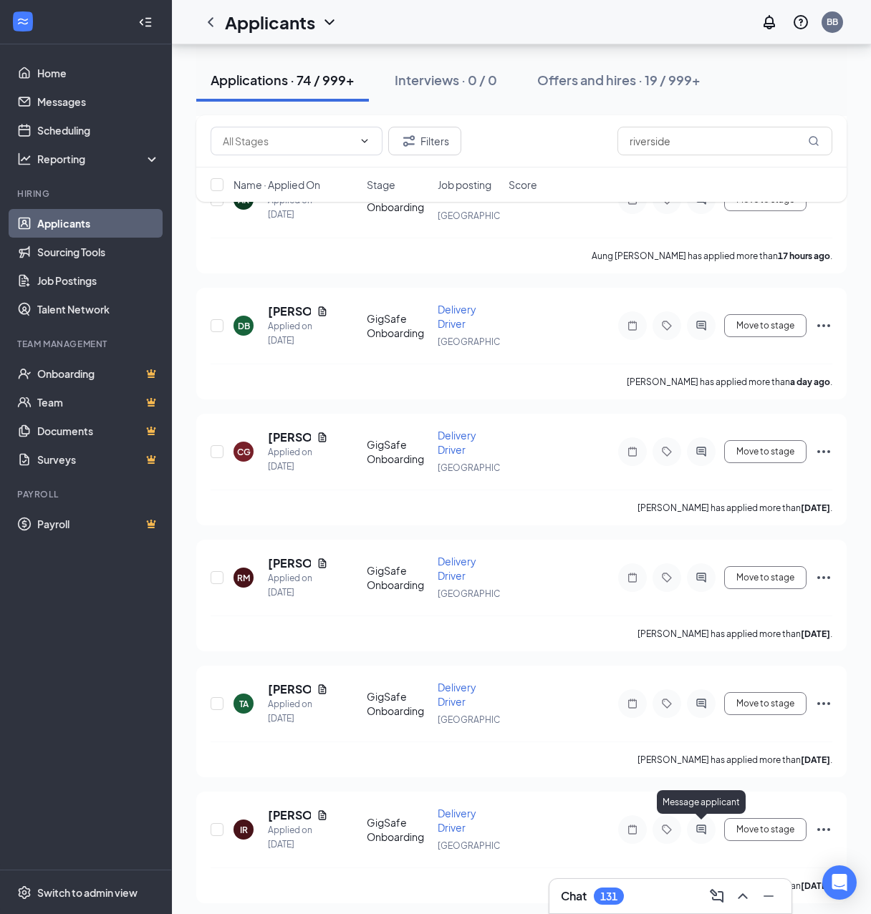
click at [702, 825] on icon "ActiveChat" at bounding box center [700, 829] width 9 height 9
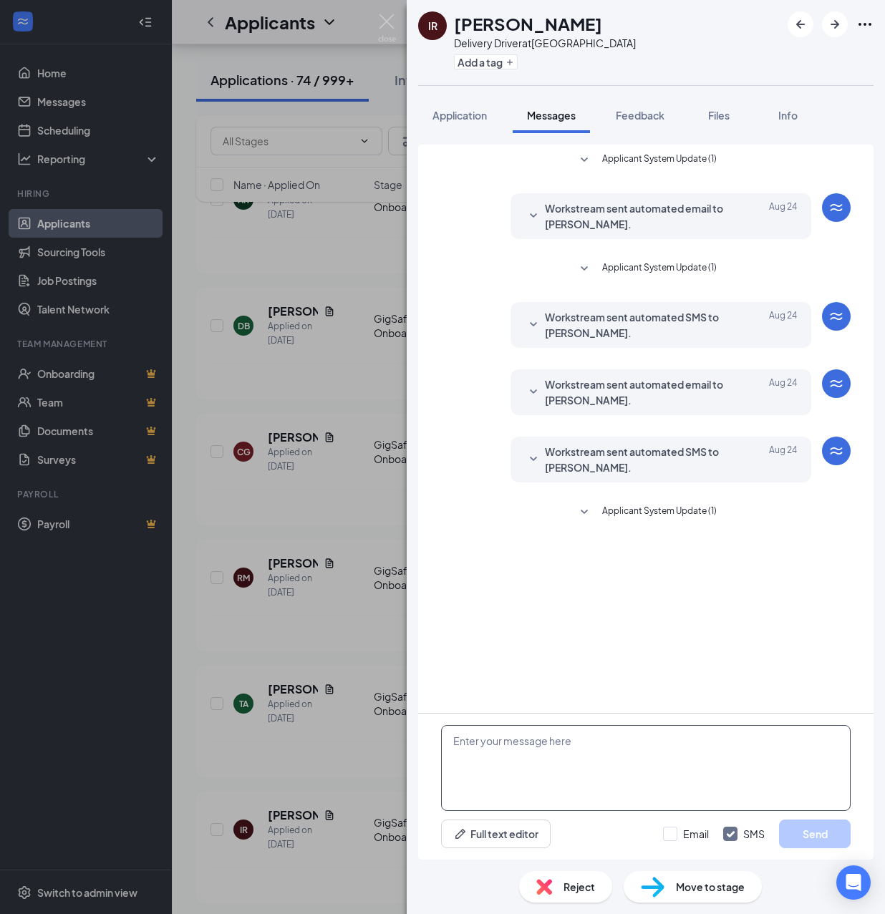
click at [576, 769] on textarea at bounding box center [646, 768] width 410 height 86
click at [581, 766] on textarea at bounding box center [646, 768] width 410 height 86
paste textarea "Hello, If you have not started your onboarding please go ahead and proceed with…"
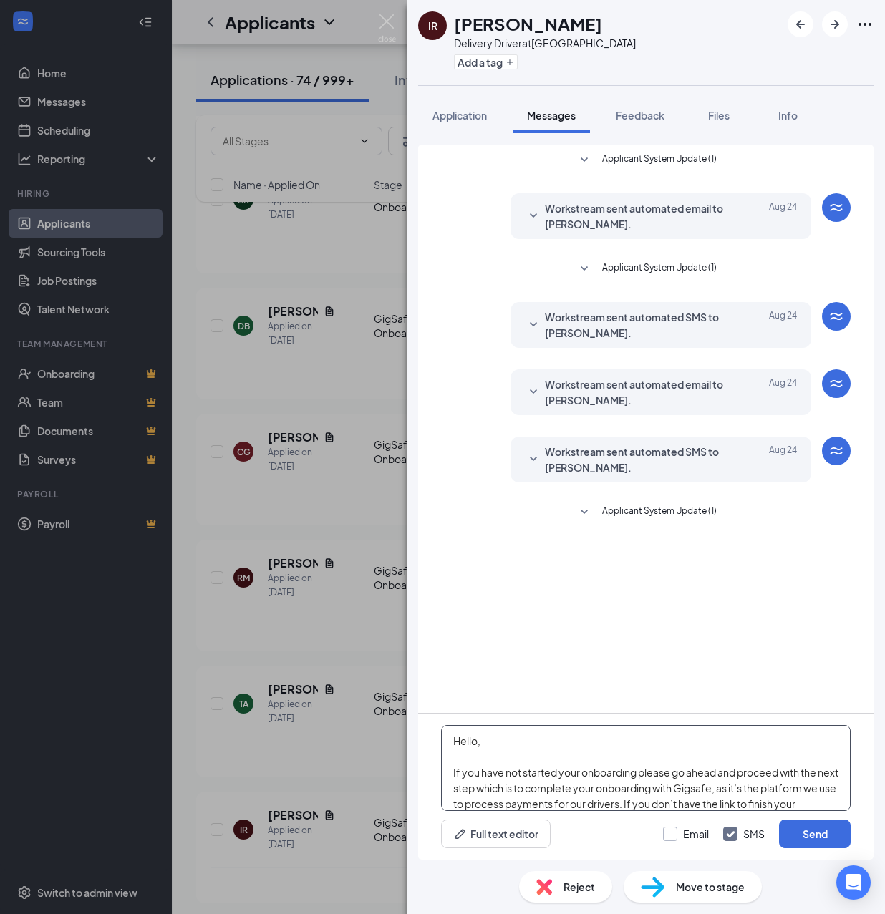
scroll to position [252, 0]
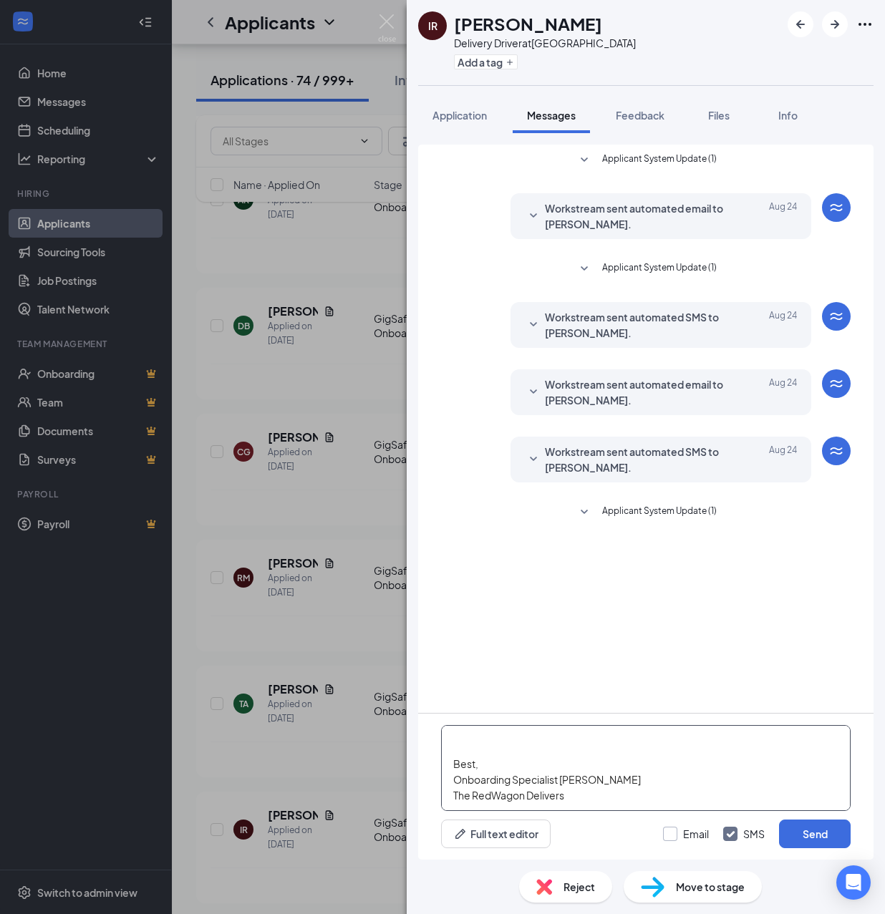
type textarea "Hello, If you have not started your onboarding please go ahead and proceed with…"
click at [669, 832] on input "Email" at bounding box center [686, 834] width 46 height 14
checkbox input "true"
drag, startPoint x: 805, startPoint y: 834, endPoint x: 553, endPoint y: 155, distance: 723.8
click at [803, 833] on button "Send" at bounding box center [815, 834] width 72 height 29
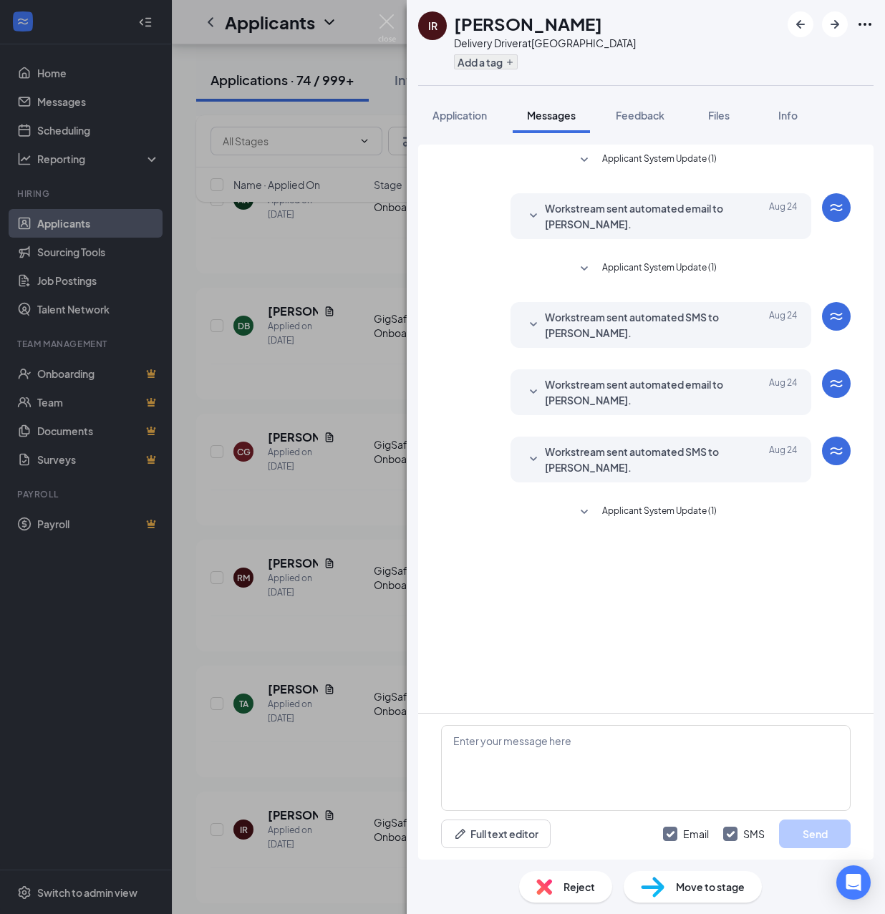
scroll to position [0, 0]
click at [485, 64] on button "Add a tag" at bounding box center [486, 61] width 64 height 15
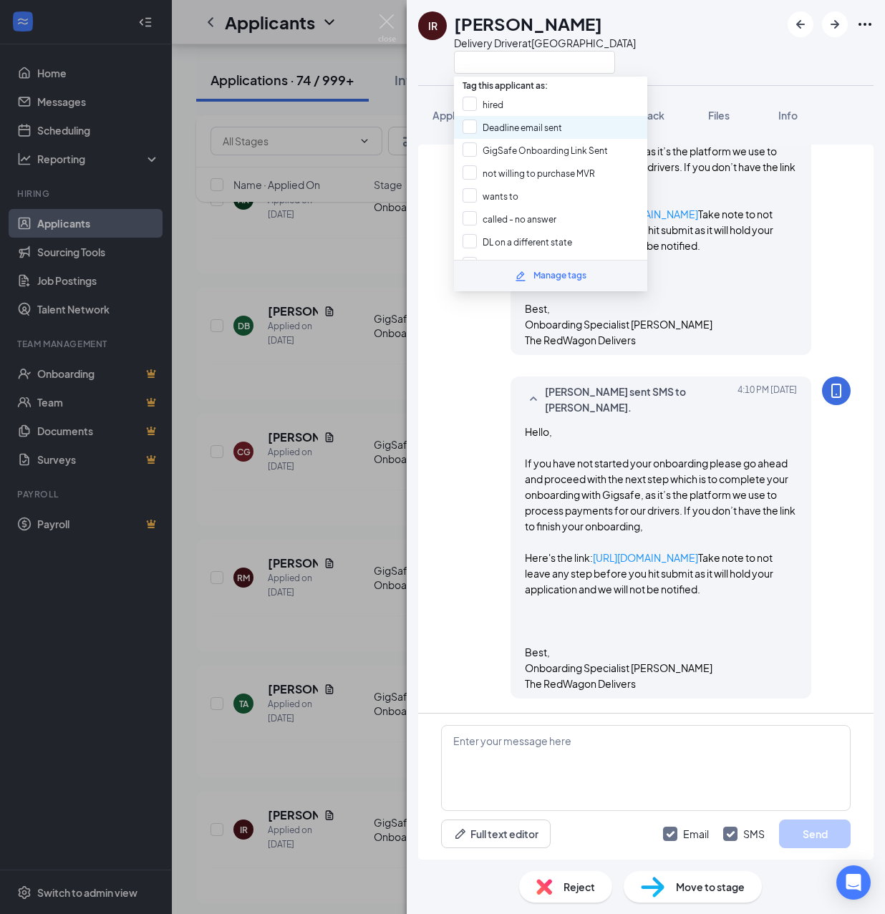
scroll to position [702, 0]
click at [493, 142] on input "GigSafe Onboarding Link Sent" at bounding box center [535, 150] width 145 height 16
checkbox input "true"
click at [374, 361] on div "IR Ismael ReyesVillegas Delivery Driver at Riverside Application Messages Feedb…" at bounding box center [442, 457] width 885 height 914
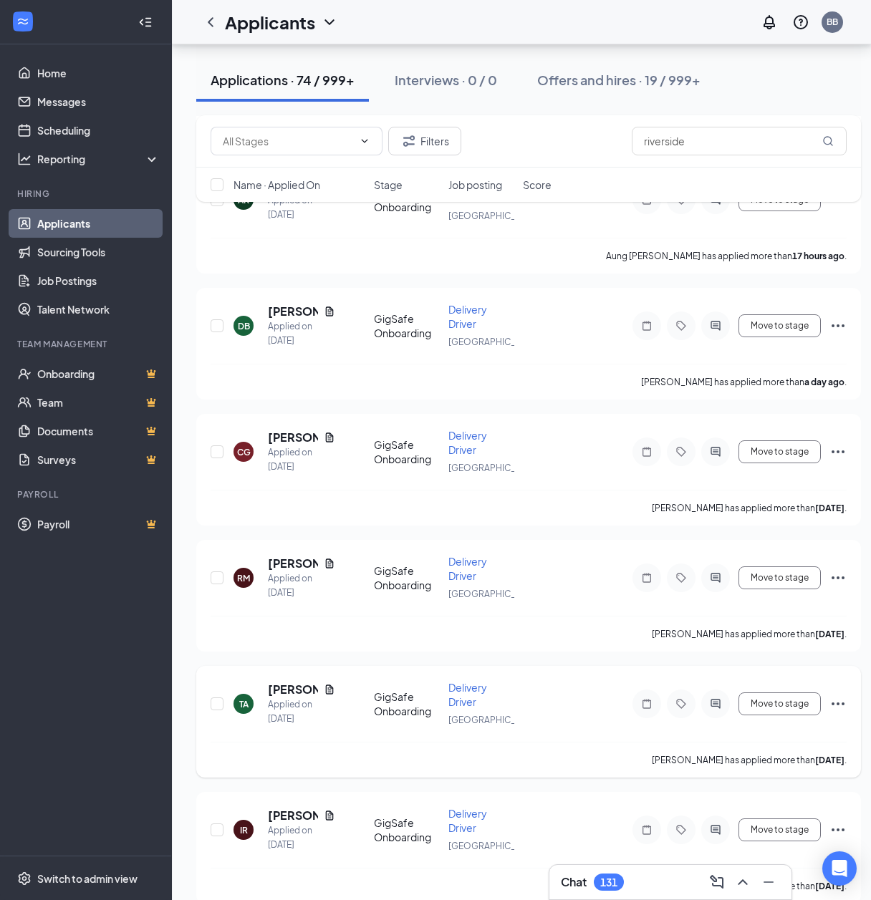
click at [711, 702] on icon "ActiveChat" at bounding box center [714, 703] width 9 height 9
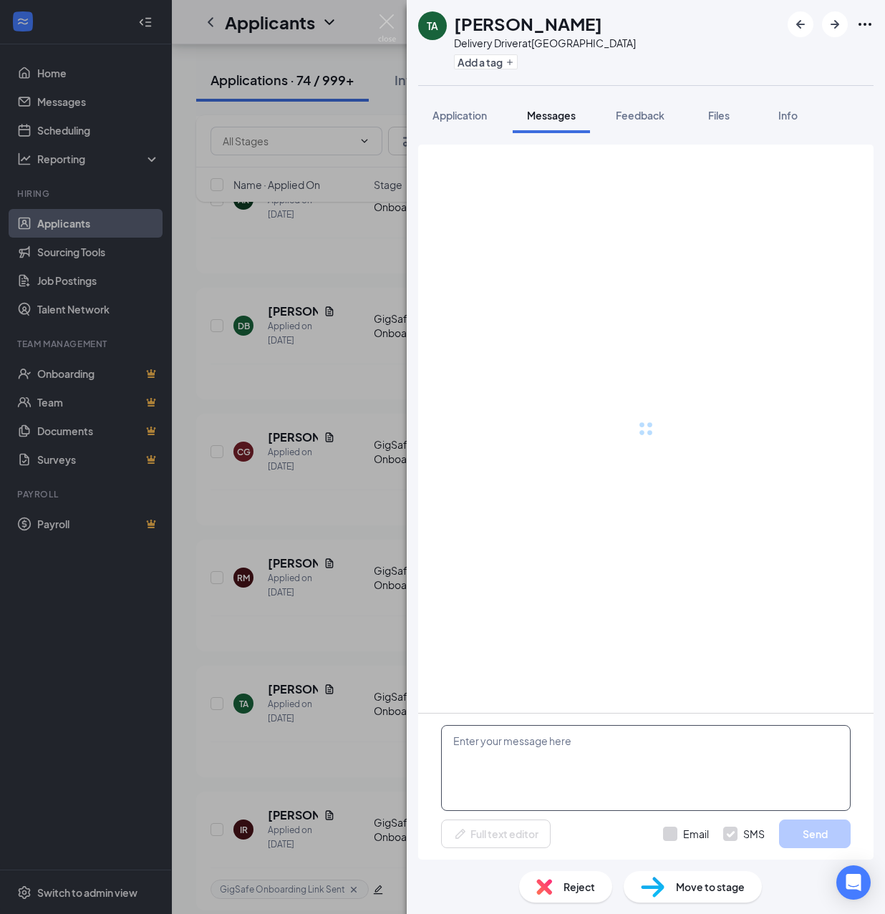
click at [616, 757] on textarea at bounding box center [646, 768] width 410 height 86
click at [597, 745] on textarea at bounding box center [646, 768] width 410 height 86
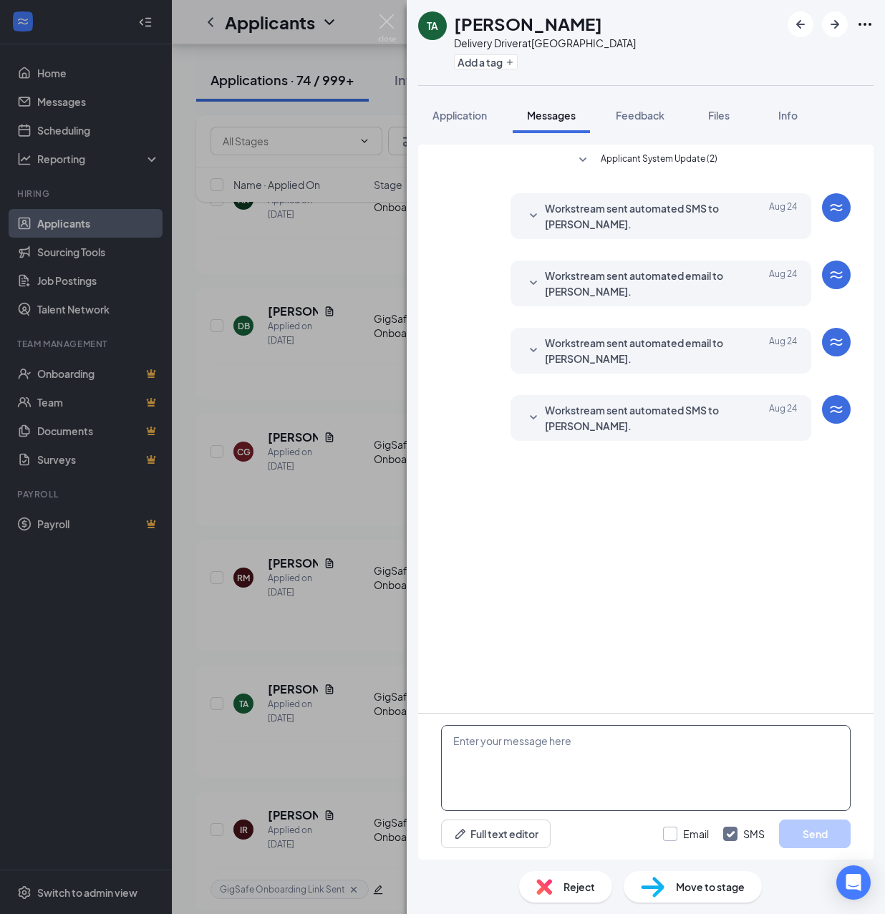
paste textarea "Hello, If you have not started your onboarding please go ahead and proceed with…"
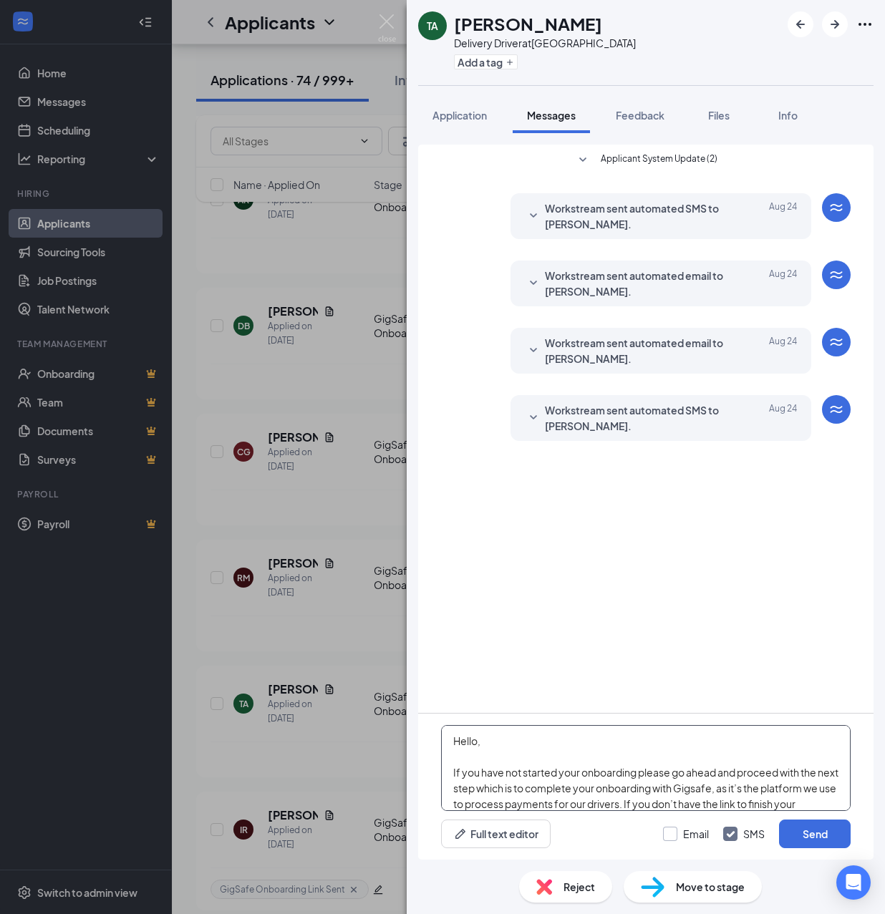
scroll to position [252, 0]
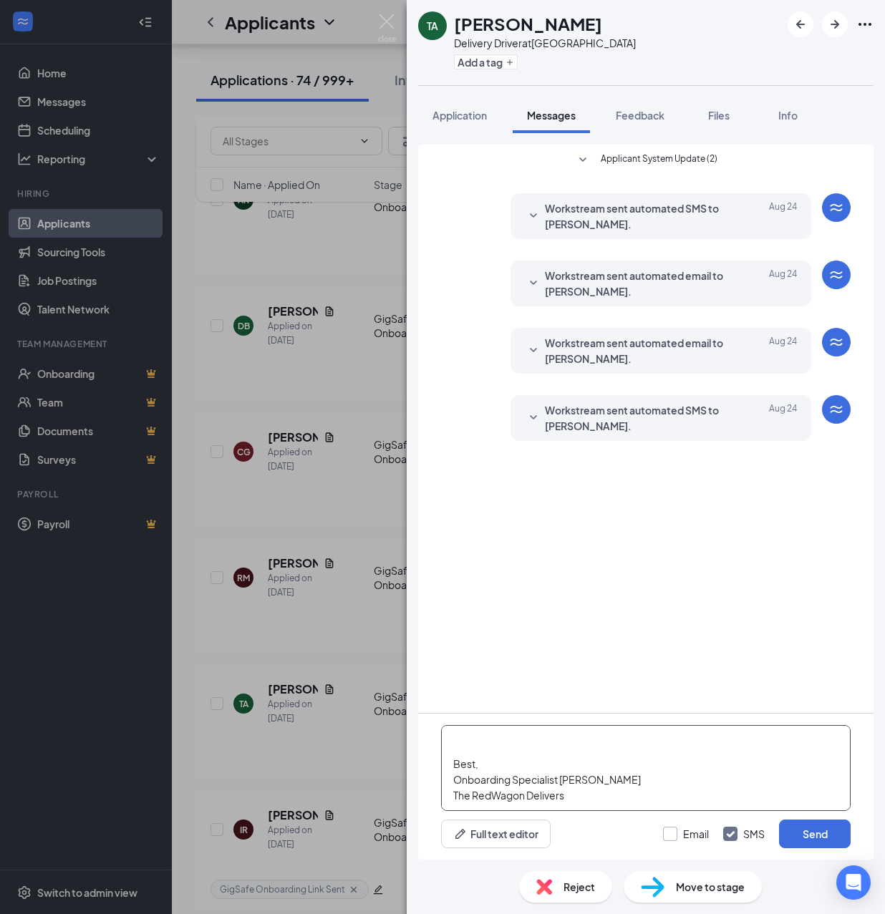
type textarea "Hello, If you have not started your onboarding please go ahead and proceed with…"
click at [674, 835] on input "Email" at bounding box center [686, 834] width 46 height 14
checkbox input "true"
click at [820, 831] on button "Send" at bounding box center [815, 834] width 72 height 29
click at [480, 64] on button "Add a tag" at bounding box center [486, 61] width 64 height 15
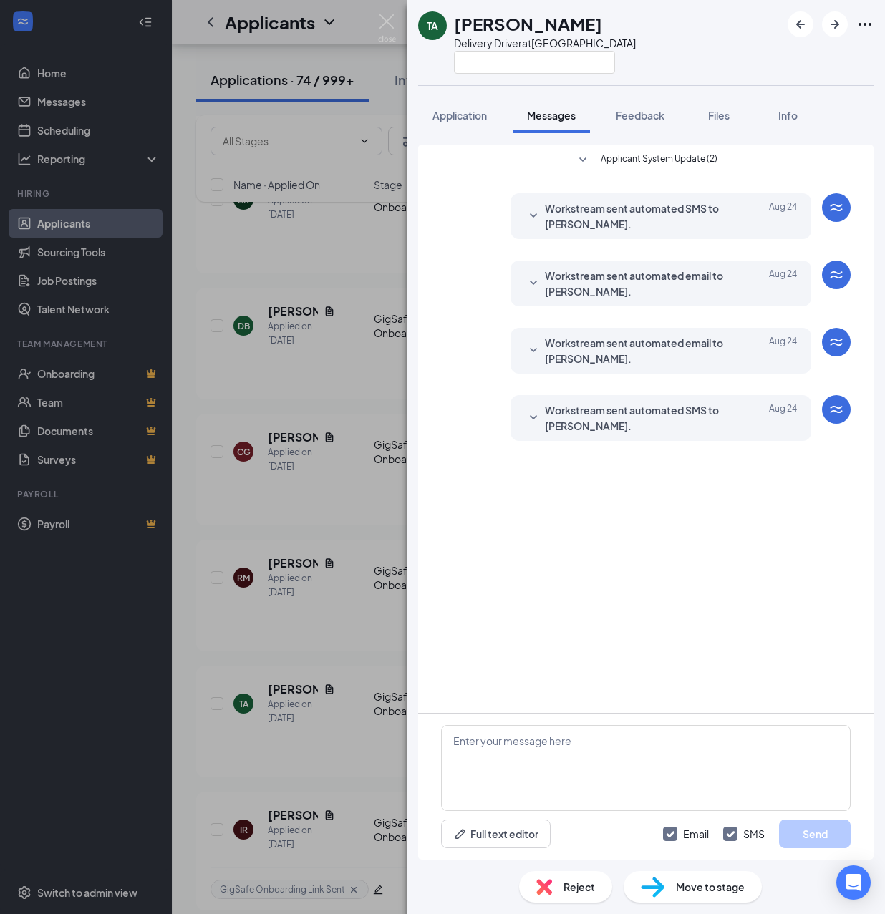
scroll to position [0, 0]
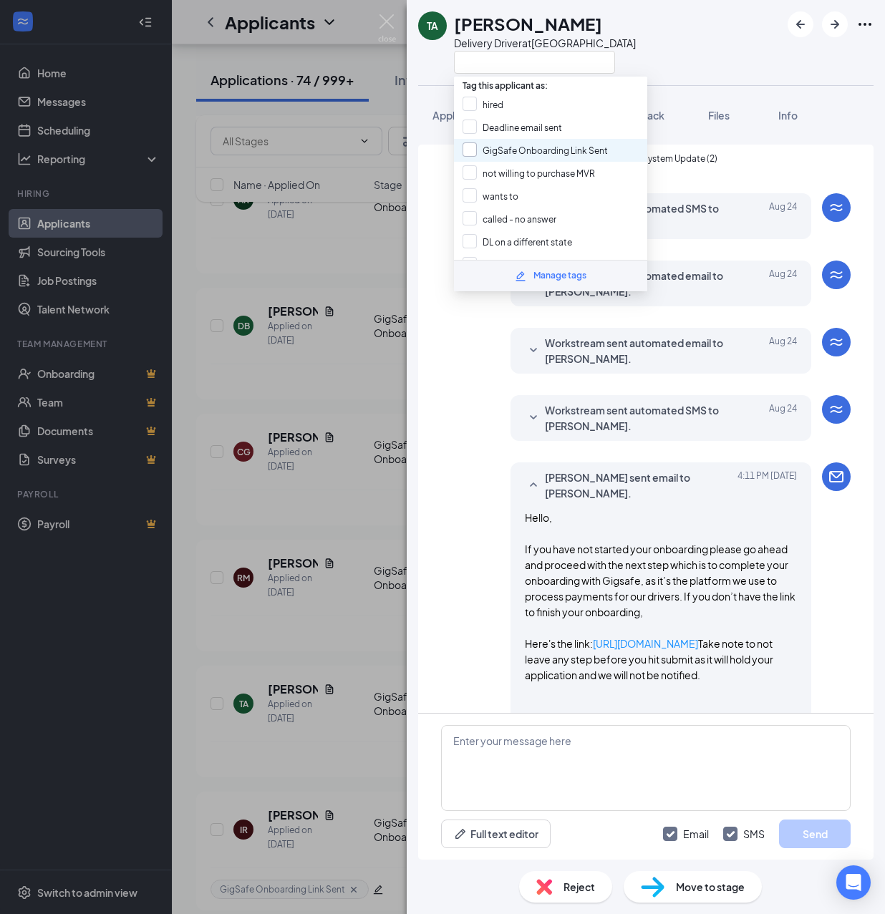
click at [501, 143] on input "GigSafe Onboarding Link Sent" at bounding box center [535, 150] width 145 height 16
checkbox input "true"
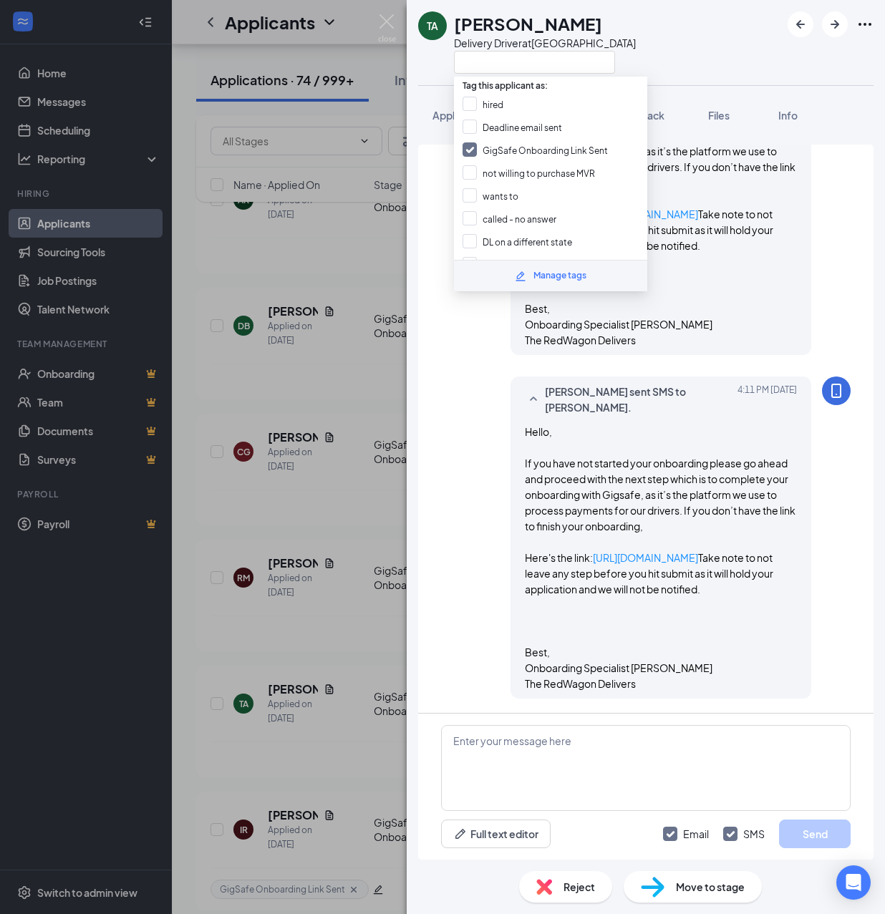
click at [369, 418] on div "TA TROY ALLEN Delivery Driver at Riverside Application Messages Feedback Files …" at bounding box center [442, 457] width 885 height 914
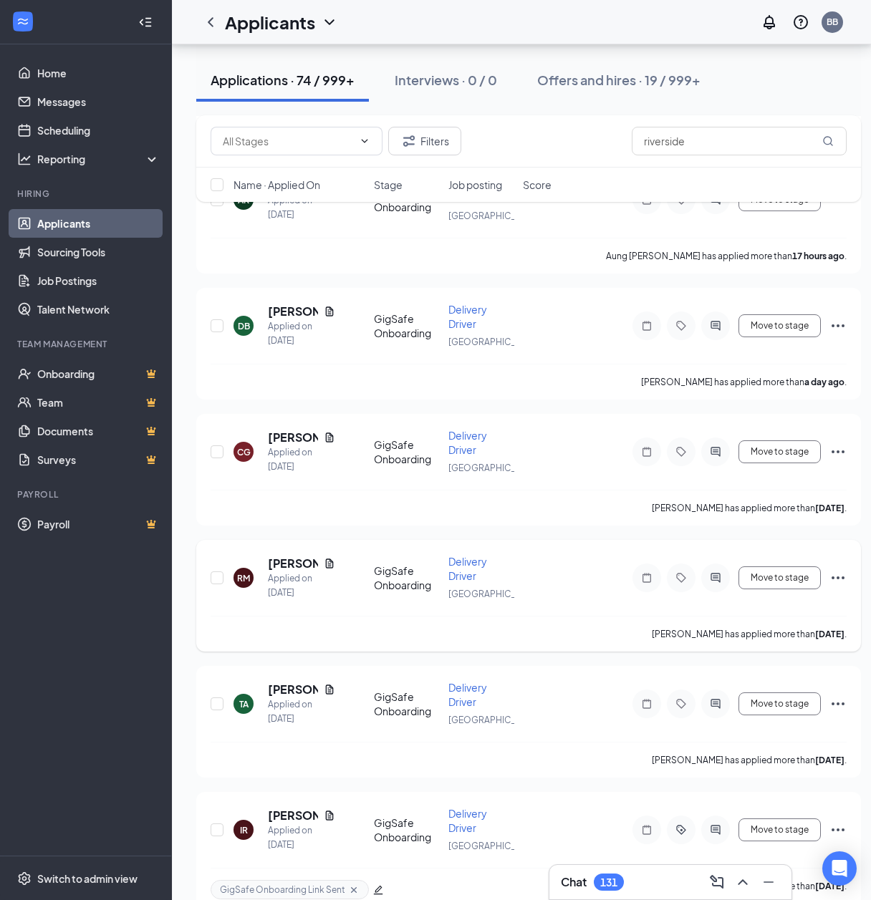
click at [716, 576] on icon "ActiveChat" at bounding box center [714, 577] width 9 height 9
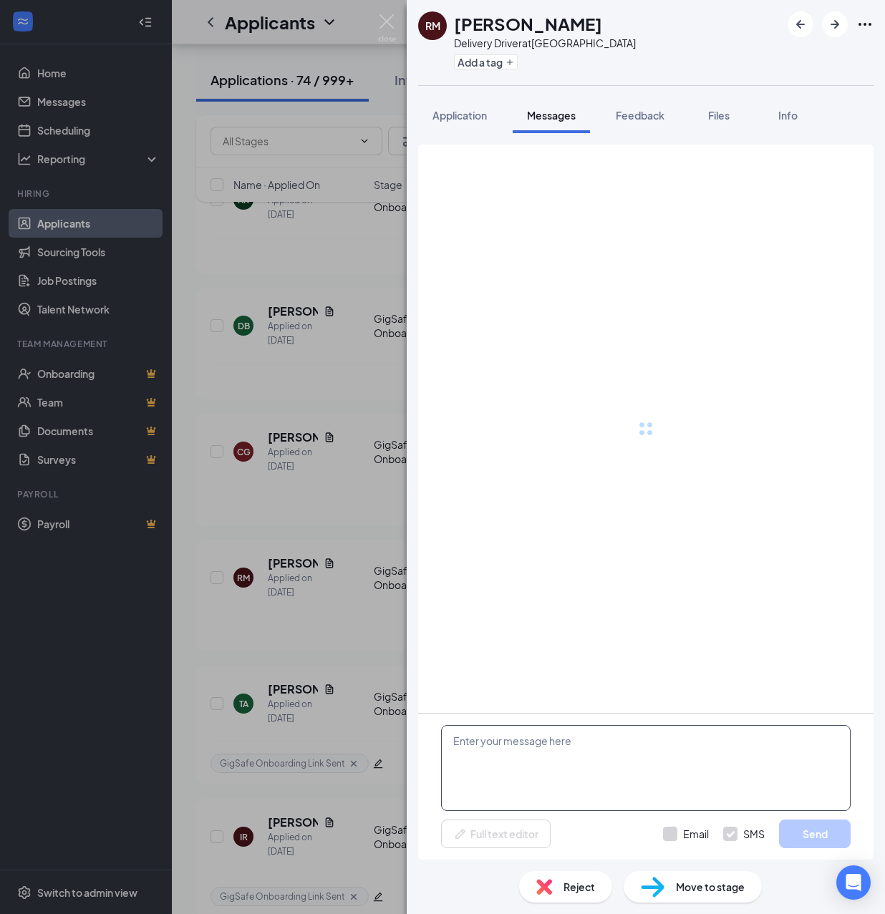
click at [664, 756] on textarea at bounding box center [646, 768] width 410 height 86
click at [568, 748] on textarea at bounding box center [646, 768] width 410 height 86
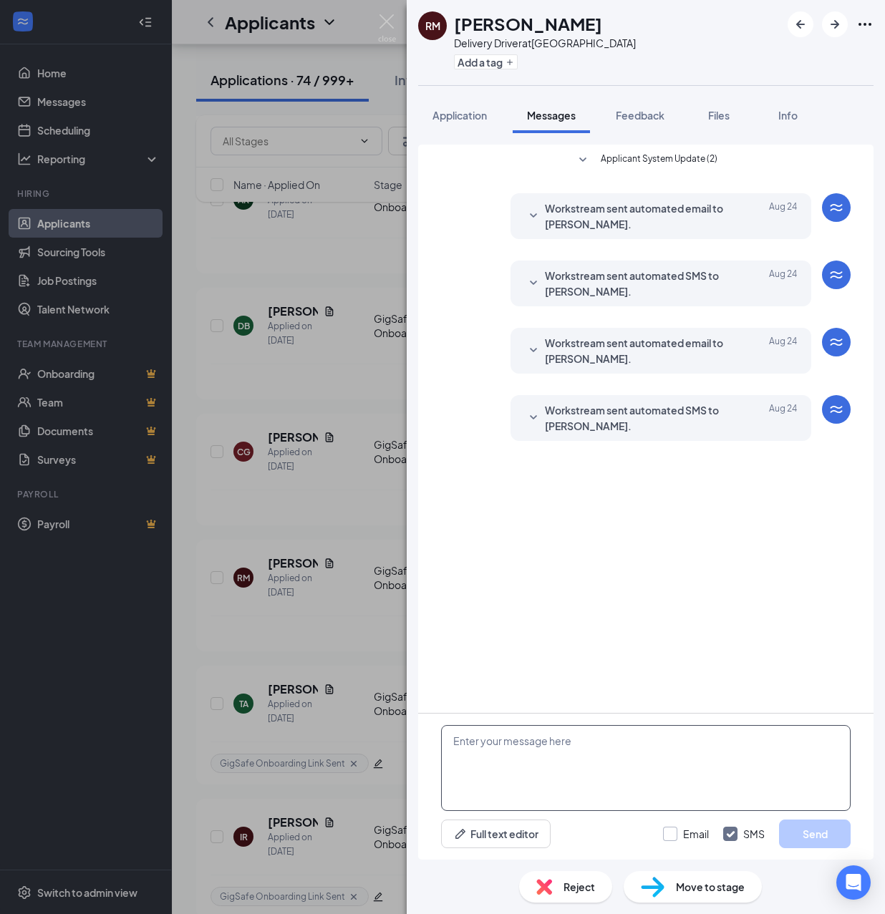
paste textarea "Hello, If you have not started your onboarding please go ahead and proceed with…"
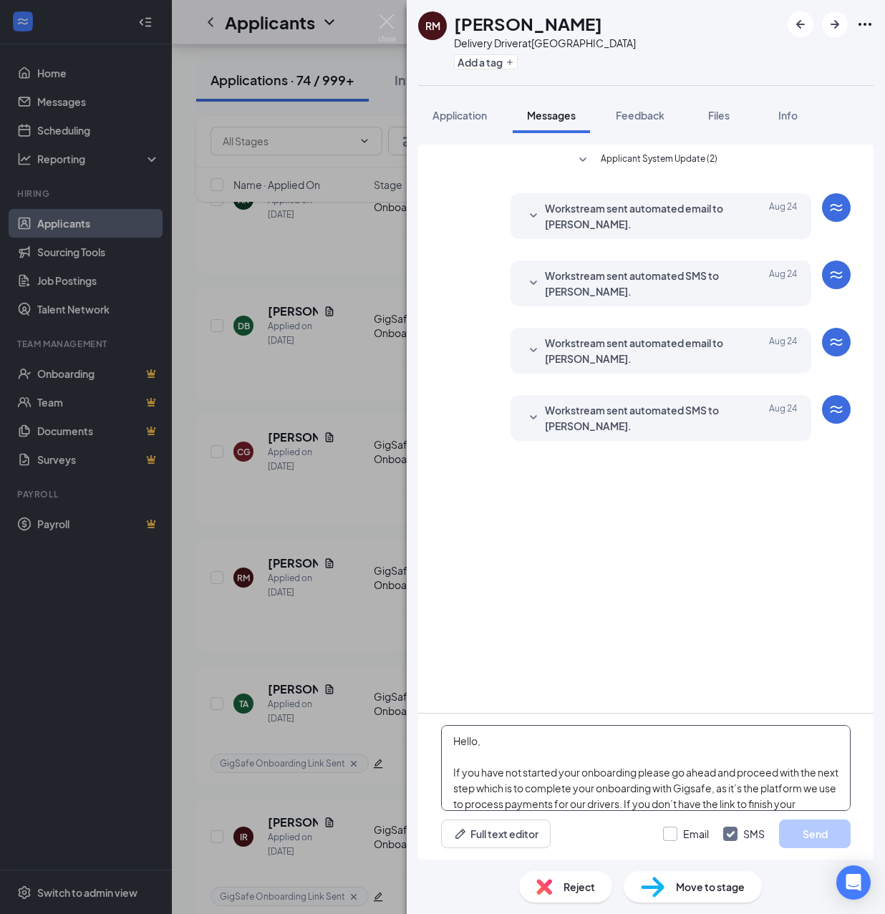
type textarea "Hello, If you have not started your onboarding please go ahead and proceed with…"
click at [682, 834] on input "Email" at bounding box center [686, 834] width 46 height 14
checkbox input "true"
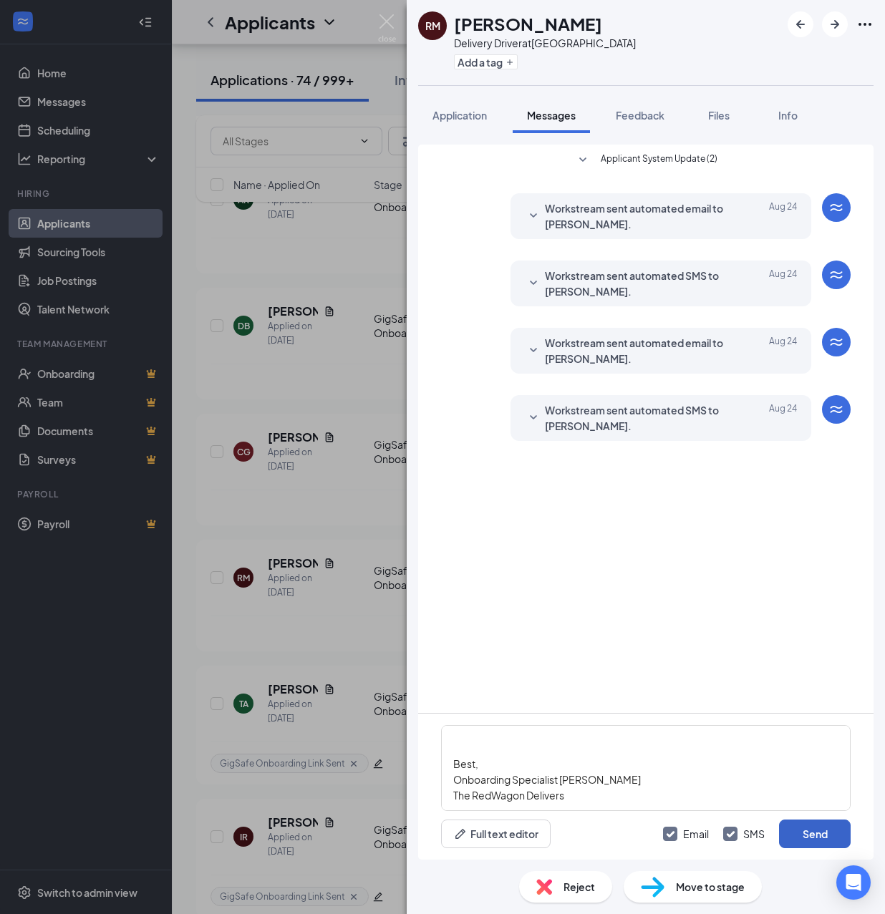
click at [811, 829] on button "Send" at bounding box center [815, 834] width 72 height 29
click at [490, 60] on button "Add a tag" at bounding box center [486, 61] width 64 height 15
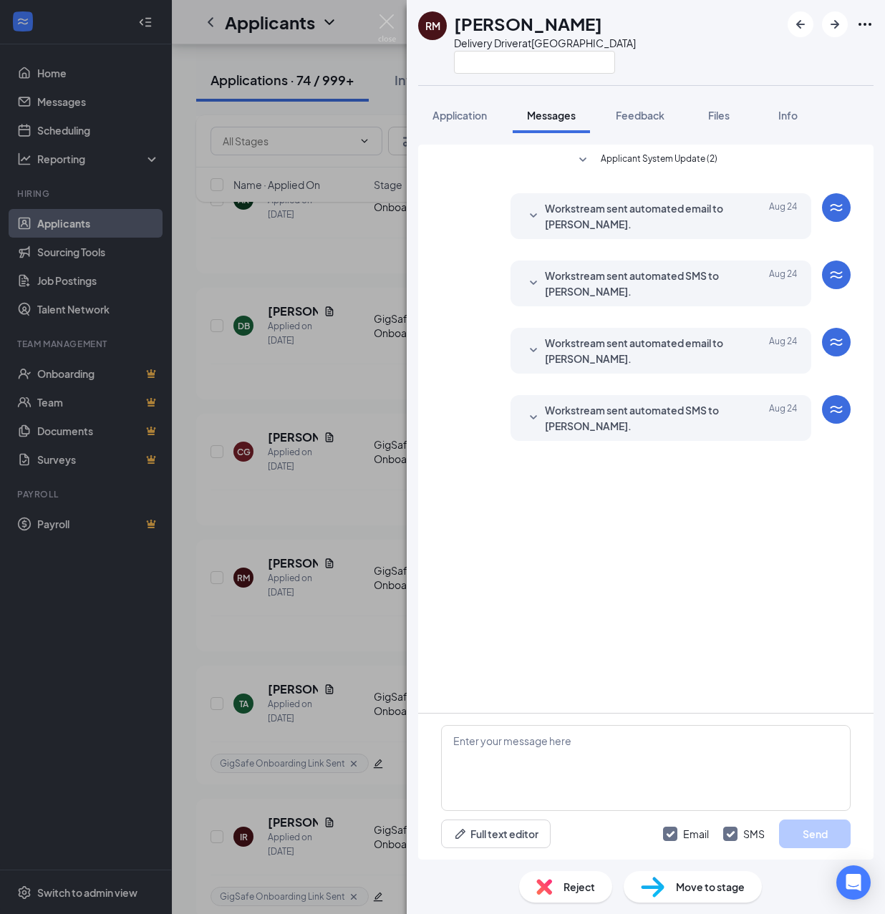
scroll to position [0, 0]
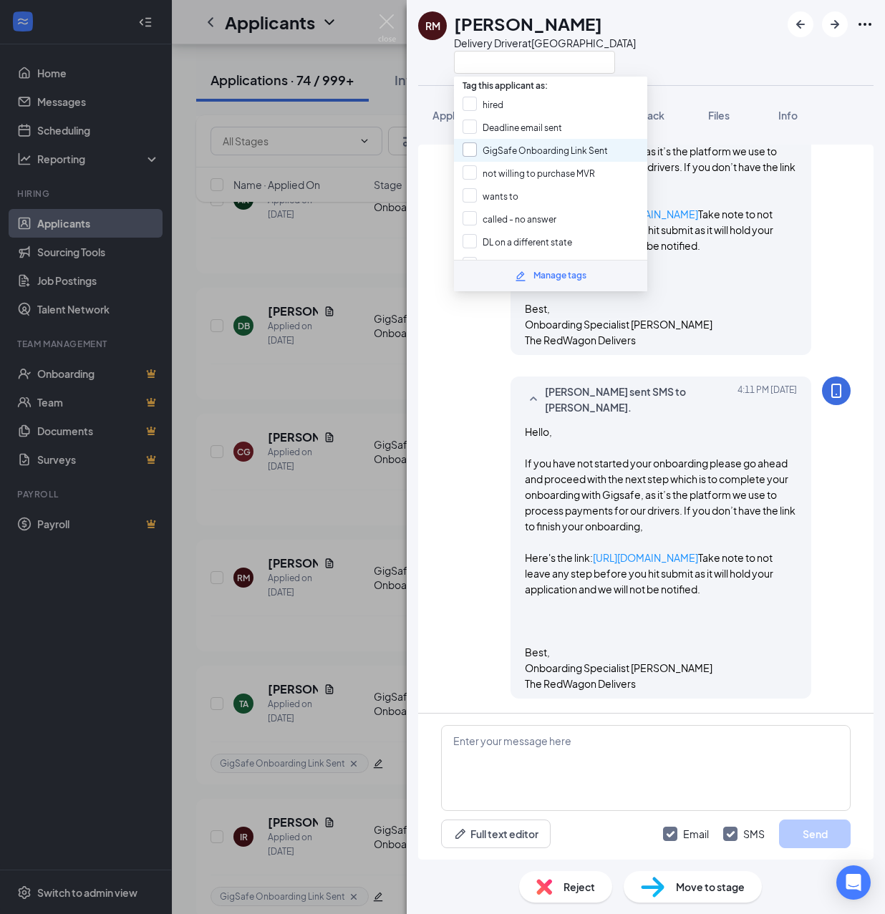
scroll to position [619, 0]
click at [485, 145] on input "GigSafe Onboarding Link Sent" at bounding box center [535, 150] width 145 height 16
checkbox input "true"
click at [335, 359] on div "RM Raymond Mejia Delivery Driver at Riverside Application Messages Feedback Fil…" at bounding box center [442, 457] width 885 height 914
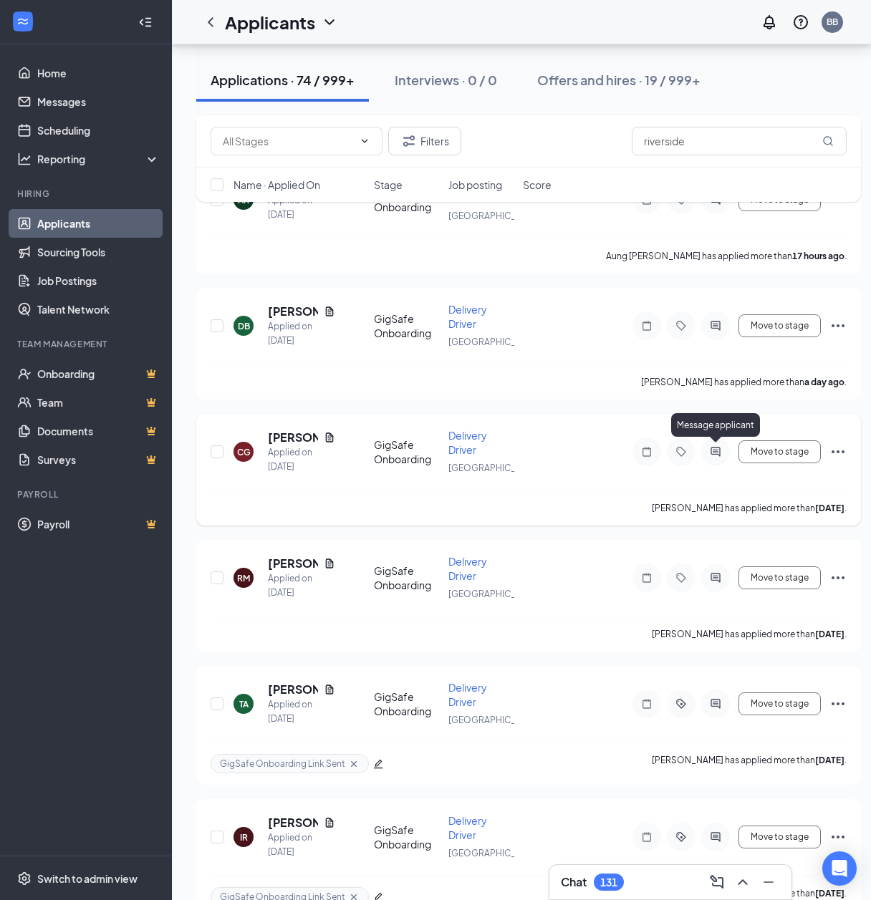
click at [712, 448] on icon "ActiveChat" at bounding box center [715, 451] width 17 height 11
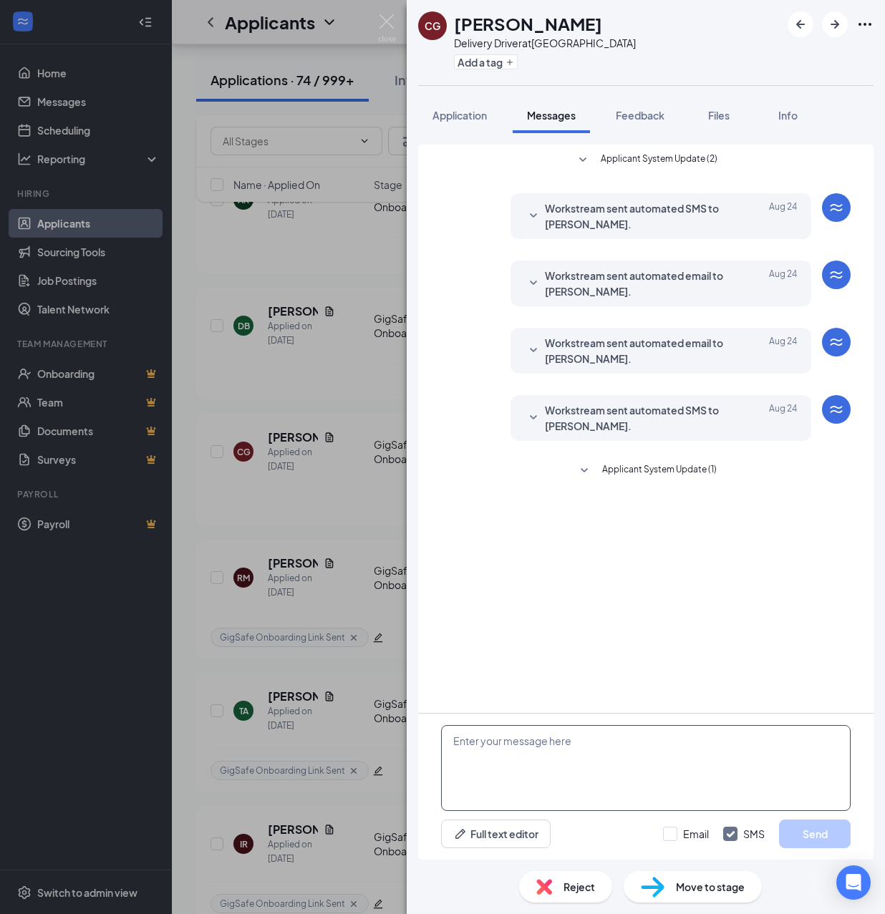
click at [579, 756] on textarea at bounding box center [646, 768] width 410 height 86
click at [571, 755] on textarea at bounding box center [646, 768] width 410 height 86
paste textarea "Hello, If you have not started your onboarding please go ahead and proceed with…"
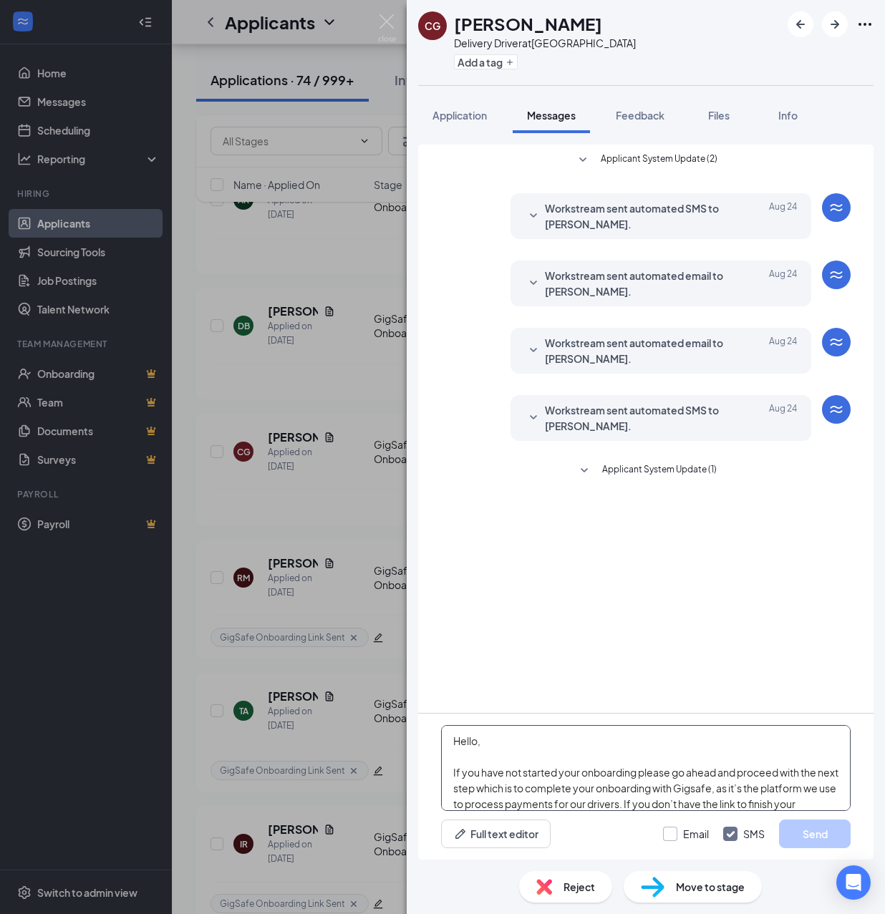
scroll to position [252, 0]
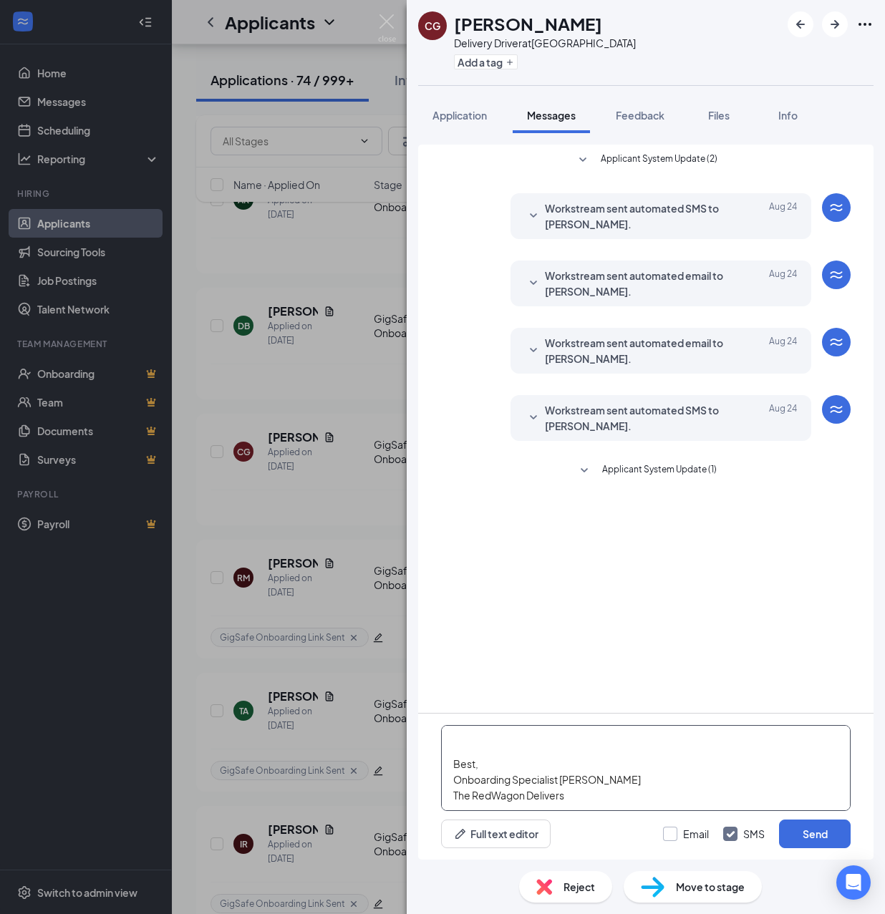
type textarea "Hello, If you have not started your onboarding please go ahead and proceed with…"
click at [677, 832] on input "Email" at bounding box center [686, 834] width 46 height 14
checkbox input "true"
click at [811, 831] on button "Send" at bounding box center [815, 834] width 72 height 29
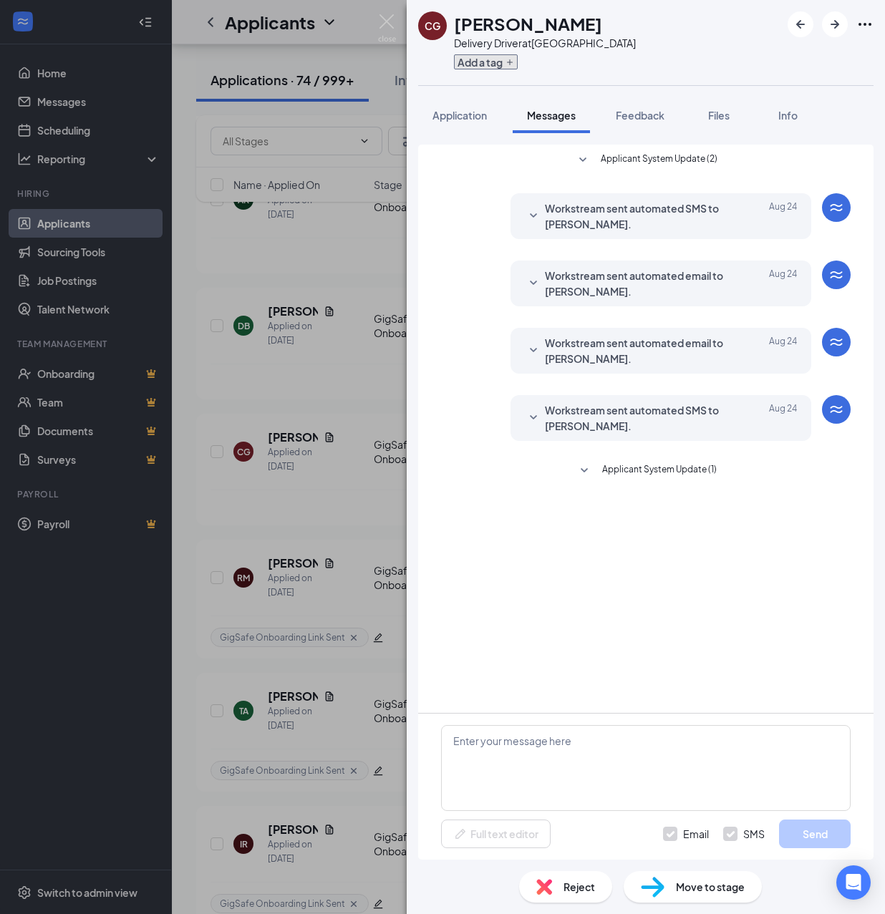
scroll to position [0, 0]
click at [485, 61] on button "Add a tag" at bounding box center [486, 61] width 64 height 15
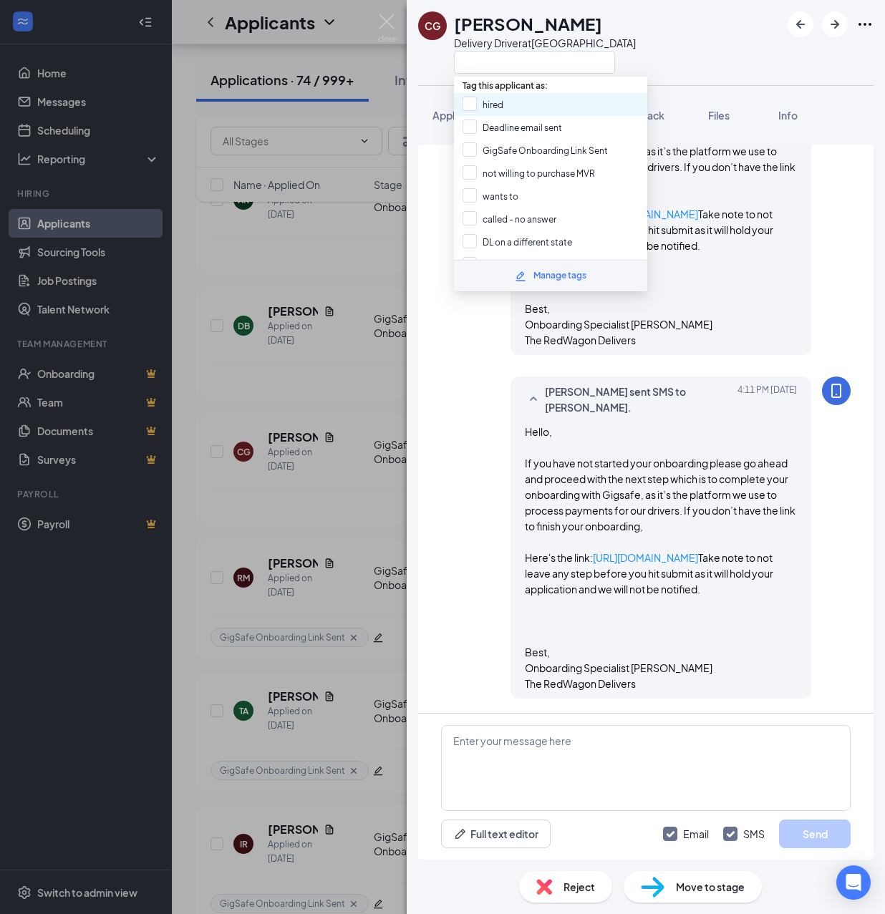
scroll to position [660, 0]
click at [487, 147] on input "GigSafe Onboarding Link Sent" at bounding box center [535, 150] width 145 height 16
checkbox input "true"
click at [358, 376] on div "CG Cassandra Gomez Delivery Driver at Riverside Application Messages Feedback F…" at bounding box center [442, 457] width 885 height 914
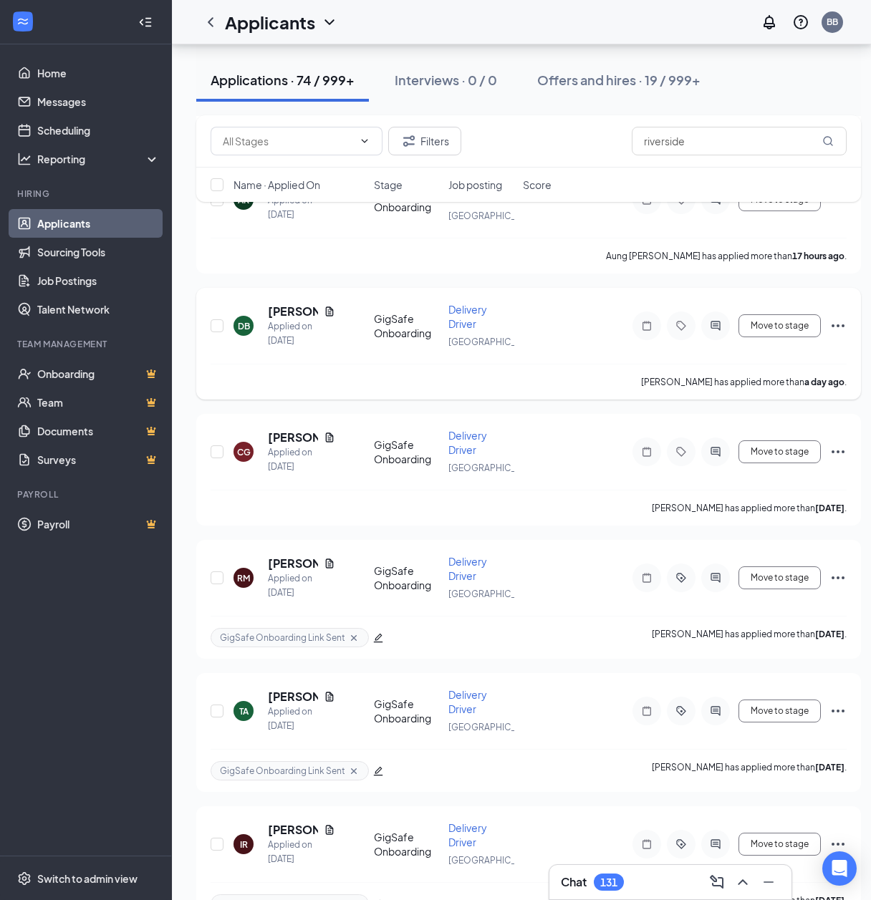
click at [709, 321] on icon "ActiveChat" at bounding box center [715, 325] width 17 height 11
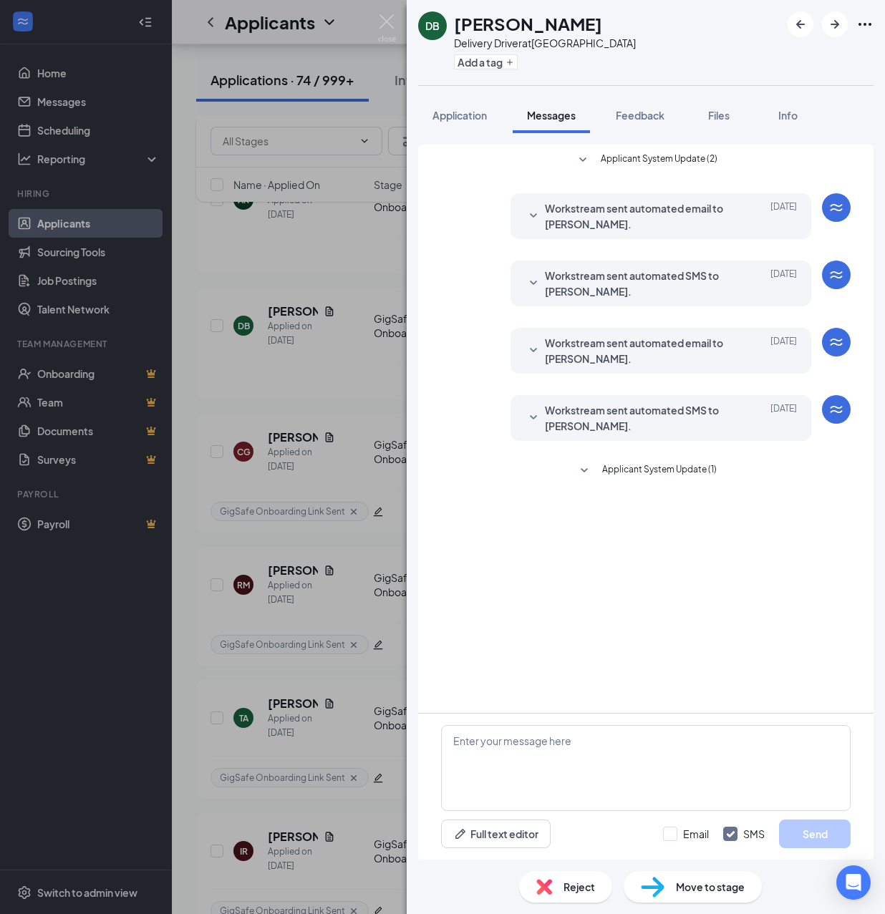
click at [622, 714] on div "Full text editor Email SMS Send" at bounding box center [645, 787] width 455 height 146
click at [593, 765] on textarea at bounding box center [646, 768] width 410 height 86
drag, startPoint x: 677, startPoint y: 763, endPoint x: 716, endPoint y: 809, distance: 60.0
click at [676, 763] on textarea at bounding box center [646, 768] width 410 height 86
paste textarea "Hello, If you have not started your onboarding please go ahead and proceed with…"
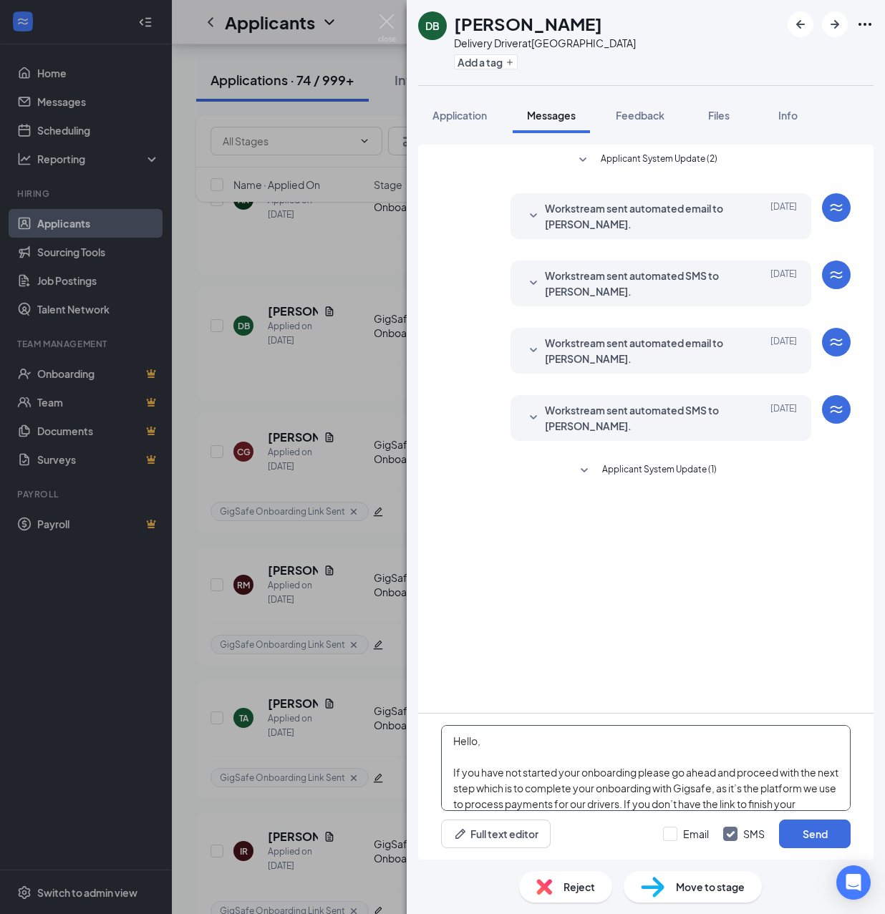
scroll to position [252, 0]
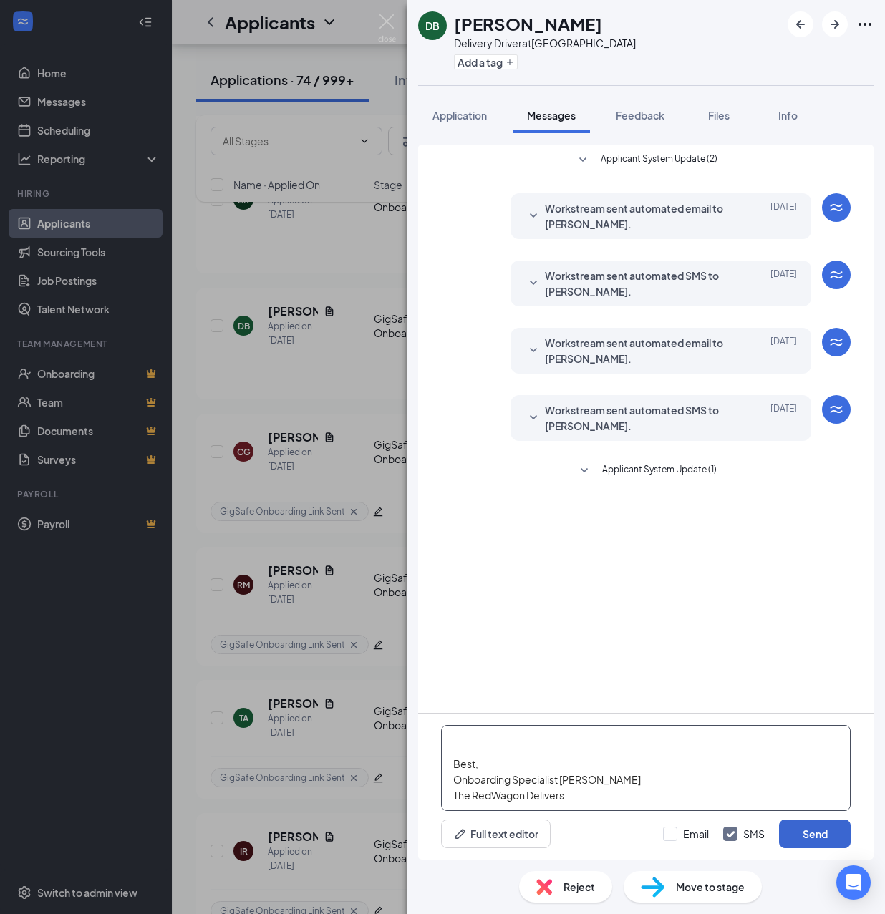
type textarea "Hello, If you have not started your onboarding please go ahead and proceed with…"
click at [677, 834] on input "Email" at bounding box center [686, 834] width 46 height 14
checkbox input "true"
click at [793, 835] on button "Send" at bounding box center [815, 834] width 72 height 29
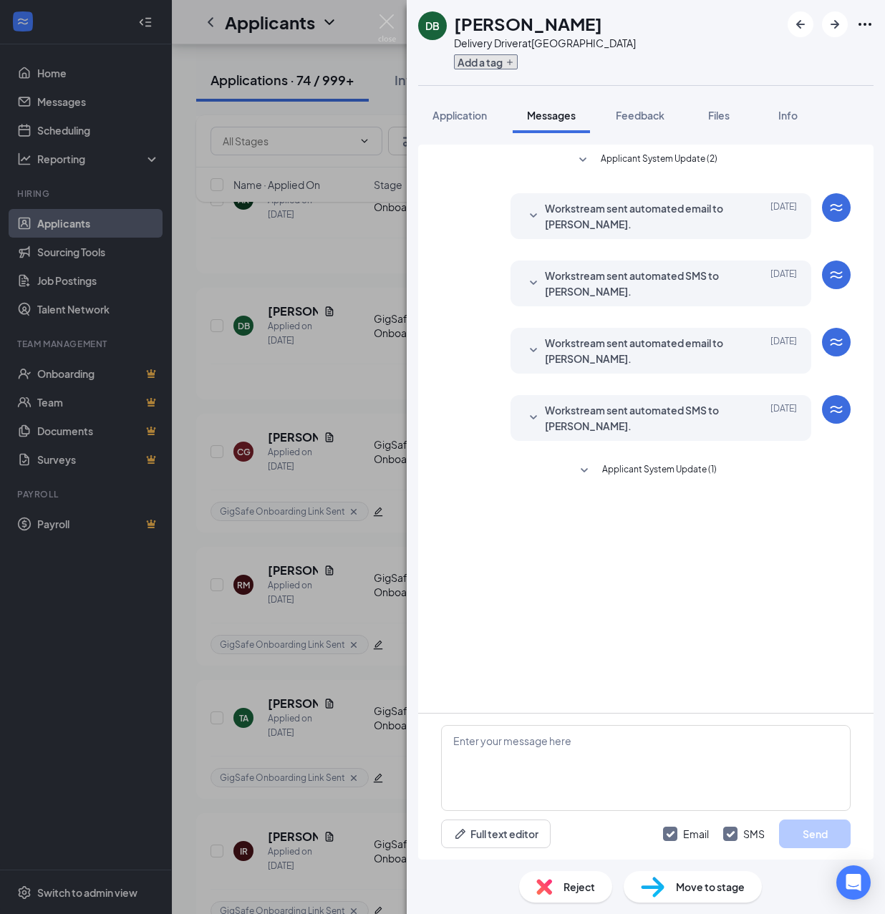
click at [495, 63] on button "Add a tag" at bounding box center [486, 61] width 64 height 15
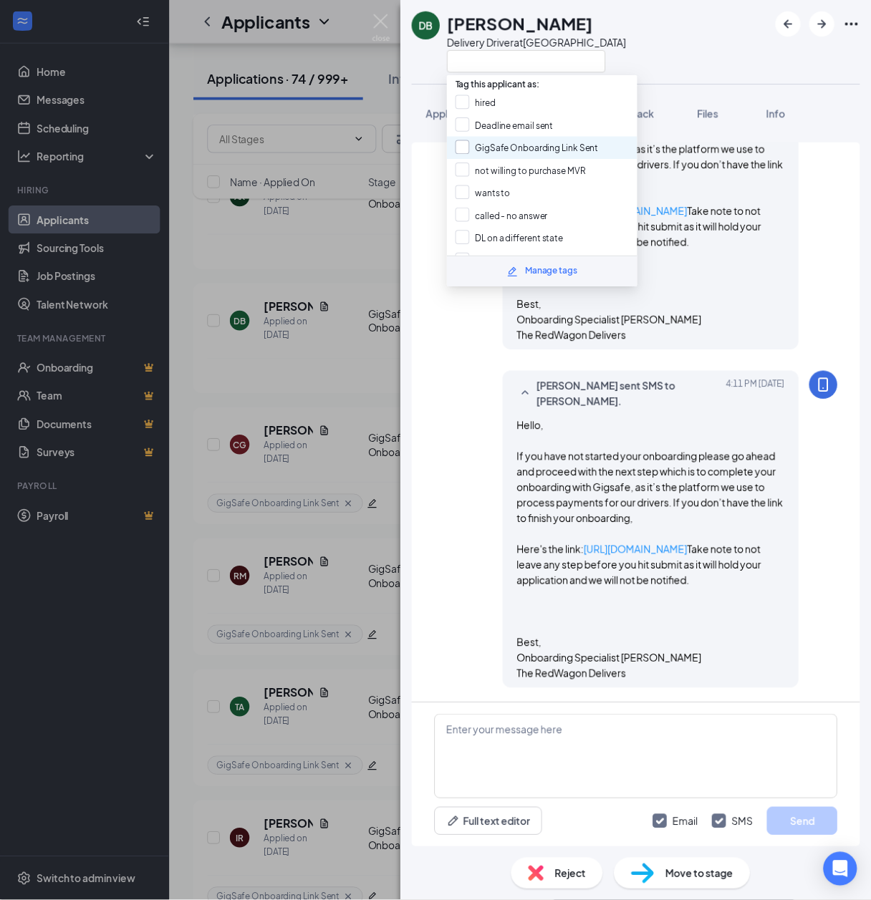
scroll to position [660, 0]
click at [508, 143] on input "GigSafe Onboarding Link Sent" at bounding box center [535, 150] width 145 height 16
checkbox input "true"
drag, startPoint x: 353, startPoint y: 291, endPoint x: 879, endPoint y: 64, distance: 572.8
click at [352, 291] on div "DB Dylan Breault Delivery Driver at Riverside Application Messages Feedback Fil…" at bounding box center [442, 457] width 885 height 914
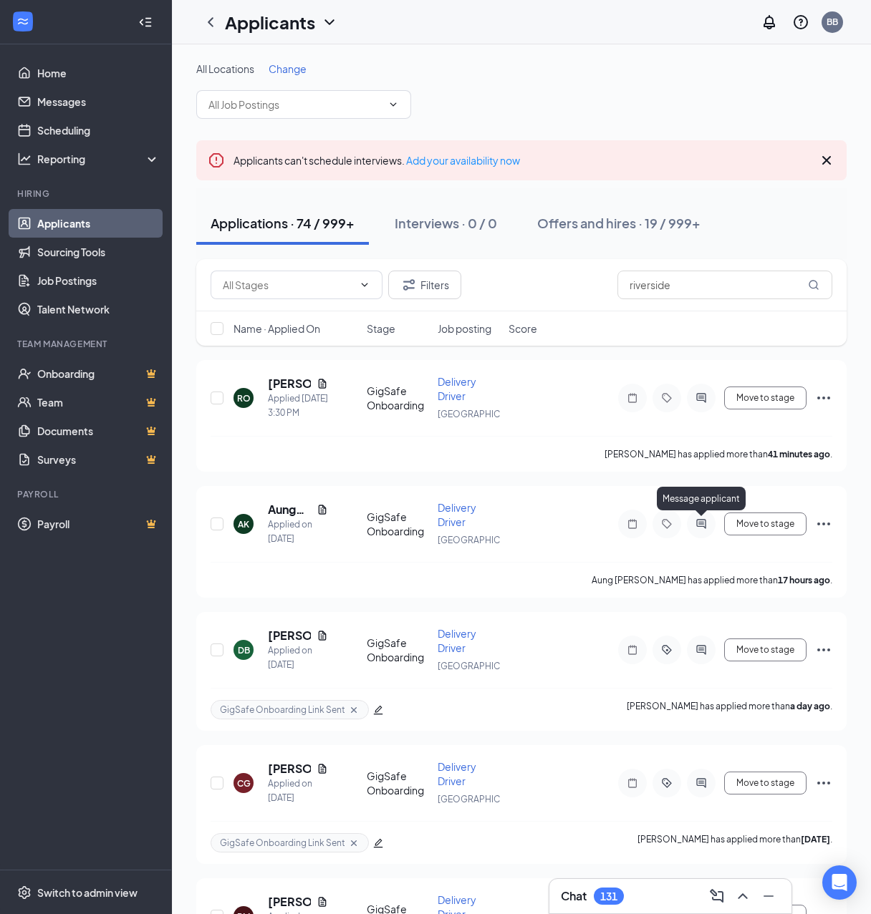
drag, startPoint x: 699, startPoint y: 522, endPoint x: 872, endPoint y: 427, distance: 197.1
click at [699, 522] on icon "ActiveChat" at bounding box center [700, 523] width 17 height 11
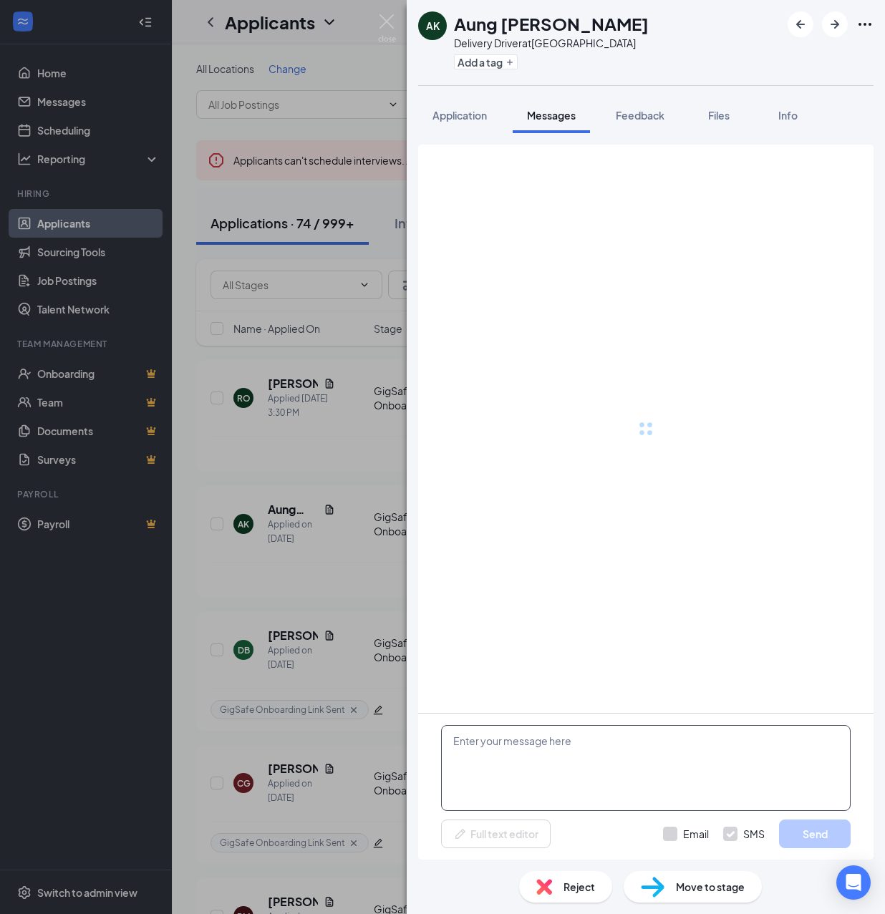
click at [611, 785] on textarea at bounding box center [646, 768] width 410 height 86
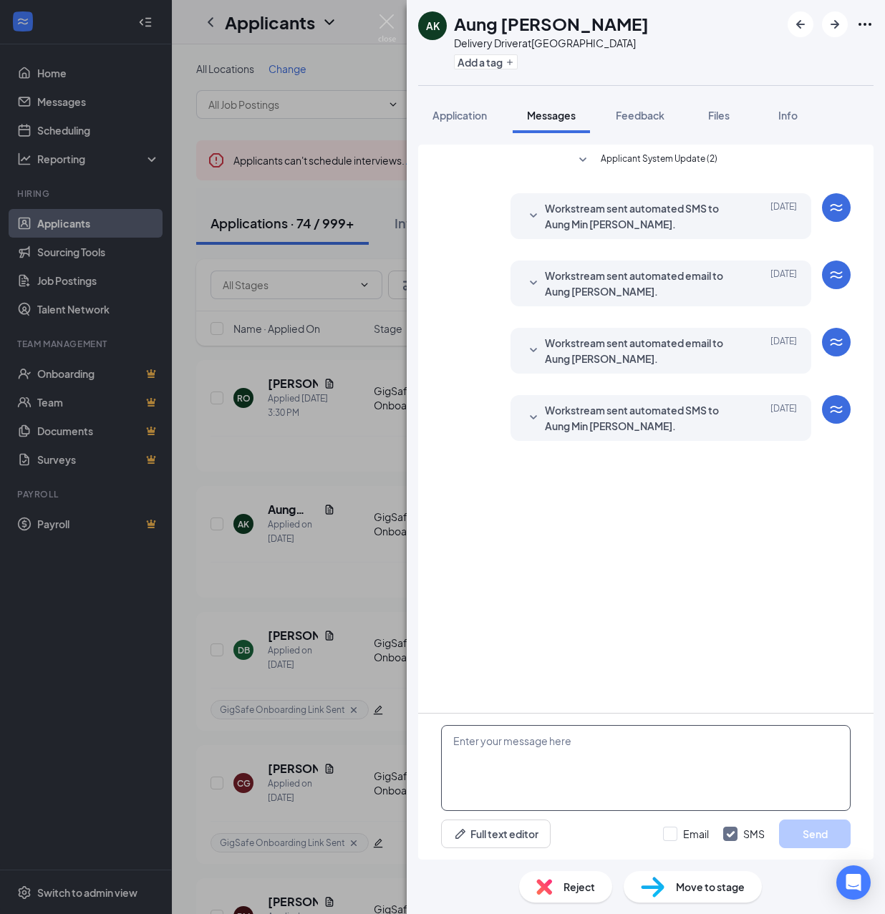
click at [599, 775] on textarea at bounding box center [646, 768] width 410 height 86
click at [594, 772] on textarea at bounding box center [646, 768] width 410 height 86
paste textarea "Hello, If you have not started your onboarding please go ahead and proceed with…"
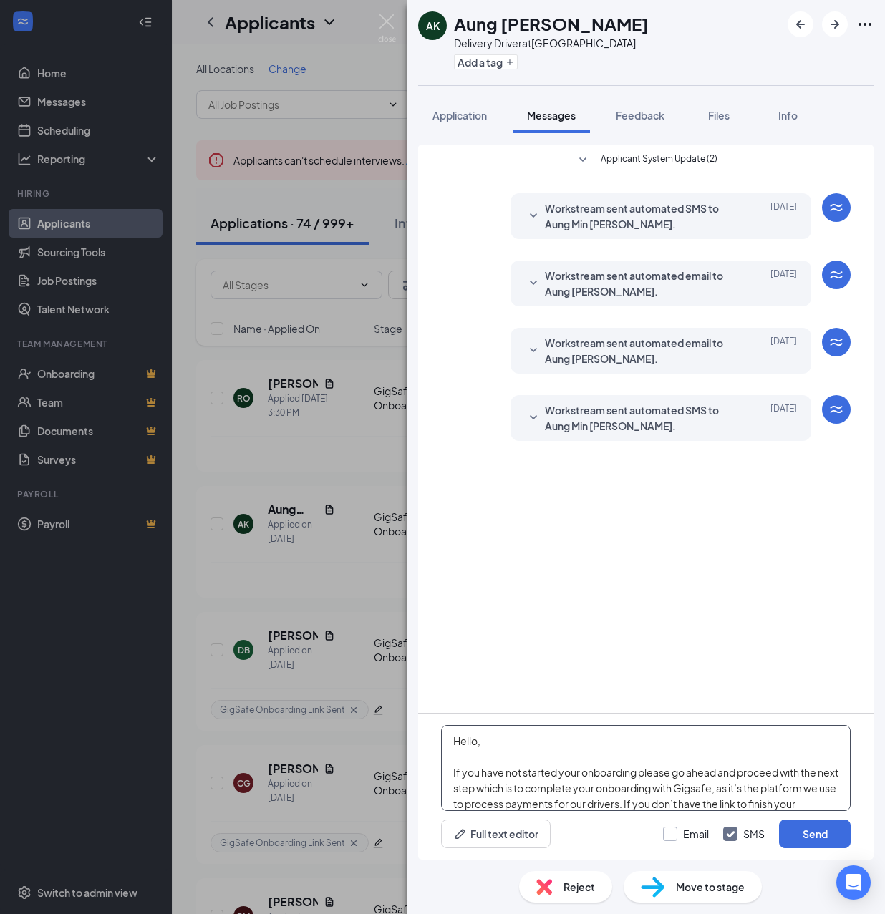
type textarea "Hello, If you have not started your onboarding please go ahead and proceed with…"
click at [674, 834] on input "Email" at bounding box center [686, 834] width 46 height 14
checkbox input "true"
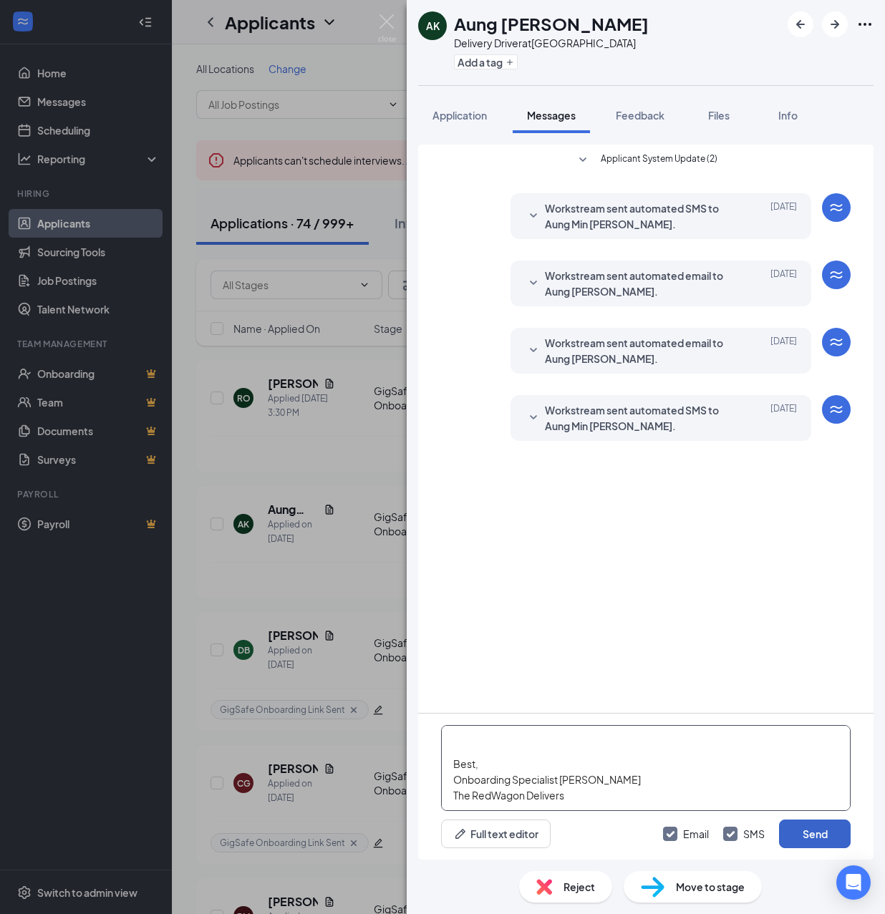
click at [812, 831] on button "Send" at bounding box center [815, 834] width 72 height 29
click at [485, 64] on button "Add a tag" at bounding box center [486, 61] width 64 height 15
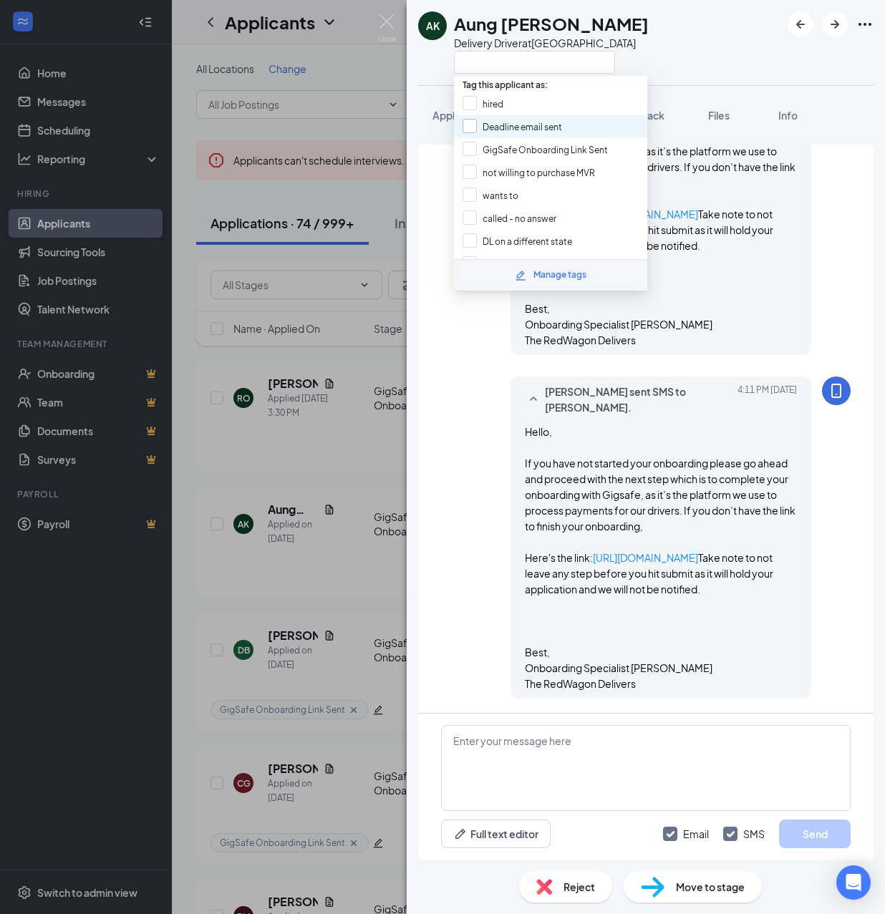
scroll to position [619, 0]
click at [498, 145] on input "GigSafe Onboarding Link Sent" at bounding box center [535, 150] width 145 height 16
checkbox input "true"
click at [351, 445] on div "AK Aung Min Khant Kyaw Delivery Driver at Riverside Application Messages Feedba…" at bounding box center [442, 457] width 885 height 914
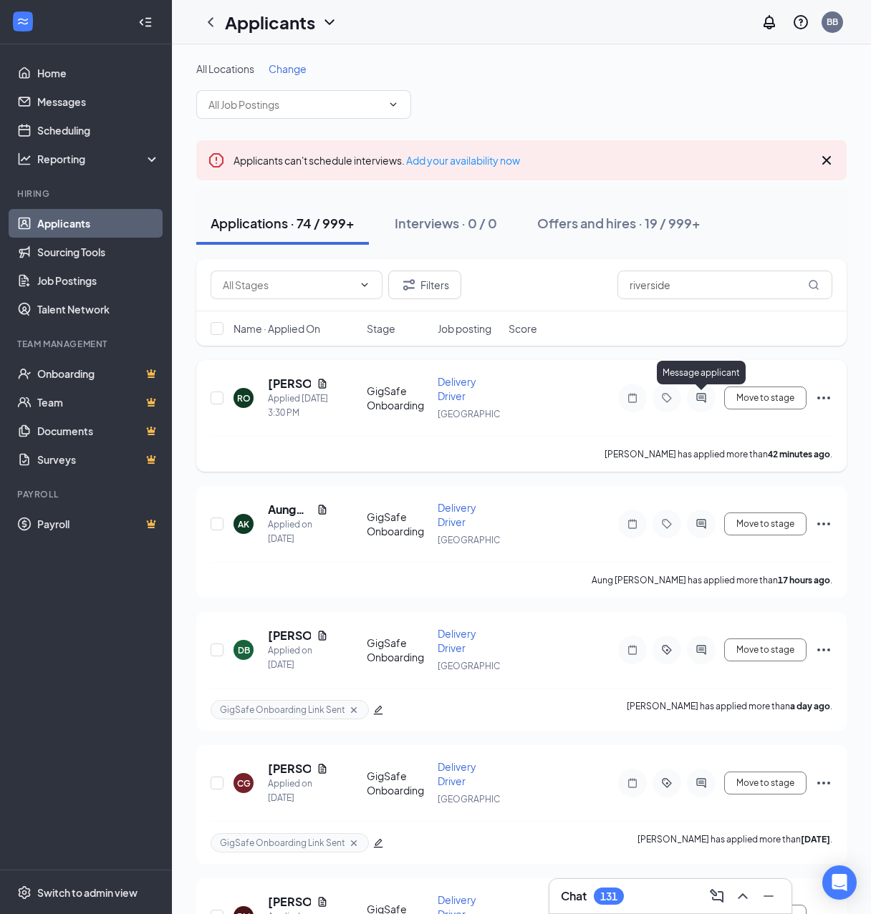
click at [702, 393] on icon "ActiveChat" at bounding box center [700, 397] width 17 height 11
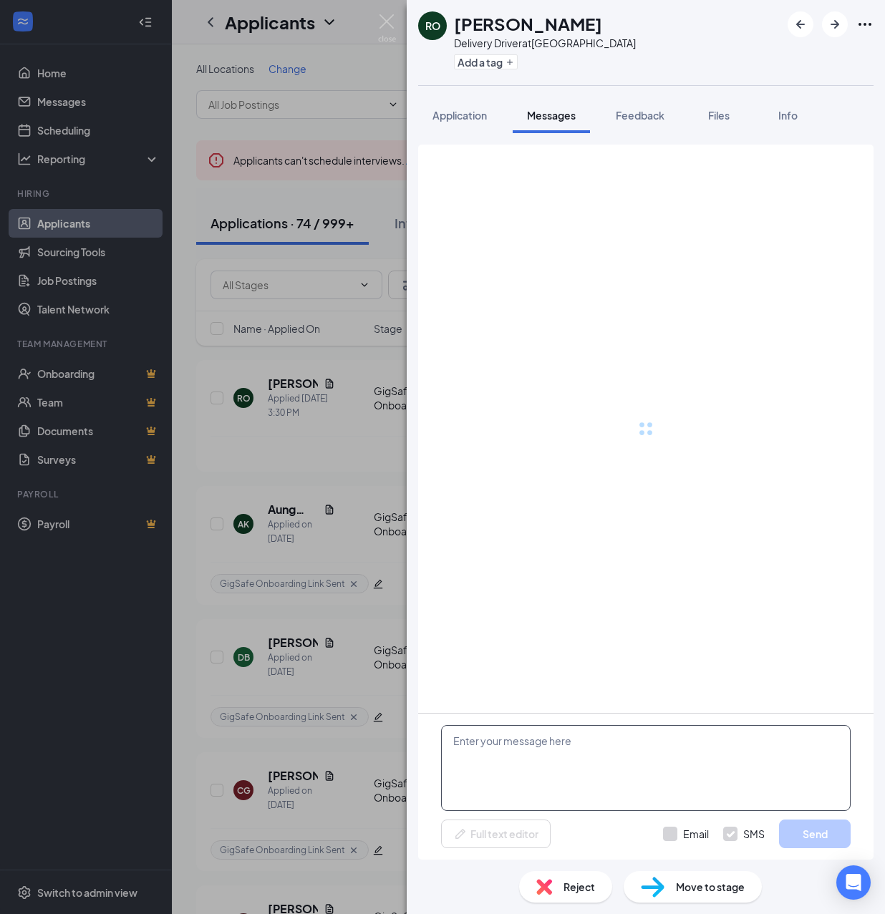
click at [653, 748] on textarea at bounding box center [646, 768] width 410 height 86
click at [593, 757] on textarea at bounding box center [646, 768] width 410 height 86
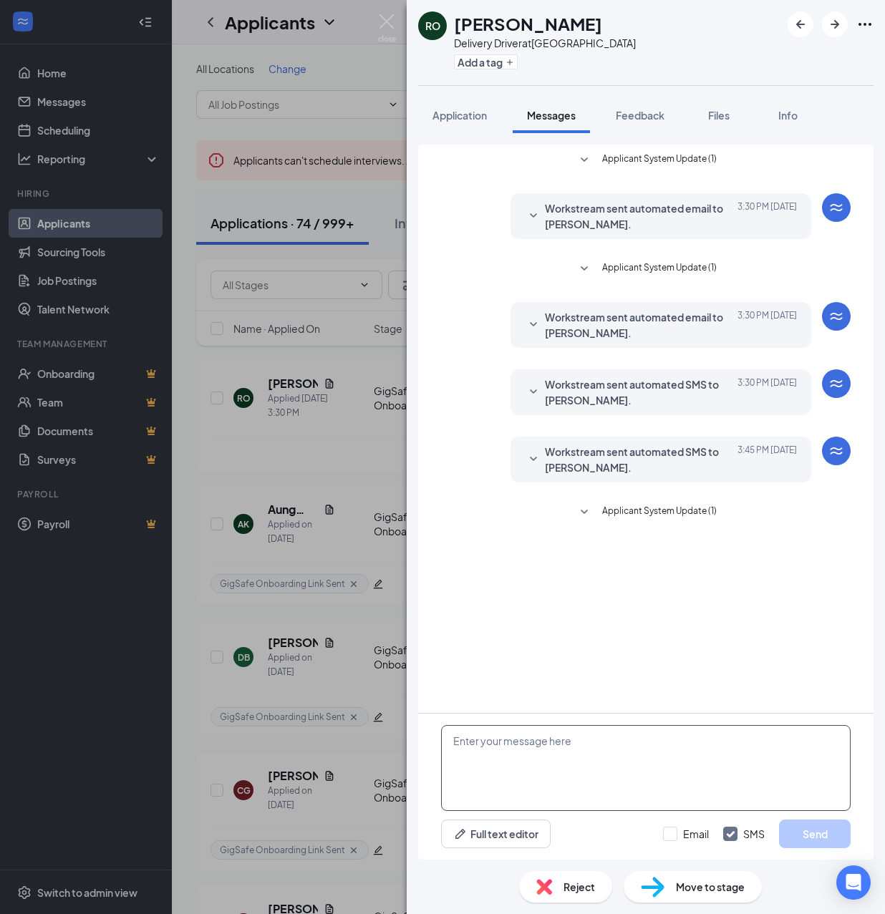
drag, startPoint x: 607, startPoint y: 759, endPoint x: 588, endPoint y: 756, distance: 19.5
click at [600, 756] on textarea at bounding box center [646, 768] width 410 height 86
click at [564, 756] on textarea at bounding box center [646, 768] width 410 height 86
paste textarea "Hello, If you have not started your onboarding please go ahead and proceed with…"
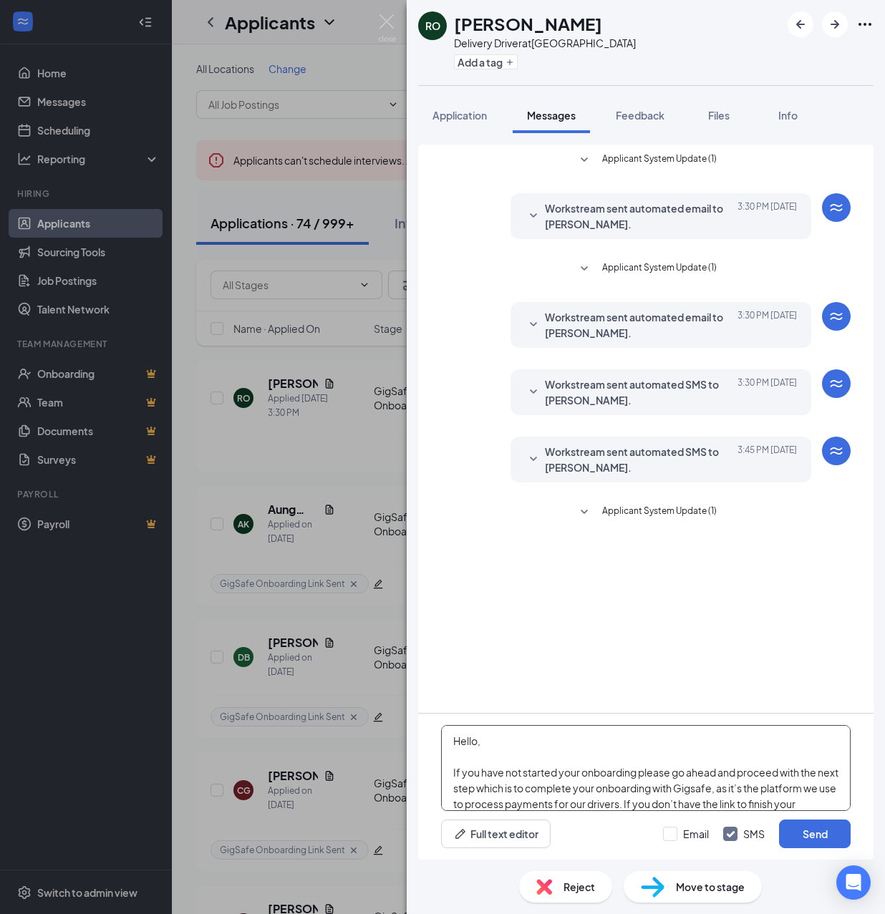
scroll to position [252, 0]
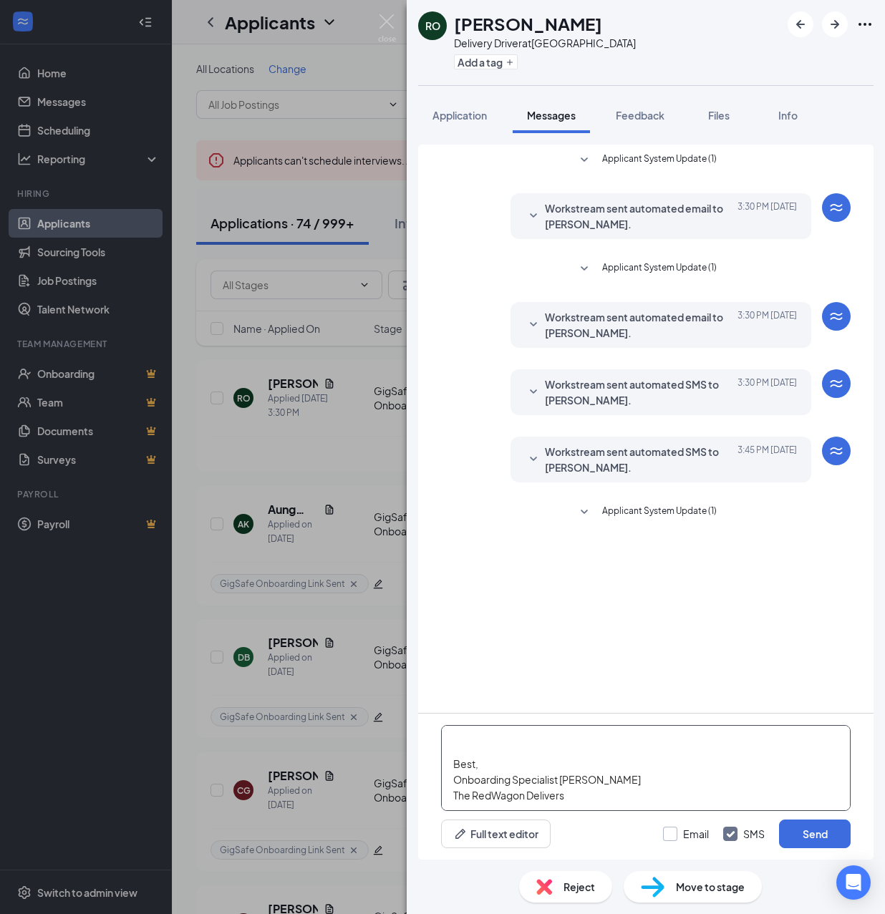
type textarea "Hello, If you have not started your onboarding please go ahead and proceed with…"
click at [677, 834] on input "Email" at bounding box center [686, 834] width 46 height 14
checkbox input "true"
click at [831, 831] on button "Send" at bounding box center [815, 834] width 72 height 29
drag, startPoint x: 493, startPoint y: 56, endPoint x: 493, endPoint y: 93, distance: 37.2
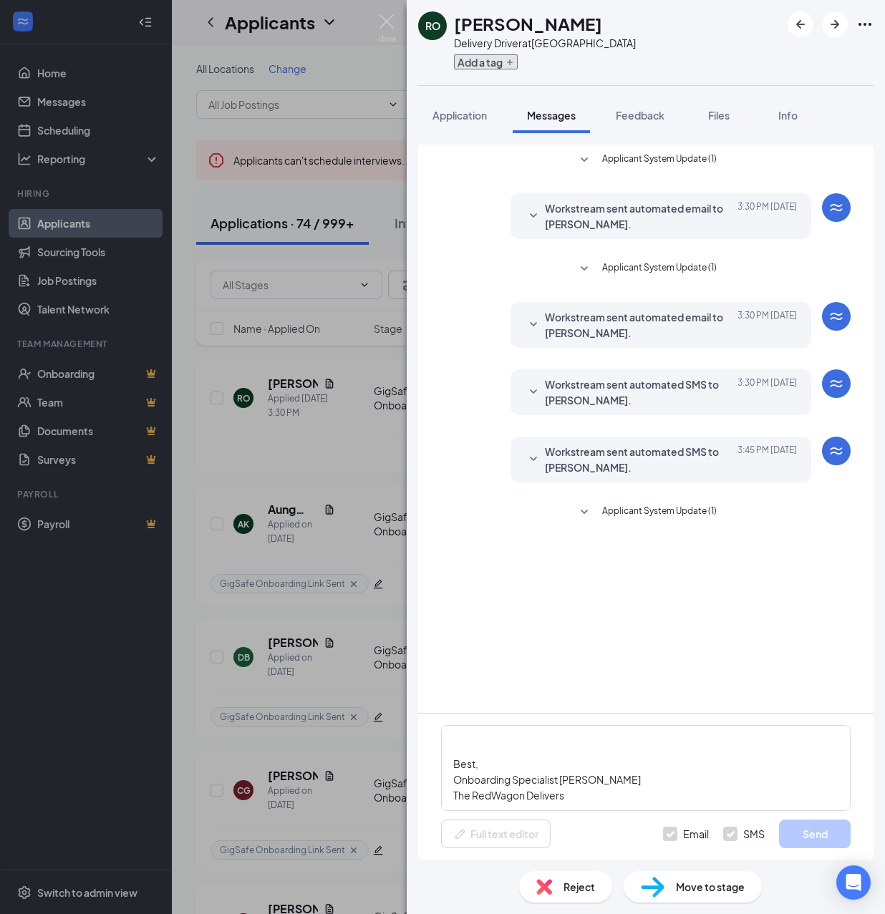
click at [491, 56] on button "Add a tag" at bounding box center [486, 61] width 64 height 15
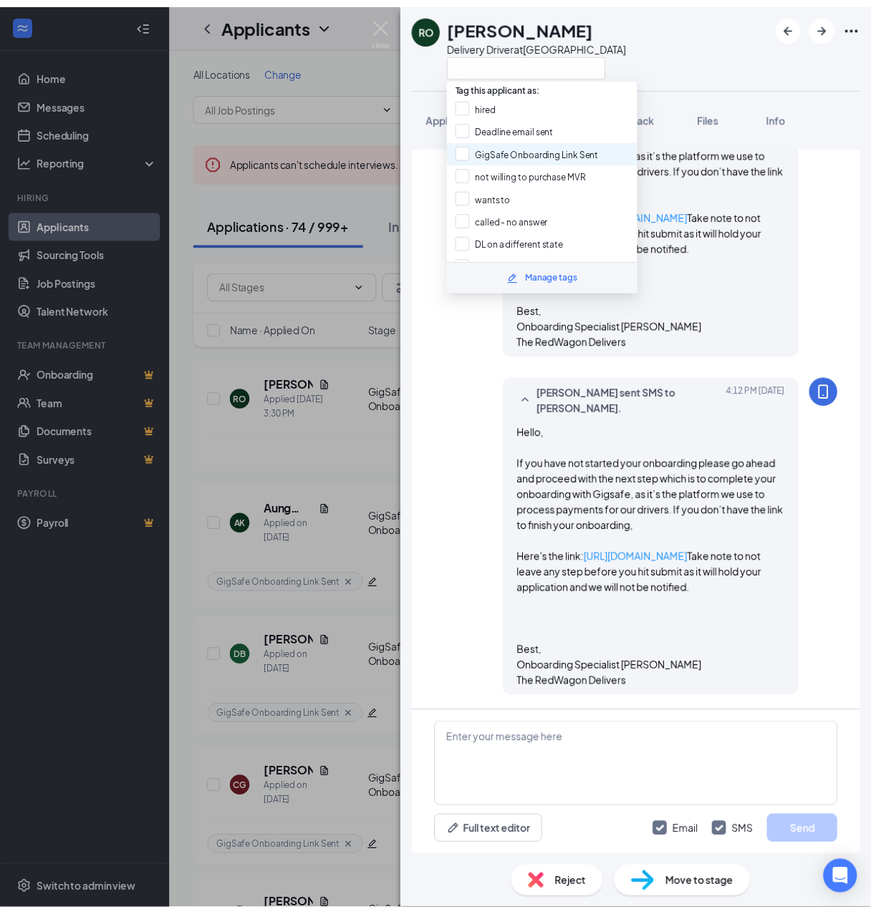
scroll to position [702, 0]
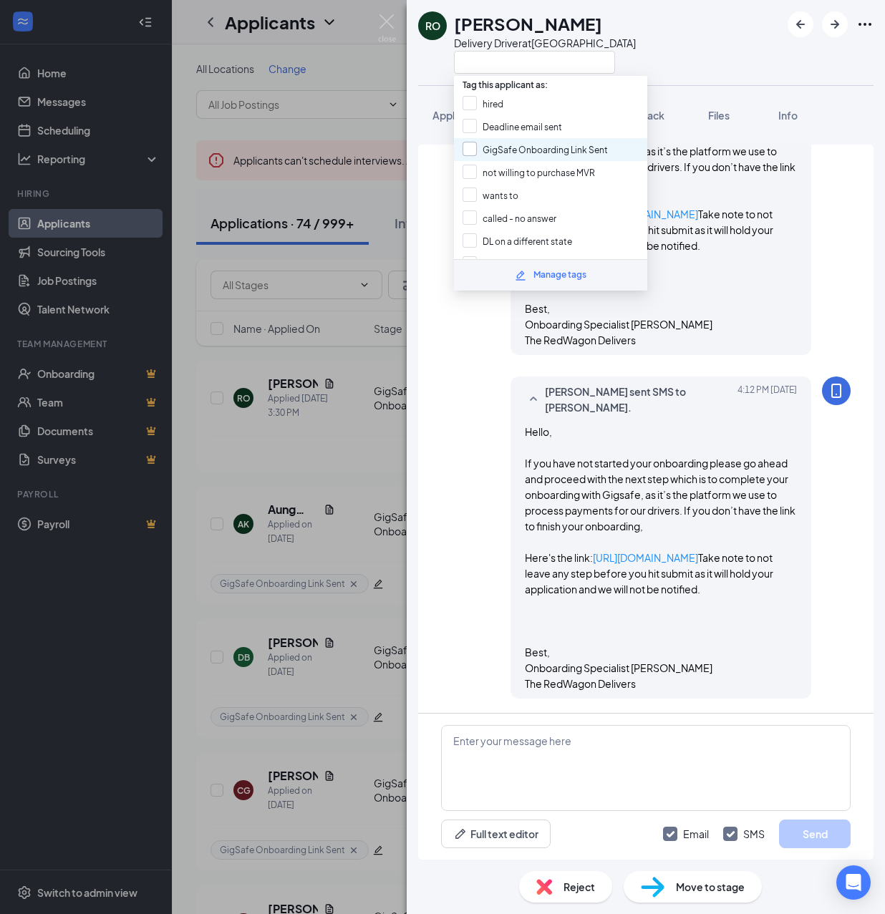
click at [500, 145] on input "GigSafe Onboarding Link Sent" at bounding box center [535, 150] width 145 height 16
checkbox input "true"
drag, startPoint x: 394, startPoint y: 356, endPoint x: 881, endPoint y: 261, distance: 495.9
click at [392, 357] on div "RO Rafael Obregon Delivery Driver at Riverside Application Messages Feedback Fi…" at bounding box center [442, 457] width 885 height 914
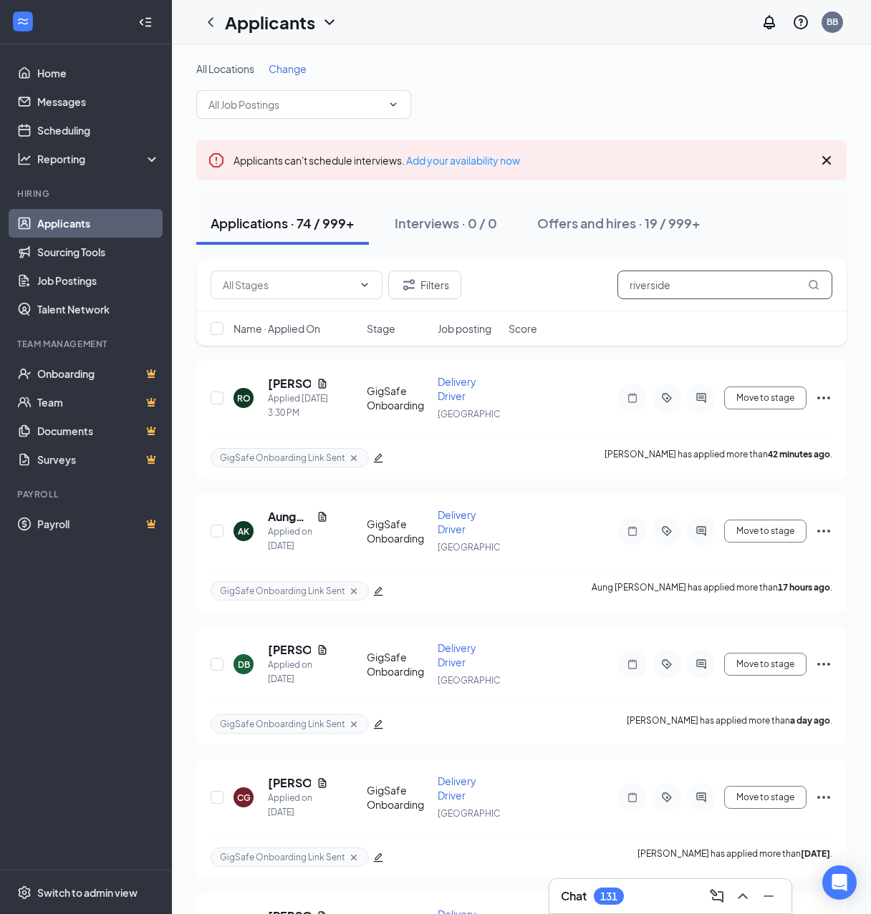
drag, startPoint x: 829, startPoint y: 159, endPoint x: 799, endPoint y: 221, distance: 69.2
click at [828, 159] on icon "Cross" at bounding box center [826, 160] width 17 height 17
click at [823, 202] on div "Applications · 74 / 999+ Interviews · 0 / 0 Offers and hires · 19 / 999+" at bounding box center [521, 223] width 650 height 43
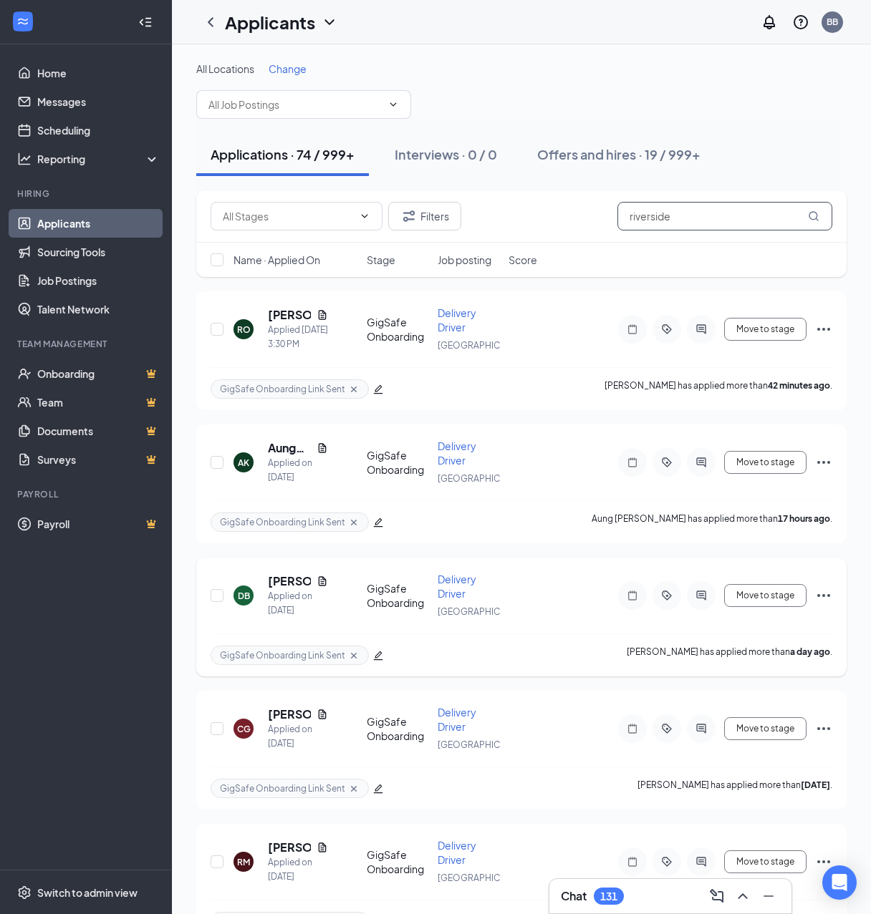
drag, startPoint x: 780, startPoint y: 219, endPoint x: 501, endPoint y: 568, distance: 446.7
click at [777, 219] on input "riverside" at bounding box center [724, 216] width 215 height 29
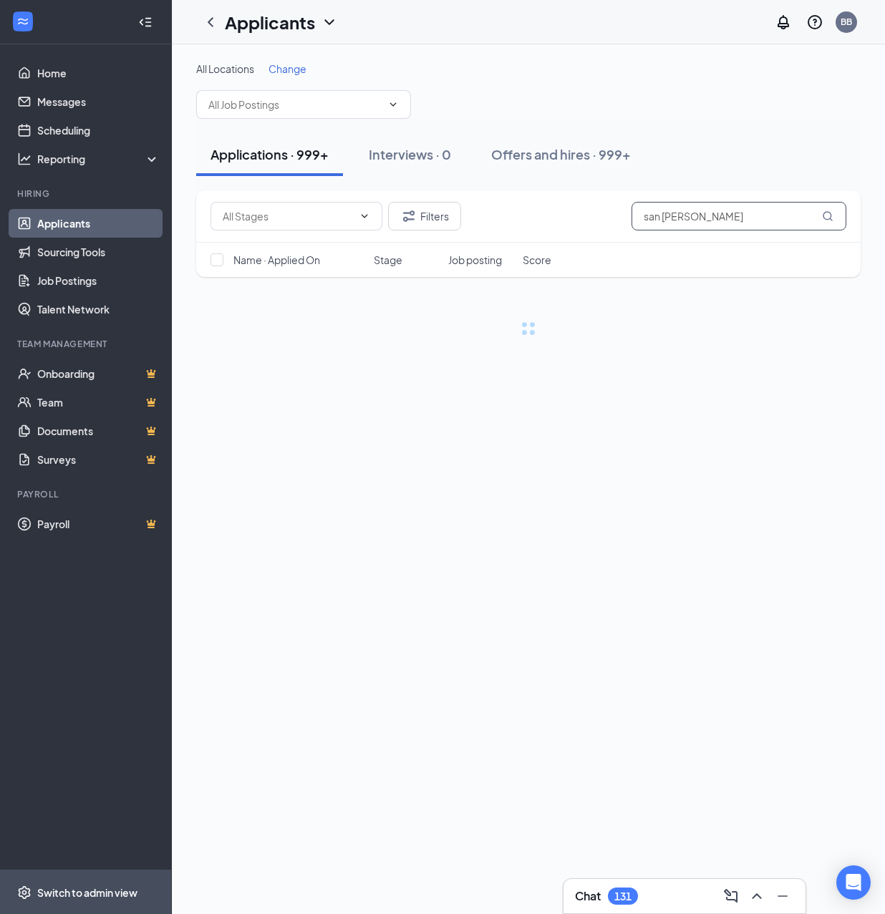
type input "san [PERSON_NAME]"
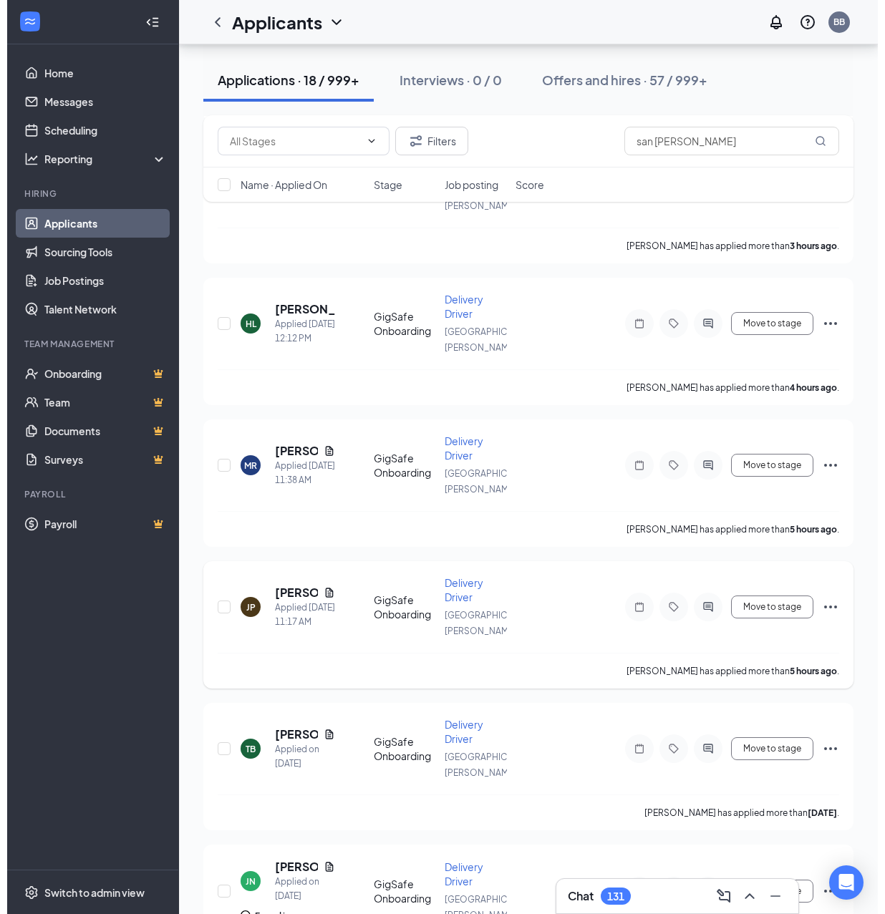
scroll to position [286, 0]
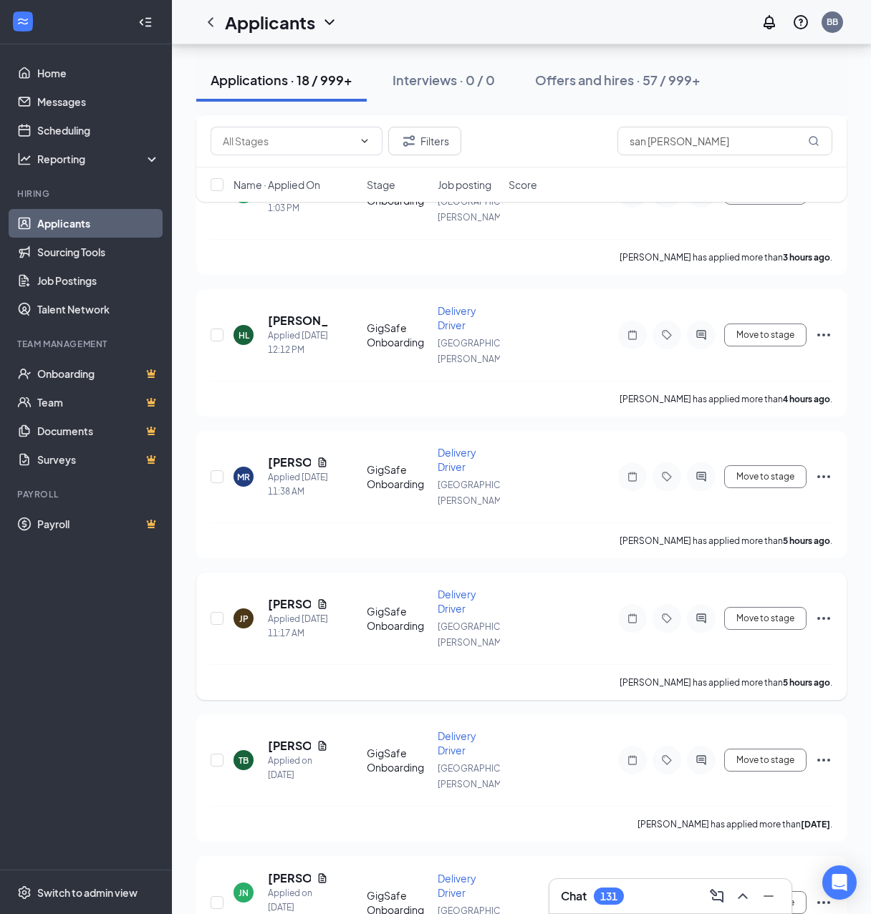
drag, startPoint x: 702, startPoint y: 676, endPoint x: 699, endPoint y: 602, distance: 73.8
click at [702, 755] on icon "ActiveChat" at bounding box center [700, 760] width 17 height 11
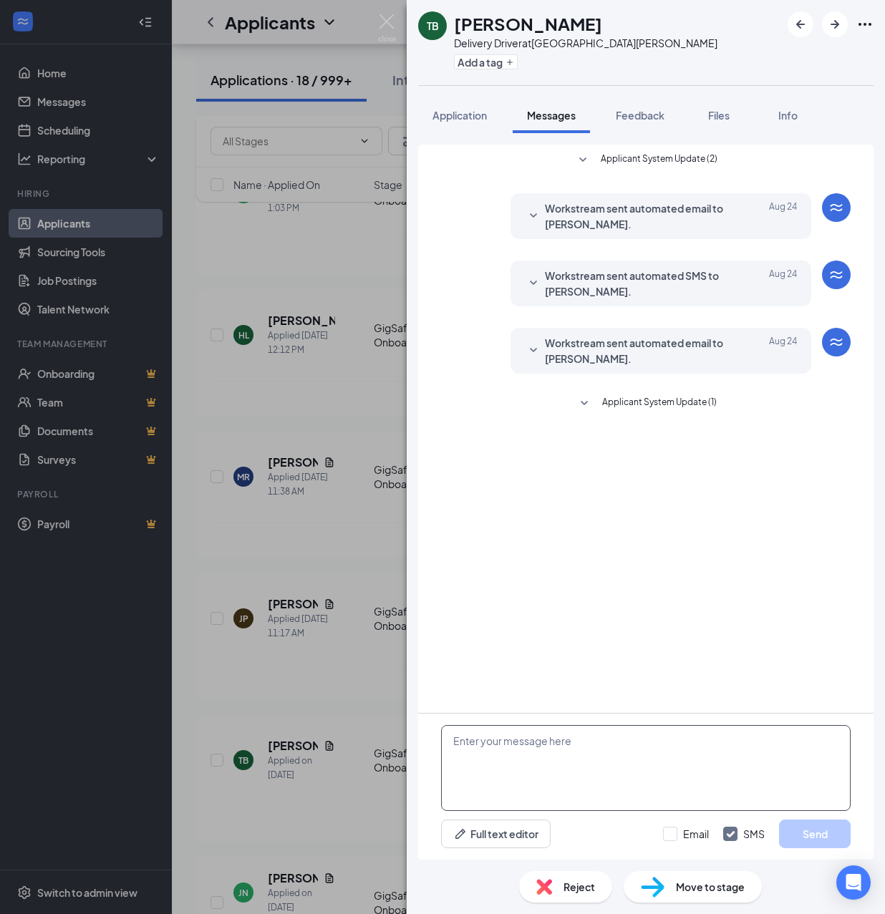
click at [533, 749] on textarea at bounding box center [646, 768] width 410 height 86
click at [542, 756] on textarea at bounding box center [646, 768] width 410 height 86
click at [538, 757] on textarea at bounding box center [646, 768] width 410 height 86
paste textarea "Hello, If you have not started your onboarding please go ahead and proceed with…"
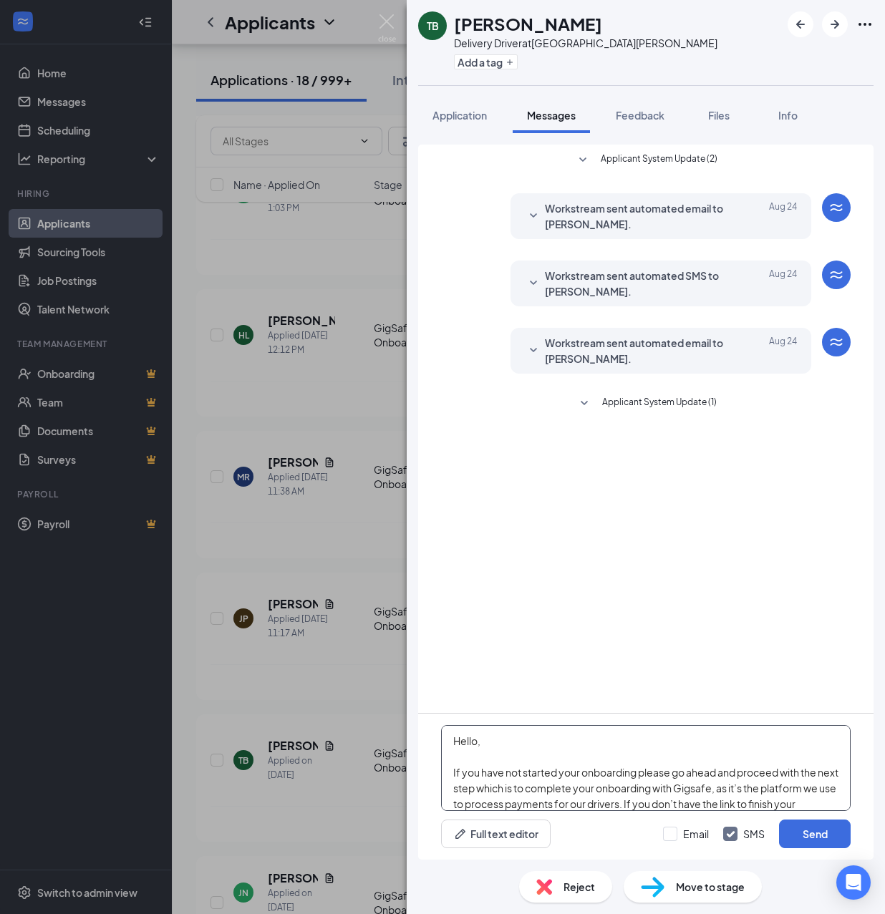
scroll to position [252, 0]
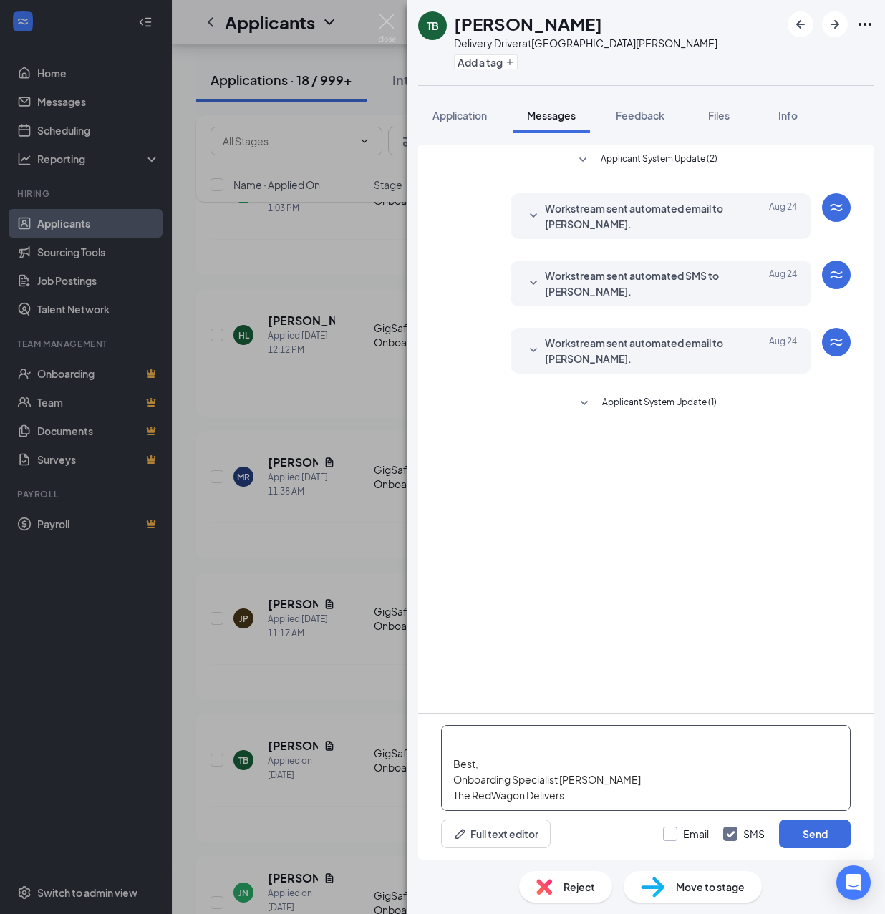
type textarea "Hello, If you have not started your onboarding please go ahead and proceed with…"
click at [685, 834] on input "Email" at bounding box center [686, 834] width 46 height 14
checkbox input "true"
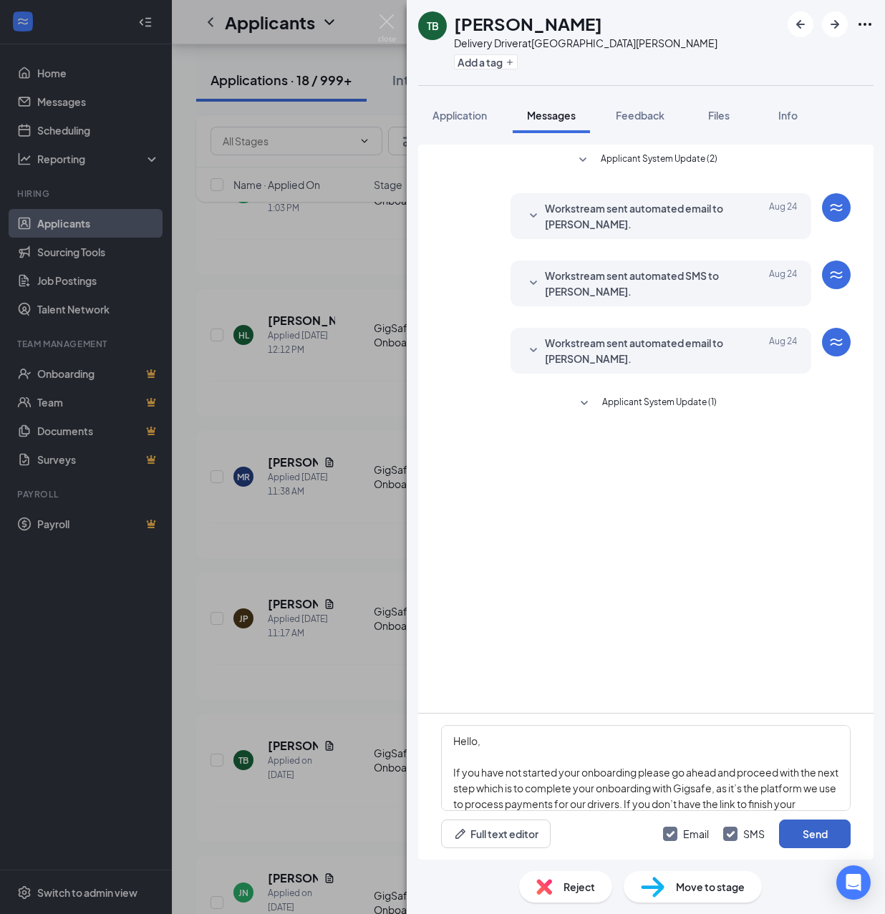
click at [794, 833] on button "Send" at bounding box center [815, 834] width 72 height 29
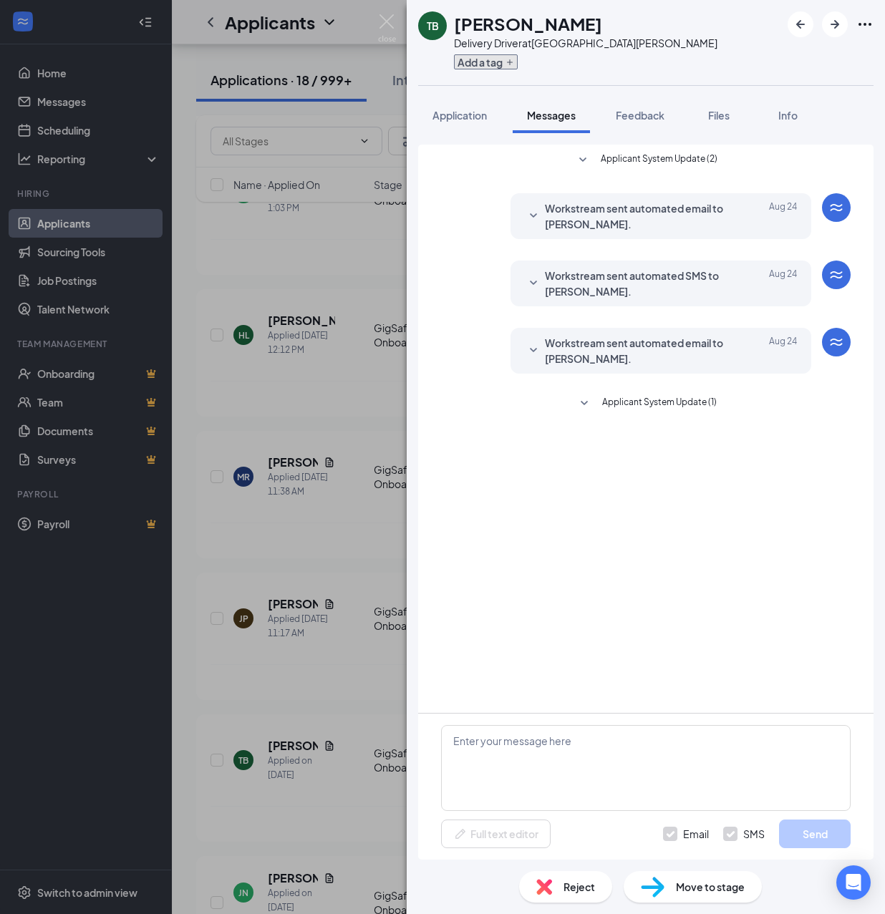
click at [485, 64] on button "Add a tag" at bounding box center [486, 61] width 64 height 15
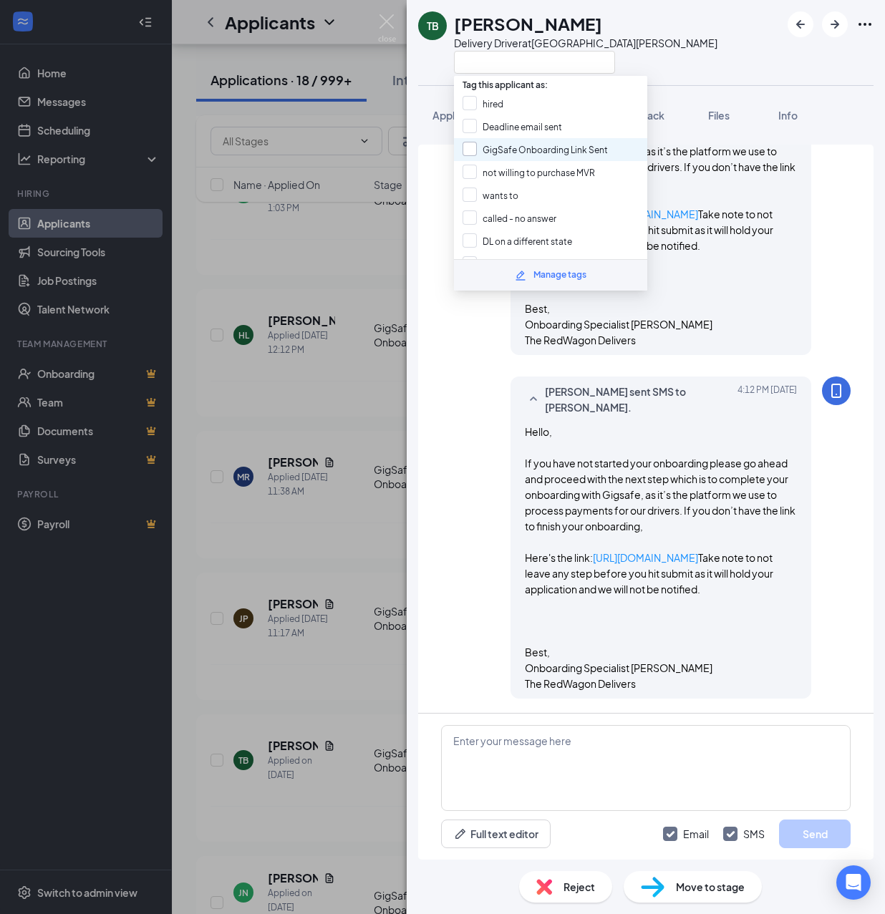
scroll to position [579, 0]
click at [497, 144] on input "GigSafe Onboarding Link Sent" at bounding box center [535, 150] width 145 height 16
checkbox input "true"
click at [382, 379] on div "TB Travis Brown Delivery Driver at San Jose Application Messages Feedback Files…" at bounding box center [442, 457] width 885 height 914
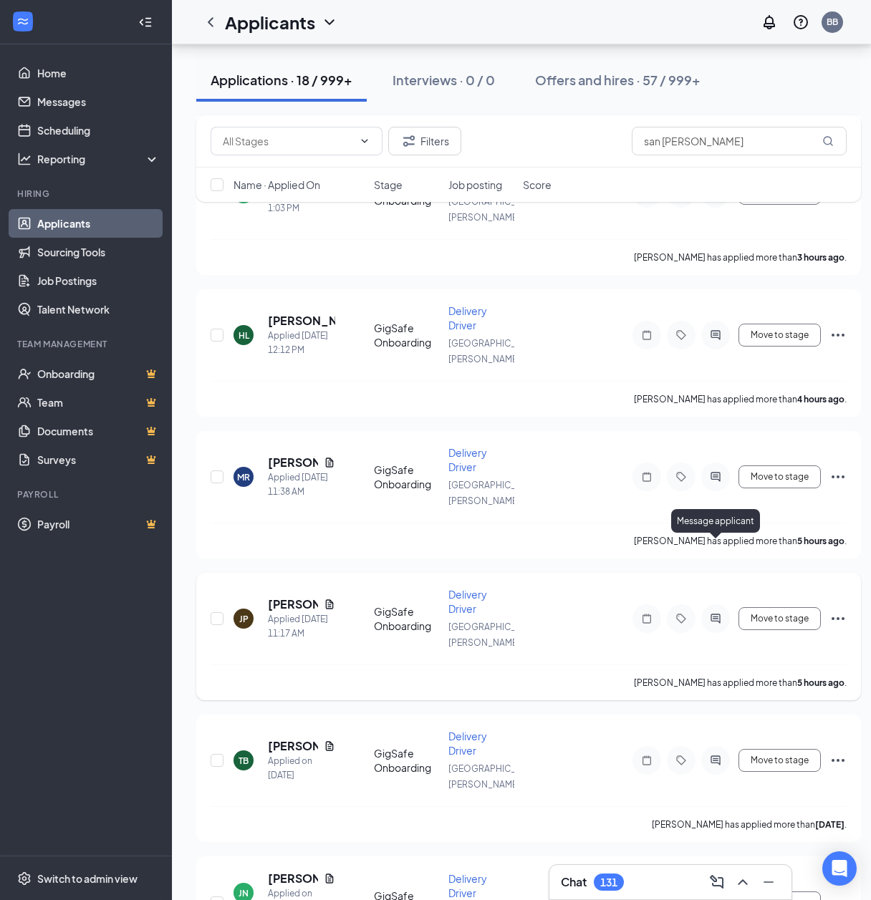
click at [717, 614] on icon "ActiveChat" at bounding box center [714, 618] width 9 height 9
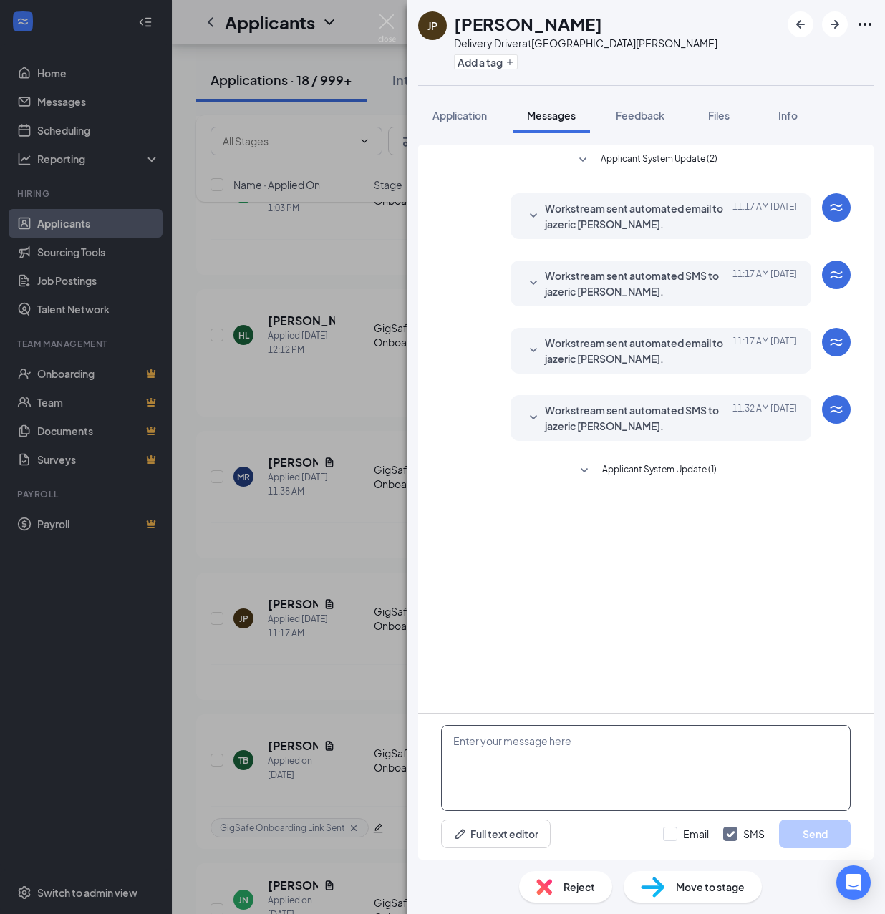
click at [586, 757] on textarea at bounding box center [646, 768] width 410 height 86
click at [582, 768] on textarea at bounding box center [646, 768] width 410 height 86
paste textarea "Hello, If you have not started your onboarding please go ahead and proceed with…"
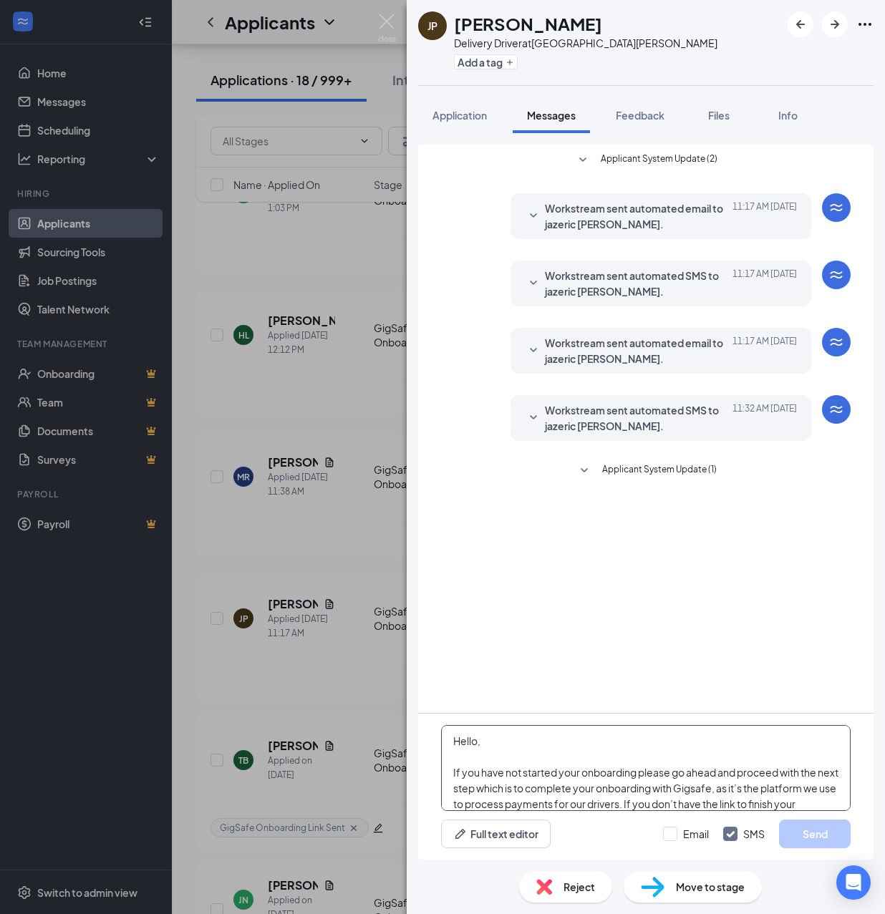
scroll to position [252, 0]
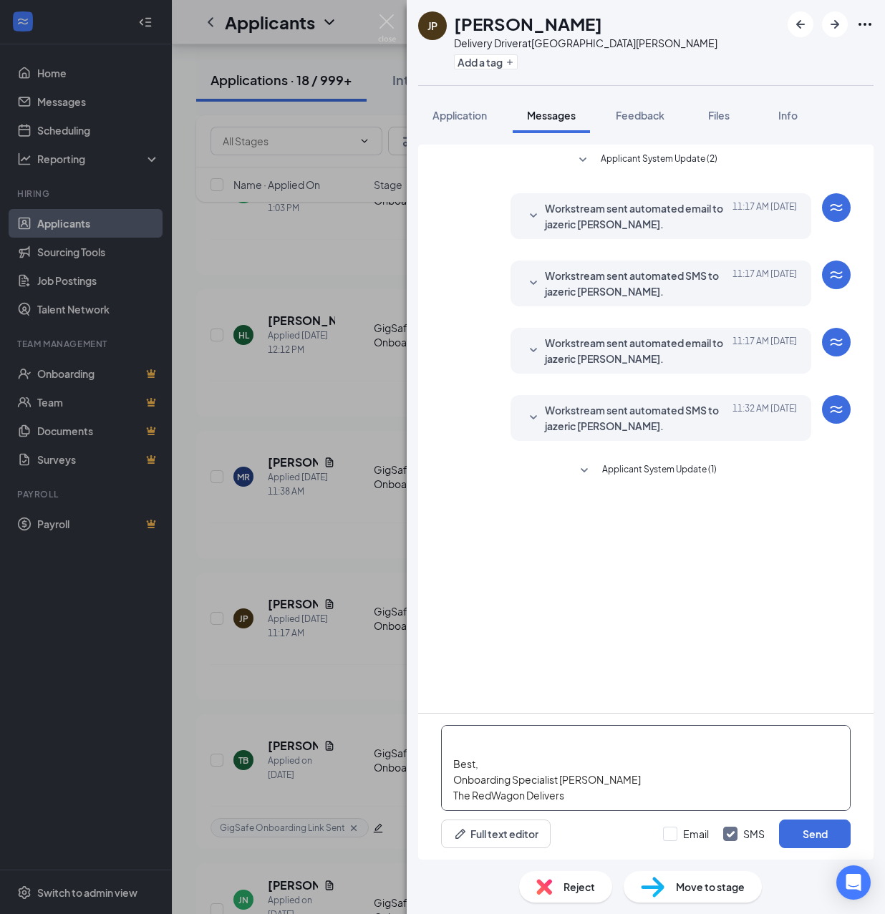
type textarea "Hello, If you have not started your onboarding please go ahead and proceed with…"
click at [679, 837] on input "Email" at bounding box center [686, 834] width 46 height 14
checkbox input "true"
click at [800, 832] on button "Send" at bounding box center [815, 834] width 72 height 29
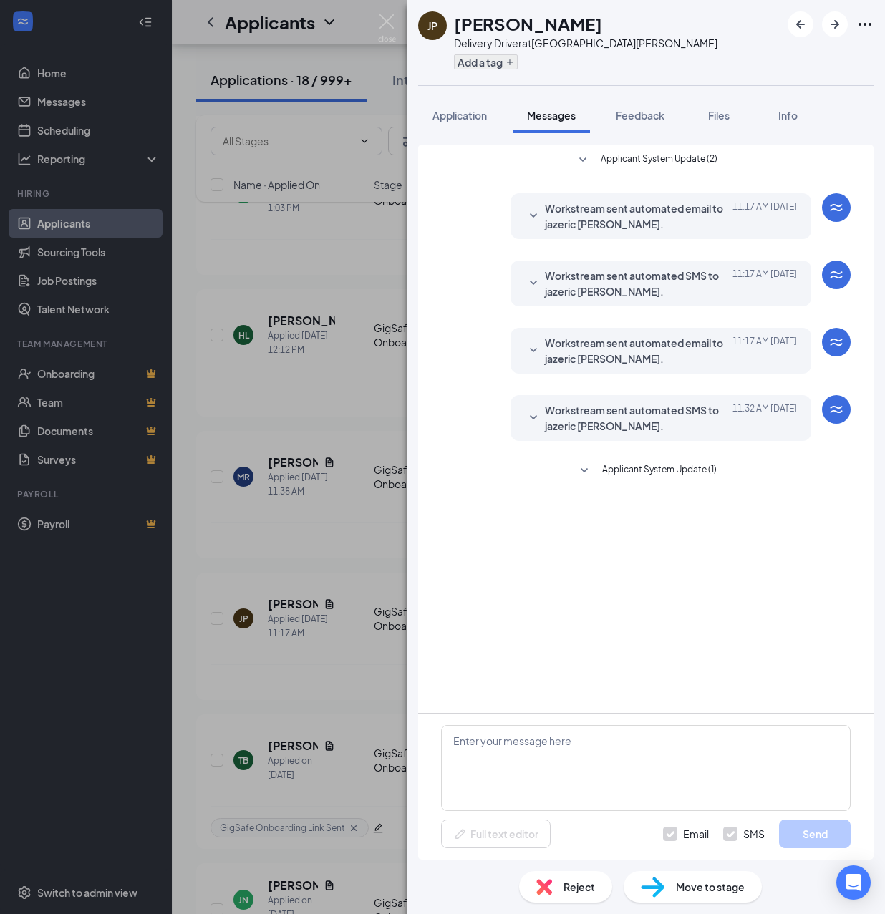
scroll to position [0, 0]
click at [488, 62] on button "Add a tag" at bounding box center [486, 61] width 64 height 15
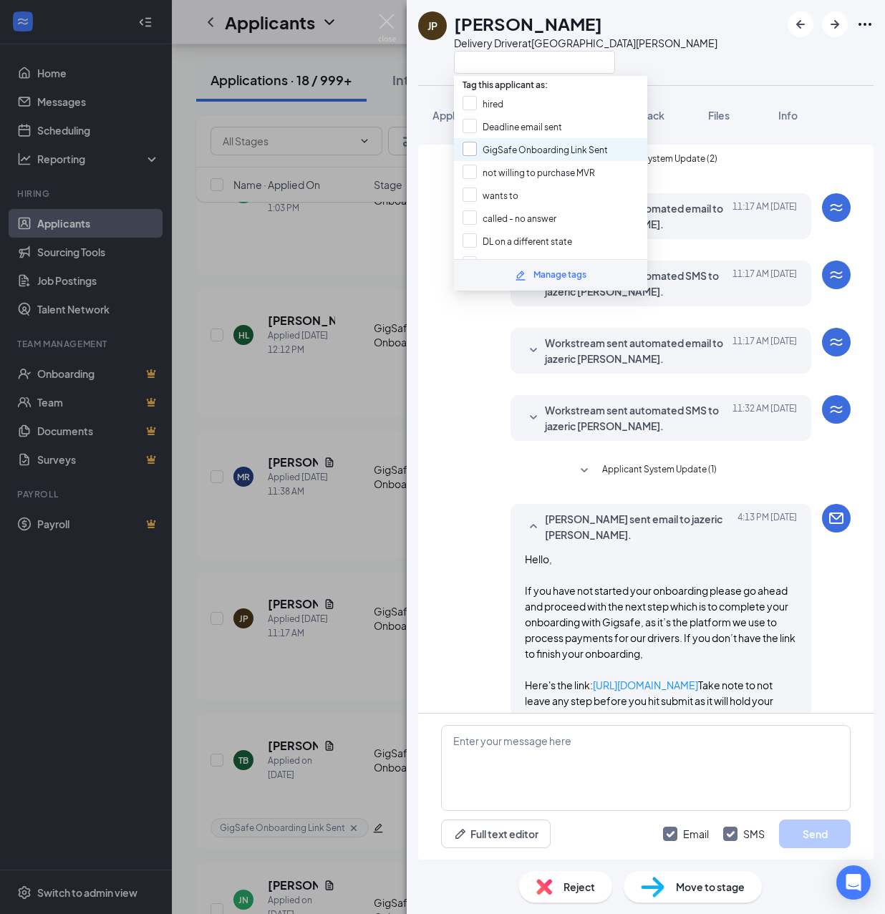
click at [501, 150] on input "GigSafe Onboarding Link Sent" at bounding box center [535, 150] width 145 height 16
checkbox input "true"
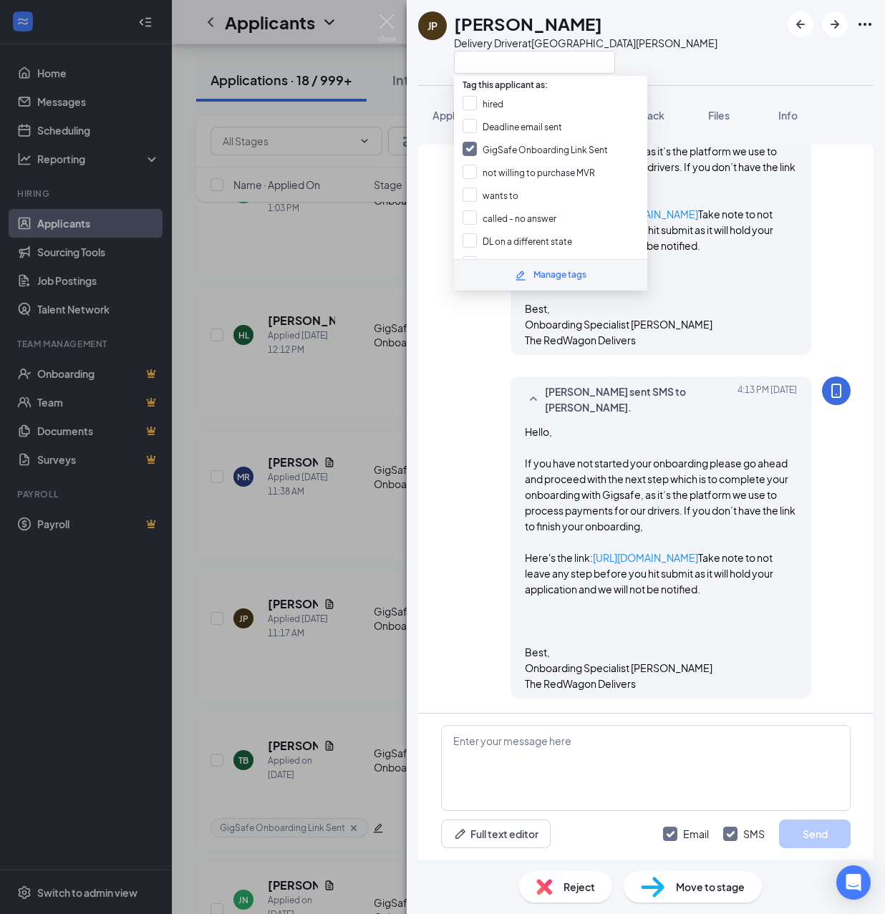
click at [331, 399] on div "JP jazeric peterson Delivery Driver at San Jose Application Messages Feedback F…" at bounding box center [442, 457] width 885 height 914
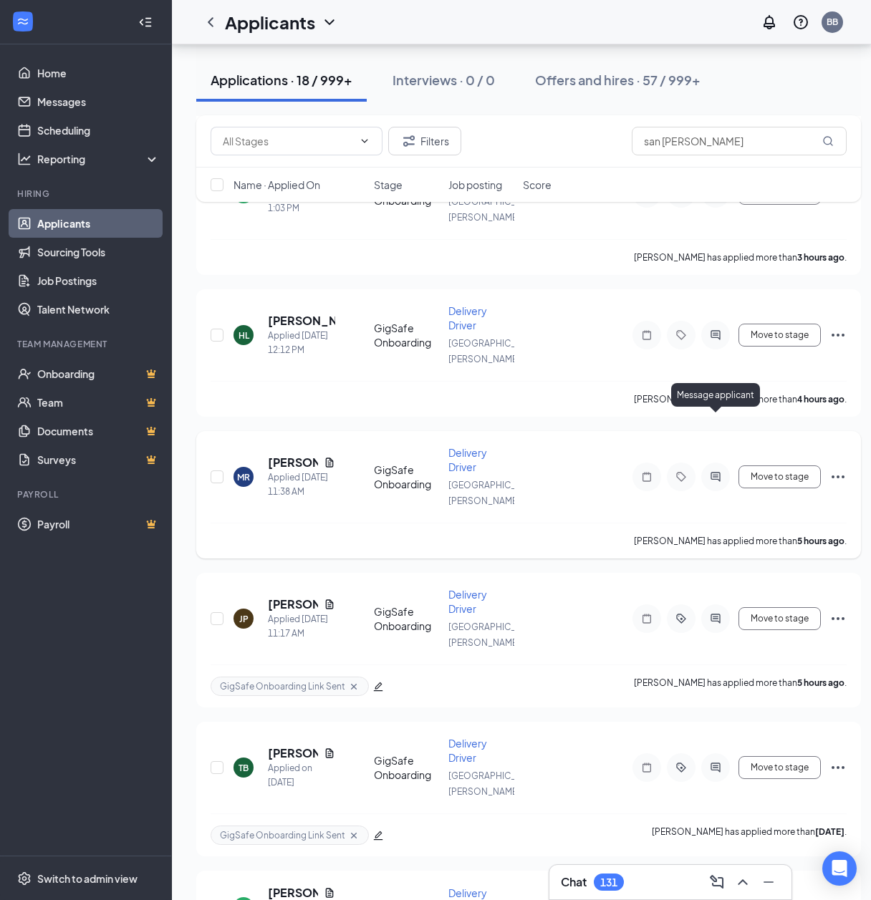
click at [714, 472] on icon "ActiveChat" at bounding box center [714, 476] width 9 height 9
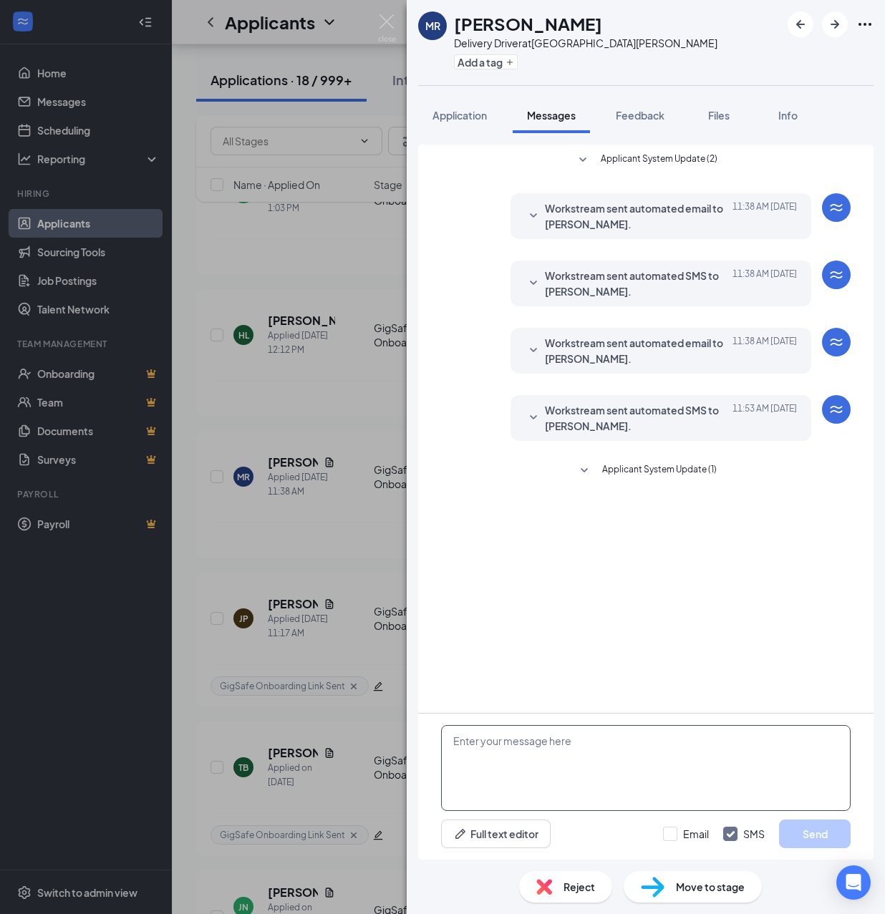
click at [619, 754] on textarea at bounding box center [646, 768] width 410 height 86
click at [623, 747] on textarea at bounding box center [646, 768] width 410 height 86
paste textarea "Hello, If you have not started your onboarding please go ahead and proceed with…"
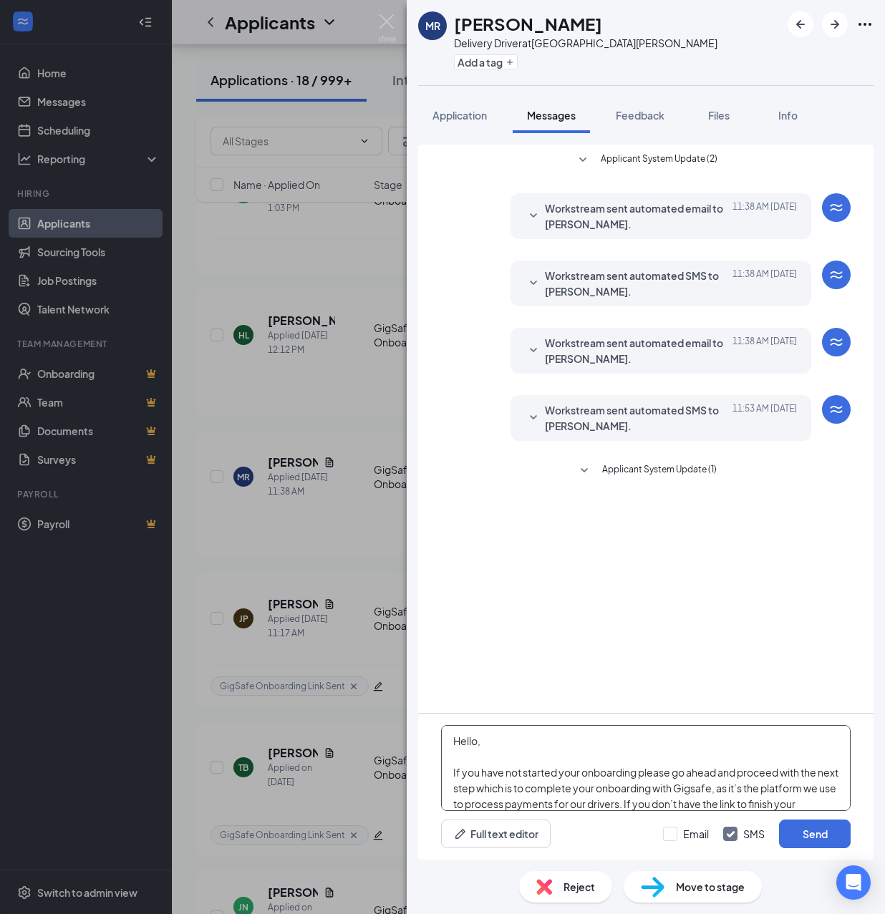
scroll to position [252, 0]
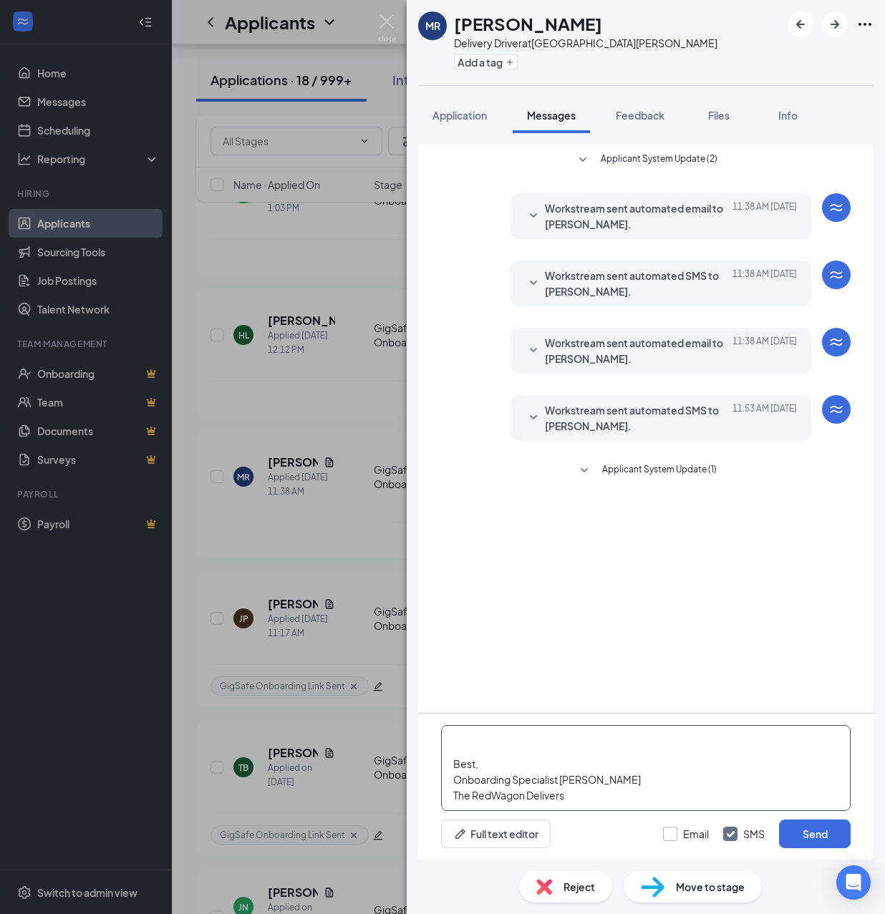
type textarea "Hello, If you have not started your onboarding please go ahead and proceed with…"
drag, startPoint x: 677, startPoint y: 831, endPoint x: 778, endPoint y: 828, distance: 100.3
click at [676, 832] on input "Email" at bounding box center [686, 834] width 46 height 14
checkbox input "true"
click at [810, 831] on button "Send" at bounding box center [815, 834] width 72 height 29
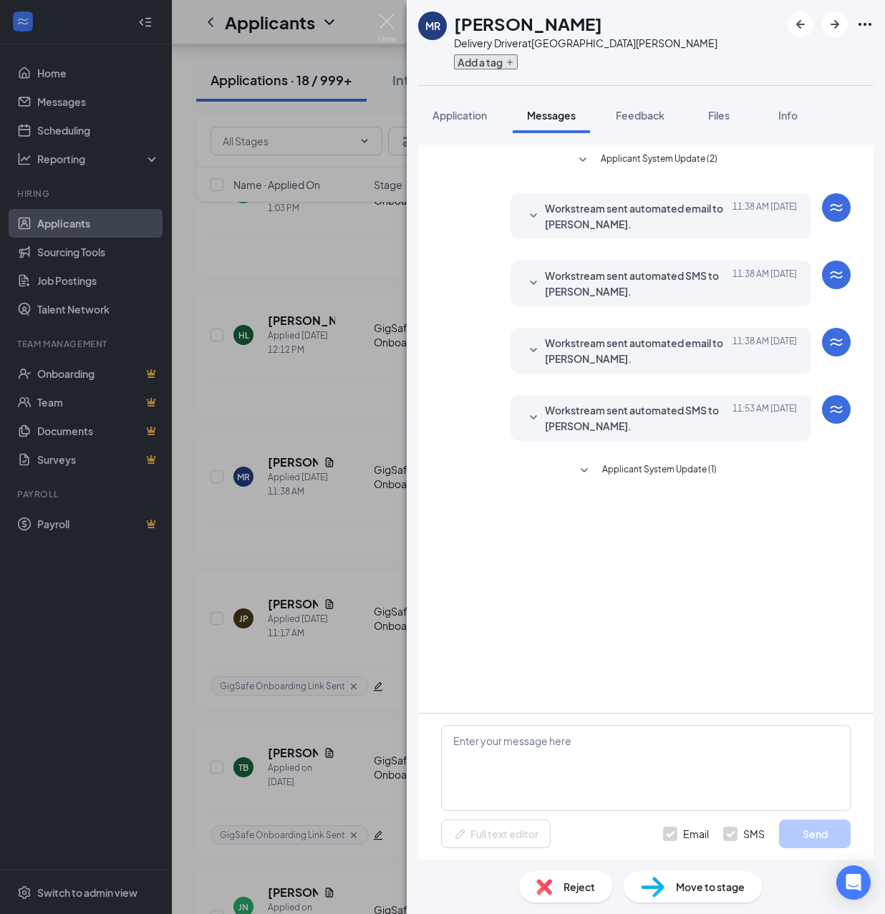
click at [498, 67] on button "Add a tag" at bounding box center [486, 61] width 64 height 15
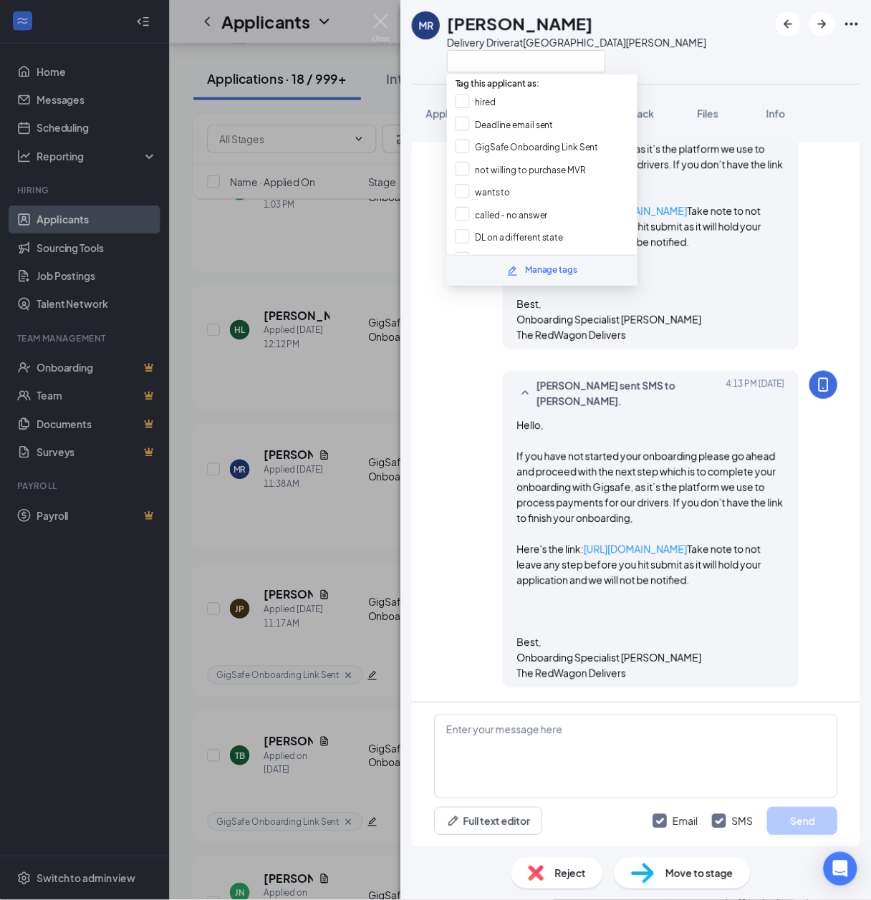
scroll to position [660, 0]
click at [531, 142] on input "GigSafe Onboarding Link Sent" at bounding box center [535, 150] width 145 height 16
checkbox input "true"
click at [385, 375] on div "MR Marissa Rodriguez Delivery Driver at San Jose Application Messages Feedback …" at bounding box center [442, 457] width 885 height 914
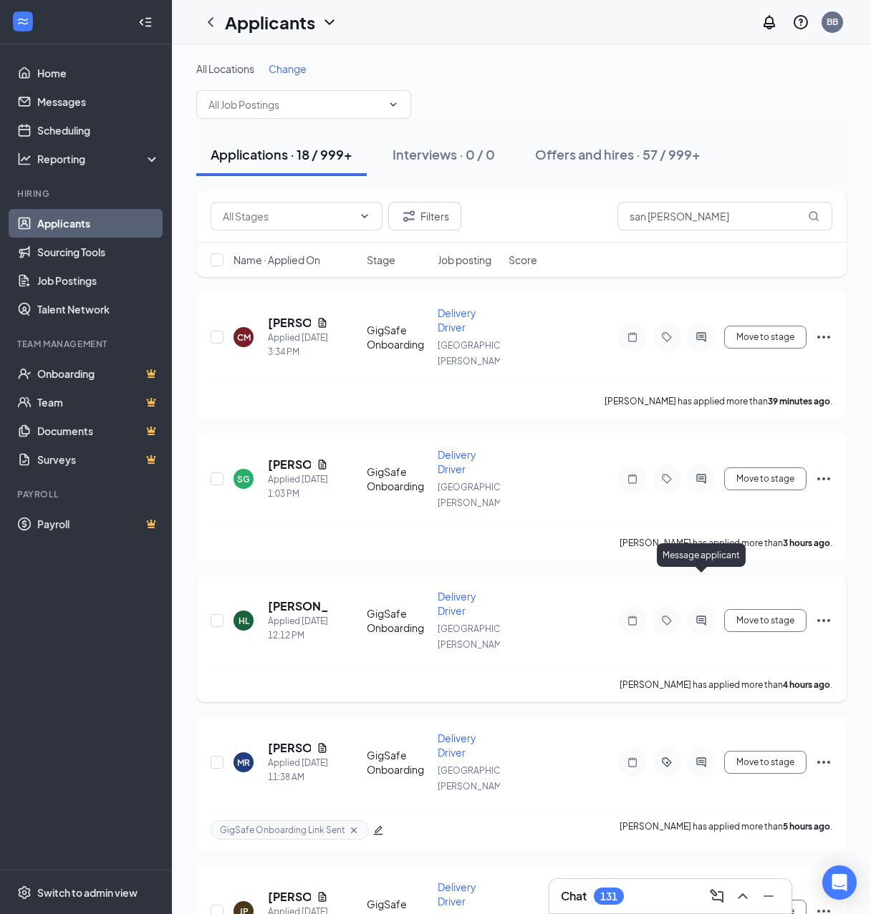
click at [699, 615] on icon "ActiveChat" at bounding box center [700, 620] width 17 height 11
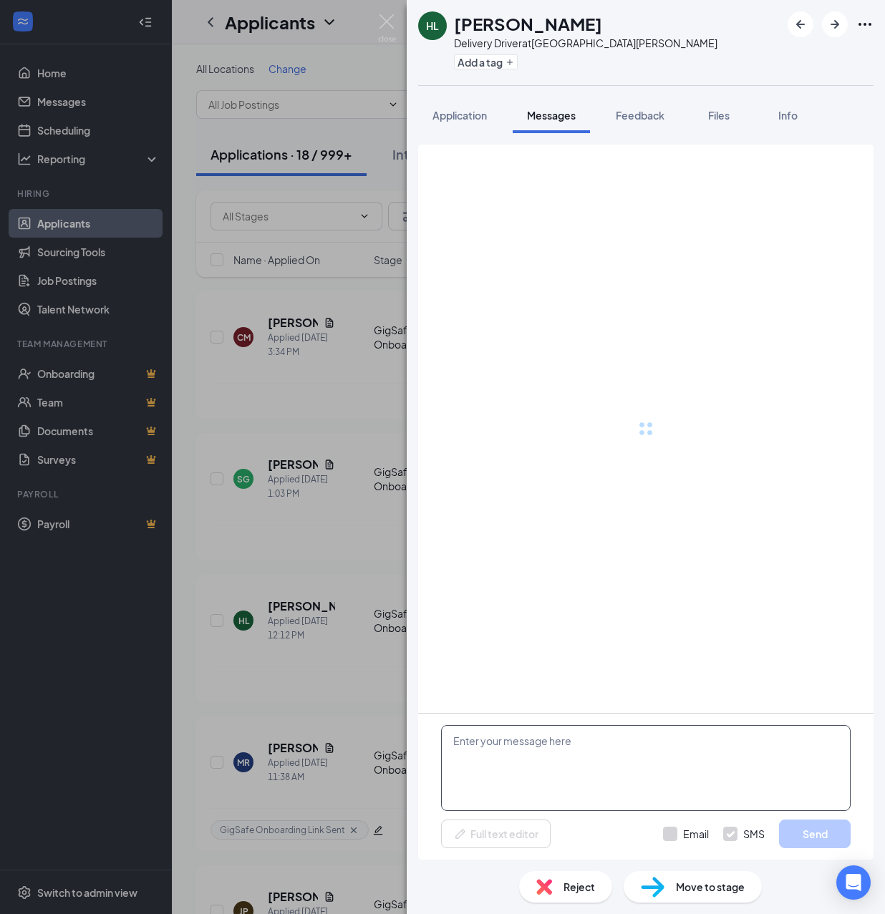
click at [581, 765] on textarea at bounding box center [646, 768] width 410 height 86
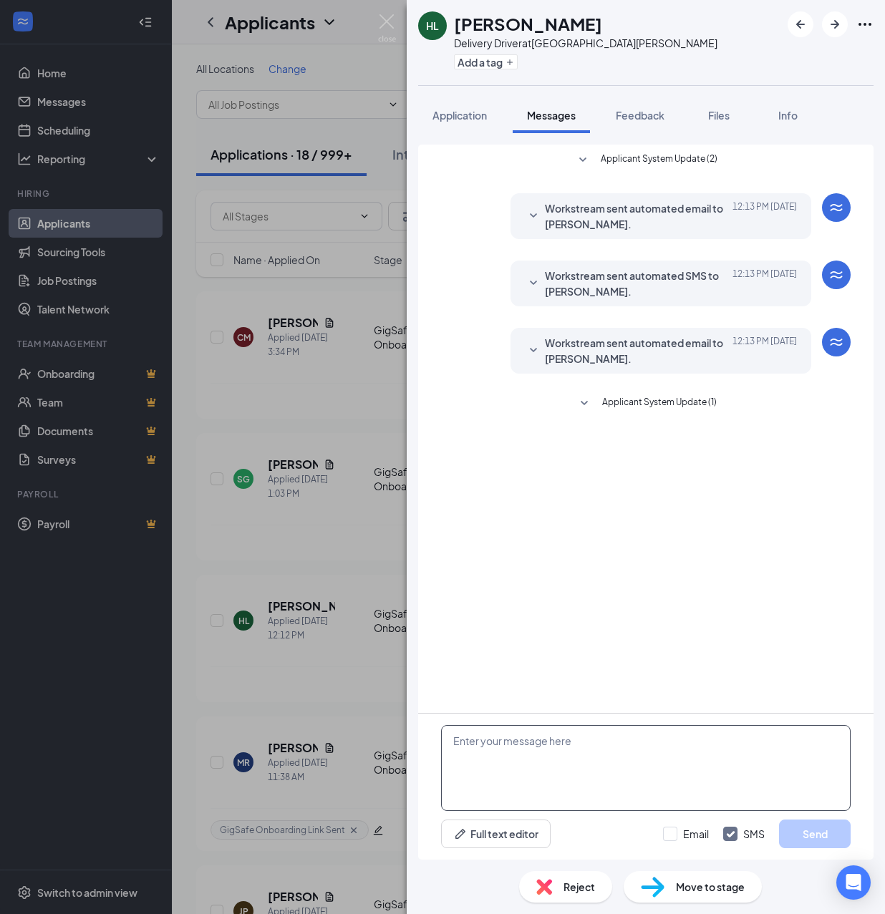
click at [574, 750] on textarea at bounding box center [646, 768] width 410 height 86
click at [577, 748] on textarea at bounding box center [646, 768] width 410 height 86
paste textarea "Hello, If you have not started your onboarding please go ahead and proceed with…"
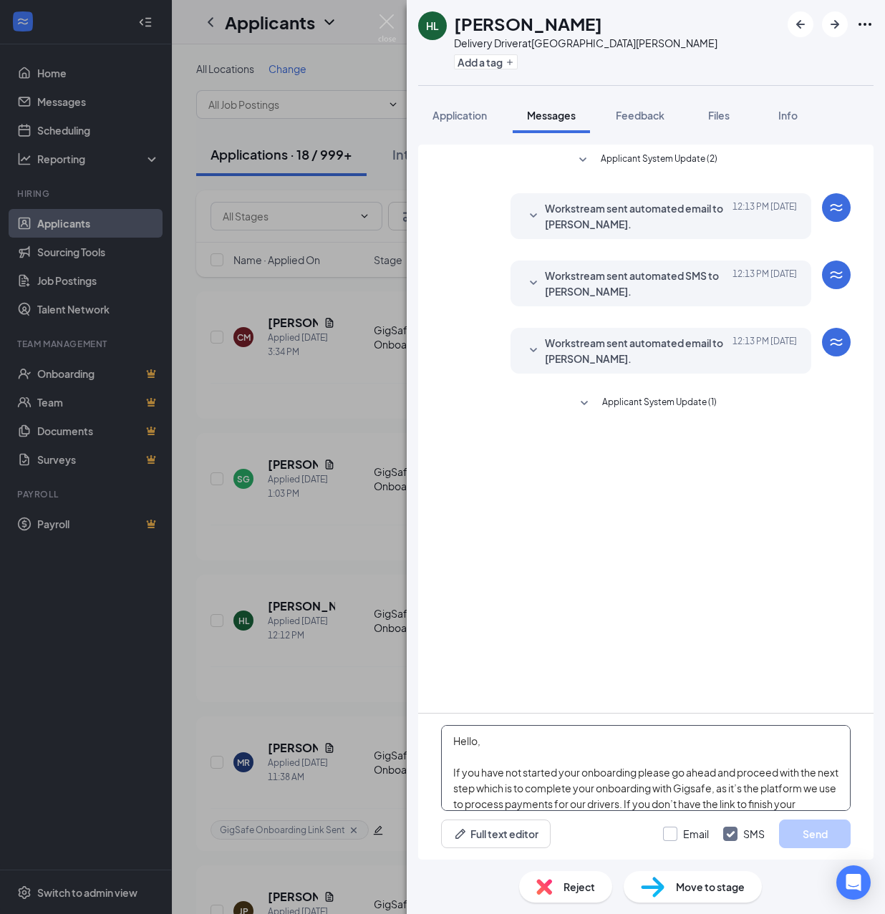
scroll to position [252, 0]
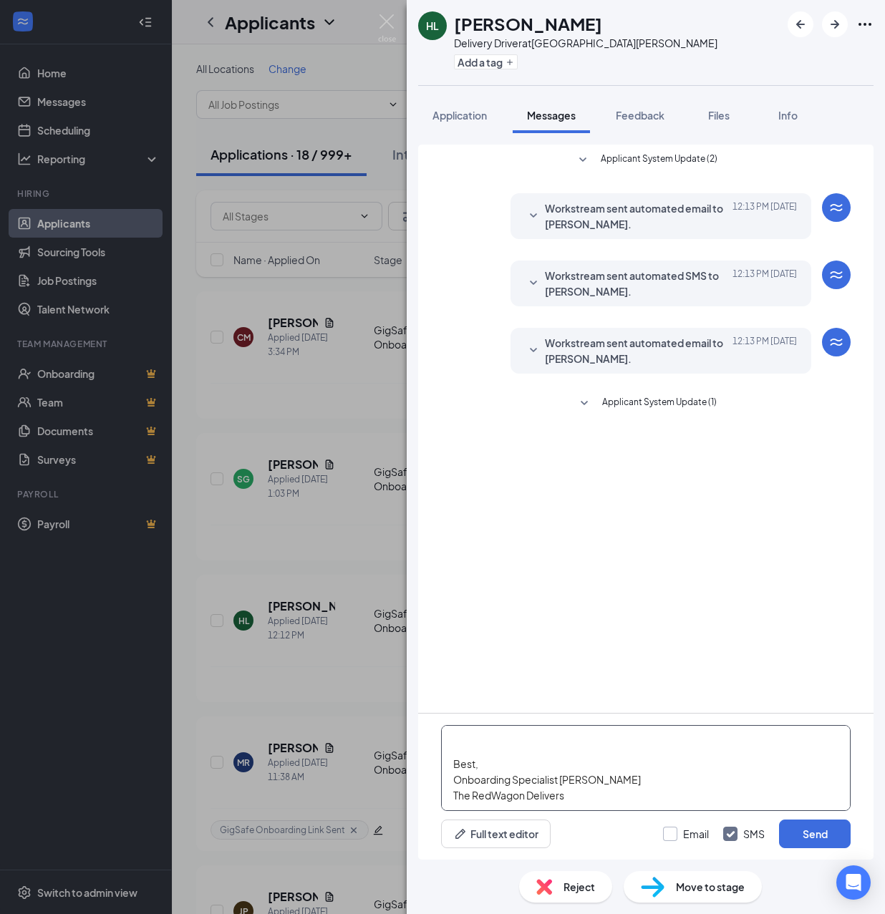
type textarea "Hello, If you have not started your onboarding please go ahead and proceed with…"
click at [673, 833] on input "Email" at bounding box center [686, 834] width 46 height 14
checkbox input "true"
click at [805, 832] on button "Send" at bounding box center [815, 834] width 72 height 29
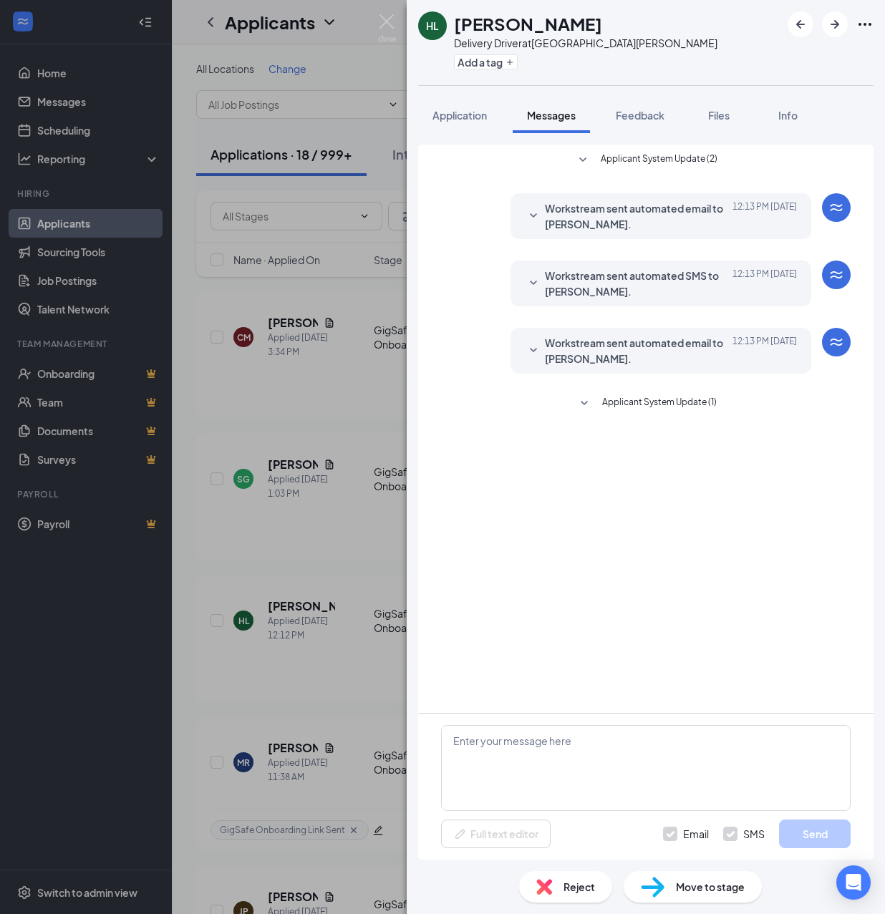
scroll to position [0, 0]
click at [493, 61] on button "Add a tag" at bounding box center [486, 61] width 64 height 15
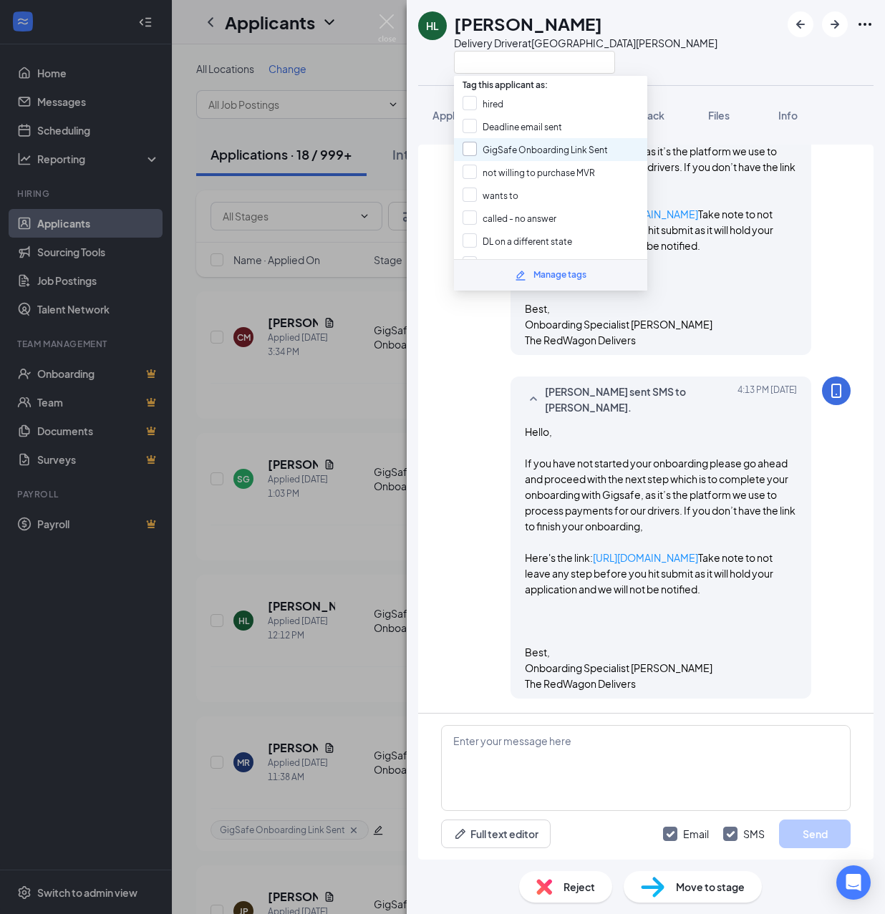
scroll to position [594, 0]
click at [517, 142] on input "GigSafe Onboarding Link Sent" at bounding box center [535, 150] width 145 height 16
checkbox input "true"
click at [370, 401] on div "HL Harold Laygan Delivery Driver at San Jose Application Messages Feedback File…" at bounding box center [442, 457] width 885 height 914
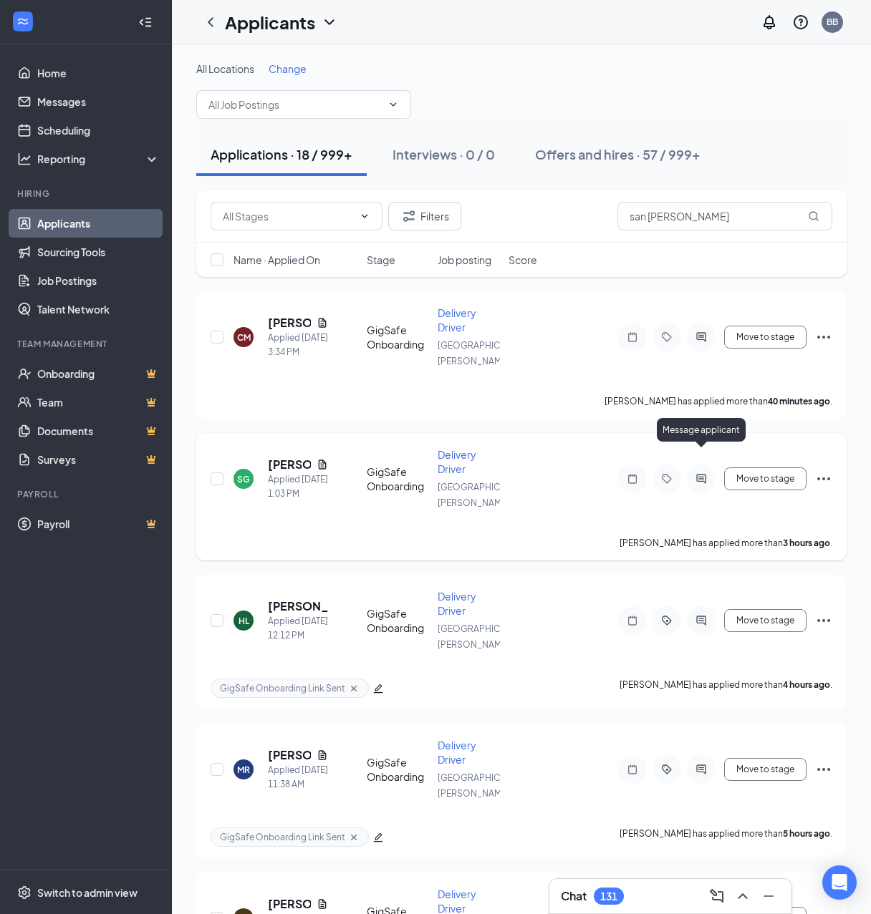
click at [697, 473] on icon "ActiveChat" at bounding box center [700, 478] width 17 height 11
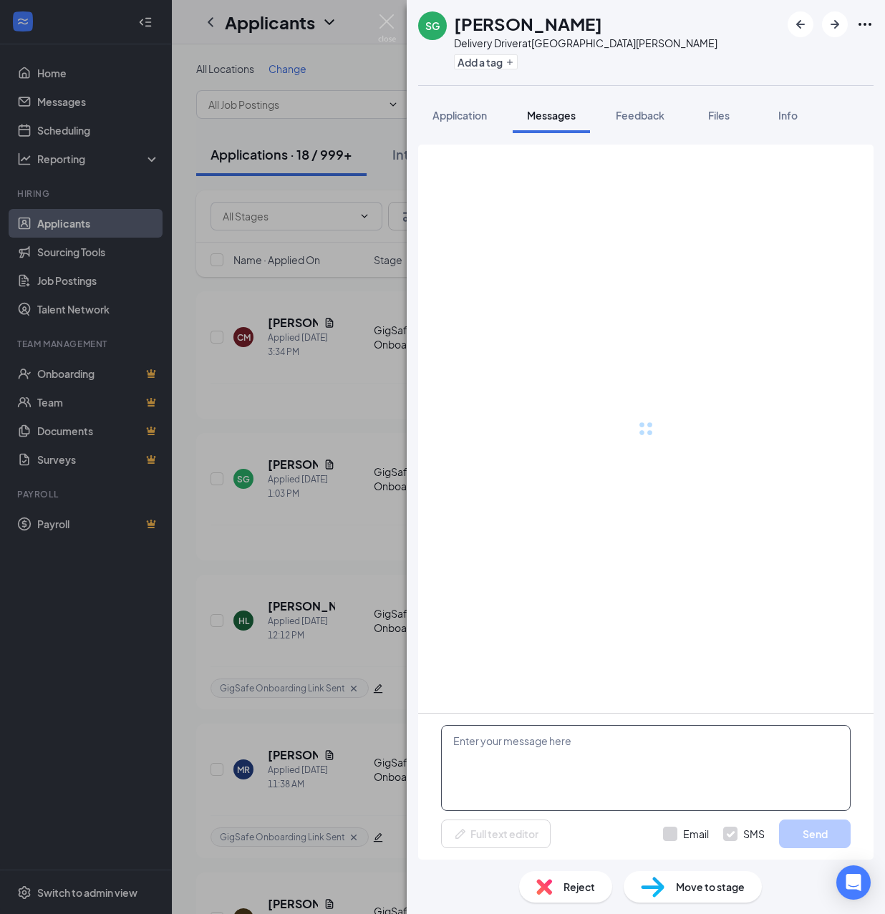
click at [634, 740] on textarea at bounding box center [646, 768] width 410 height 86
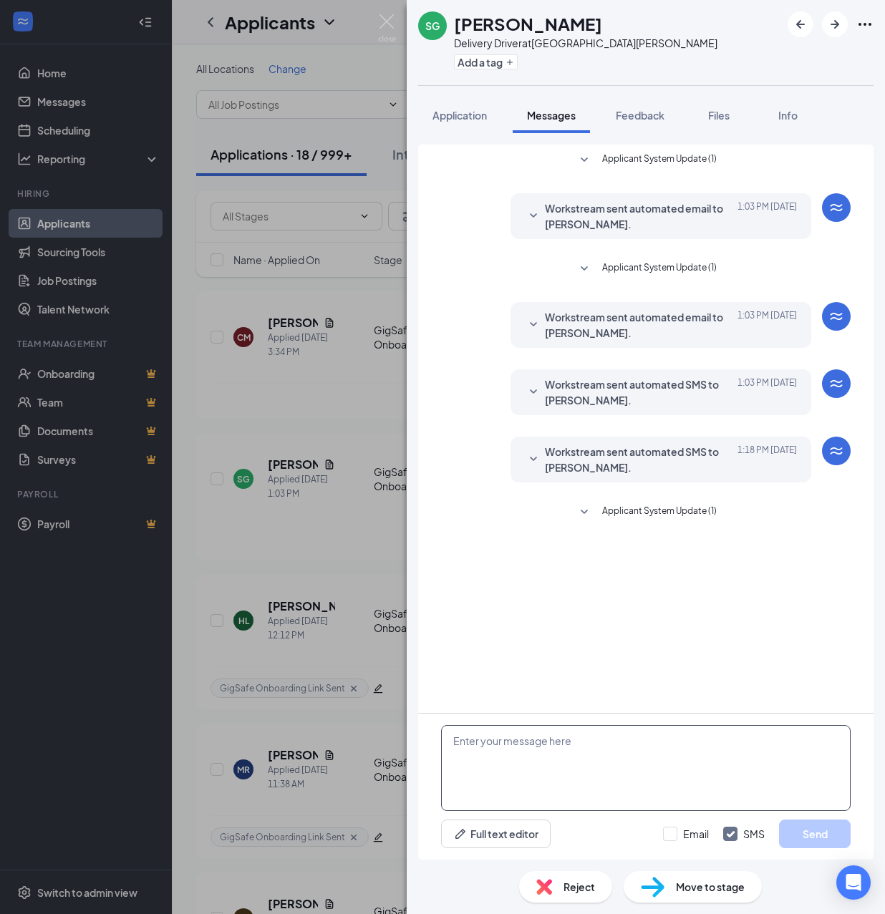
click at [631, 740] on textarea at bounding box center [646, 768] width 410 height 86
click at [636, 737] on textarea at bounding box center [646, 768] width 410 height 86
paste textarea "Hello, If you have not started your onboarding please go ahead and proceed with…"
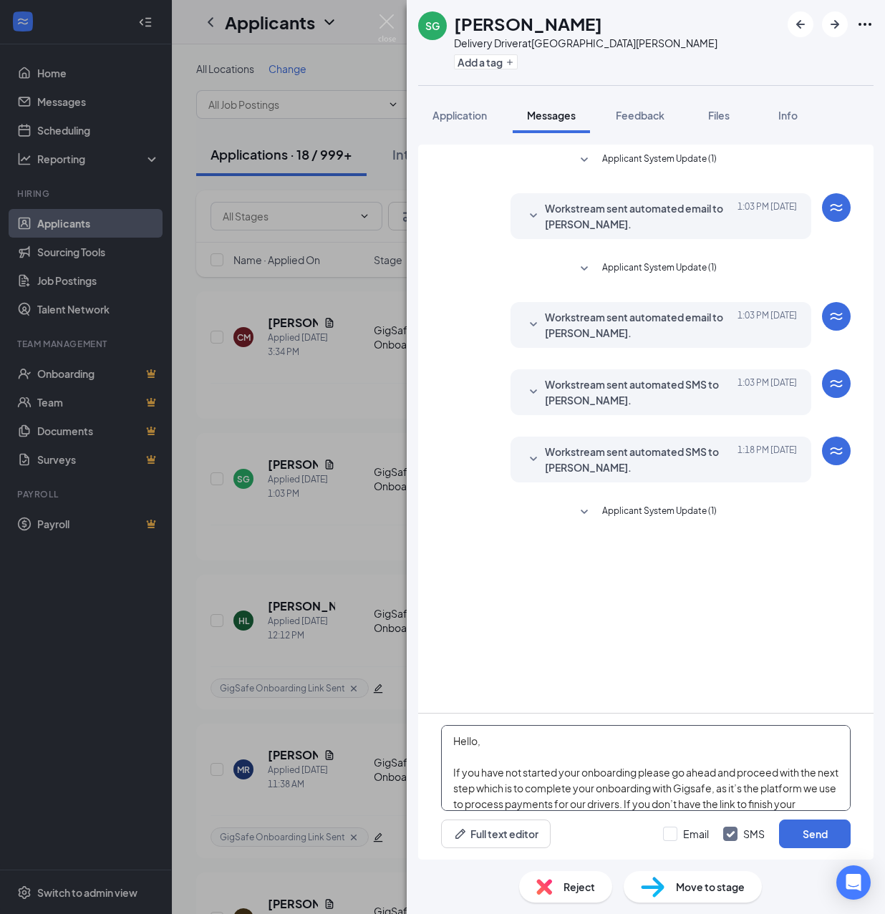
scroll to position [252, 0]
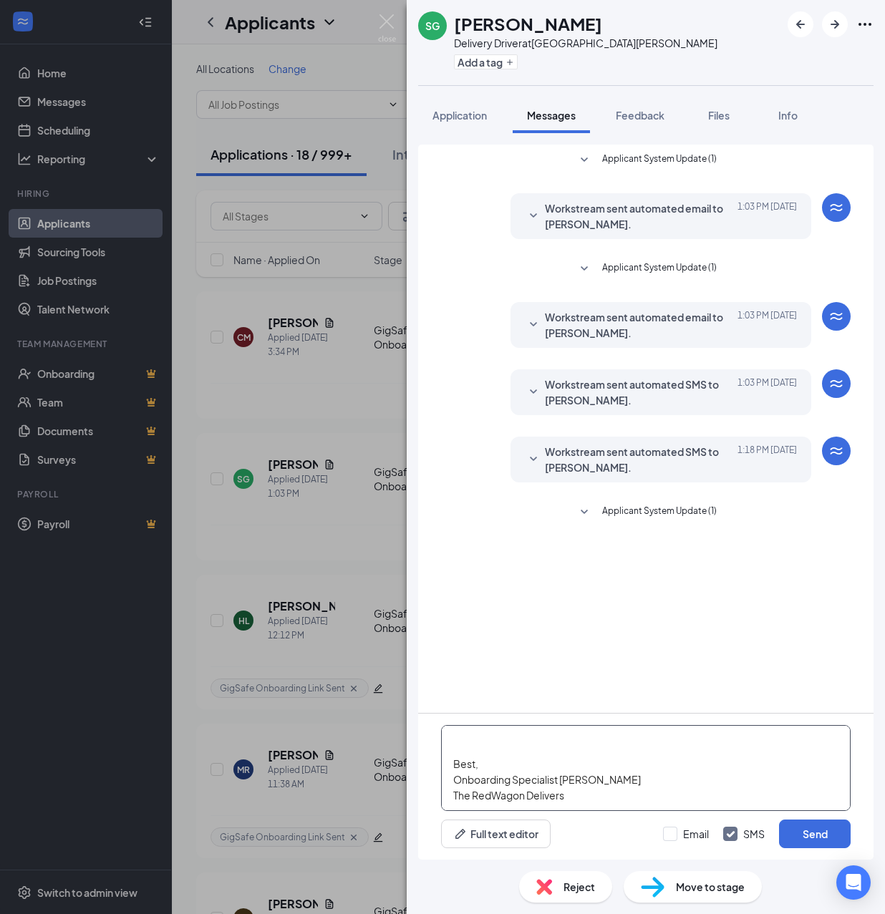
type textarea "Hello, If you have not started your onboarding please go ahead and proceed with…"
click at [679, 831] on input "Email" at bounding box center [686, 834] width 46 height 14
checkbox input "true"
click at [810, 836] on button "Send" at bounding box center [815, 834] width 72 height 29
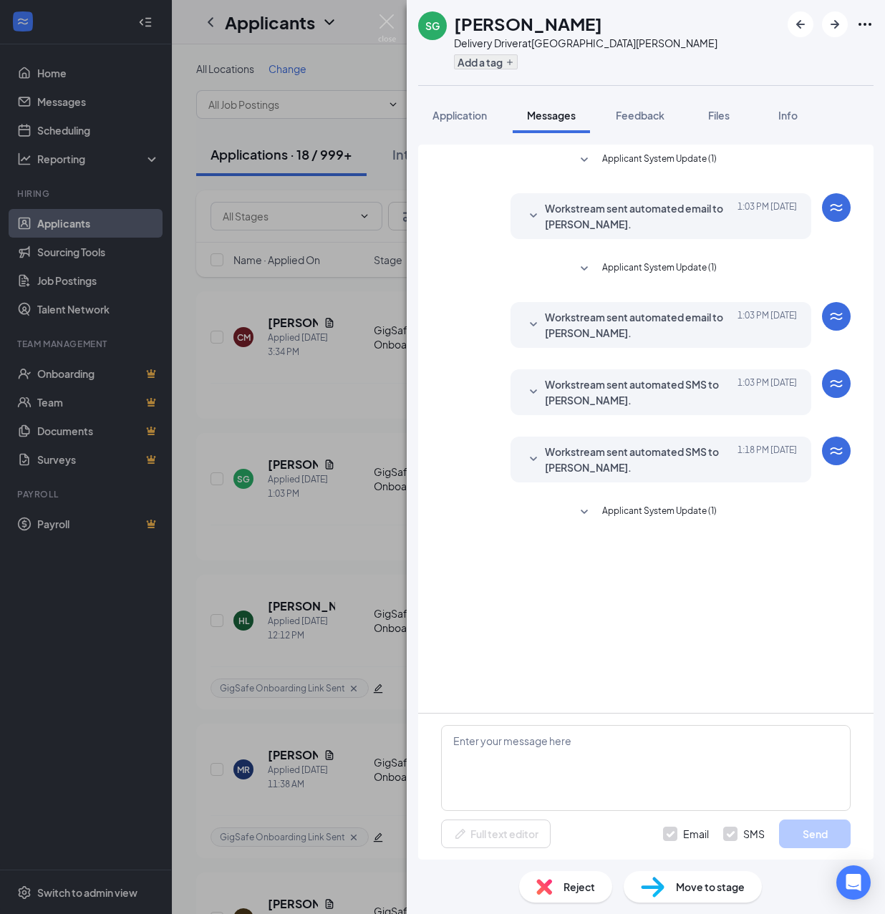
scroll to position [0, 0]
click at [491, 69] on div "Add a tag" at bounding box center [585, 62] width 263 height 24
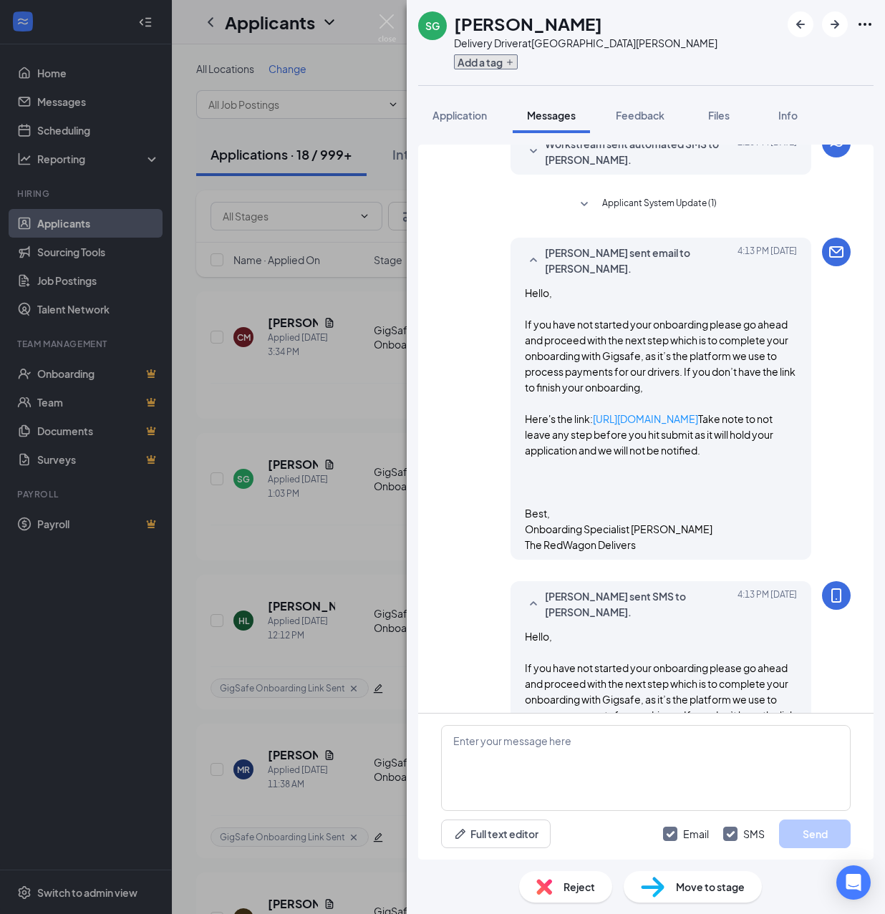
scroll to position [614, 0]
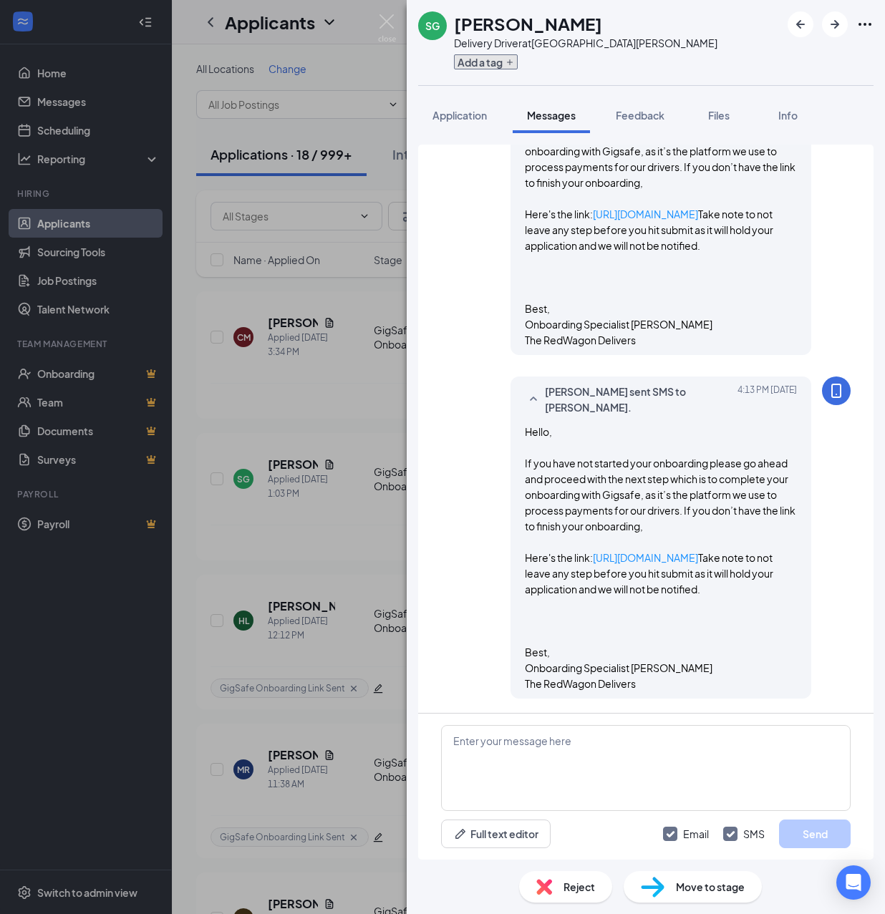
scroll to position [702, 0]
click at [494, 55] on button "Add a tag" at bounding box center [486, 61] width 64 height 15
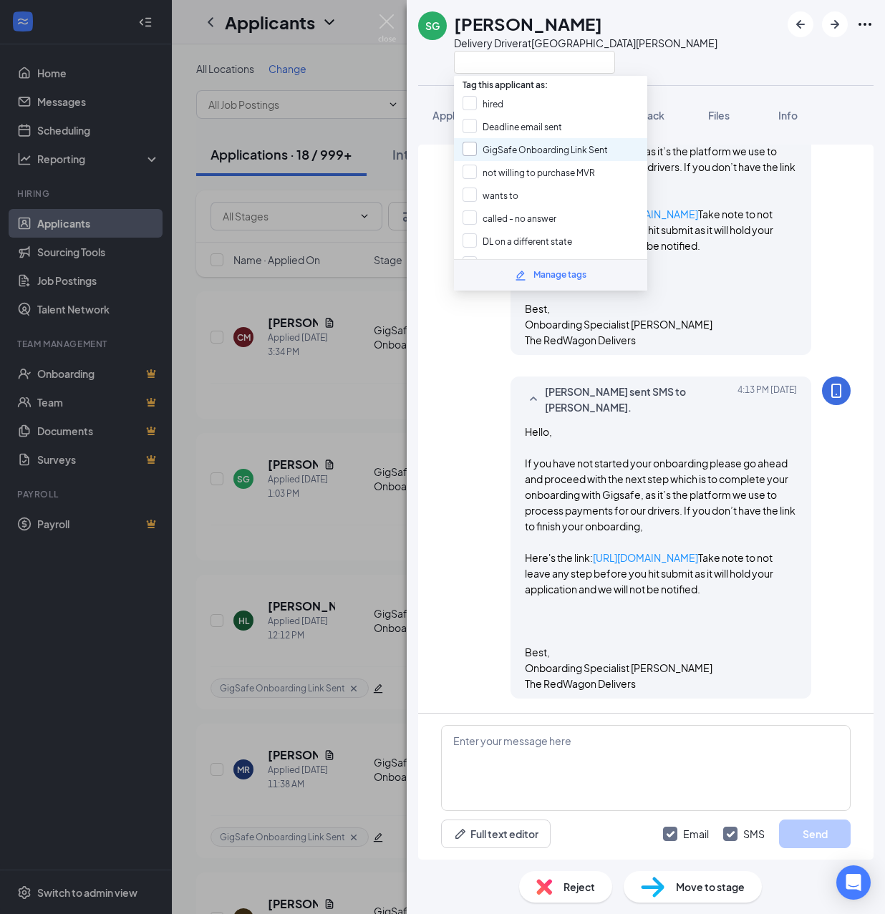
click at [508, 145] on input "GigSafe Onboarding Link Sent" at bounding box center [535, 150] width 145 height 16
checkbox input "true"
drag, startPoint x: 368, startPoint y: 432, endPoint x: 369, endPoint y: 391, distance: 41.6
click at [367, 432] on div "SG Sherlysa Gulley Delivery Driver at San Jose Application Messages Feedback Fi…" at bounding box center [442, 457] width 885 height 914
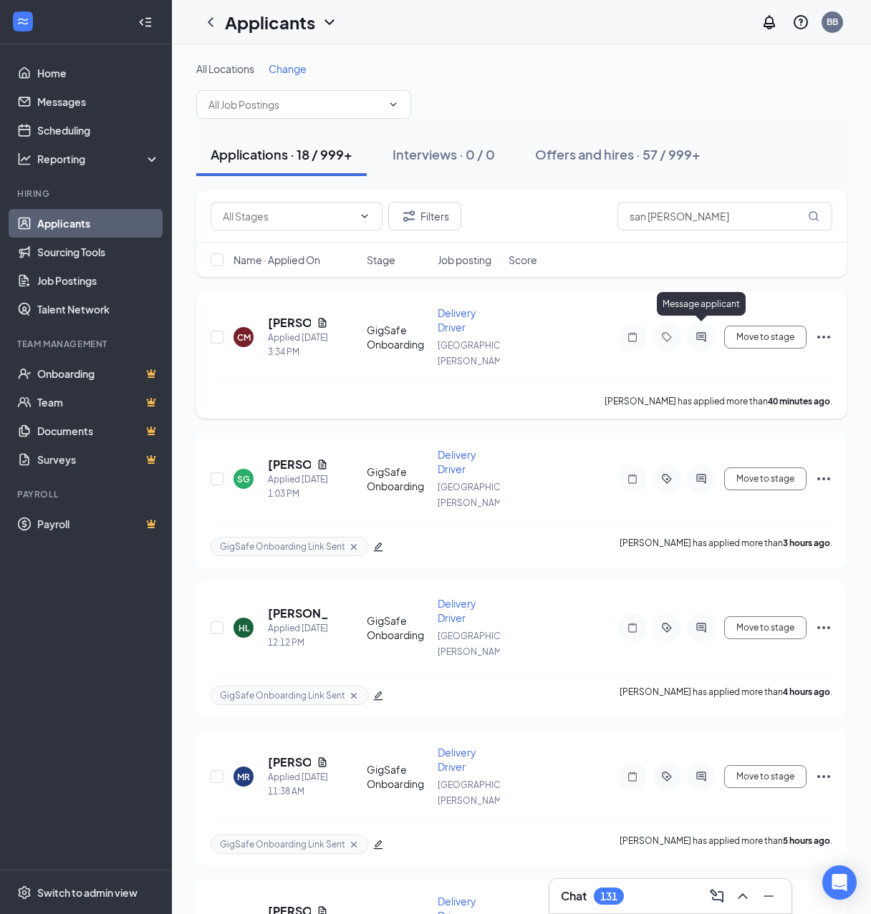
click at [705, 331] on icon "ActiveChat" at bounding box center [700, 336] width 17 height 11
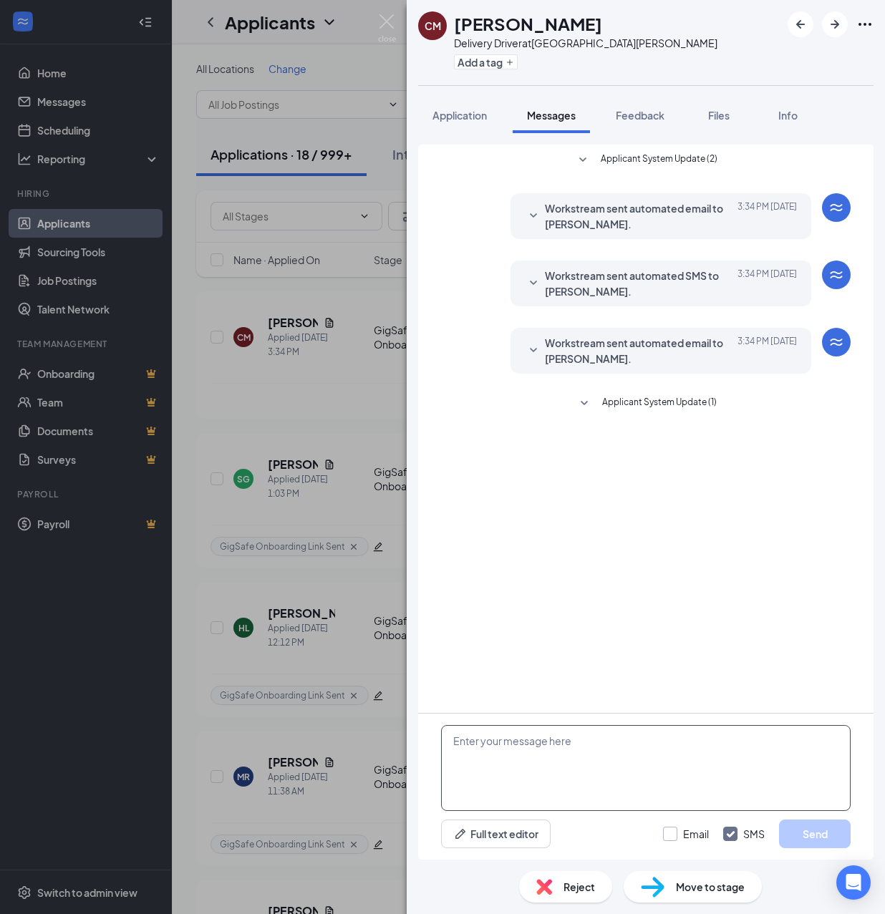
drag, startPoint x: 705, startPoint y: 737, endPoint x: 693, endPoint y: 841, distance: 103.8
click at [708, 749] on textarea at bounding box center [646, 768] width 410 height 86
click at [705, 762] on textarea at bounding box center [646, 768] width 410 height 86
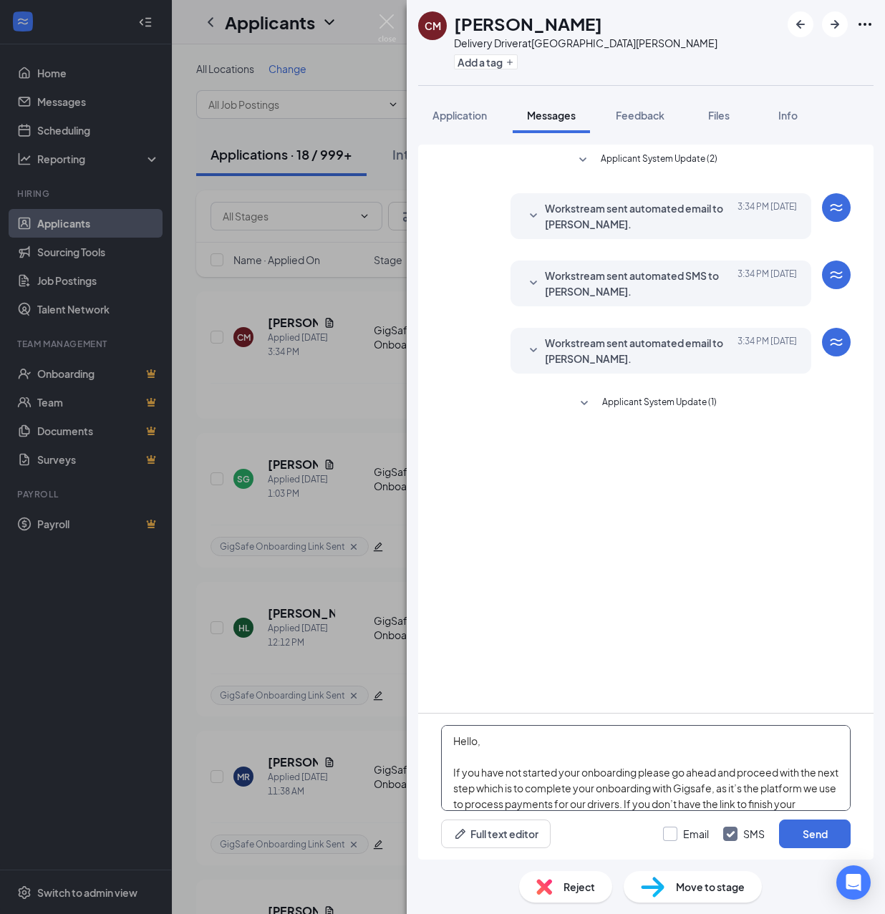
type textarea "Hello, If you have not started your onboarding please go ahead and proceed with…"
click at [676, 832] on input "Email" at bounding box center [686, 834] width 46 height 14
checkbox input "true"
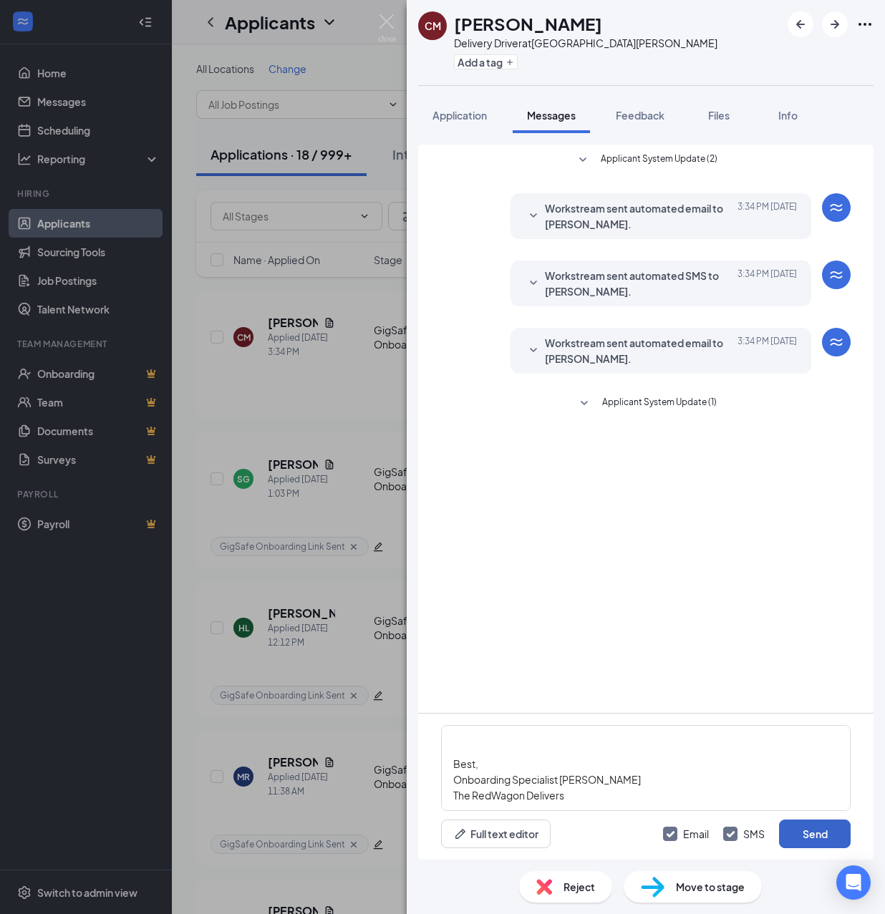
click at [803, 831] on button "Send" at bounding box center [815, 834] width 72 height 29
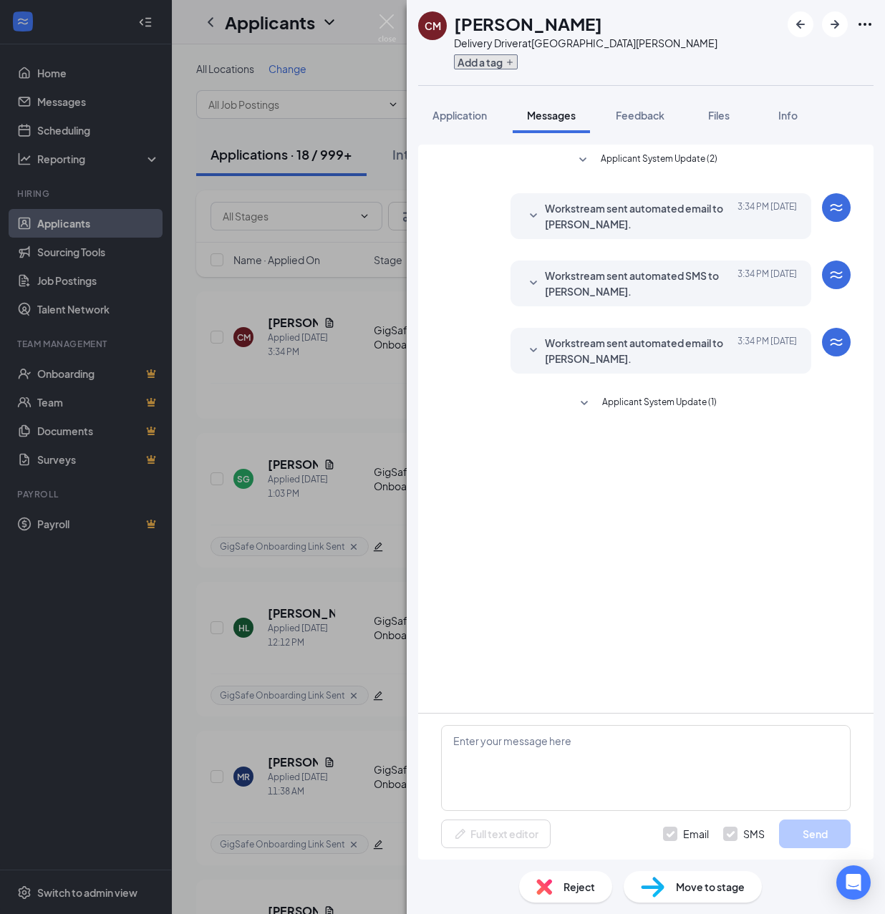
scroll to position [0, 0]
click at [493, 59] on button "Add a tag" at bounding box center [486, 61] width 64 height 15
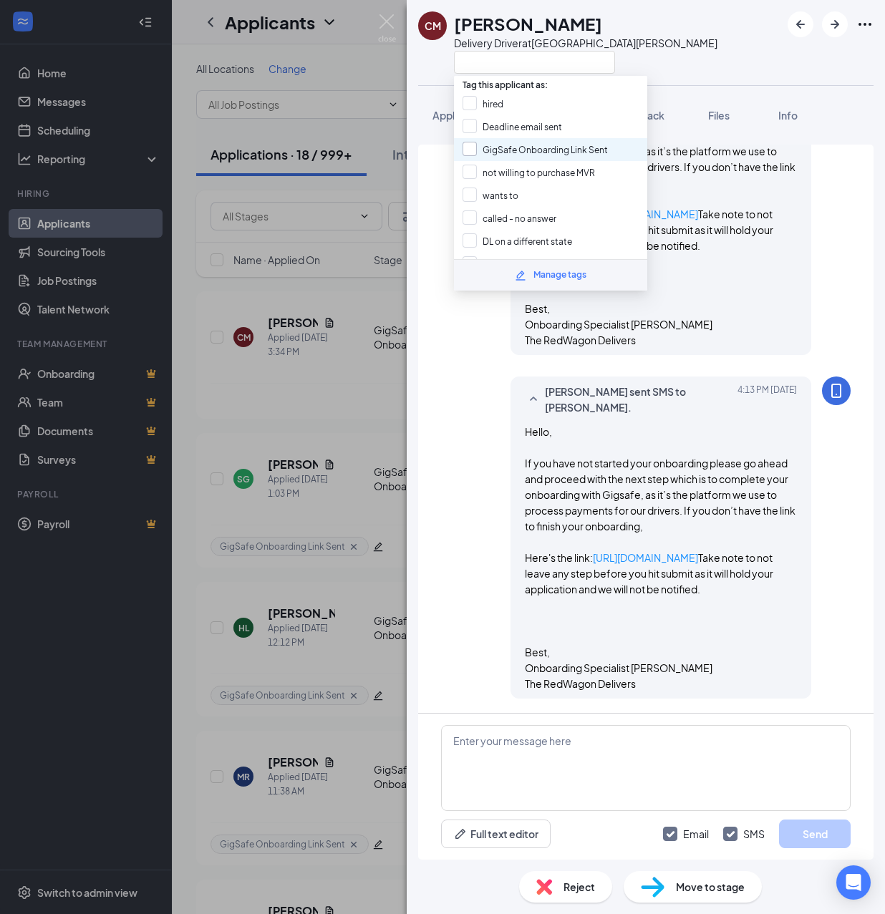
scroll to position [579, 0]
click at [505, 142] on input "GigSafe Onboarding Link Sent" at bounding box center [535, 150] width 145 height 16
checkbox input "true"
drag, startPoint x: 356, startPoint y: 398, endPoint x: 878, endPoint y: 319, distance: 528.0
click at [355, 398] on div "CM Carl Malonzo Delivery Driver at San Jose Application Messages Feedback Files…" at bounding box center [442, 457] width 885 height 914
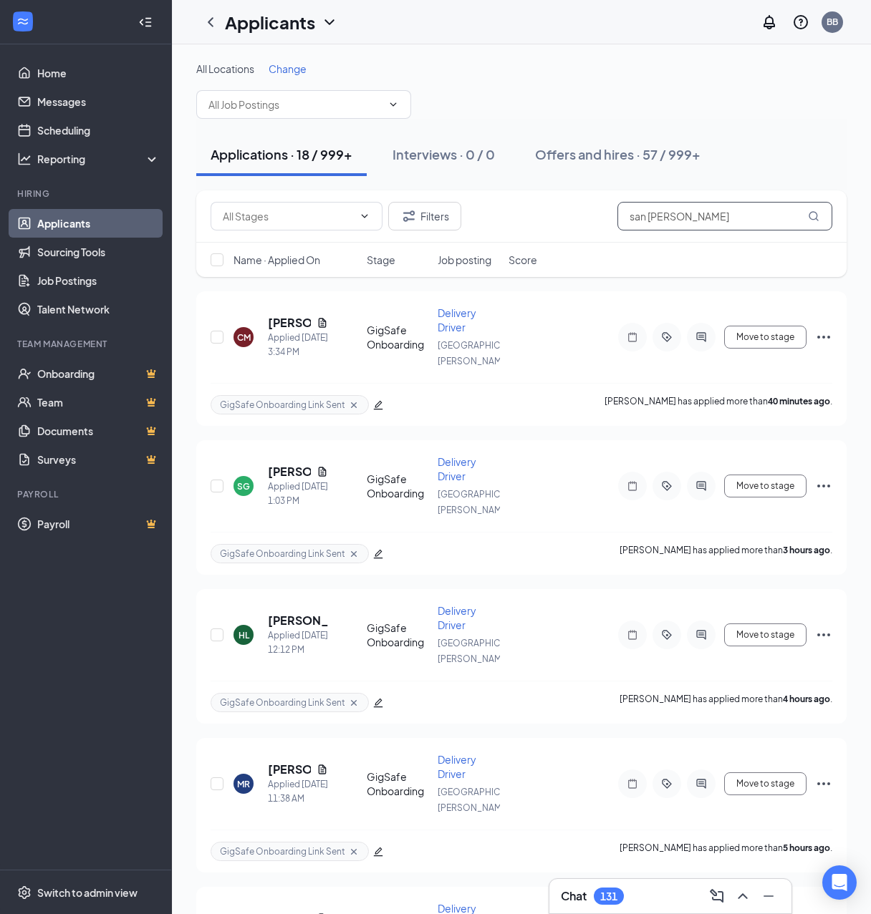
click at [687, 218] on input "san [PERSON_NAME]" at bounding box center [724, 216] width 215 height 29
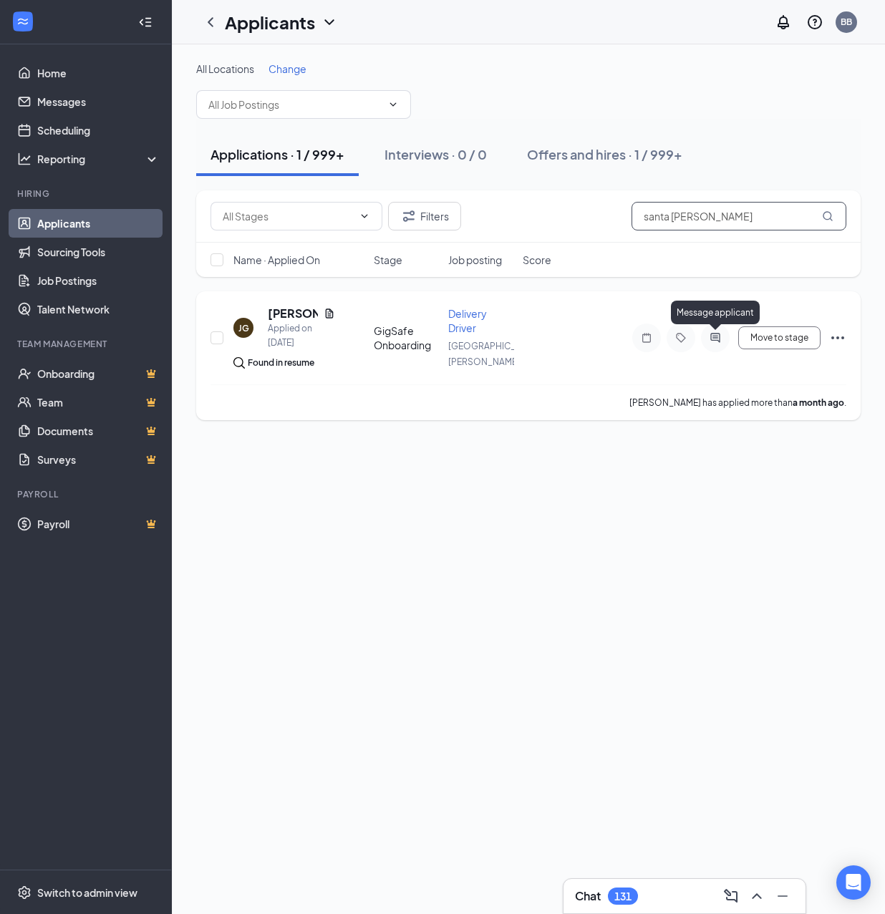
type input "santa clara"
click at [713, 334] on icon "ActiveChat" at bounding box center [715, 337] width 17 height 11
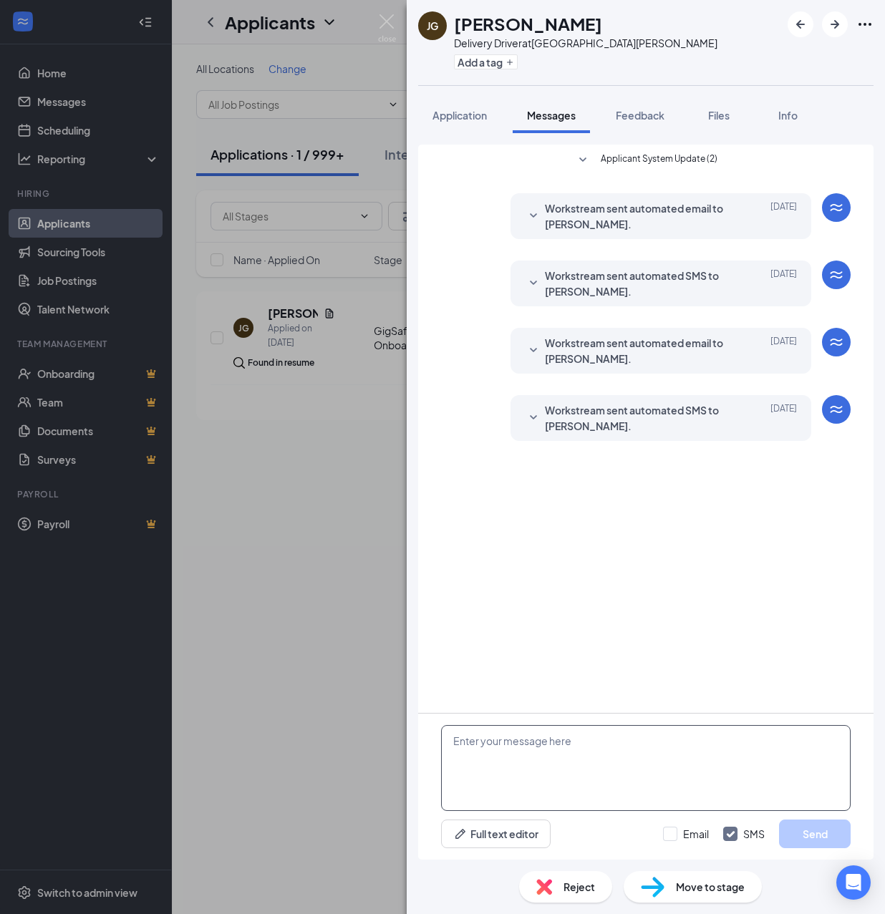
click at [588, 795] on textarea at bounding box center [646, 768] width 410 height 86
click at [590, 763] on textarea at bounding box center [646, 768] width 410 height 86
paste textarea "Hello, If you have not started your onboarding please go ahead and proceed with…"
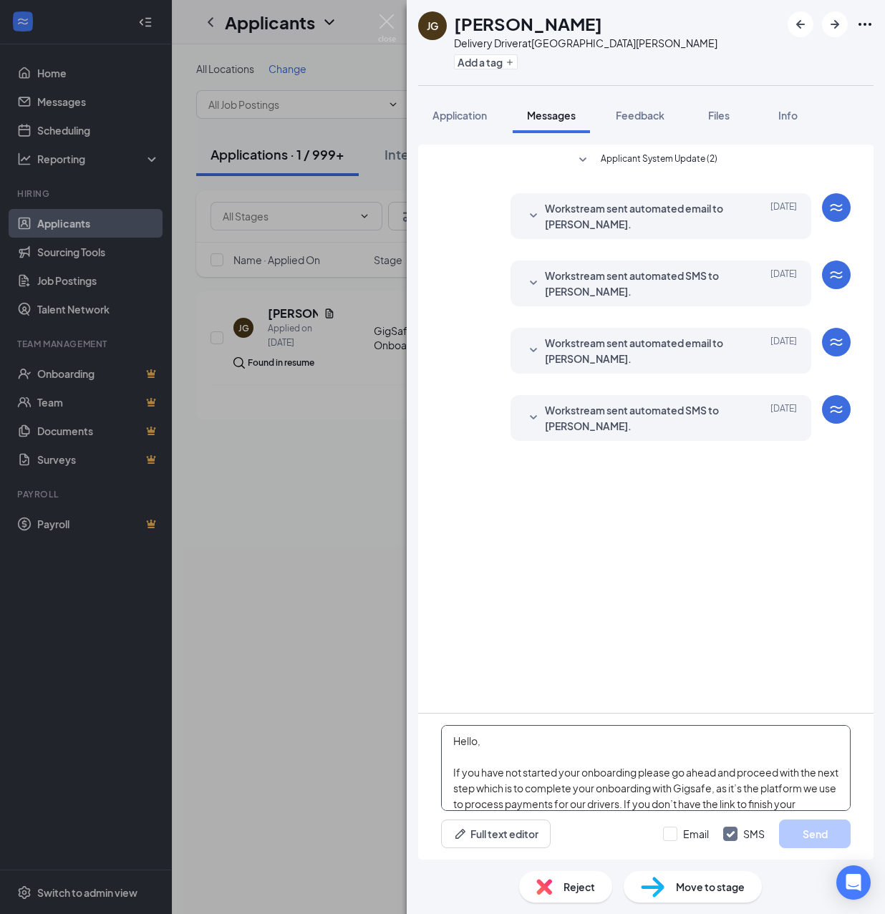
scroll to position [252, 0]
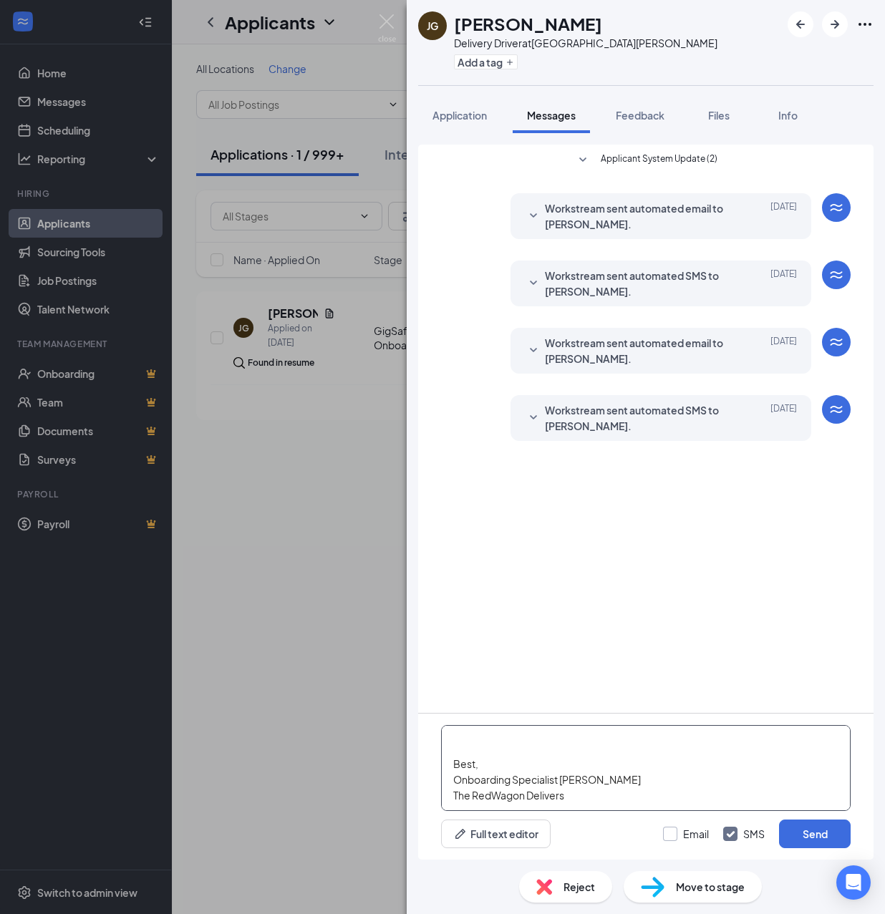
type textarea "Hello, If you have not started your onboarding please go ahead and proceed with…"
click at [672, 831] on input "Email" at bounding box center [686, 834] width 46 height 14
checkbox input "true"
drag, startPoint x: 822, startPoint y: 834, endPoint x: 803, endPoint y: 828, distance: 20.4
click at [803, 828] on button "Send" at bounding box center [815, 834] width 72 height 29
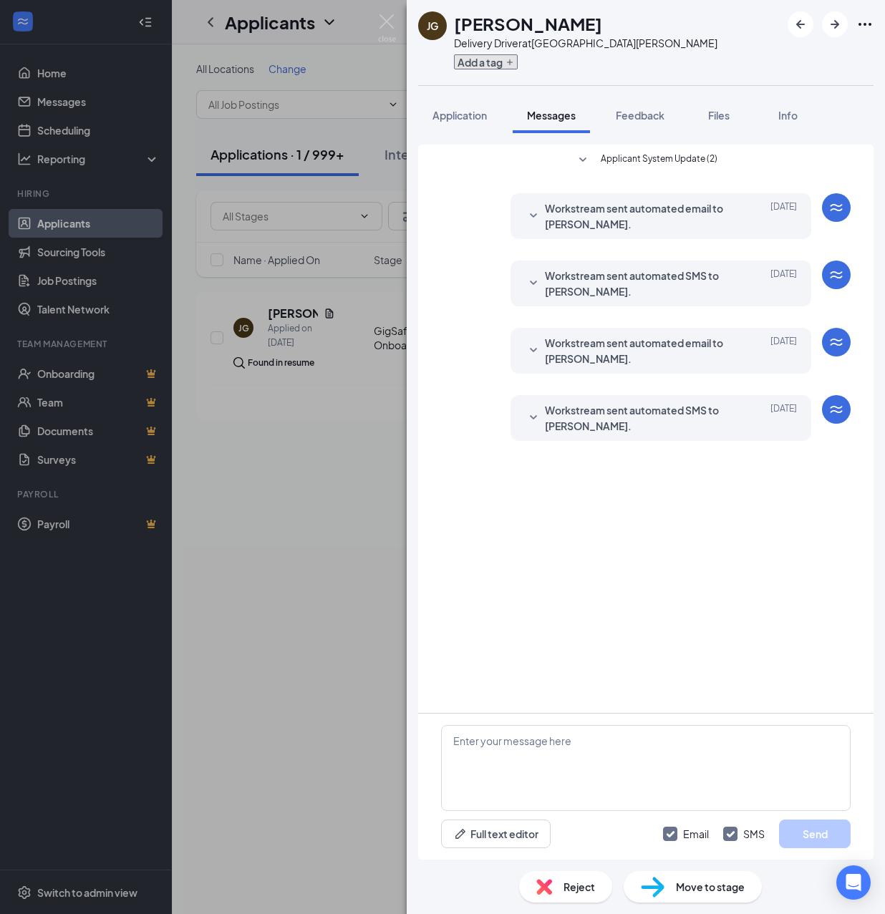
click at [508, 66] on icon "Plus" at bounding box center [509, 62] width 9 height 9
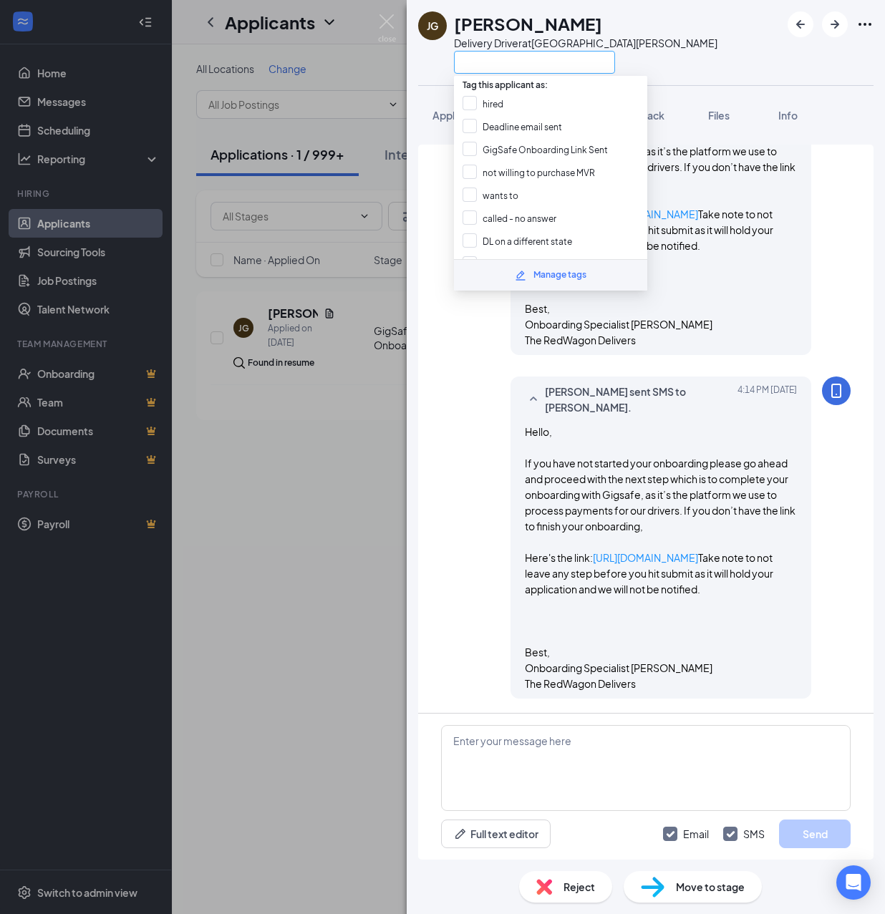
scroll to position [619, 0]
click at [517, 144] on input "GigSafe Onboarding Link Sent" at bounding box center [535, 150] width 145 height 16
checkbox input "true"
drag, startPoint x: 468, startPoint y: 430, endPoint x: 479, endPoint y: 428, distance: 11.7
click at [467, 430] on div "Bryan Bestid sent SMS to Jonathan Gerkensmeyer. Today 4:14 PM Hello, If you hav…" at bounding box center [646, 541] width 410 height 329
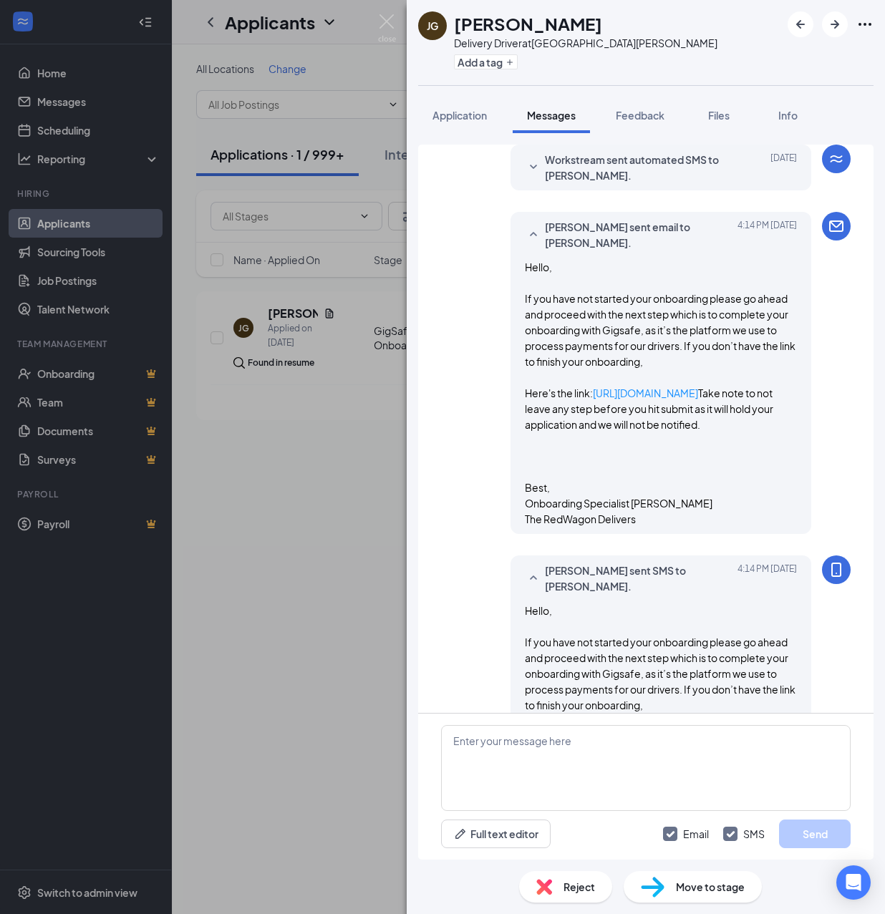
scroll to position [238, 0]
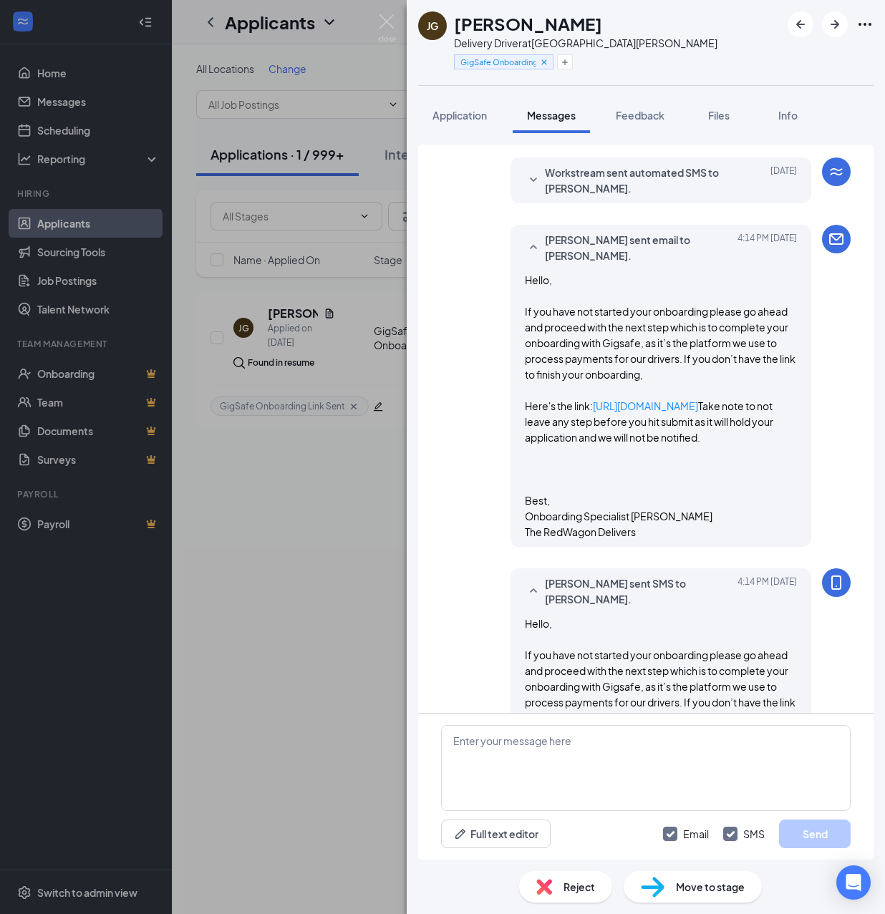
click at [339, 531] on div "JG Jonathan Gerkensmeyer Delivery Driver at San Jose GigSafe Onboarding Link Se…" at bounding box center [442, 457] width 885 height 914
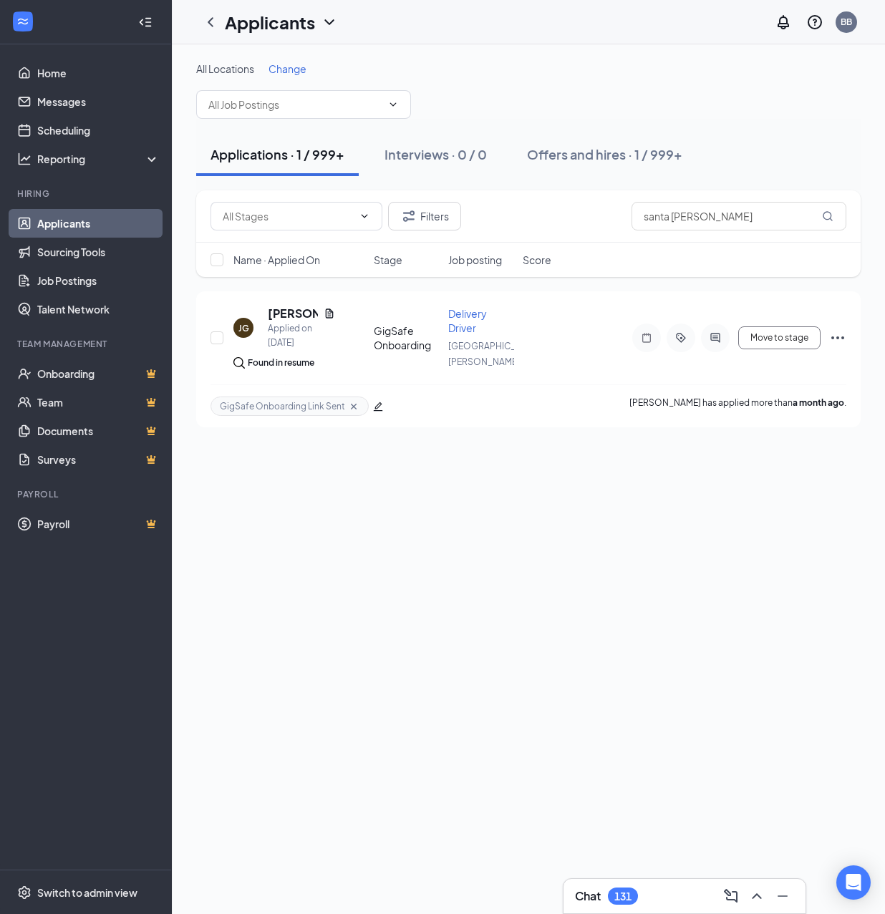
click at [147, 21] on icon "Collapse" at bounding box center [145, 22] width 14 height 14
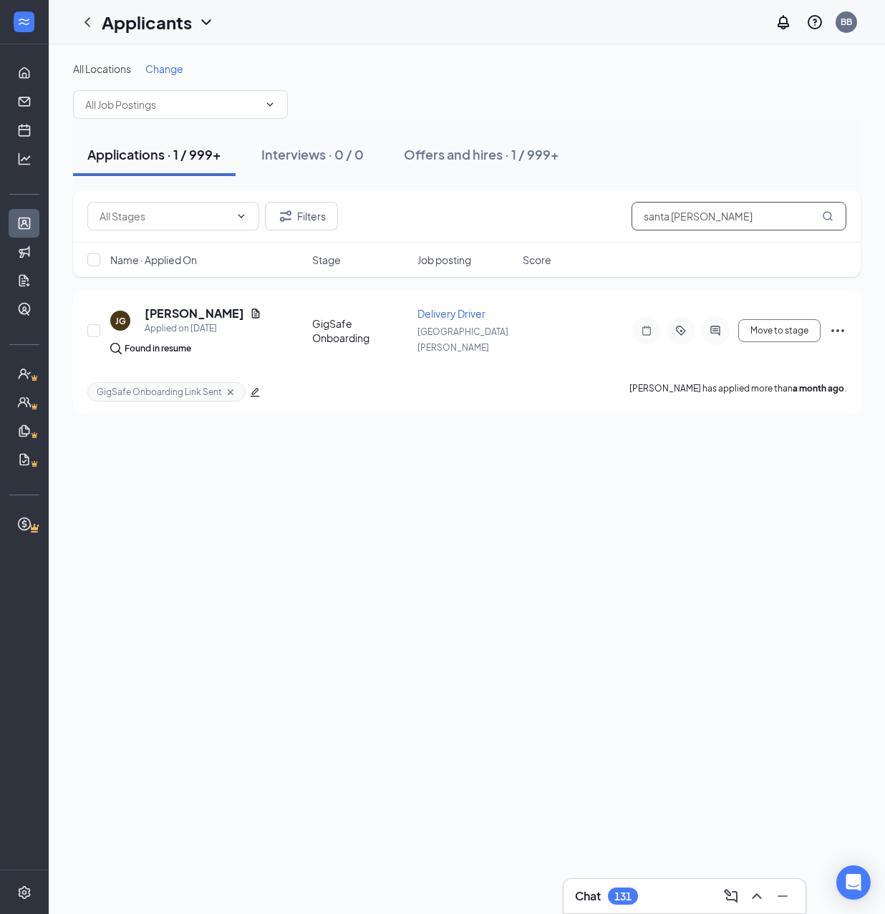
drag, startPoint x: 719, startPoint y: 213, endPoint x: 331, endPoint y: 231, distance: 388.4
click at [284, 243] on div "Filters santa clara Name · Applied On Stage Job posting Score" at bounding box center [467, 233] width 788 height 87
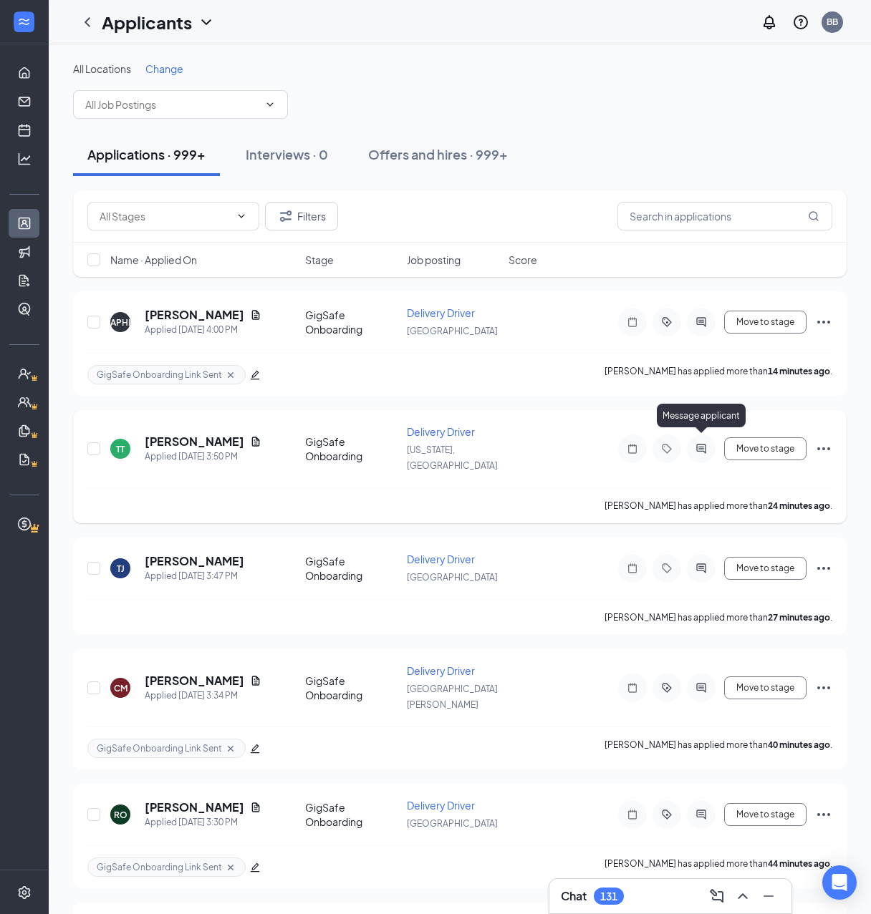
click at [700, 447] on icon "ActiveChat" at bounding box center [700, 448] width 17 height 11
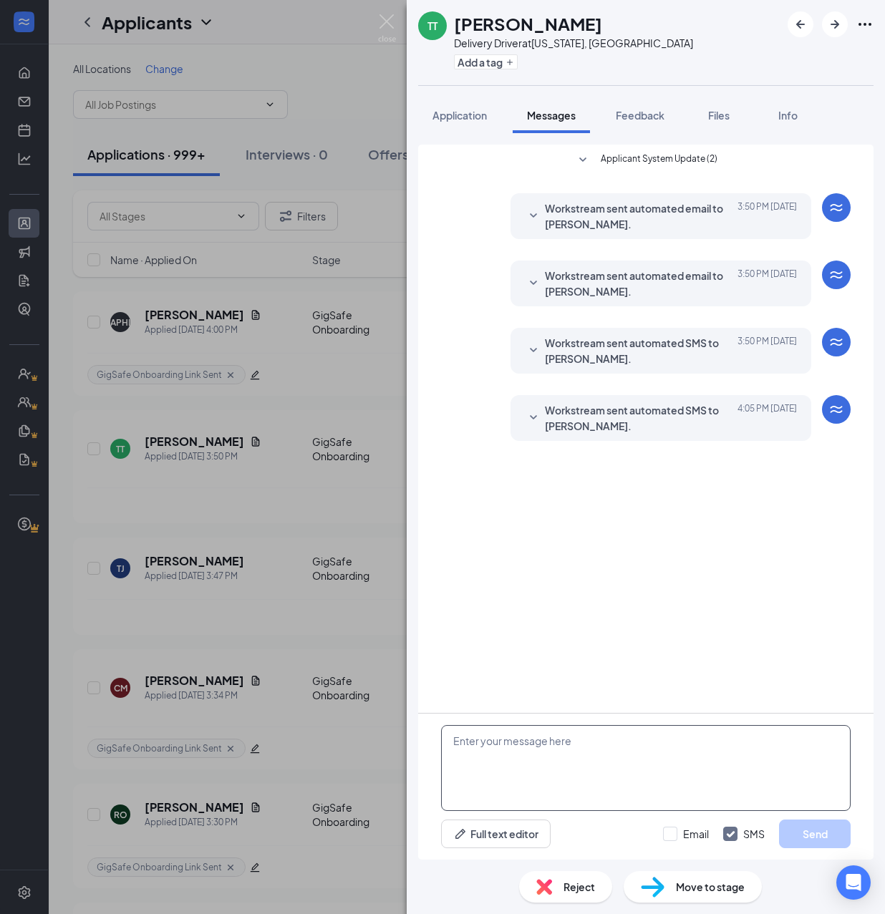
click at [604, 762] on textarea at bounding box center [646, 768] width 410 height 86
paste textarea "Hello, If you have not started your onboarding please go ahead and proceed with…"
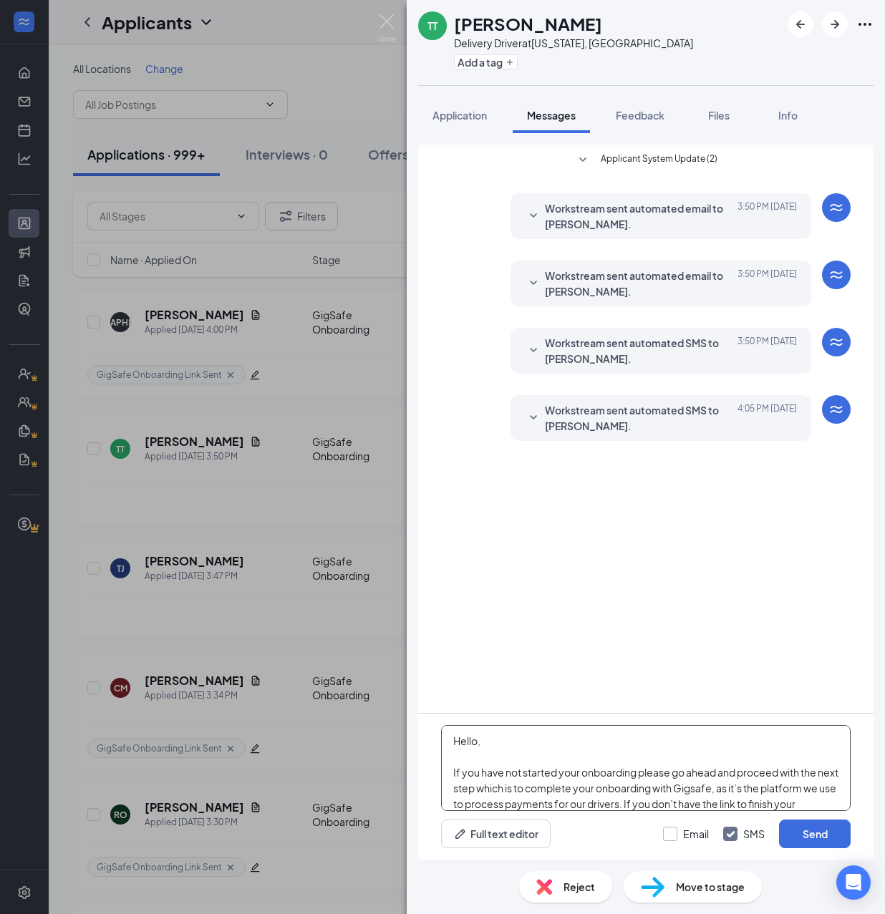
scroll to position [252, 0]
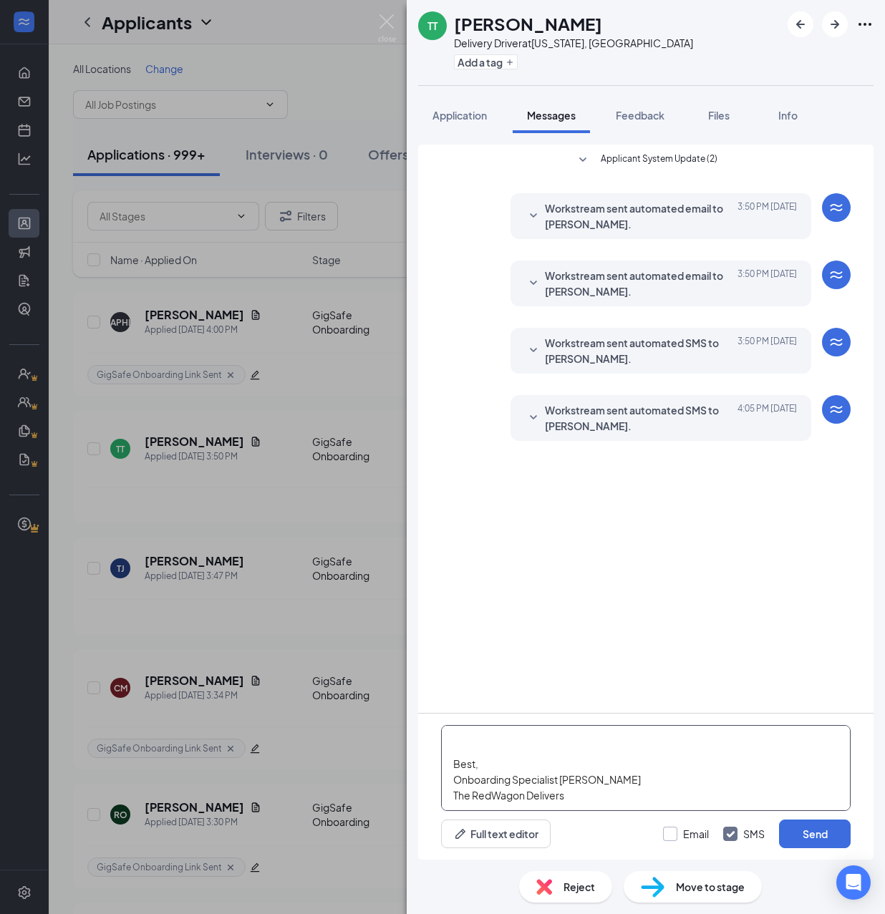
type textarea "Hello, If you have not started your onboarding please go ahead and proceed with…"
drag, startPoint x: 673, startPoint y: 831, endPoint x: 734, endPoint y: 833, distance: 60.9
click at [676, 831] on input "Email" at bounding box center [686, 834] width 46 height 14
checkbox input "true"
click at [789, 835] on button "Send" at bounding box center [815, 834] width 72 height 29
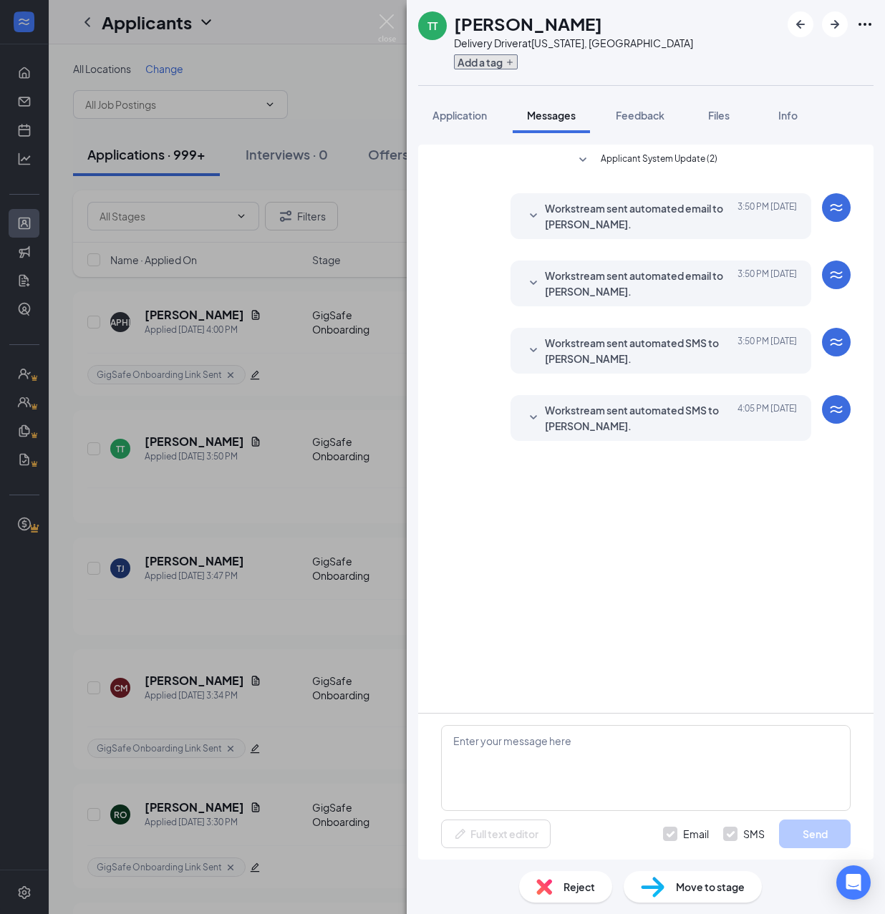
scroll to position [0, 0]
click at [487, 60] on button "Add a tag" at bounding box center [486, 61] width 64 height 15
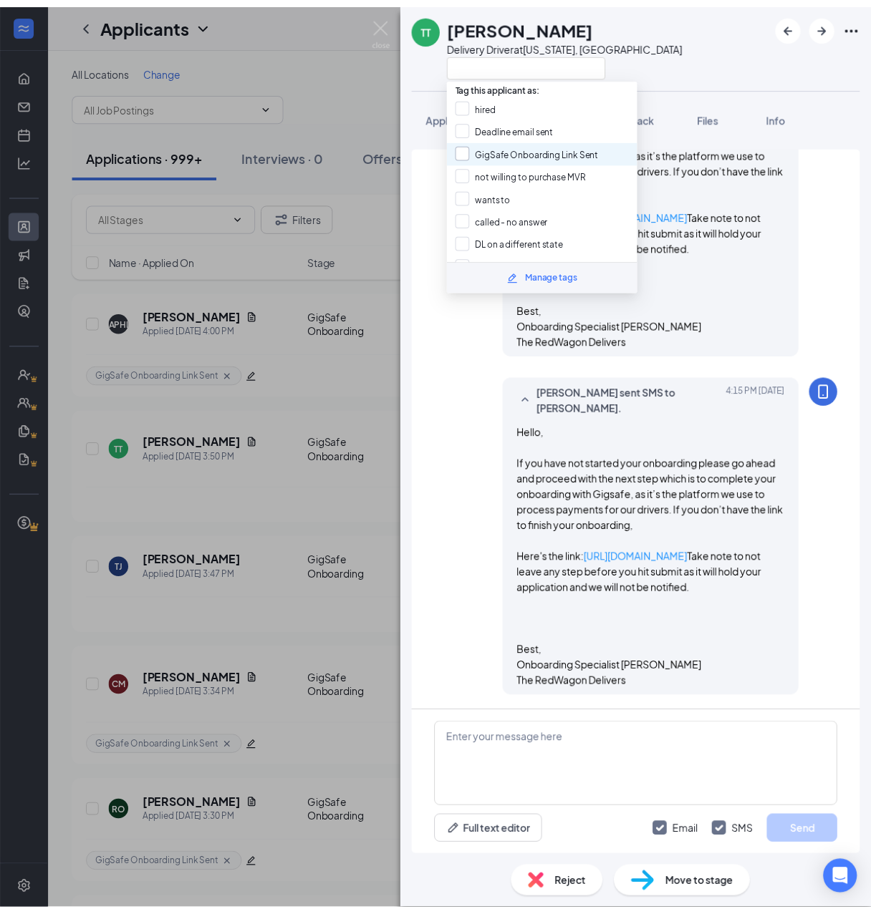
scroll to position [591, 0]
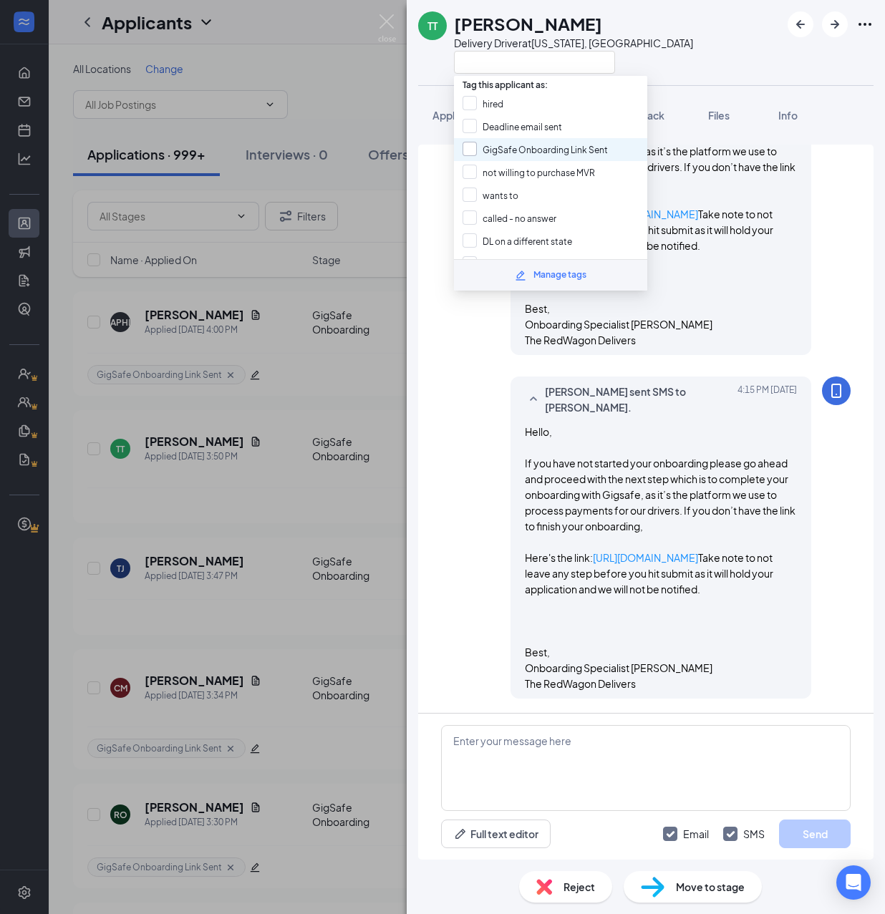
click at [510, 142] on input "GigSafe Onboarding Link Sent" at bounding box center [535, 150] width 145 height 16
checkbox input "true"
click at [362, 347] on div "TT Tiara Taylor Delivery Driver at Washington, DC Application Messages Feedback…" at bounding box center [442, 457] width 885 height 914
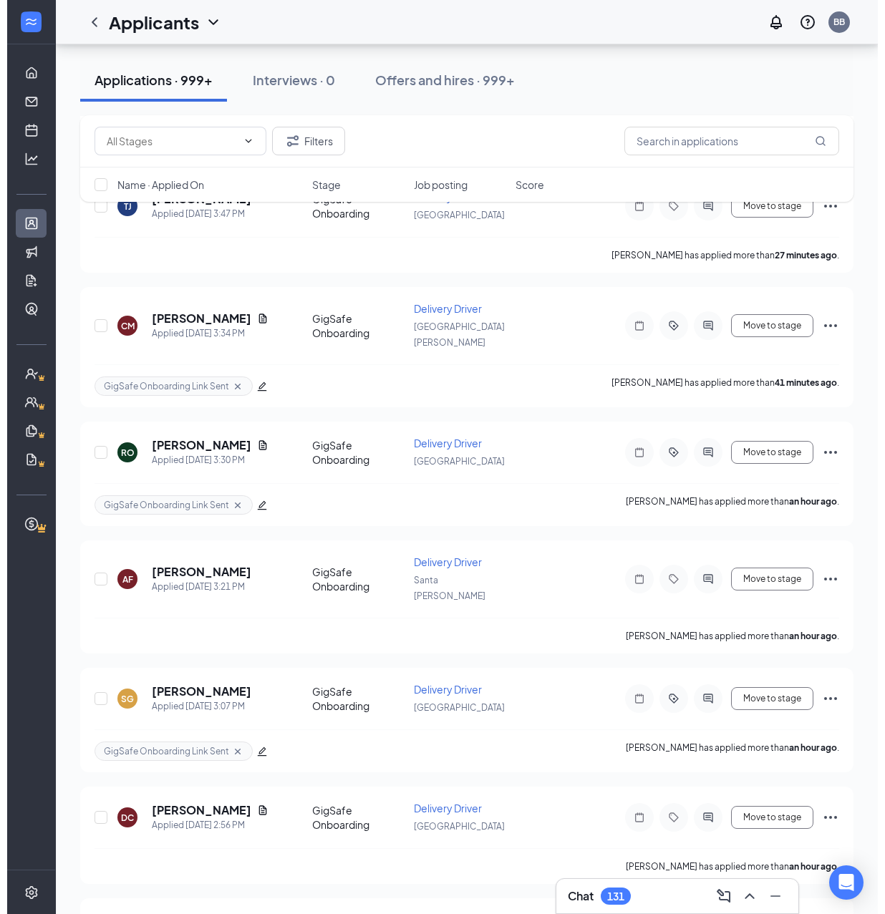
scroll to position [382, 0]
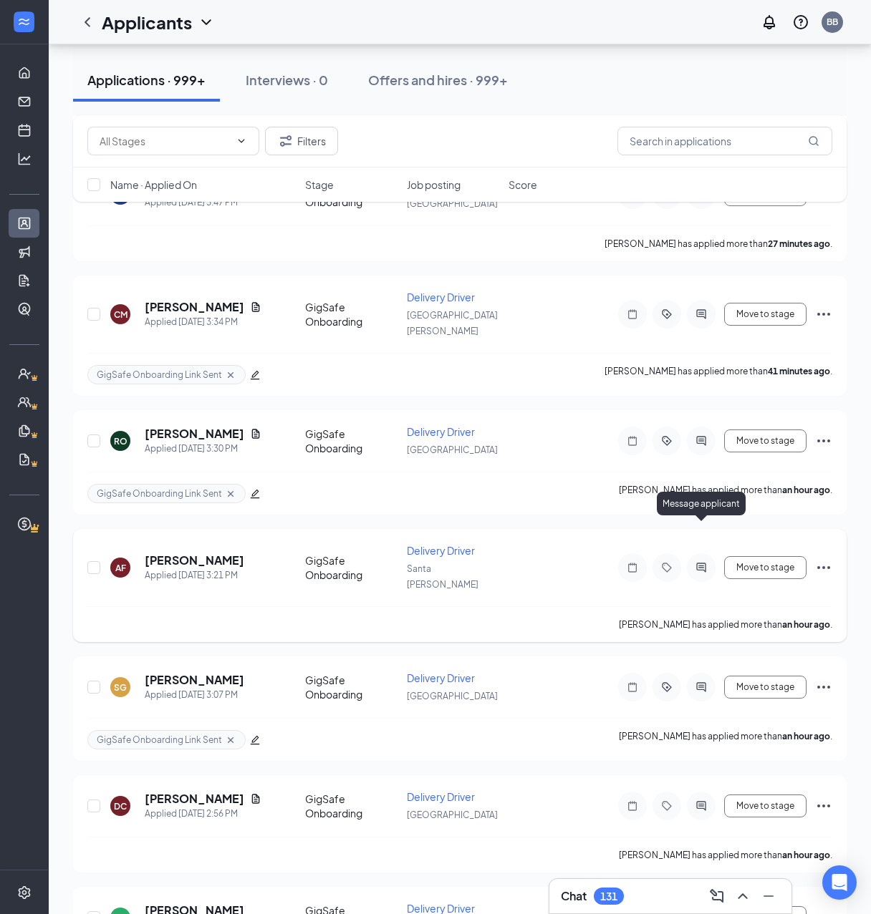
click at [705, 562] on icon "ActiveChat" at bounding box center [700, 567] width 17 height 11
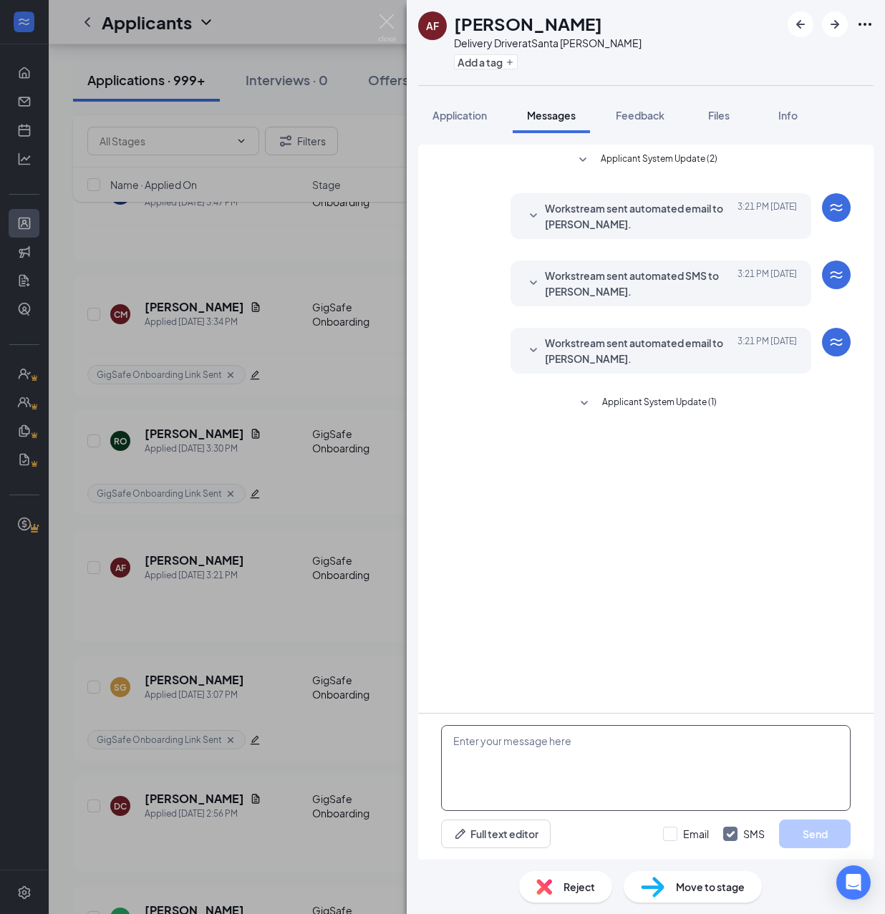
drag, startPoint x: 588, startPoint y: 768, endPoint x: 662, endPoint y: 841, distance: 103.8
click at [588, 768] on textarea at bounding box center [646, 768] width 410 height 86
click at [580, 759] on textarea at bounding box center [646, 768] width 410 height 86
paste textarea "Hello, If you have not started your onboarding please go ahead and proceed with…"
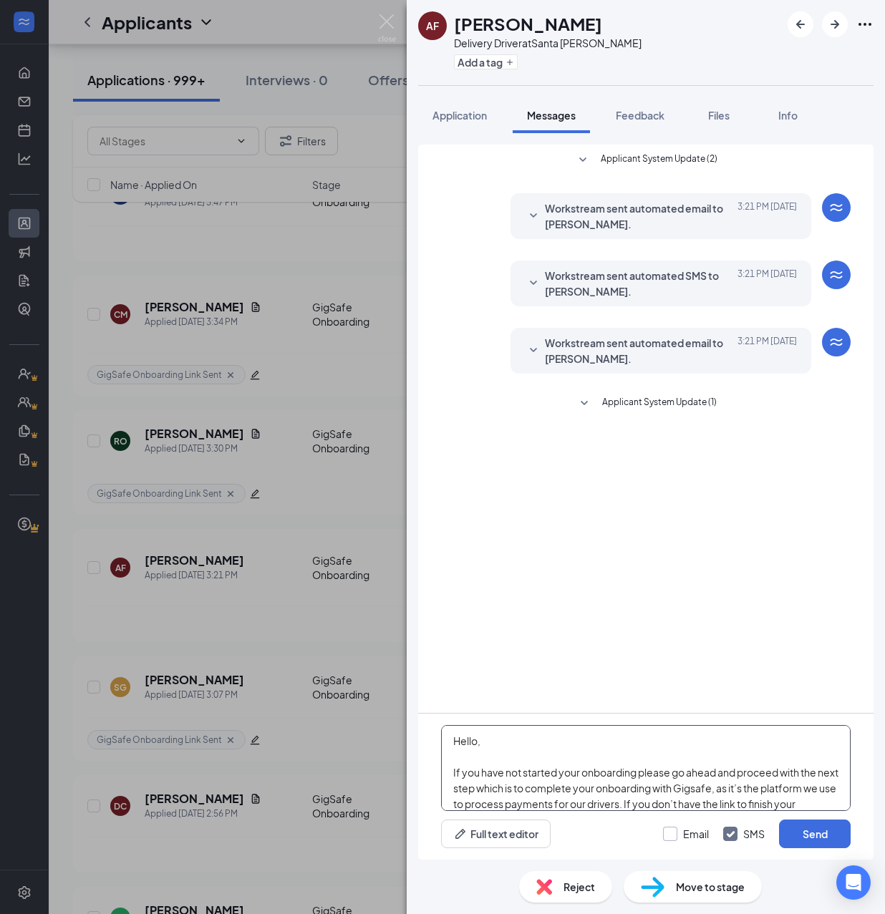
type textarea "Hello, If you have not started your onboarding please go ahead and proceed with…"
click at [684, 828] on input "Email" at bounding box center [686, 834] width 46 height 14
checkbox input "true"
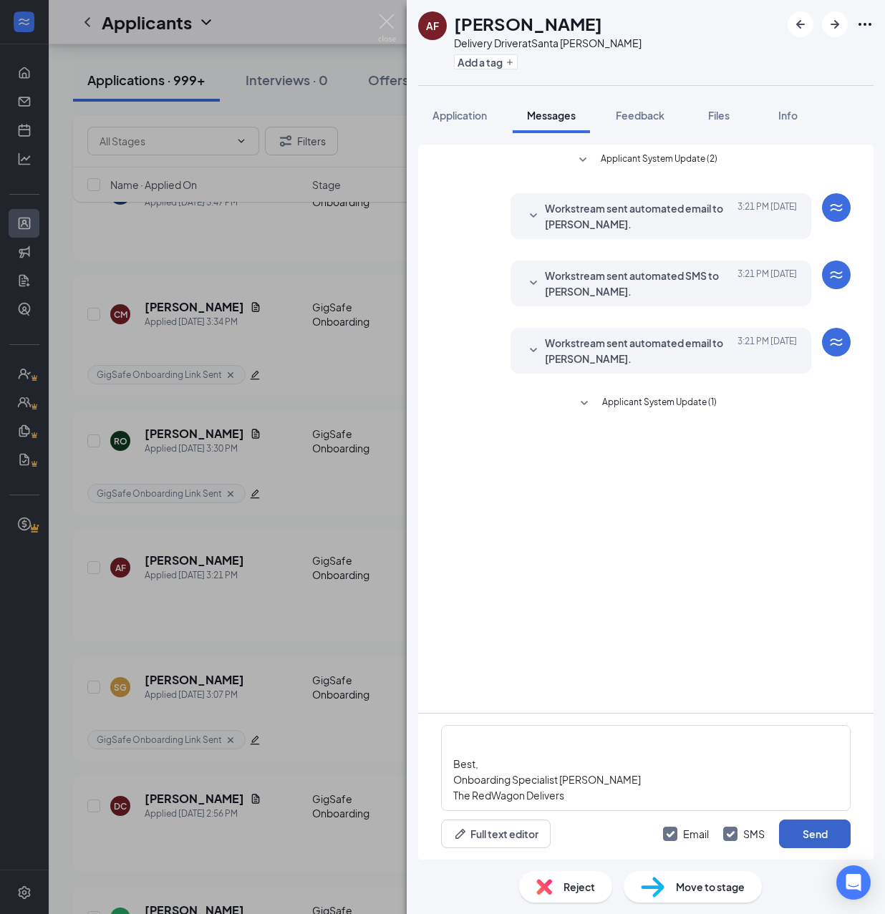
click at [806, 831] on button "Send" at bounding box center [815, 834] width 72 height 29
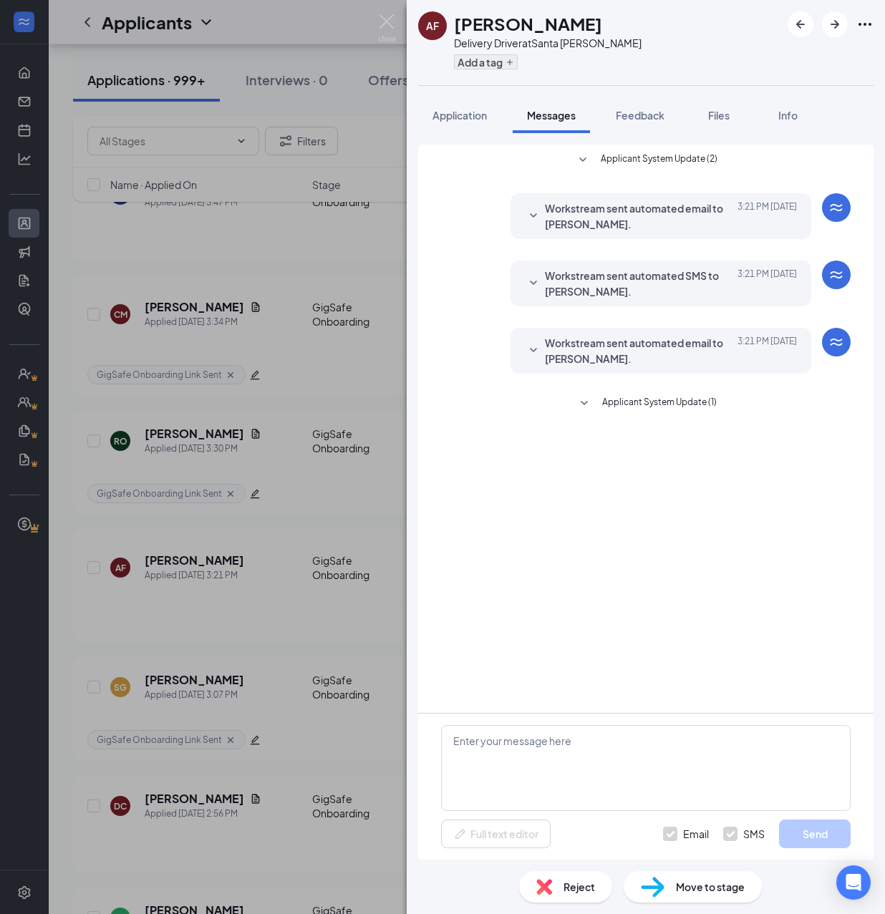
scroll to position [0, 0]
click at [479, 63] on button "Add a tag" at bounding box center [486, 61] width 64 height 15
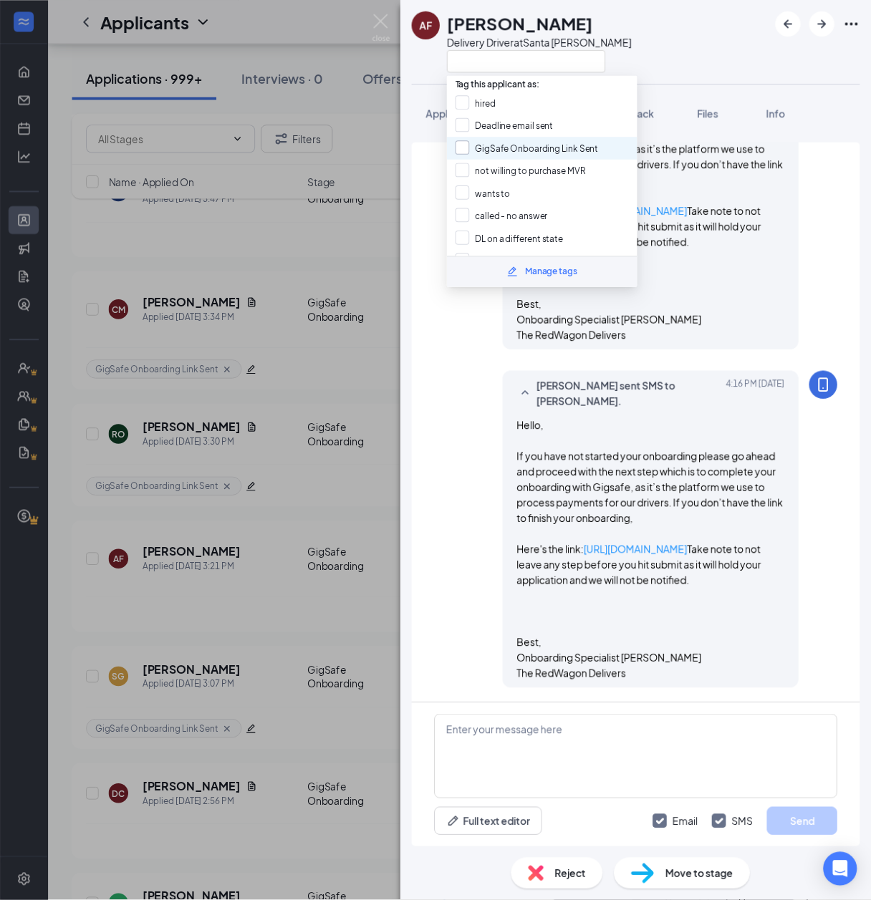
scroll to position [565, 0]
click at [503, 149] on input "GigSafe Onboarding Link Sent" at bounding box center [535, 150] width 145 height 16
checkbox input "true"
click at [375, 246] on div "AF Alexis Fort Delivery Driver at Santa Rosa Application Messages Feedback File…" at bounding box center [442, 457] width 885 height 914
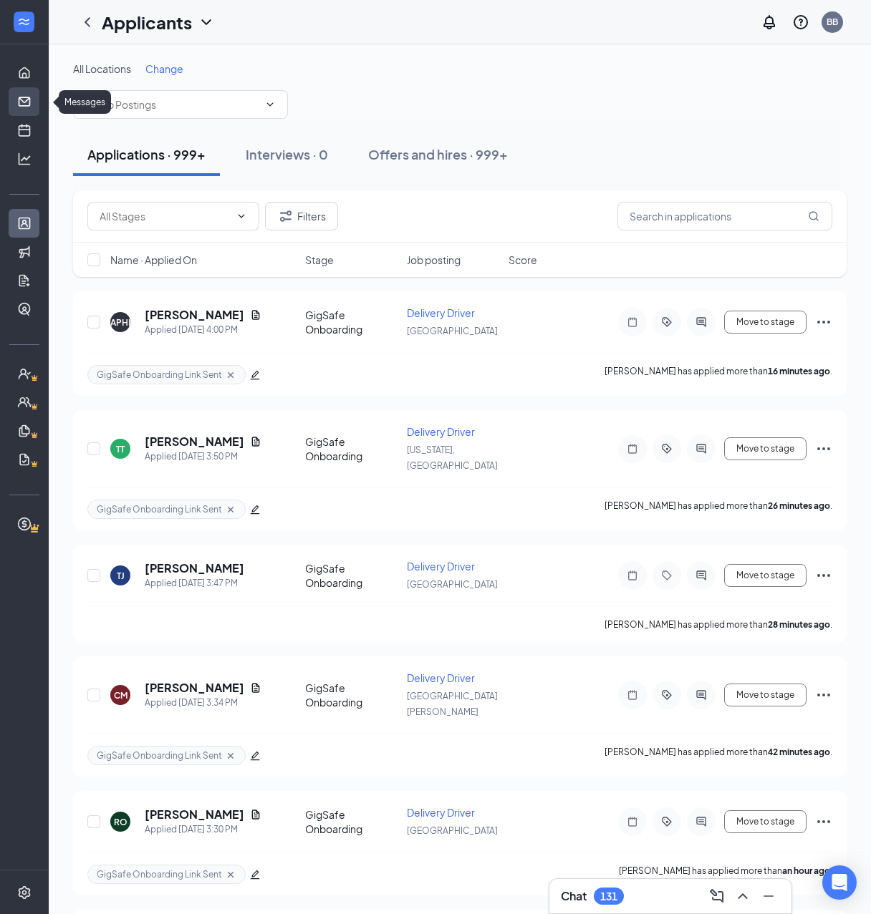
drag, startPoint x: 23, startPoint y: 101, endPoint x: 18, endPoint y: 89, distance: 12.5
click at [37, 101] on link "Messages" at bounding box center [44, 101] width 14 height 29
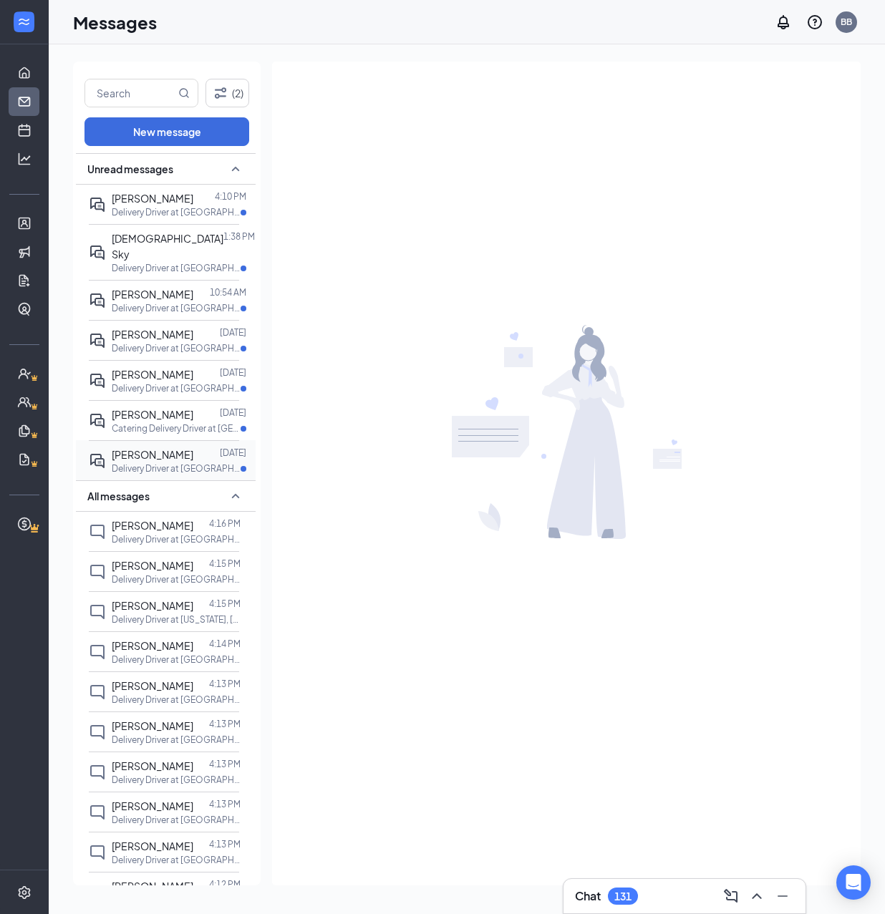
click at [165, 447] on div "Michelle Dean" at bounding box center [153, 455] width 82 height 16
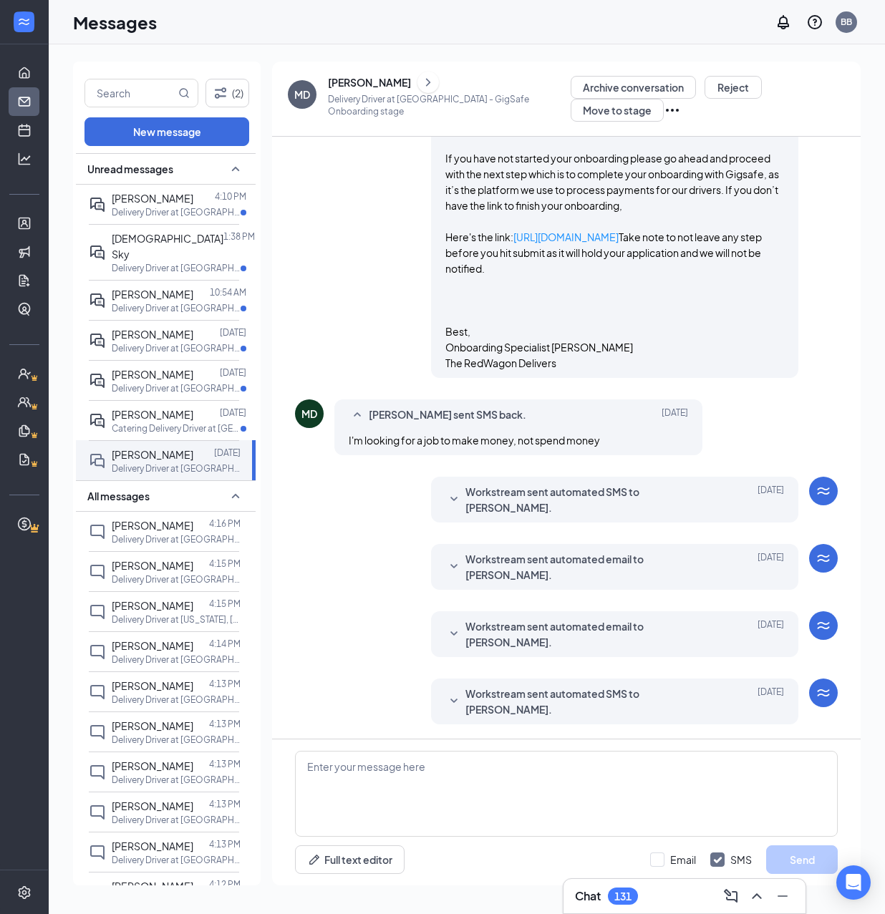
scroll to position [771, 0]
click at [158, 422] on p "Catering Delivery Driver at Thousand Oaks" at bounding box center [176, 428] width 129 height 12
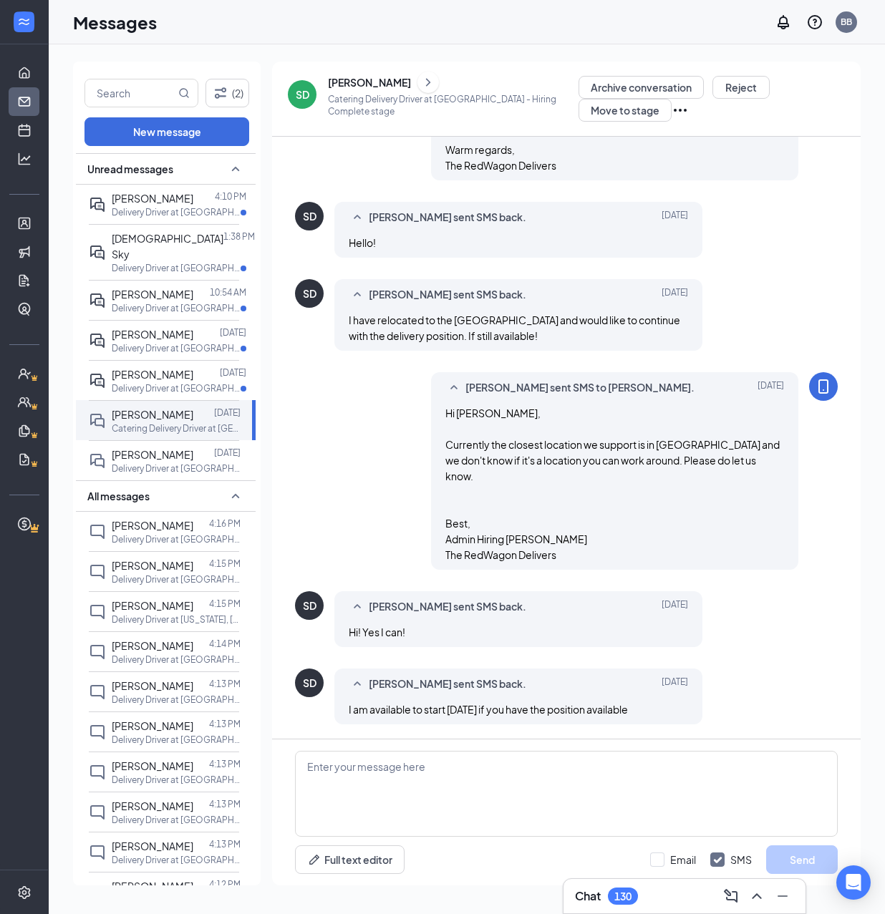
scroll to position [1287, 0]
click at [453, 796] on textarea at bounding box center [566, 794] width 543 height 86
drag, startPoint x: 453, startPoint y: 795, endPoint x: 487, endPoint y: 772, distance: 40.7
click at [448, 789] on textarea at bounding box center [566, 794] width 543 height 86
paste textarea "Hello, If you have not started your onboarding please go ahead and proceed with…"
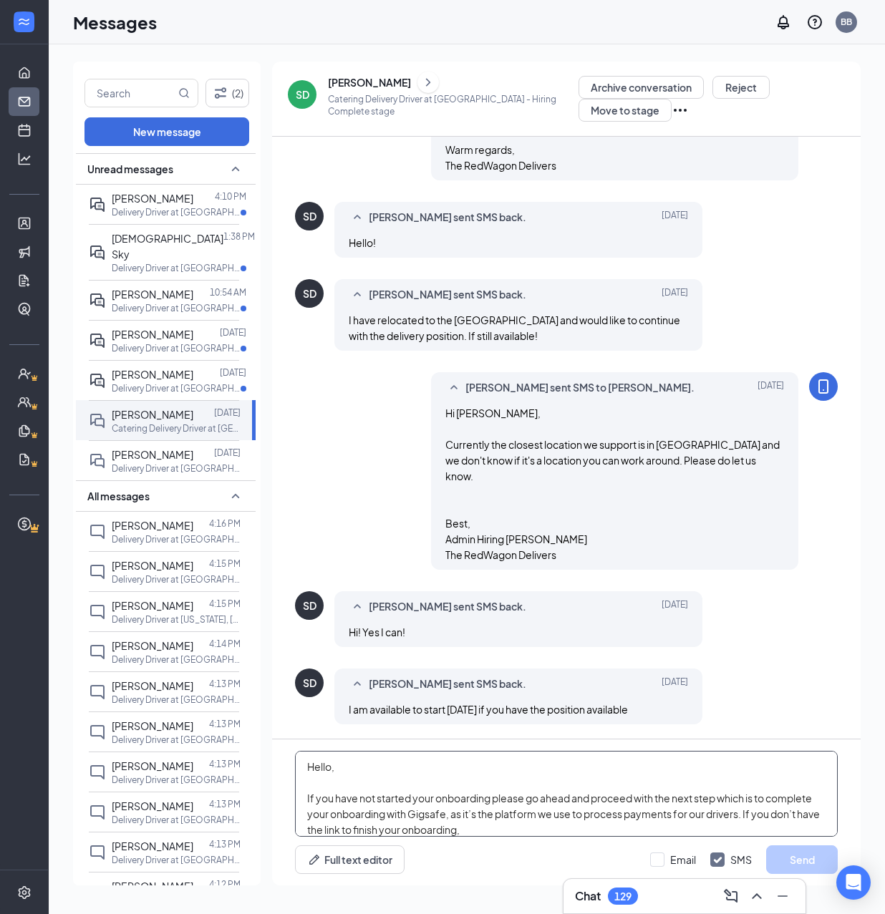
scroll to position [221, 0]
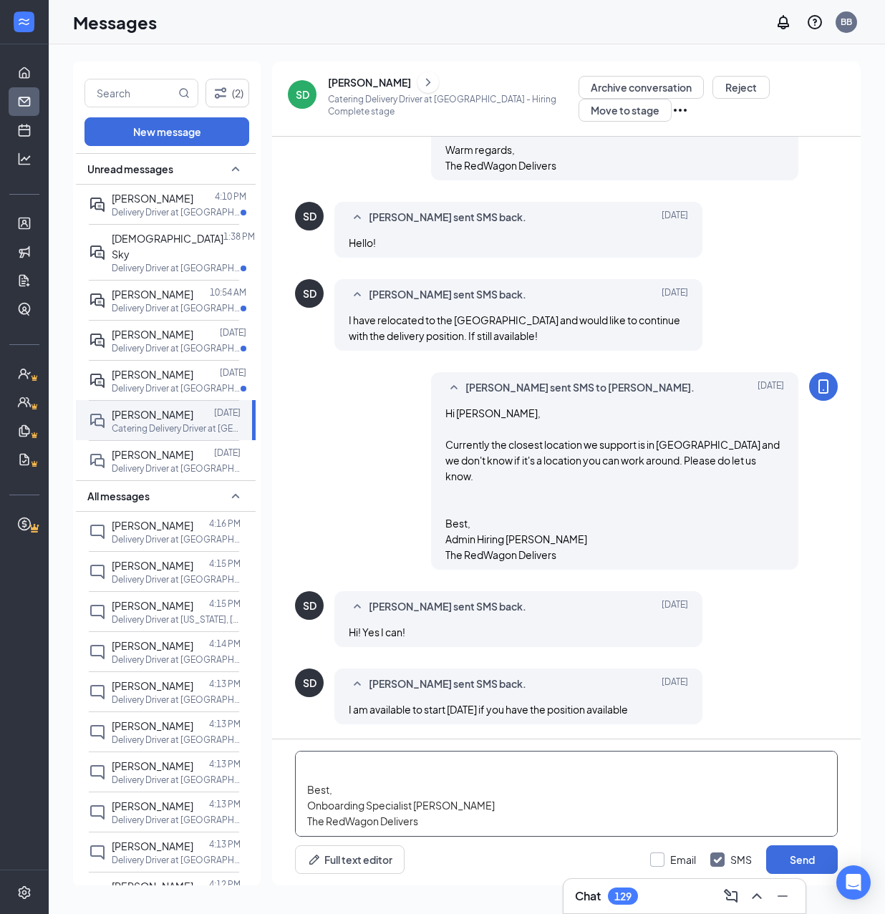
type textarea "Hello, If you have not started your onboarding please go ahead and proceed with…"
click at [667, 855] on input "Email" at bounding box center [673, 860] width 46 height 14
checkbox input "true"
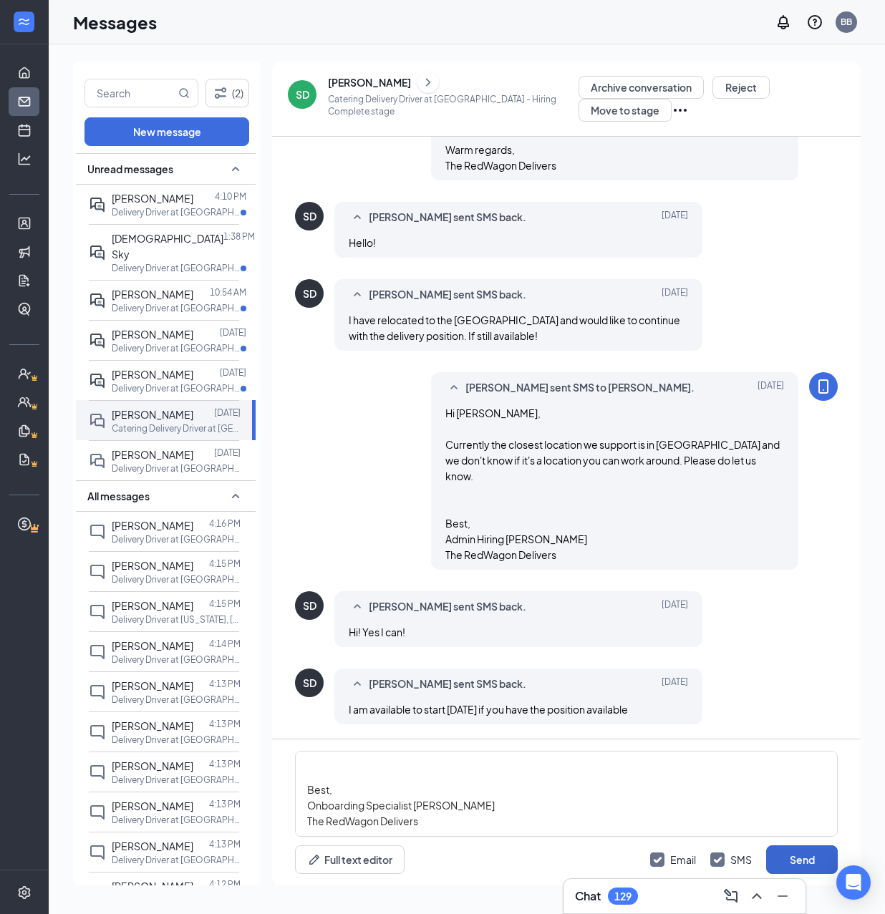
scroll to position [230, 0]
drag, startPoint x: 795, startPoint y: 860, endPoint x: 792, endPoint y: 845, distance: 15.3
click at [791, 843] on div "Hello, If you have not started your onboarding please go ahead and proceed with…" at bounding box center [566, 813] width 589 height 146
click at [795, 854] on button "Send" at bounding box center [802, 860] width 72 height 29
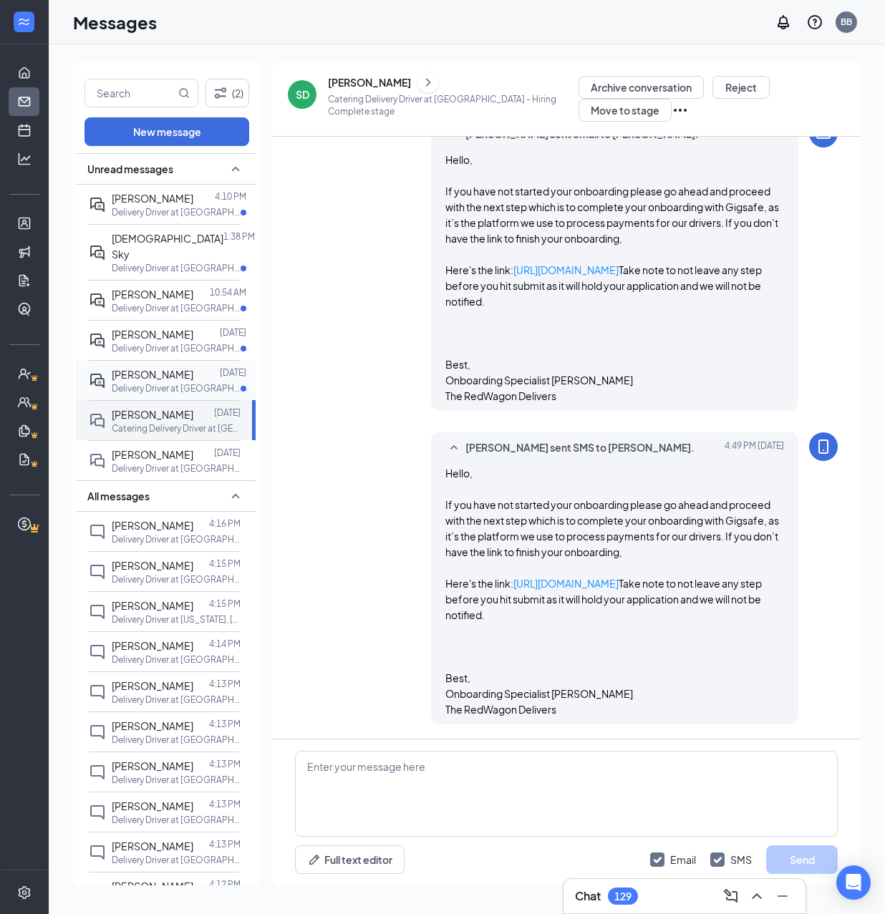
scroll to position [2072, 0]
click at [672, 110] on icon "Ellipses" at bounding box center [680, 110] width 17 height 17
drag, startPoint x: 450, startPoint y: 99, endPoint x: 420, endPoint y: 89, distance: 31.5
click at [445, 96] on p "Catering Delivery Driver at Thousand Oaks - Hiring Complete stage" at bounding box center [453, 105] width 251 height 24
click at [421, 82] on icon "ChevronRight" at bounding box center [428, 82] width 14 height 17
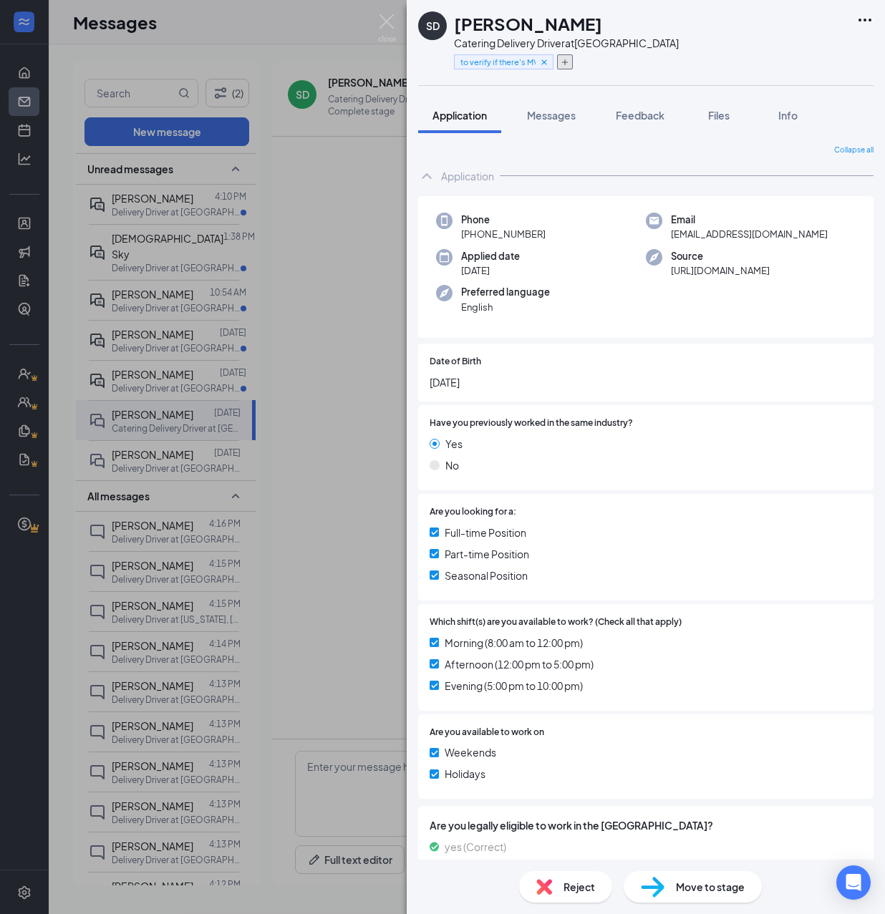
click at [562, 62] on icon "Plus" at bounding box center [565, 62] width 6 height 6
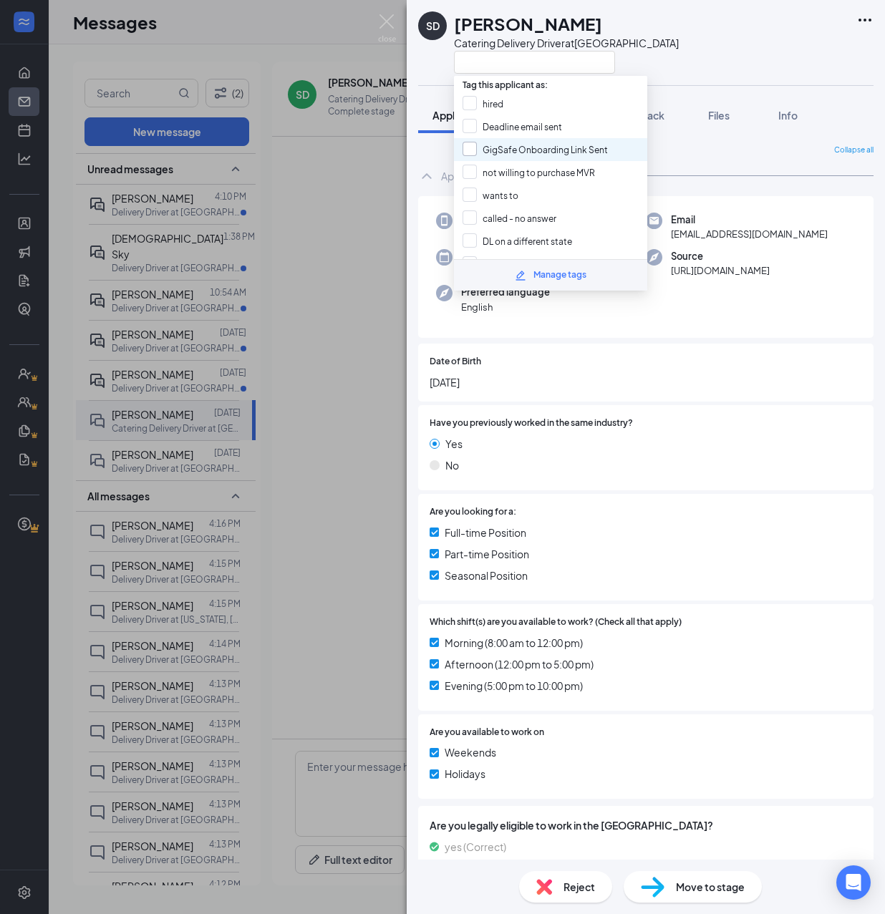
click at [530, 149] on input "GigSafe Onboarding Link Sent" at bounding box center [535, 150] width 145 height 16
checkbox input "true"
drag, startPoint x: 377, startPoint y: 281, endPoint x: 379, endPoint y: 290, distance: 9.6
click at [378, 281] on div "SD Samuel Davis Catering Delivery Driver at Thousand Oaks Application Messages …" at bounding box center [442, 457] width 885 height 914
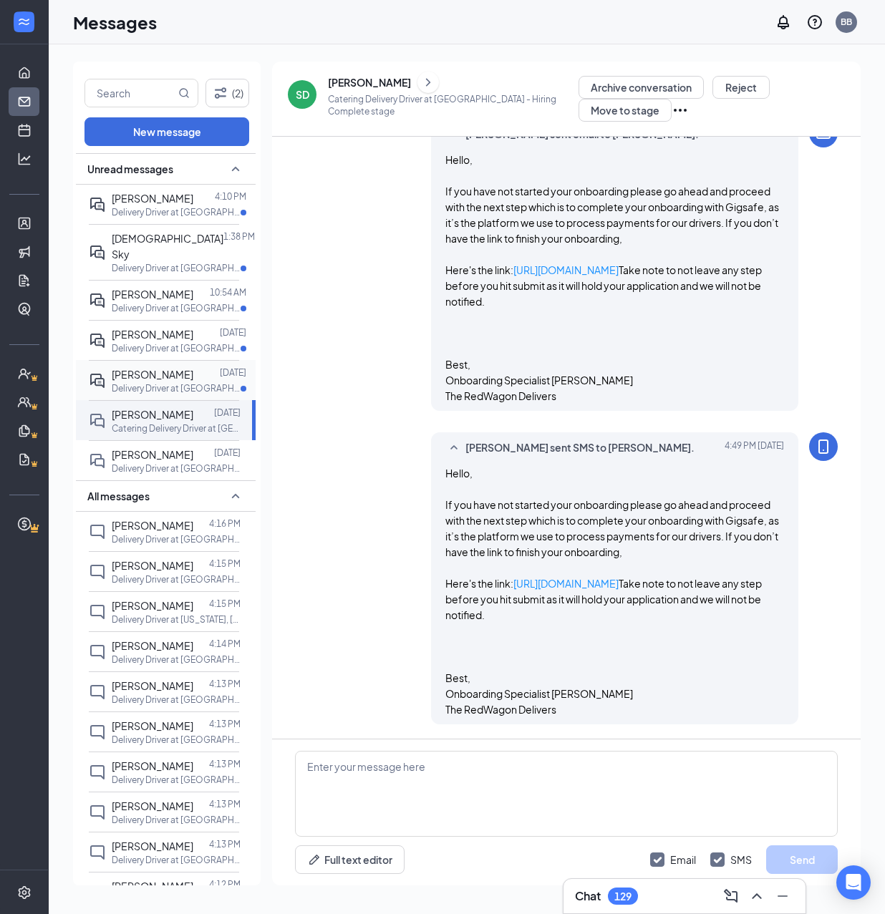
click at [156, 368] on span "Erik Vance" at bounding box center [153, 374] width 82 height 13
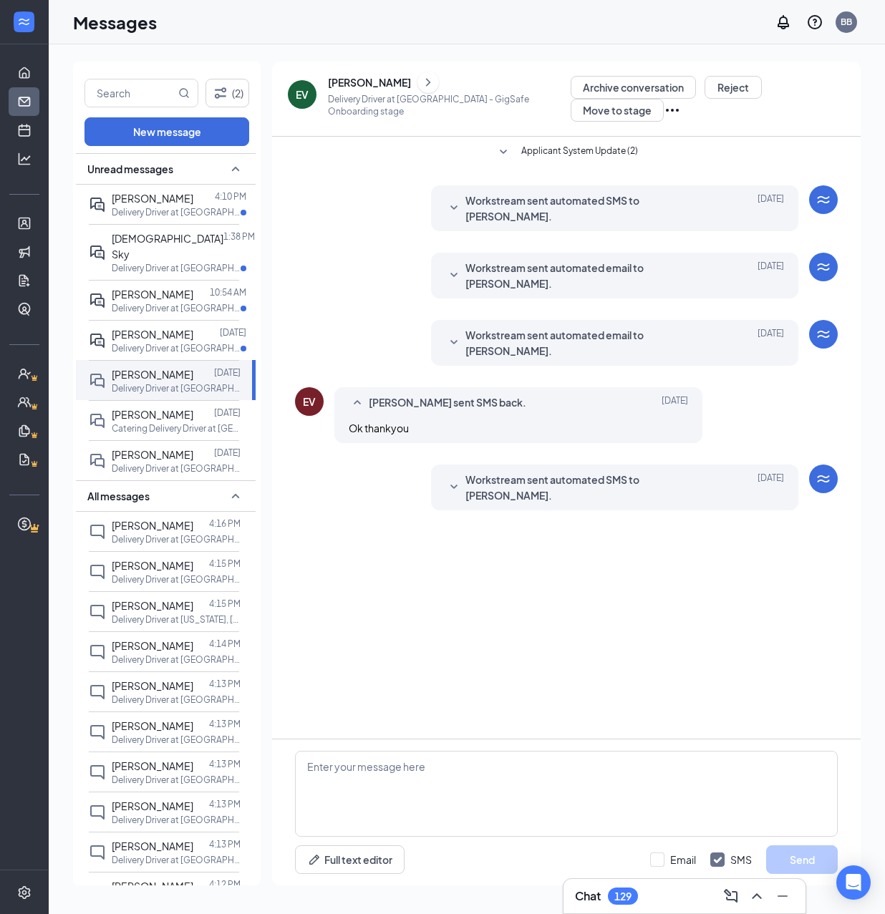
click at [426, 78] on icon "ChevronRight" at bounding box center [428, 82] width 4 height 8
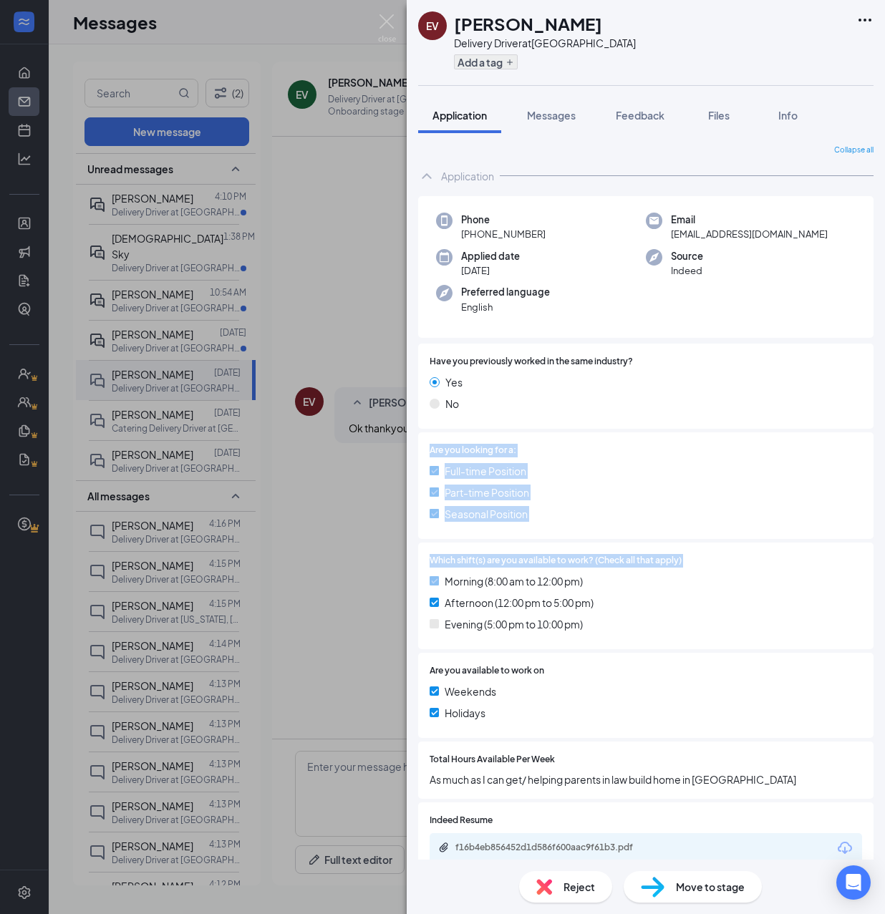
drag, startPoint x: 347, startPoint y: 590, endPoint x: 485, endPoint y: 64, distance: 543.6
click at [455, 112] on div "EV Erik Vance Delivery Driver at Miami Add a tag Application Messages Feedback …" at bounding box center [442, 457] width 885 height 914
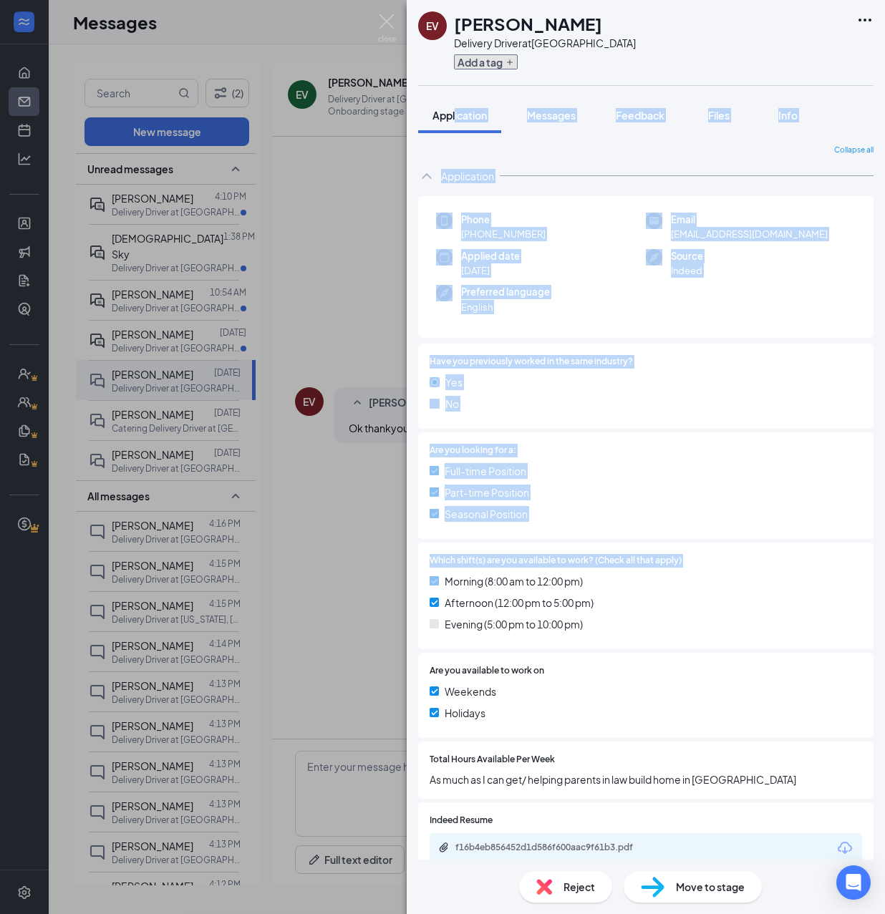
click at [485, 61] on button "Add a tag" at bounding box center [486, 61] width 64 height 15
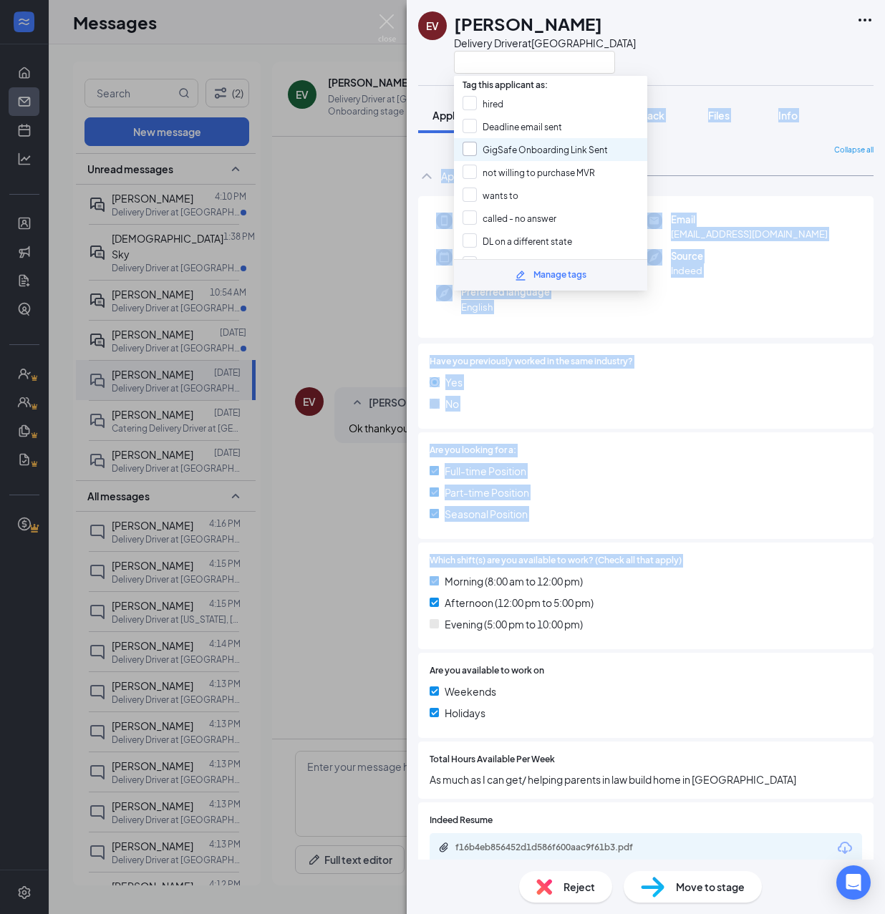
click at [510, 145] on input "GigSafe Onboarding Link Sent" at bounding box center [535, 150] width 145 height 16
checkbox input "true"
click at [362, 454] on div "EV Erik Vance Delivery Driver at Miami Application Messages Feedback Files Info…" at bounding box center [442, 457] width 885 height 914
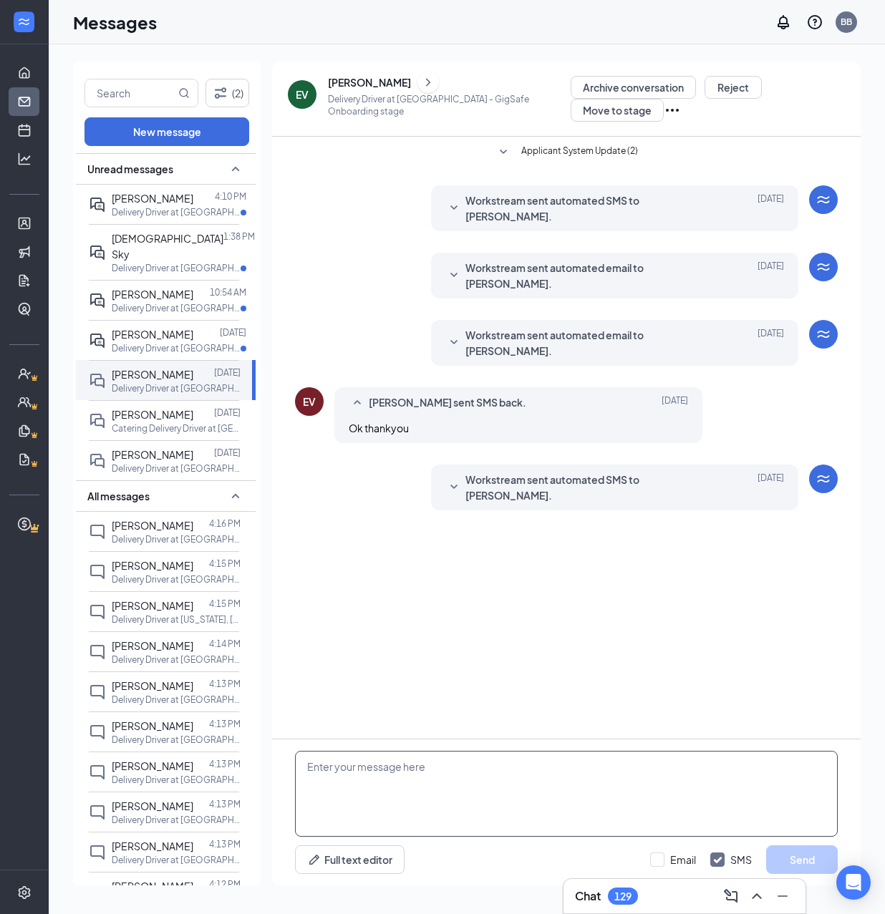
click at [531, 805] on textarea at bounding box center [566, 794] width 543 height 86
click at [519, 785] on textarea at bounding box center [566, 794] width 543 height 86
paste textarea "Hello, If you have not started your onboarding please go ahead and proceed with…"
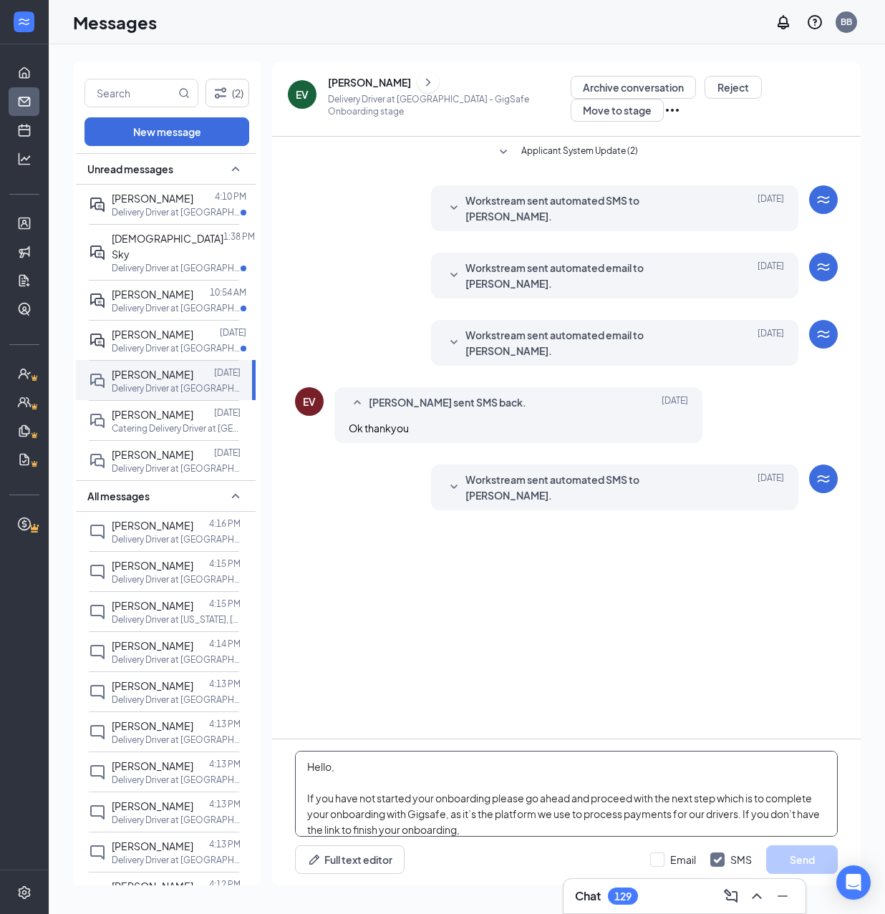
scroll to position [221, 0]
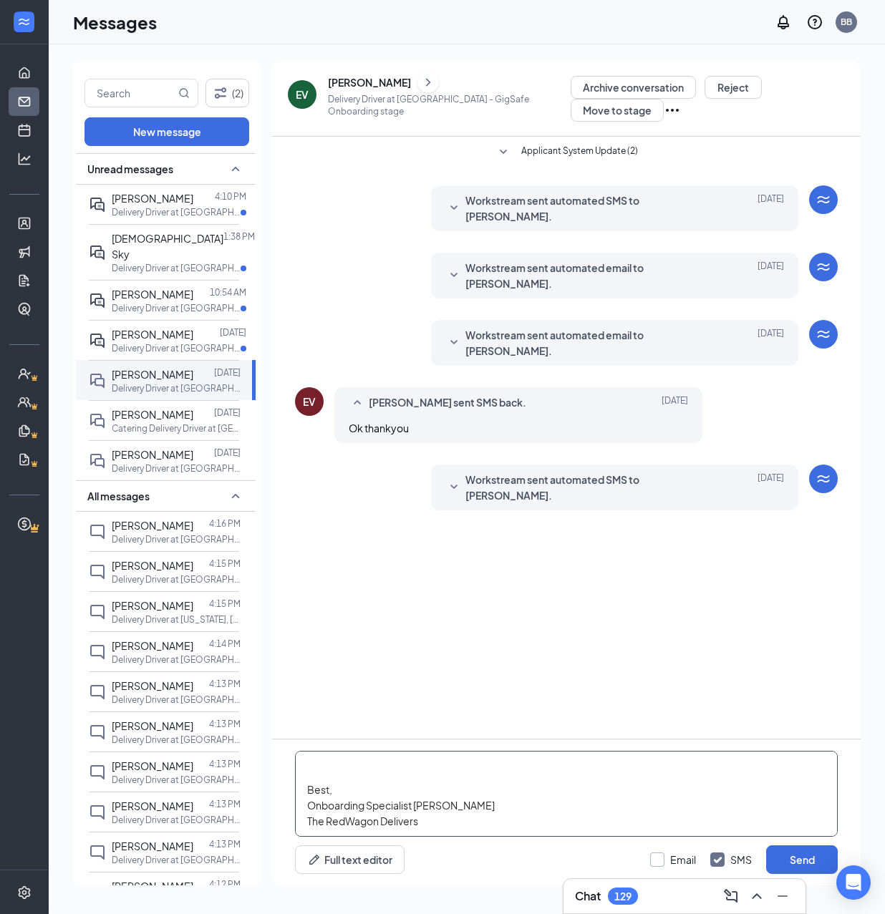
type textarea "Hello, If you have not started your onboarding please go ahead and proceed with…"
click at [657, 856] on input "Email" at bounding box center [673, 860] width 46 height 14
checkbox input "true"
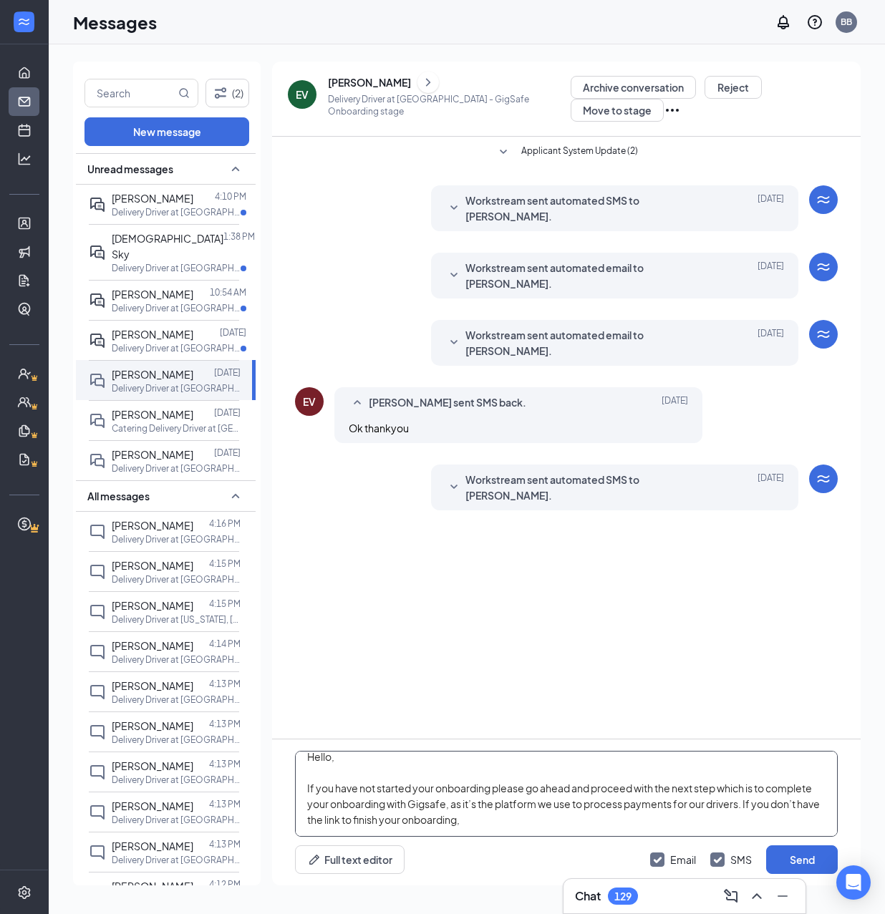
scroll to position [0, 0]
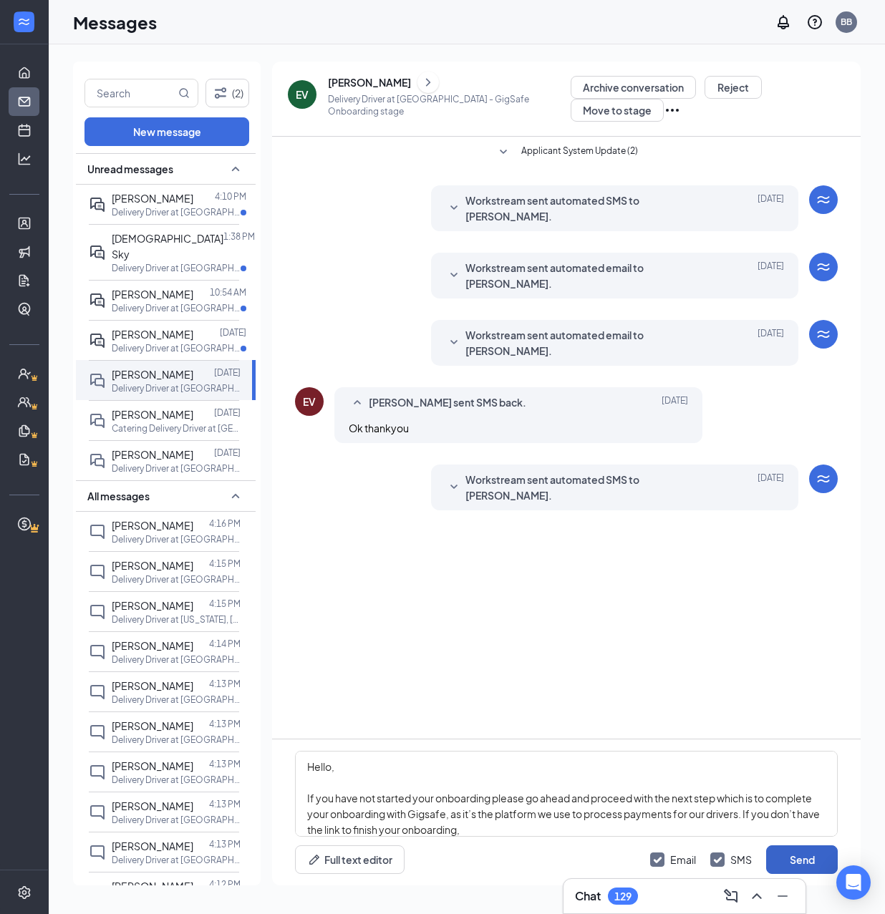
click at [799, 856] on button "Send" at bounding box center [802, 860] width 72 height 29
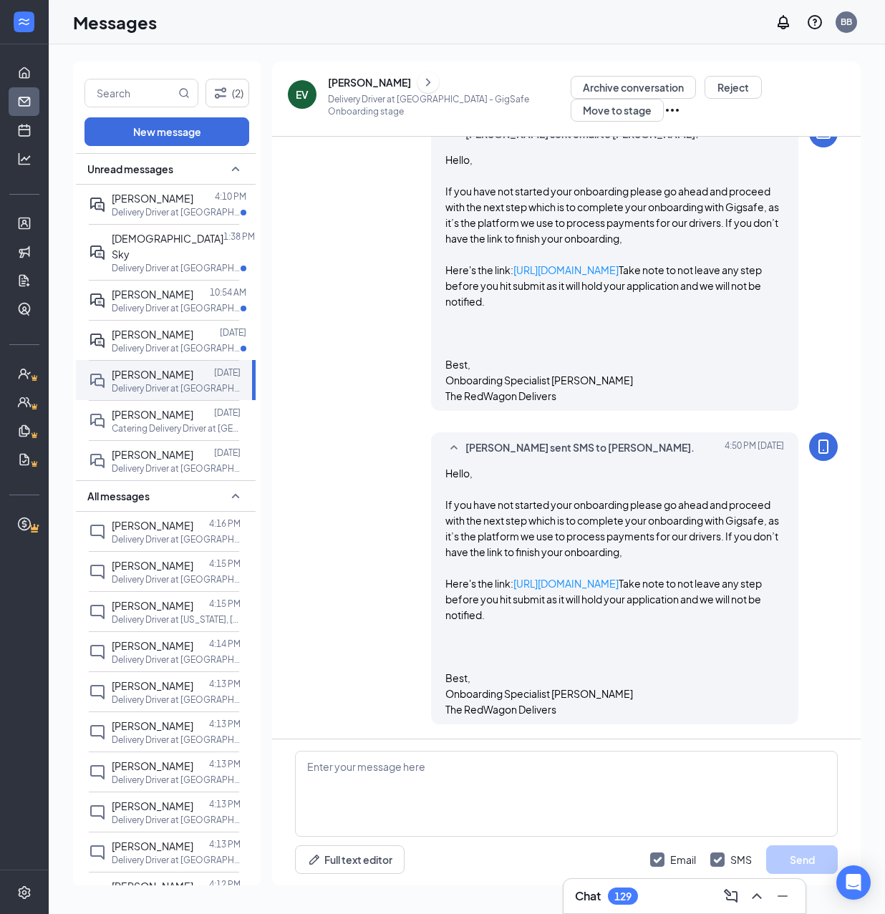
scroll to position [508, 0]
click at [141, 342] on p "Delivery Driver at Sacramento" at bounding box center [176, 348] width 129 height 12
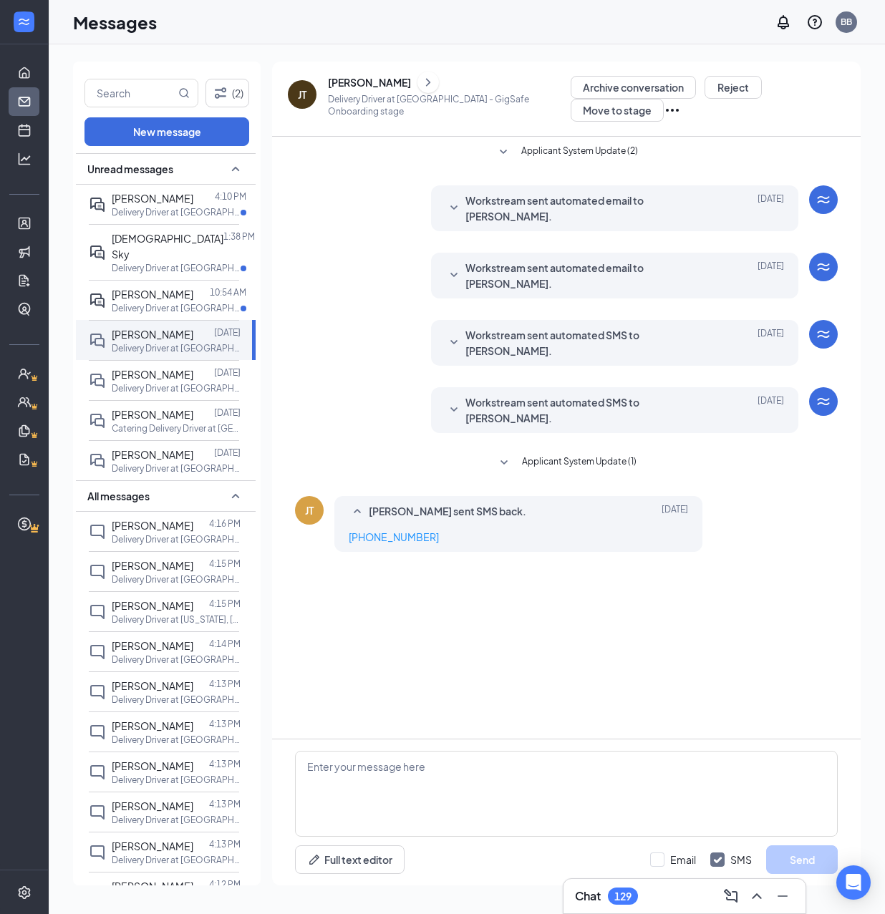
click at [617, 550] on div "Applicant System Update (2) Workstream sent automated email to Jose Tapia. Aug …" at bounding box center [566, 438] width 589 height 602
click at [442, 778] on textarea at bounding box center [566, 794] width 543 height 86
paste textarea "Hello, If you have not started your onboarding please go ahead and proceed with…"
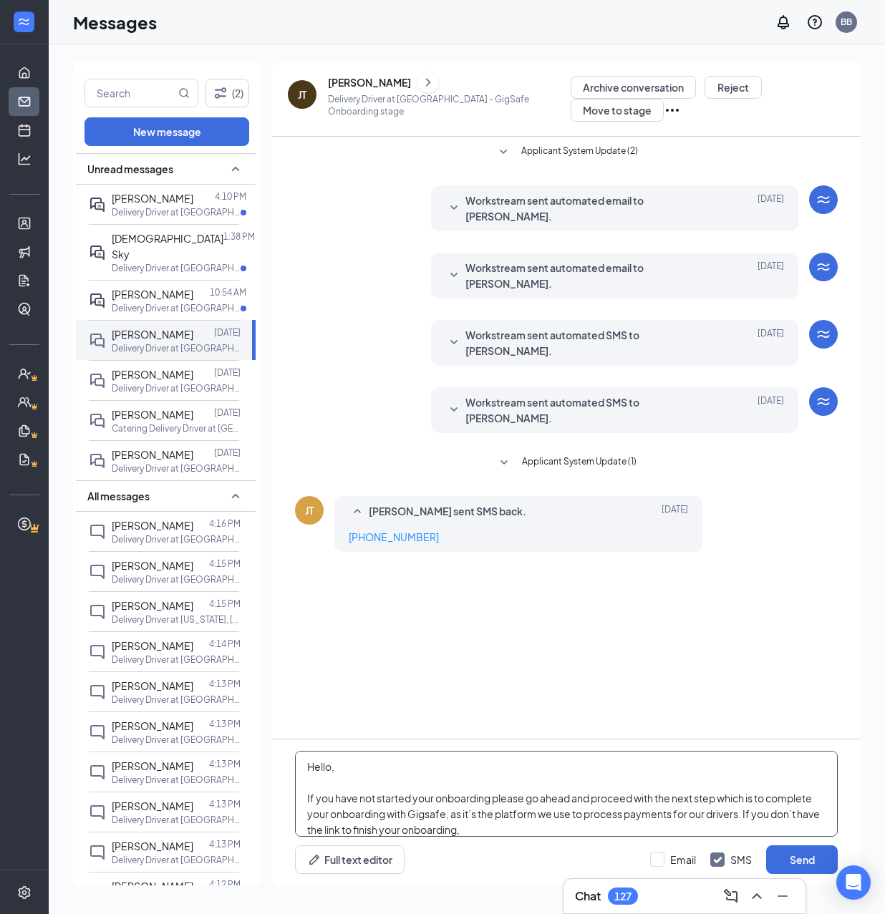
scroll to position [221, 0]
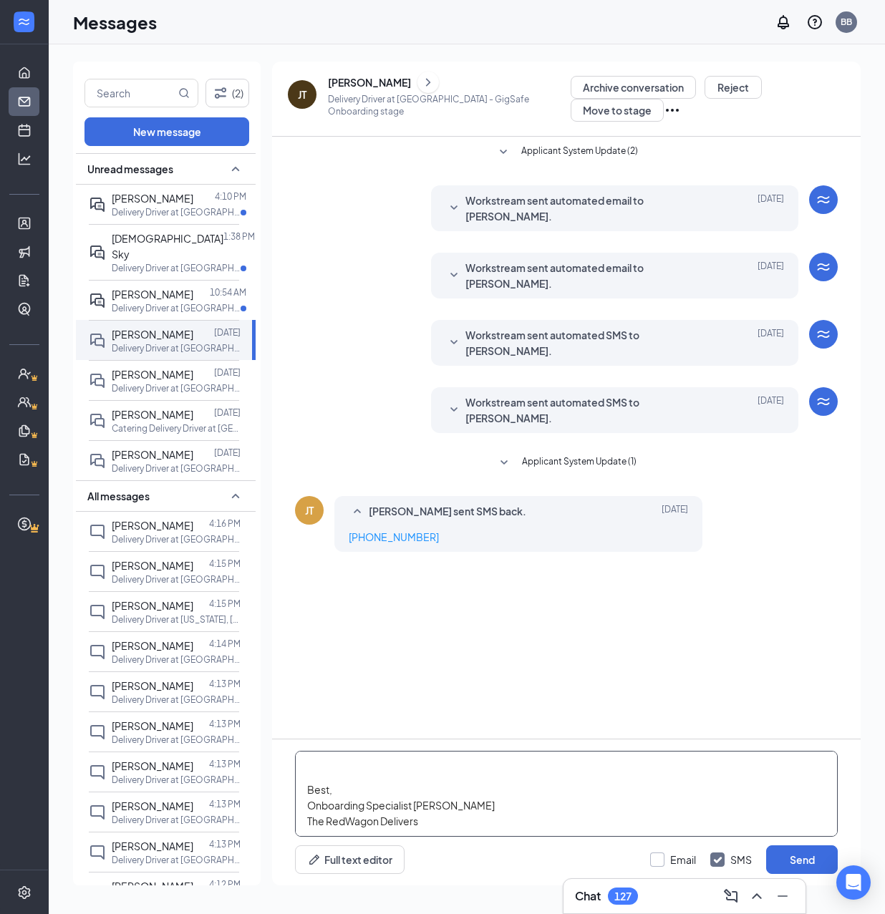
type textarea "Hello, If you have not started your onboarding please go ahead and proceed with…"
click at [668, 861] on input "Email" at bounding box center [673, 860] width 46 height 14
checkbox input "true"
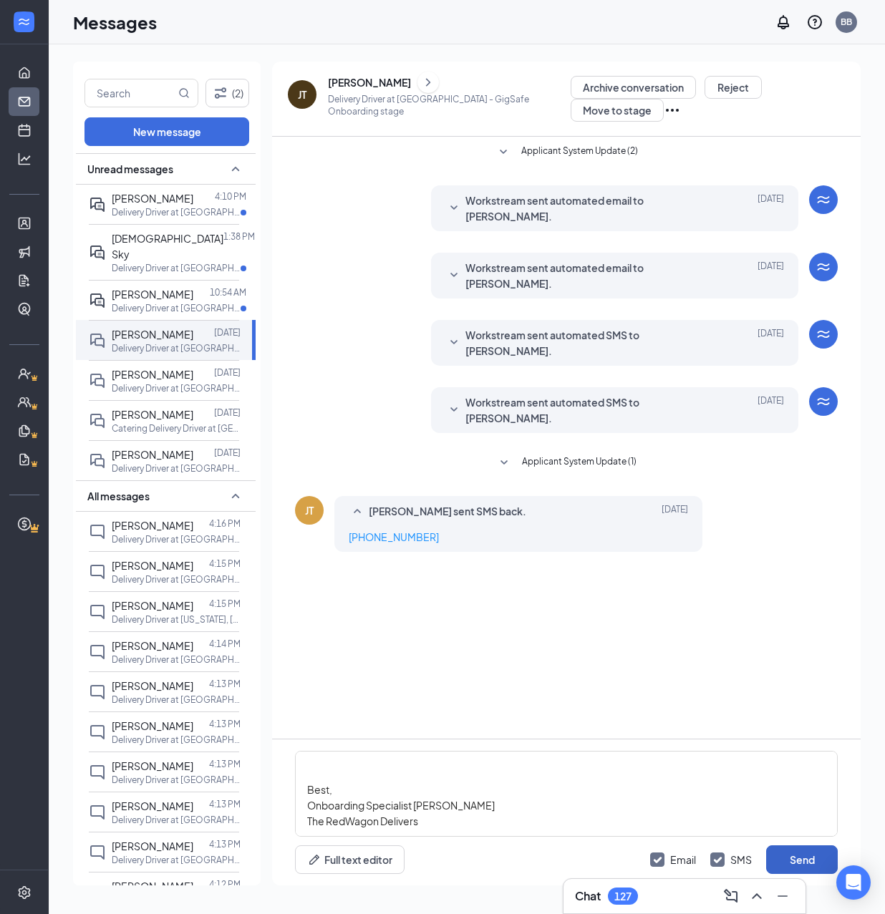
click at [796, 852] on button "Send" at bounding box center [802, 860] width 72 height 29
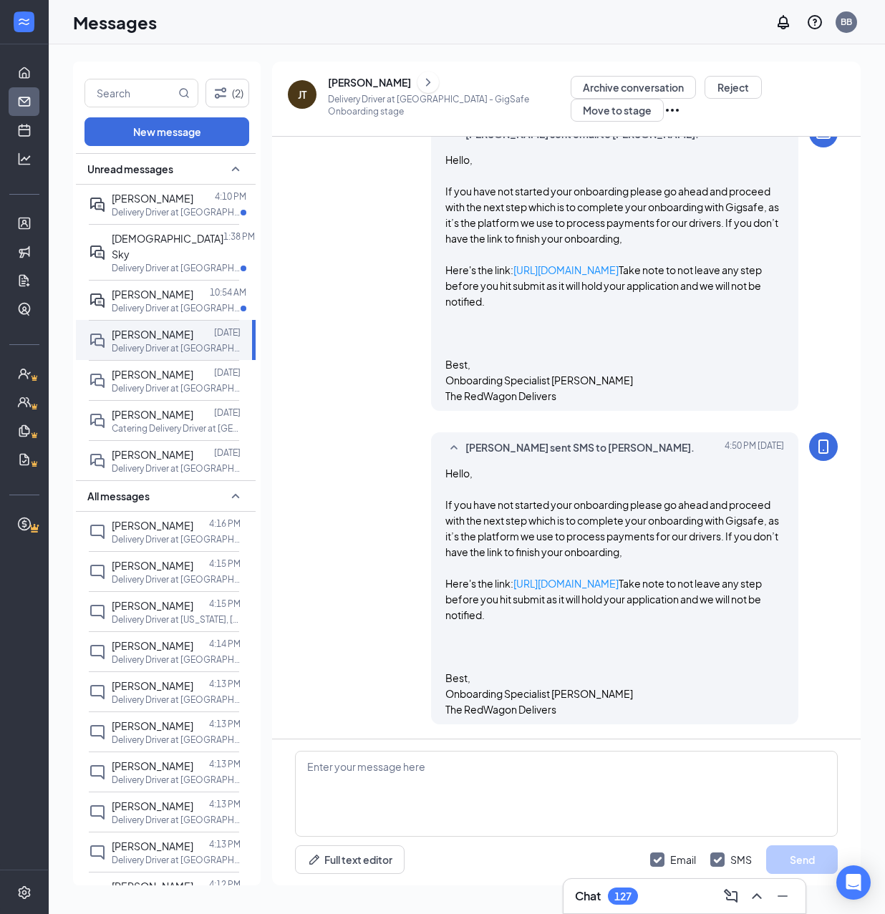
scroll to position [548, 0]
click at [426, 84] on icon "ChevronRight" at bounding box center [428, 82] width 4 height 8
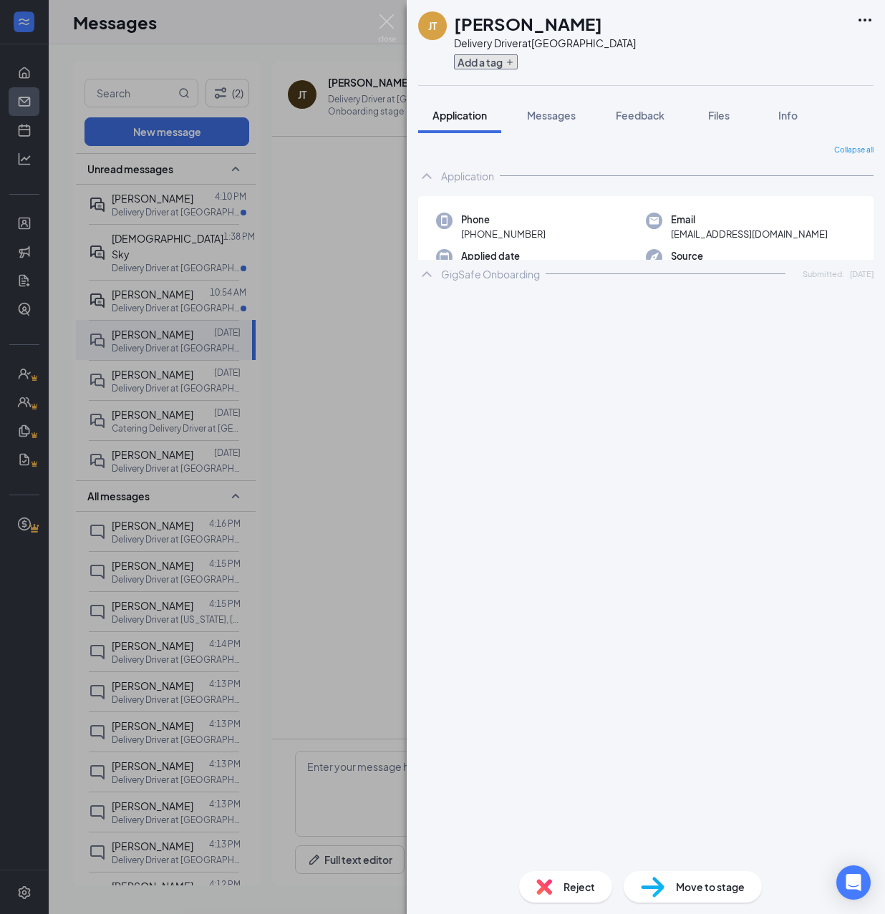
click at [490, 64] on button "Add a tag" at bounding box center [486, 61] width 64 height 15
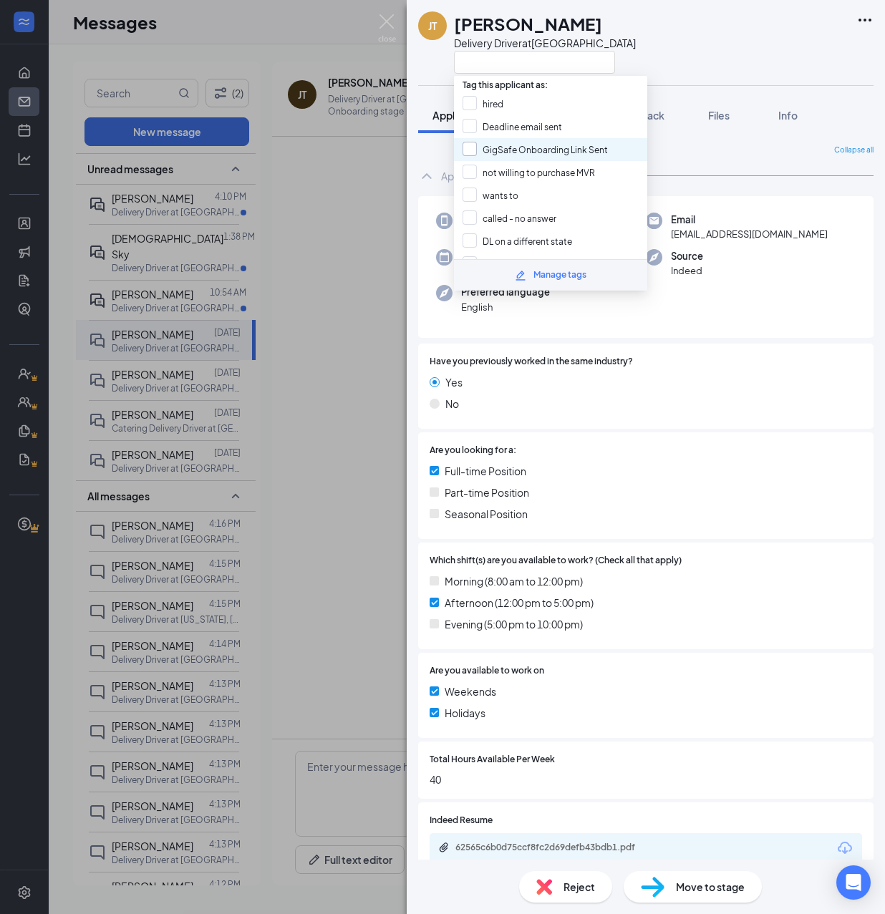
click at [546, 149] on input "GigSafe Onboarding Link Sent" at bounding box center [535, 150] width 145 height 16
checkbox input "true"
click at [359, 413] on div "JT Jose Tapia Delivery Driver at Sacramento Application Messages Feedback Files…" at bounding box center [442, 457] width 885 height 914
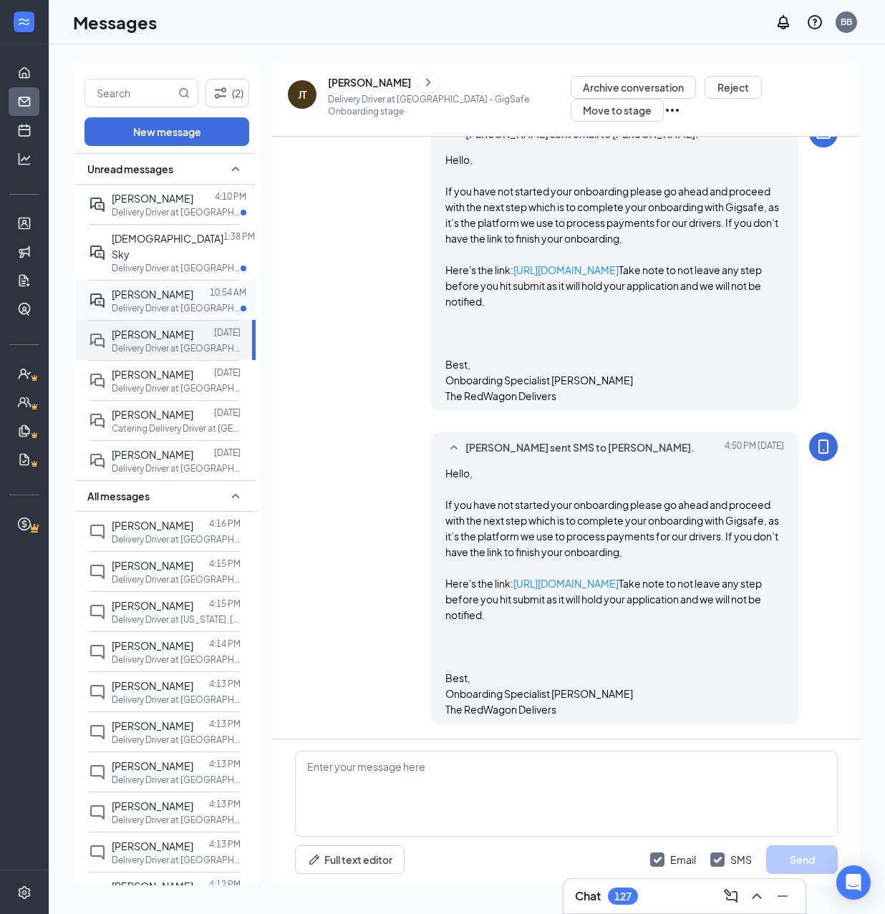
click at [204, 302] on p "Delivery Driver at Sacramento" at bounding box center [176, 308] width 129 height 12
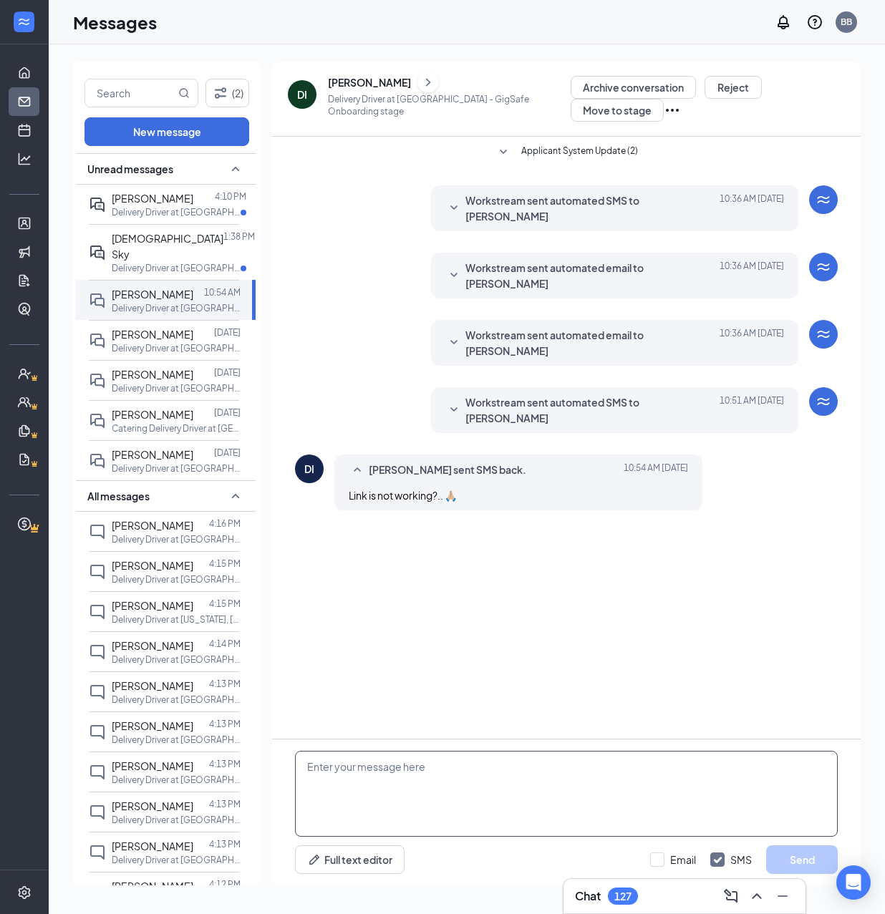
click at [564, 788] on textarea at bounding box center [566, 794] width 543 height 86
click at [563, 785] on textarea at bounding box center [566, 794] width 543 height 86
click at [477, 783] on textarea at bounding box center [566, 794] width 543 height 86
paste textarea "Hello, If you have not started your onboarding please go ahead and proceed with…"
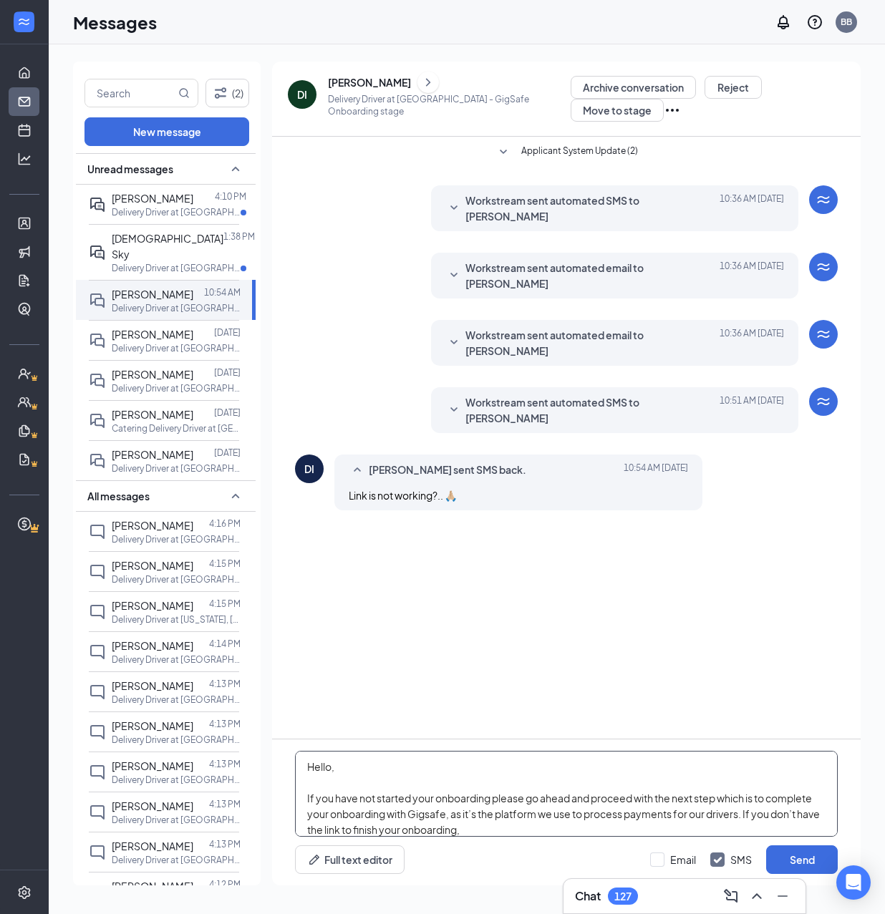
scroll to position [221, 0]
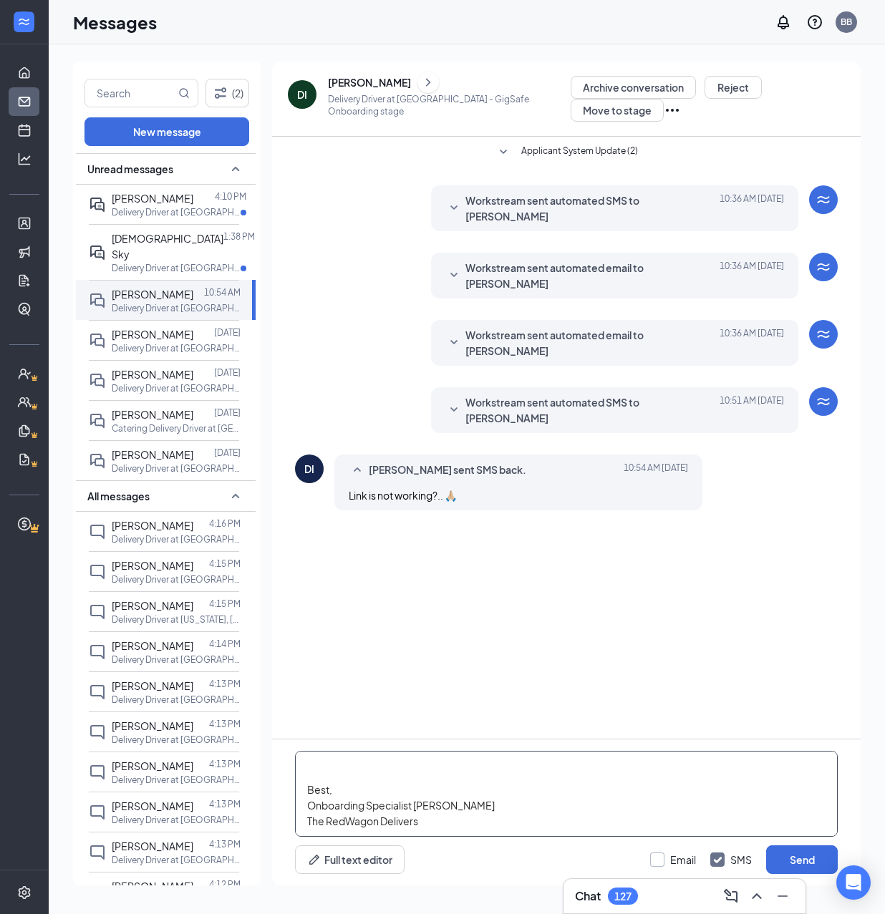
type textarea "Hello, If you have not started your onboarding please go ahead and proceed with…"
click at [663, 857] on input "Email" at bounding box center [673, 860] width 46 height 14
checkbox input "true"
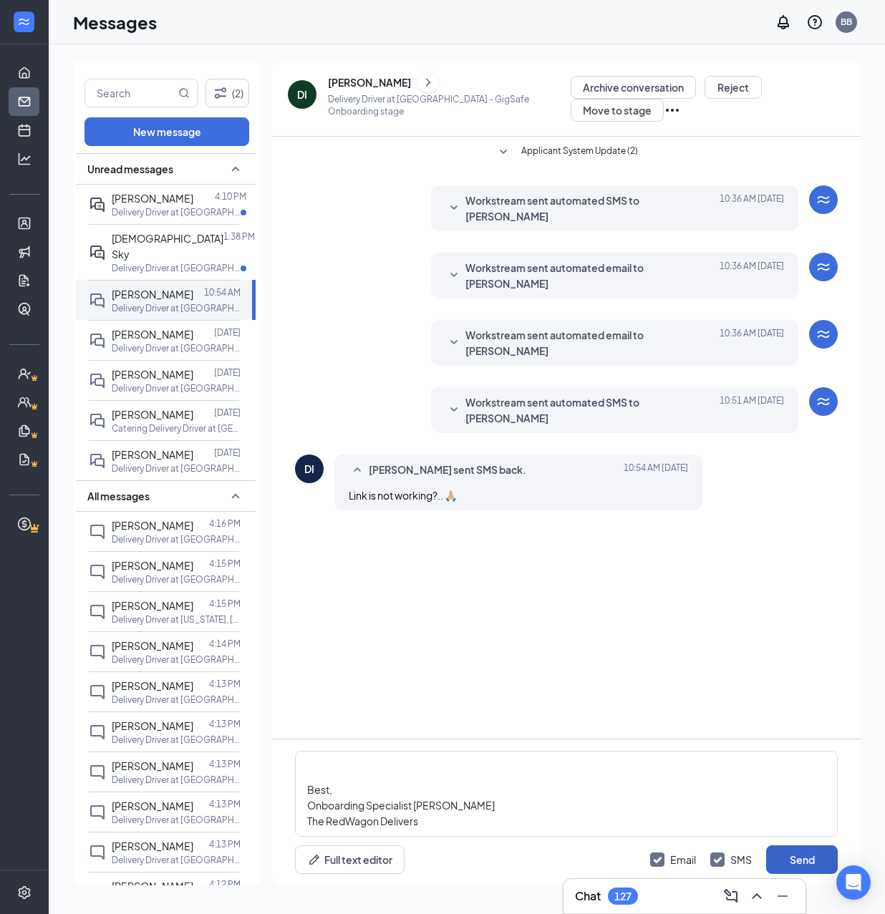
drag, startPoint x: 833, startPoint y: 858, endPoint x: 822, endPoint y: 846, distance: 16.7
click at [832, 858] on button "Send" at bounding box center [802, 860] width 72 height 29
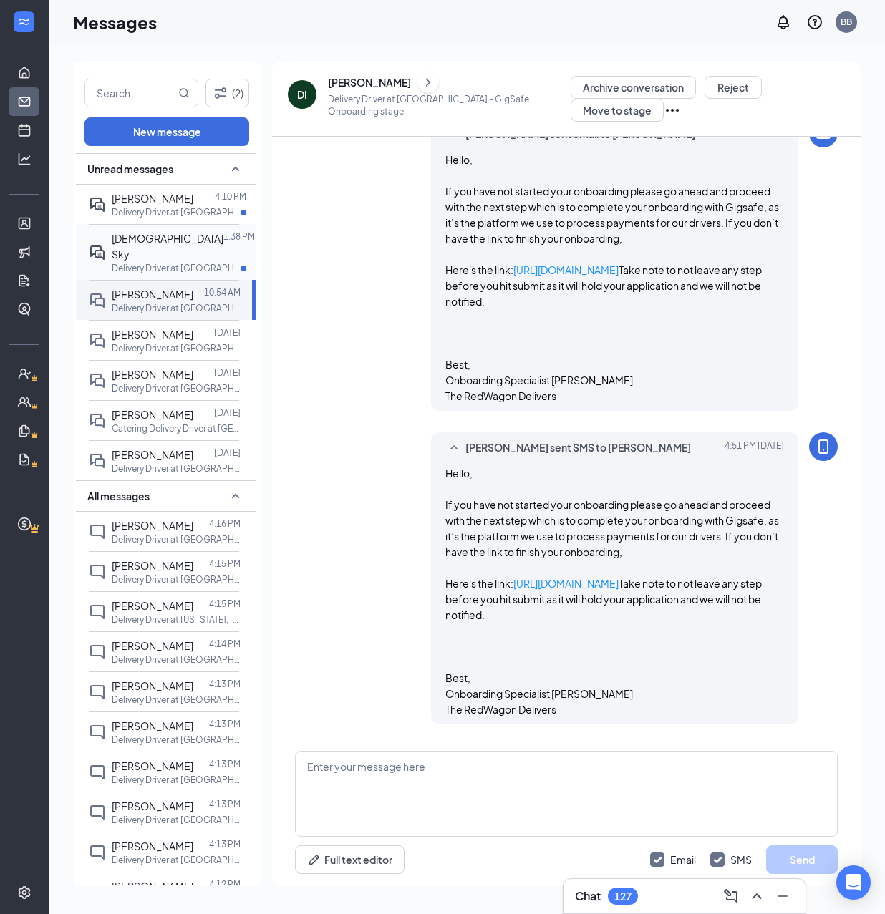
scroll to position [508, 0]
click at [223, 241] on div at bounding box center [223, 247] width 0 height 32
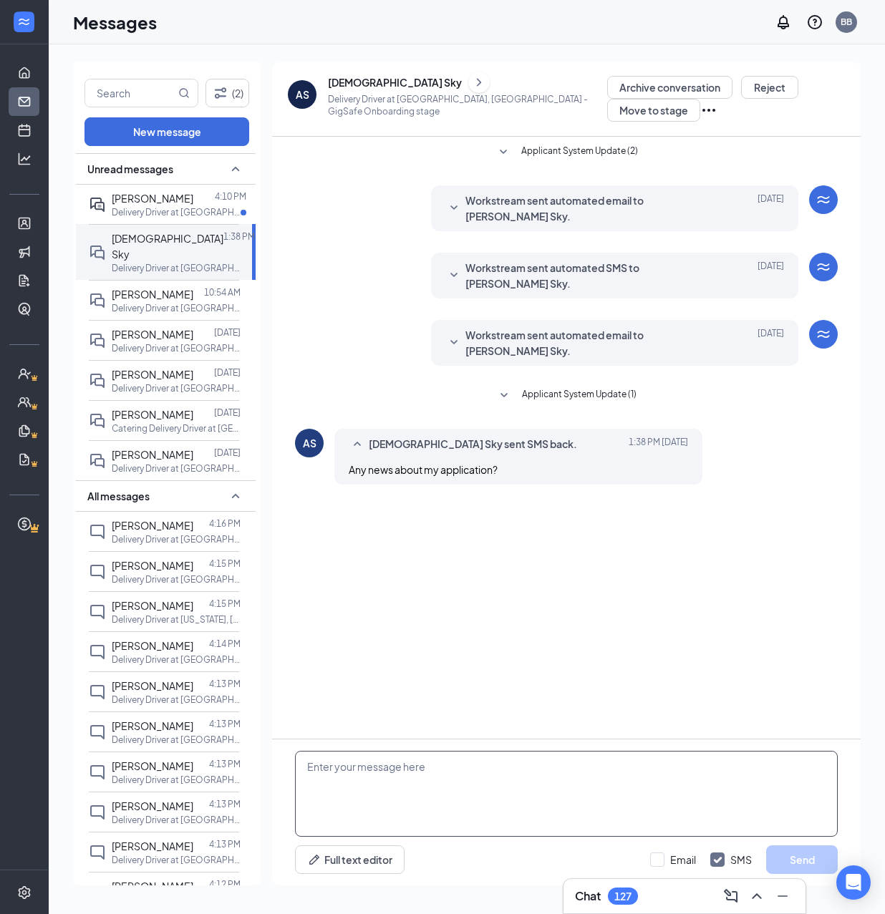
click at [451, 810] on textarea at bounding box center [566, 794] width 543 height 86
paste textarea "Hello, If you have not started your onboarding please go ahead and proceed with…"
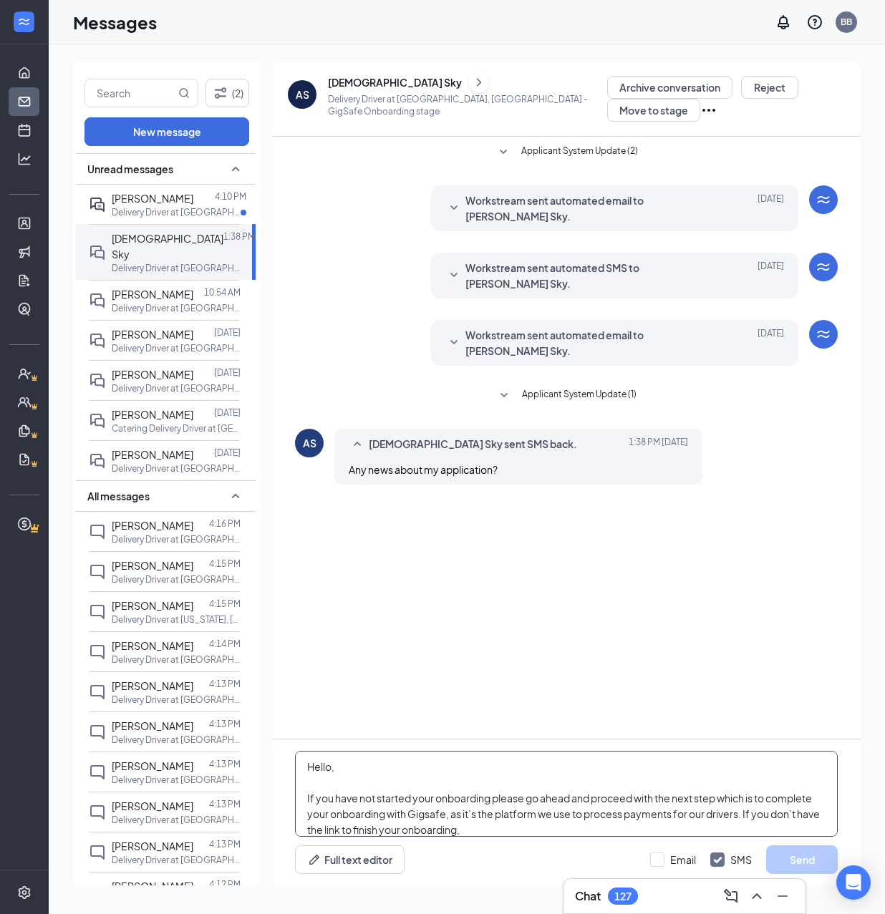
scroll to position [221, 0]
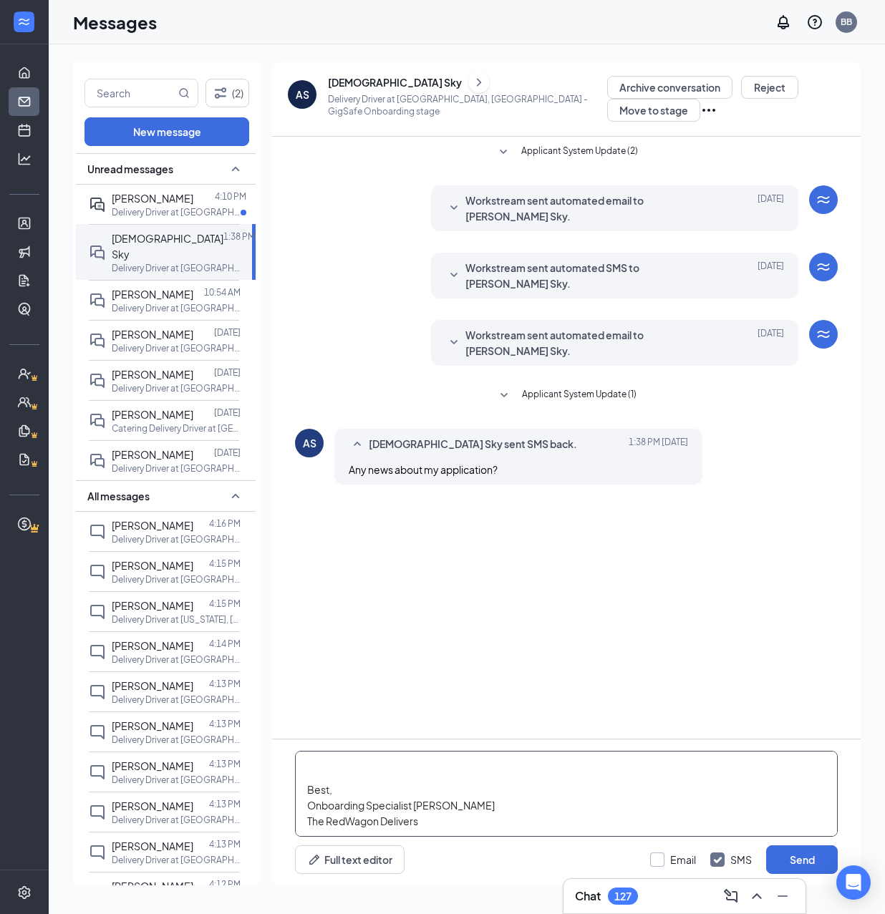
type textarea "Hello, If you have not started your onboarding please go ahead and proceed with…"
click at [657, 858] on input "Email" at bounding box center [673, 860] width 46 height 14
checkbox input "true"
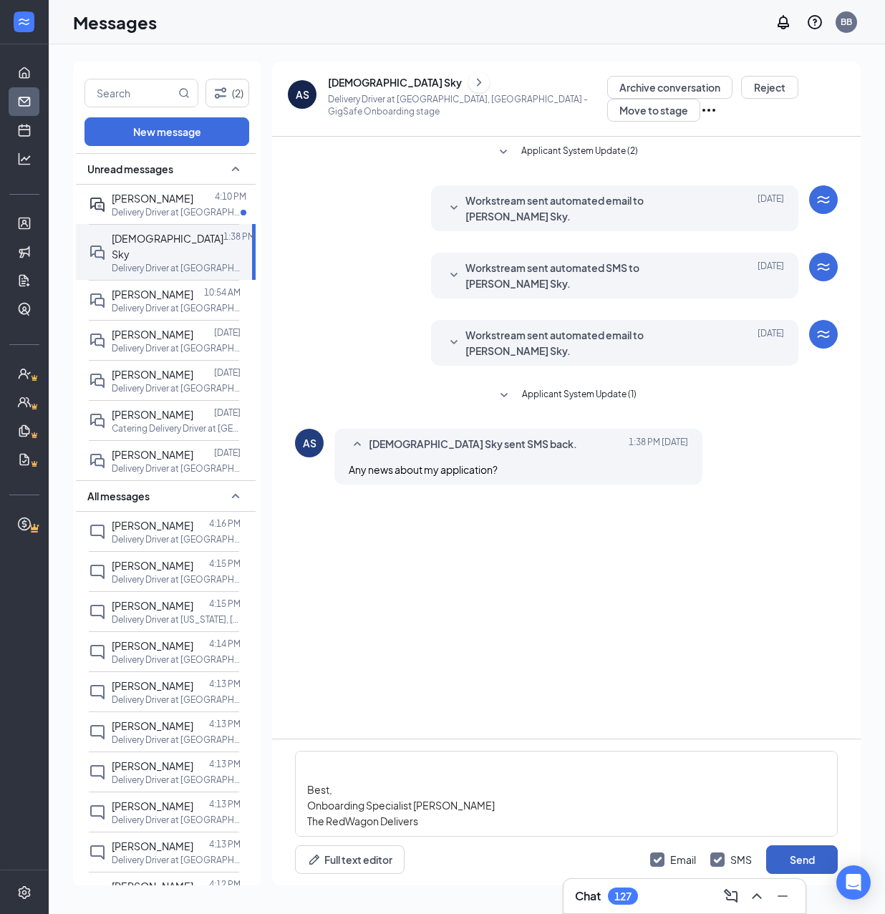
click at [799, 854] on button "Send" at bounding box center [802, 860] width 72 height 29
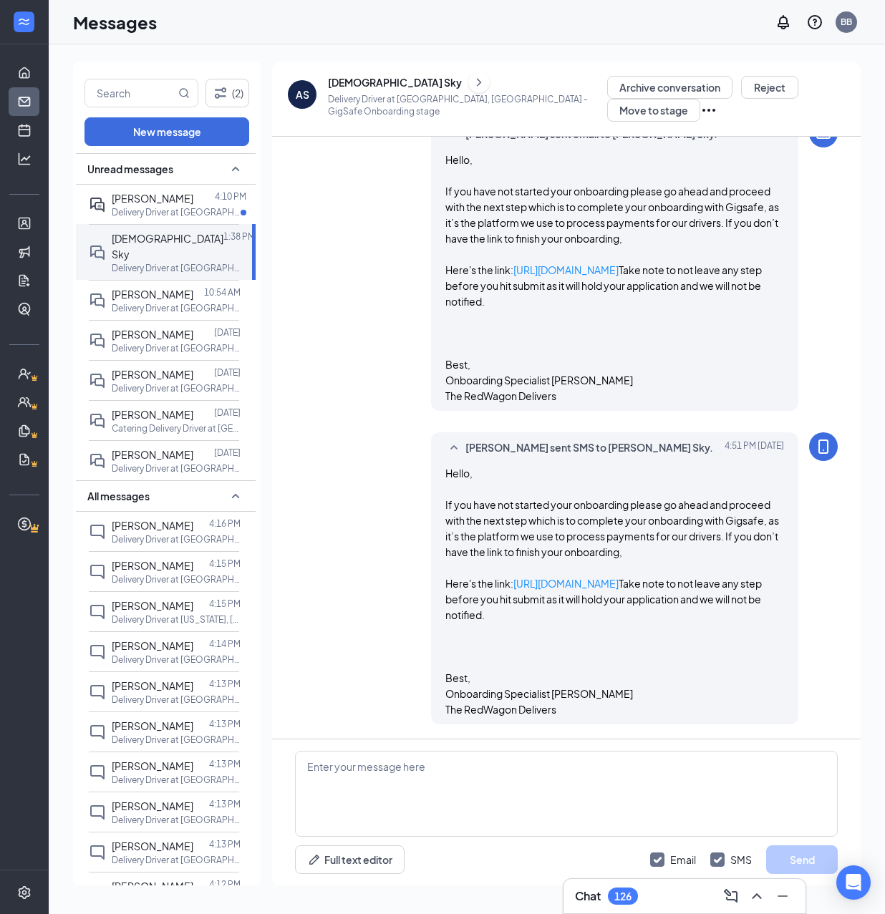
scroll to position [496, 0]
click at [472, 87] on icon "ChevronRight" at bounding box center [479, 82] width 14 height 17
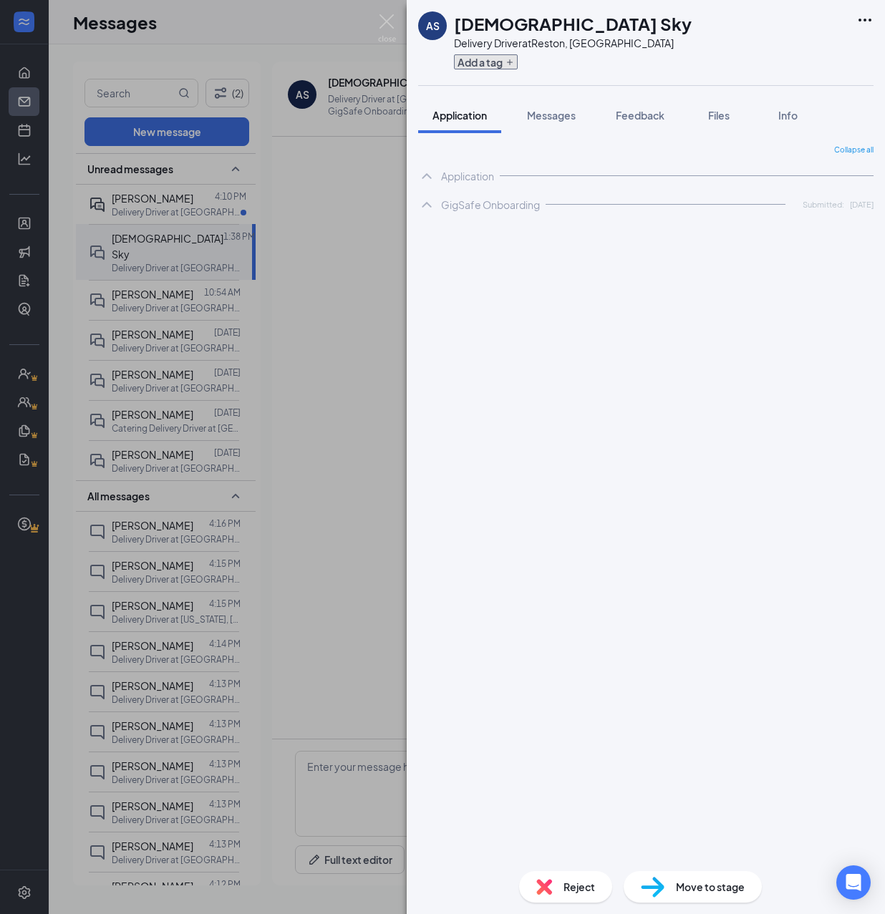
click at [501, 59] on button "Add a tag" at bounding box center [486, 61] width 64 height 15
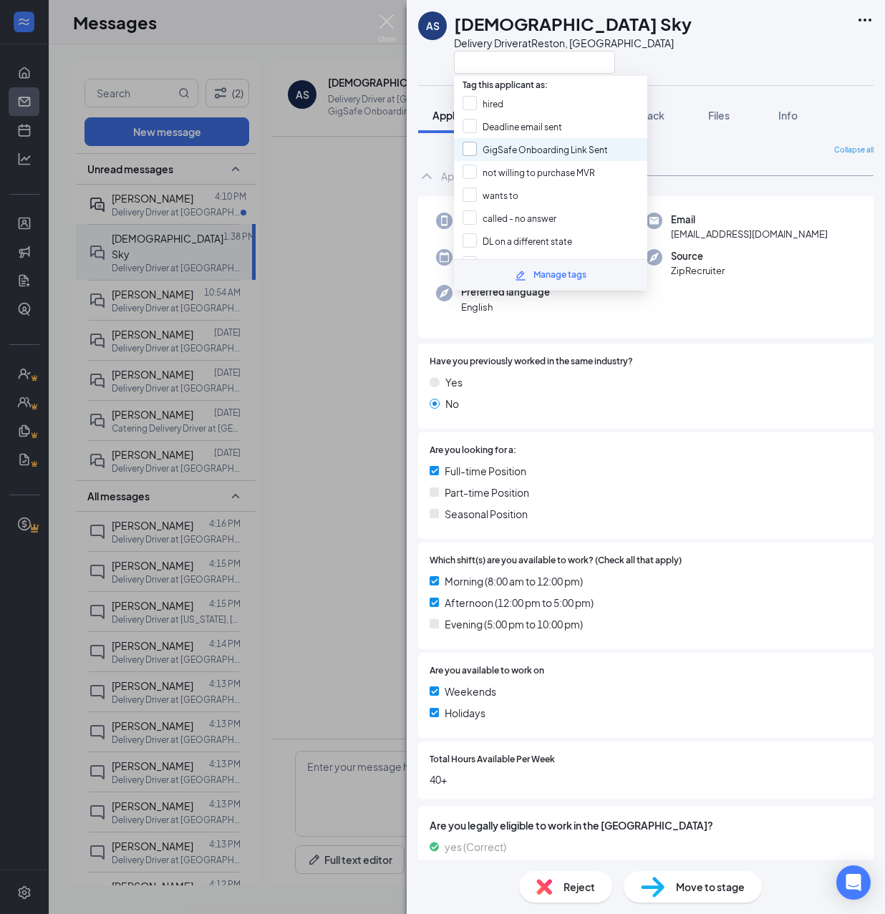
click at [526, 142] on input "GigSafe Onboarding Link Sent" at bounding box center [535, 150] width 145 height 16
checkbox input "true"
click at [199, 193] on div "AS atef Sky Delivery Driver at Reston, VA Application Messages Feedback Files I…" at bounding box center [442, 457] width 885 height 914
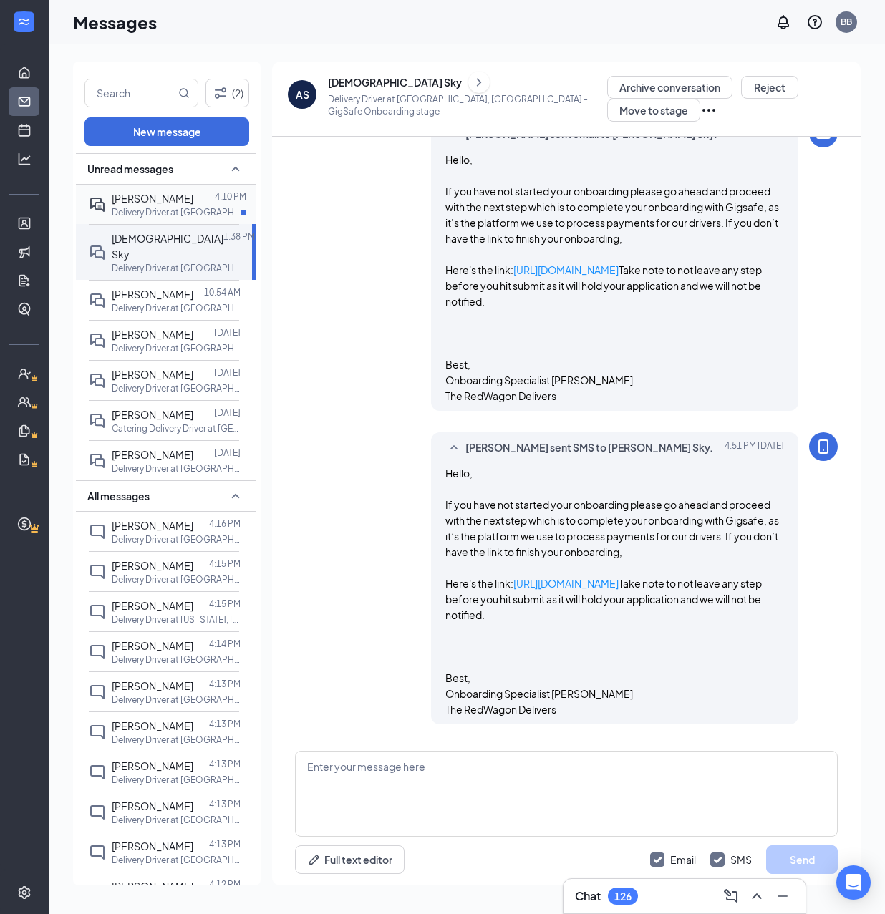
click at [193, 204] on div at bounding box center [203, 198] width 21 height 16
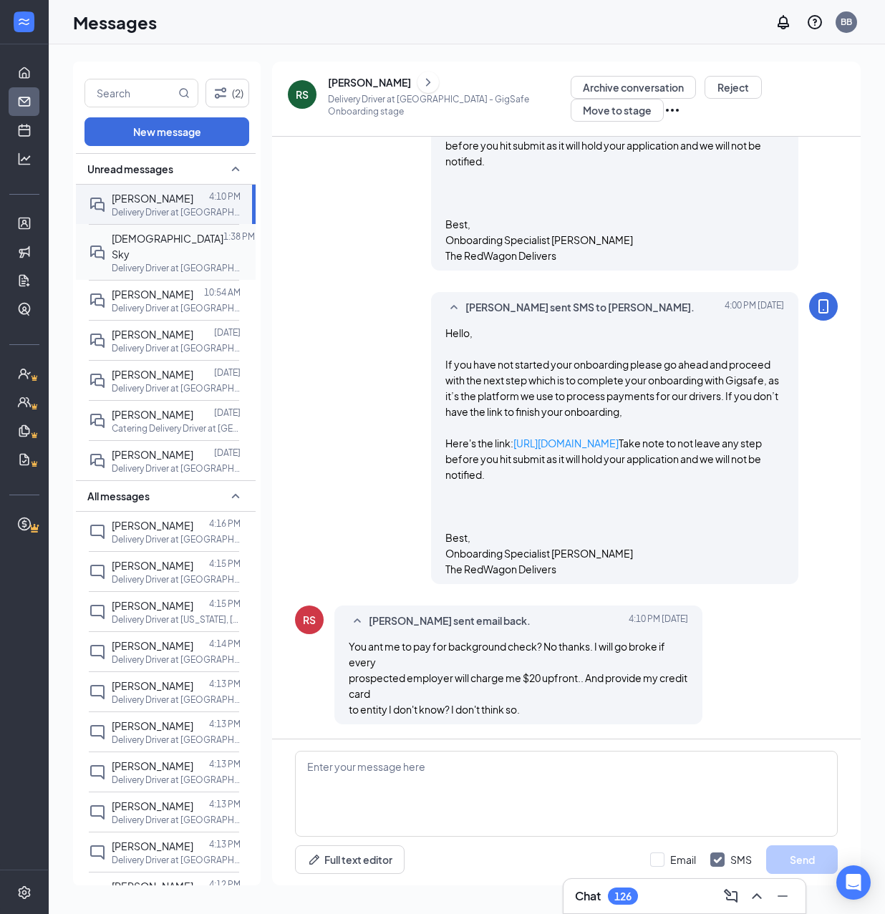
scroll to position [669, 0]
click at [314, 301] on div "Bryan Bestid sent SMS to Romik Sargsyan. Today 4:00 PM Hello, If you have not s…" at bounding box center [566, 441] width 543 height 299
click at [368, 292] on div "Bryan Bestid sent SMS to Romik Sargsyan. Today 4:00 PM Hello, If you have not s…" at bounding box center [566, 441] width 543 height 299
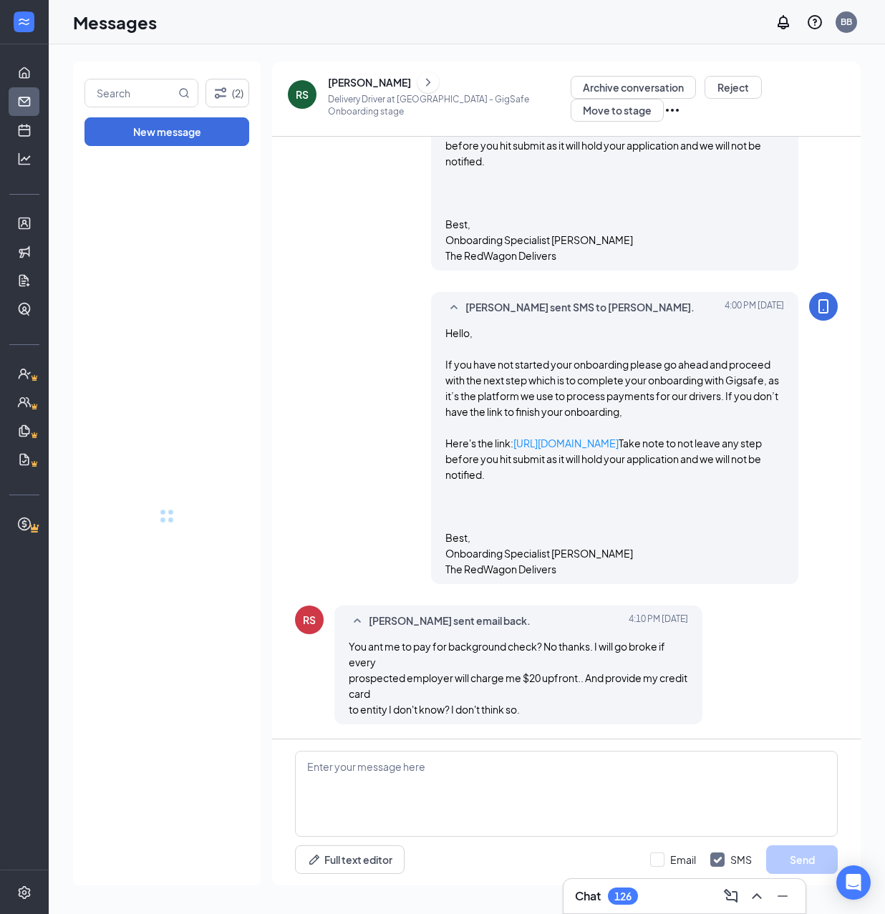
click at [349, 292] on div "Bryan Bestid sent SMS to Romik Sargsyan. Today 4:00 PM Hello, If you have not s…" at bounding box center [566, 441] width 543 height 299
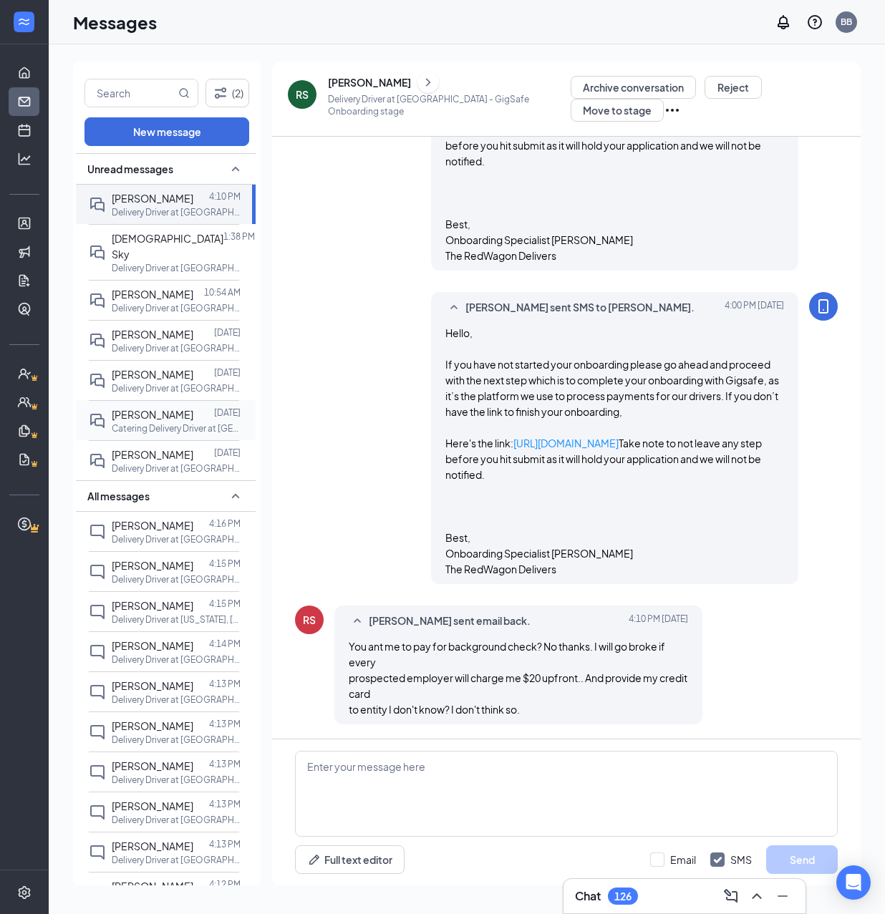
click at [368, 330] on div "Bryan Bestid sent SMS to Romik Sargsyan. Today 4:00 PM Hello, If you have not s…" at bounding box center [566, 441] width 543 height 299
click at [395, 292] on div "Bryan Bestid sent SMS to Romik Sargsyan. Today 4:00 PM Hello, If you have not s…" at bounding box center [566, 441] width 543 height 299
